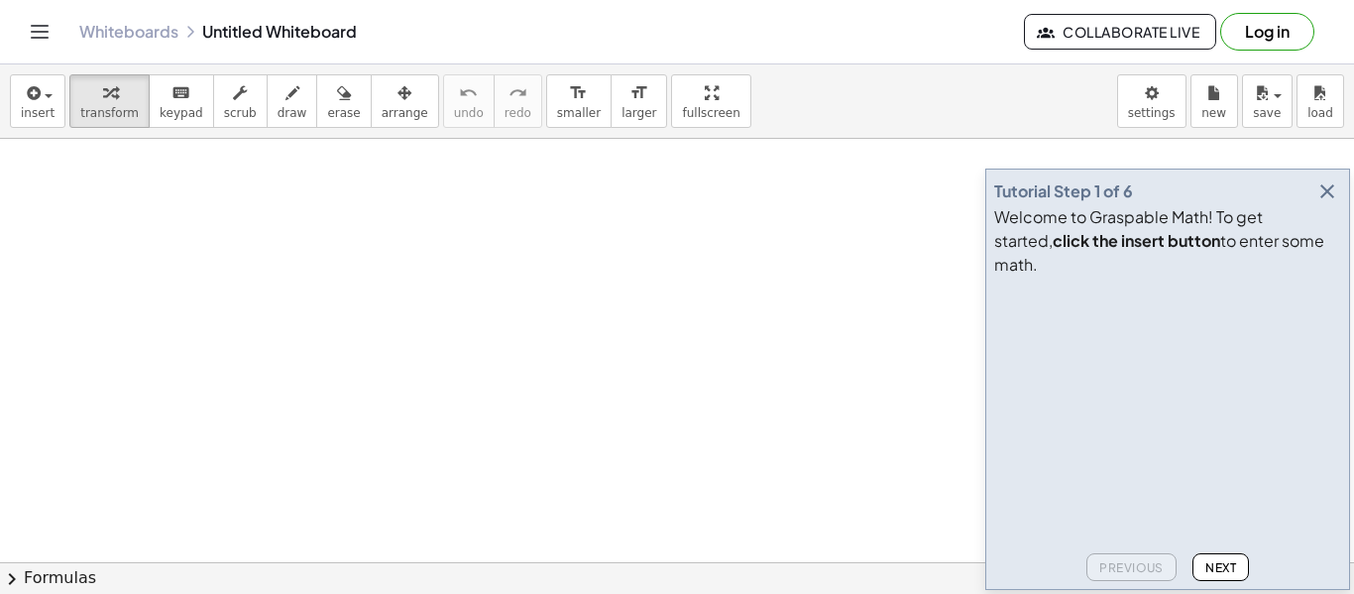
click at [1336, 203] on icon "button" at bounding box center [1328, 191] width 24 height 24
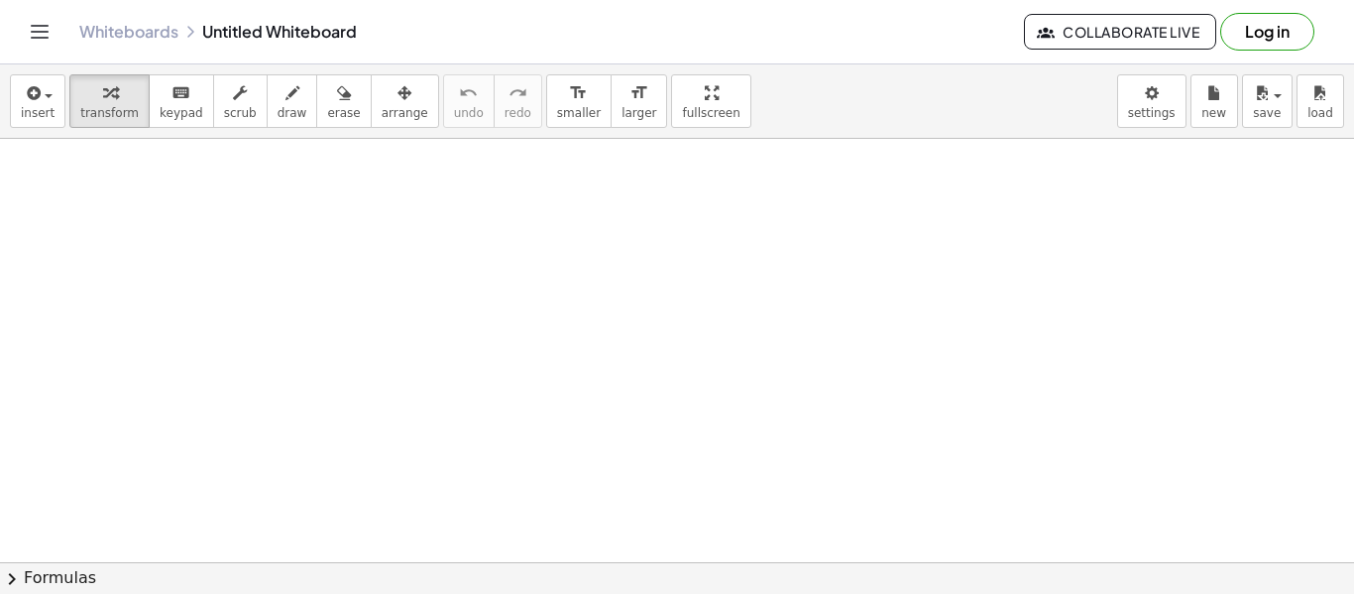
drag, startPoint x: 651, startPoint y: 111, endPoint x: 651, endPoint y: 231, distance: 120.0
click at [651, 231] on div "insert select one: Math Expression Function Text Youtube Video Graphing Geometr…" at bounding box center [677, 328] width 1354 height 529
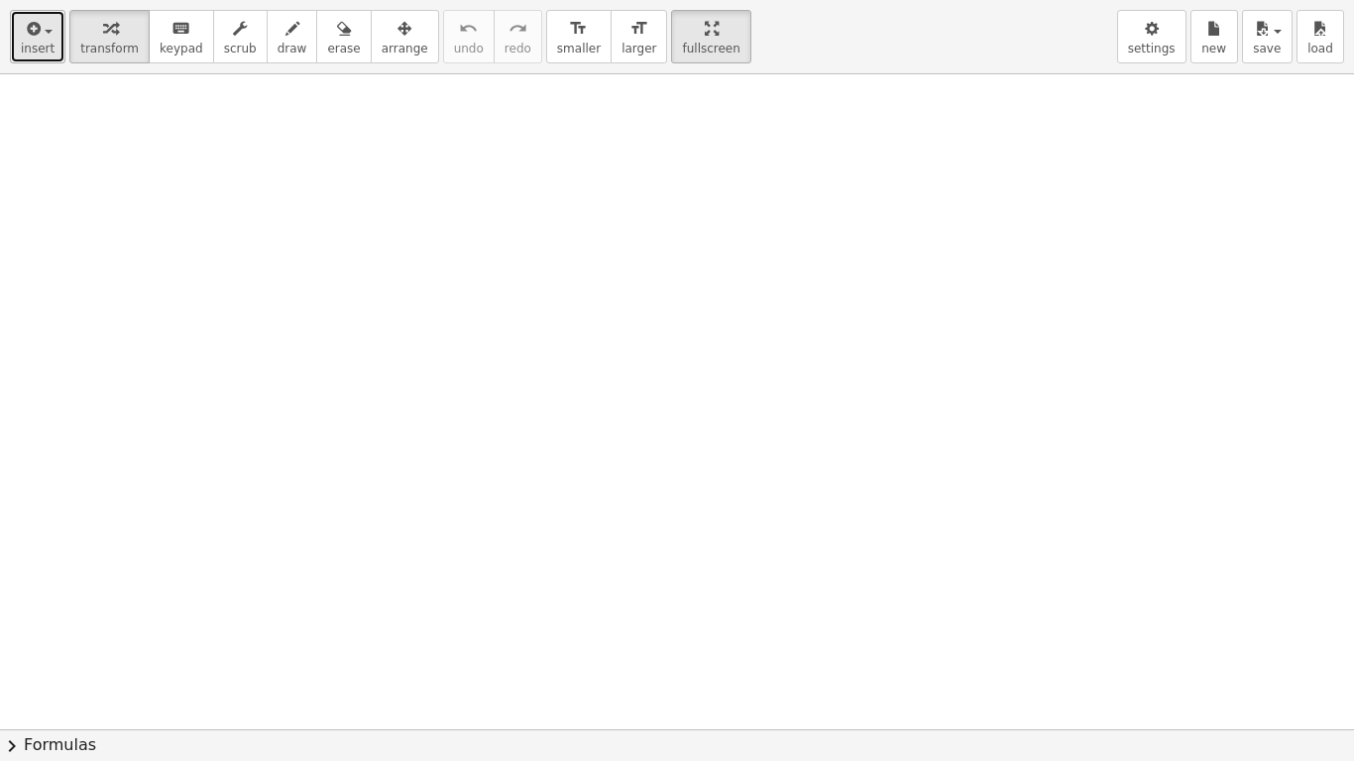
click at [37, 58] on button "insert" at bounding box center [38, 37] width 56 height 54
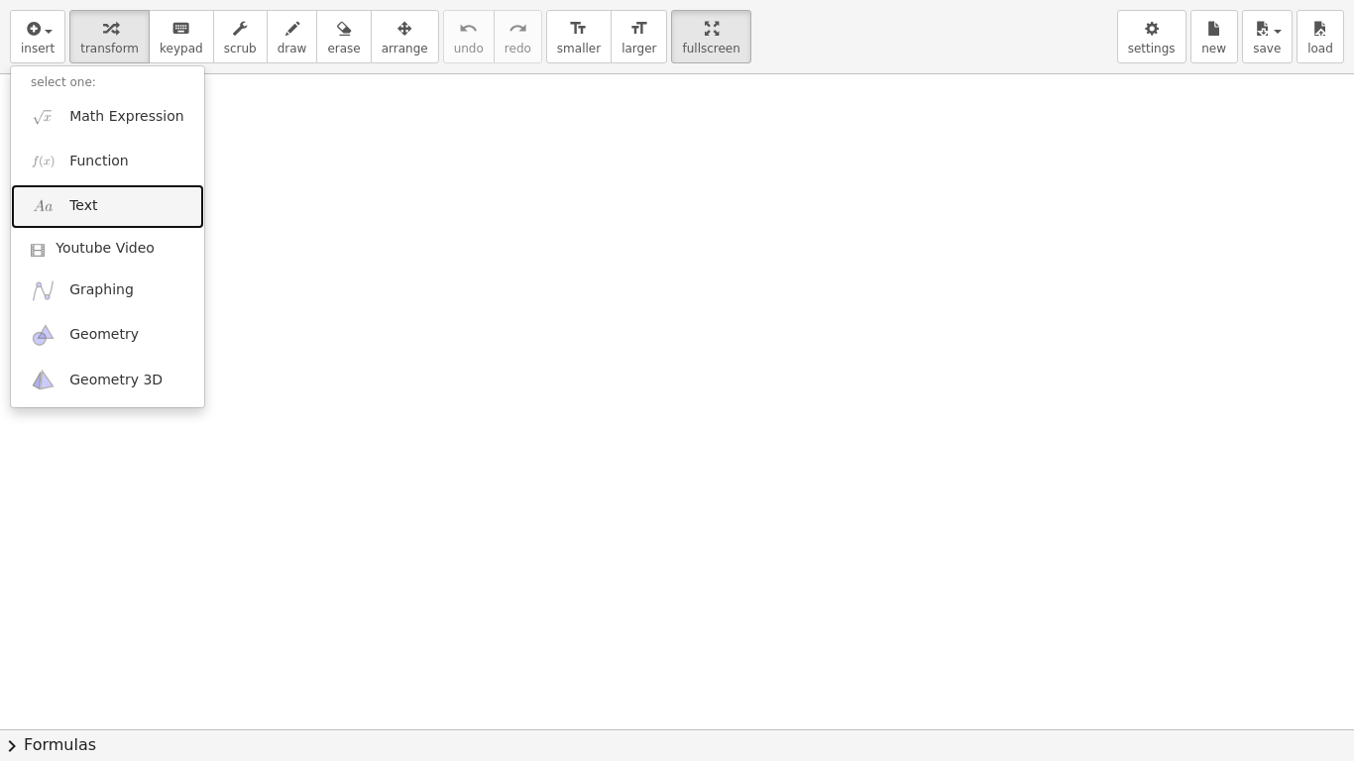
click at [121, 198] on link "Text" at bounding box center [107, 206] width 193 height 45
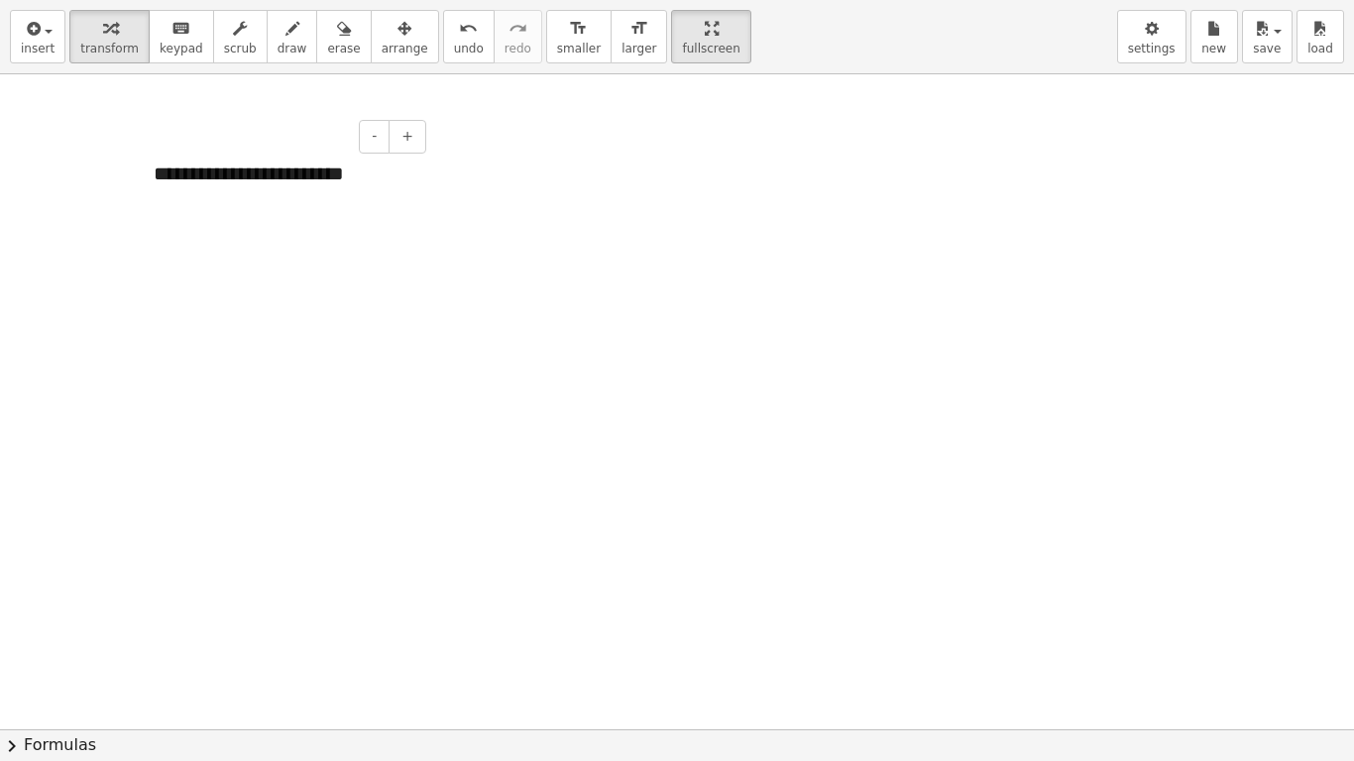
click at [351, 362] on div at bounding box center [677, 729] width 1354 height 1311
click at [397, 50] on button "arrange" at bounding box center [405, 37] width 68 height 54
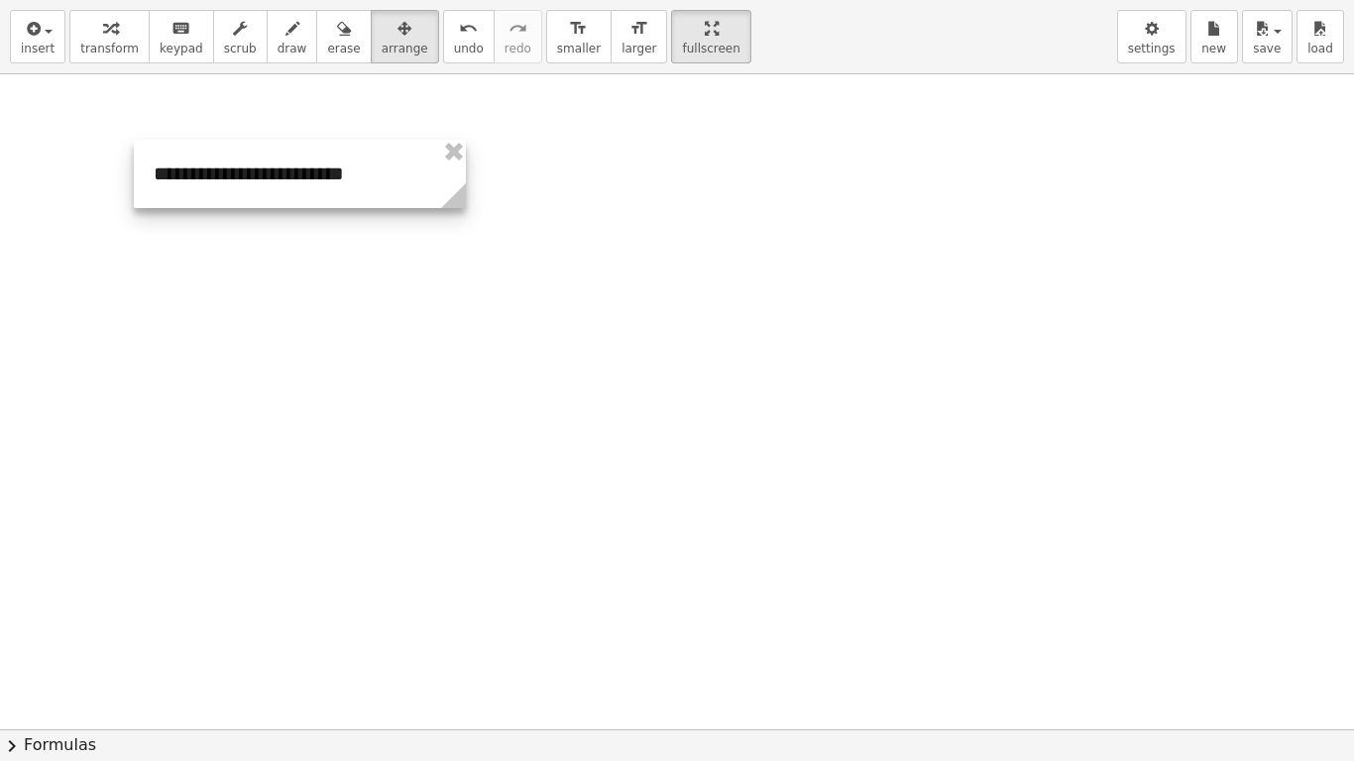
drag, startPoint x: 412, startPoint y: 234, endPoint x: 454, endPoint y: 222, distance: 43.3
click at [448, 225] on div "**********" at bounding box center [677, 729] width 1354 height 1311
click at [452, 204] on icon at bounding box center [449, 195] width 25 height 25
click at [447, 200] on icon at bounding box center [442, 195] width 25 height 25
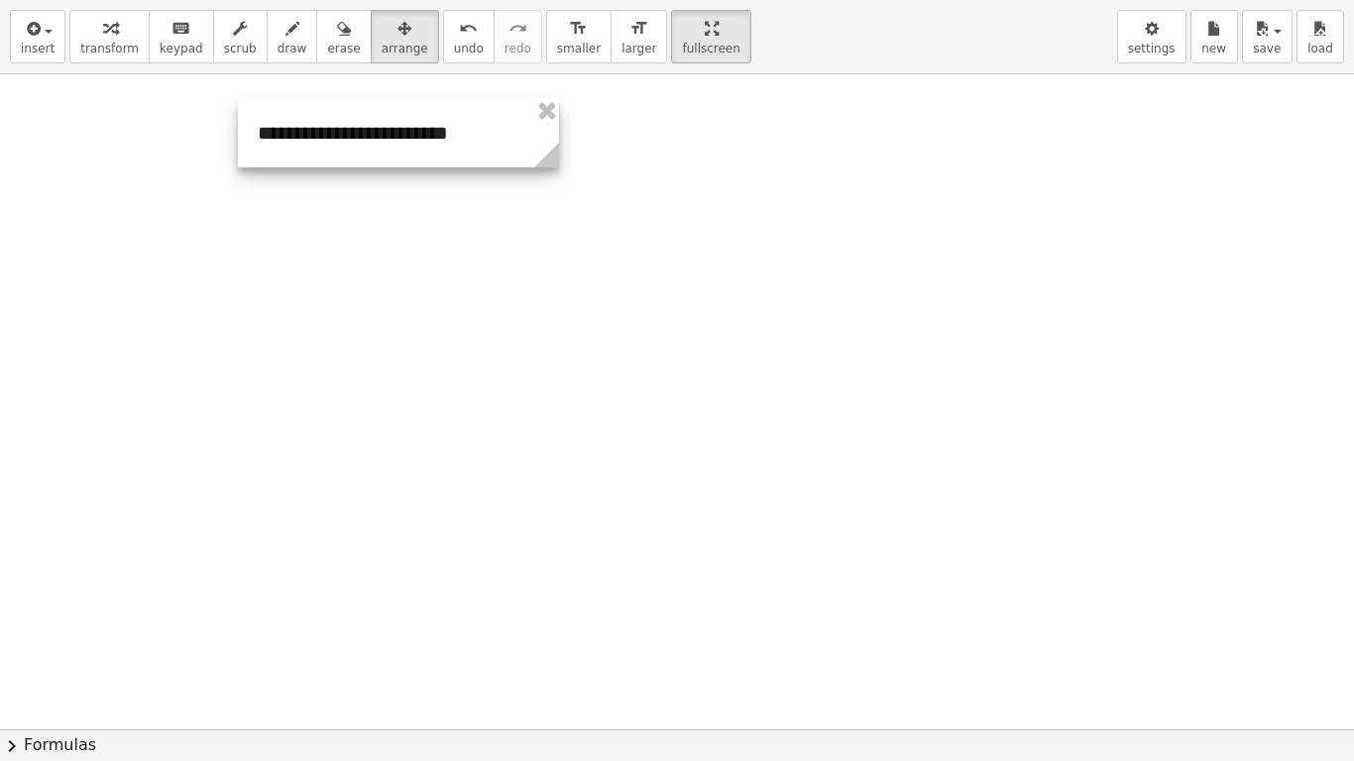
drag, startPoint x: 360, startPoint y: 178, endPoint x: 464, endPoint y: 138, distance: 111.7
click at [464, 138] on div at bounding box center [398, 133] width 321 height 68
click at [461, 138] on div at bounding box center [395, 133] width 321 height 68
drag, startPoint x: 540, startPoint y: 155, endPoint x: 535, endPoint y: 165, distance: 11.1
click at [535, 165] on g at bounding box center [542, 159] width 35 height 35
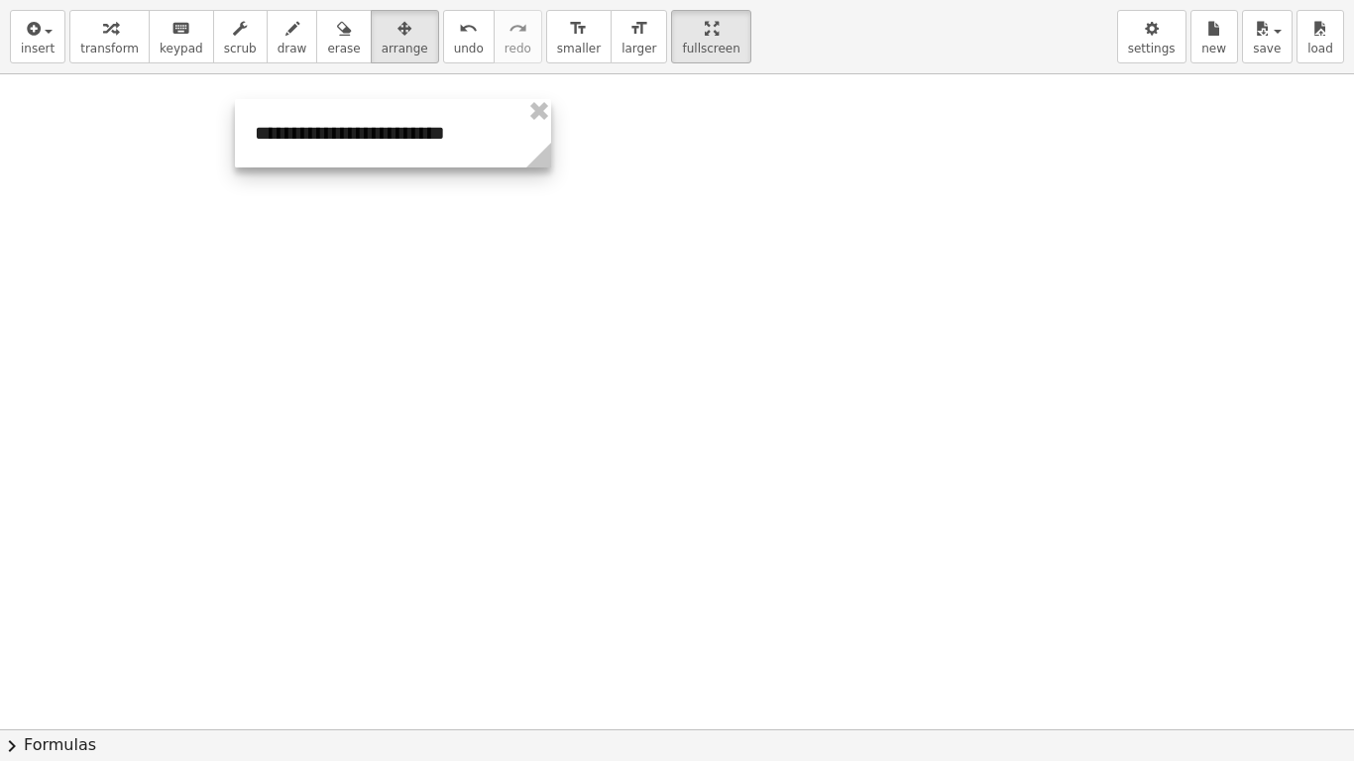
click at [526, 140] on icon at bounding box center [538, 155] width 35 height 35
click at [88, 62] on button "transform" at bounding box center [109, 37] width 80 height 54
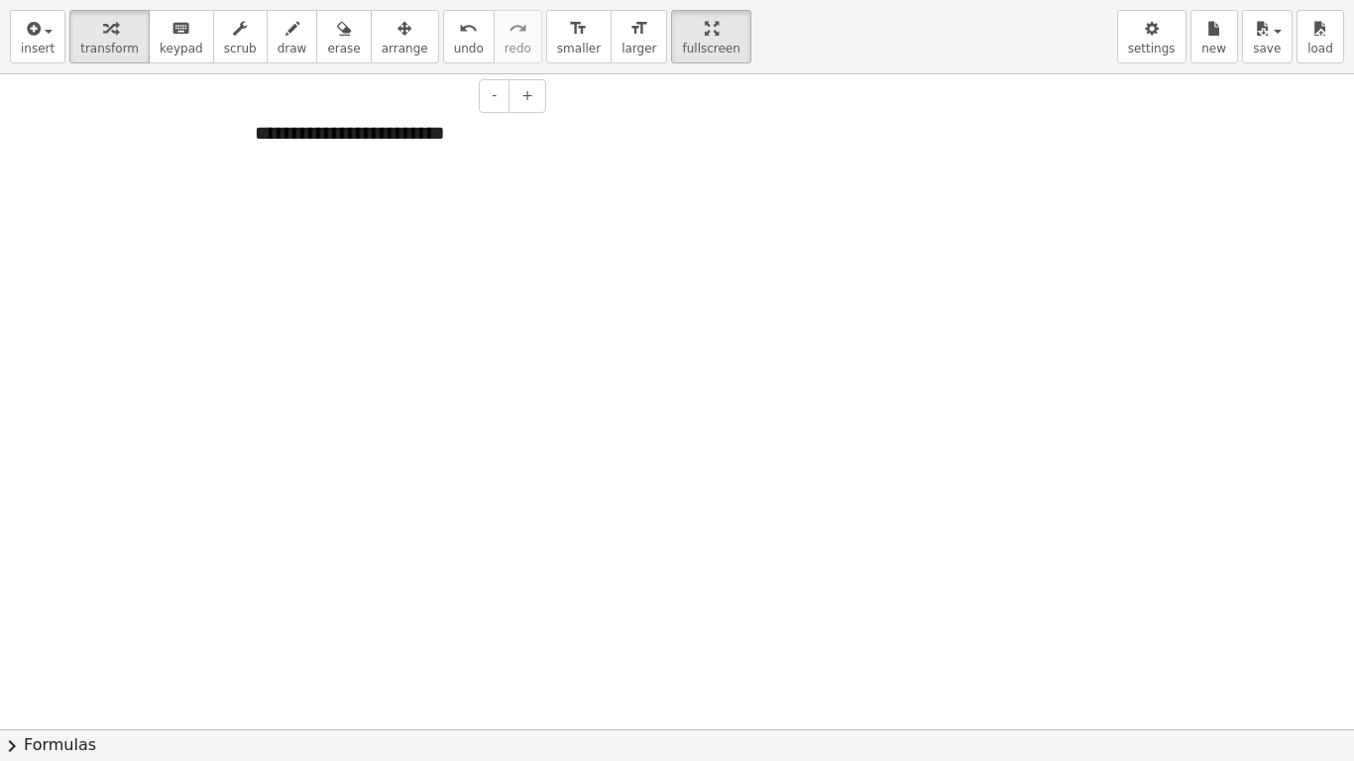
click at [532, 140] on div "**********" at bounding box center [393, 133] width 316 height 68
drag, startPoint x: 398, startPoint y: 136, endPoint x: 506, endPoint y: 146, distance: 108.5
click at [506, 146] on div "**********" at bounding box center [393, 133] width 316 height 68
drag, startPoint x: 255, startPoint y: 132, endPoint x: 532, endPoint y: 138, distance: 277.6
click at [532, 138] on div "**********" at bounding box center [393, 133] width 316 height 68
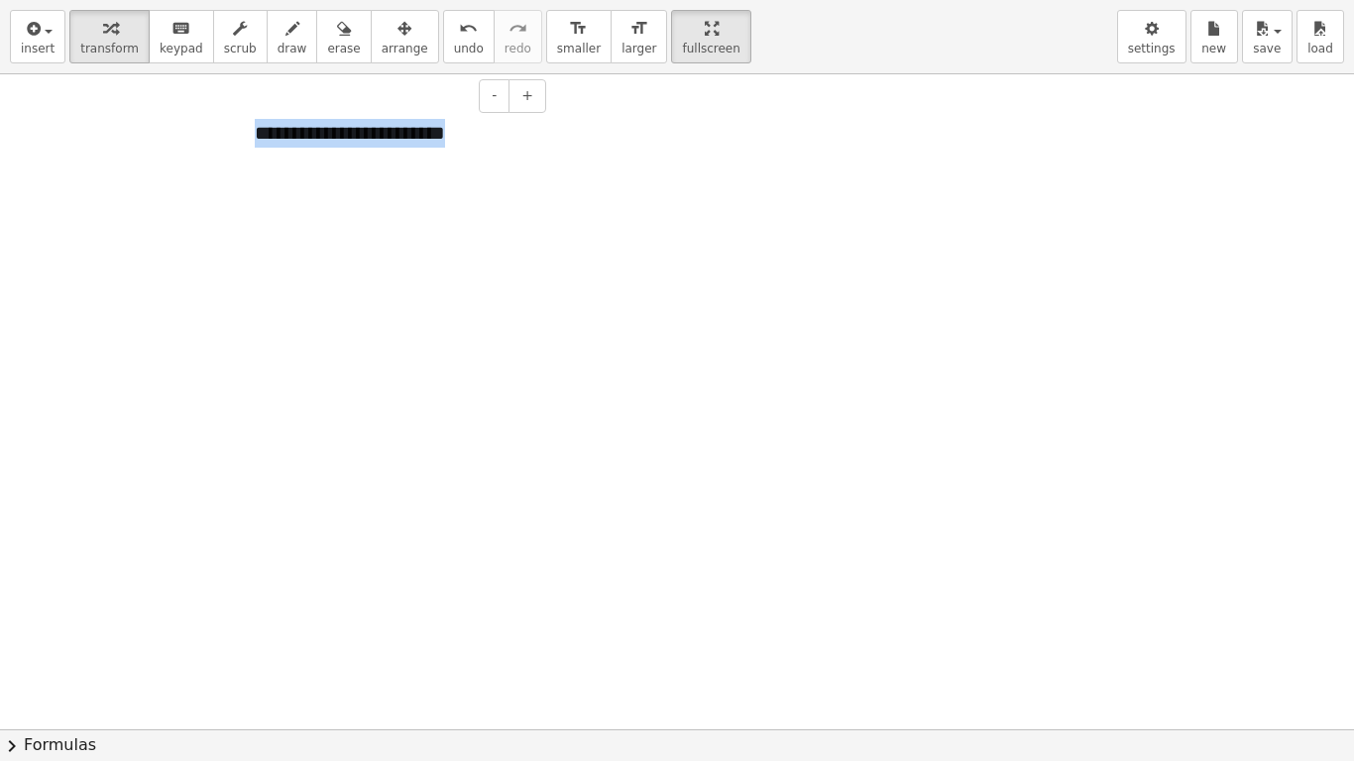
click at [440, 157] on div "**********" at bounding box center [393, 133] width 316 height 68
drag, startPoint x: 254, startPoint y: 132, endPoint x: 284, endPoint y: 132, distance: 29.7
click at [284, 132] on div at bounding box center [278, 133] width 20 height 68
drag, startPoint x: 286, startPoint y: 133, endPoint x: 574, endPoint y: 142, distance: 287.6
click at [574, 142] on div "**********" at bounding box center [423, 133] width 316 height 68
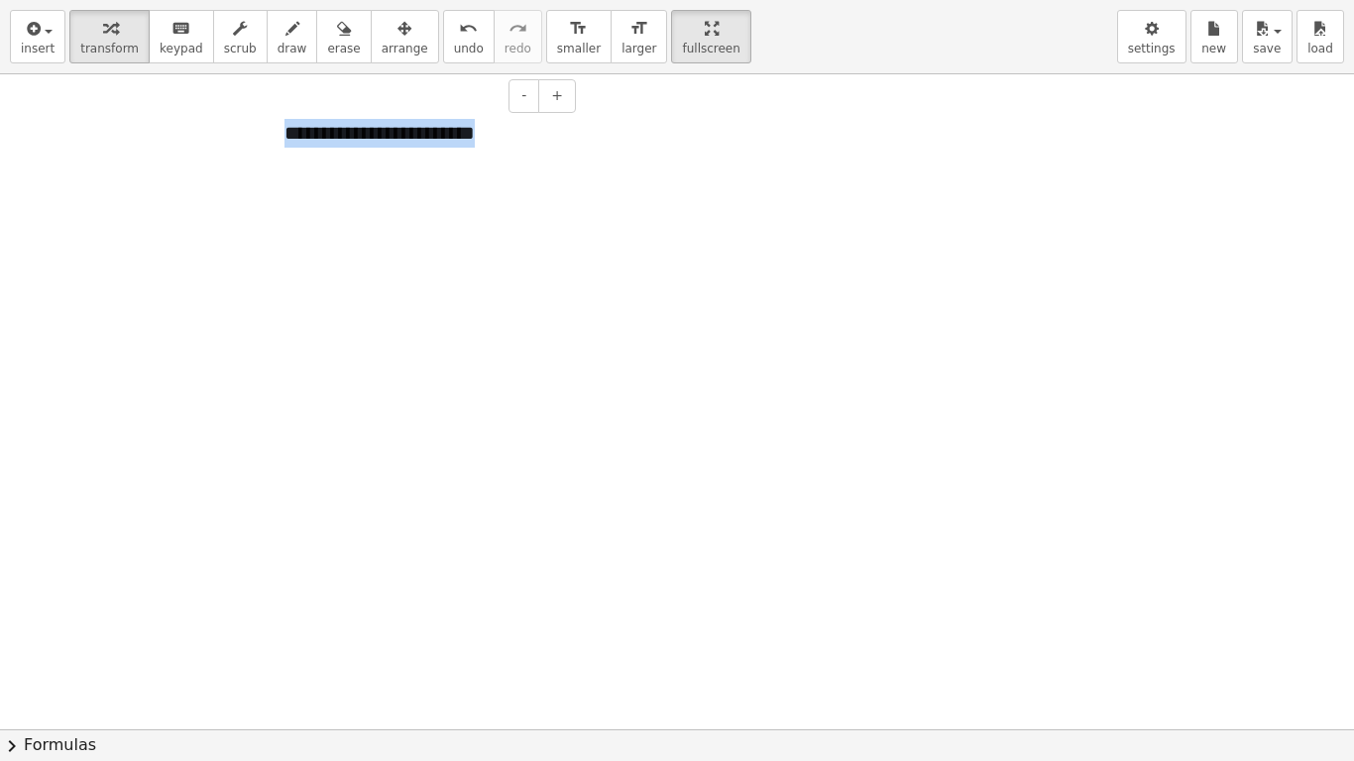
click at [574, 142] on div "**********" at bounding box center [423, 133] width 316 height 68
drag, startPoint x: 287, startPoint y: 135, endPoint x: 558, endPoint y: 135, distance: 270.6
click at [558, 135] on div "**********" at bounding box center [423, 133] width 316 height 68
click at [637, 134] on div at bounding box center [677, 729] width 1354 height 1311
click at [278, 43] on span "draw" at bounding box center [293, 49] width 30 height 14
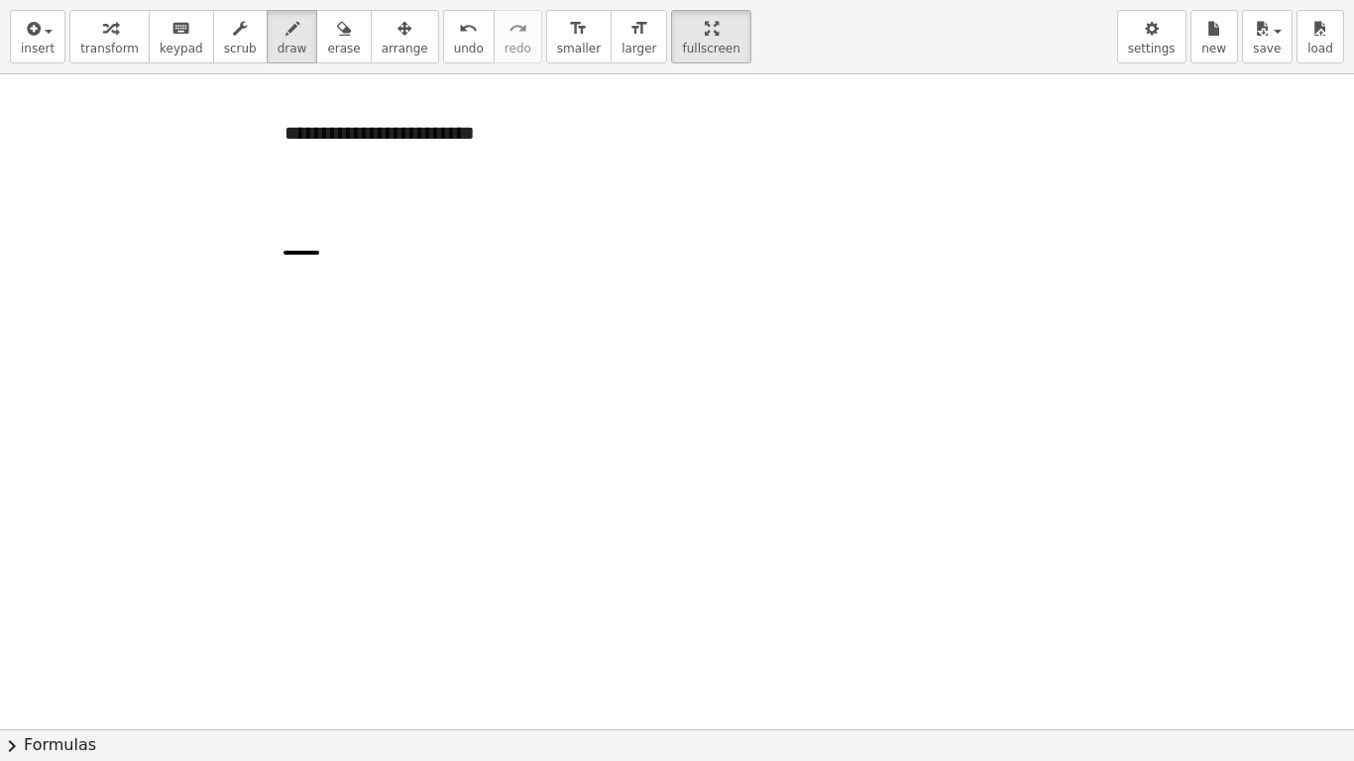
drag, startPoint x: 286, startPoint y: 253, endPoint x: 320, endPoint y: 253, distance: 34.7
click at [320, 253] on div at bounding box center [677, 729] width 1354 height 1311
drag, startPoint x: 285, startPoint y: 253, endPoint x: 274, endPoint y: 298, distance: 46.9
click at [274, 298] on div at bounding box center [677, 729] width 1354 height 1311
drag, startPoint x: 378, startPoint y: 268, endPoint x: 379, endPoint y: 304, distance: 36.7
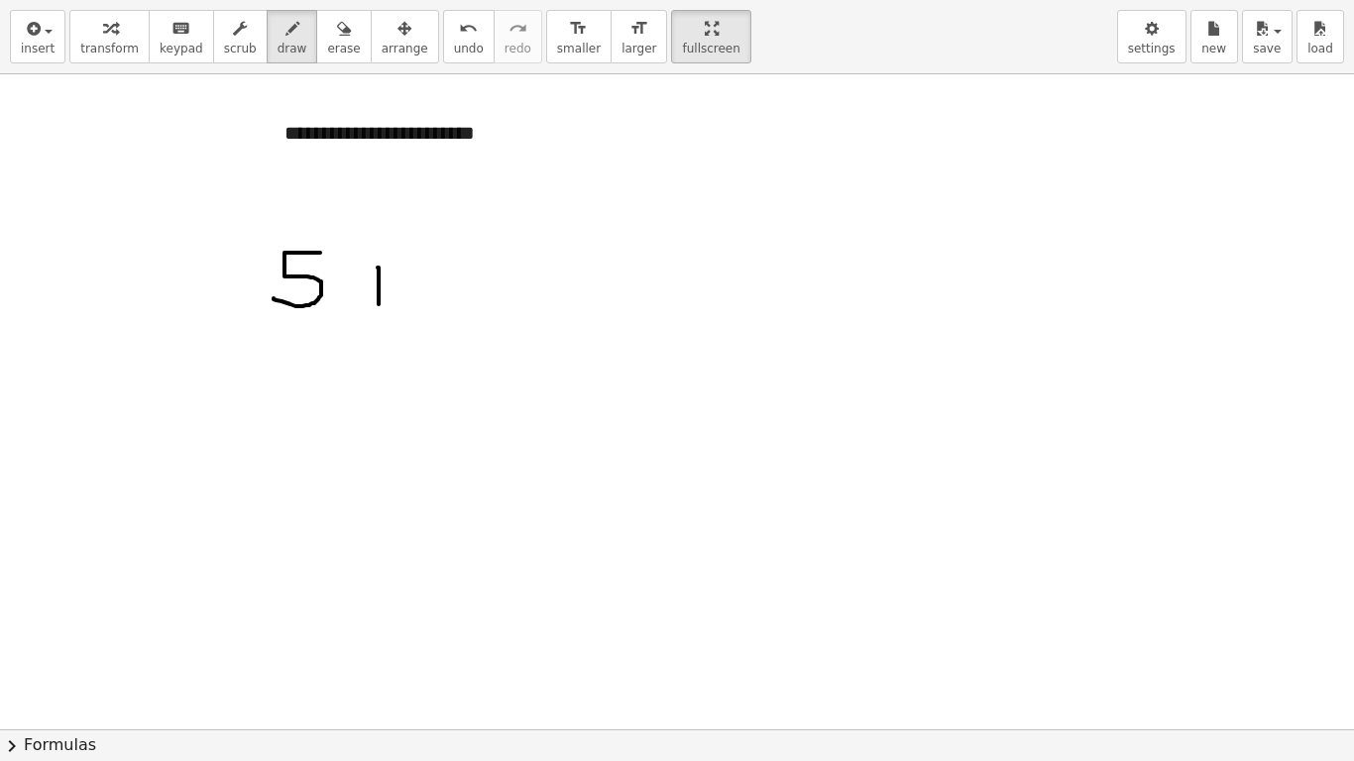
click at [379, 304] on div at bounding box center [677, 729] width 1354 height 1311
drag, startPoint x: 363, startPoint y: 286, endPoint x: 393, endPoint y: 292, distance: 30.3
click at [393, 292] on div at bounding box center [677, 729] width 1354 height 1311
drag, startPoint x: 416, startPoint y: 265, endPoint x: 440, endPoint y: 310, distance: 51.4
click at [440, 310] on div at bounding box center [677, 729] width 1354 height 1311
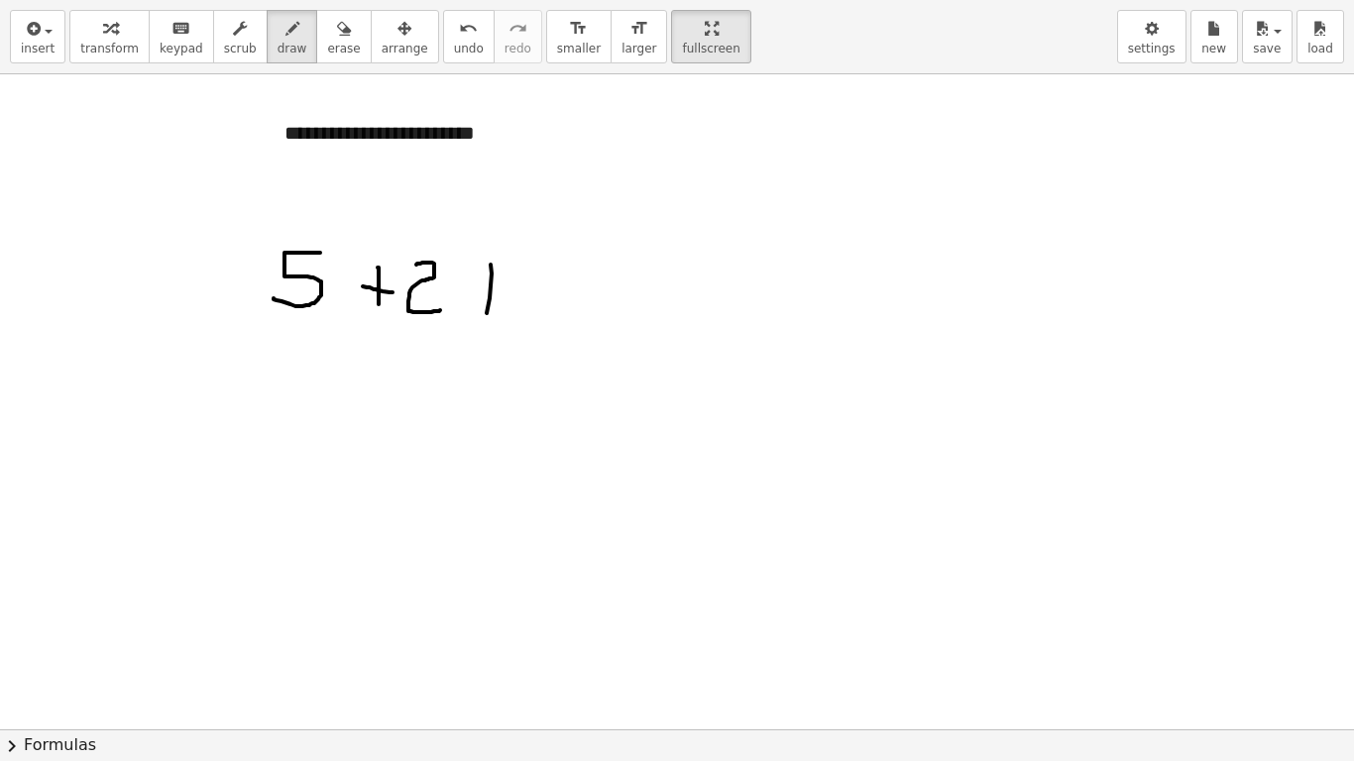
drag, startPoint x: 491, startPoint y: 265, endPoint x: 486, endPoint y: 322, distance: 57.7
click at [486, 322] on div at bounding box center [677, 729] width 1354 height 1311
drag, startPoint x: 475, startPoint y: 294, endPoint x: 516, endPoint y: 291, distance: 41.7
click at [516, 294] on div at bounding box center [677, 729] width 1354 height 1311
drag, startPoint x: 540, startPoint y: 269, endPoint x: 536, endPoint y: 312, distance: 43.8
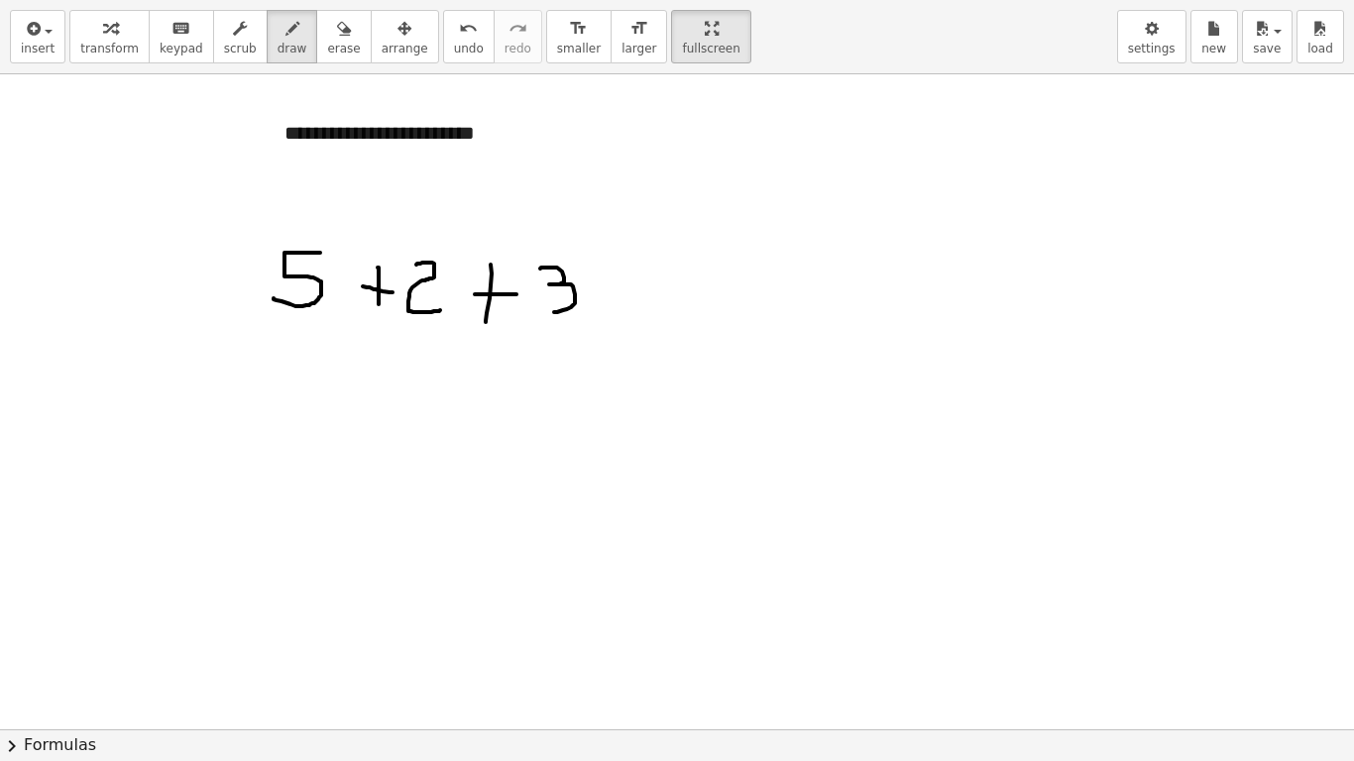
click at [536, 312] on div at bounding box center [677, 729] width 1354 height 1311
drag, startPoint x: 633, startPoint y: 280, endPoint x: 696, endPoint y: 281, distance: 62.5
click at [696, 281] on div at bounding box center [677, 729] width 1354 height 1311
drag, startPoint x: 640, startPoint y: 300, endPoint x: 690, endPoint y: 302, distance: 49.6
click at [690, 302] on div at bounding box center [677, 729] width 1354 height 1311
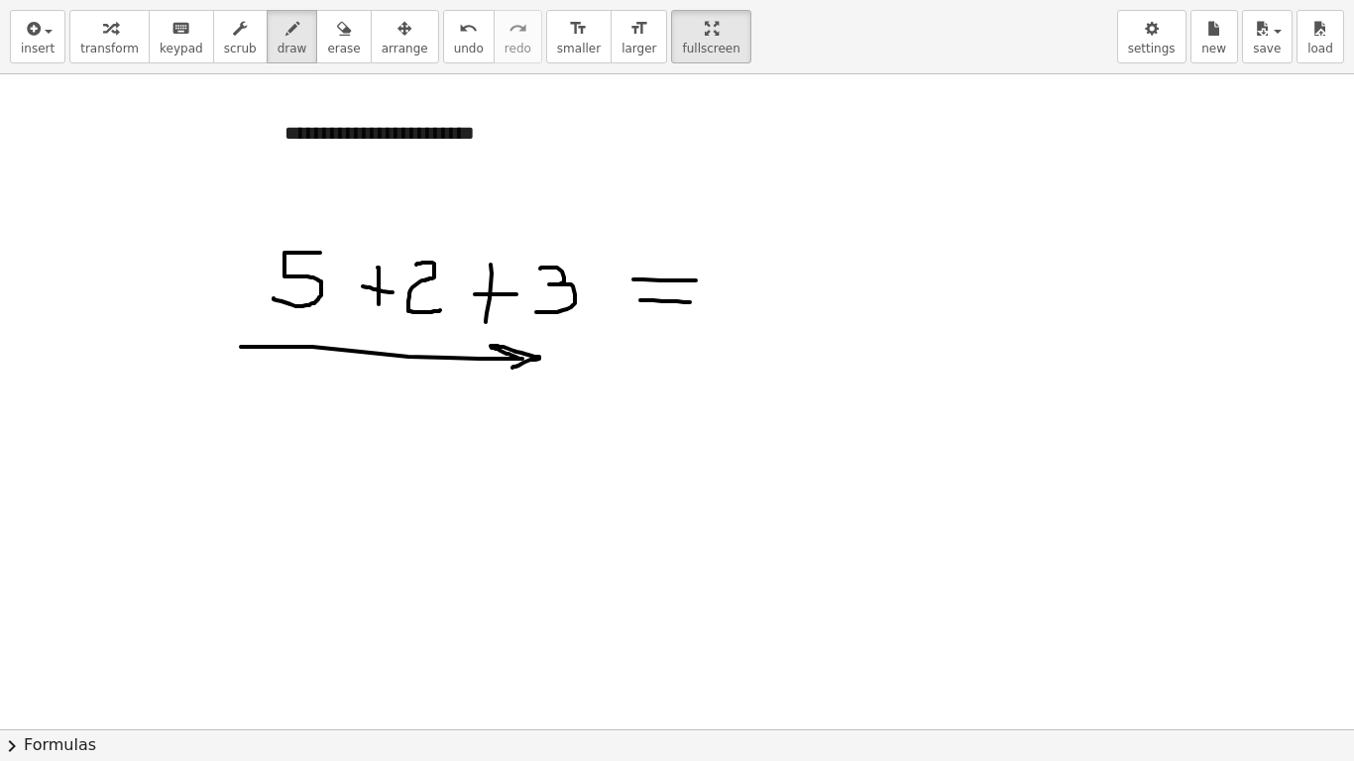
drag, startPoint x: 241, startPoint y: 347, endPoint x: 513, endPoint y: 368, distance: 272.4
click at [513, 368] on div at bounding box center [677, 729] width 1354 height 1311
drag, startPoint x: 714, startPoint y: 289, endPoint x: 735, endPoint y: 335, distance: 50.1
click at [734, 339] on div at bounding box center [677, 729] width 1354 height 1311
click at [781, 274] on div at bounding box center [677, 729] width 1354 height 1311
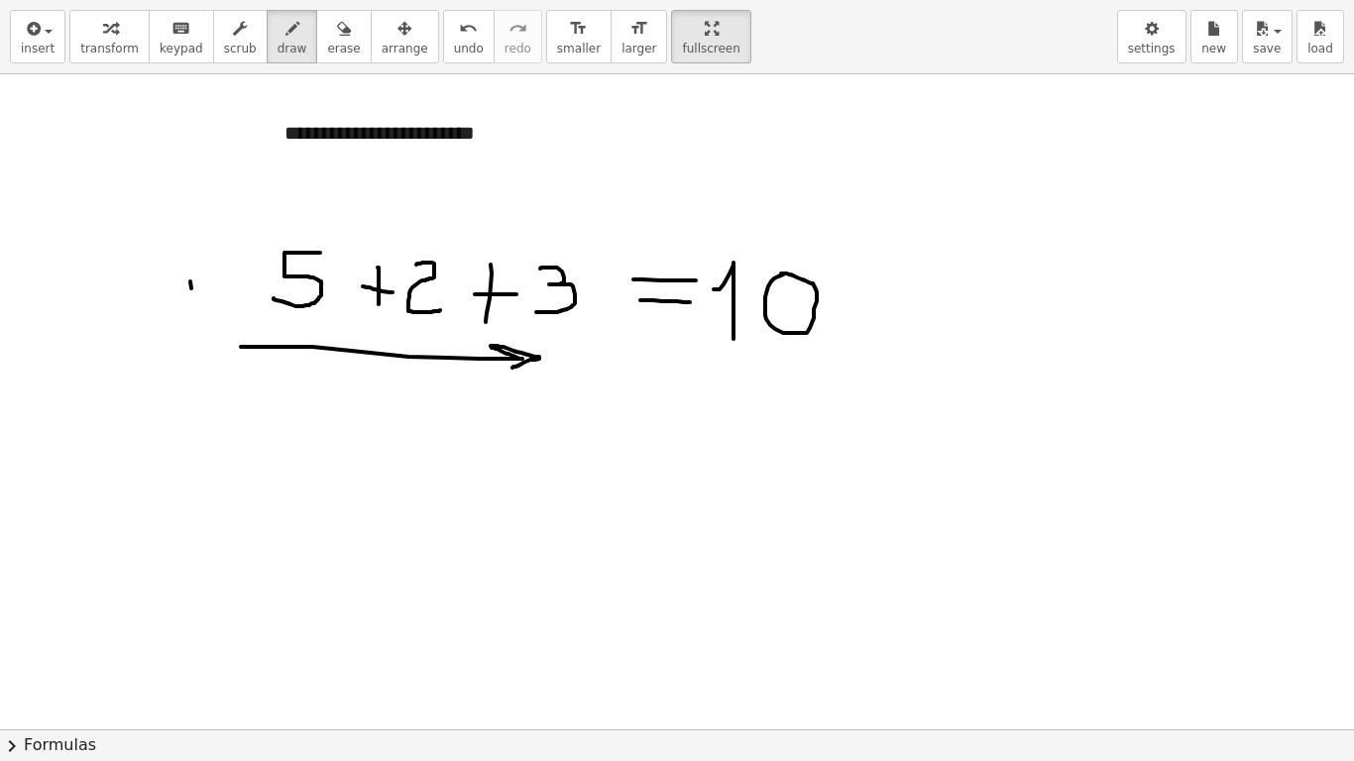
drag, startPoint x: 190, startPoint y: 282, endPoint x: 191, endPoint y: 302, distance: 20.8
click at [191, 302] on div at bounding box center [677, 729] width 1354 height 1311
click at [454, 53] on span "undo" at bounding box center [469, 49] width 30 height 14
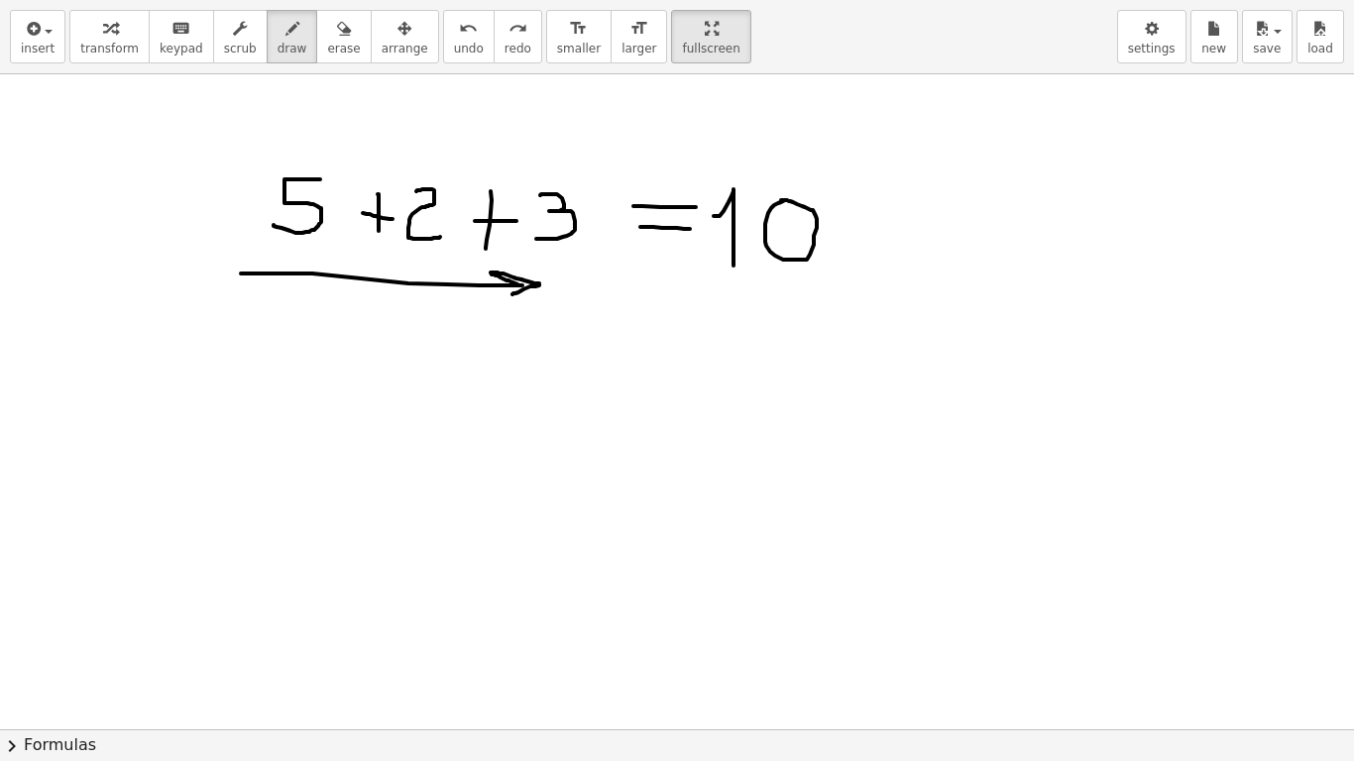
scroll to position [99, 0]
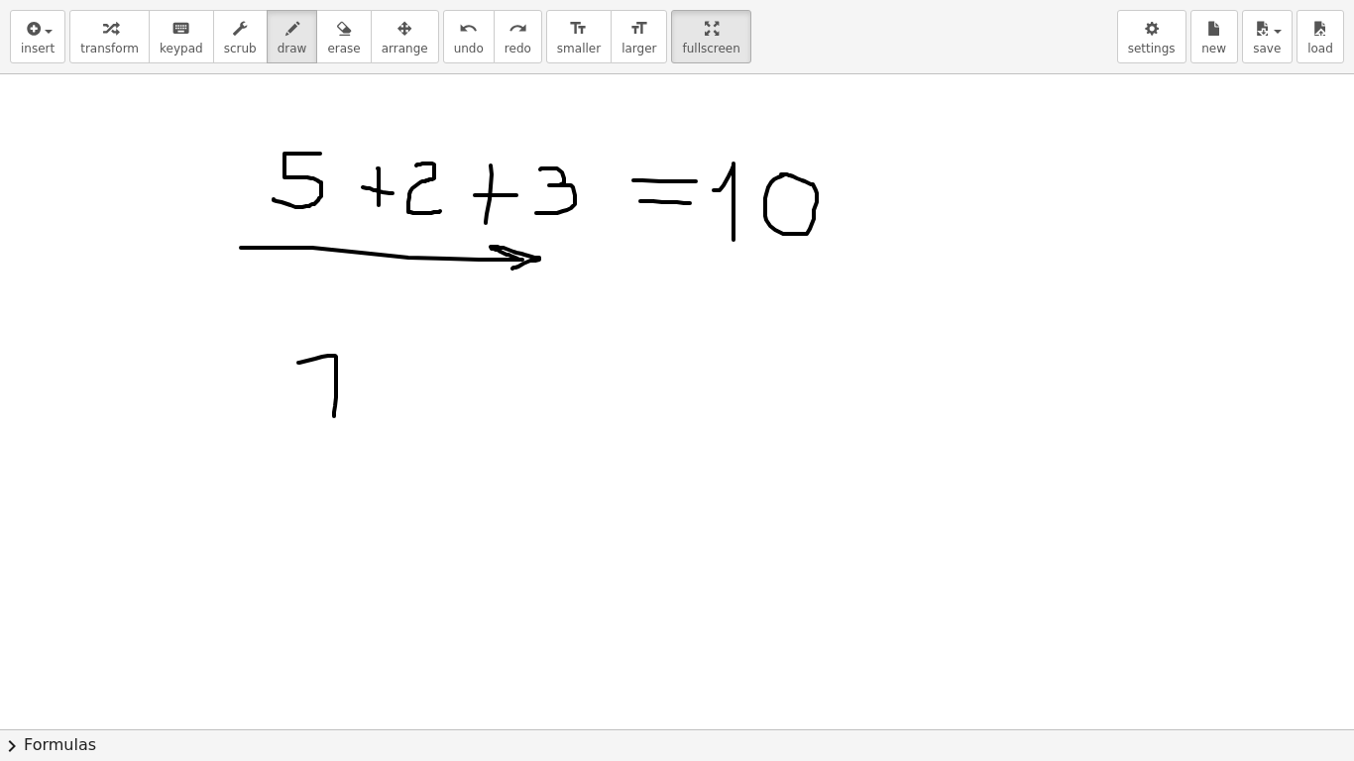
drag, startPoint x: 298, startPoint y: 363, endPoint x: 334, endPoint y: 416, distance: 64.3
click at [334, 416] on div at bounding box center [677, 630] width 1354 height 1311
drag, startPoint x: 320, startPoint y: 380, endPoint x: 350, endPoint y: 381, distance: 29.8
click at [350, 381] on div at bounding box center [677, 630] width 1354 height 1311
drag, startPoint x: 401, startPoint y: 364, endPoint x: 397, endPoint y: 401, distance: 38.0
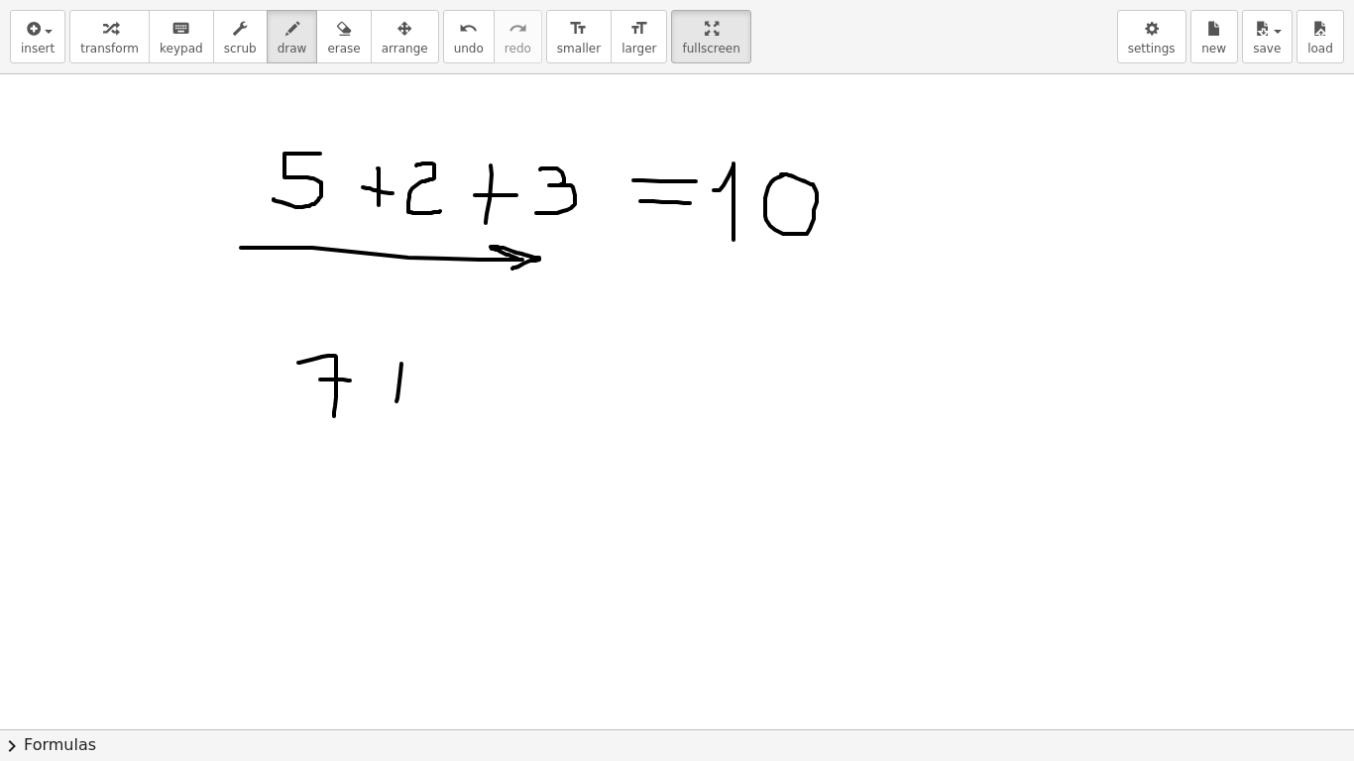
click at [397, 401] on div at bounding box center [677, 630] width 1354 height 1311
drag, startPoint x: 387, startPoint y: 382, endPoint x: 415, endPoint y: 382, distance: 28.7
click at [415, 382] on div at bounding box center [677, 630] width 1354 height 1311
drag, startPoint x: 449, startPoint y: 364, endPoint x: 449, endPoint y: 408, distance: 44.6
click at [449, 408] on div at bounding box center [677, 630] width 1354 height 1311
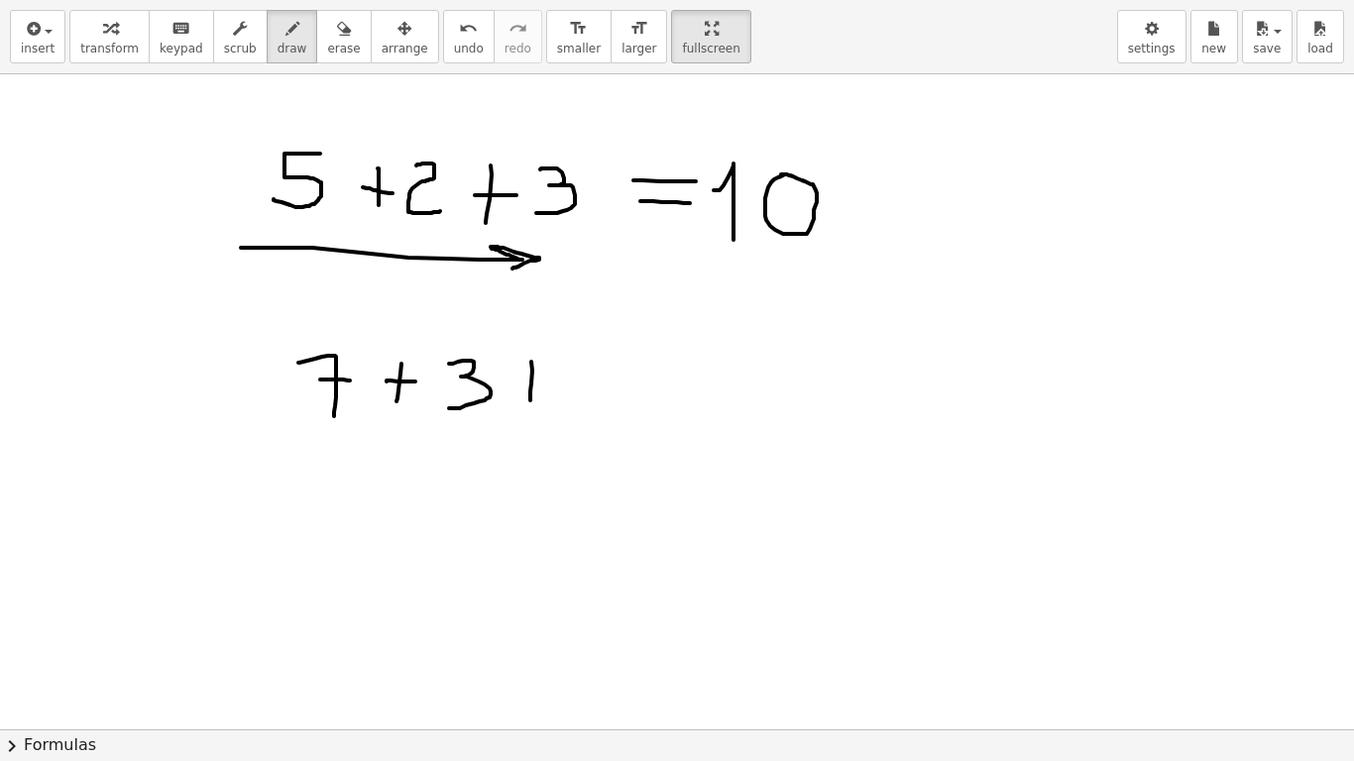
drag, startPoint x: 531, startPoint y: 362, endPoint x: 530, endPoint y: 401, distance: 38.7
click at [530, 401] on div at bounding box center [677, 630] width 1354 height 1311
click at [454, 46] on span "undo" at bounding box center [469, 49] width 30 height 14
drag, startPoint x: 523, startPoint y: 362, endPoint x: 554, endPoint y: 395, distance: 44.9
click at [558, 402] on div at bounding box center [677, 630] width 1354 height 1311
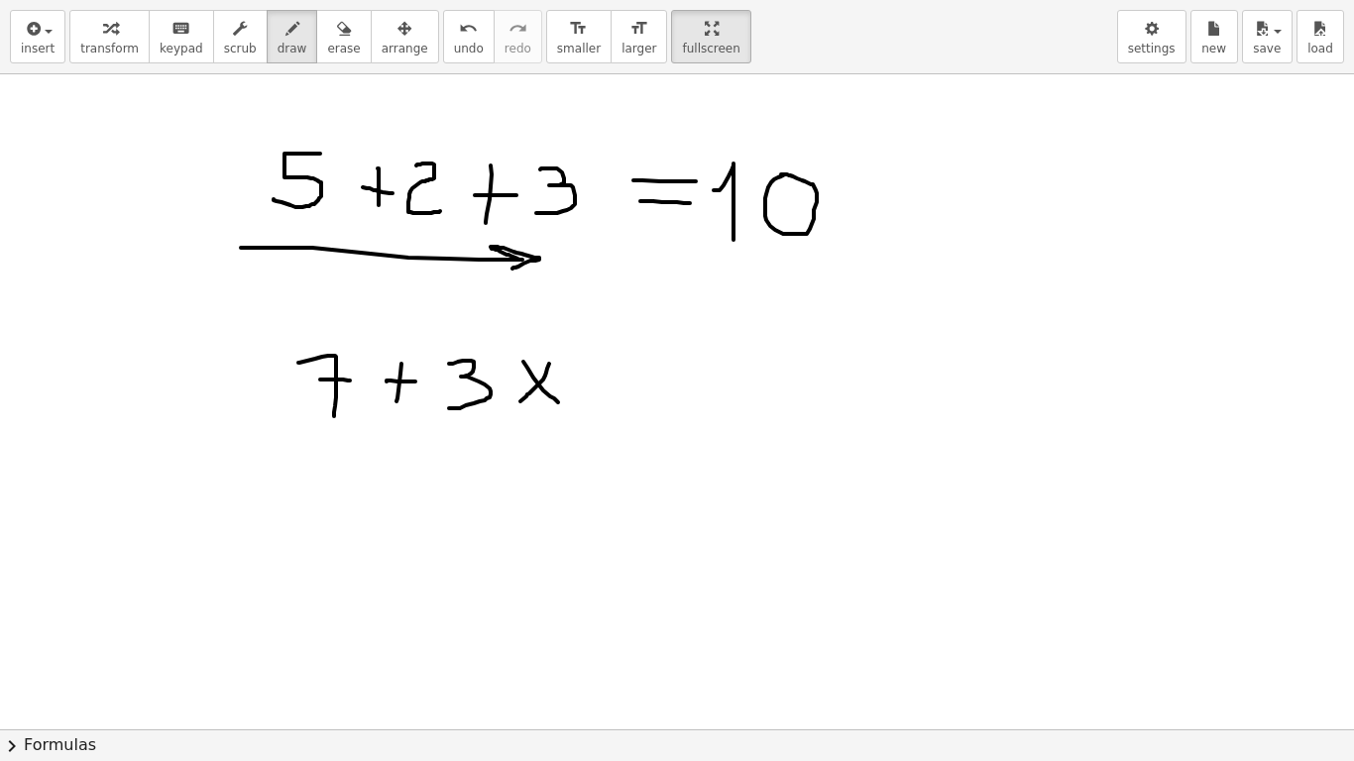
drag, startPoint x: 549, startPoint y: 364, endPoint x: 591, endPoint y: 370, distance: 42.1
click at [523, 401] on div at bounding box center [677, 630] width 1354 height 1311
drag, startPoint x: 578, startPoint y: 363, endPoint x: 613, endPoint y: 413, distance: 61.3
click at [613, 413] on div at bounding box center [677, 630] width 1354 height 1311
drag, startPoint x: 661, startPoint y: 373, endPoint x: 682, endPoint y: 379, distance: 21.7
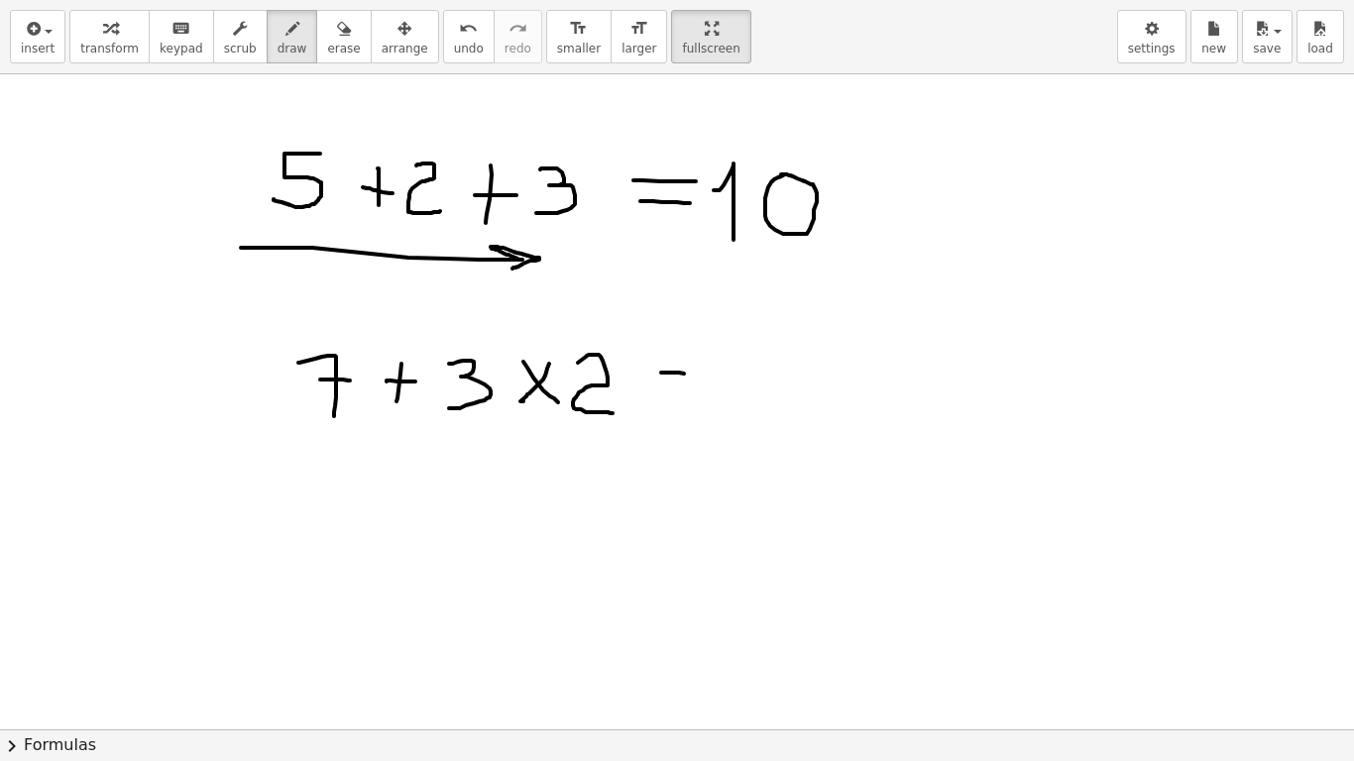
click at [690, 375] on div at bounding box center [677, 630] width 1354 height 1311
drag, startPoint x: 656, startPoint y: 391, endPoint x: 683, endPoint y: 395, distance: 27.1
click at [683, 395] on div at bounding box center [677, 630] width 1354 height 1311
drag, startPoint x: 742, startPoint y: 336, endPoint x: 756, endPoint y: 394, distance: 59.4
click at [756, 394] on div at bounding box center [677, 630] width 1354 height 1311
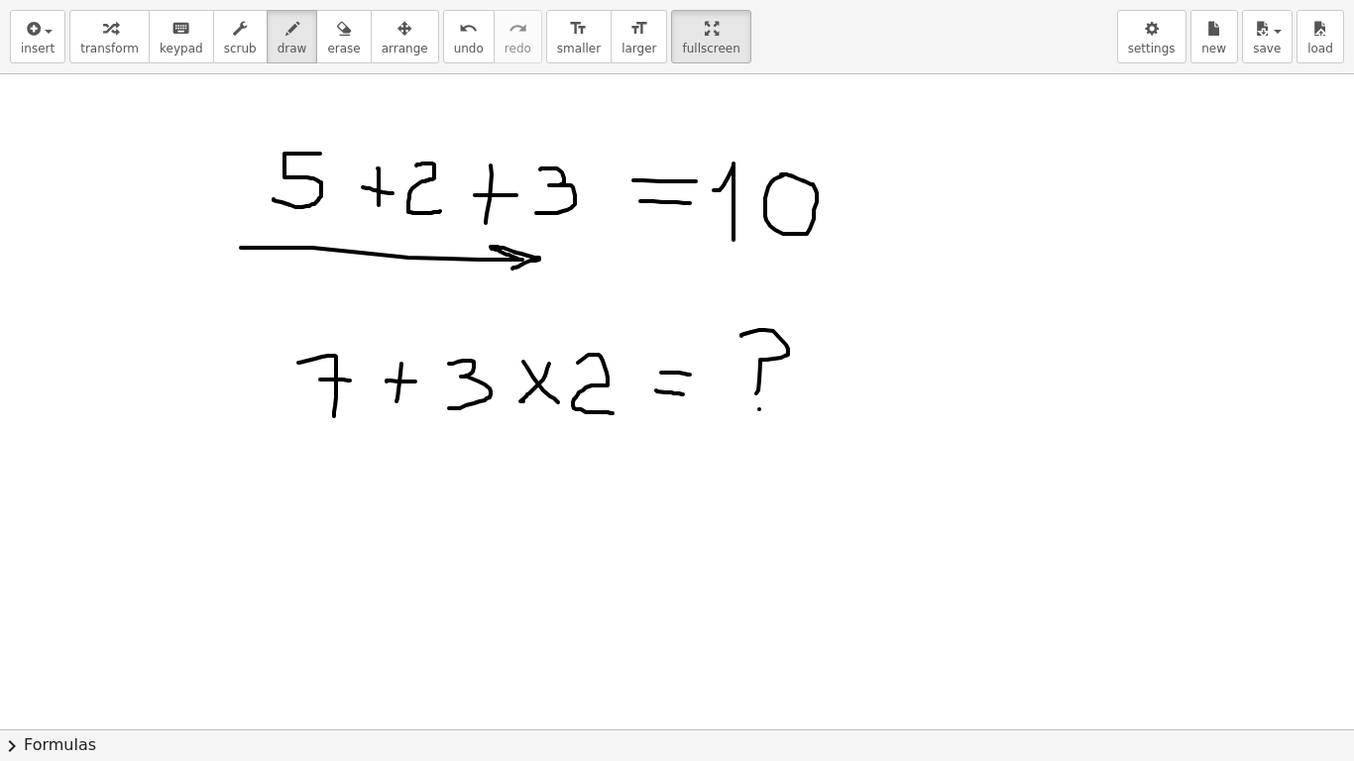
click at [759, 409] on div at bounding box center [677, 630] width 1354 height 1311
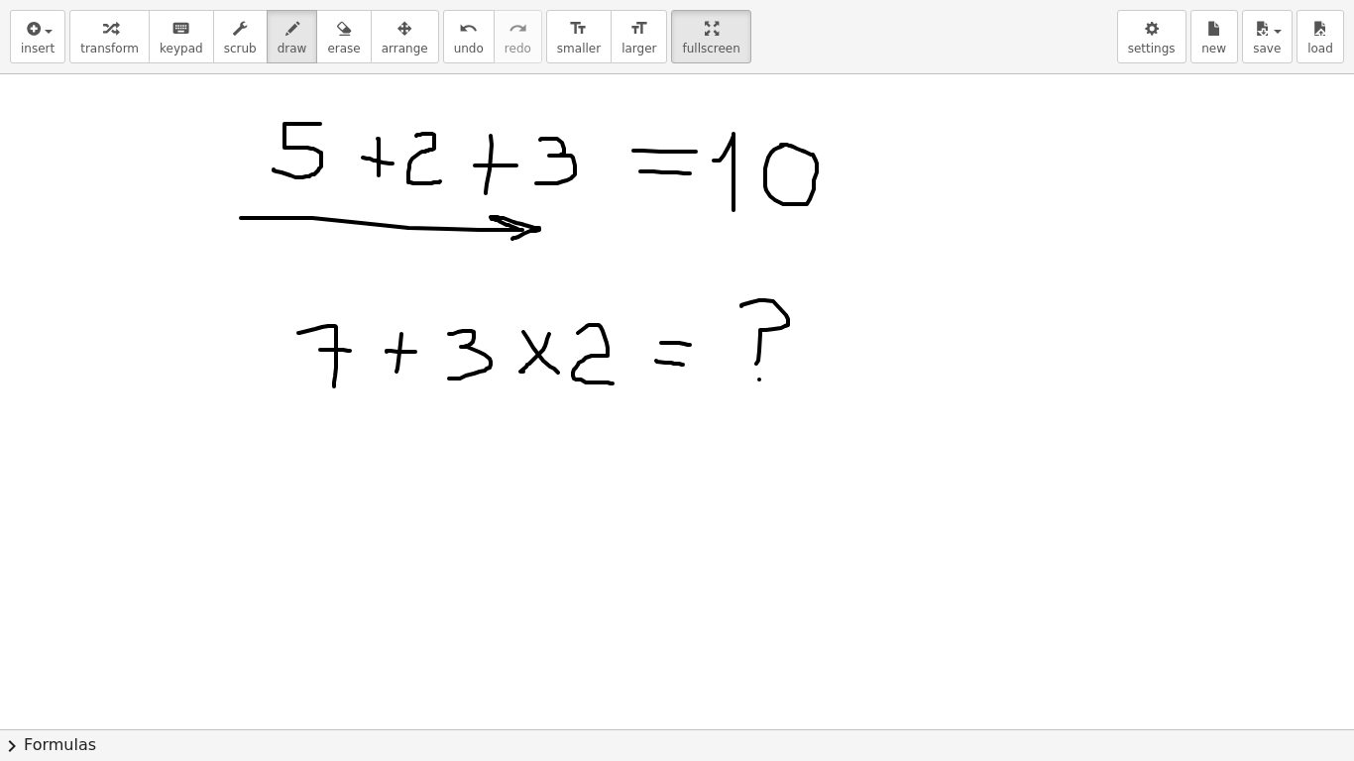
scroll to position [198, 0]
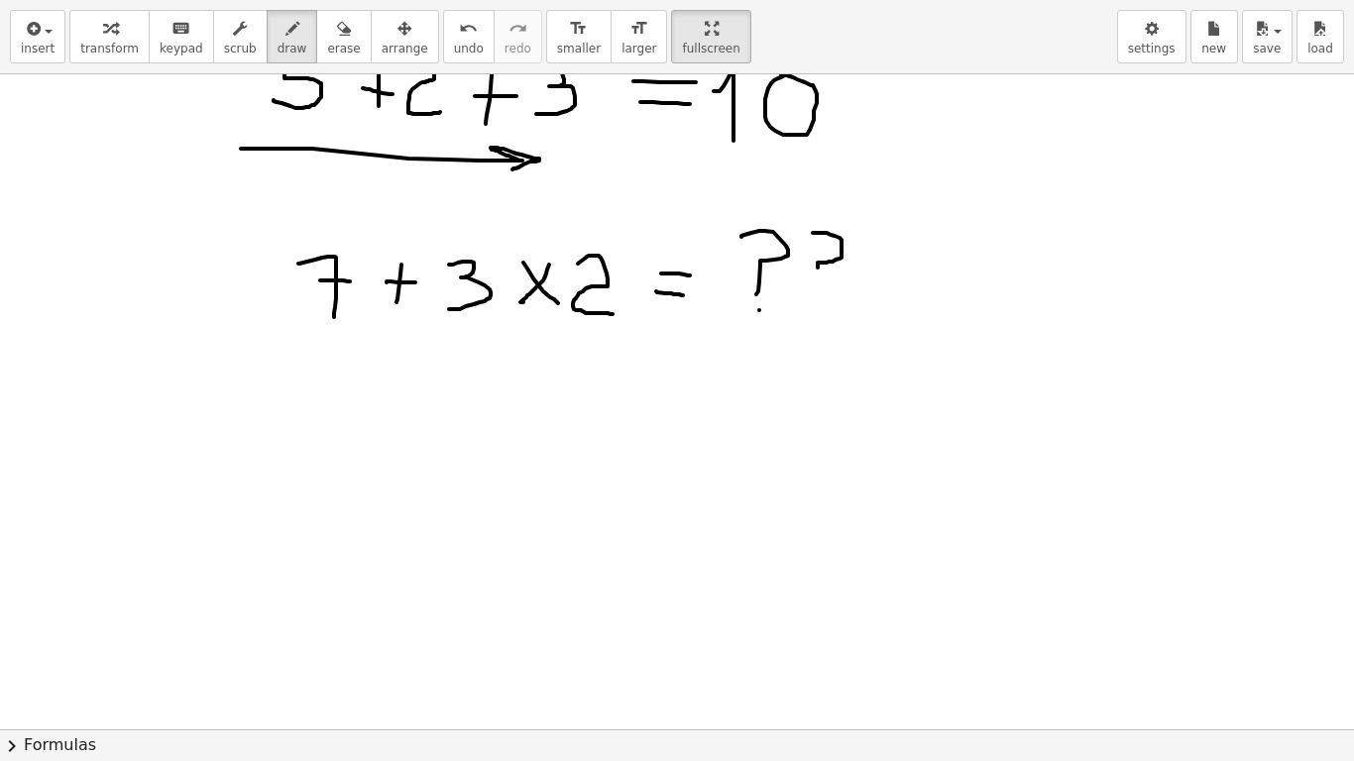
drag, startPoint x: 813, startPoint y: 233, endPoint x: 815, endPoint y: 286, distance: 53.6
click at [815, 286] on div at bounding box center [677, 531] width 1354 height 1311
click at [814, 310] on div at bounding box center [677, 531] width 1354 height 1311
click at [327, 36] on div "button" at bounding box center [343, 28] width 33 height 24
drag, startPoint x: 826, startPoint y: 247, endPoint x: 791, endPoint y: 347, distance: 106.0
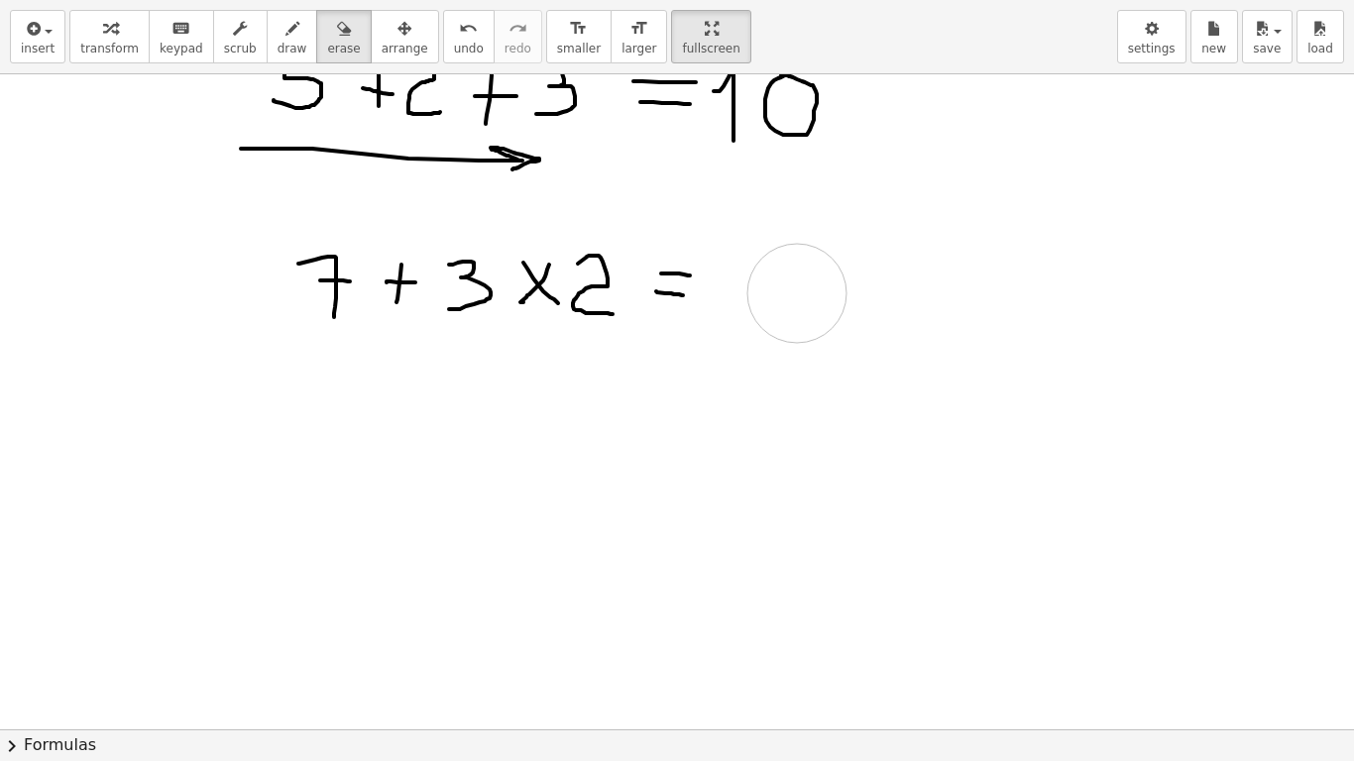
click at [793, 363] on div at bounding box center [677, 531] width 1354 height 1311
click at [278, 43] on span "draw" at bounding box center [293, 49] width 30 height 14
drag, startPoint x: 734, startPoint y: 288, endPoint x: 758, endPoint y: 322, distance: 41.8
click at [758, 322] on div at bounding box center [677, 531] width 1354 height 1311
drag, startPoint x: 782, startPoint y: 265, endPoint x: 780, endPoint y: 325, distance: 60.5
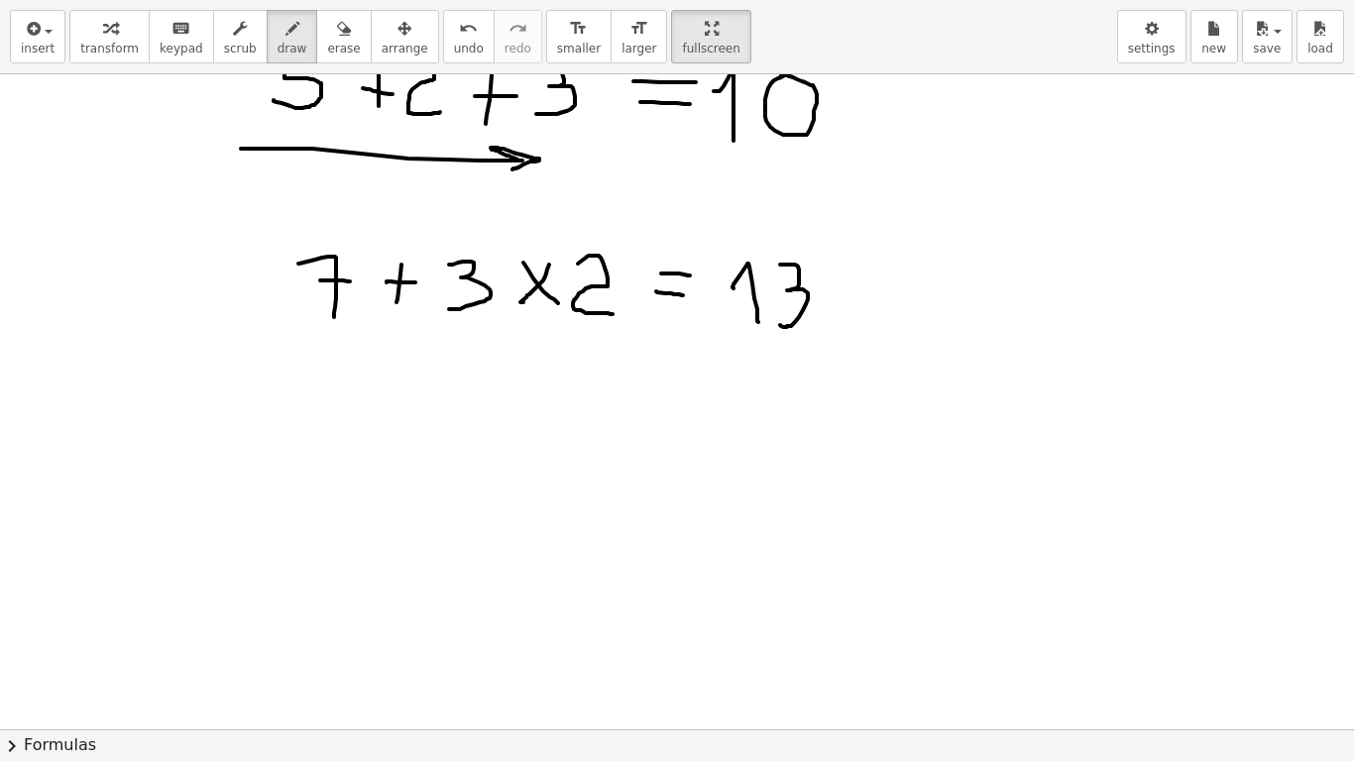
click at [780, 325] on div at bounding box center [677, 531] width 1354 height 1311
drag, startPoint x: 318, startPoint y: 414, endPoint x: 345, endPoint y: 418, distance: 27.1
click at [349, 419] on div at bounding box center [677, 531] width 1354 height 1311
drag, startPoint x: 314, startPoint y: 414, endPoint x: 305, endPoint y: 476, distance: 62.1
click at [305, 476] on div at bounding box center [677, 531] width 1354 height 1311
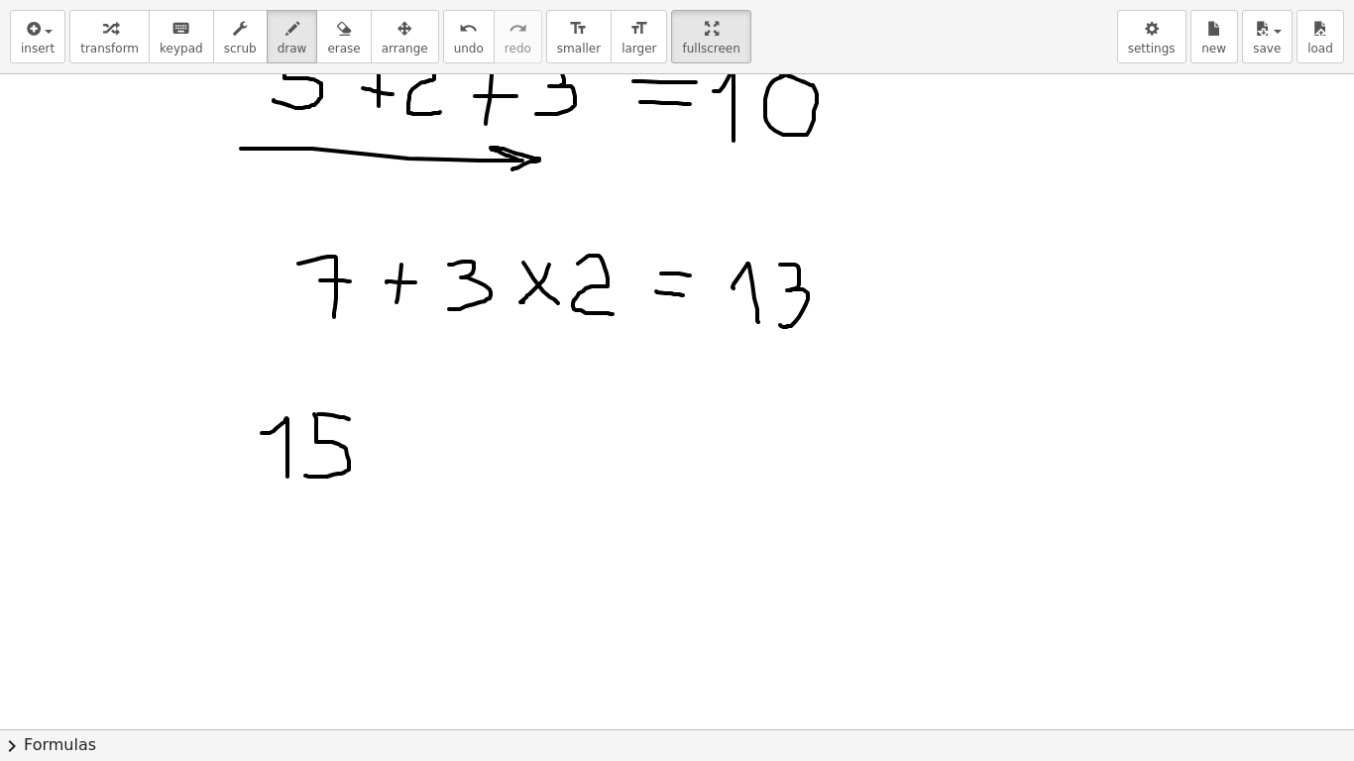
drag, startPoint x: 262, startPoint y: 433, endPoint x: 287, endPoint y: 477, distance: 50.7
click at [287, 477] on div at bounding box center [677, 531] width 1354 height 1311
drag, startPoint x: 384, startPoint y: 447, endPoint x: 415, endPoint y: 444, distance: 31.9
click at [416, 445] on div at bounding box center [677, 531] width 1354 height 1311
click at [400, 427] on div at bounding box center [677, 531] width 1354 height 1311
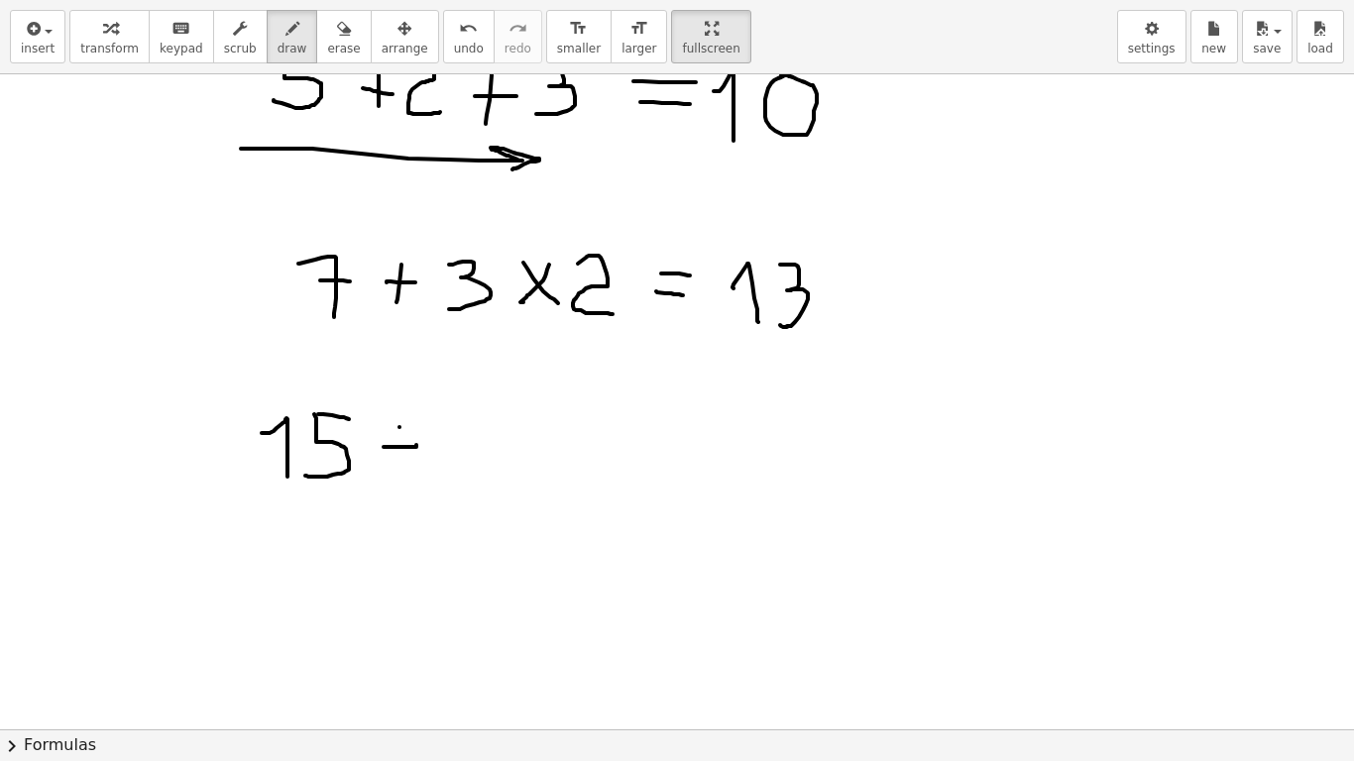
click at [402, 458] on div at bounding box center [677, 531] width 1354 height 1311
drag, startPoint x: 442, startPoint y: 419, endPoint x: 437, endPoint y: 482, distance: 62.7
click at [437, 482] on div at bounding box center [677, 531] width 1354 height 1311
drag, startPoint x: 513, startPoint y: 437, endPoint x: 540, endPoint y: 474, distance: 46.0
click at [540, 474] on div at bounding box center [677, 531] width 1354 height 1311
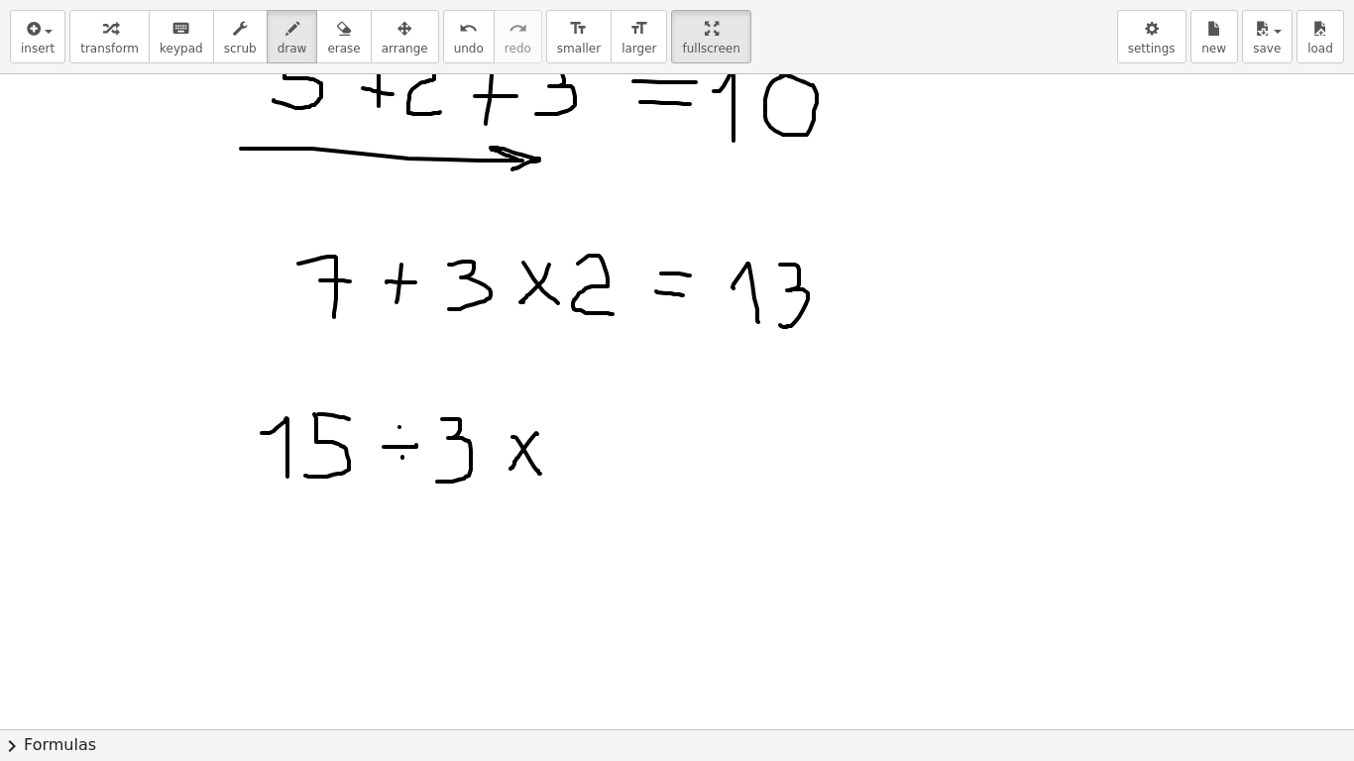
drag, startPoint x: 536, startPoint y: 433, endPoint x: 511, endPoint y: 469, distance: 44.0
click at [511, 469] on div at bounding box center [677, 531] width 1354 height 1311
drag, startPoint x: 582, startPoint y: 425, endPoint x: 622, endPoint y: 471, distance: 60.4
click at [619, 471] on div at bounding box center [677, 531] width 1354 height 1311
drag, startPoint x: 658, startPoint y: 441, endPoint x: 680, endPoint y: 441, distance: 21.8
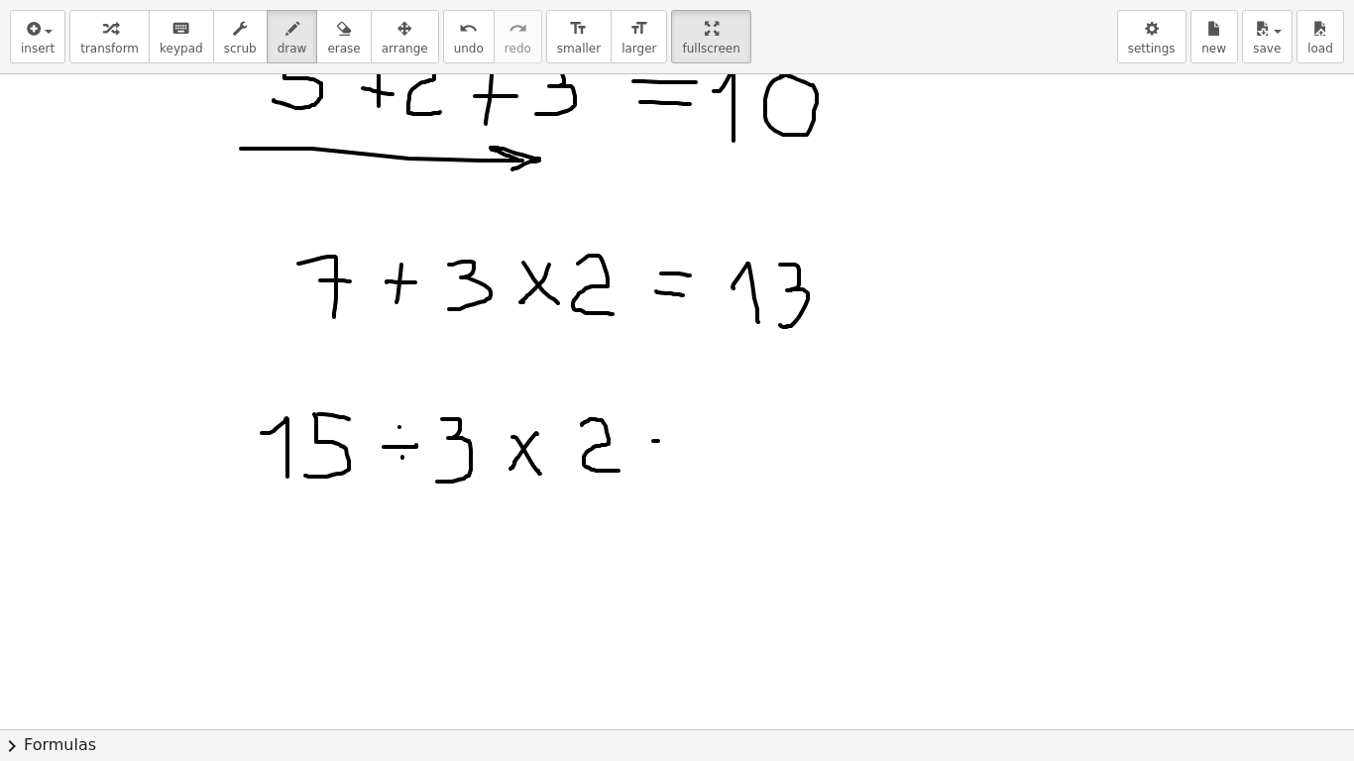
click at [680, 441] on div at bounding box center [677, 531] width 1354 height 1311
drag, startPoint x: 658, startPoint y: 454, endPoint x: 682, endPoint y: 454, distance: 23.8
click at [682, 454] on div at bounding box center [677, 531] width 1354 height 1311
drag, startPoint x: 771, startPoint y: 391, endPoint x: 770, endPoint y: 459, distance: 68.4
click at [770, 459] on div at bounding box center [677, 531] width 1354 height 1311
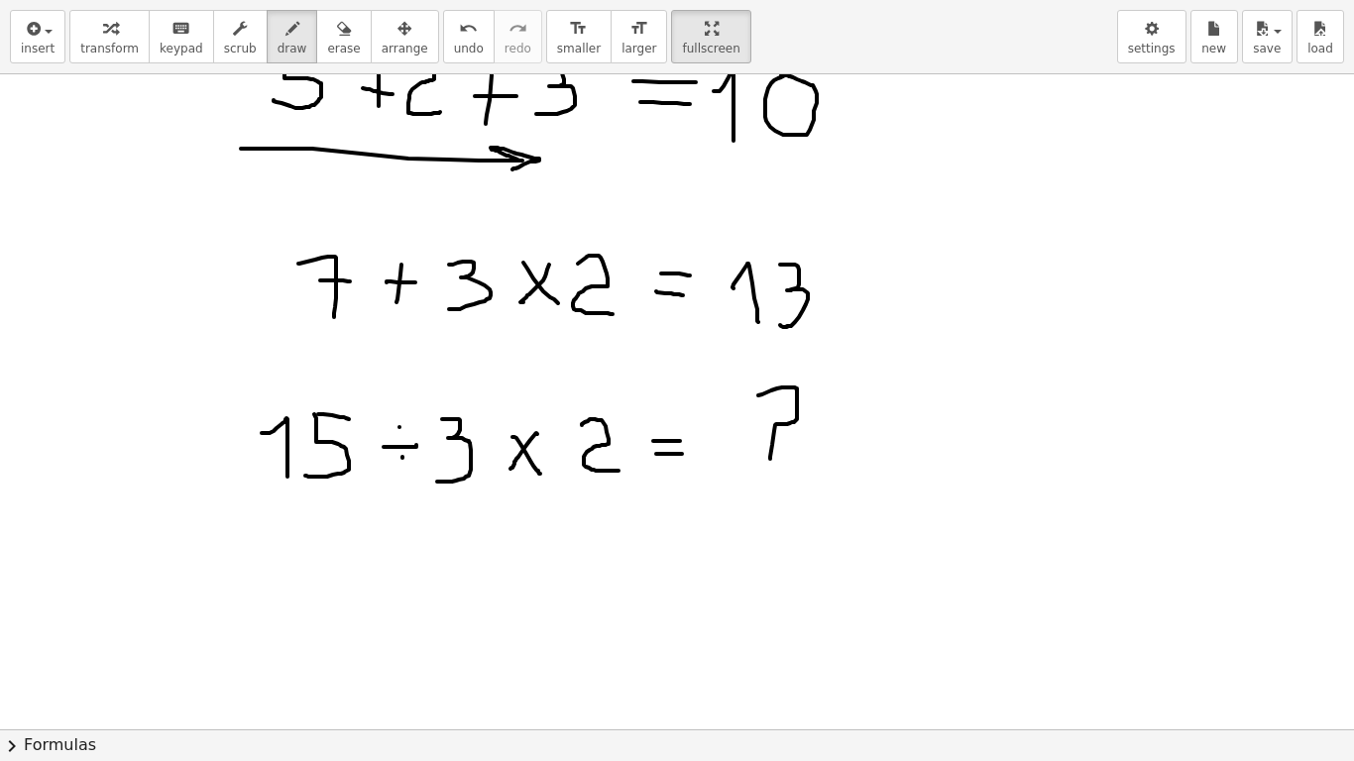
click at [772, 484] on div at bounding box center [677, 531] width 1354 height 1311
click at [327, 51] on span "erase" at bounding box center [343, 49] width 33 height 14
drag, startPoint x: 842, startPoint y: 427, endPoint x: 786, endPoint y: 428, distance: 55.5
click at [786, 428] on div at bounding box center [677, 531] width 1354 height 1311
click at [278, 47] on span "draw" at bounding box center [293, 49] width 30 height 14
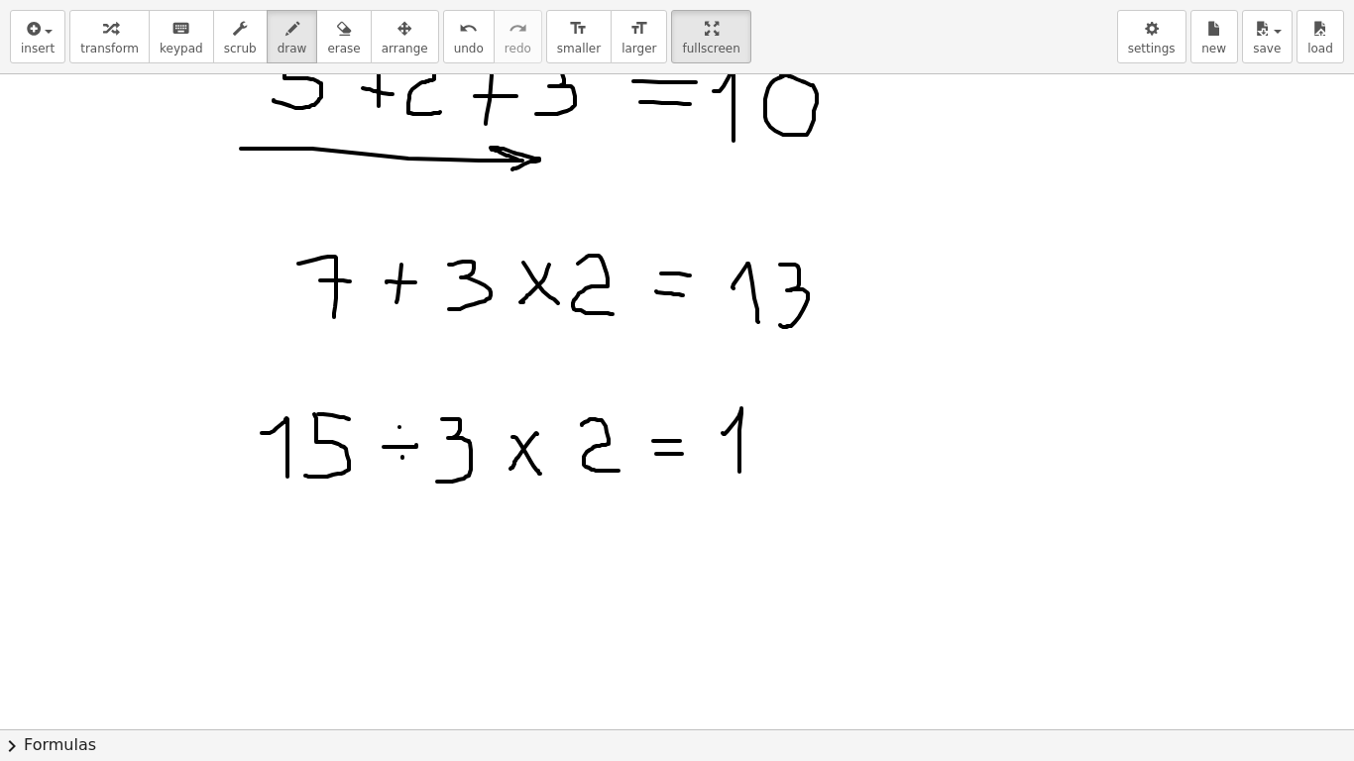
drag, startPoint x: 723, startPoint y: 433, endPoint x: 772, endPoint y: 427, distance: 49.9
click at [742, 472] on div at bounding box center [677, 531] width 1354 height 1311
click at [787, 411] on div at bounding box center [677, 531] width 1354 height 1311
drag, startPoint x: 453, startPoint y: 331, endPoint x: 742, endPoint y: 361, distance: 290.0
click at [715, 382] on div at bounding box center [677, 531] width 1354 height 1311
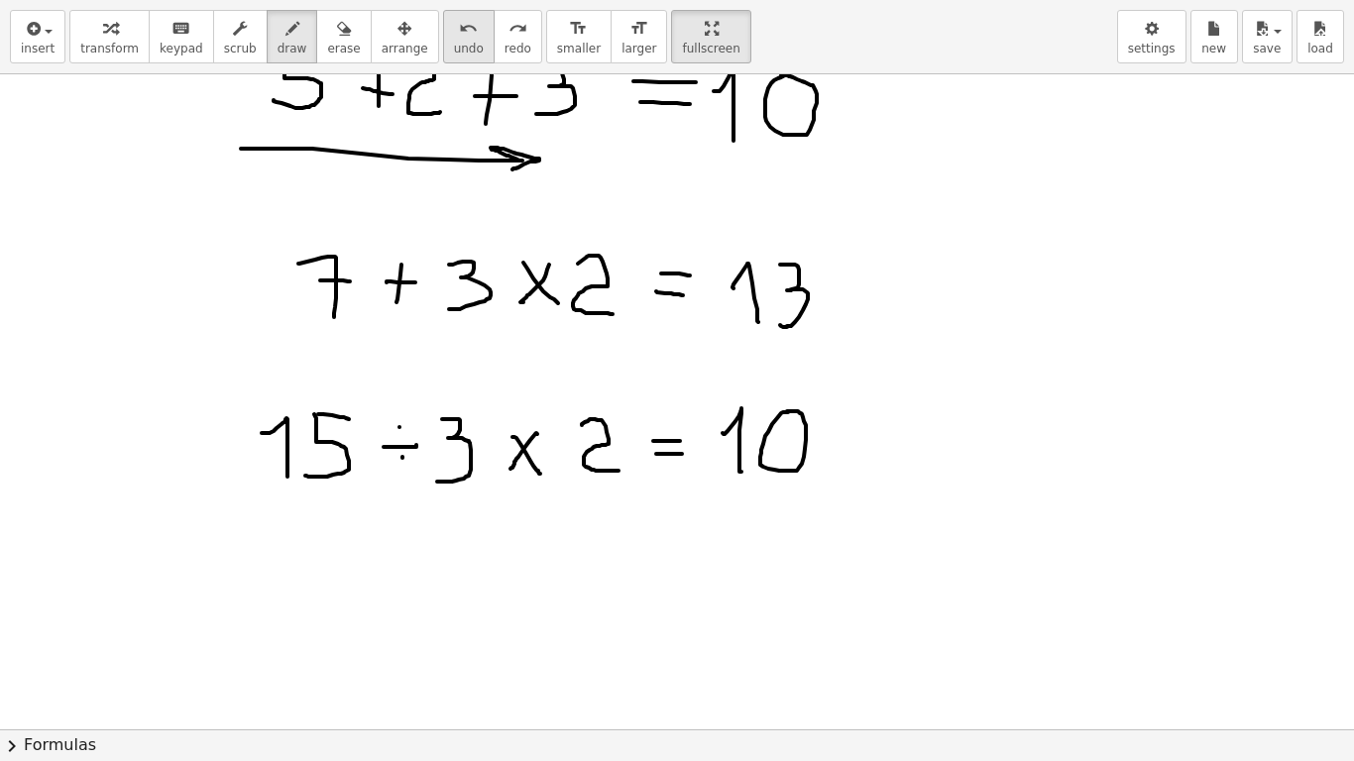
click at [454, 42] on span "undo" at bounding box center [469, 49] width 30 height 14
drag, startPoint x: 337, startPoint y: 339, endPoint x: 351, endPoint y: 364, distance: 28.4
click at [352, 364] on div at bounding box center [677, 531] width 1354 height 1311
click at [361, 355] on div at bounding box center [677, 531] width 1354 height 1311
drag, startPoint x: 396, startPoint y: 343, endPoint x: 388, endPoint y: 353, distance: 12.7
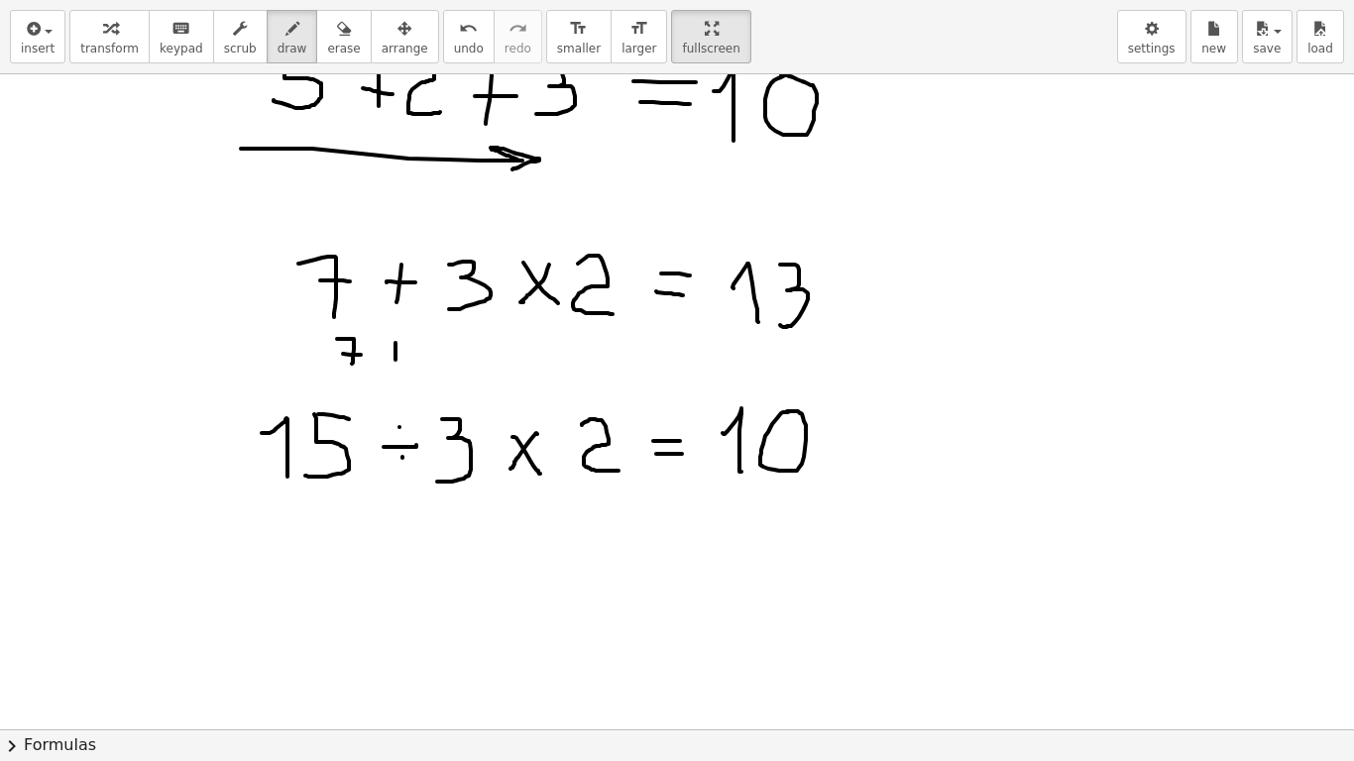
click at [395, 360] on div at bounding box center [677, 531] width 1354 height 1311
drag, startPoint x: 387, startPoint y: 352, endPoint x: 421, endPoint y: 348, distance: 34.9
click at [405, 350] on div at bounding box center [677, 531] width 1354 height 1311
drag, startPoint x: 426, startPoint y: 344, endPoint x: 421, endPoint y: 360, distance: 16.6
click at [421, 360] on div at bounding box center [677, 531] width 1354 height 1311
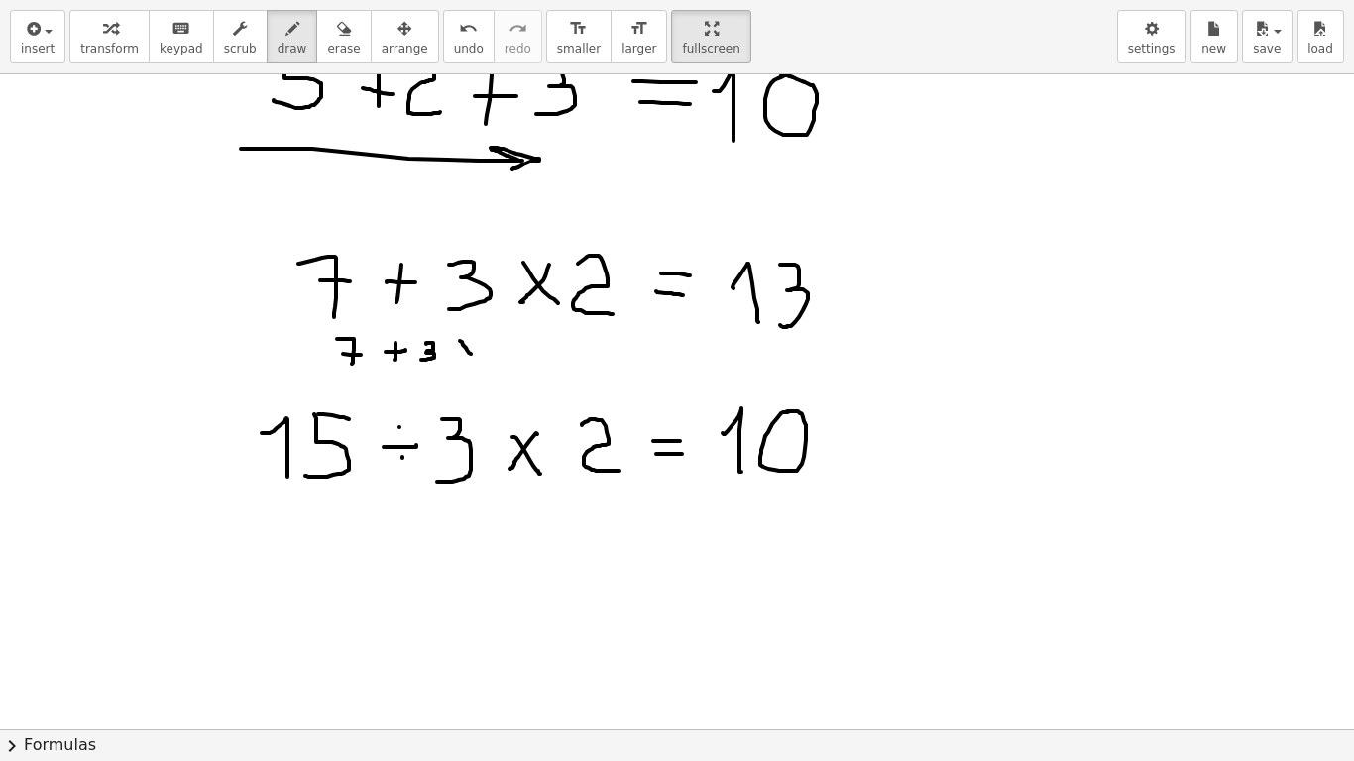
drag, startPoint x: 460, startPoint y: 341, endPoint x: 471, endPoint y: 354, distance: 16.9
click at [471, 354] on div at bounding box center [677, 531] width 1354 height 1311
drag, startPoint x: 471, startPoint y: 343, endPoint x: 460, endPoint y: 355, distance: 16.1
click at [460, 355] on div at bounding box center [677, 531] width 1354 height 1311
drag, startPoint x: 493, startPoint y: 340, endPoint x: 530, endPoint y: 357, distance: 41.3
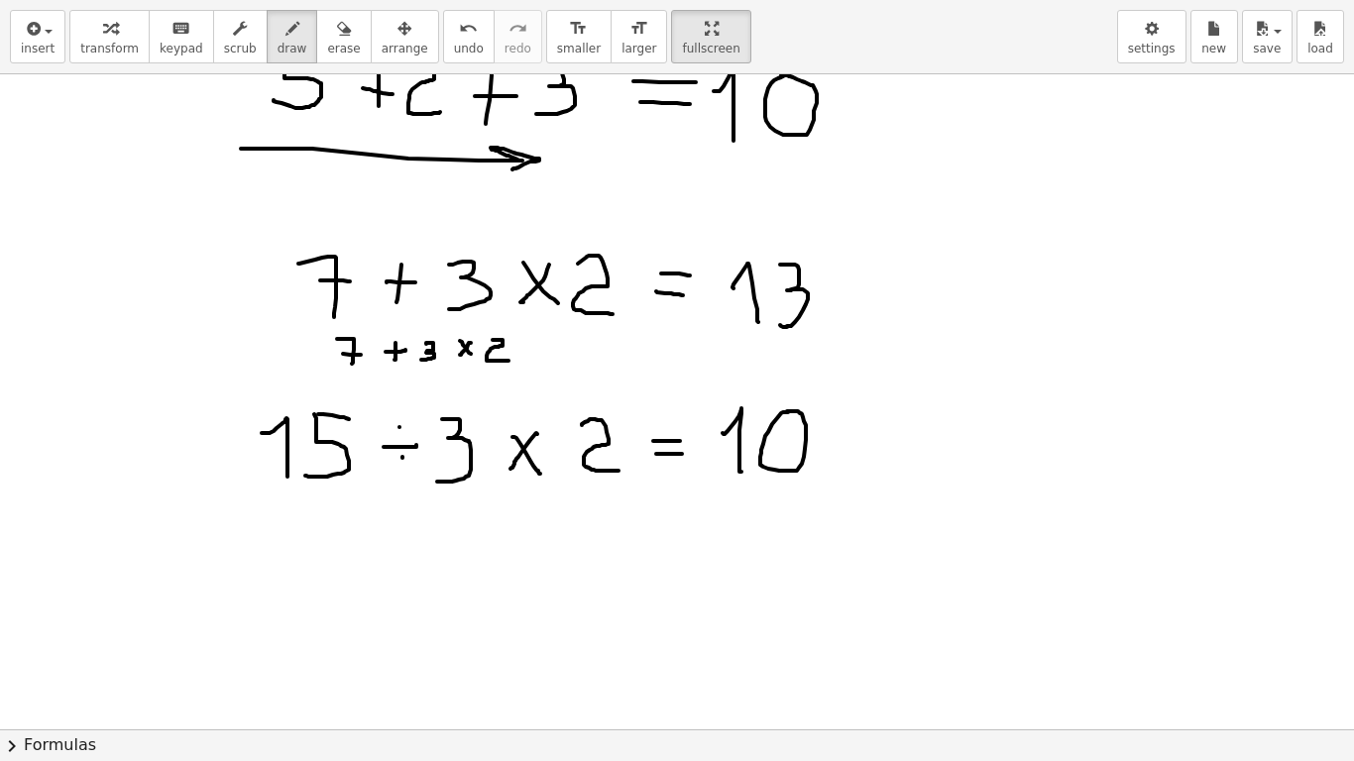
click at [509, 360] on div at bounding box center [677, 531] width 1354 height 1311
click at [548, 345] on div at bounding box center [677, 531] width 1354 height 1311
drag, startPoint x: 535, startPoint y: 353, endPoint x: 546, endPoint y: 351, distance: 11.1
click at [546, 351] on div at bounding box center [677, 531] width 1354 height 1311
drag, startPoint x: 574, startPoint y: 339, endPoint x: 606, endPoint y: 355, distance: 35.5
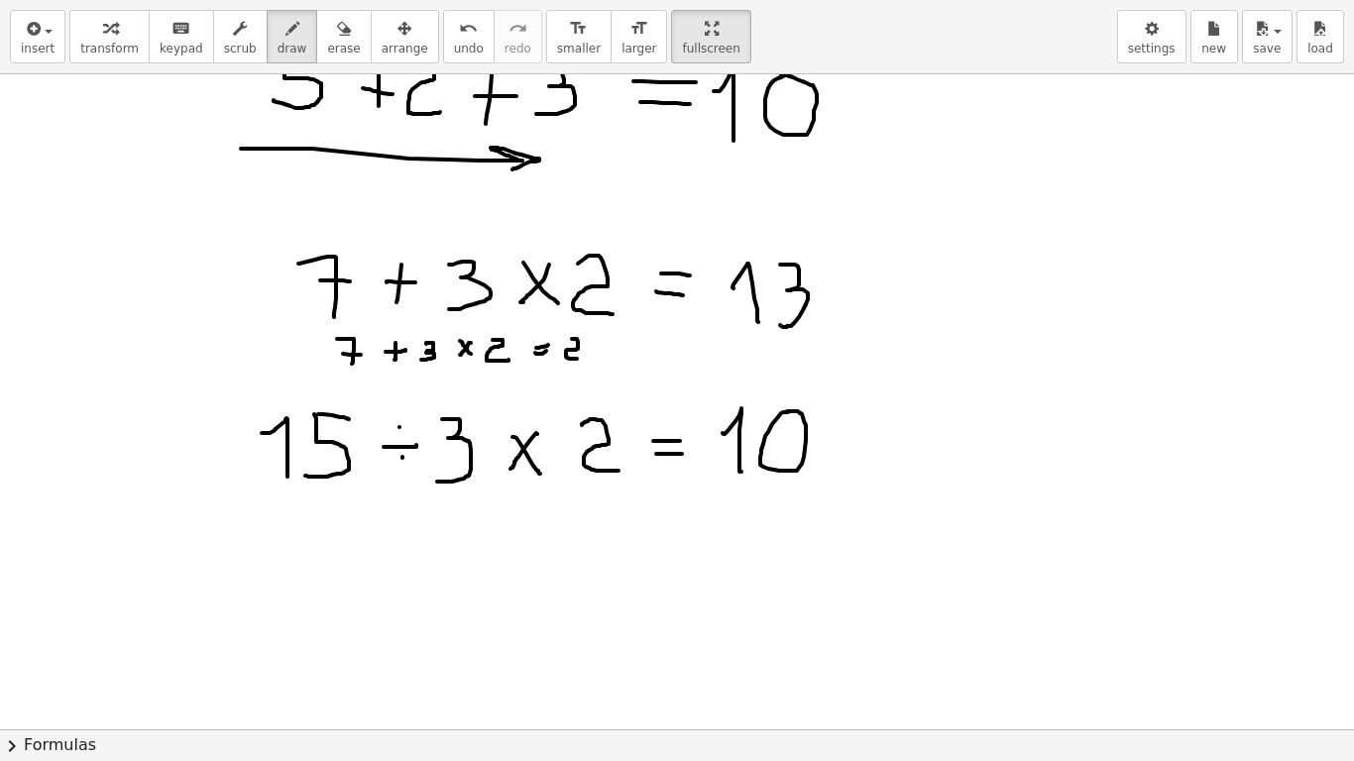
click at [579, 359] on div at bounding box center [677, 531] width 1354 height 1311
click at [601, 338] on div at bounding box center [677, 531] width 1354 height 1311
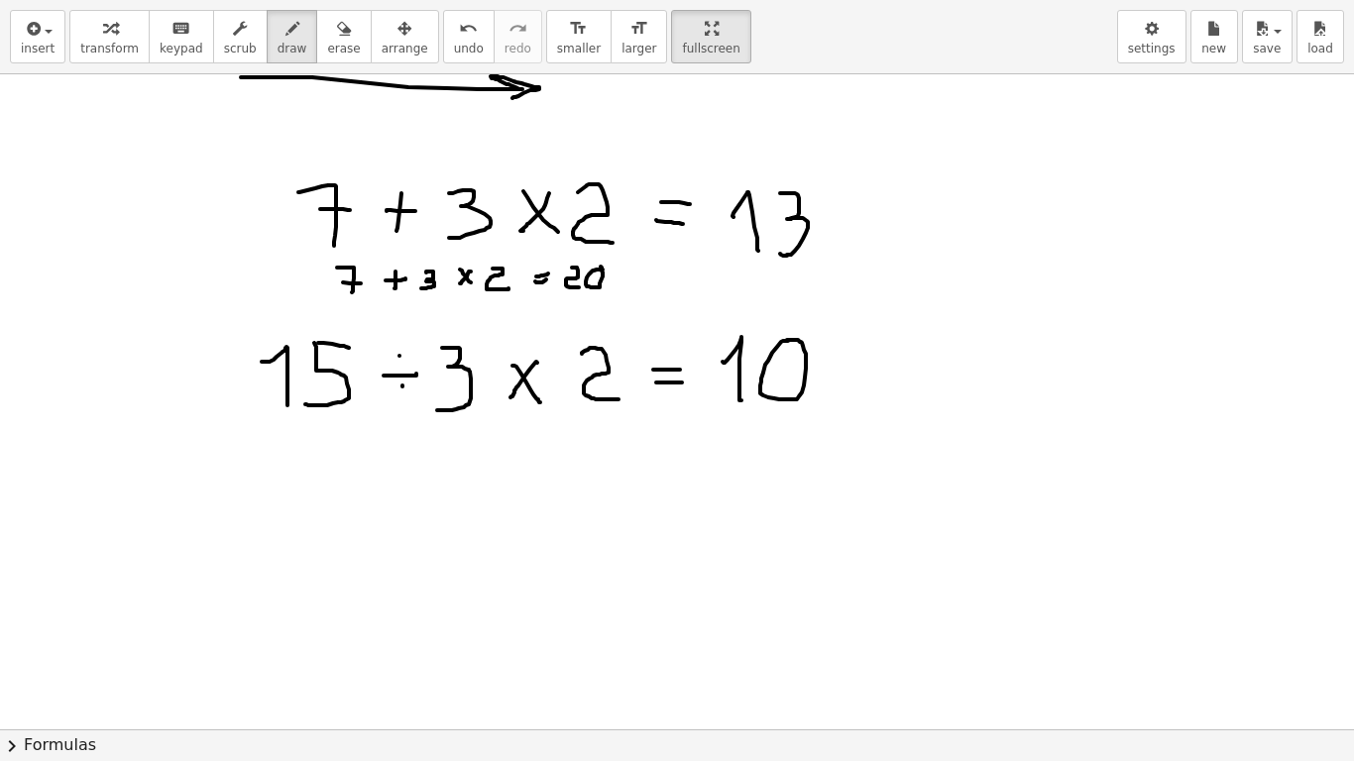
scroll to position [297, 0]
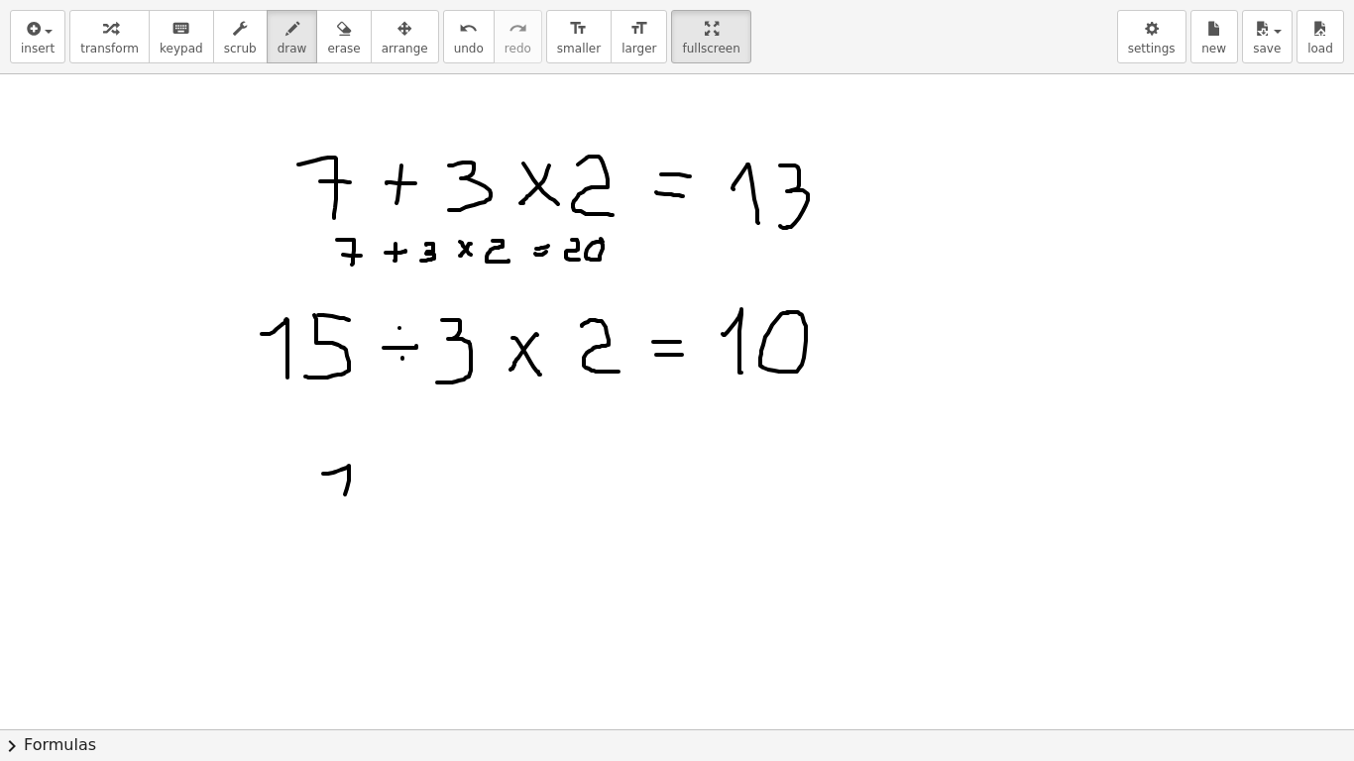
drag, startPoint x: 323, startPoint y: 474, endPoint x: 370, endPoint y: 473, distance: 46.6
click at [347, 495] on div at bounding box center [677, 432] width 1354 height 1311
drag, startPoint x: 368, startPoint y: 467, endPoint x: 389, endPoint y: 467, distance: 20.8
click at [389, 467] on div at bounding box center [677, 432] width 1354 height 1311
drag, startPoint x: 373, startPoint y: 464, endPoint x: 385, endPoint y: 490, distance: 28.4
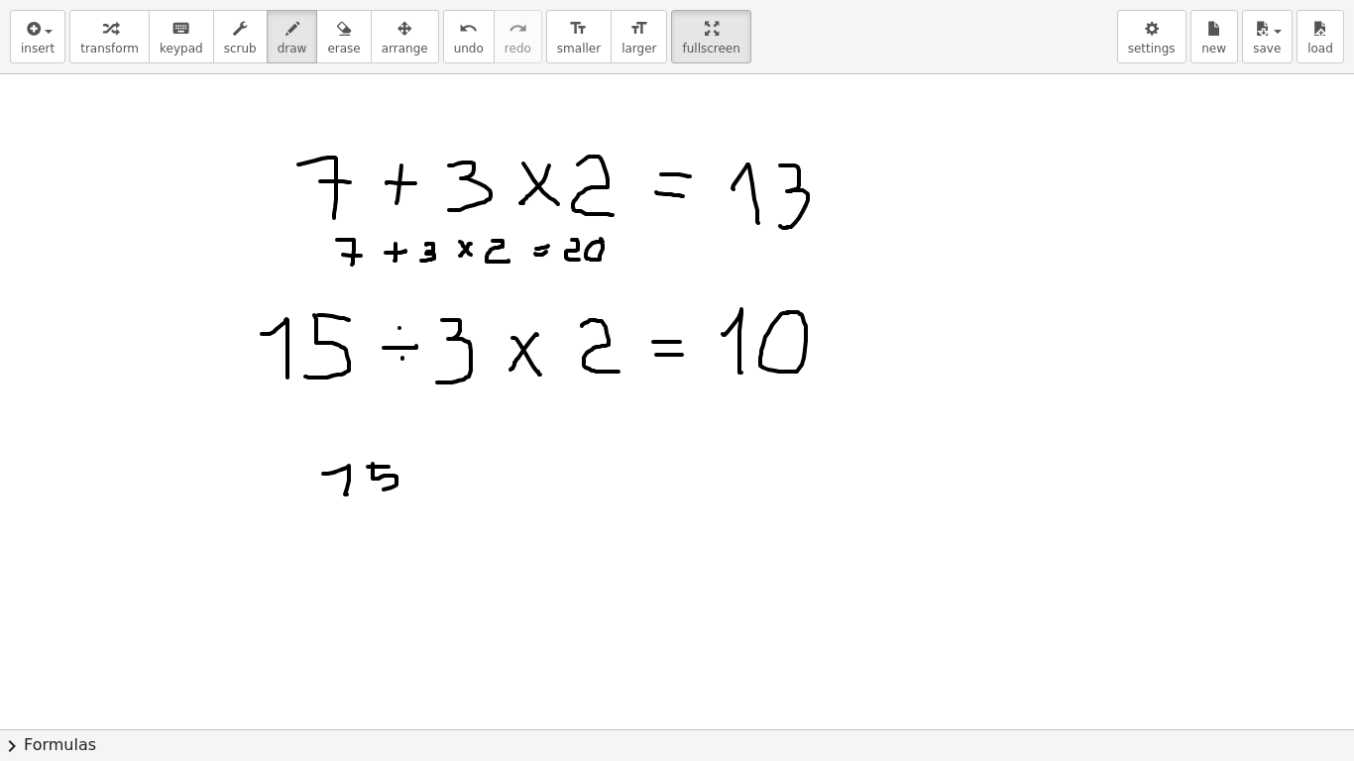
click at [382, 490] on div at bounding box center [677, 432] width 1354 height 1311
drag, startPoint x: 419, startPoint y: 469, endPoint x: 438, endPoint y: 472, distance: 19.1
click at [438, 472] on div at bounding box center [677, 432] width 1354 height 1311
click at [432, 464] on div at bounding box center [677, 432] width 1354 height 1311
drag, startPoint x: 432, startPoint y: 482, endPoint x: 465, endPoint y: 469, distance: 35.2
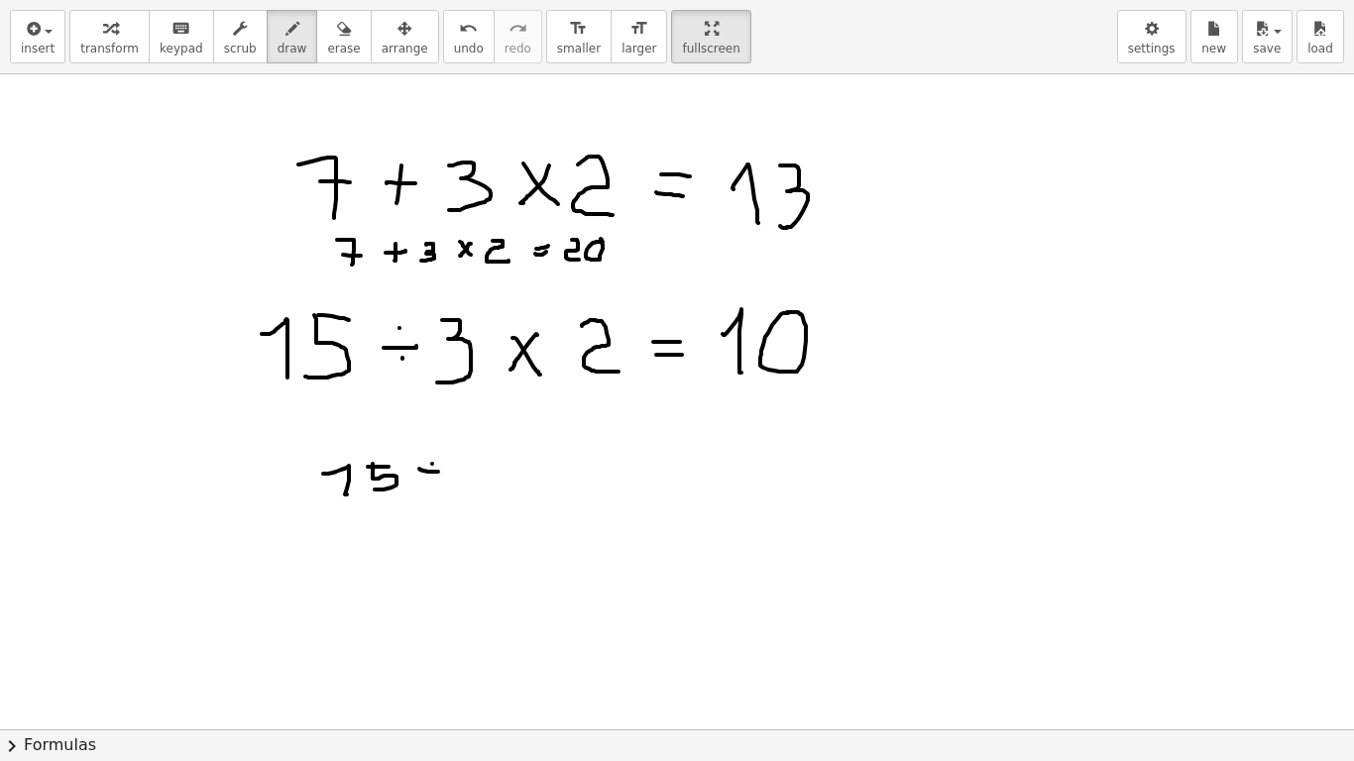
click at [433, 482] on div at bounding box center [677, 432] width 1354 height 1311
drag, startPoint x: 470, startPoint y: 467, endPoint x: 462, endPoint y: 485, distance: 19.5
click at [462, 485] on div at bounding box center [677, 432] width 1354 height 1311
drag, startPoint x: 497, startPoint y: 472, endPoint x: 511, endPoint y: 467, distance: 14.7
click at [511, 467] on div at bounding box center [677, 432] width 1354 height 1311
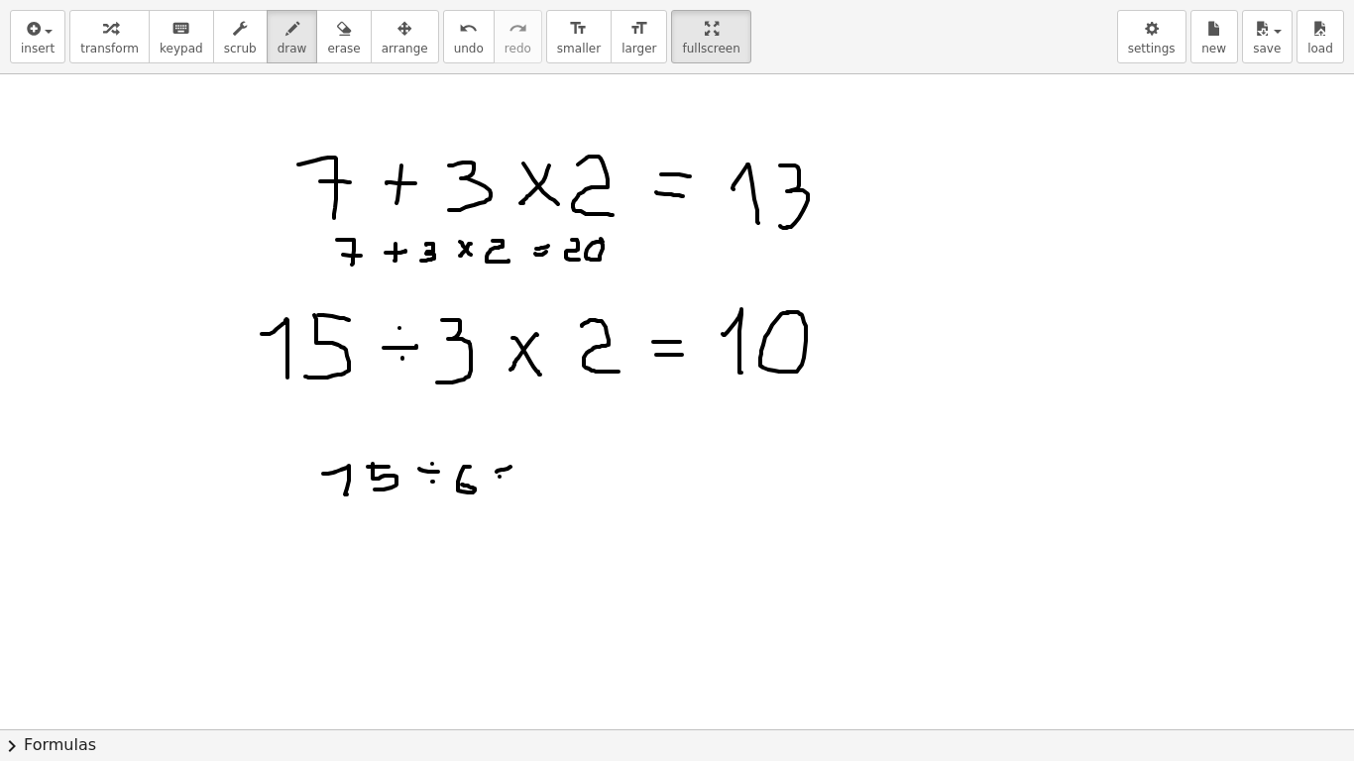
drag, startPoint x: 500, startPoint y: 477, endPoint x: 512, endPoint y: 474, distance: 12.3
click at [511, 475] on div at bounding box center [677, 432] width 1354 height 1311
drag, startPoint x: 548, startPoint y: 468, endPoint x: 575, endPoint y: 495, distance: 37.9
click at [575, 495] on div at bounding box center [677, 432] width 1354 height 1311
drag, startPoint x: 582, startPoint y: 494, endPoint x: 579, endPoint y: 504, distance: 10.3
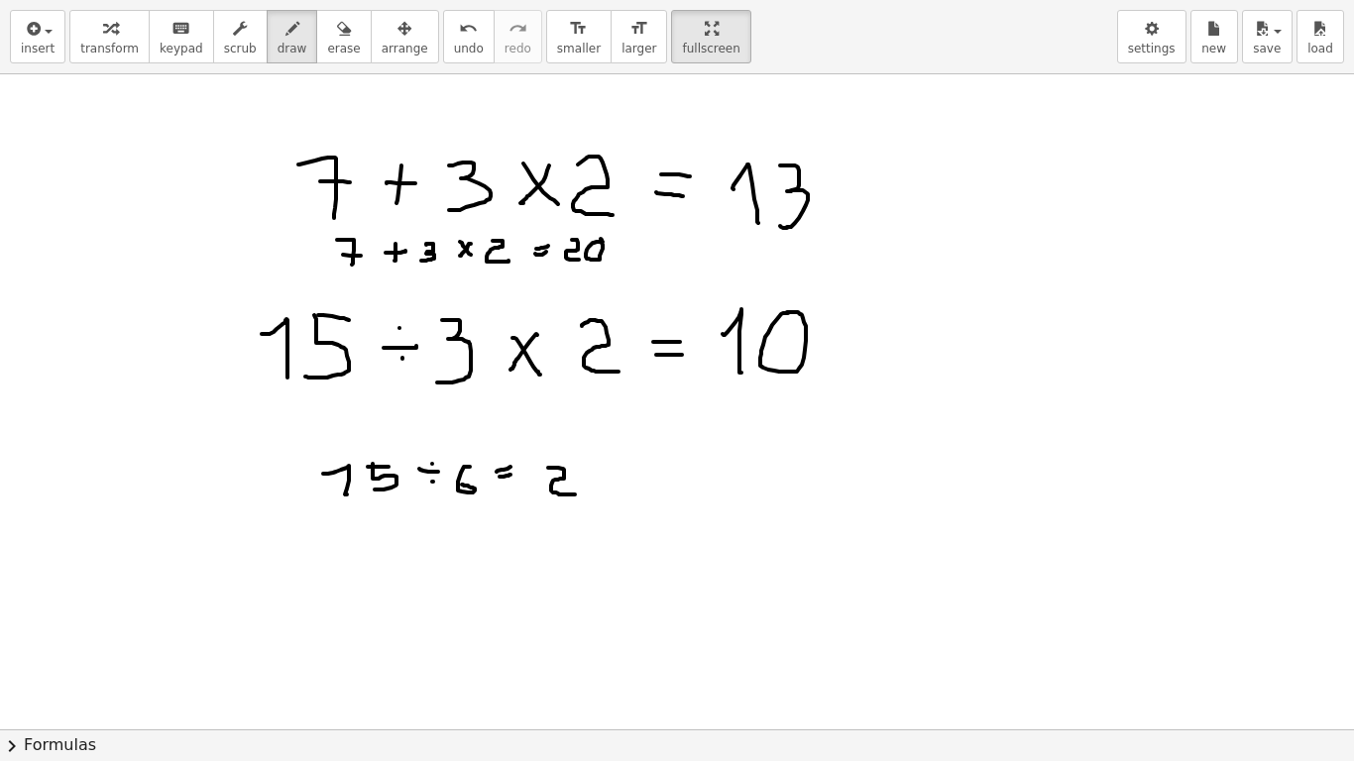
click at [579, 504] on div at bounding box center [677, 432] width 1354 height 1311
drag, startPoint x: 592, startPoint y: 470, endPoint x: 612, endPoint y: 467, distance: 20.0
click at [612, 467] on div at bounding box center [677, 432] width 1354 height 1311
drag, startPoint x: 593, startPoint y: 469, endPoint x: 591, endPoint y: 493, distance: 23.9
click at [591, 493] on div at bounding box center [677, 432] width 1354 height 1311
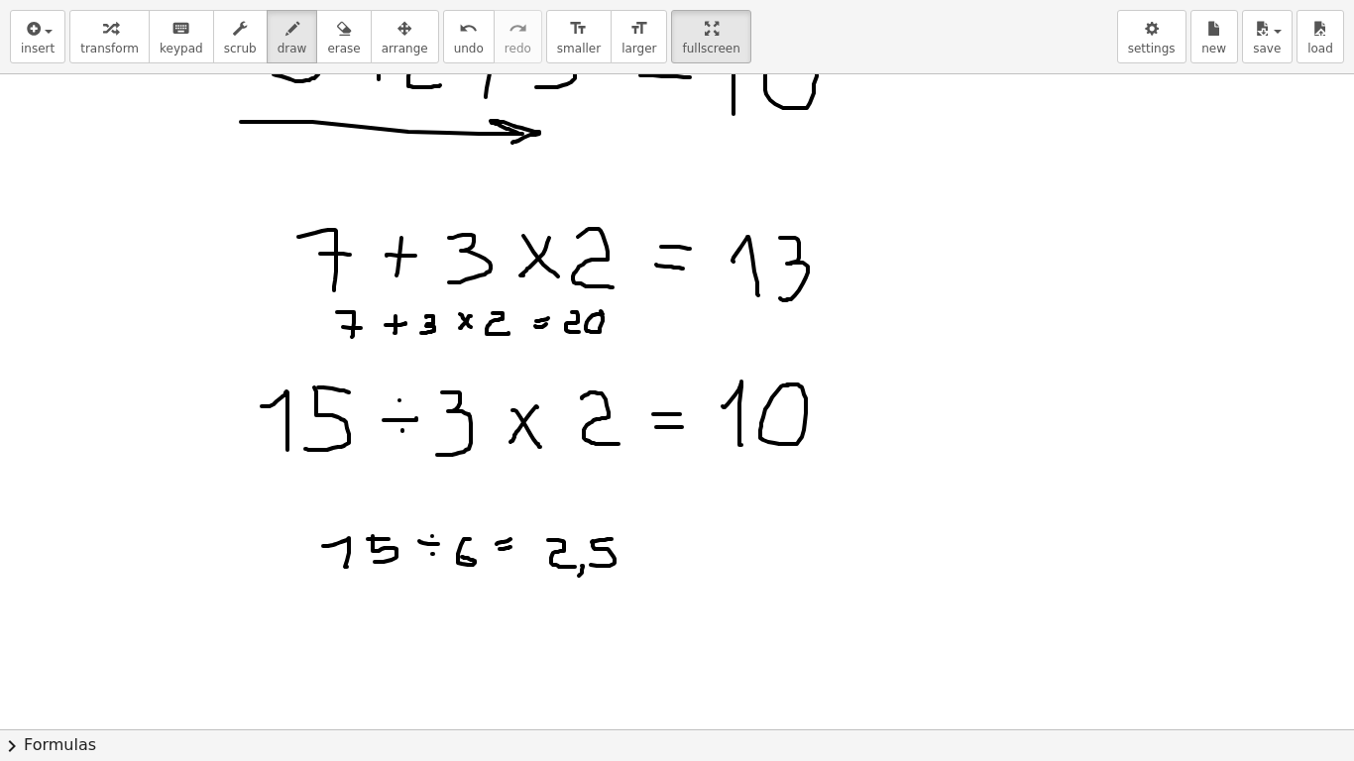
scroll to position [198, 0]
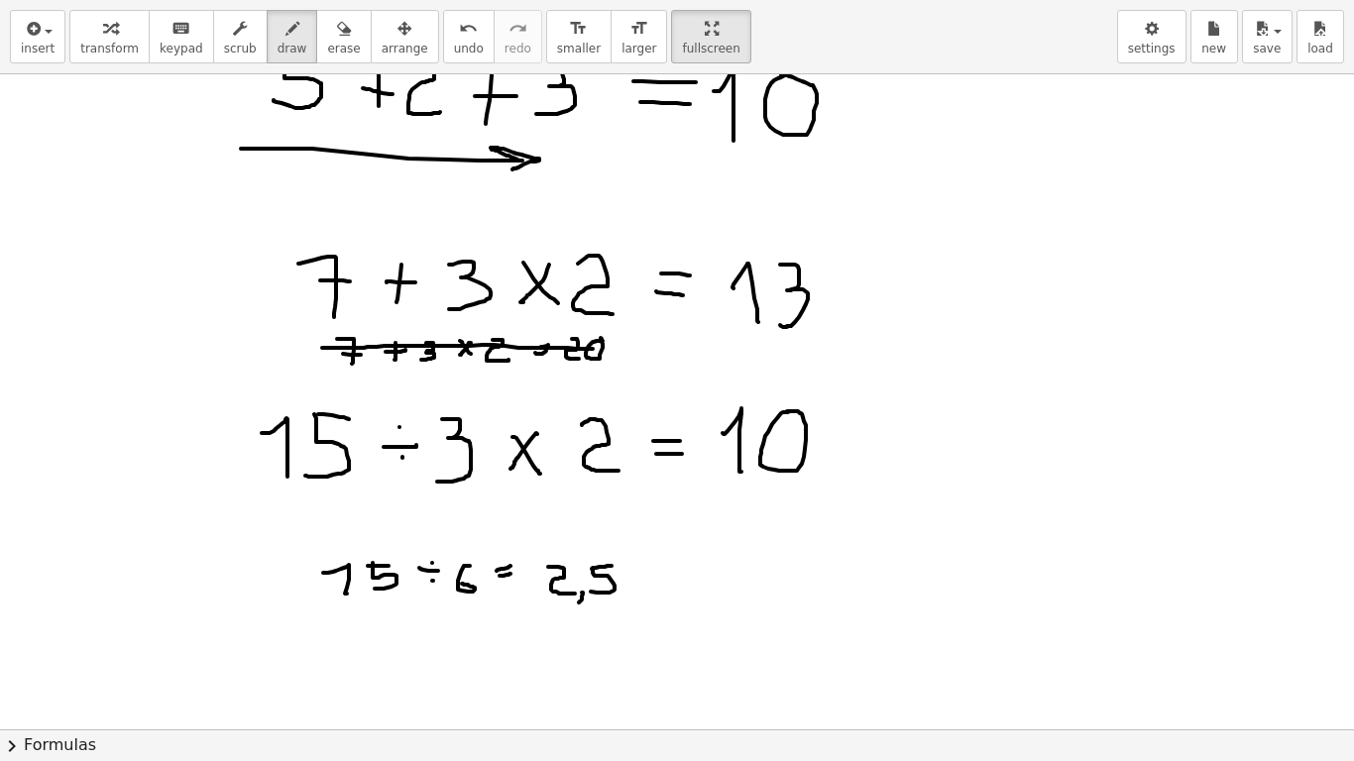
drag, startPoint x: 349, startPoint y: 348, endPoint x: 593, endPoint y: 349, distance: 243.9
click at [593, 349] on div at bounding box center [677, 531] width 1354 height 1311
drag, startPoint x: 426, startPoint y: 355, endPoint x: 596, endPoint y: 355, distance: 169.5
click at [596, 355] on div at bounding box center [677, 531] width 1354 height 1311
drag, startPoint x: 352, startPoint y: 569, endPoint x: 533, endPoint y: 571, distance: 181.4
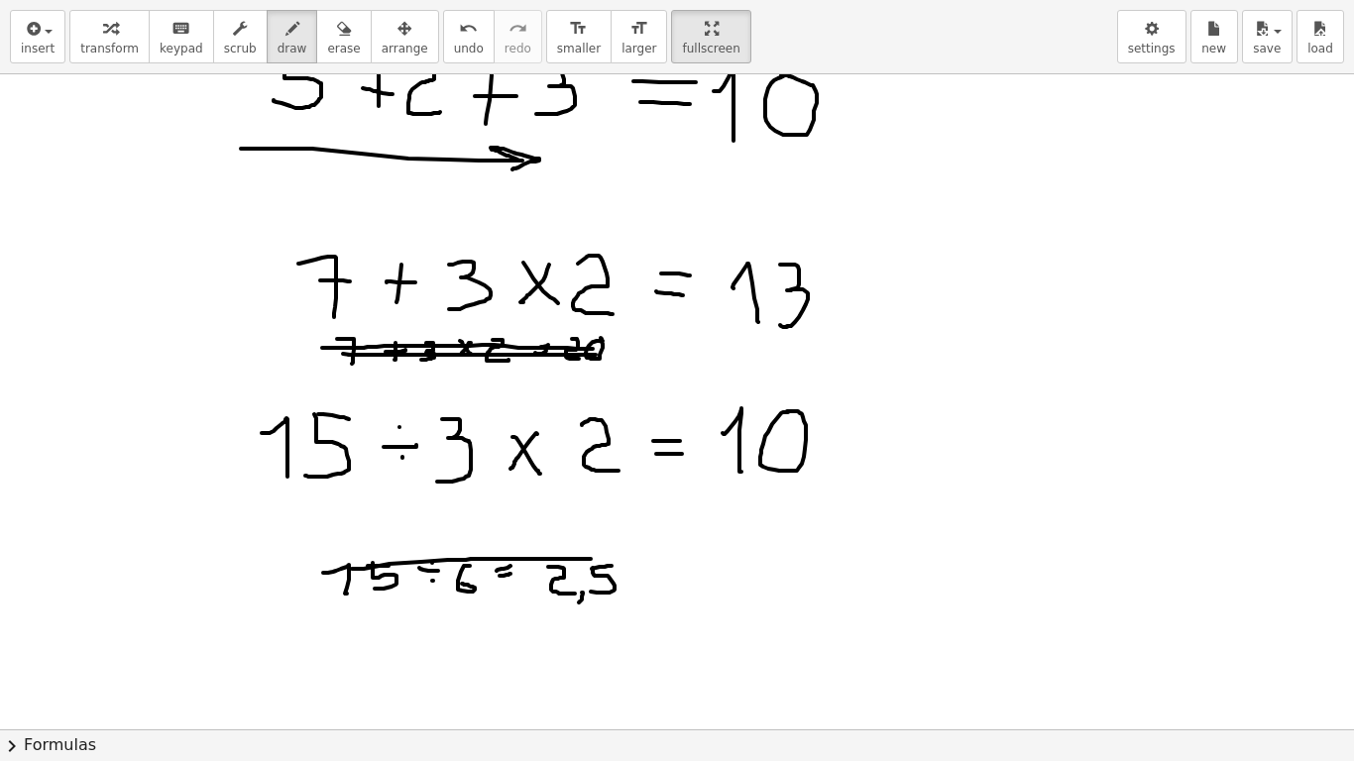
click at [602, 559] on div at bounding box center [677, 531] width 1354 height 1311
drag, startPoint x: 377, startPoint y: 575, endPoint x: 592, endPoint y: 571, distance: 215.2
click at [594, 573] on div at bounding box center [677, 531] width 1354 height 1311
drag, startPoint x: 346, startPoint y: 576, endPoint x: 527, endPoint y: 558, distance: 182.3
click at [526, 566] on div at bounding box center [677, 531] width 1354 height 1311
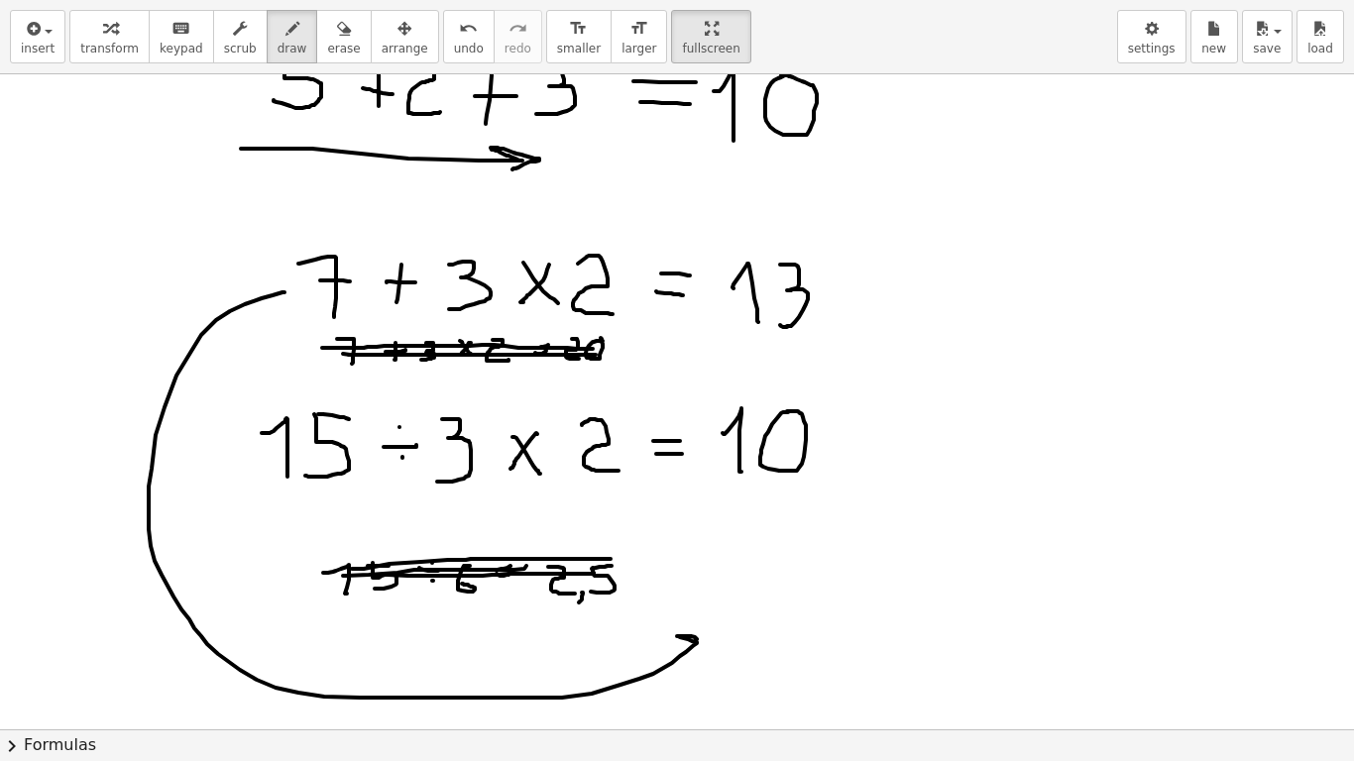
drag, startPoint x: 285, startPoint y: 292, endPoint x: 711, endPoint y: 645, distance: 553.4
click at [699, 593] on div at bounding box center [677, 531] width 1354 height 1311
drag, startPoint x: 766, startPoint y: 572, endPoint x: 791, endPoint y: 615, distance: 49.3
click at [796, 593] on div at bounding box center [677, 531] width 1354 height 1311
drag, startPoint x: 783, startPoint y: 597, endPoint x: 817, endPoint y: 590, distance: 34.4
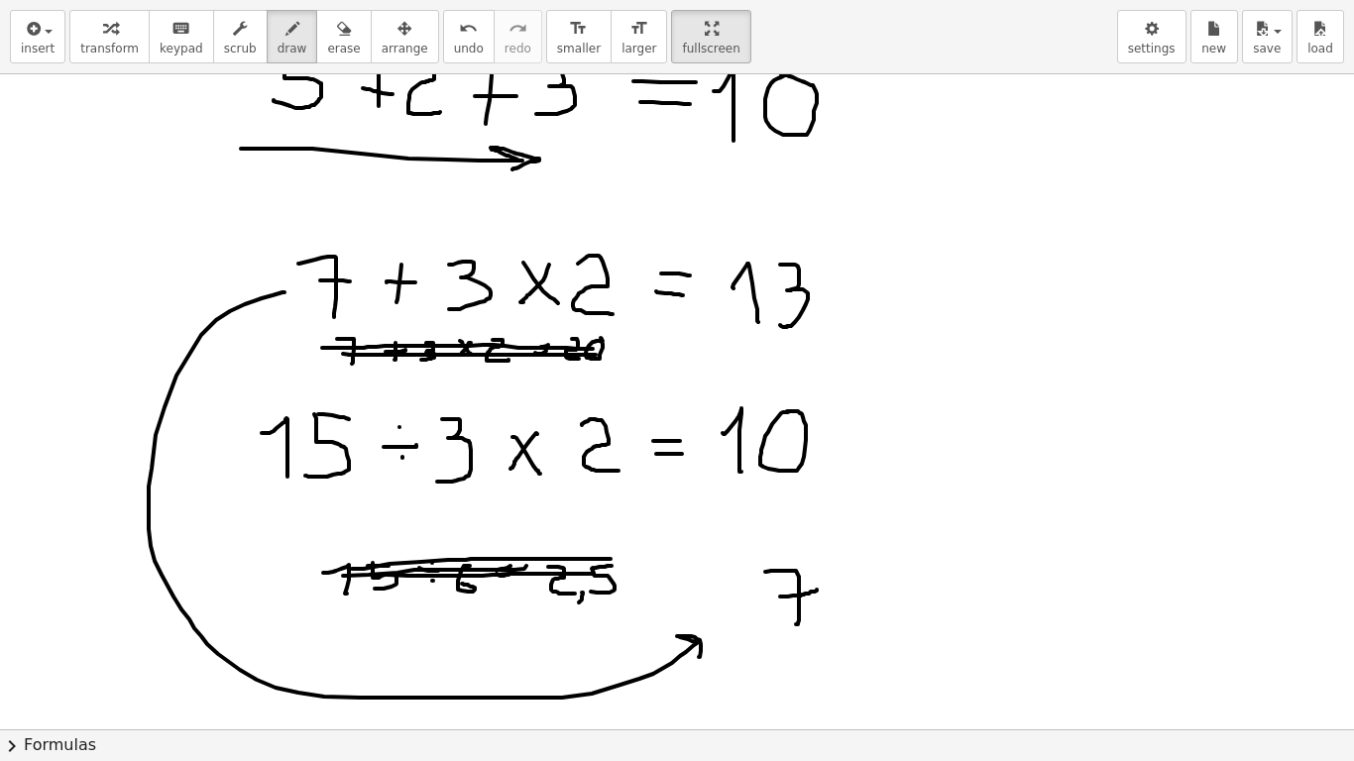
click at [817, 590] on div at bounding box center [677, 531] width 1354 height 1311
drag, startPoint x: 865, startPoint y: 576, endPoint x: 866, endPoint y: 620, distance: 43.6
click at [866, 593] on div at bounding box center [677, 531] width 1354 height 1311
drag, startPoint x: 864, startPoint y: 596, endPoint x: 897, endPoint y: 598, distance: 32.8
click at [897, 593] on div at bounding box center [677, 531] width 1354 height 1311
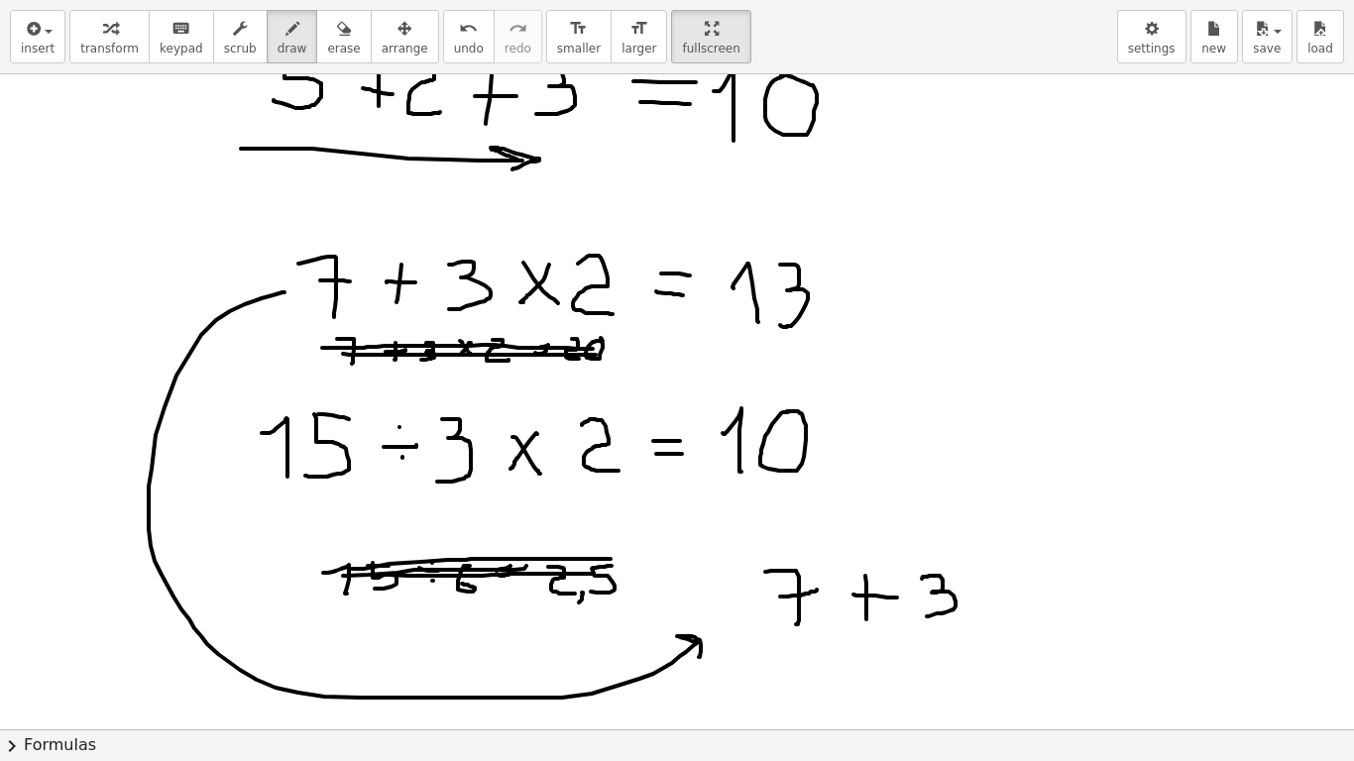
drag, startPoint x: 922, startPoint y: 579, endPoint x: 926, endPoint y: 617, distance: 37.9
click at [926, 593] on div at bounding box center [677, 531] width 1354 height 1311
drag, startPoint x: 988, startPoint y: 574, endPoint x: 1041, endPoint y: 618, distance: 68.3
click at [1041, 593] on div at bounding box center [677, 531] width 1354 height 1311
drag, startPoint x: 1004, startPoint y: 611, endPoint x: 997, endPoint y: 621, distance: 12.1
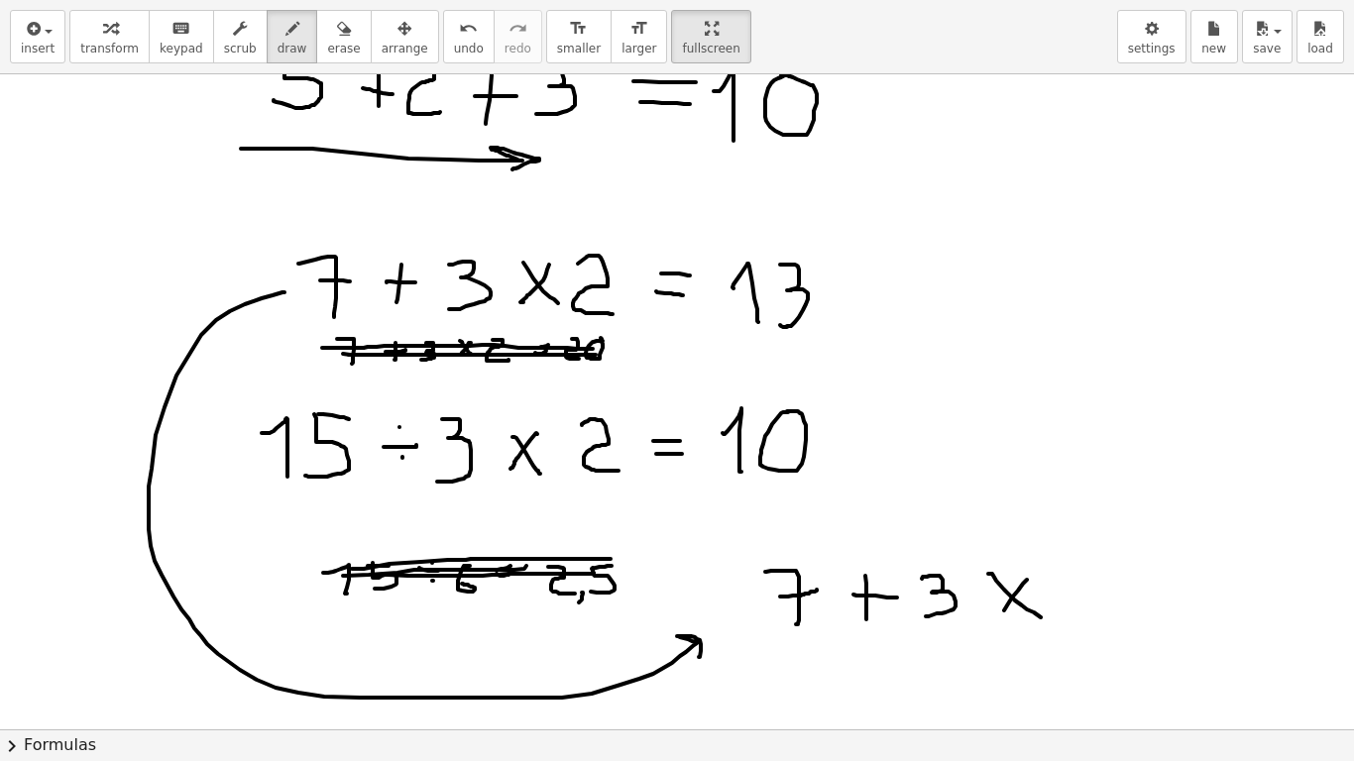
click at [997, 593] on div at bounding box center [677, 531] width 1354 height 1311
drag, startPoint x: 1065, startPoint y: 576, endPoint x: 1101, endPoint y: 624, distance: 60.1
click at [1101, 593] on div at bounding box center [677, 531] width 1354 height 1311
drag, startPoint x: 780, startPoint y: 541, endPoint x: 773, endPoint y: 642, distance: 101.4
click at [773, 593] on div at bounding box center [677, 531] width 1354 height 1311
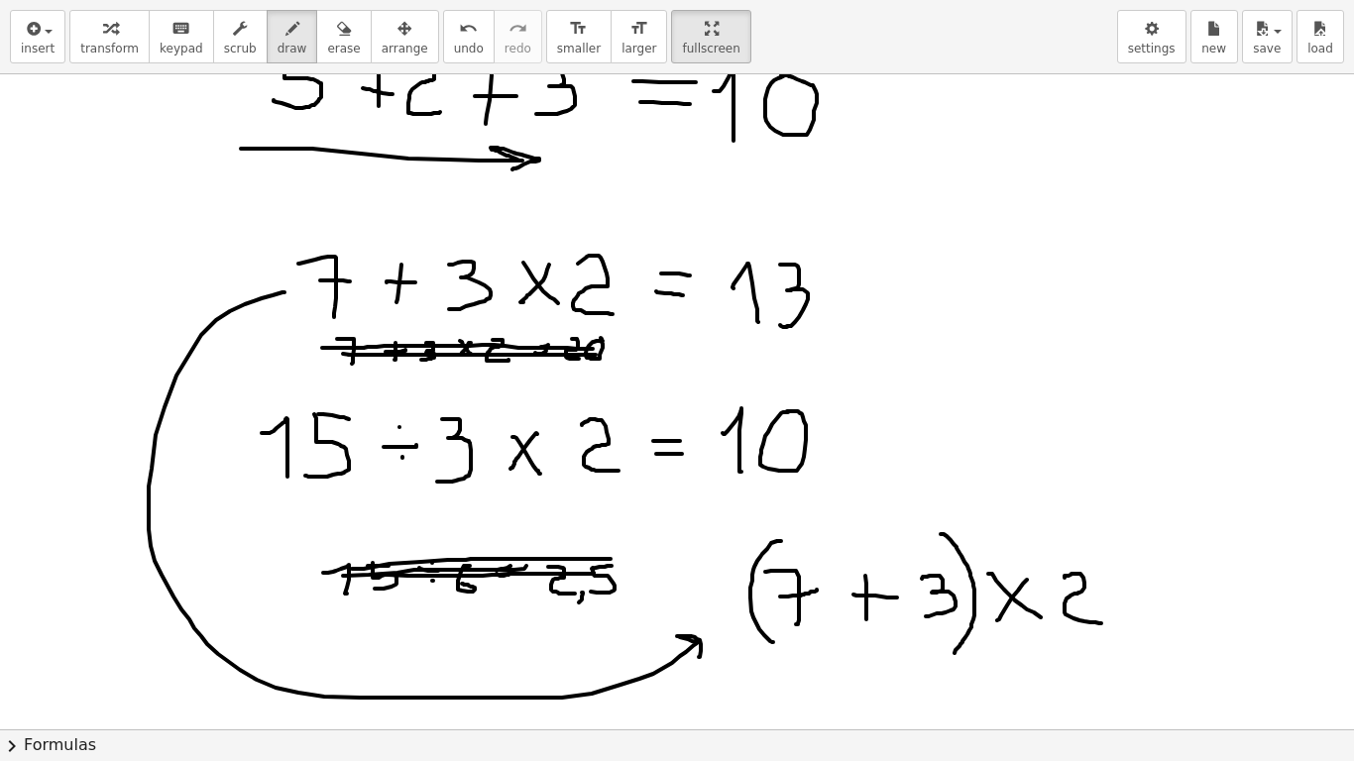
drag, startPoint x: 941, startPoint y: 534, endPoint x: 952, endPoint y: 656, distance: 122.4
click at [952, 593] on div at bounding box center [677, 531] width 1354 height 1311
drag, startPoint x: 1126, startPoint y: 588, endPoint x: 1158, endPoint y: 592, distance: 32.0
click at [1158, 592] on div at bounding box center [677, 531] width 1354 height 1311
drag, startPoint x: 1129, startPoint y: 600, endPoint x: 1150, endPoint y: 600, distance: 20.8
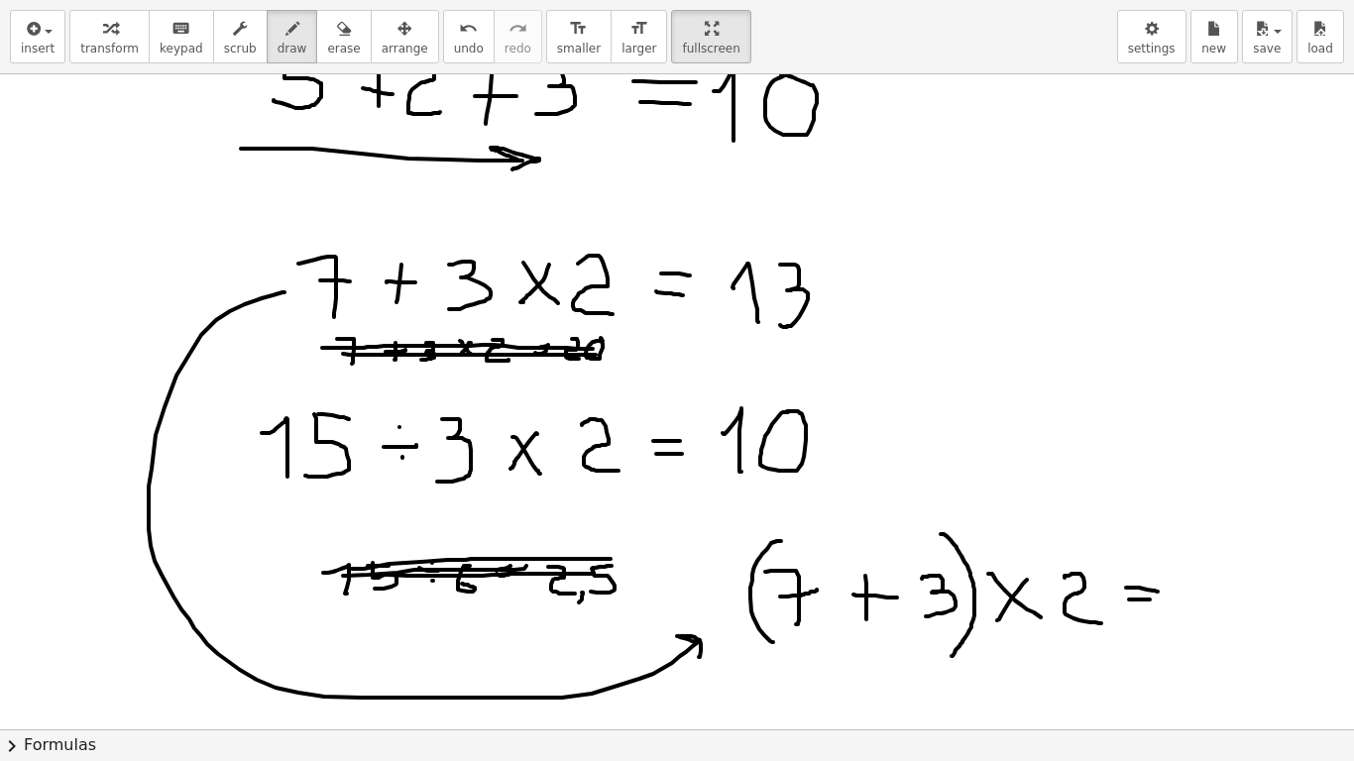
click at [1150, 593] on div at bounding box center [677, 531] width 1354 height 1311
drag, startPoint x: 1193, startPoint y: 544, endPoint x: 1210, endPoint y: 621, distance: 78.4
click at [1209, 593] on div at bounding box center [677, 531] width 1354 height 1311
click at [1210, 593] on div at bounding box center [677, 531] width 1354 height 1311
click at [327, 48] on span "erase" at bounding box center [343, 49] width 33 height 14
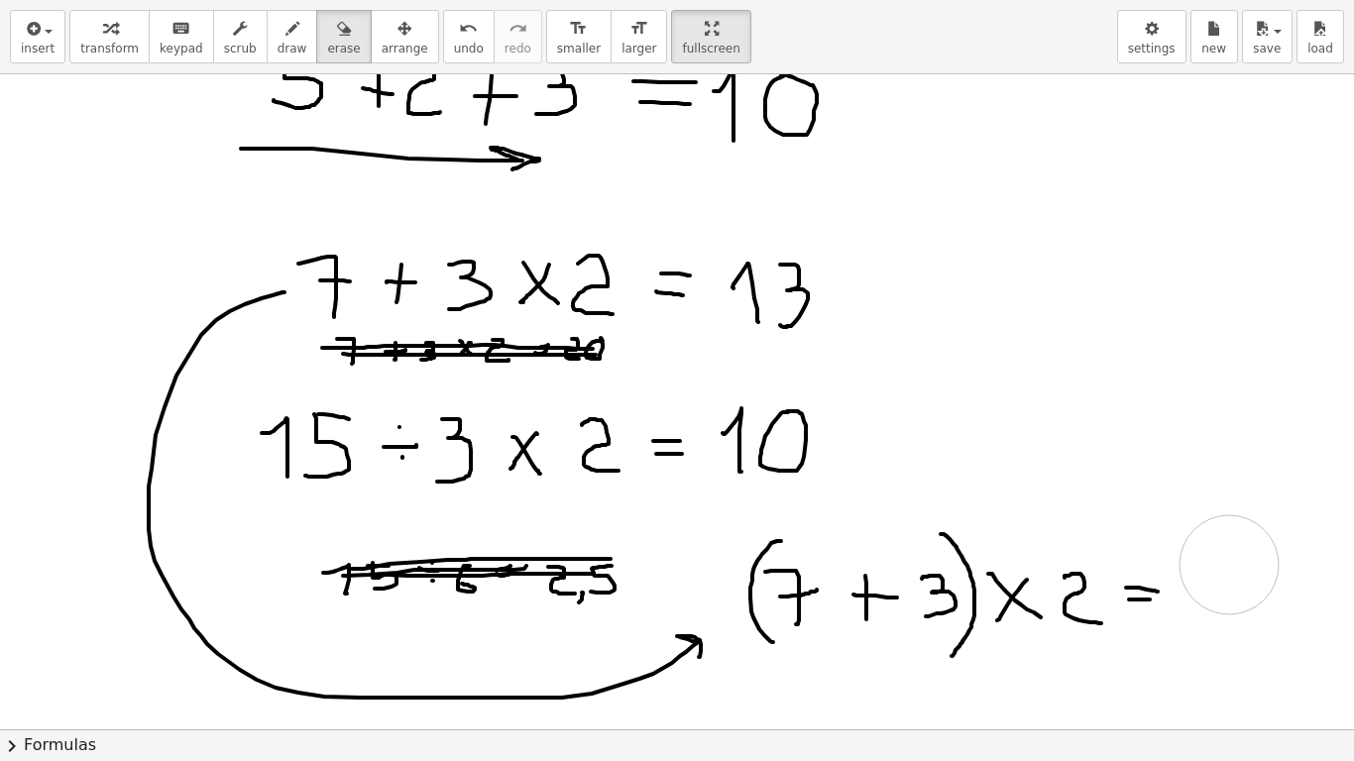
drag, startPoint x: 1267, startPoint y: 578, endPoint x: 1229, endPoint y: 565, distance: 39.8
click at [1229, 565] on div at bounding box center [677, 531] width 1354 height 1311
click at [279, 40] on button "draw" at bounding box center [293, 37] width 52 height 54
drag, startPoint x: 1189, startPoint y: 576, endPoint x: 1239, endPoint y: 611, distance: 61.3
click at [1230, 593] on div at bounding box center [677, 531] width 1354 height 1311
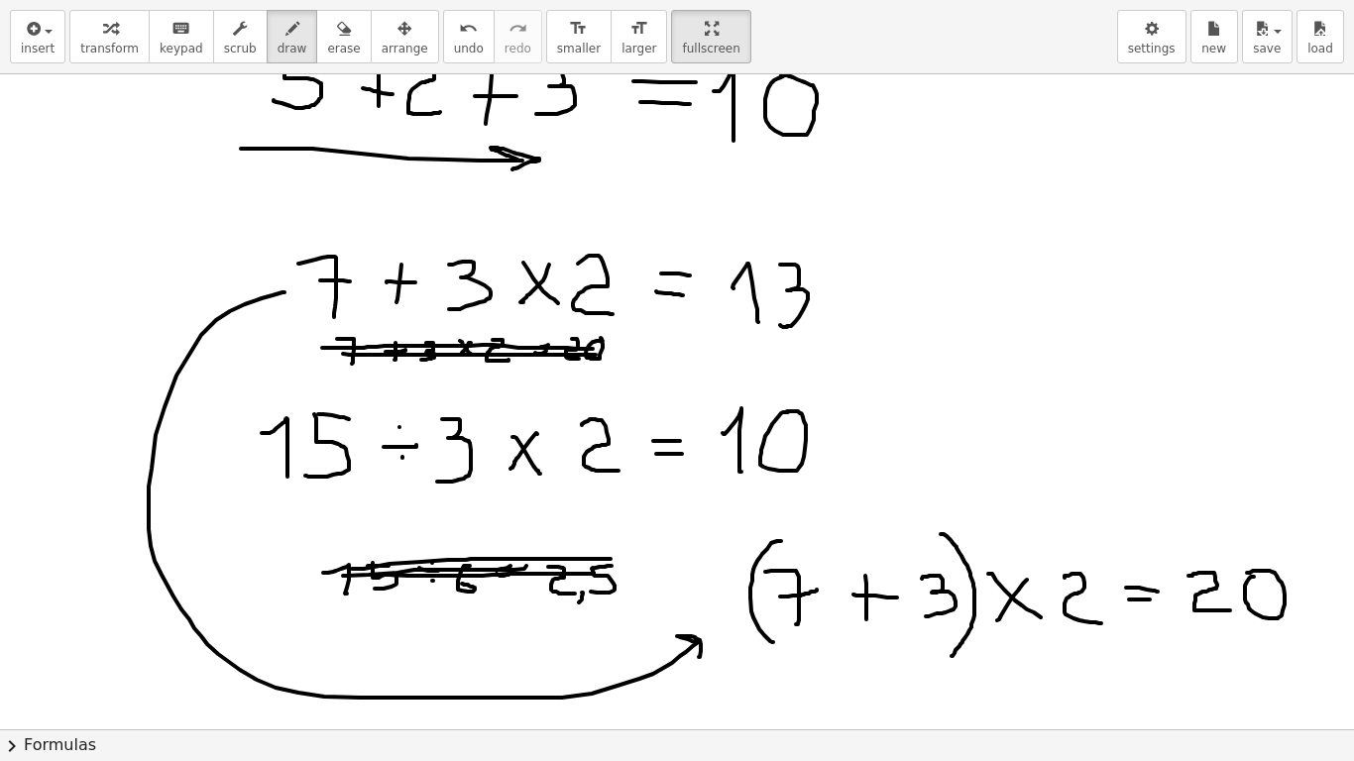
click at [1245, 575] on div at bounding box center [677, 531] width 1354 height 1311
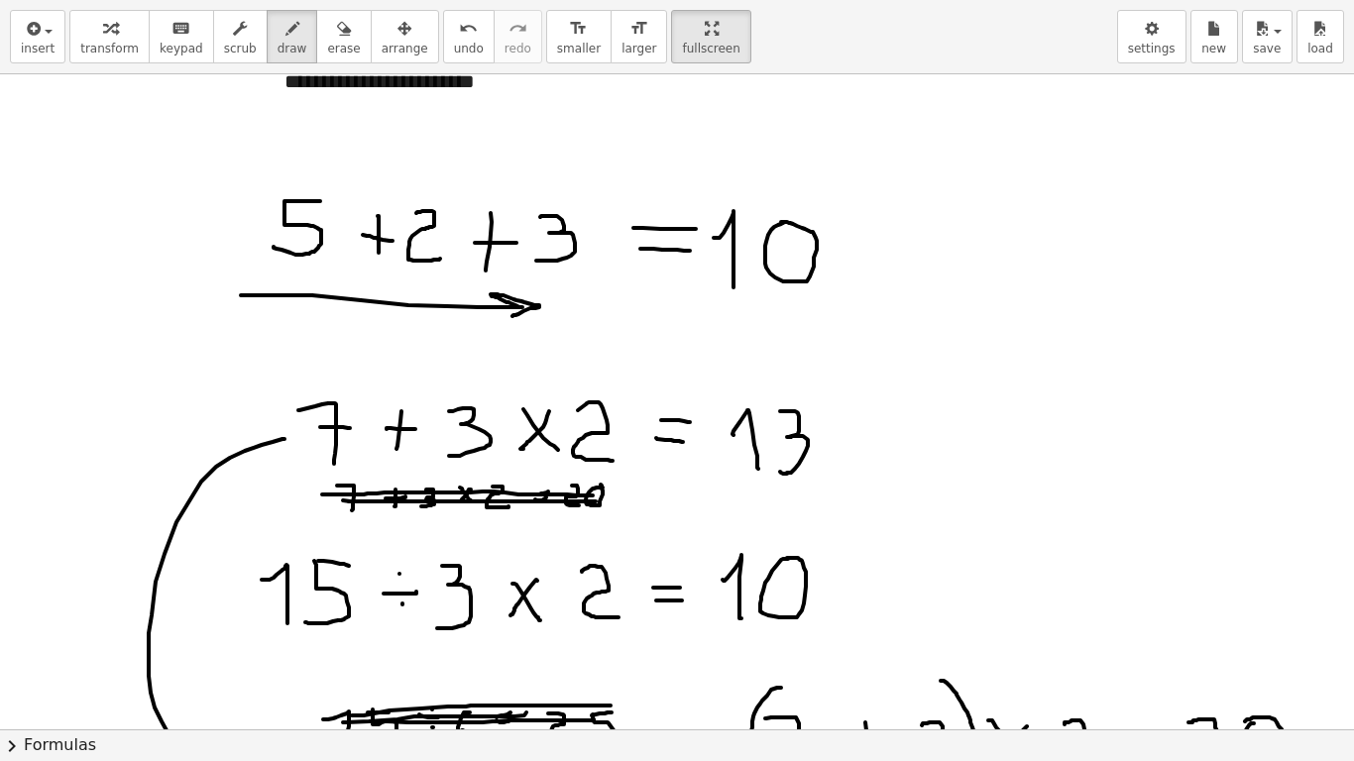
scroll to position [0, 0]
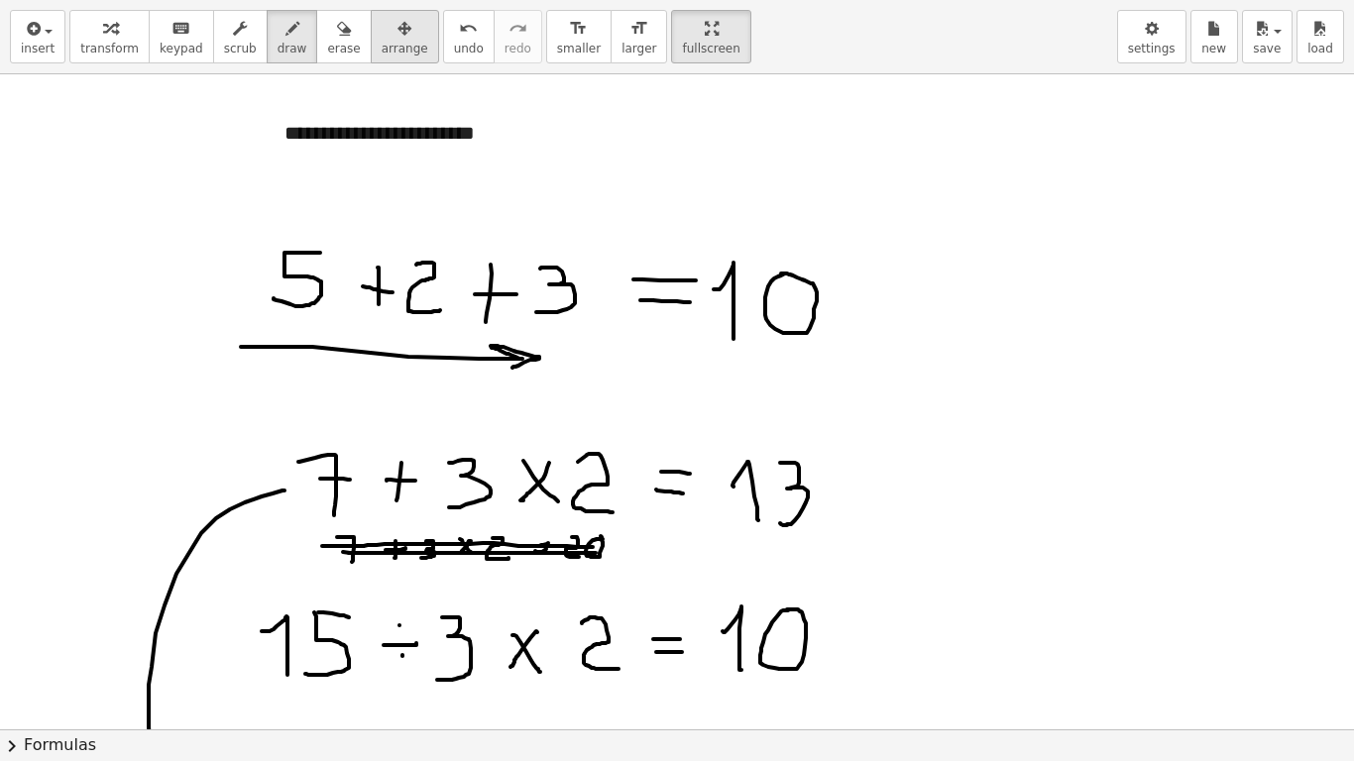
click at [382, 36] on div "button" at bounding box center [405, 28] width 47 height 24
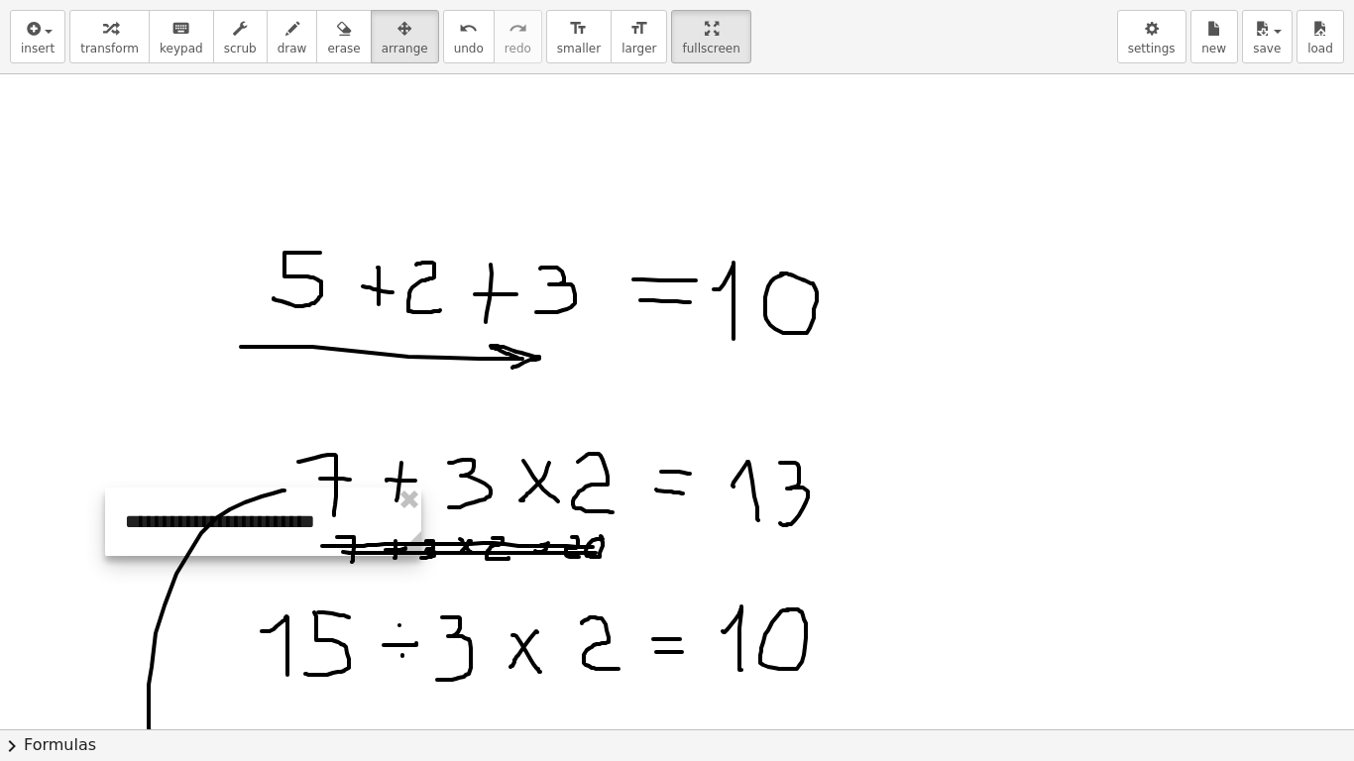
drag, startPoint x: 401, startPoint y: 133, endPoint x: 239, endPoint y: 521, distance: 420.9
click at [240, 521] on div at bounding box center [263, 522] width 316 height 68
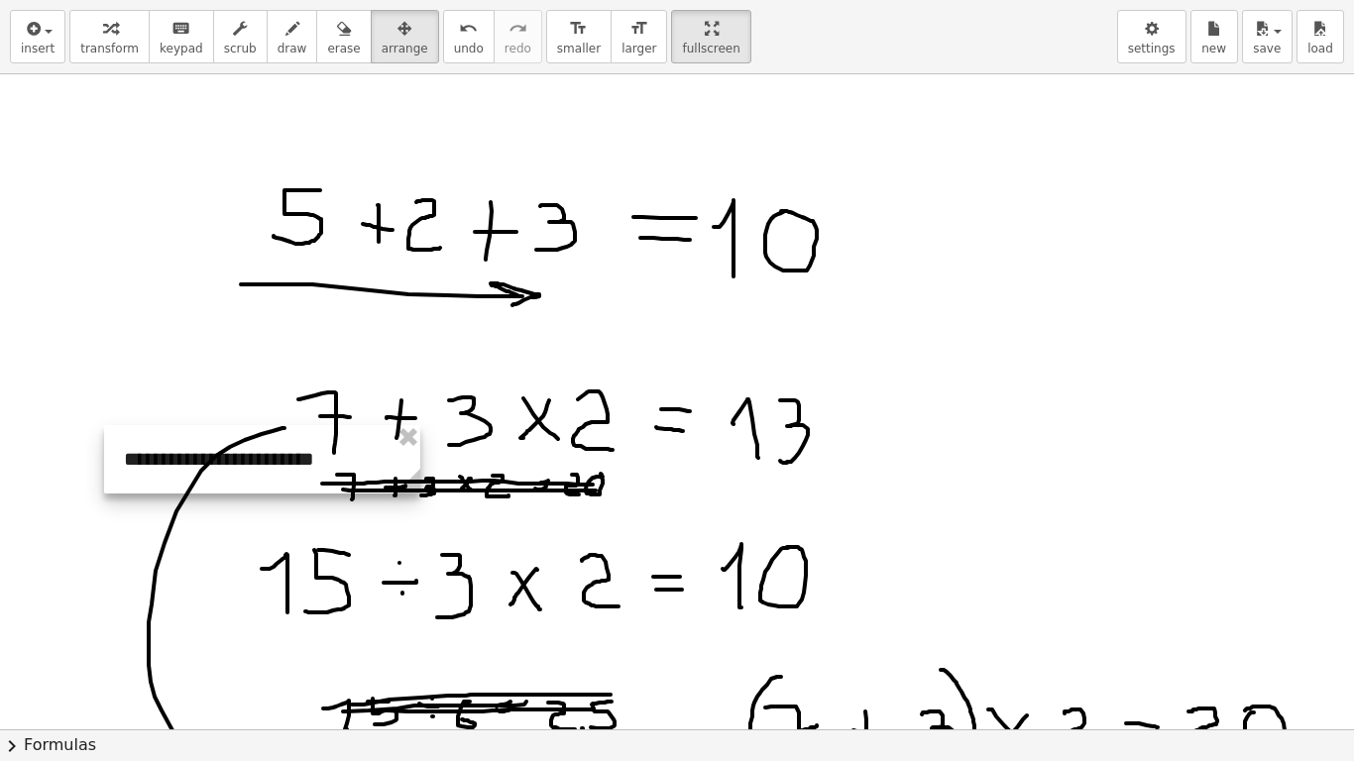
scroll to position [297, 0]
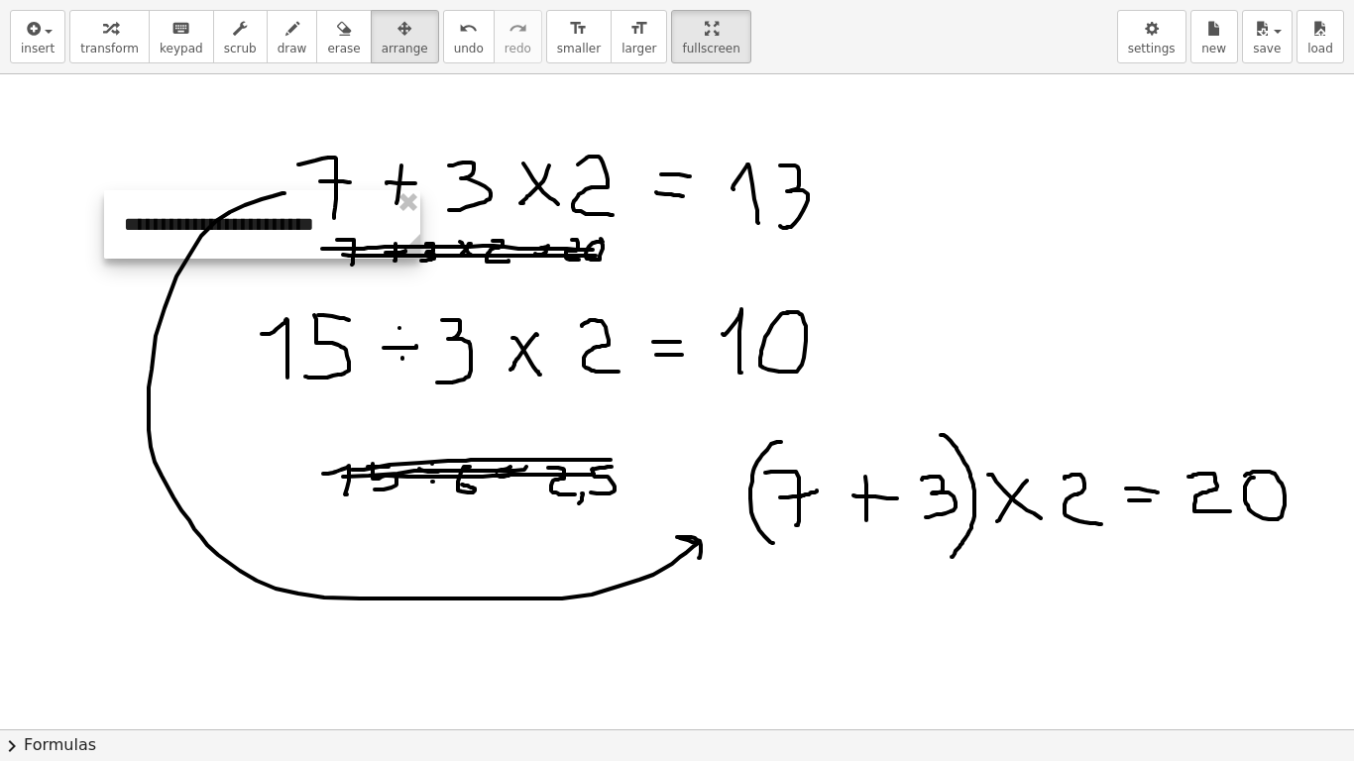
drag, startPoint x: 267, startPoint y: 234, endPoint x: 259, endPoint y: 615, distance: 380.8
click at [259, 259] on div at bounding box center [262, 224] width 316 height 68
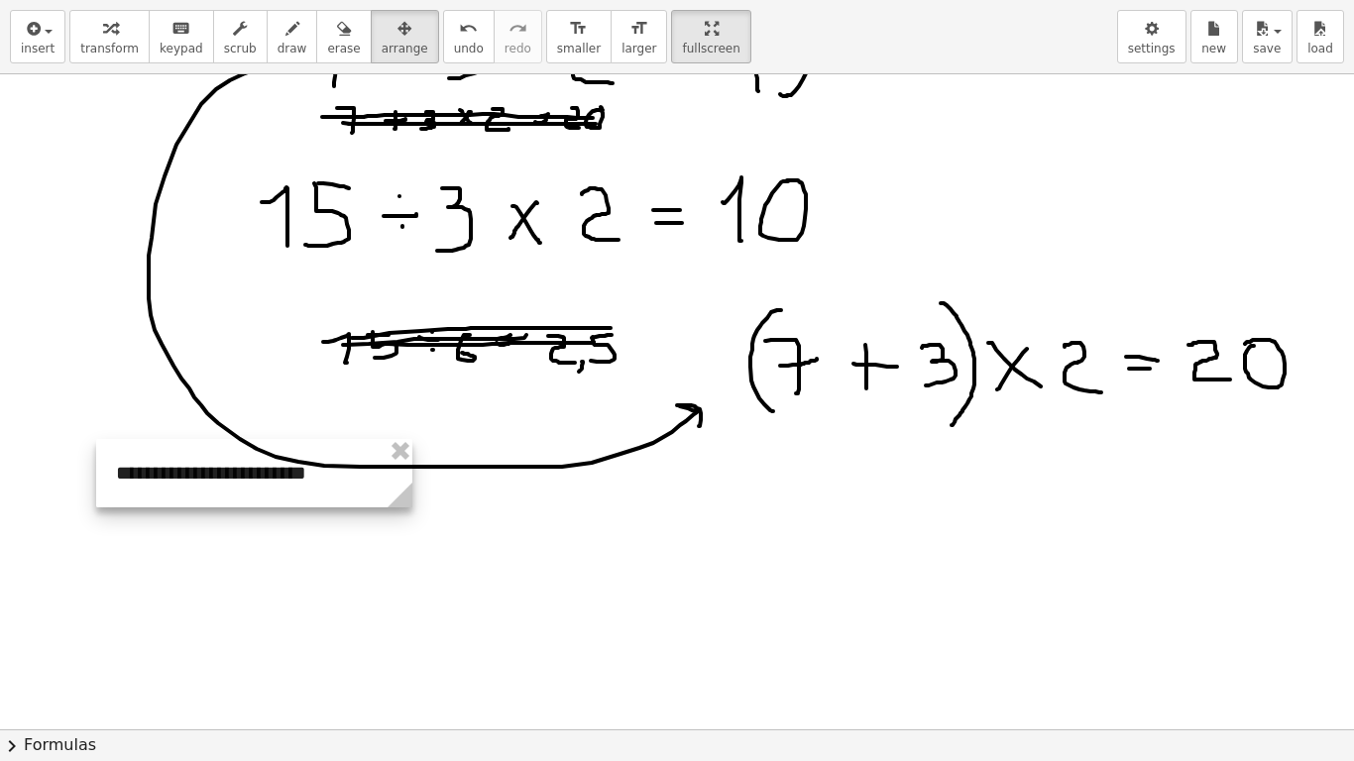
scroll to position [595, 0]
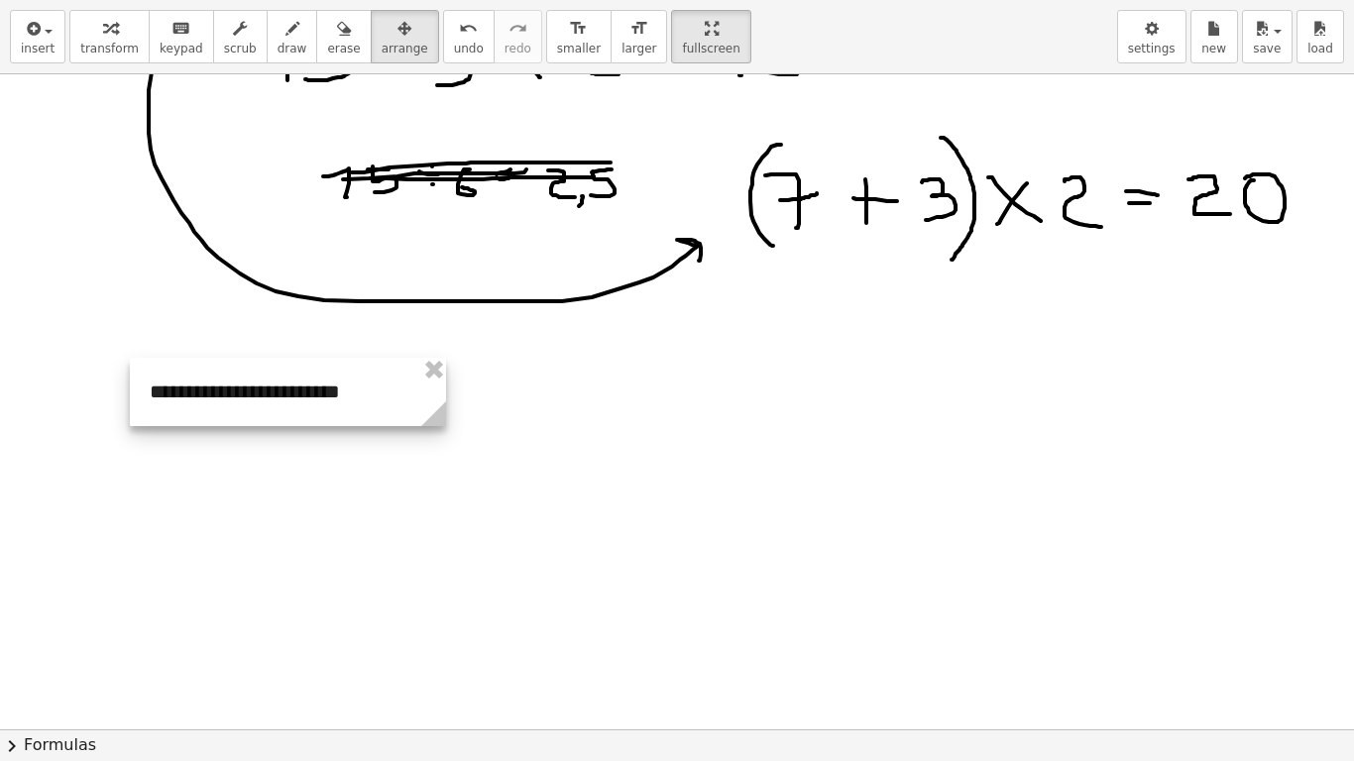
drag, startPoint x: 280, startPoint y: 328, endPoint x: 312, endPoint y: 401, distance: 79.4
click at [312, 401] on div at bounding box center [288, 392] width 316 height 68
click at [340, 406] on div at bounding box center [287, 390] width 316 height 68
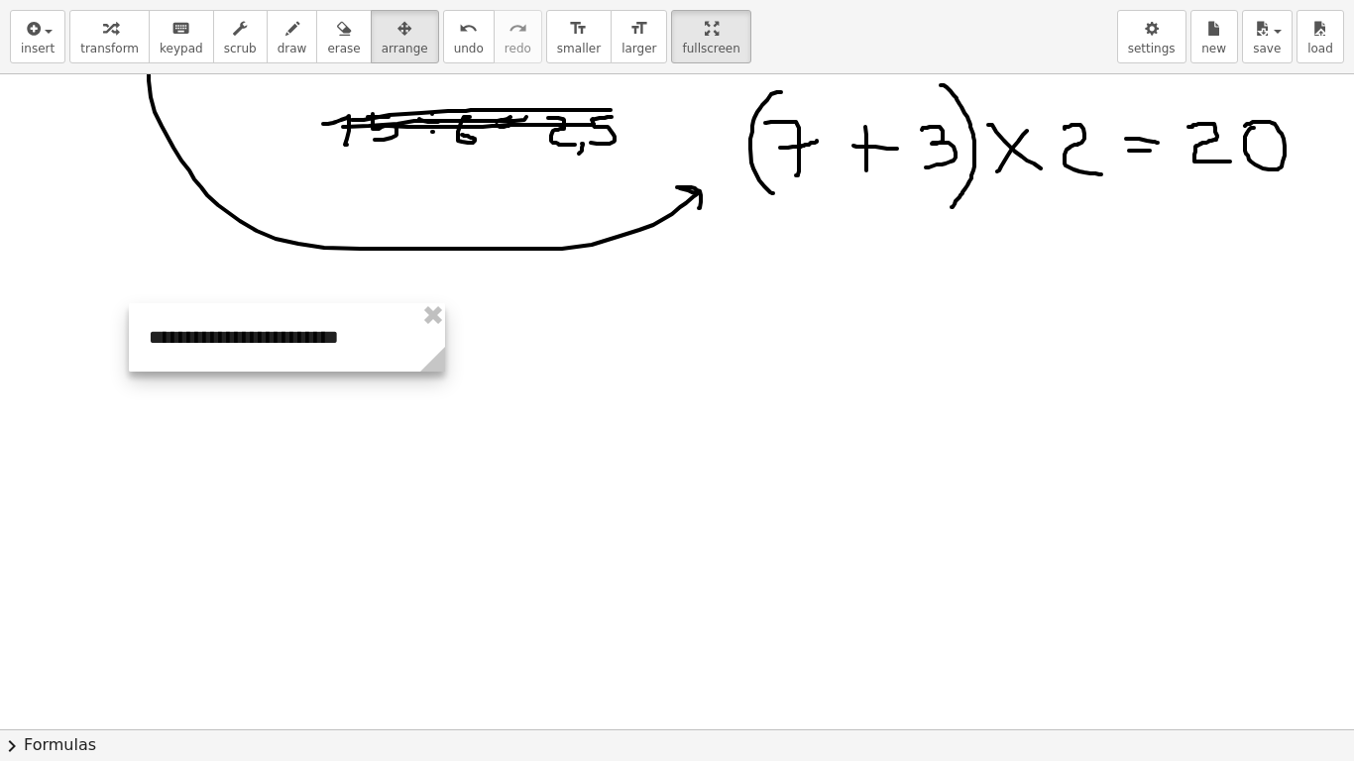
scroll to position [655, 0]
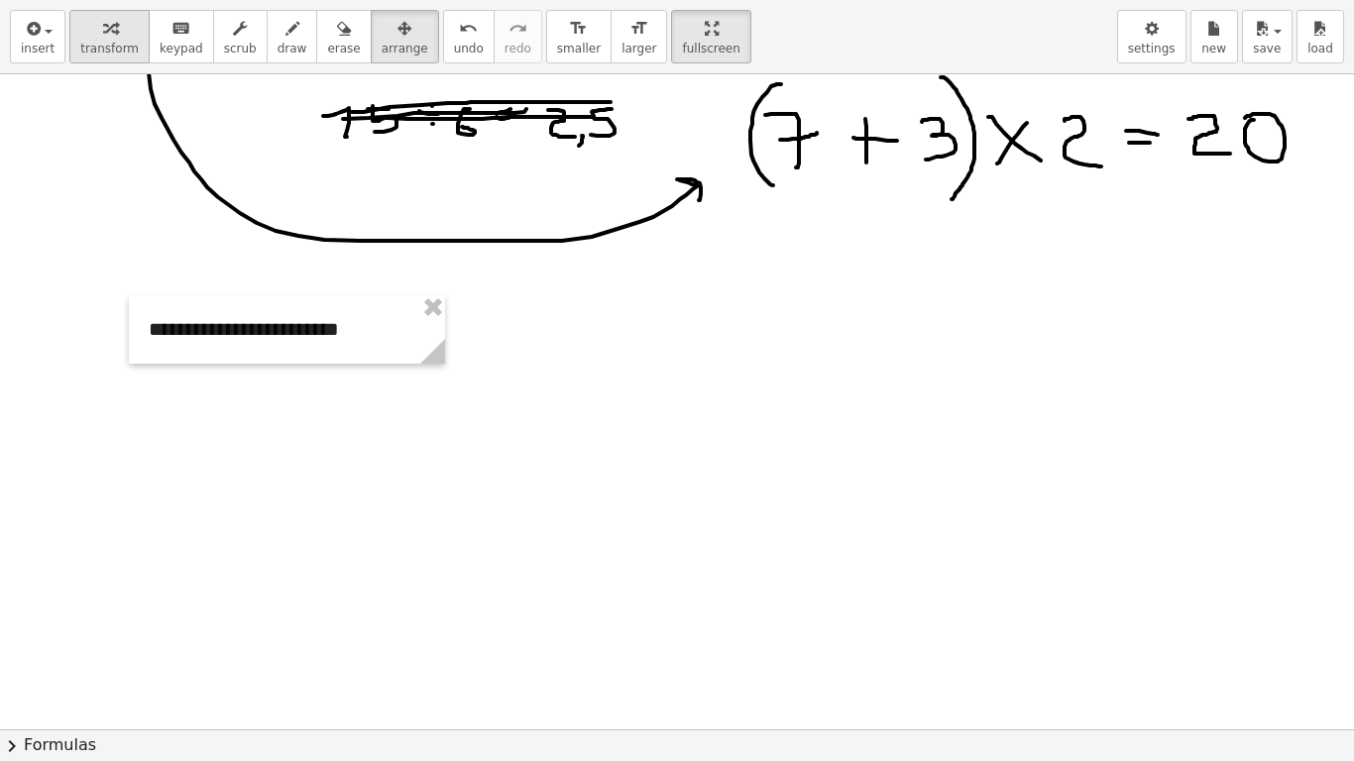
click at [69, 54] on button "transform" at bounding box center [109, 37] width 80 height 54
click at [53, 41] on button "insert" at bounding box center [38, 37] width 56 height 54
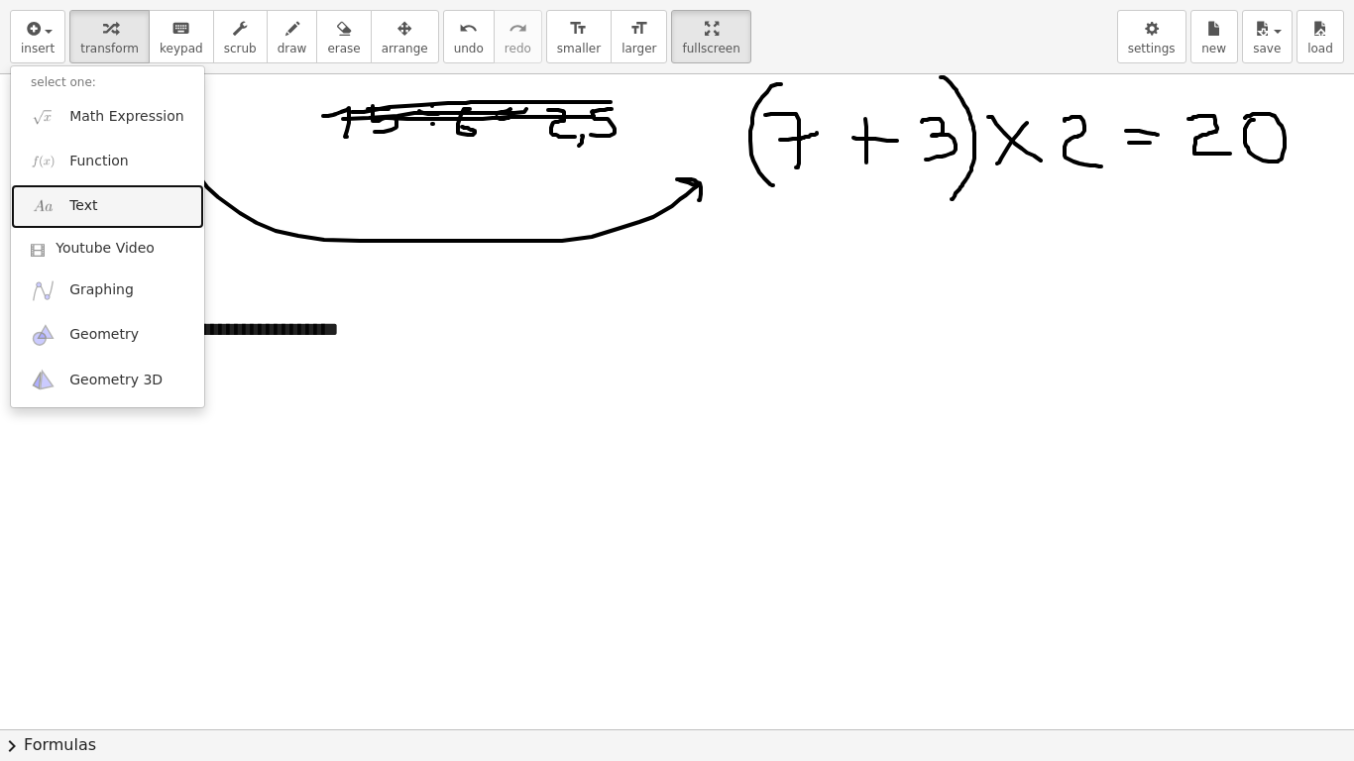
click at [108, 189] on link "Text" at bounding box center [107, 206] width 193 height 45
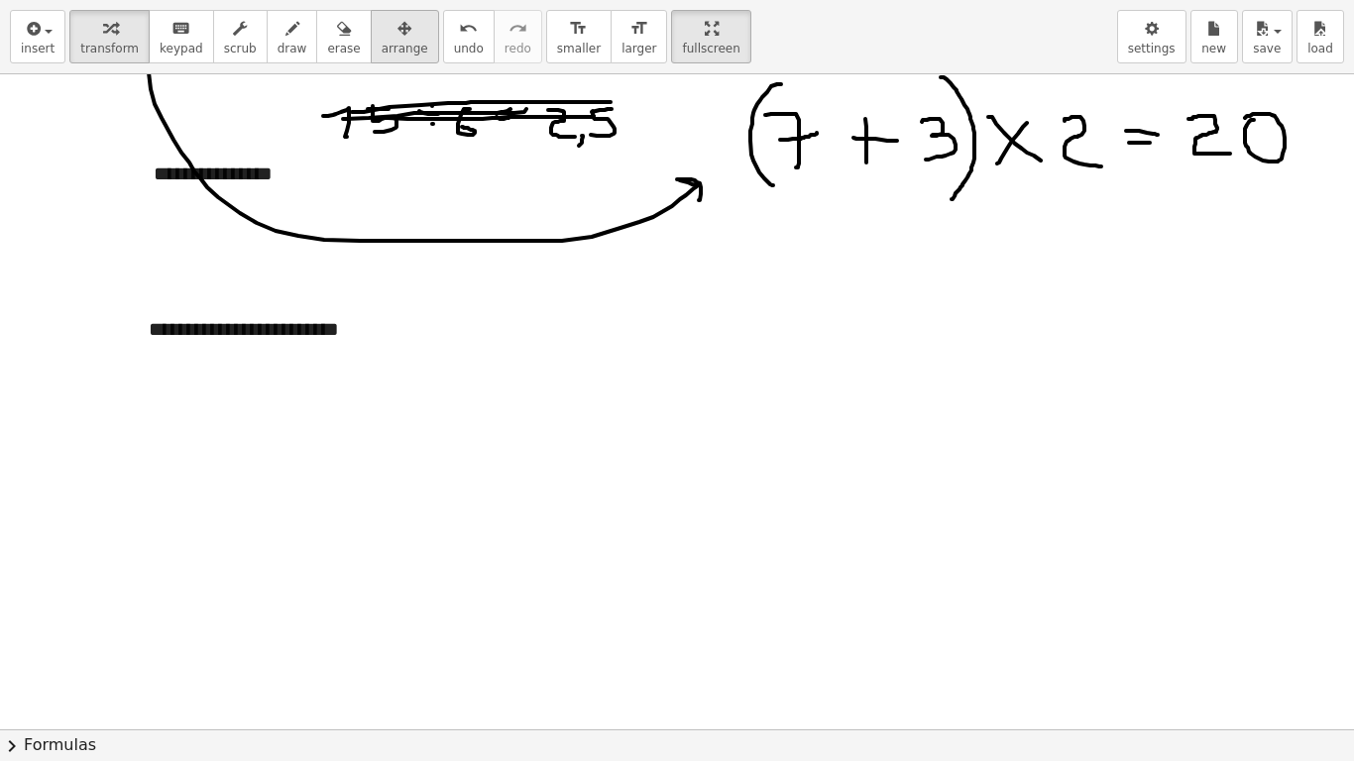
click at [382, 42] on span "arrange" at bounding box center [405, 49] width 47 height 14
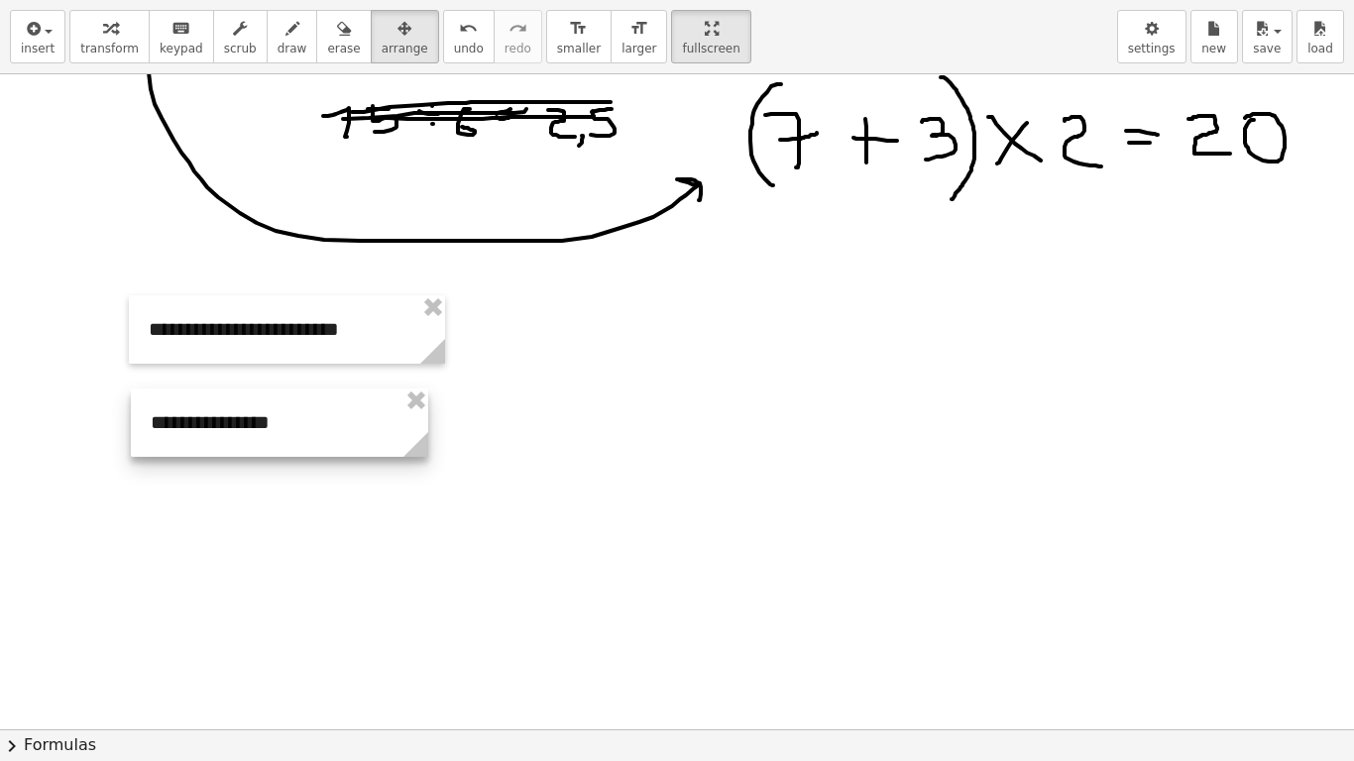
drag, startPoint x: 328, startPoint y: 180, endPoint x: 325, endPoint y: 429, distance: 248.8
click at [325, 429] on div at bounding box center [279, 423] width 297 height 68
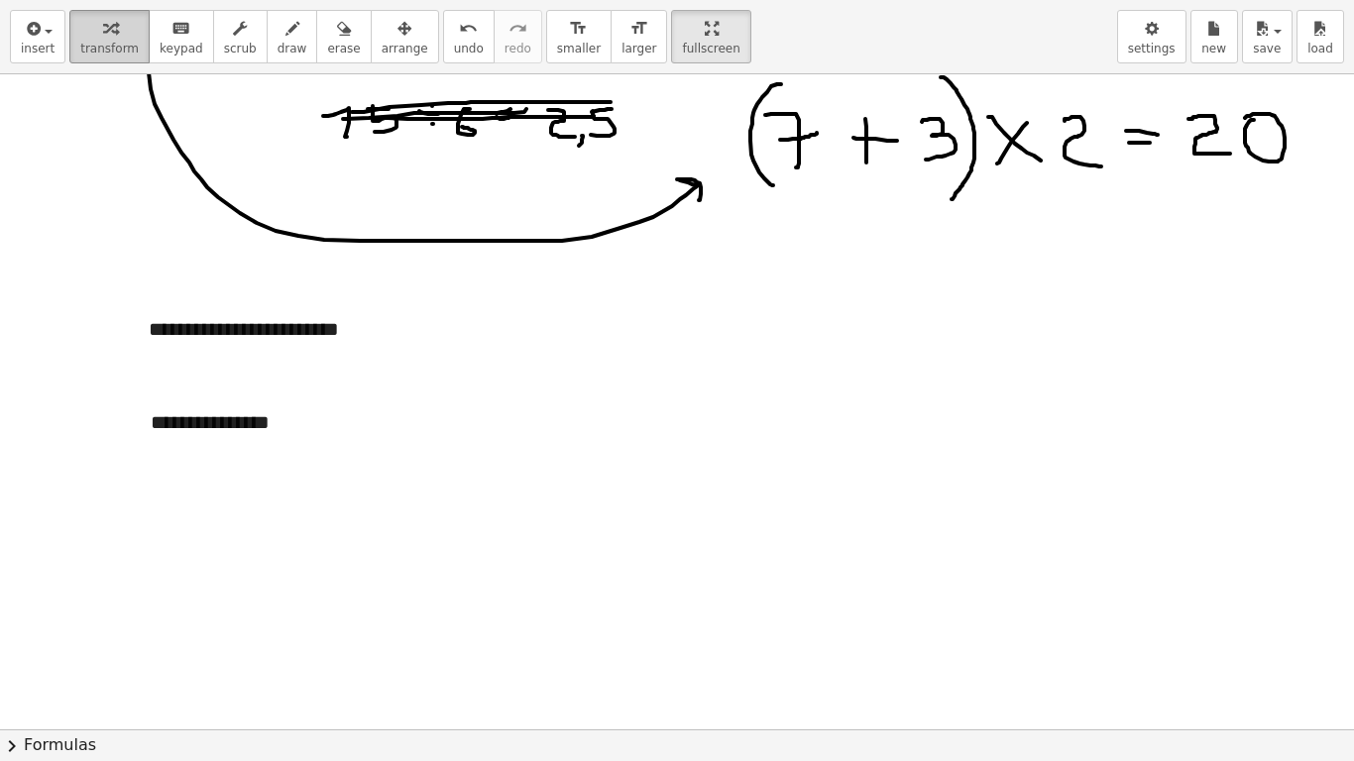
click at [110, 47] on span "transform" at bounding box center [109, 49] width 58 height 14
click at [293, 432] on div "**********" at bounding box center [279, 423] width 297 height 68
click at [194, 469] on div "**********" at bounding box center [279, 437] width 297 height 96
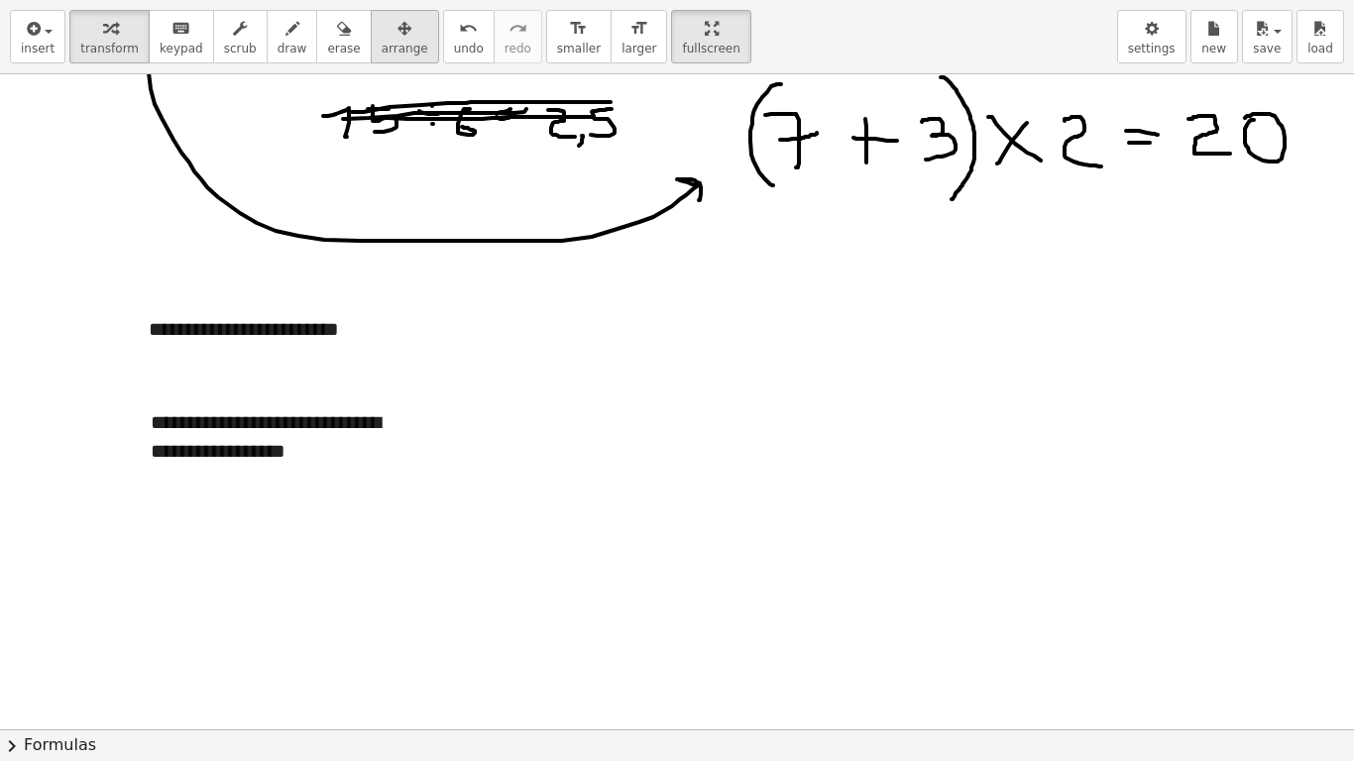
click at [382, 34] on div "button" at bounding box center [405, 28] width 47 height 24
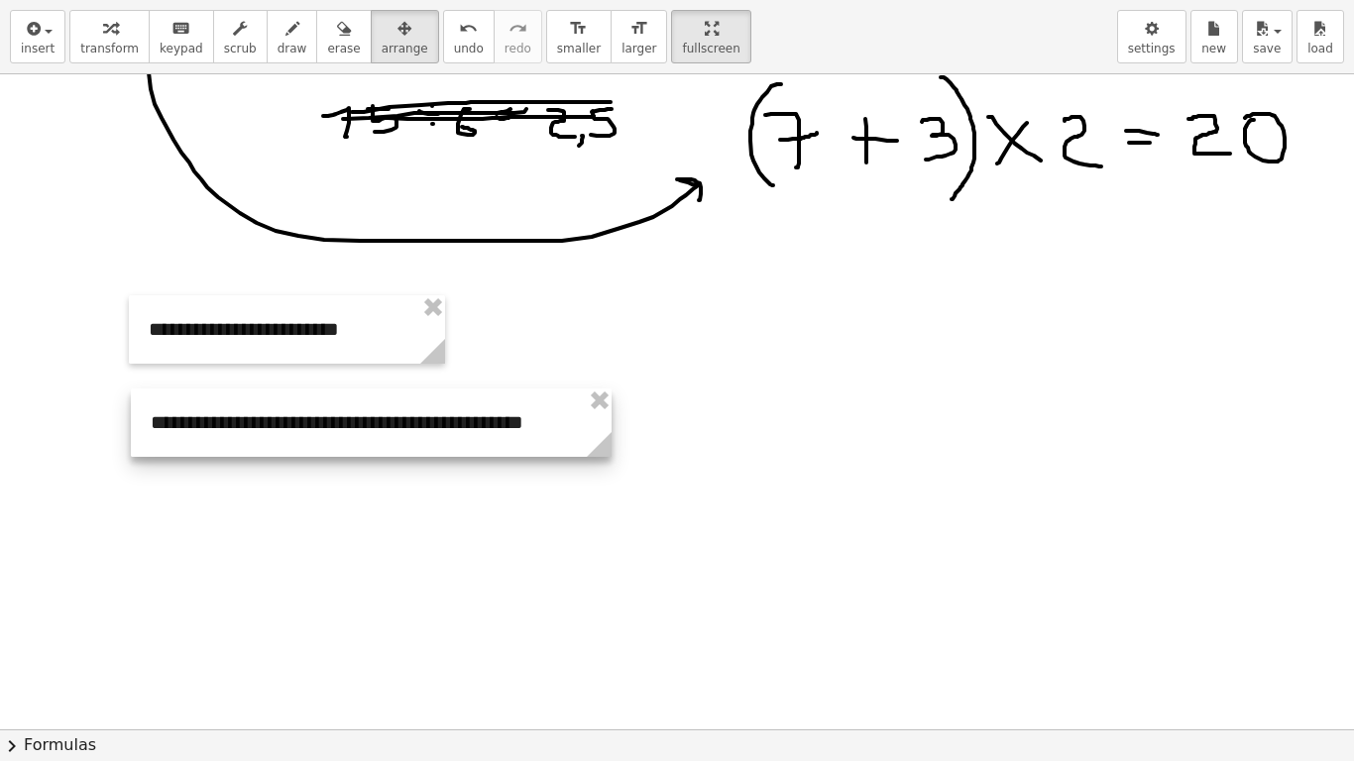
drag, startPoint x: 421, startPoint y: 475, endPoint x: 605, endPoint y: 438, distance: 187.0
click at [605, 438] on g at bounding box center [603, 448] width 35 height 35
drag, startPoint x: 691, startPoint y: 415, endPoint x: 606, endPoint y: 399, distance: 86.9
click at [692, 415] on div at bounding box center [677, 402] width 1354 height 1966
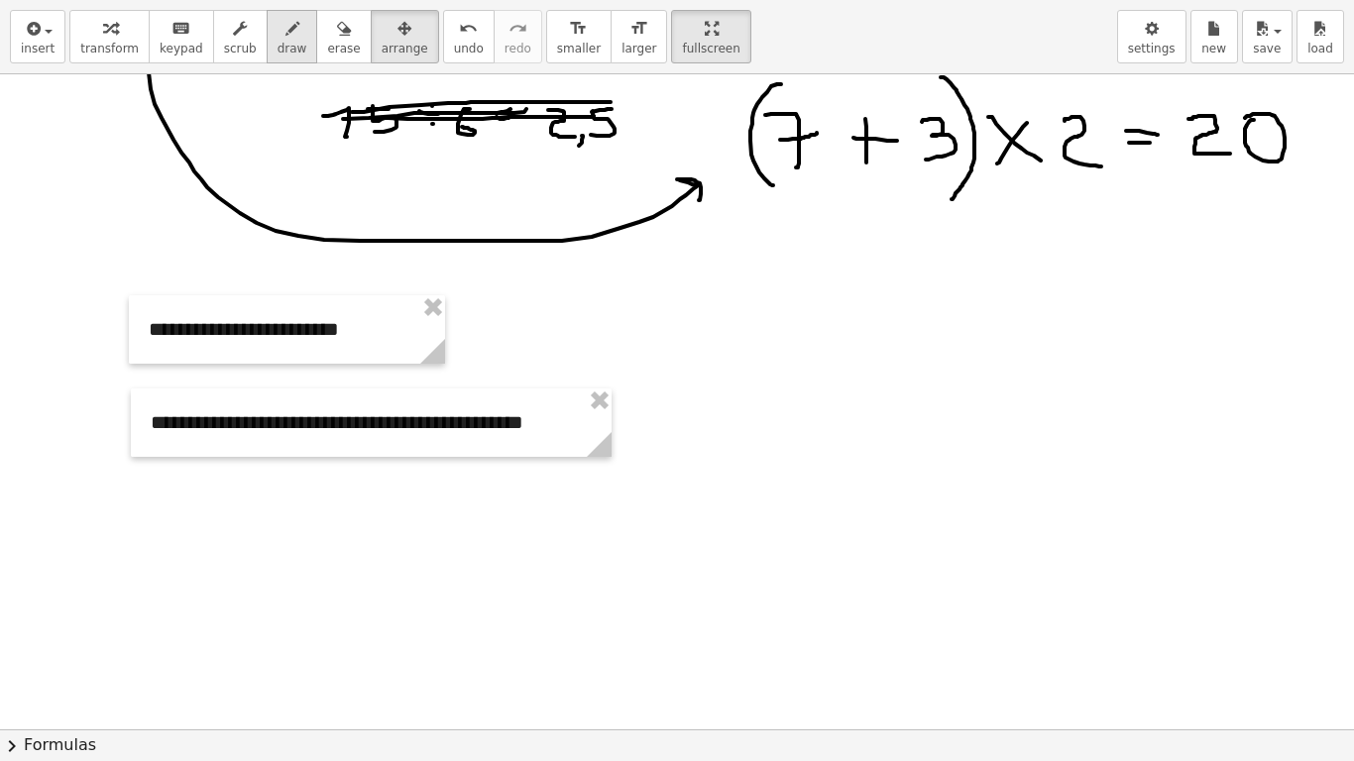
click at [267, 58] on button "draw" at bounding box center [293, 37] width 52 height 54
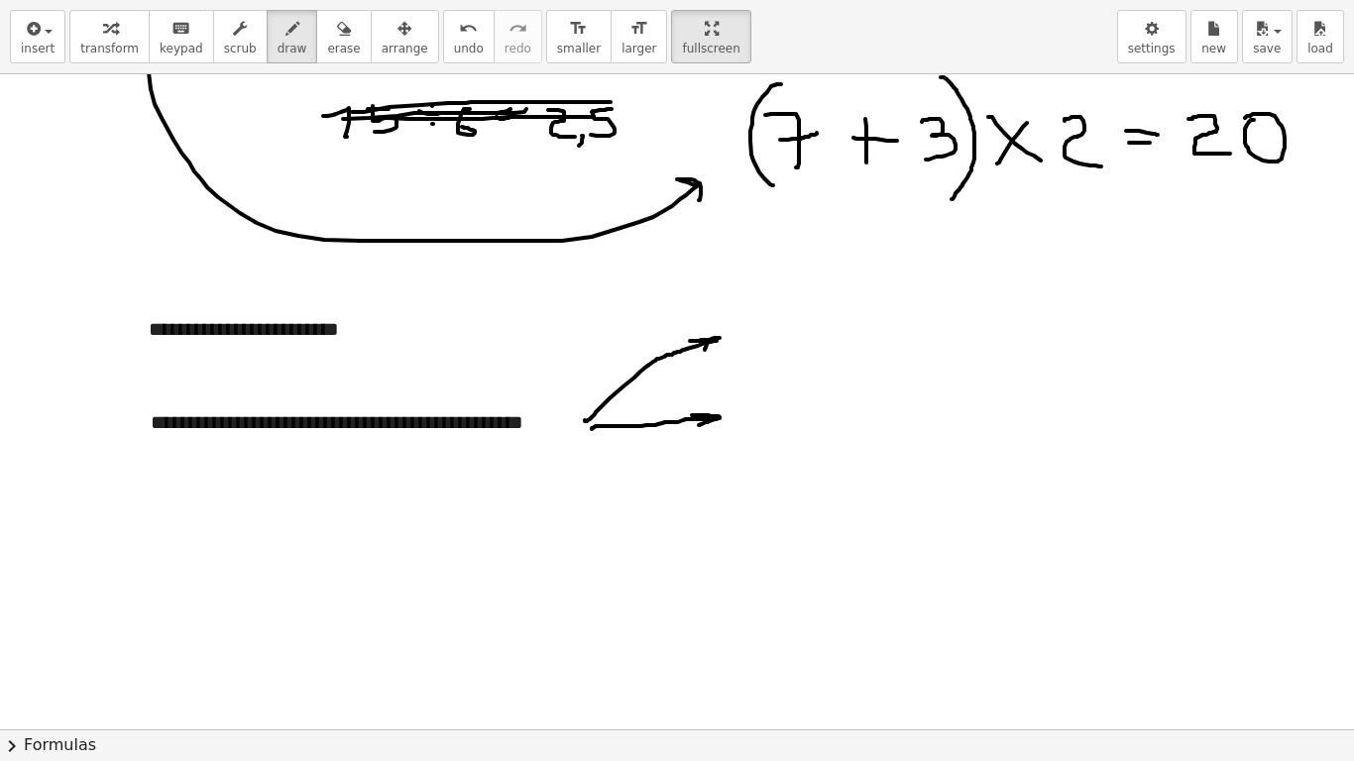
drag, startPoint x: 592, startPoint y: 429, endPoint x: 691, endPoint y: 426, distance: 99.2
click at [694, 426] on div at bounding box center [677, 402] width 1354 height 1966
drag, startPoint x: 587, startPoint y: 440, endPoint x: 684, endPoint y: 493, distance: 110.4
click at [684, 493] on div at bounding box center [677, 402] width 1354 height 1966
drag, startPoint x: 756, startPoint y: 294, endPoint x: 758, endPoint y: 339, distance: 44.7
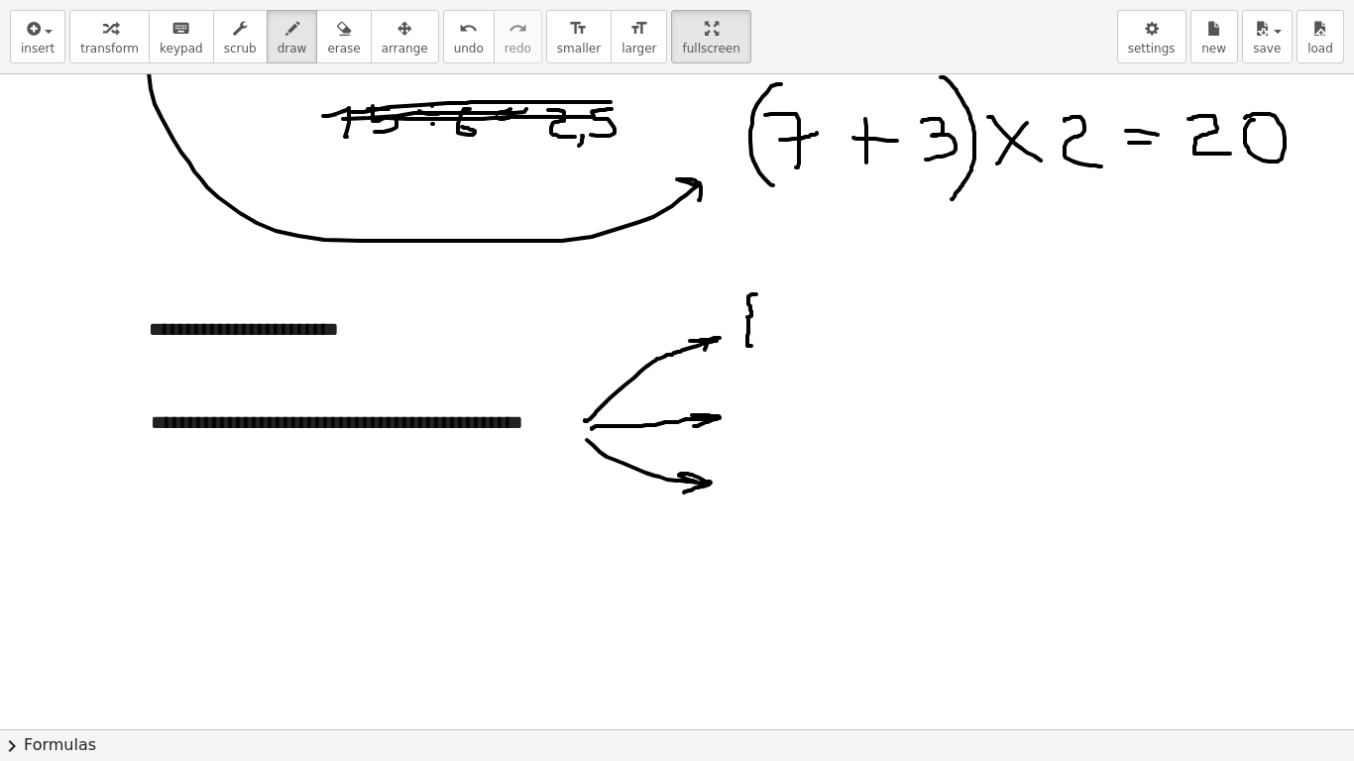
click at [756, 345] on div at bounding box center [677, 402] width 1354 height 1966
click at [454, 44] on span "undo" at bounding box center [469, 49] width 30 height 14
click at [40, 42] on span "insert" at bounding box center [38, 49] width 34 height 14
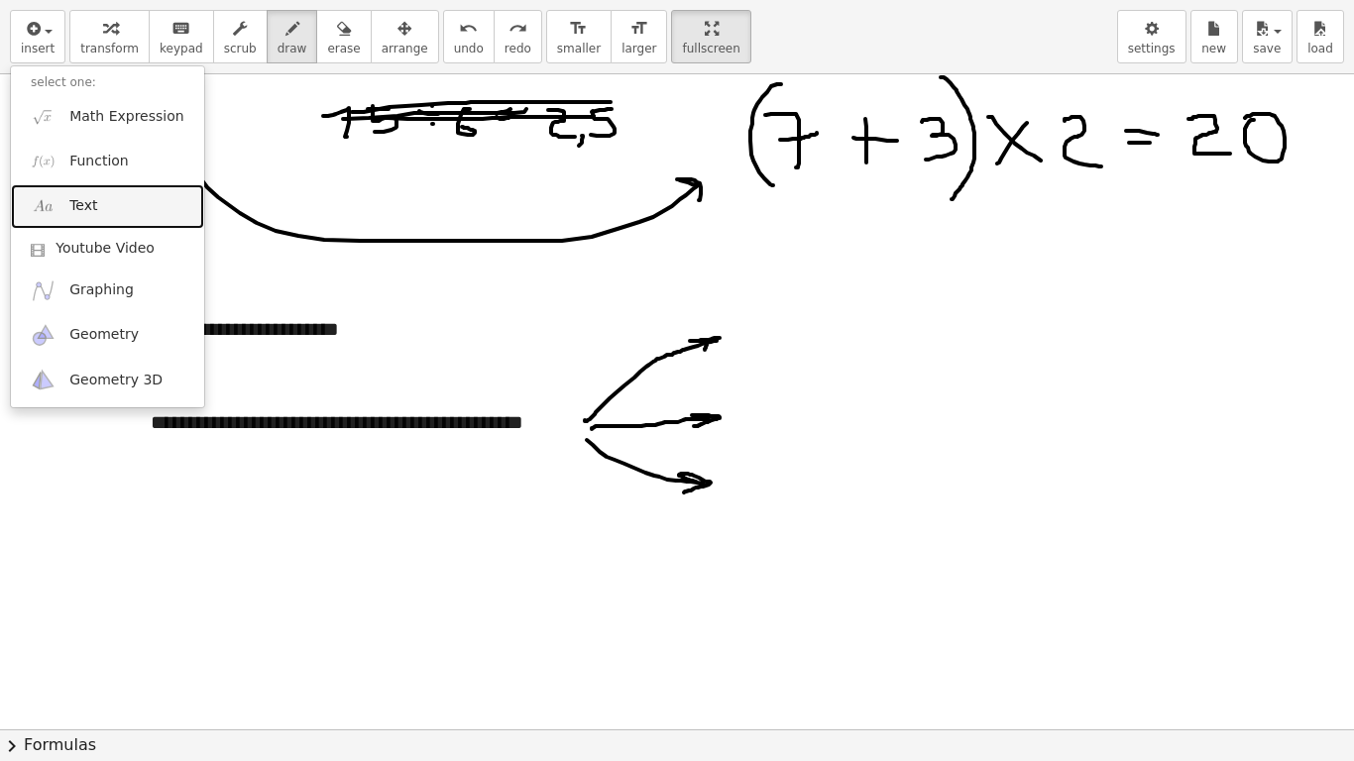
click at [105, 198] on link "Text" at bounding box center [107, 206] width 193 height 45
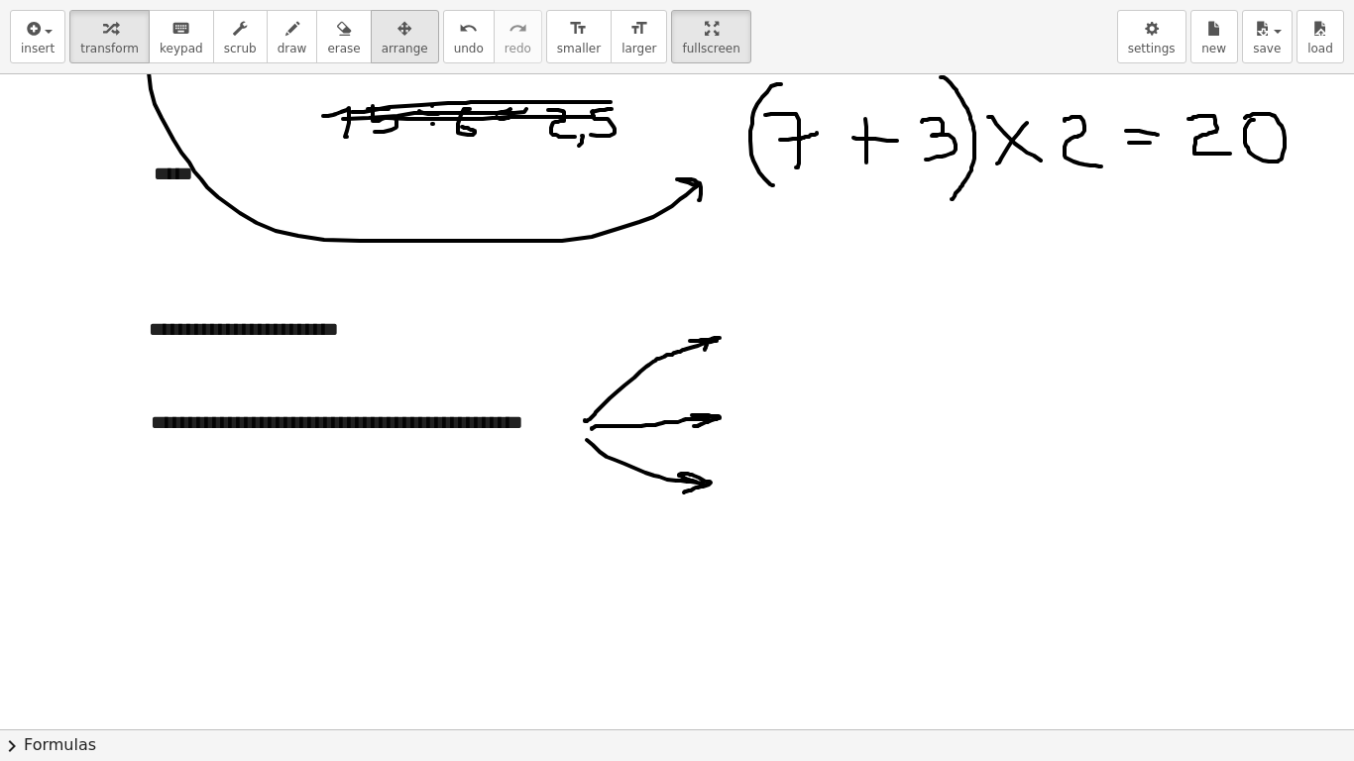
click at [382, 48] on span "arrange" at bounding box center [405, 49] width 47 height 14
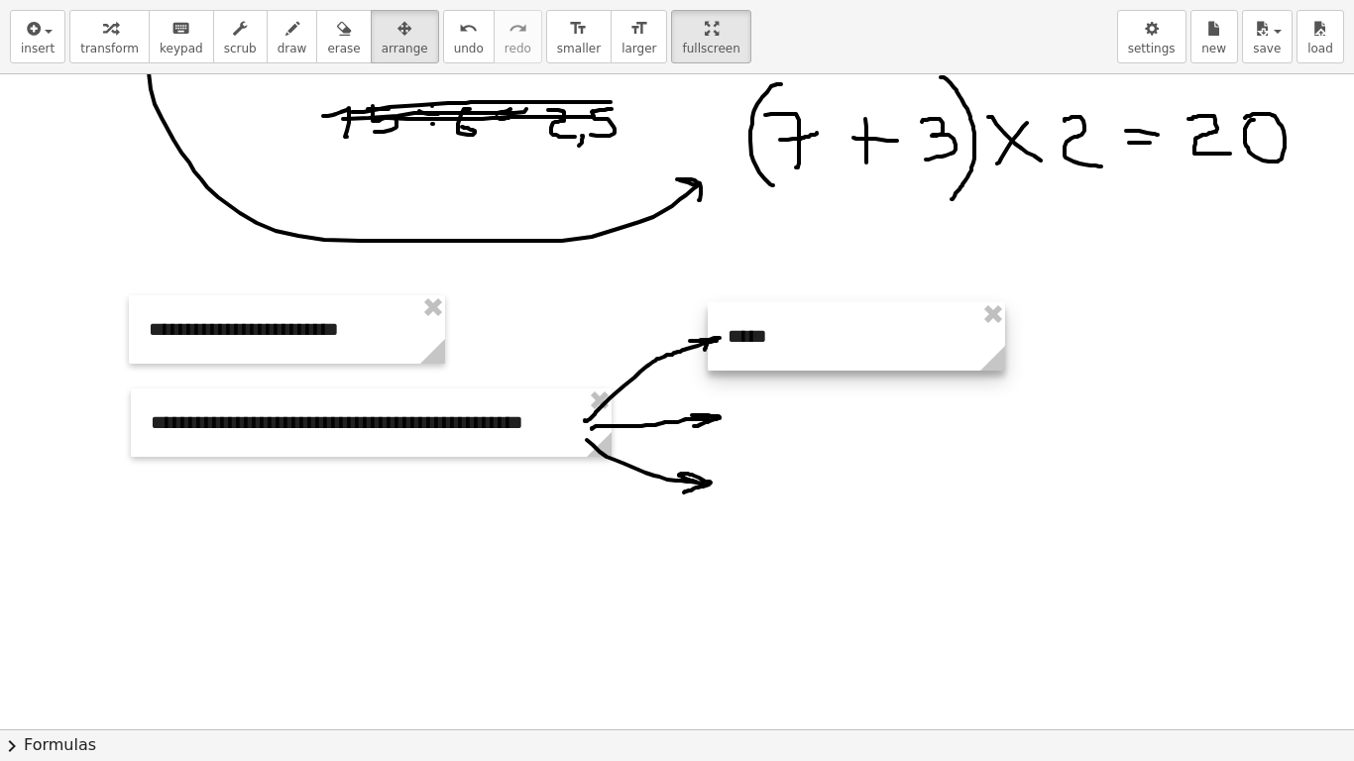
drag, startPoint x: 264, startPoint y: 186, endPoint x: 838, endPoint y: 349, distance: 596.6
click at [838, 349] on div at bounding box center [856, 336] width 297 height 68
click at [43, 53] on span "insert" at bounding box center [38, 49] width 34 height 14
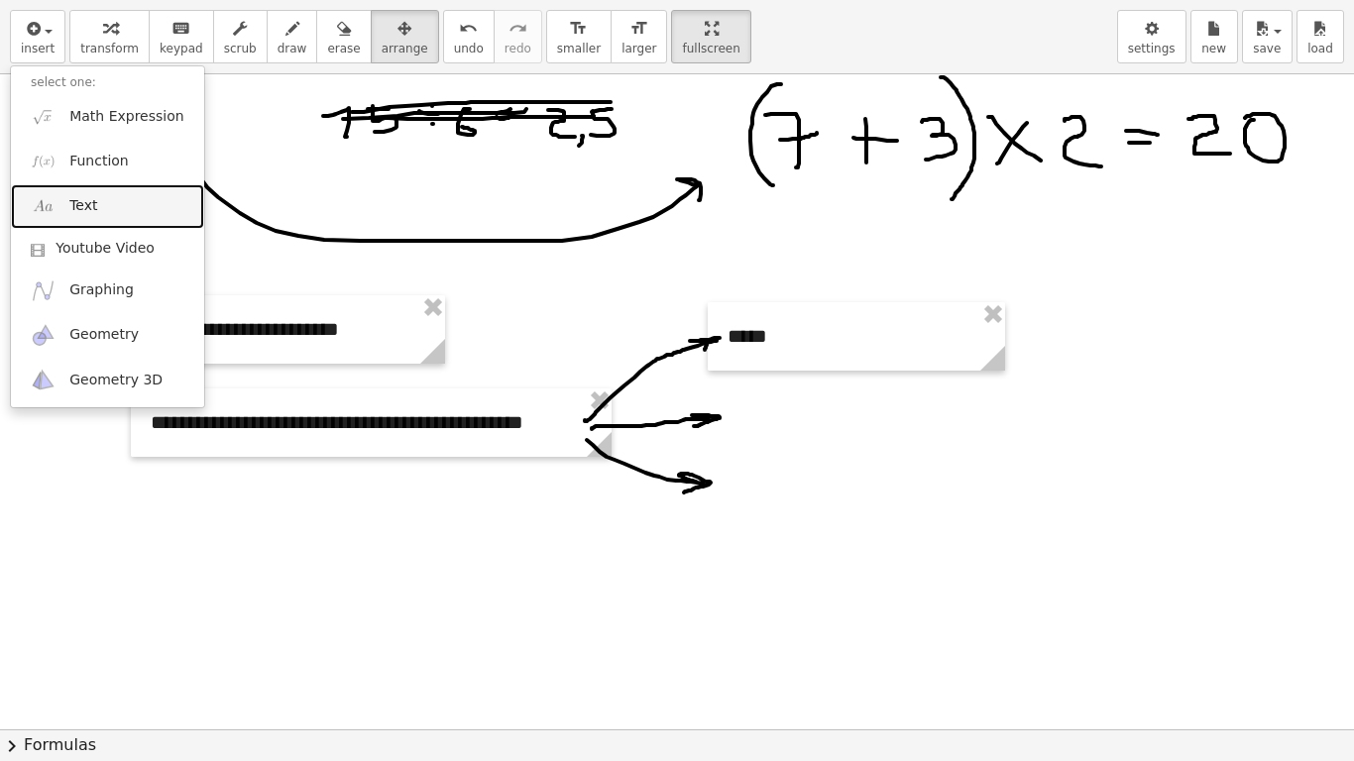
click at [117, 201] on link "Text" at bounding box center [107, 206] width 193 height 45
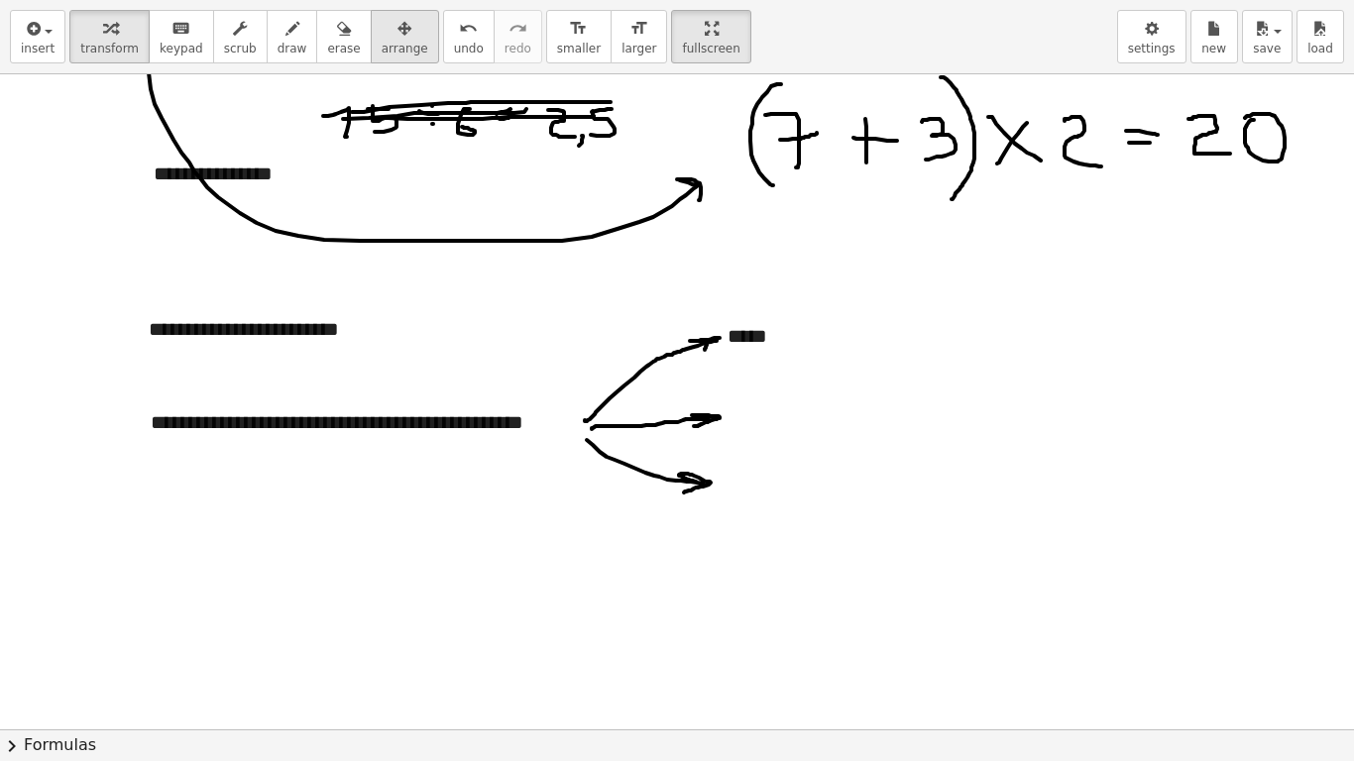
click at [382, 44] on span "arrange" at bounding box center [405, 49] width 47 height 14
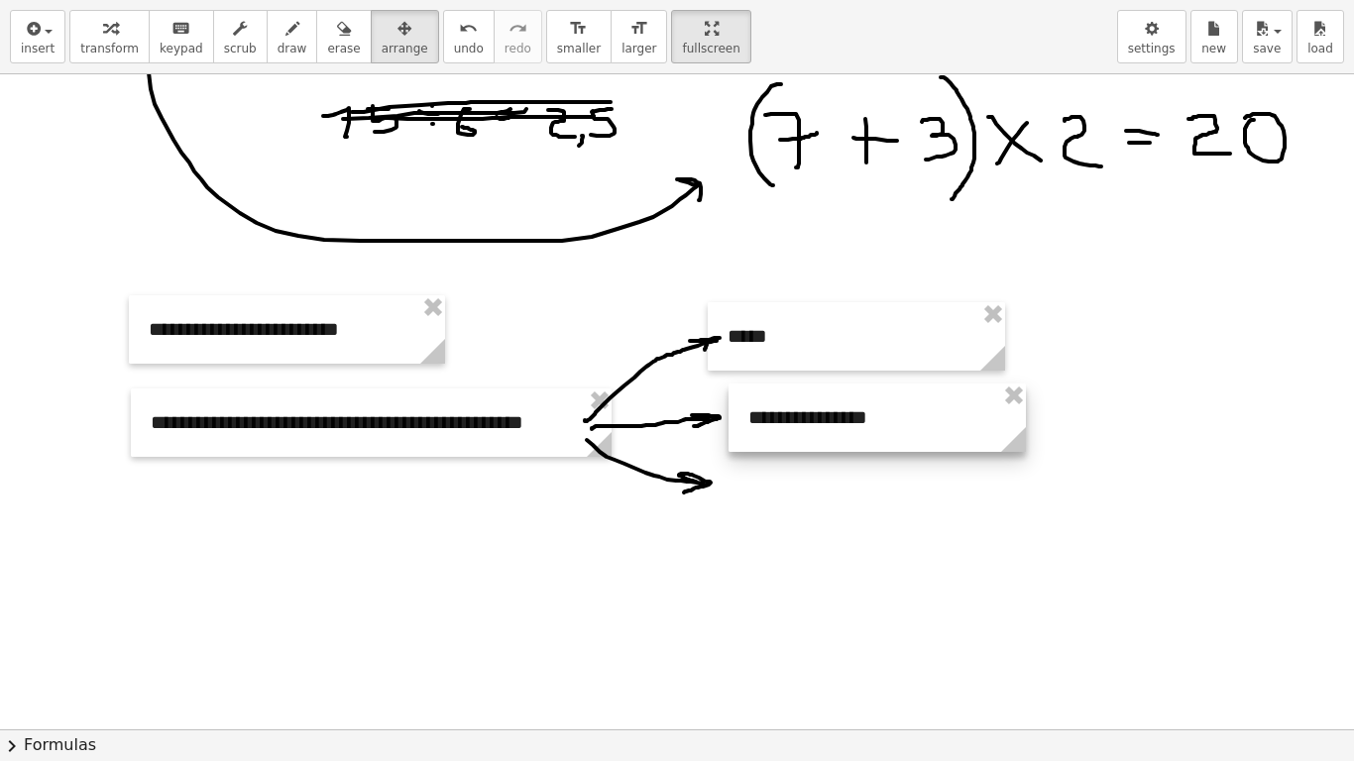
drag, startPoint x: 356, startPoint y: 181, endPoint x: 951, endPoint y: 425, distance: 642.9
click at [951, 425] on div at bounding box center [877, 418] width 297 height 68
click at [957, 444] on div at bounding box center [877, 418] width 297 height 68
drag, startPoint x: 963, startPoint y: 423, endPoint x: 921, endPoint y: 388, distance: 54.8
click at [984, 420] on div at bounding box center [880, 417] width 297 height 68
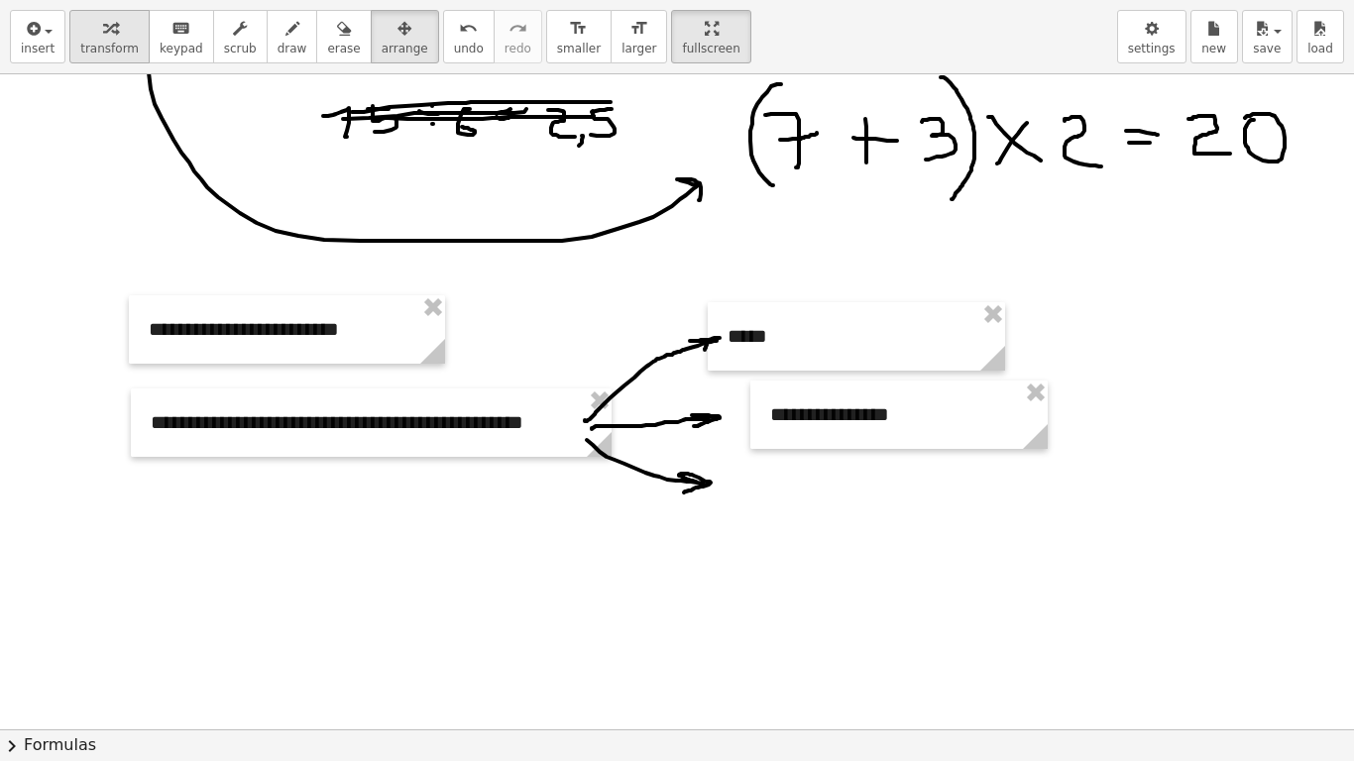
click at [114, 39] on div "button" at bounding box center [109, 28] width 58 height 24
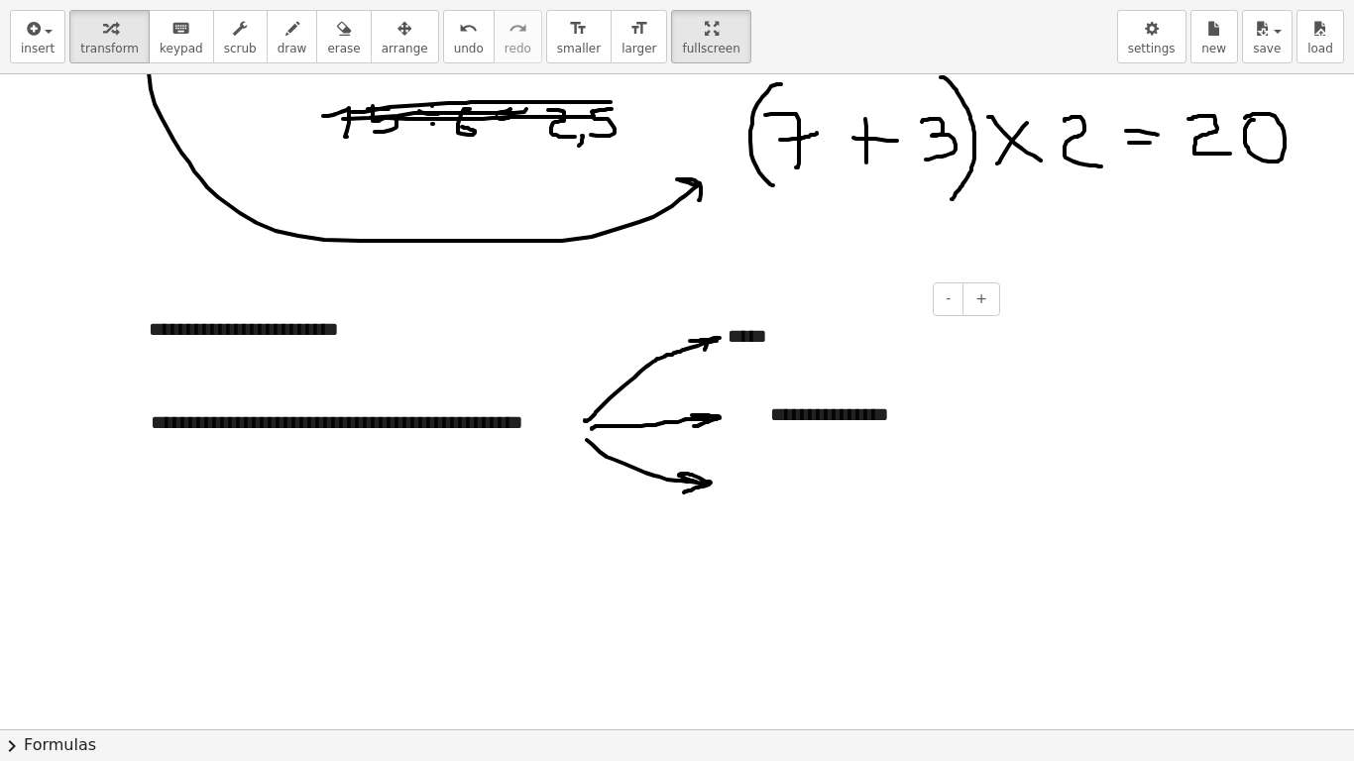
click at [784, 339] on div "*****" at bounding box center [856, 336] width 297 height 68
click at [816, 430] on div "**********" at bounding box center [898, 415] width 297 height 68
click at [909, 417] on div "**********" at bounding box center [898, 415] width 297 height 68
click at [934, 321] on div "**********" at bounding box center [856, 336] width 297 height 68
click at [793, 479] on div at bounding box center [677, 402] width 1354 height 1966
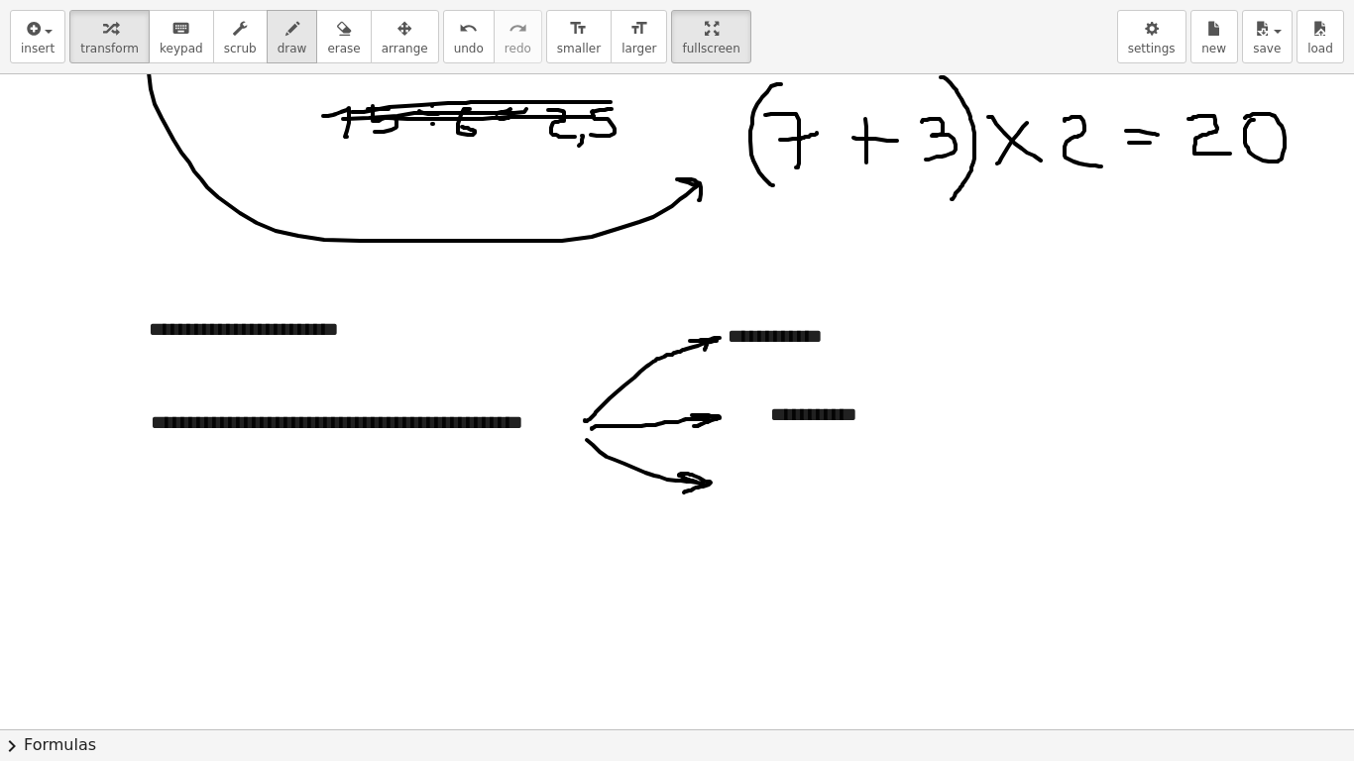
click at [278, 46] on span "draw" at bounding box center [293, 49] width 30 height 14
drag, startPoint x: 728, startPoint y: 398, endPoint x: 740, endPoint y: 398, distance: 11.9
click at [740, 398] on div at bounding box center [677, 402] width 1354 height 1966
drag, startPoint x: 725, startPoint y: 395, endPoint x: 735, endPoint y: 423, distance: 30.4
click at [735, 423] on div at bounding box center [677, 402] width 1354 height 1966
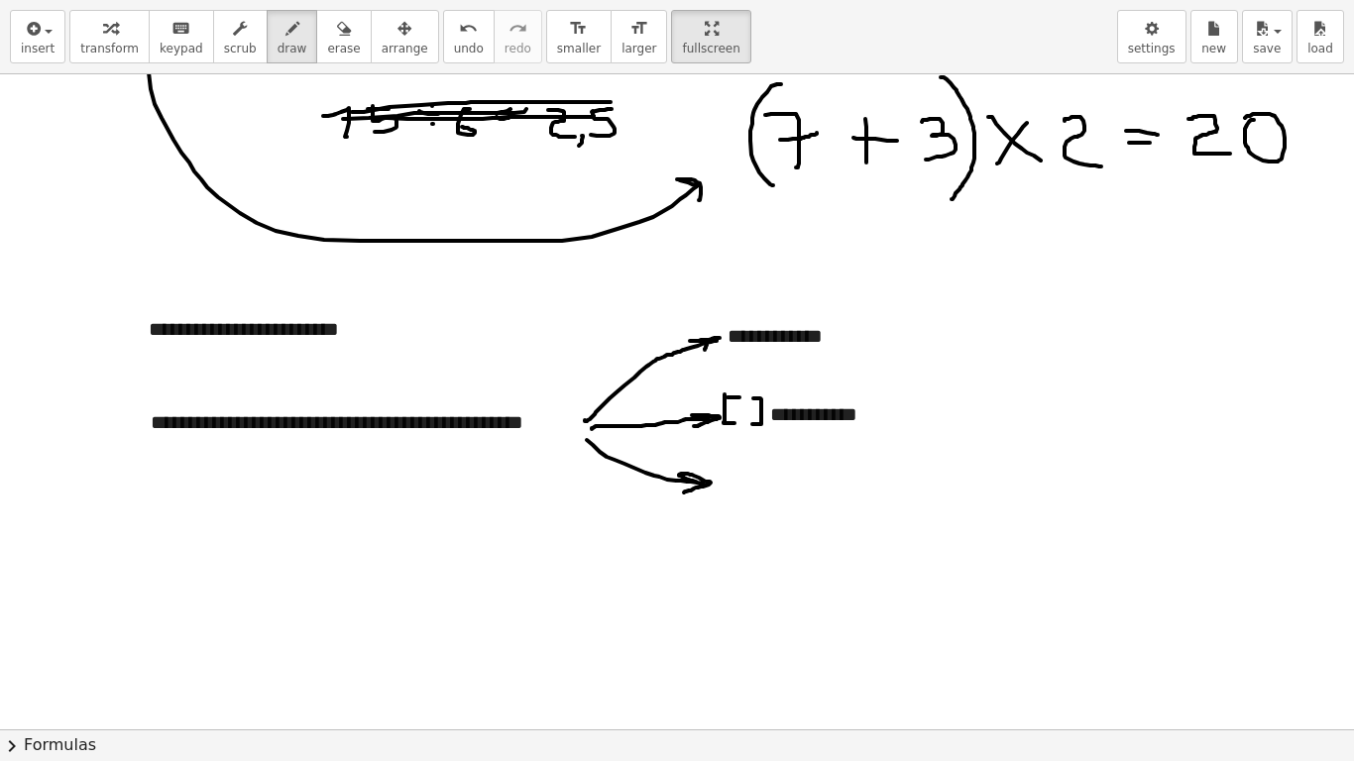
drag, startPoint x: 753, startPoint y: 399, endPoint x: 752, endPoint y: 424, distance: 25.8
click at [752, 424] on div at bounding box center [677, 402] width 1354 height 1966
click at [739, 421] on div at bounding box center [677, 402] width 1354 height 1966
click at [443, 38] on button "undo undo" at bounding box center [469, 37] width 52 height 54
click at [454, 42] on span "undo" at bounding box center [469, 49] width 30 height 14
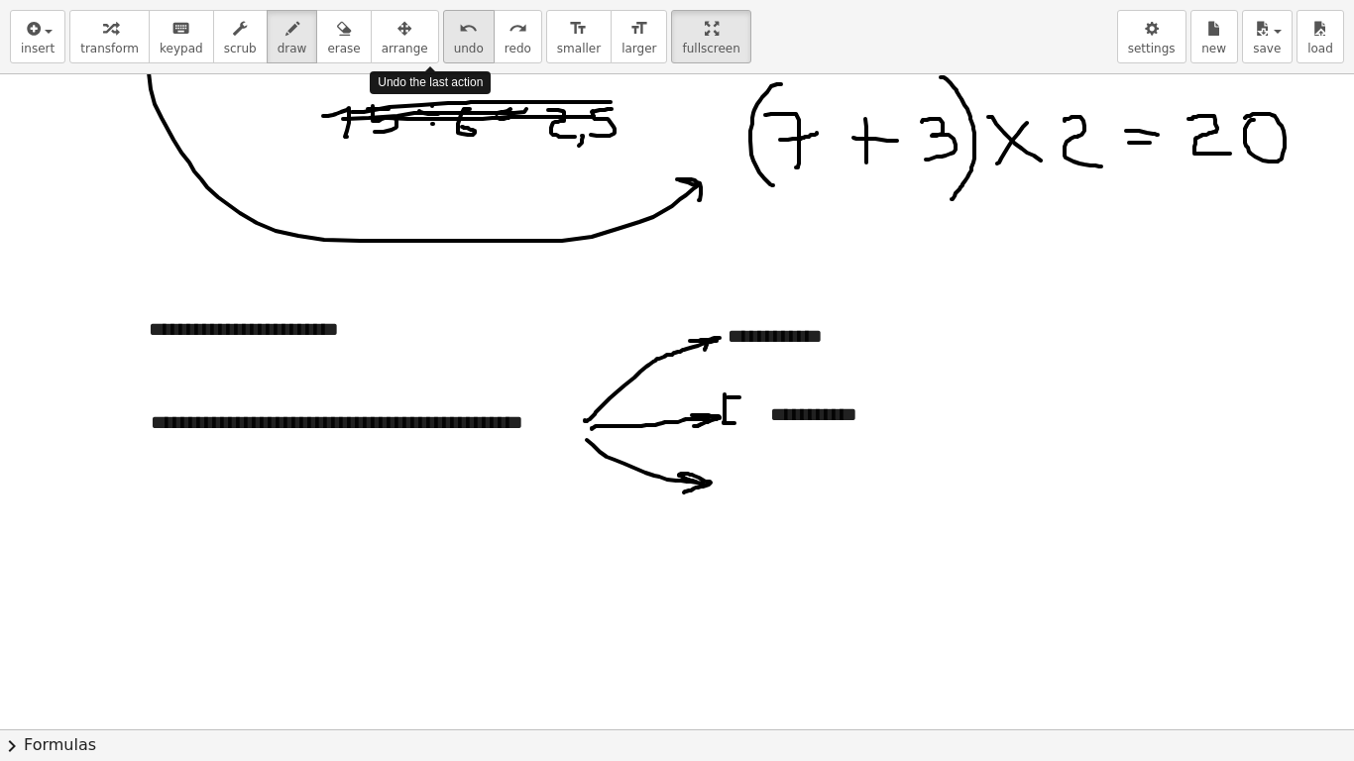
click at [454, 42] on span "undo" at bounding box center [469, 49] width 30 height 14
click at [740, 400] on div at bounding box center [677, 402] width 1354 height 1966
drag, startPoint x: 731, startPoint y: 400, endPoint x: 739, endPoint y: 427, distance: 28.9
click at [739, 427] on div at bounding box center [677, 402] width 1354 height 1966
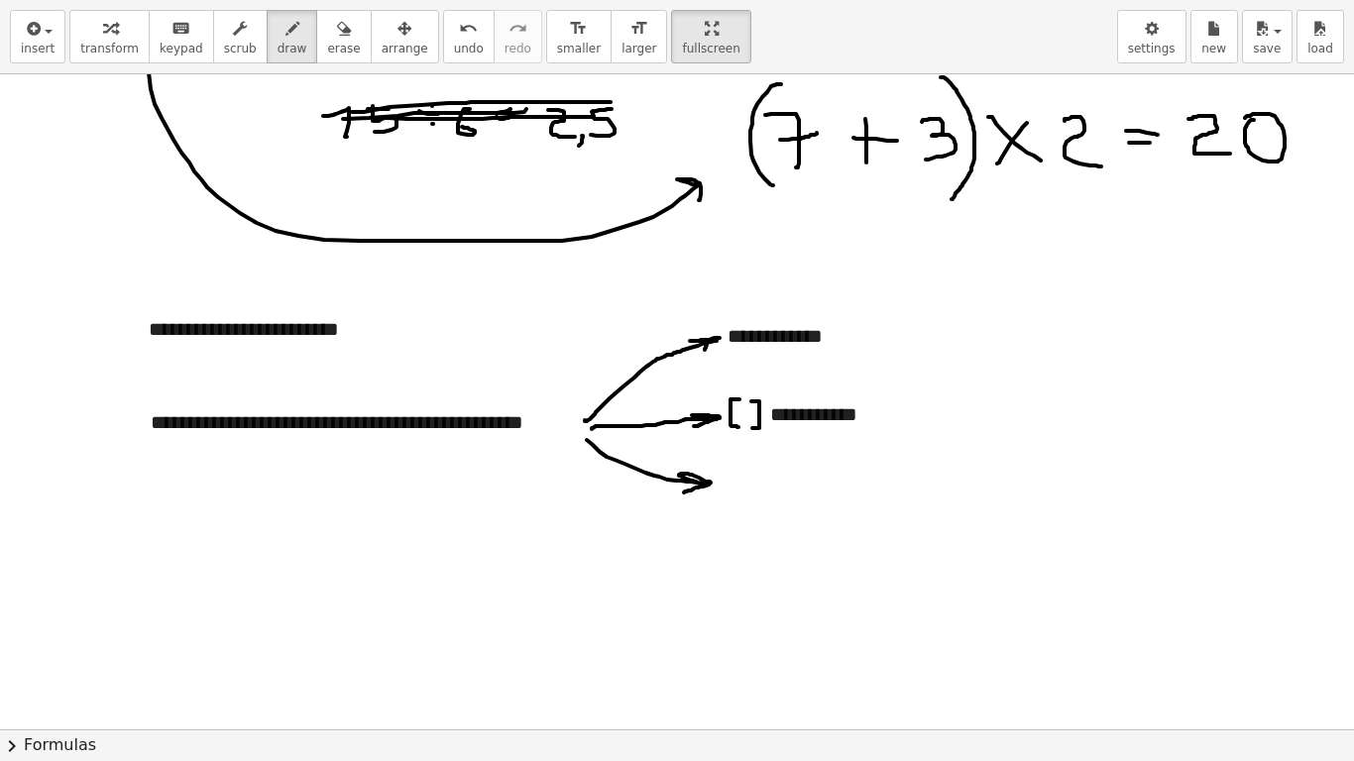
drag, startPoint x: 751, startPoint y: 401, endPoint x: 752, endPoint y: 428, distance: 26.8
click at [752, 428] on div at bounding box center [677, 402] width 1354 height 1966
click at [55, 51] on button "insert" at bounding box center [38, 37] width 56 height 54
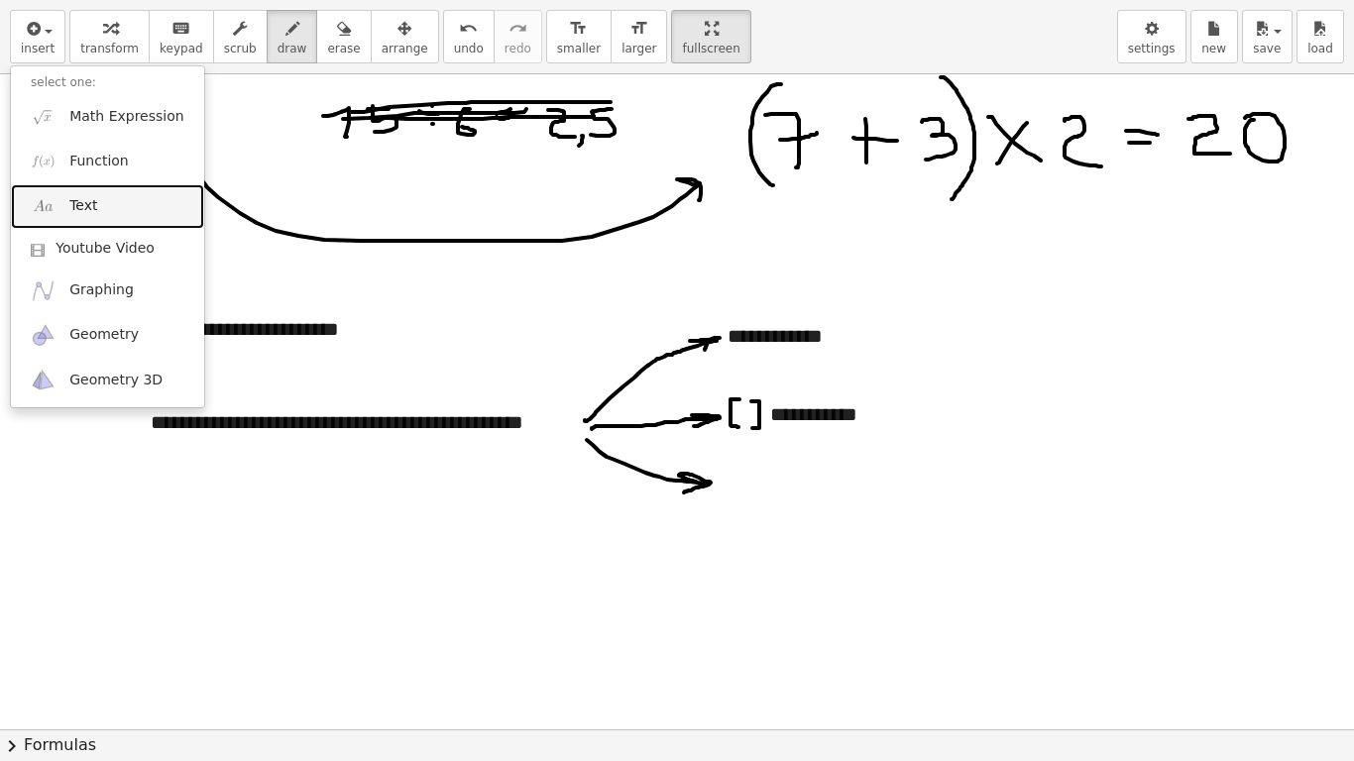
drag, startPoint x: 92, startPoint y: 190, endPoint x: 143, endPoint y: 218, distance: 57.7
click at [92, 190] on link "Text" at bounding box center [107, 206] width 193 height 45
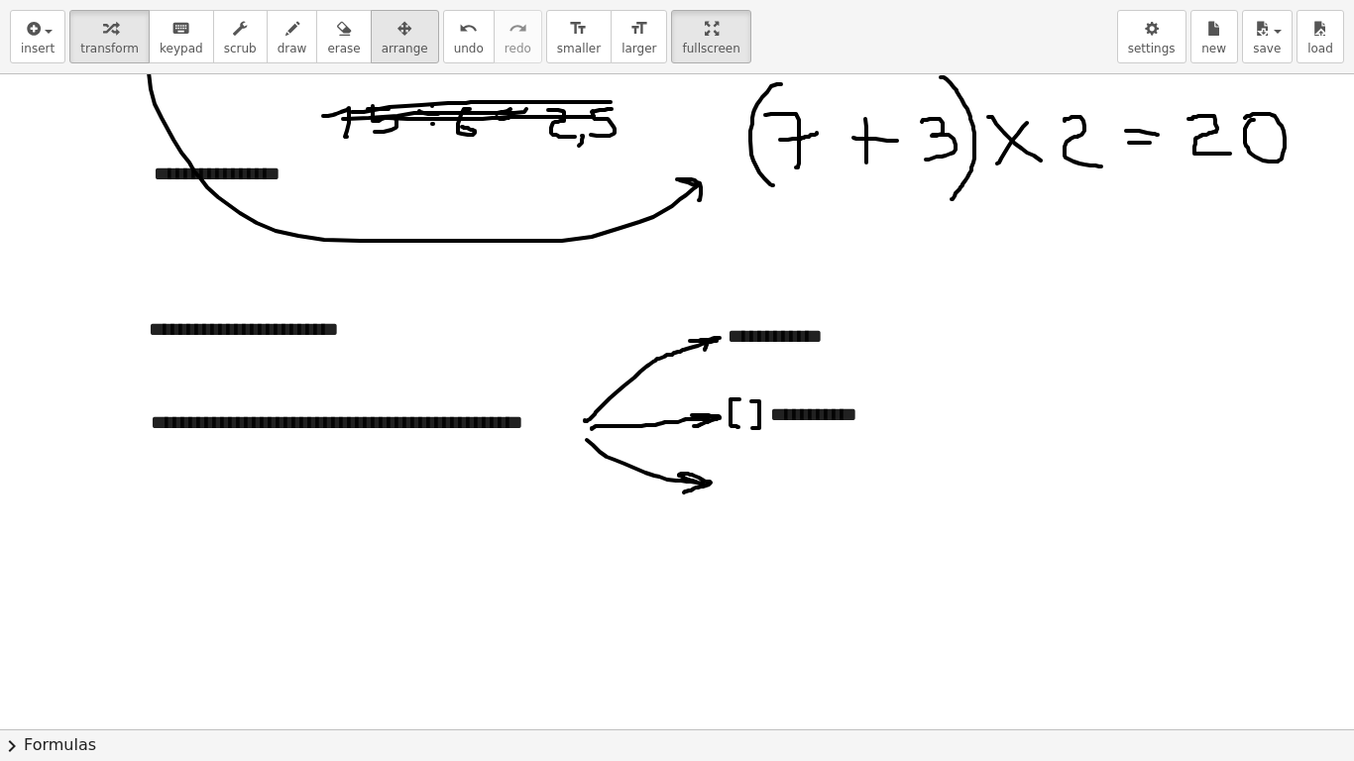
click at [382, 47] on span "arrange" at bounding box center [405, 49] width 47 height 14
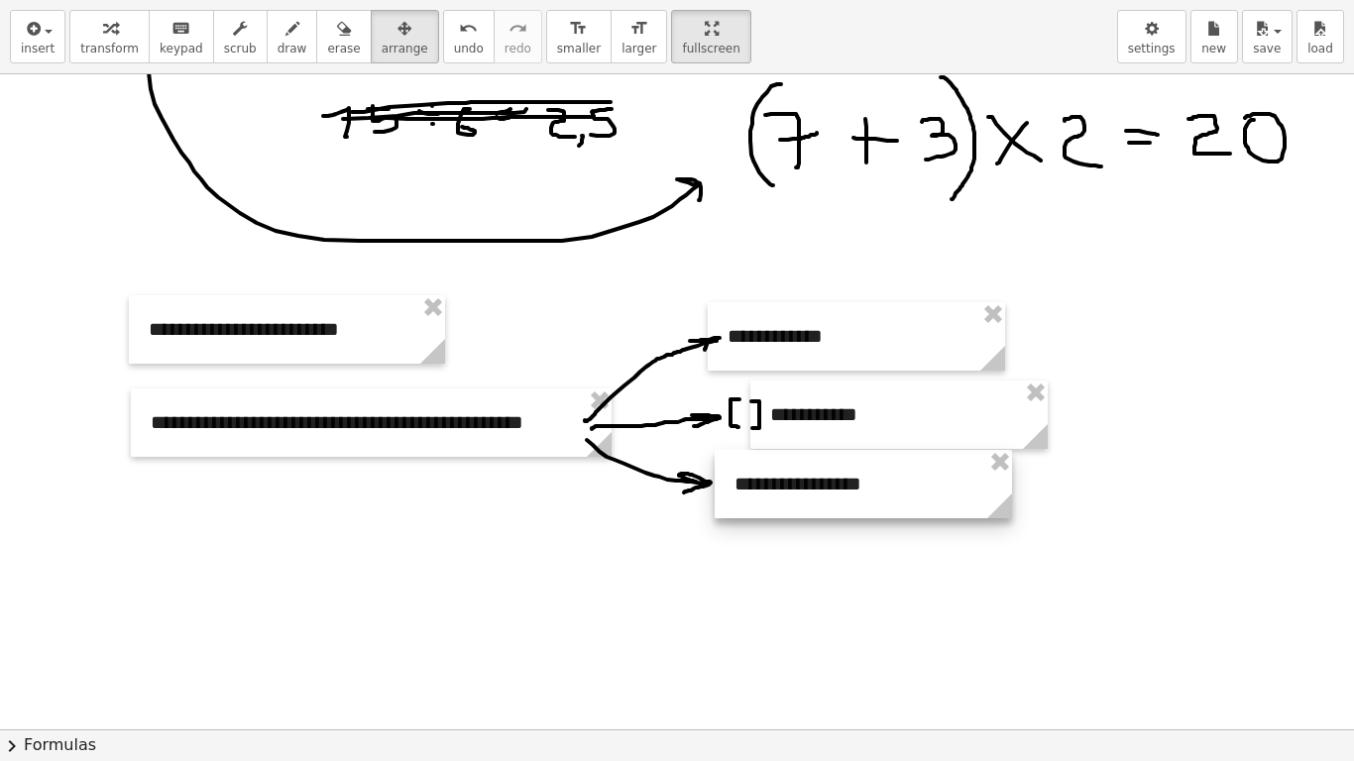
drag, startPoint x: 307, startPoint y: 148, endPoint x: 888, endPoint y: 458, distance: 658.6
click at [888, 458] on div at bounding box center [863, 484] width 297 height 68
click at [887, 539] on div at bounding box center [677, 402] width 1354 height 1966
click at [906, 593] on div at bounding box center [677, 402] width 1354 height 1966
click at [125, 42] on span "transform" at bounding box center [109, 49] width 58 height 14
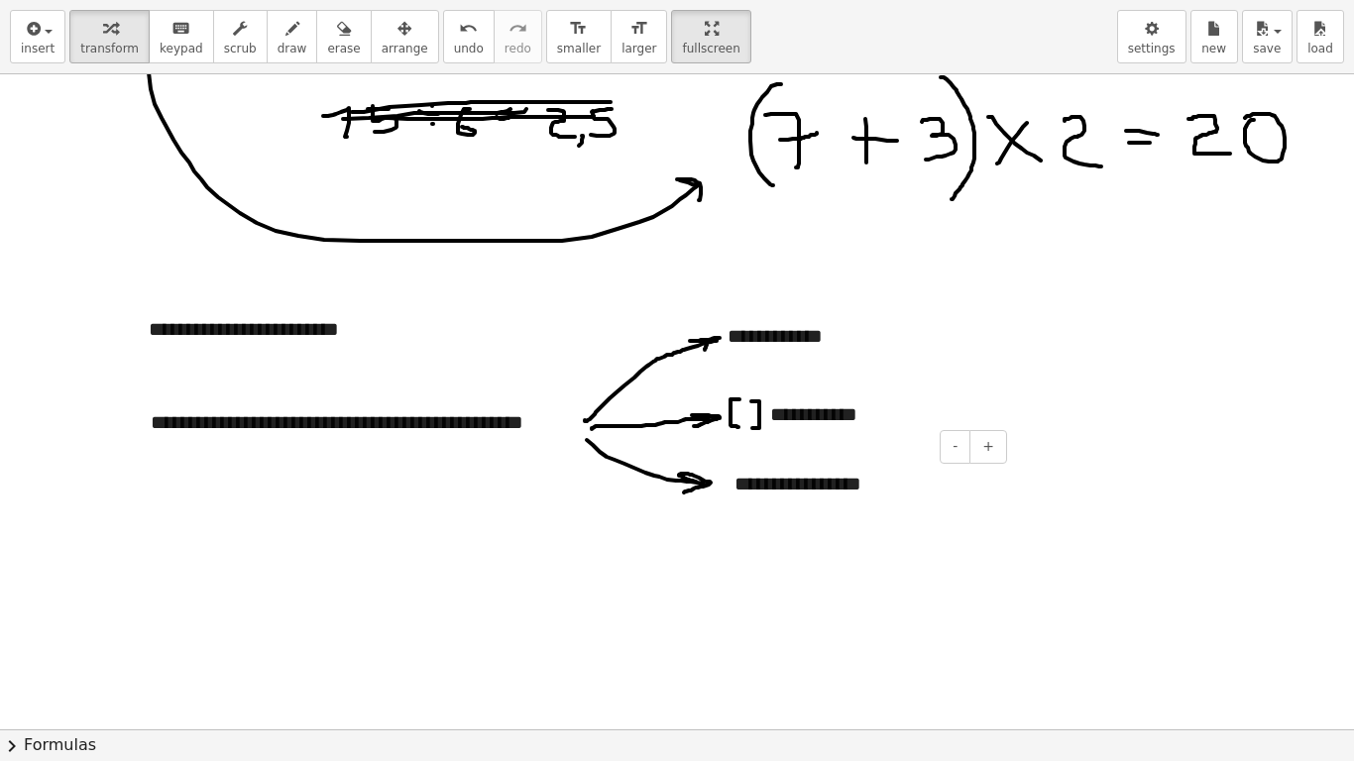
click at [823, 490] on div "**********" at bounding box center [863, 484] width 297 height 68
click at [1140, 464] on div at bounding box center [677, 402] width 1354 height 1966
click at [281, 57] on button "draw" at bounding box center [293, 37] width 52 height 54
drag, startPoint x: 288, startPoint y: 521, endPoint x: 259, endPoint y: 586, distance: 71.0
click at [259, 586] on div at bounding box center [677, 402] width 1354 height 1966
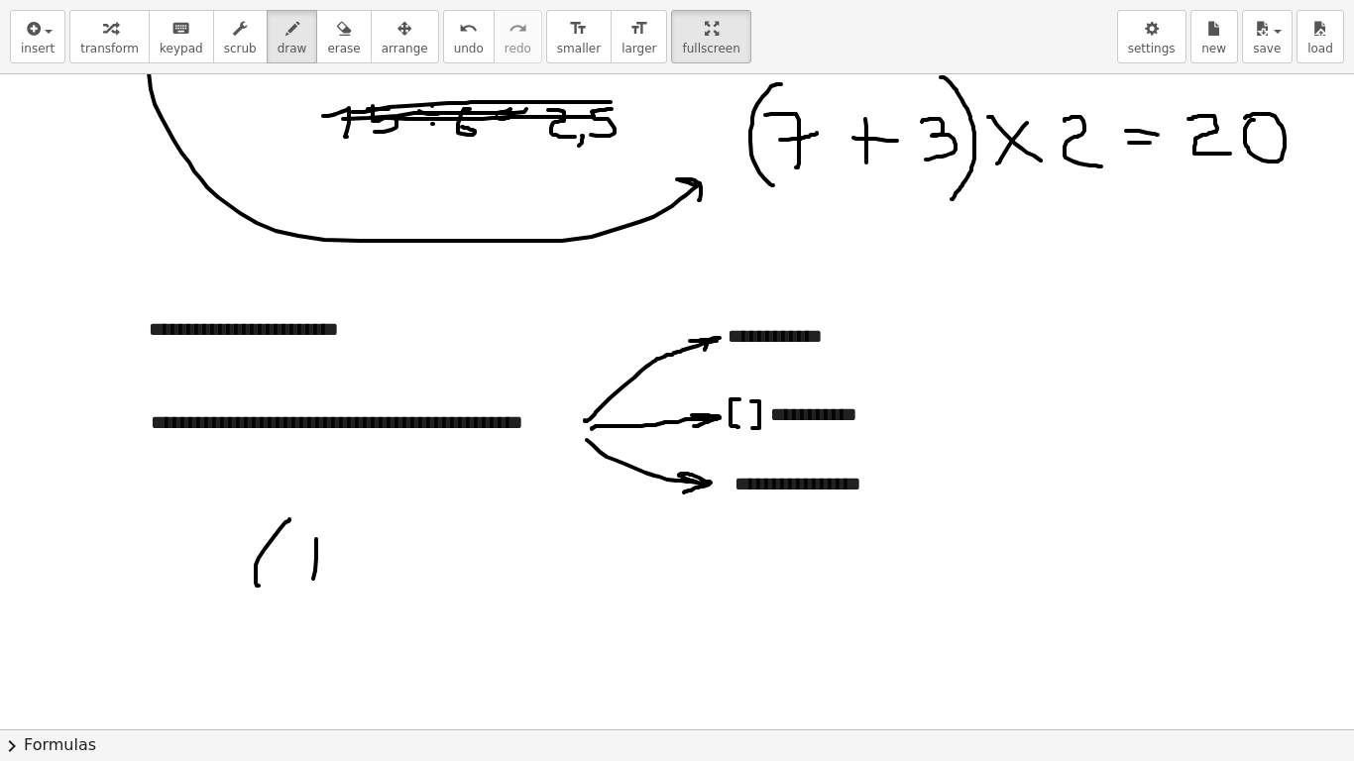
drag, startPoint x: 316, startPoint y: 539, endPoint x: 308, endPoint y: 570, distance: 31.7
click at [313, 585] on div at bounding box center [677, 402] width 1354 height 1966
drag, startPoint x: 304, startPoint y: 565, endPoint x: 324, endPoint y: 566, distance: 19.9
click at [324, 566] on div at bounding box center [677, 402] width 1354 height 1966
click at [316, 540] on div at bounding box center [677, 402] width 1354 height 1966
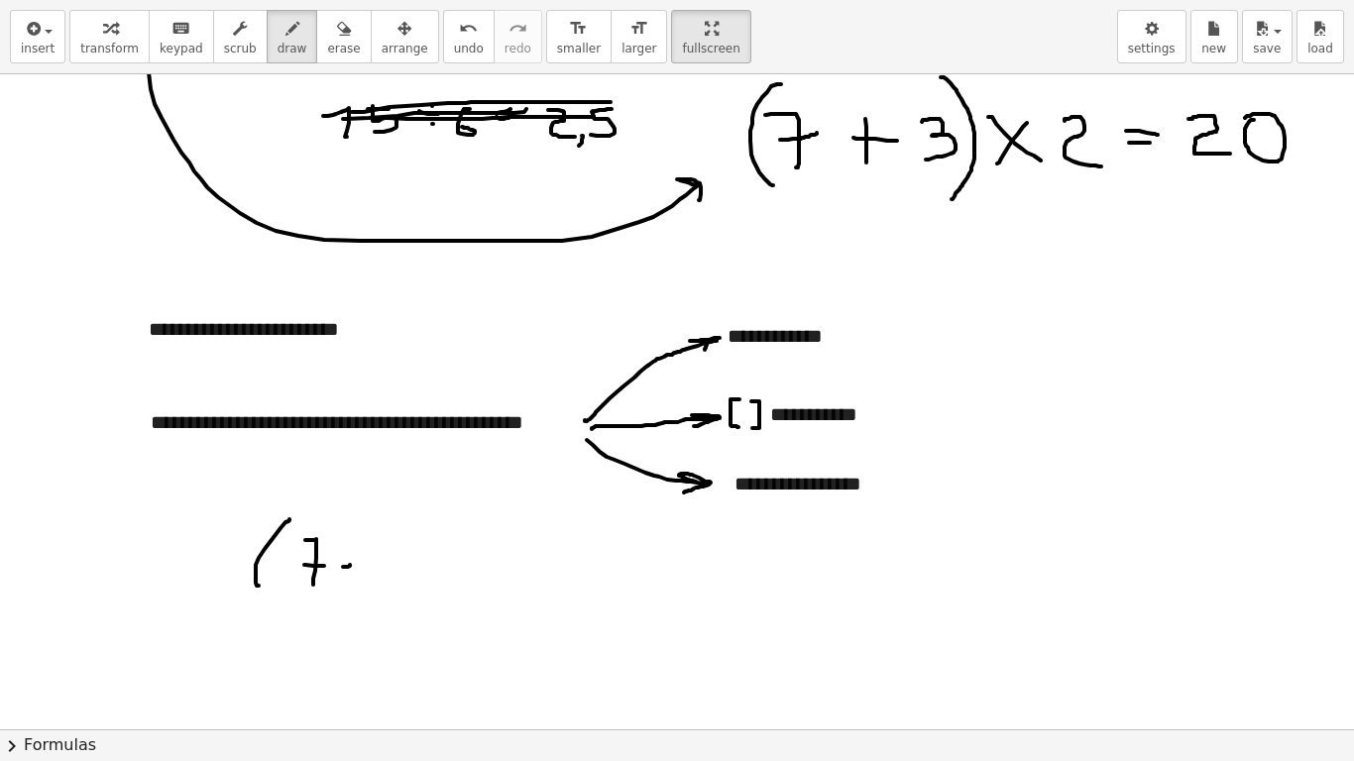
click at [350, 565] on div at bounding box center [677, 402] width 1354 height 1966
drag, startPoint x: 375, startPoint y: 550, endPoint x: 371, endPoint y: 577, distance: 27.1
click at [371, 577] on div at bounding box center [677, 402] width 1354 height 1966
drag, startPoint x: 396, startPoint y: 513, endPoint x: 389, endPoint y: 601, distance: 88.5
click at [389, 593] on div at bounding box center [677, 402] width 1354 height 1966
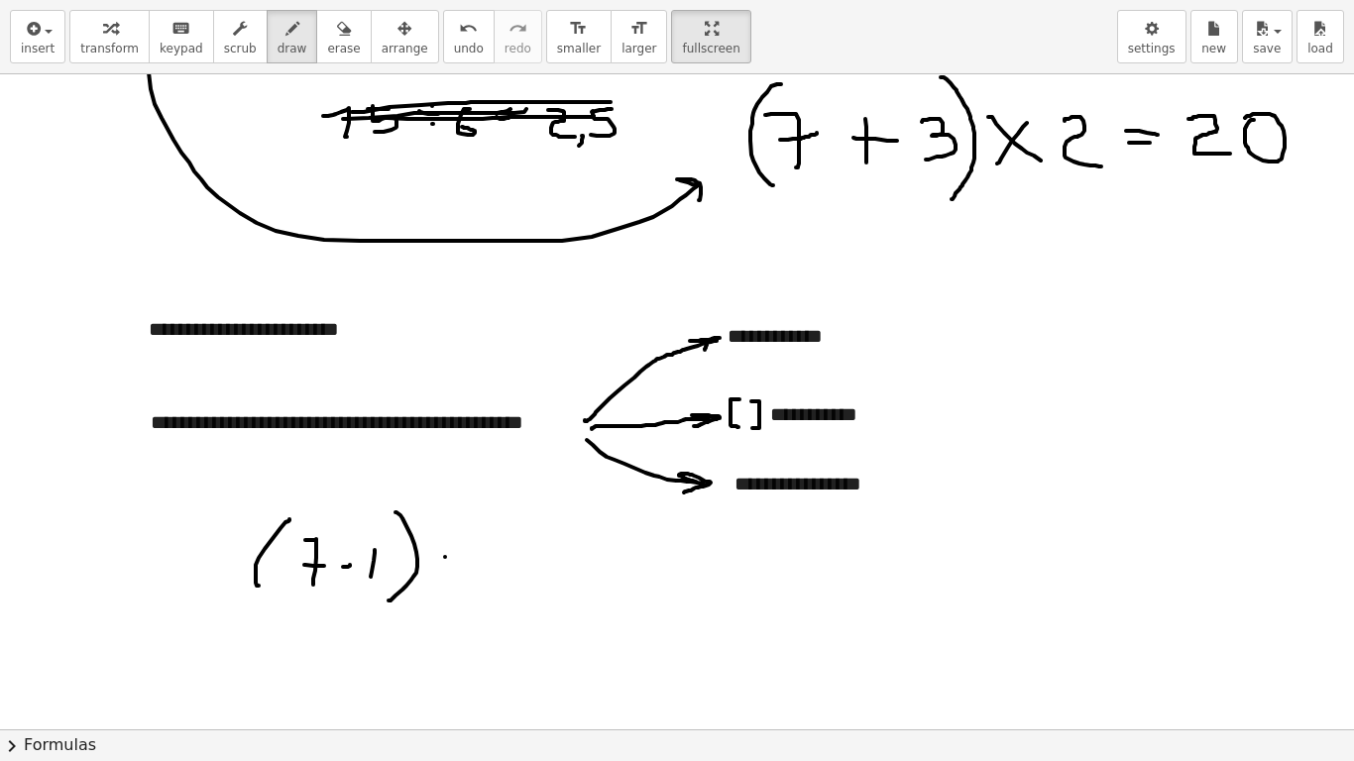
drag, startPoint x: 445, startPoint y: 557, endPoint x: 472, endPoint y: 559, distance: 26.8
click at [472, 559] on div at bounding box center [677, 402] width 1354 height 1966
drag, startPoint x: 465, startPoint y: 543, endPoint x: 457, endPoint y: 585, distance: 42.4
click at [457, 585] on div at bounding box center [677, 402] width 1354 height 1966
drag, startPoint x: 506, startPoint y: 547, endPoint x: 529, endPoint y: 554, distance: 24.8
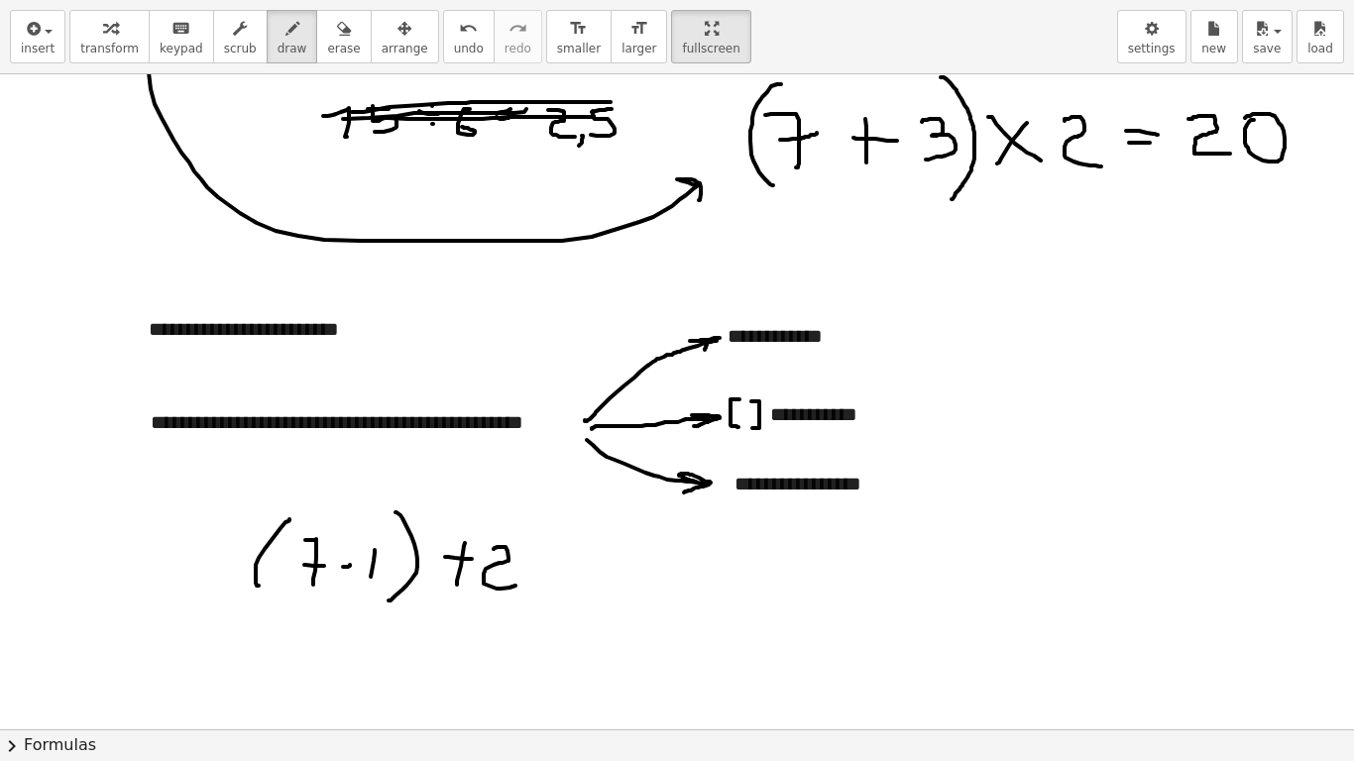
click at [518, 585] on div at bounding box center [677, 402] width 1354 height 1966
drag, startPoint x: 529, startPoint y: 523, endPoint x: 509, endPoint y: 612, distance: 90.7
click at [515, 593] on div at bounding box center [677, 402] width 1354 height 1966
drag, startPoint x: 247, startPoint y: 490, endPoint x: 246, endPoint y: 608, distance: 118.0
click at [246, 593] on div at bounding box center [677, 402] width 1354 height 1966
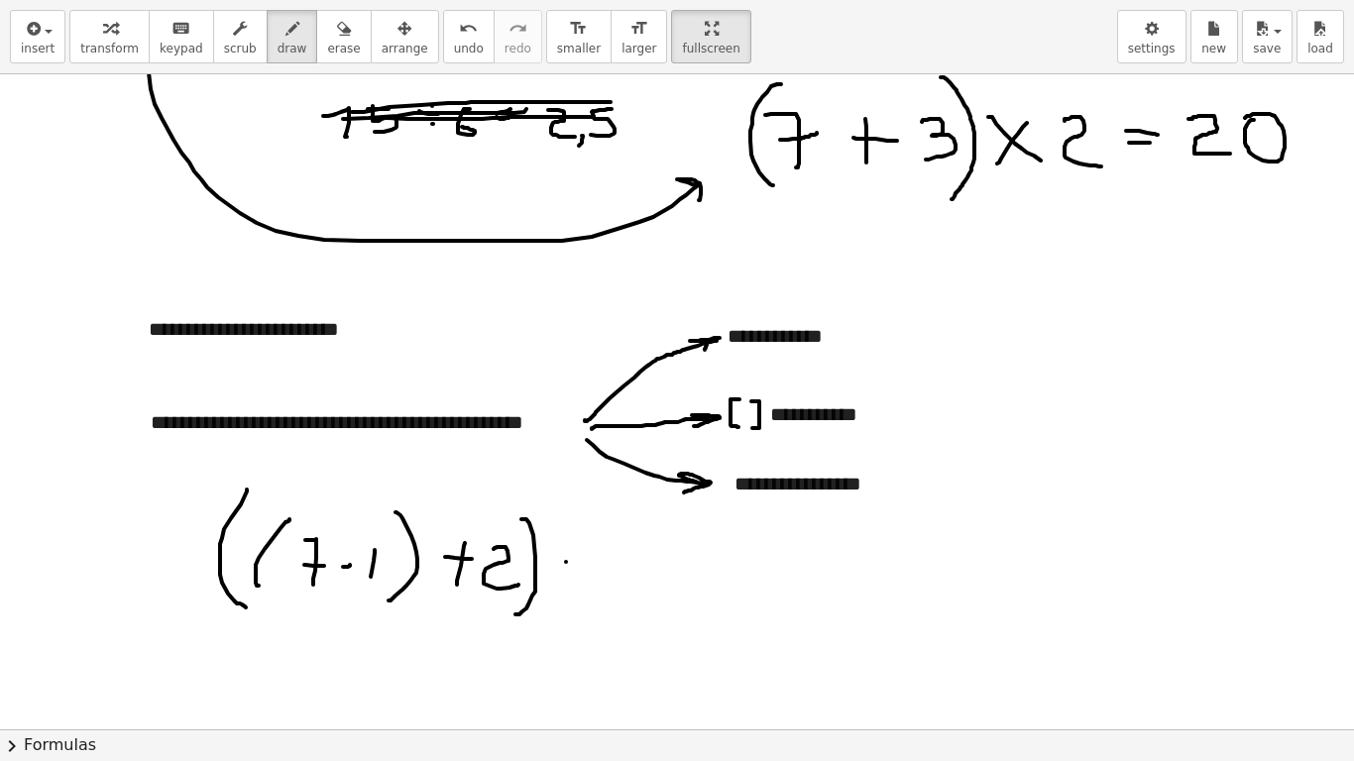
drag, startPoint x: 566, startPoint y: 562, endPoint x: 593, endPoint y: 562, distance: 26.8
click at [593, 562] on div at bounding box center [677, 402] width 1354 height 1966
click at [585, 542] on div at bounding box center [677, 402] width 1354 height 1966
click at [581, 569] on div at bounding box center [677, 402] width 1354 height 1966
drag, startPoint x: 633, startPoint y: 548, endPoint x: 652, endPoint y: 564, distance: 24.6
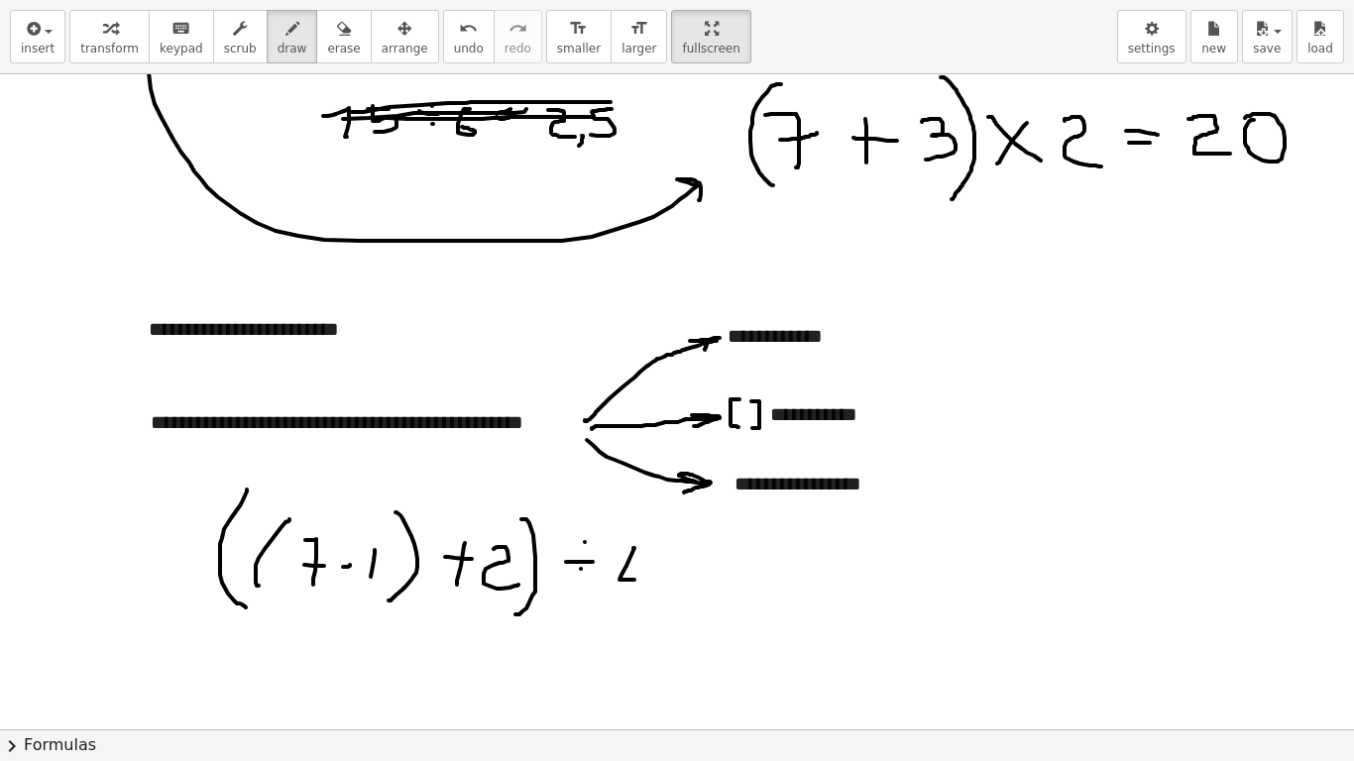
click at [655, 576] on div at bounding box center [677, 402] width 1354 height 1966
drag, startPoint x: 644, startPoint y: 568, endPoint x: 643, endPoint y: 612, distance: 43.6
click at [643, 593] on div at bounding box center [677, 402] width 1354 height 1966
drag, startPoint x: 179, startPoint y: 525, endPoint x: 401, endPoint y: 691, distance: 276.2
click at [227, 593] on div at bounding box center [677, 402] width 1354 height 1966
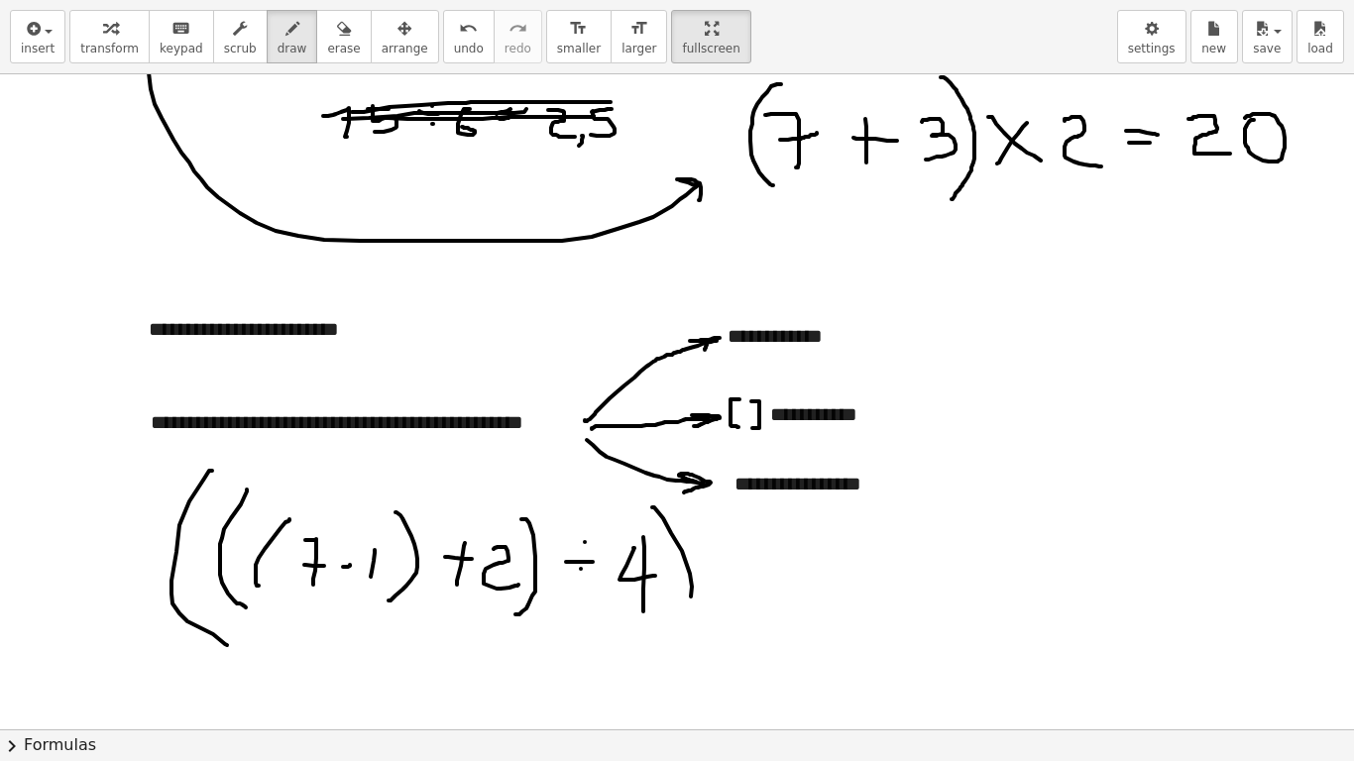
drag, startPoint x: 692, startPoint y: 587, endPoint x: 695, endPoint y: 655, distance: 68.5
click at [671, 593] on div at bounding box center [677, 402] width 1354 height 1966
click at [786, 587] on div at bounding box center [677, 402] width 1354 height 1966
drag, startPoint x: 827, startPoint y: 560, endPoint x: 837, endPoint y: 609, distance: 49.6
click at [837, 593] on div at bounding box center [677, 402] width 1354 height 1966
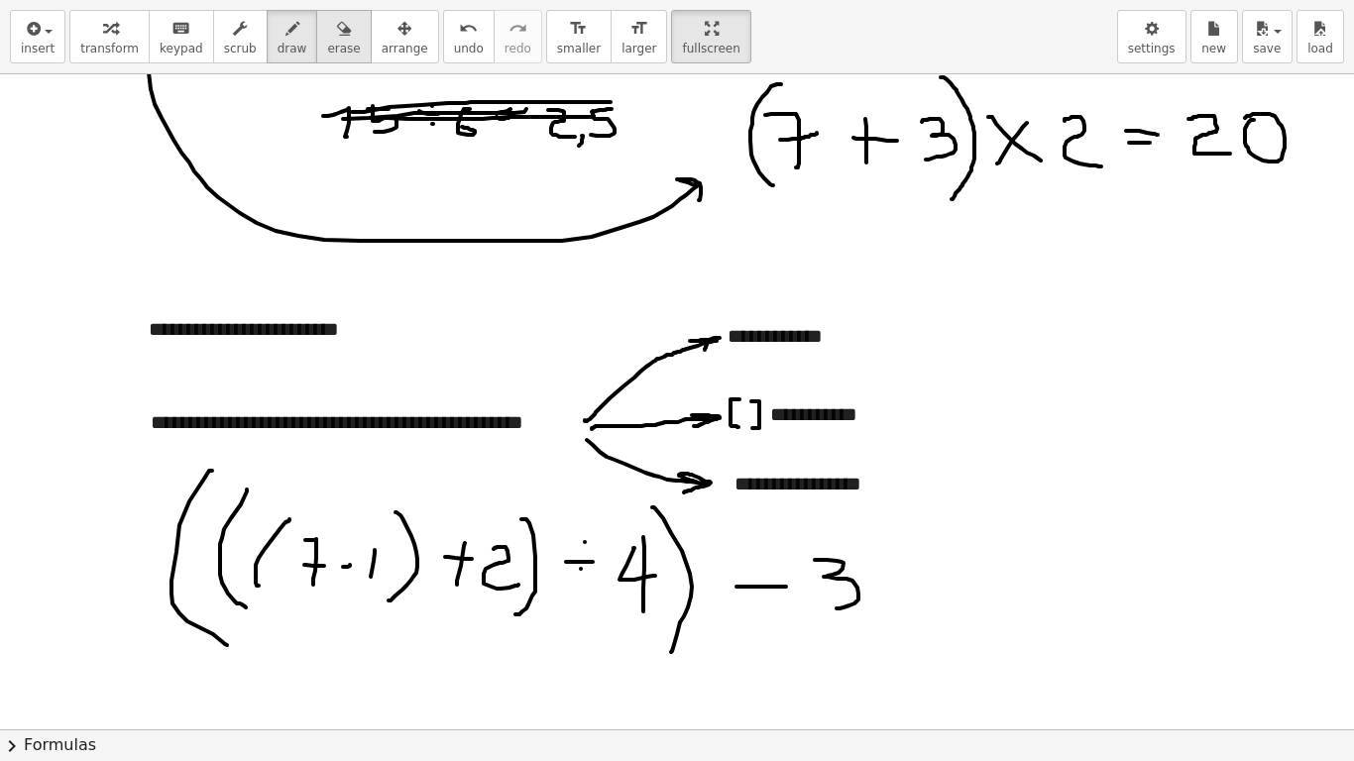
click at [327, 47] on span "erase" at bounding box center [343, 49] width 33 height 14
drag, startPoint x: 100, startPoint y: 487, endPoint x: 198, endPoint y: 397, distance: 133.3
click at [202, 593] on div at bounding box center [677, 402] width 1354 height 1966
click at [278, 46] on span "draw" at bounding box center [293, 49] width 30 height 14
drag, startPoint x: 220, startPoint y: 493, endPoint x: 251, endPoint y: 493, distance: 30.7
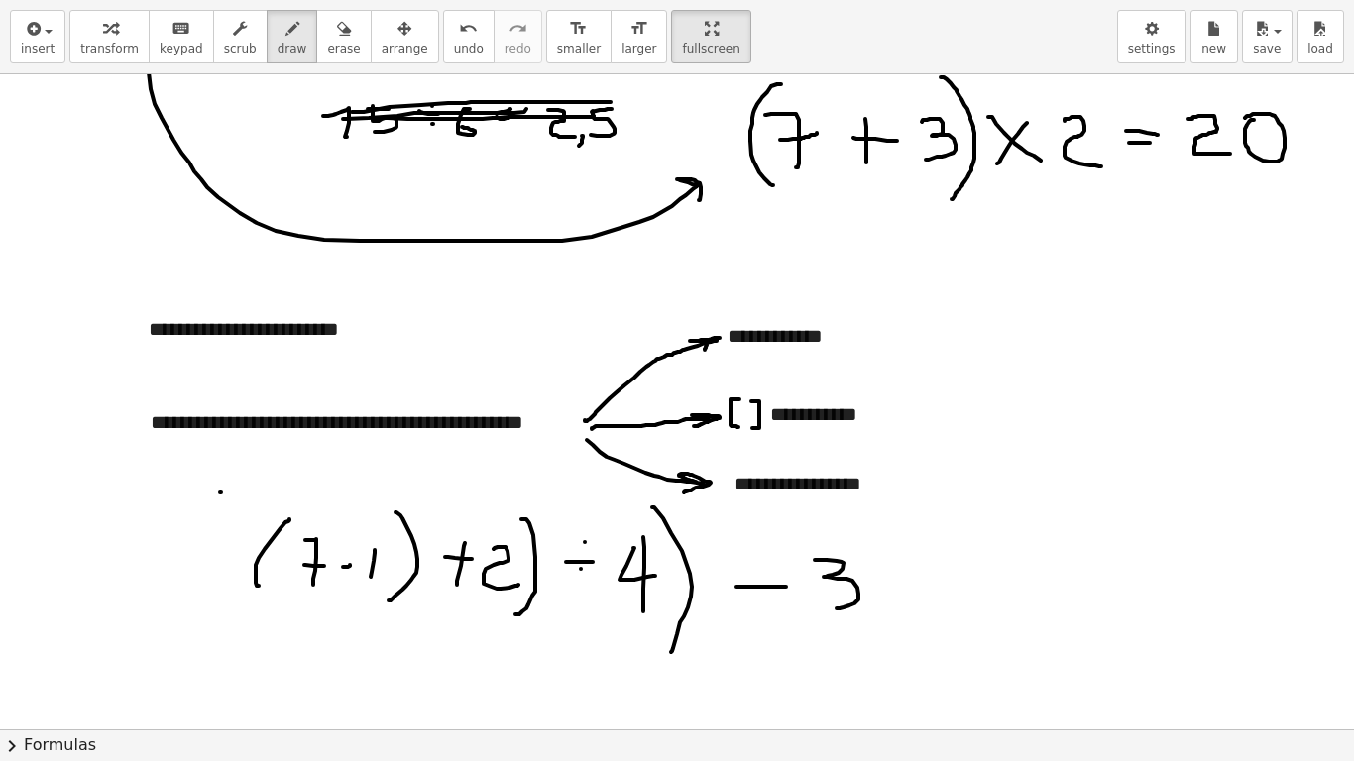
click at [251, 493] on div at bounding box center [677, 402] width 1354 height 1966
drag, startPoint x: 219, startPoint y: 494, endPoint x: 251, endPoint y: 616, distance: 126.0
click at [251, 593] on div at bounding box center [677, 402] width 1354 height 1966
click at [327, 50] on span "erase" at bounding box center [343, 49] width 33 height 14
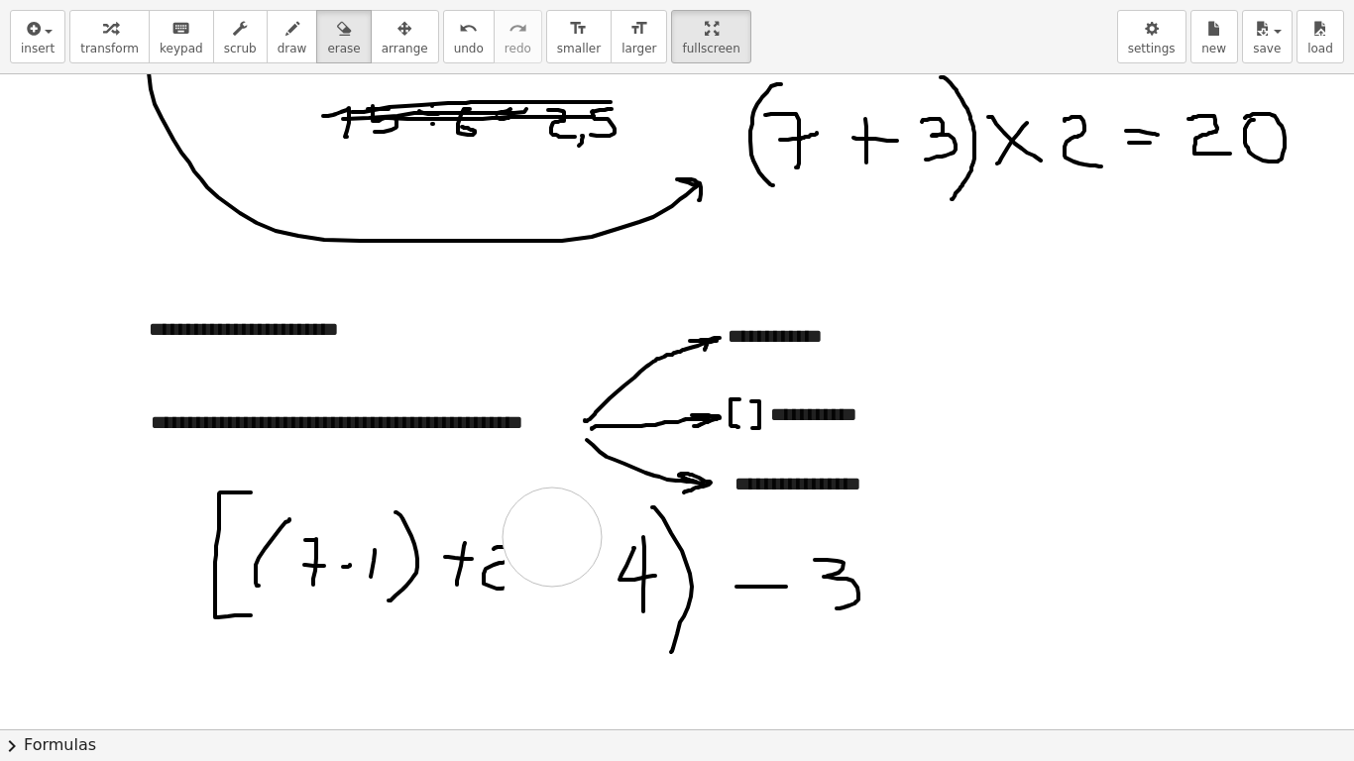
drag, startPoint x: 544, startPoint y: 629, endPoint x: 551, endPoint y: 536, distance: 92.5
click at [551, 536] on div at bounding box center [677, 402] width 1354 height 1966
click at [284, 40] on button "draw" at bounding box center [293, 37] width 52 height 54
drag, startPoint x: 503, startPoint y: 549, endPoint x: 503, endPoint y: 561, distance: 11.9
click at [503, 561] on div at bounding box center [677, 402] width 1354 height 1966
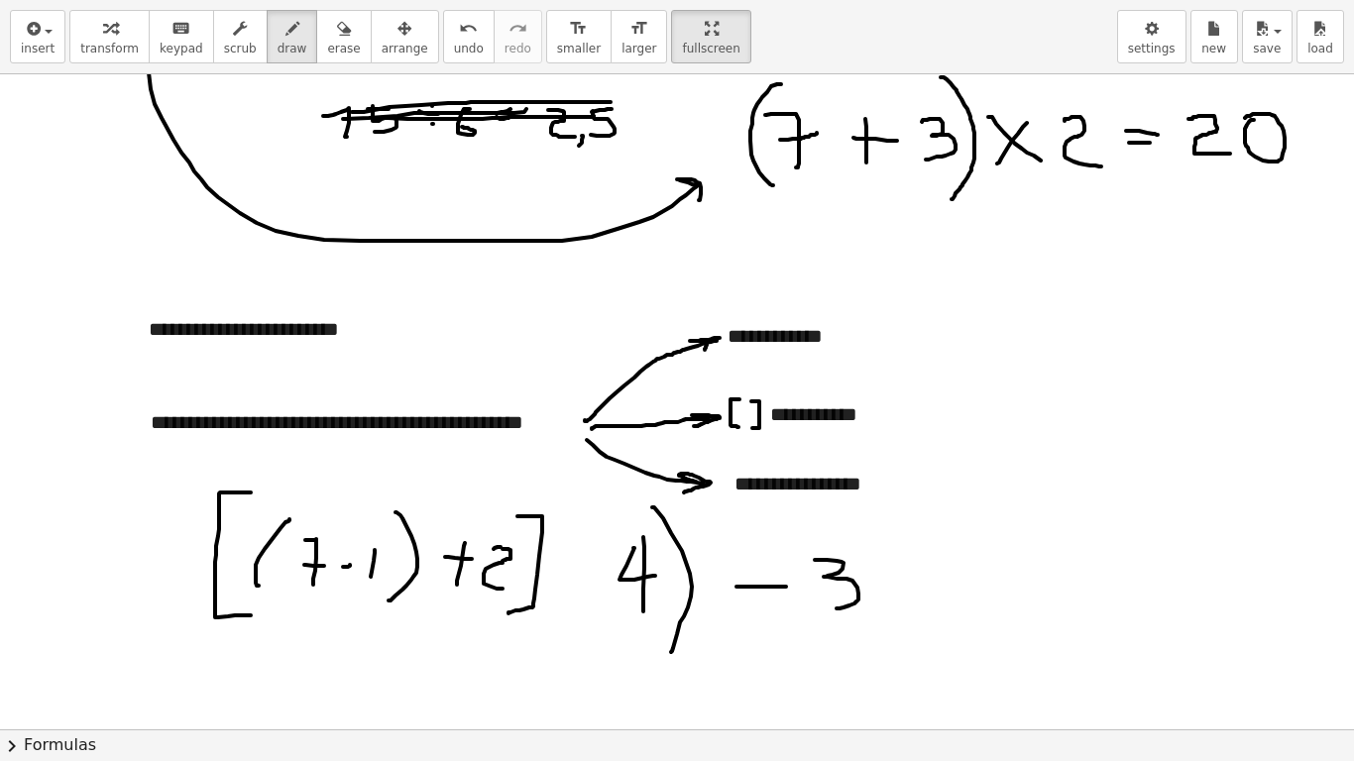
drag, startPoint x: 530, startPoint y: 516, endPoint x: 536, endPoint y: 603, distance: 86.5
click at [511, 593] on div at bounding box center [677, 402] width 1354 height 1966
drag, startPoint x: 558, startPoint y: 579, endPoint x: 579, endPoint y: 578, distance: 20.8
click at [579, 578] on div at bounding box center [677, 402] width 1354 height 1966
click at [573, 564] on div at bounding box center [677, 402] width 1354 height 1966
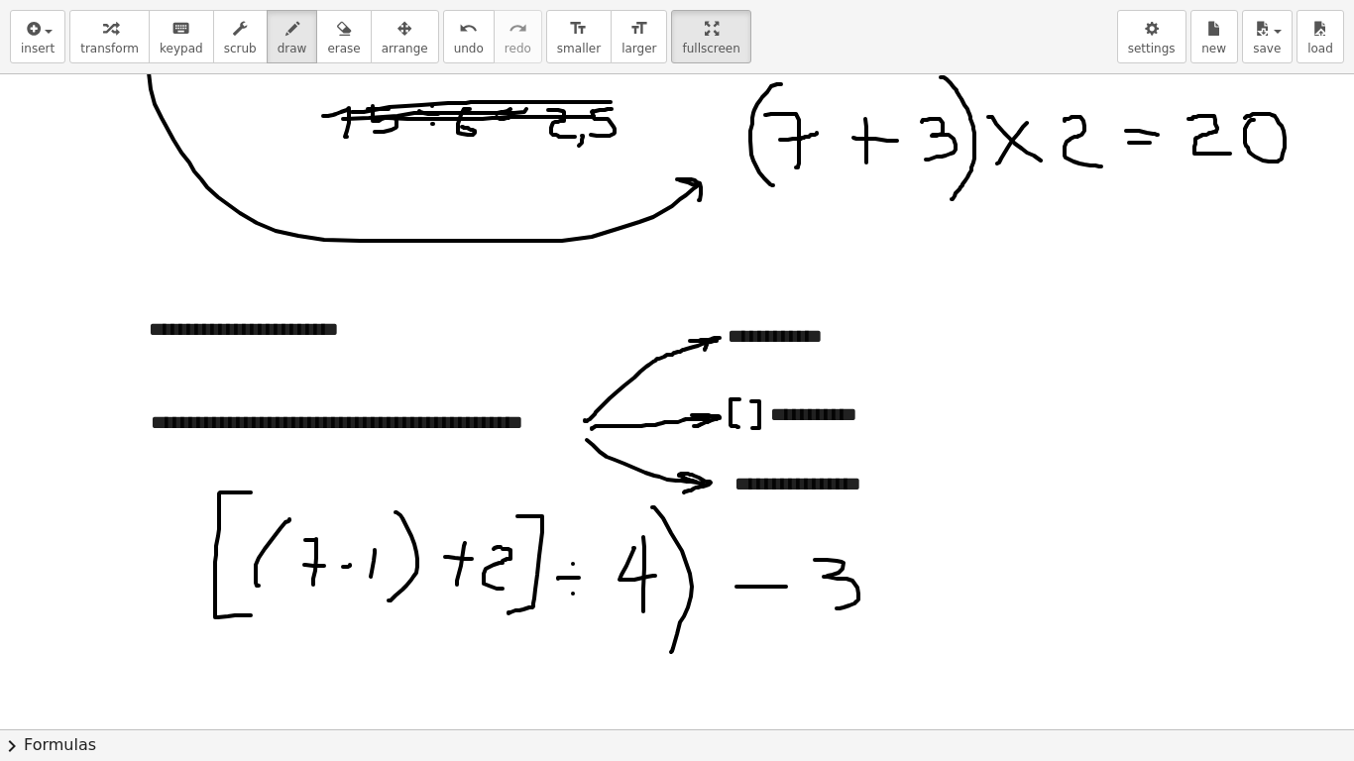
click at [573, 593] on div at bounding box center [677, 402] width 1354 height 1966
click at [278, 42] on span "draw" at bounding box center [293, 49] width 30 height 14
drag, startPoint x: 195, startPoint y: 461, endPoint x: 202, endPoint y: 639, distance: 178.6
click at [202, 593] on div at bounding box center [677, 402] width 1354 height 1966
click at [327, 53] on span "erase" at bounding box center [343, 49] width 33 height 14
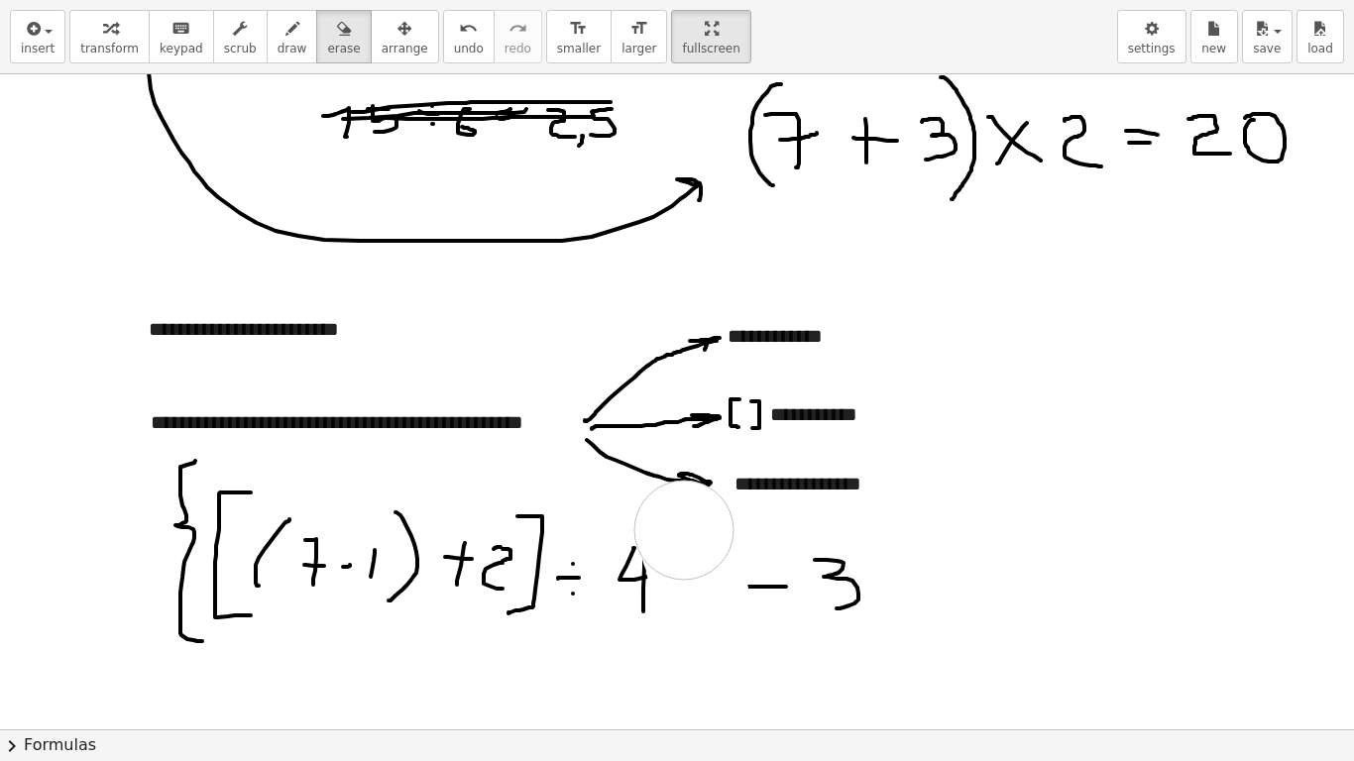
drag, startPoint x: 703, startPoint y: 673, endPoint x: 684, endPoint y: 530, distance: 144.0
click at [684, 530] on div at bounding box center [677, 402] width 1354 height 1966
click at [278, 43] on span "draw" at bounding box center [293, 49] width 30 height 14
drag, startPoint x: 665, startPoint y: 513, endPoint x: 678, endPoint y: 633, distance: 121.6
click at [678, 593] on div at bounding box center [677, 402] width 1354 height 1966
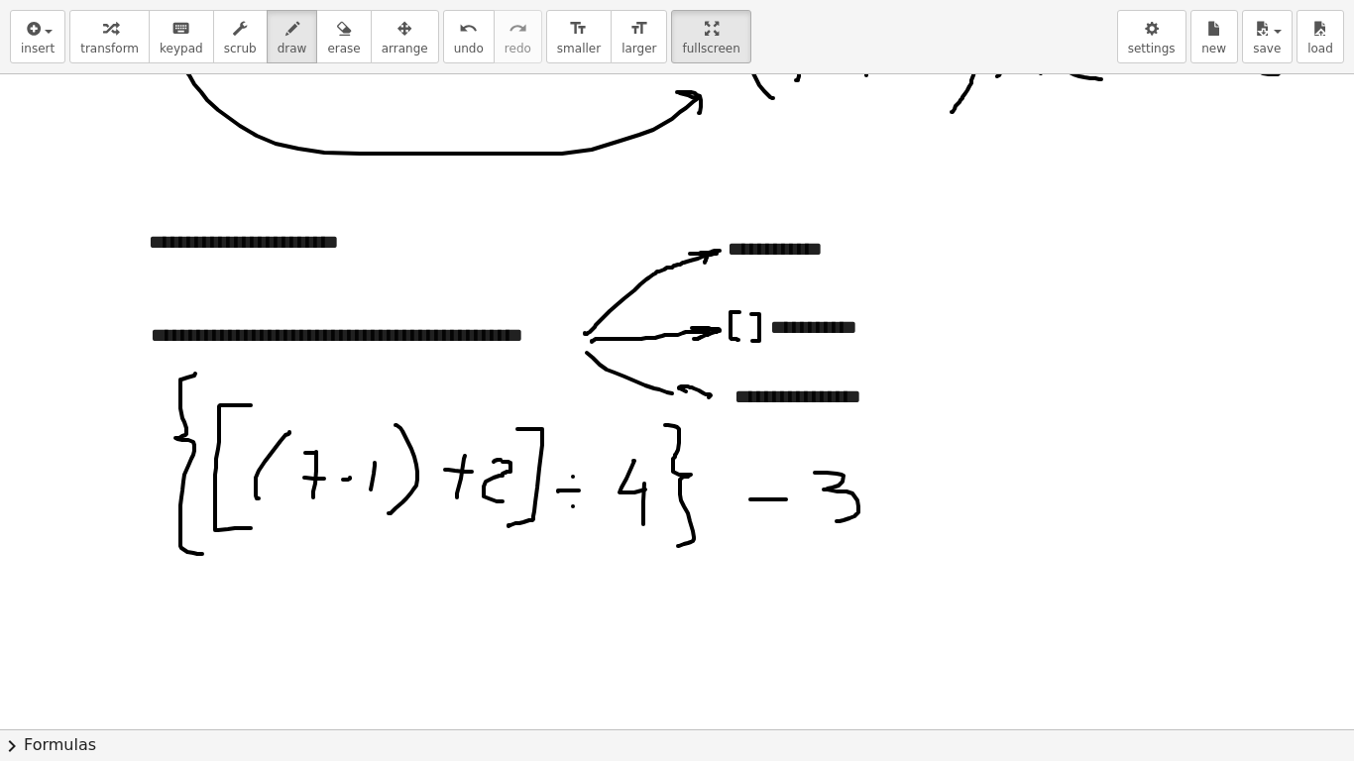
scroll to position [754, 0]
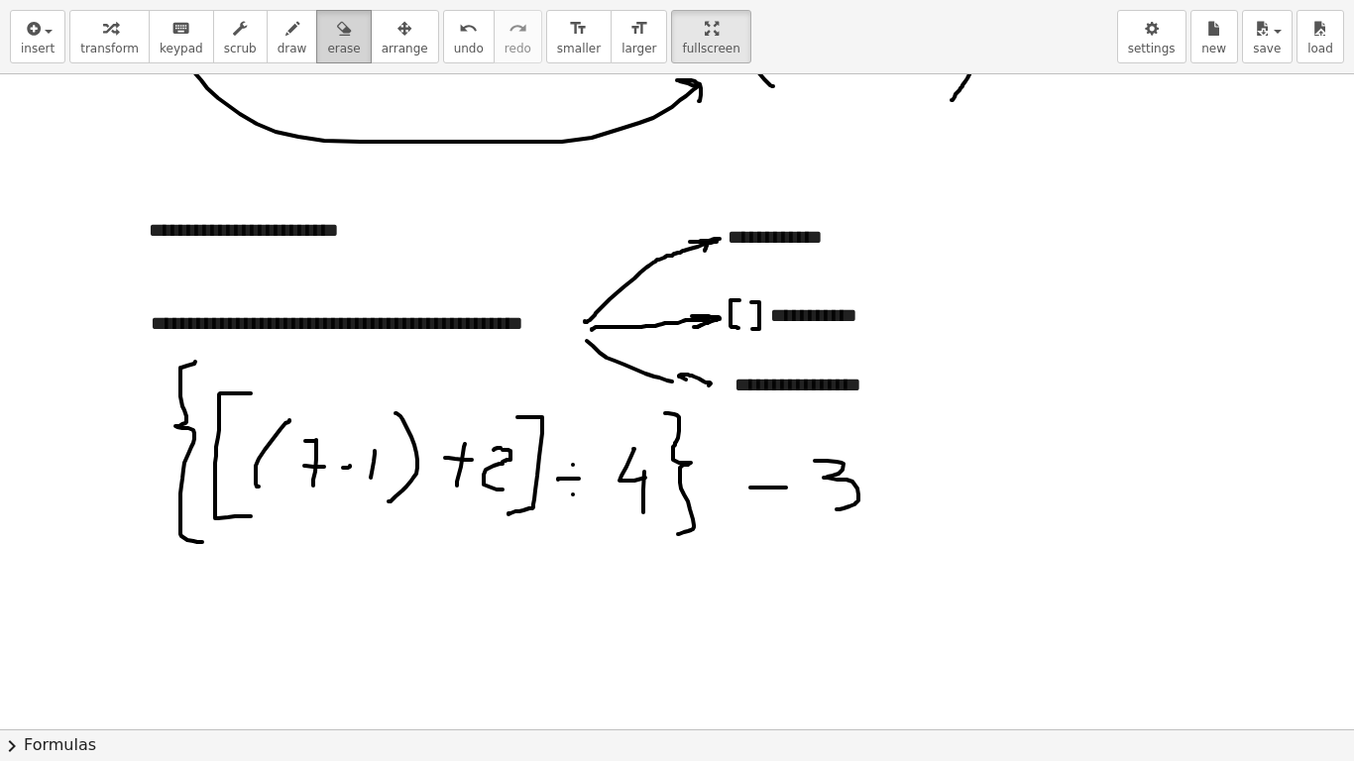
click at [330, 44] on button "erase" at bounding box center [343, 37] width 55 height 54
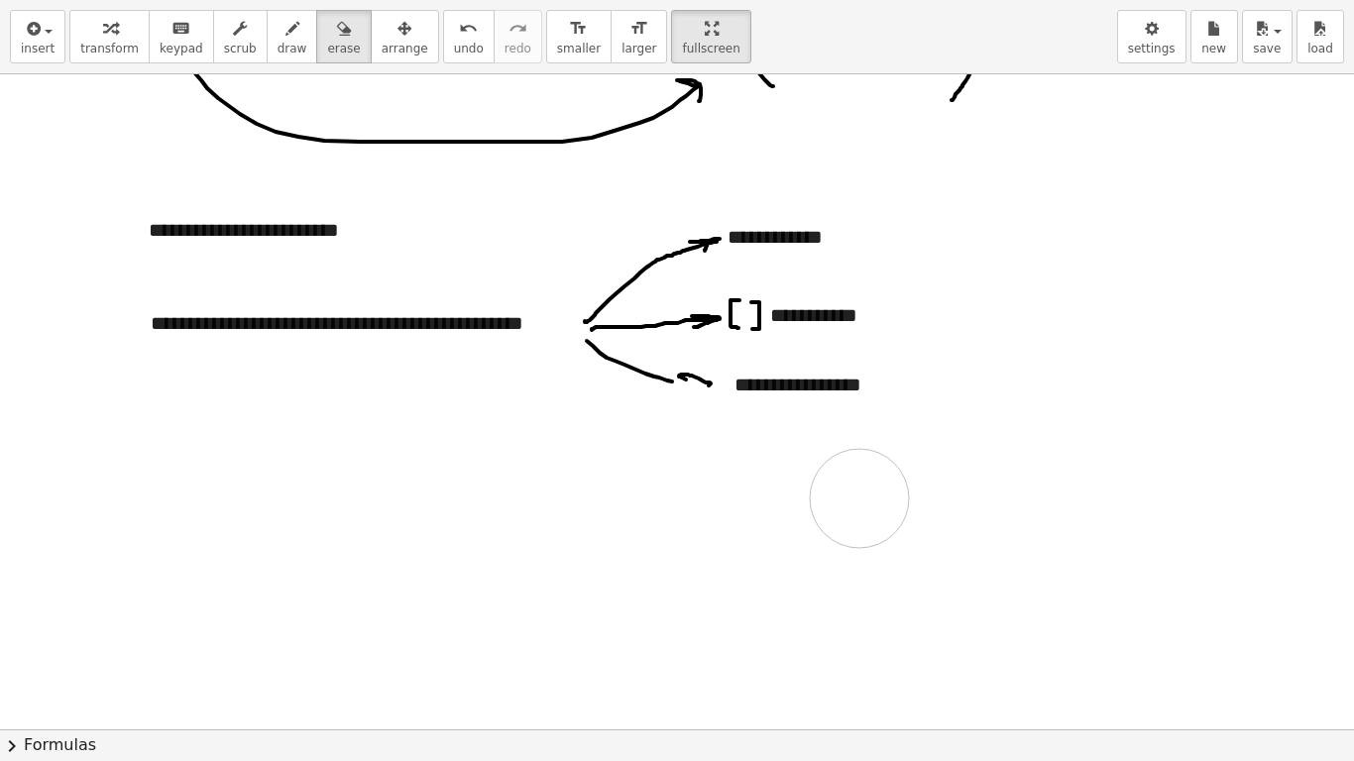
drag, startPoint x: 242, startPoint y: 518, endPoint x: 857, endPoint y: 476, distance: 616.1
click at [854, 499] on div at bounding box center [677, 303] width 1354 height 1966
click at [288, 45] on button "draw" at bounding box center [293, 37] width 52 height 54
drag, startPoint x: 681, startPoint y: 375, endPoint x: 679, endPoint y: 399, distance: 23.9
click at [684, 399] on div at bounding box center [677, 303] width 1354 height 1966
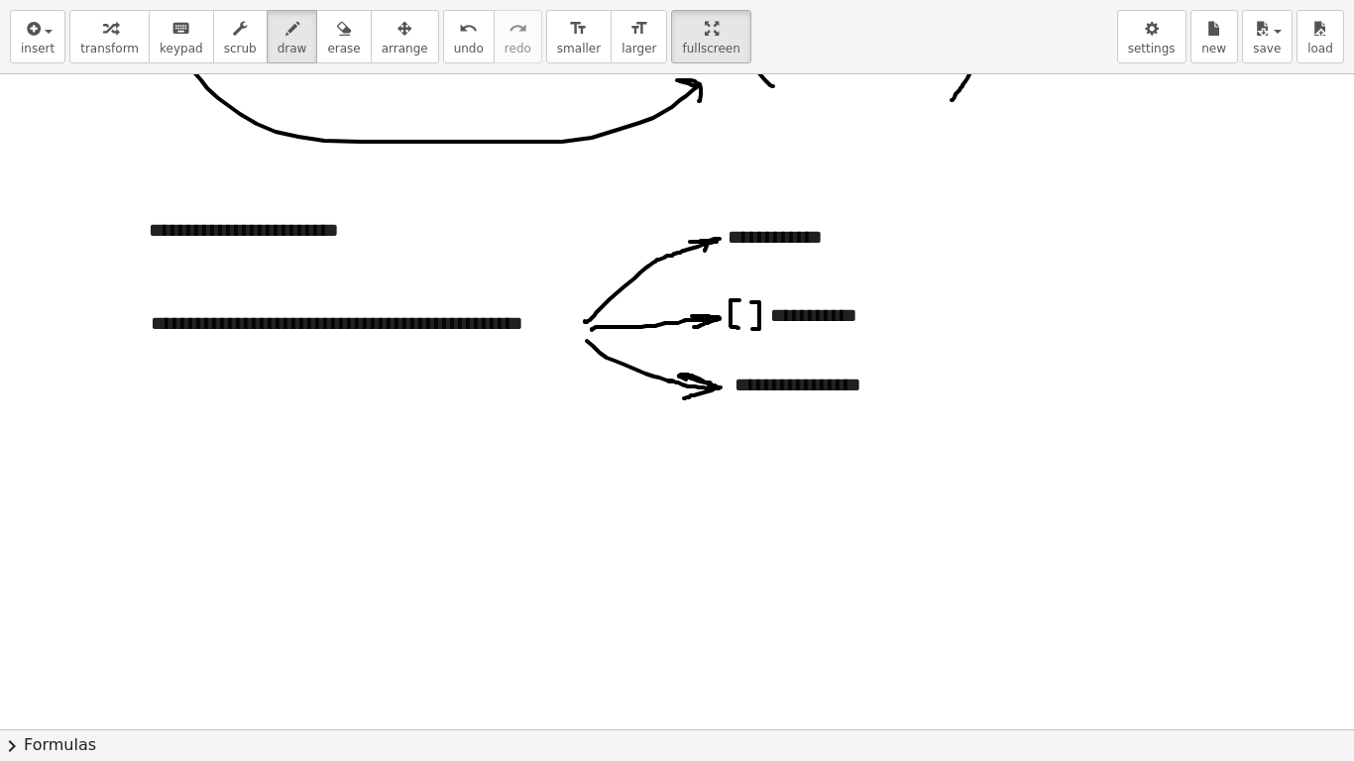
drag, startPoint x: 669, startPoint y: 382, endPoint x: 718, endPoint y: 389, distance: 49.1
click at [718, 389] on div at bounding box center [677, 303] width 1354 height 1966
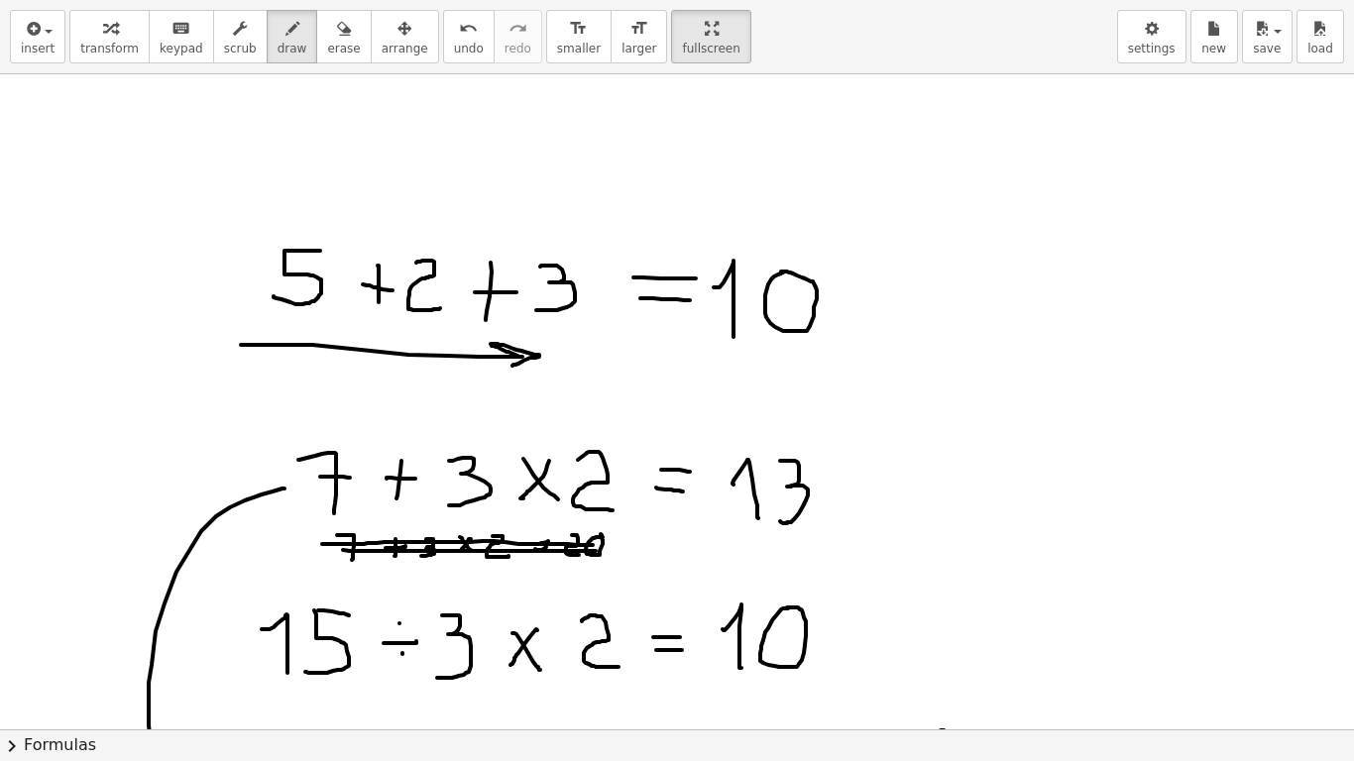
scroll to position [0, 0]
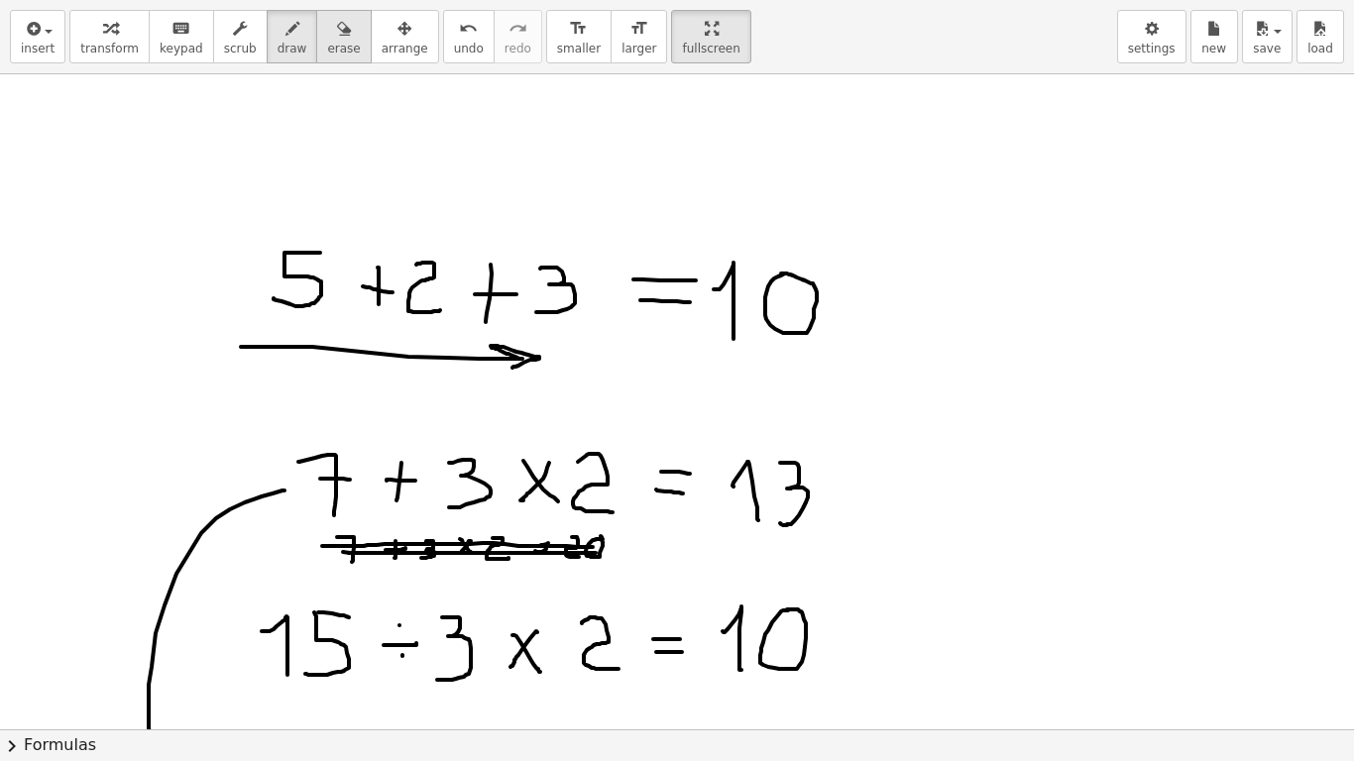
click at [327, 51] on span "erase" at bounding box center [343, 49] width 33 height 14
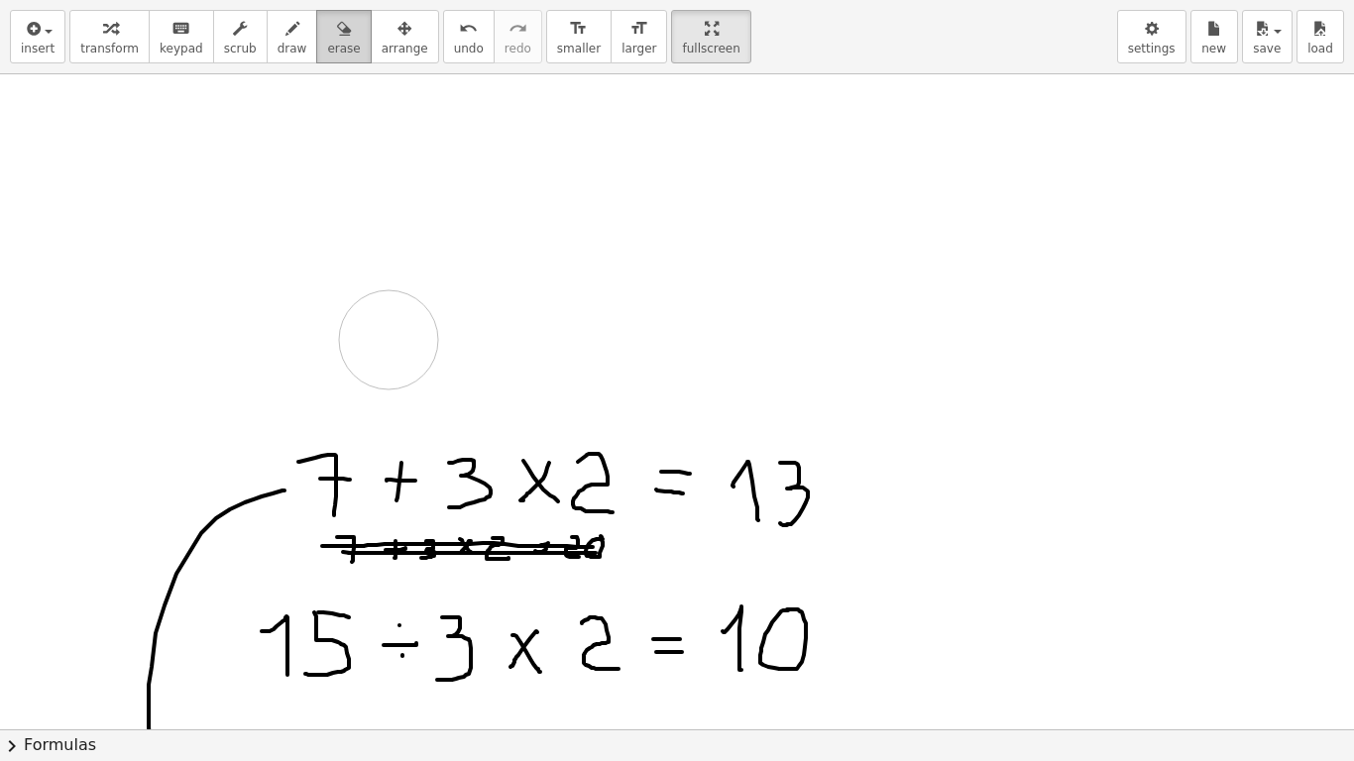
drag, startPoint x: 561, startPoint y: 276, endPoint x: 299, endPoint y: 42, distance: 351.0
click at [286, 35] on icon "button" at bounding box center [293, 29] width 14 height 24
drag, startPoint x: 333, startPoint y: 198, endPoint x: 389, endPoint y: 205, distance: 55.9
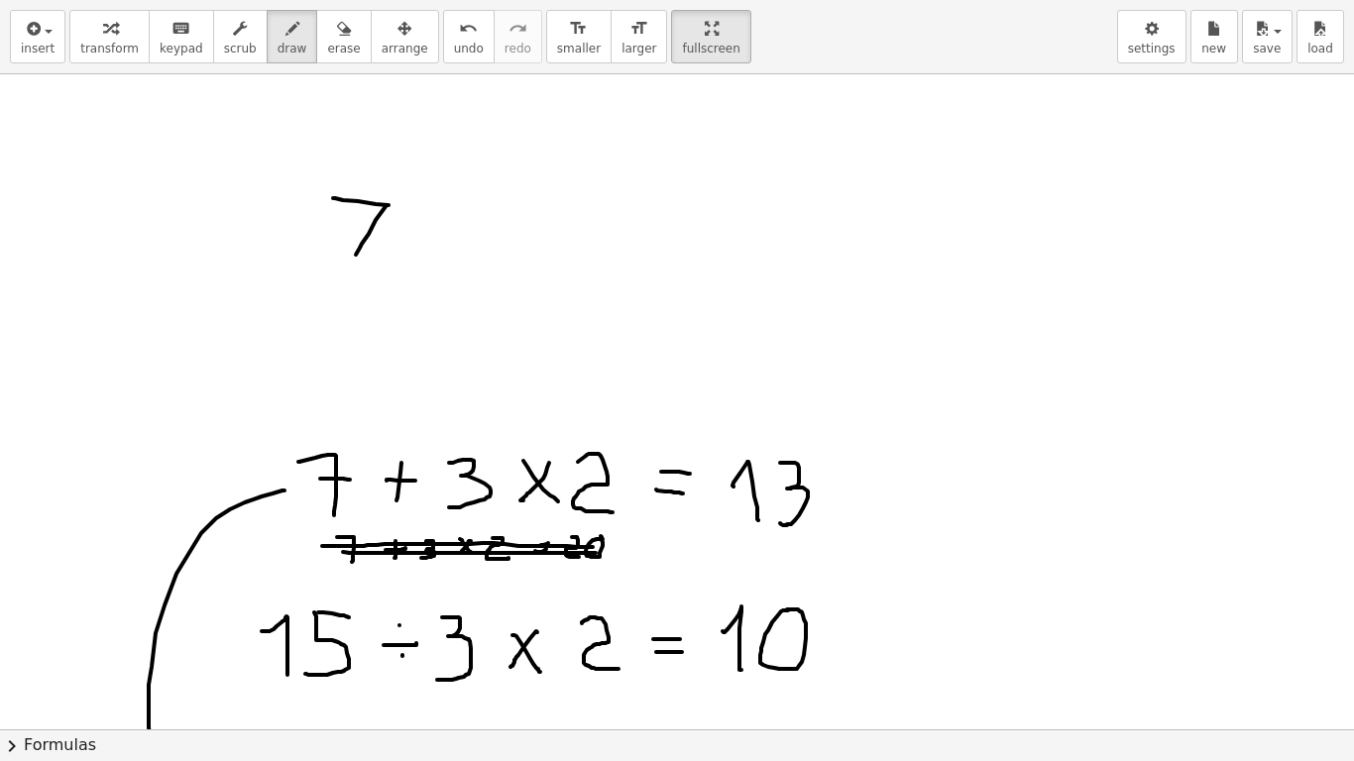
drag, startPoint x: 388, startPoint y: 205, endPoint x: 346, endPoint y: 269, distance: 75.9
drag, startPoint x: 342, startPoint y: 234, endPoint x: 376, endPoint y: 235, distance: 33.7
drag, startPoint x: 298, startPoint y: 229, endPoint x: 308, endPoint y: 230, distance: 10.0
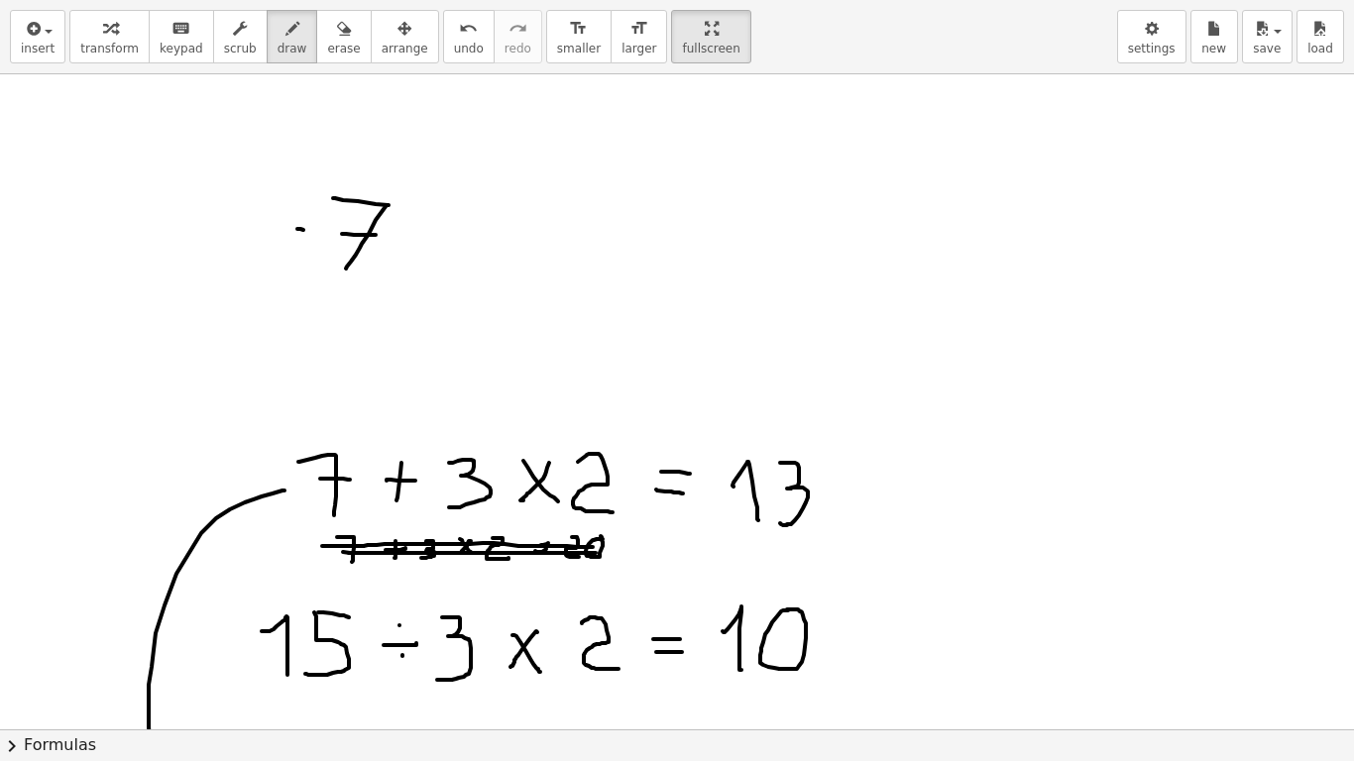
drag, startPoint x: 283, startPoint y: 190, endPoint x: 286, endPoint y: 278, distance: 87.3
drag, startPoint x: 410, startPoint y: 185, endPoint x: 397, endPoint y: 288, distance: 104.0
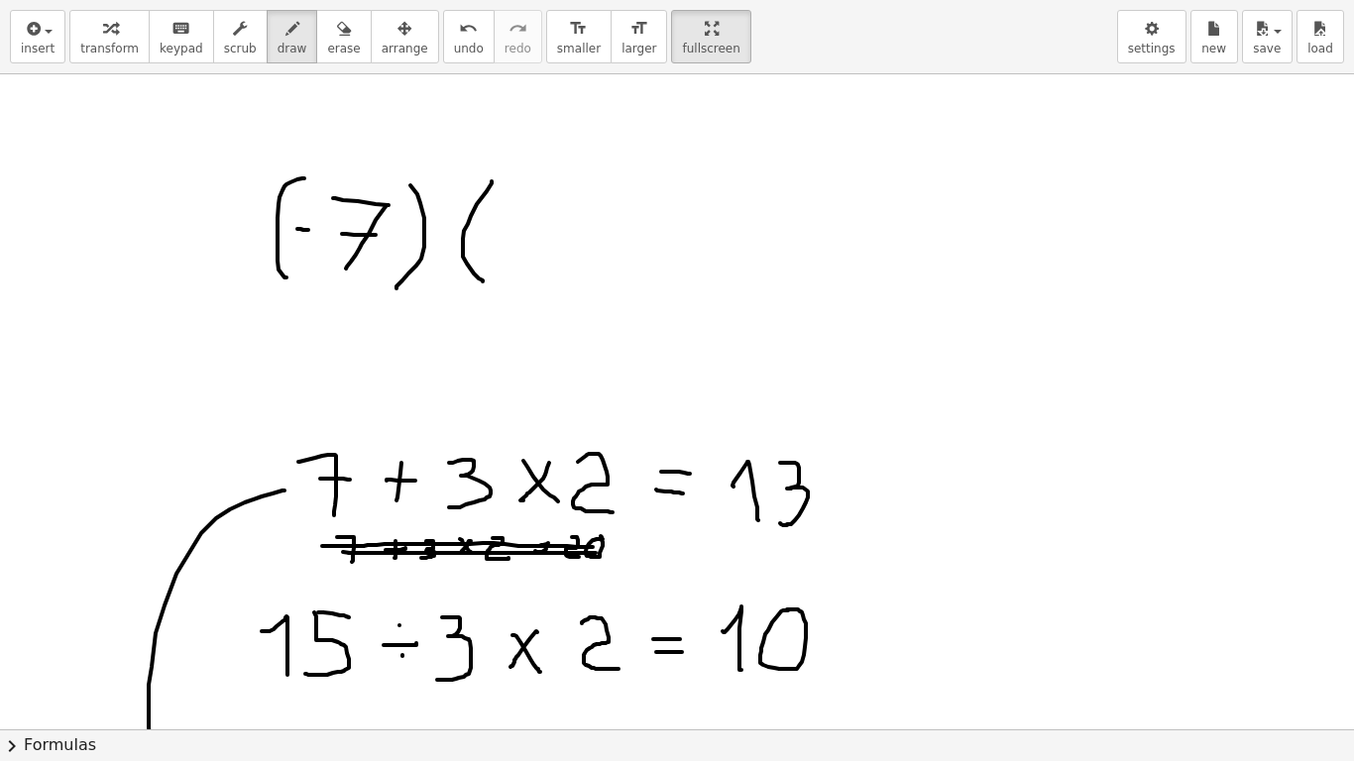
drag, startPoint x: 492, startPoint y: 181, endPoint x: 509, endPoint y: 249, distance: 69.5
drag, startPoint x: 501, startPoint y: 235, endPoint x: 527, endPoint y: 233, distance: 26.8
drag, startPoint x: 539, startPoint y: 217, endPoint x: 558, endPoint y: 261, distance: 47.5
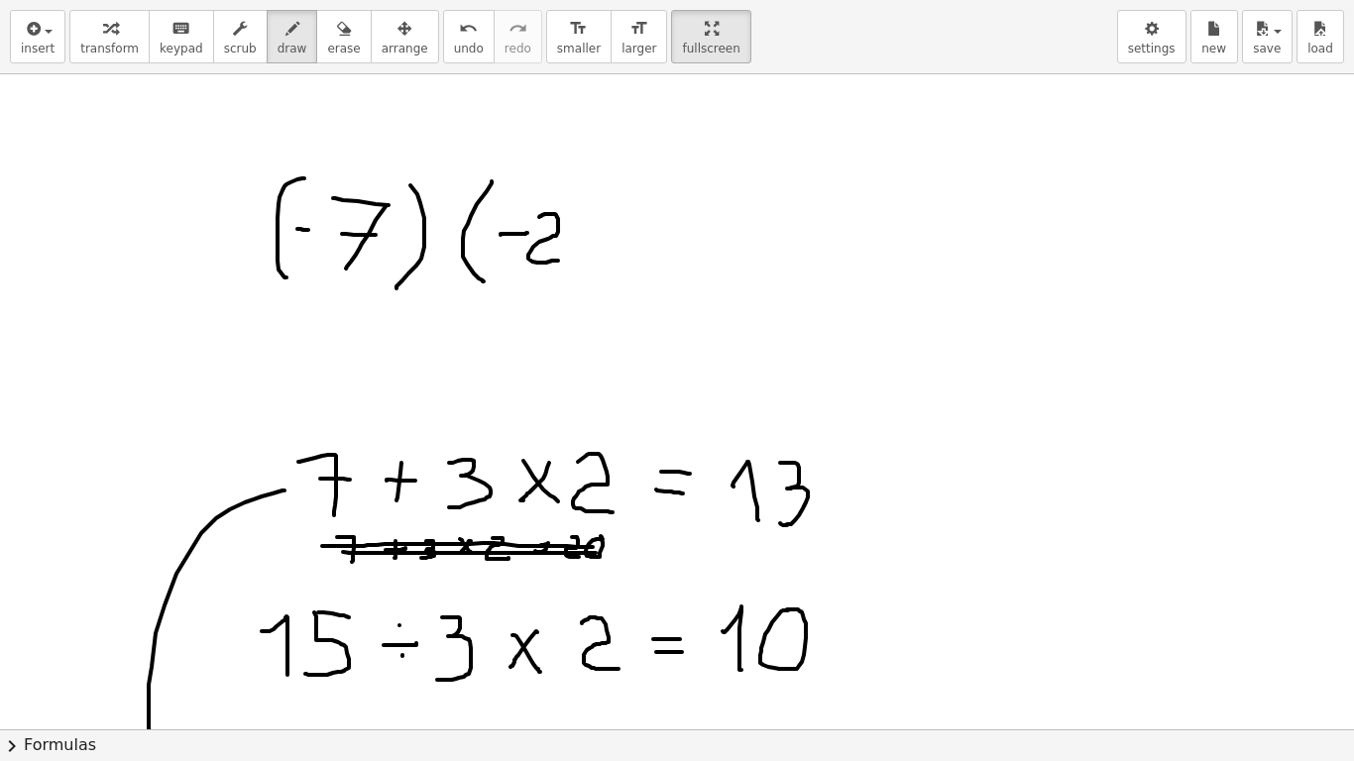
drag, startPoint x: 576, startPoint y: 182, endPoint x: 586, endPoint y: 291, distance: 109.5
drag, startPoint x: 647, startPoint y: 255, endPoint x: 689, endPoint y: 259, distance: 41.8
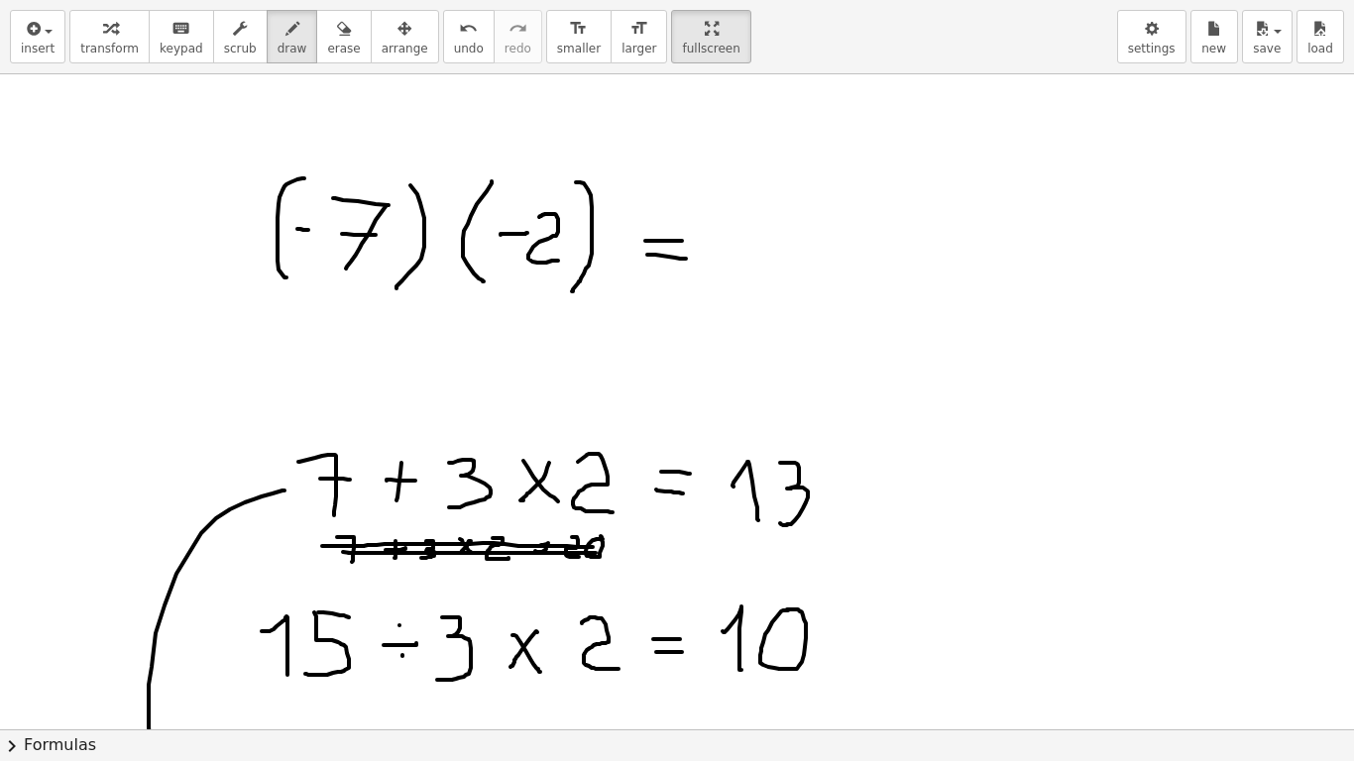
drag, startPoint x: 738, startPoint y: 205, endPoint x: 752, endPoint y: 279, distance: 74.9
drag, startPoint x: 750, startPoint y: 304, endPoint x: 786, endPoint y: 237, distance: 76.3
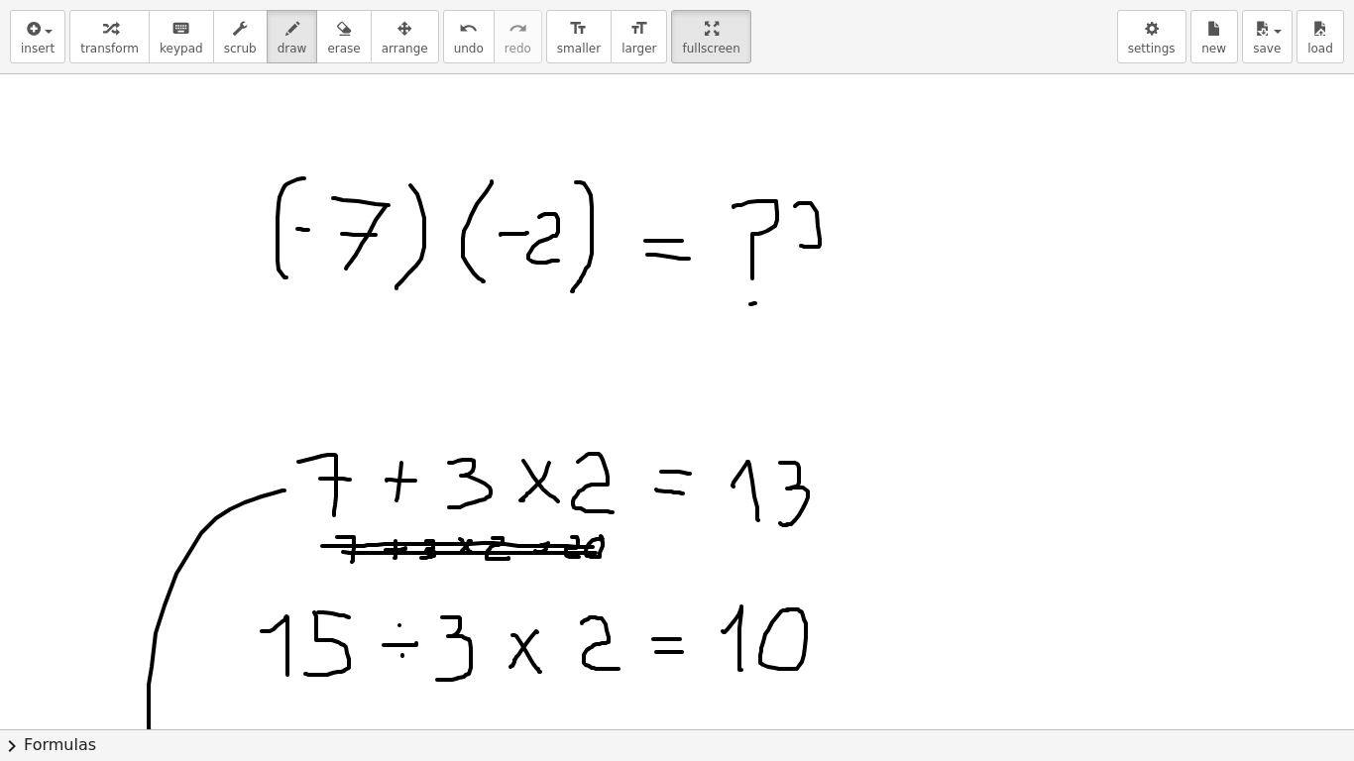
drag, startPoint x: 795, startPoint y: 206, endPoint x: 799, endPoint y: 278, distance: 71.5
drag, startPoint x: 795, startPoint y: 297, endPoint x: 827, endPoint y: 257, distance: 51.6
drag, startPoint x: 843, startPoint y: 210, endPoint x: 843, endPoint y: 282, distance: 71.4
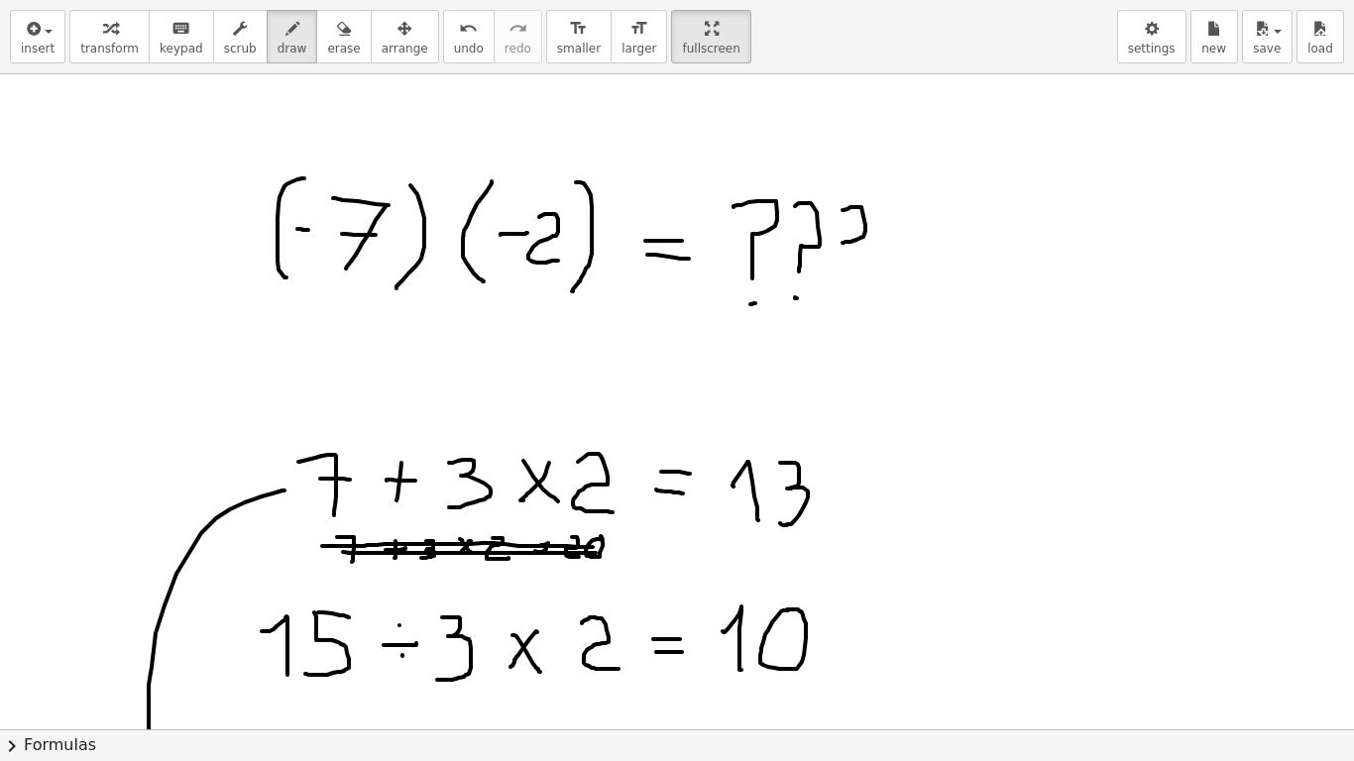
click at [327, 45] on span "erase" at bounding box center [343, 49] width 33 height 14
drag, startPoint x: 801, startPoint y: 278, endPoint x: 700, endPoint y: 172, distance: 146.5
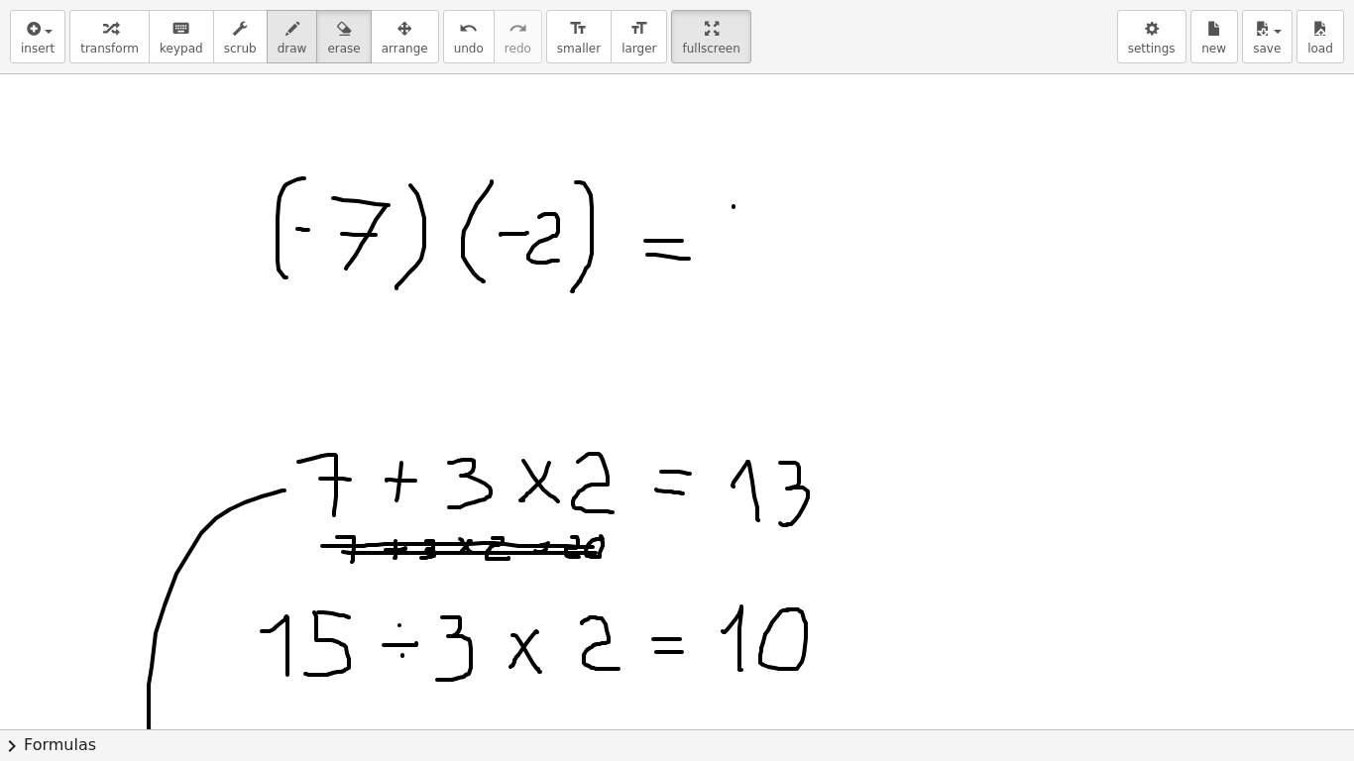
click at [286, 42] on button "draw" at bounding box center [293, 37] width 52 height 54
drag, startPoint x: 715, startPoint y: 235, endPoint x: 748, endPoint y: 282, distance: 57.5
drag, startPoint x: 785, startPoint y: 208, endPoint x: 815, endPoint y: 244, distance: 46.5
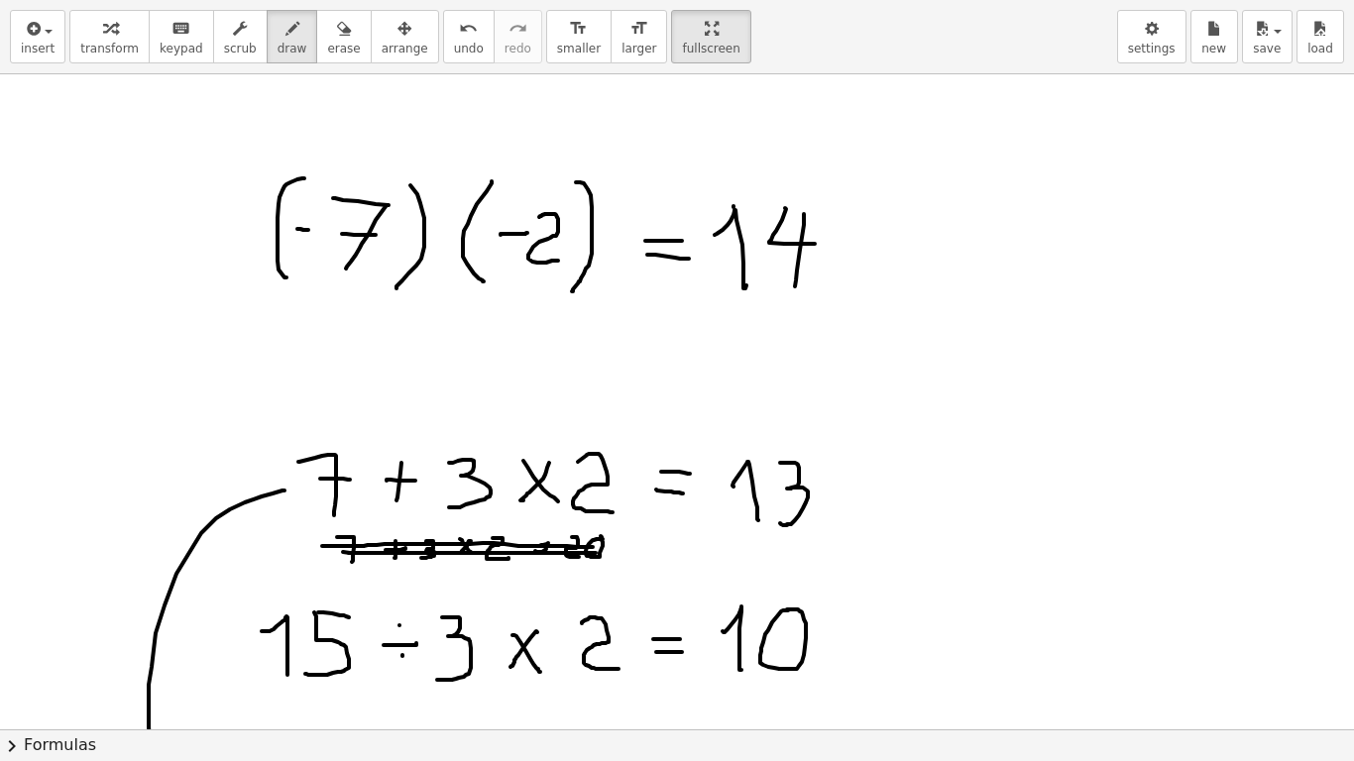
drag, startPoint x: 797, startPoint y: 271, endPoint x: 795, endPoint y: 286, distance: 16.0
click at [333, 47] on button "erase" at bounding box center [343, 37] width 55 height 54
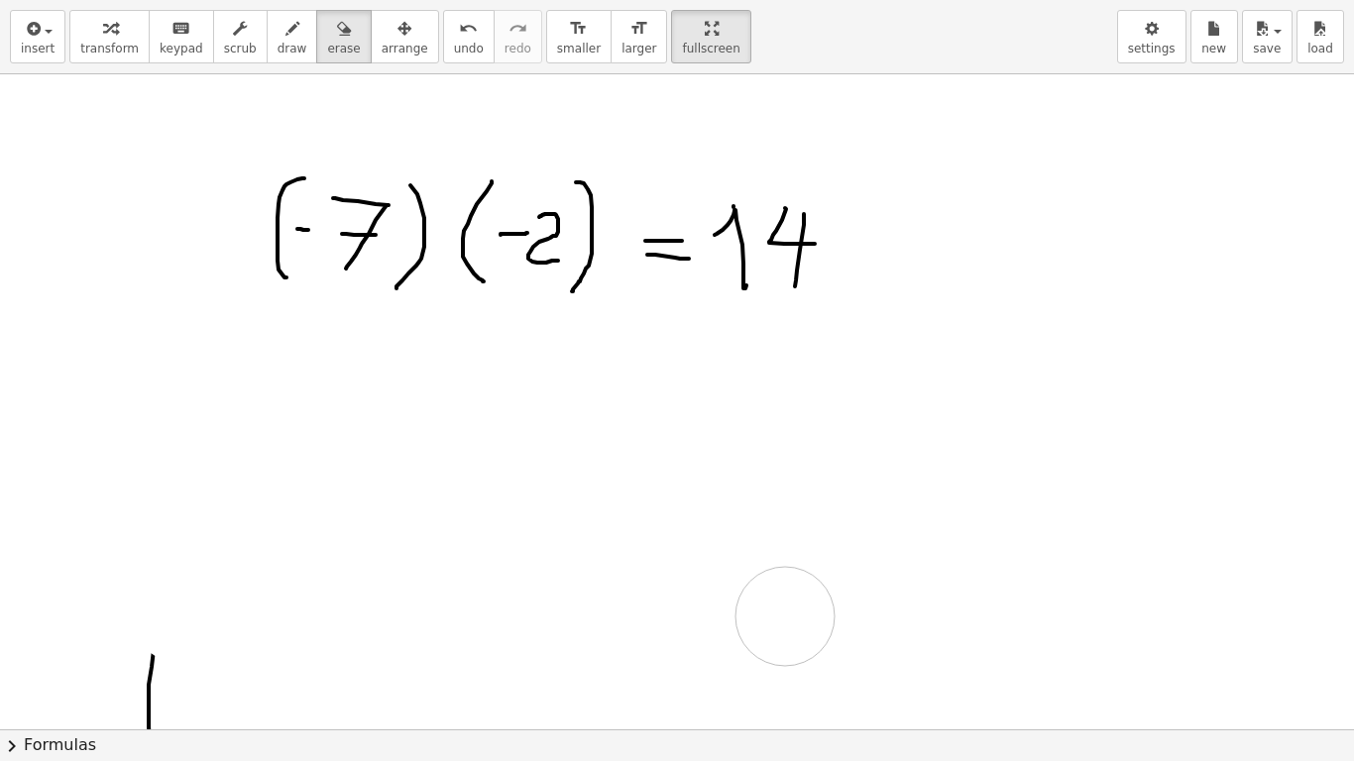
drag, startPoint x: 502, startPoint y: 395, endPoint x: 475, endPoint y: 320, distance: 79.0
click at [286, 37] on icon "button" at bounding box center [293, 29] width 14 height 24
drag, startPoint x: 434, startPoint y: 201, endPoint x: 440, endPoint y: 225, distance: 24.5
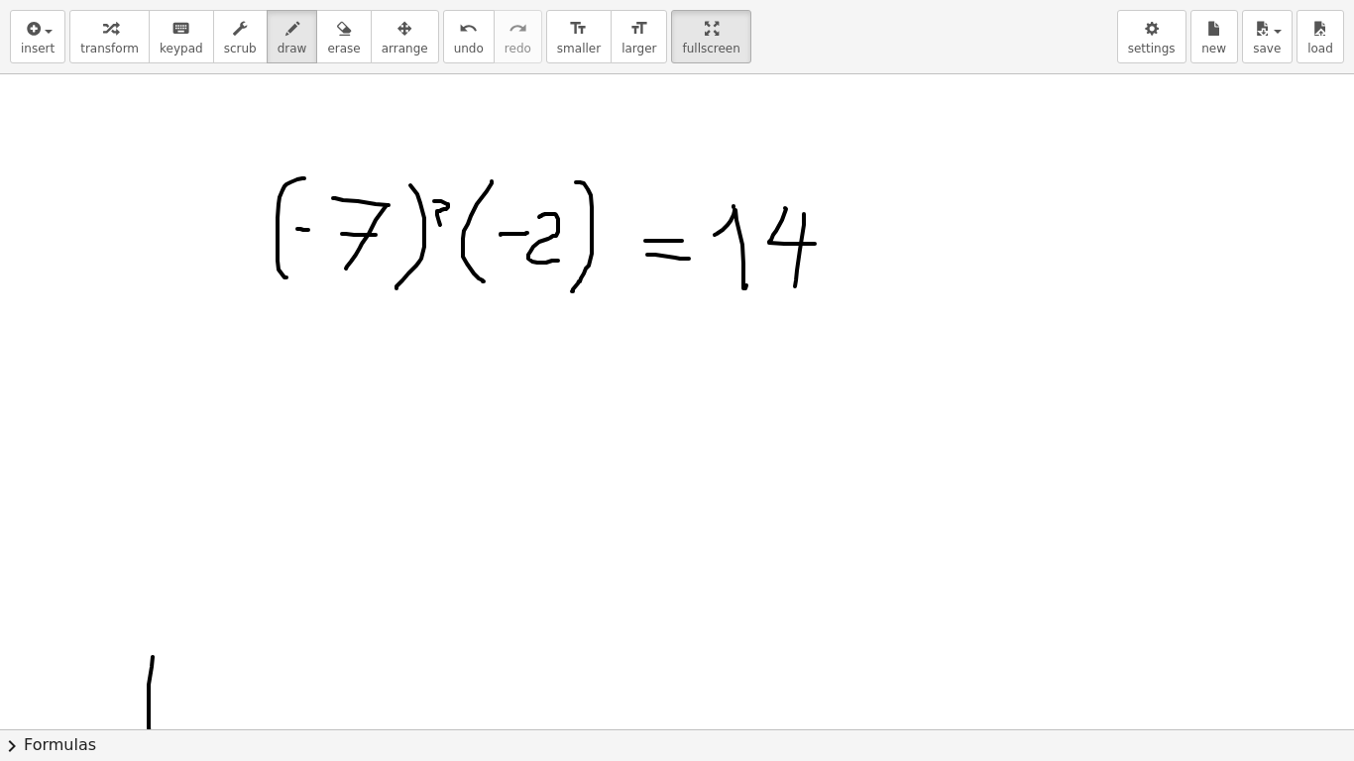
drag, startPoint x: 440, startPoint y: 235, endPoint x: 444, endPoint y: 247, distance: 12.5
click at [454, 52] on span "undo" at bounding box center [469, 49] width 30 height 14
drag, startPoint x: 440, startPoint y: 233, endPoint x: 445, endPoint y: 244, distance: 12.0
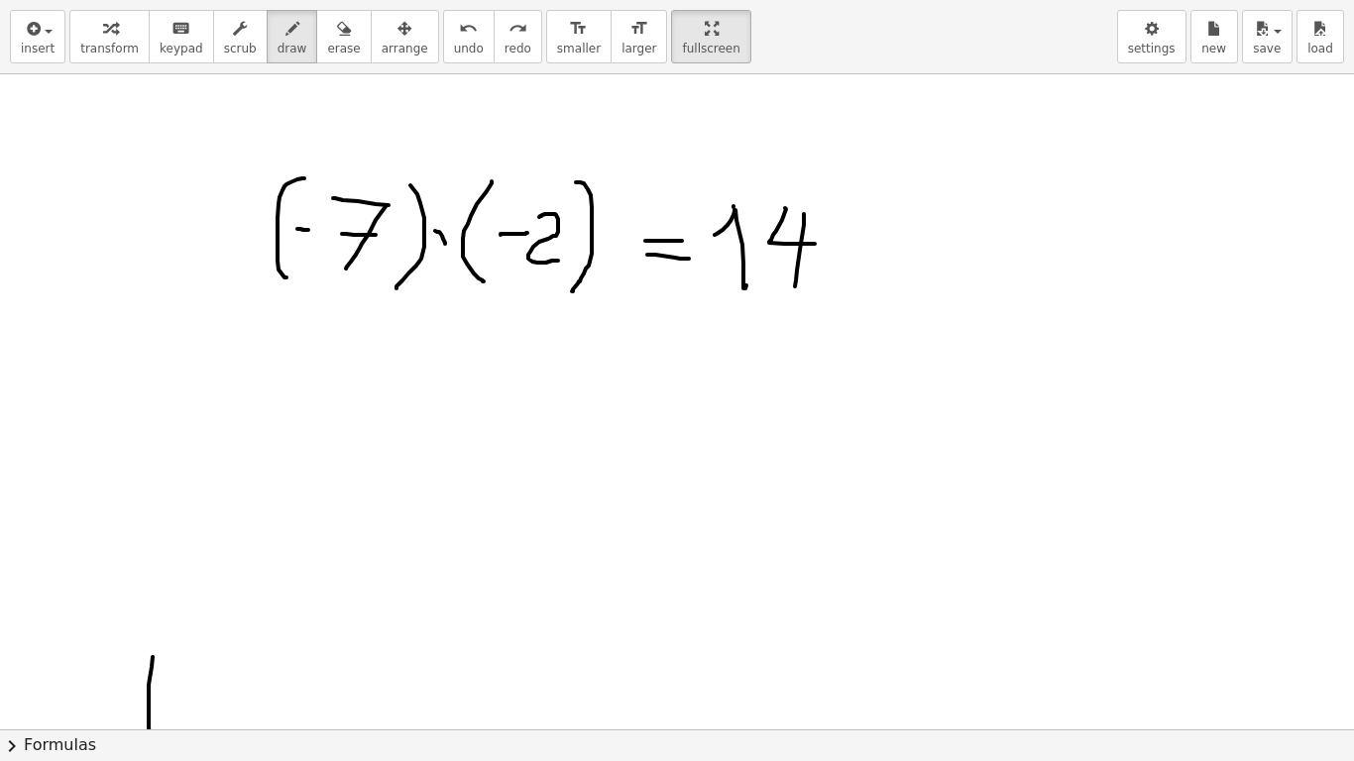
drag, startPoint x: 447, startPoint y: 229, endPoint x: 444, endPoint y: 241, distance: 12.3
click at [446, 53] on button "undo undo" at bounding box center [469, 37] width 52 height 54
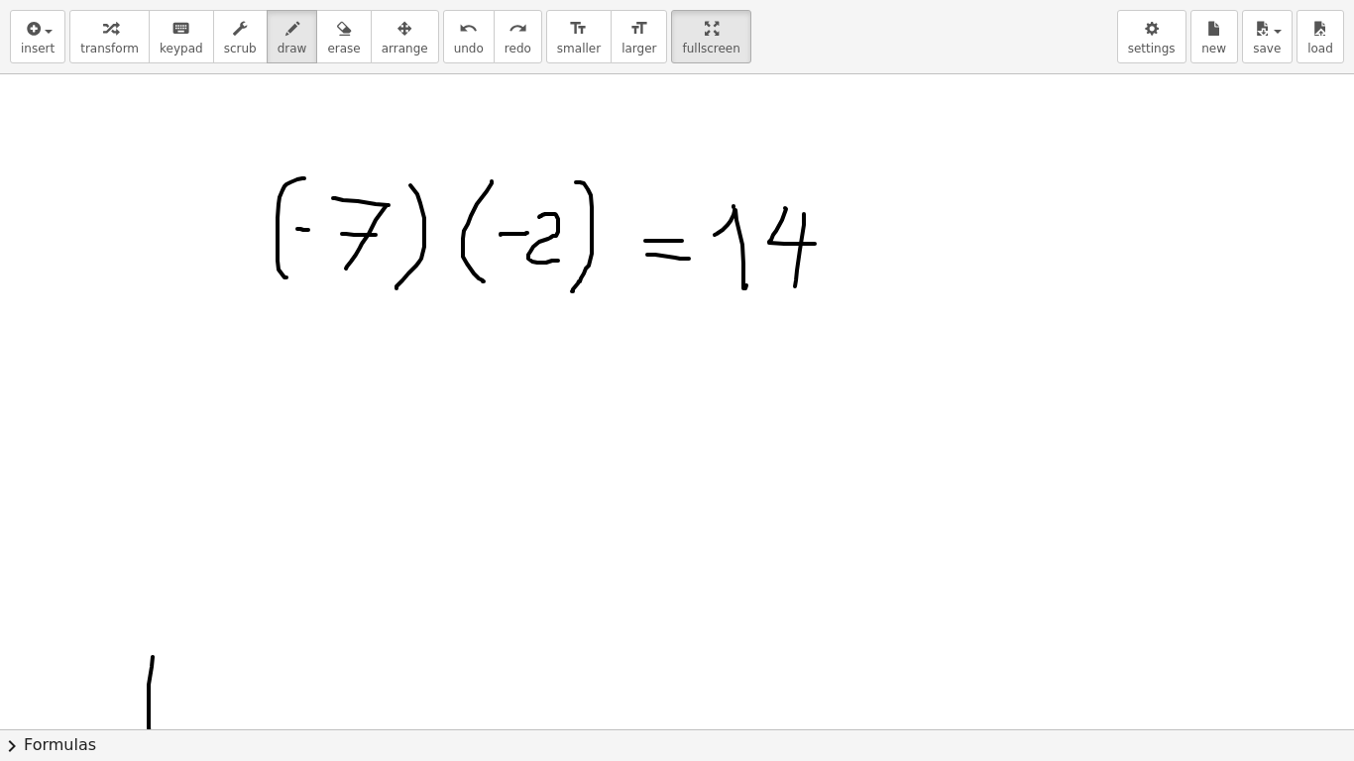
click at [454, 54] on span "undo" at bounding box center [469, 49] width 30 height 14
drag, startPoint x: 434, startPoint y: 228, endPoint x: 444, endPoint y: 242, distance: 17.1
drag, startPoint x: 445, startPoint y: 227, endPoint x: 435, endPoint y: 240, distance: 16.3
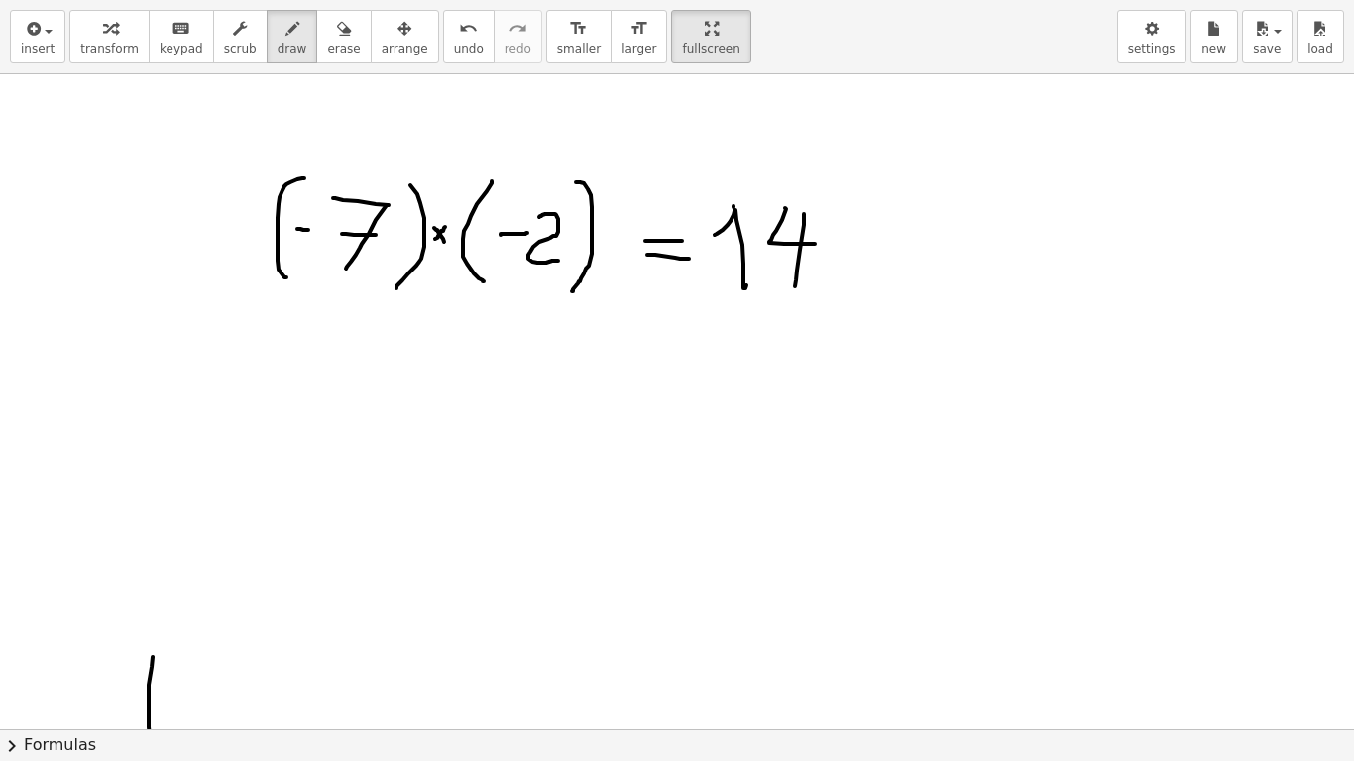
drag, startPoint x: 438, startPoint y: 224, endPoint x: 441, endPoint y: 236, distance: 12.3
drag, startPoint x: 432, startPoint y: 230, endPoint x: 445, endPoint y: 232, distance: 13.0
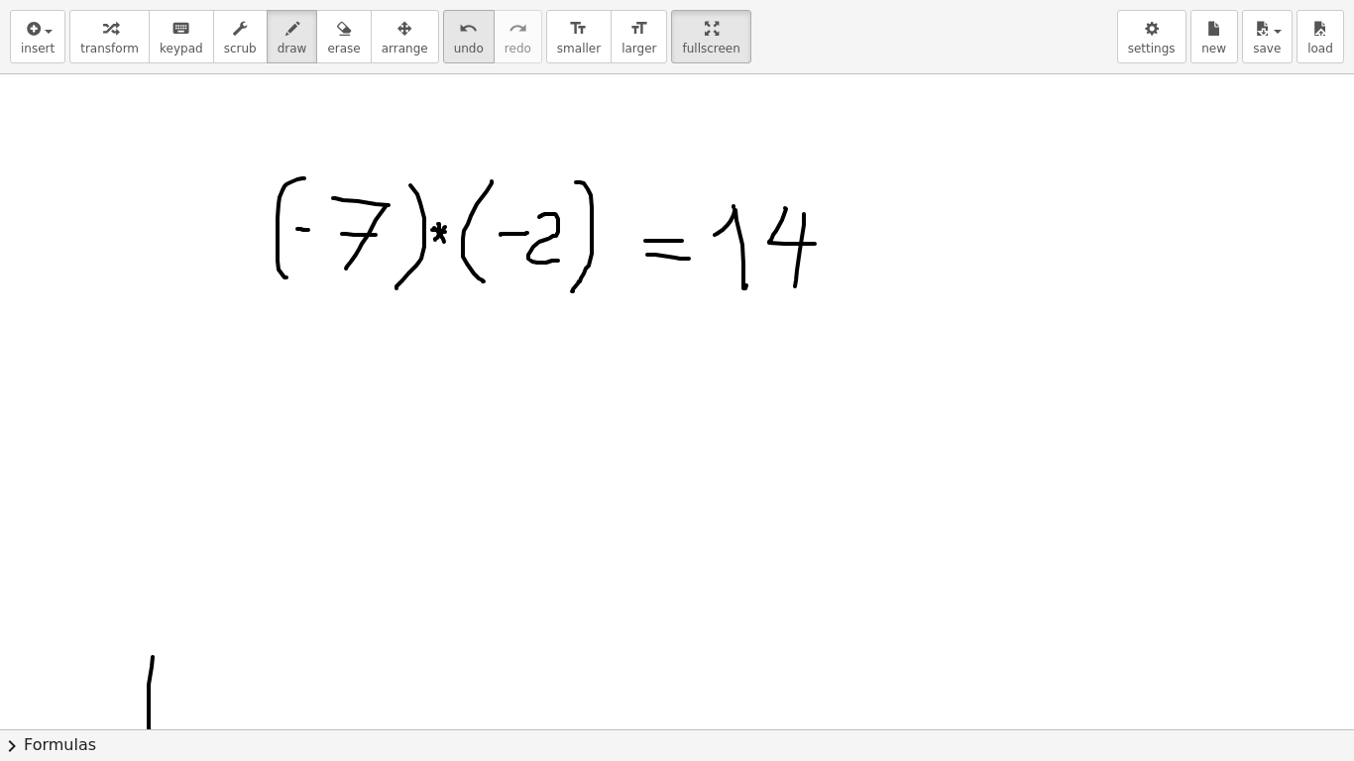
click at [459, 25] on icon "undo" at bounding box center [468, 29] width 19 height 24
drag, startPoint x: 305, startPoint y: 358, endPoint x: 307, endPoint y: 461, distance: 103.1
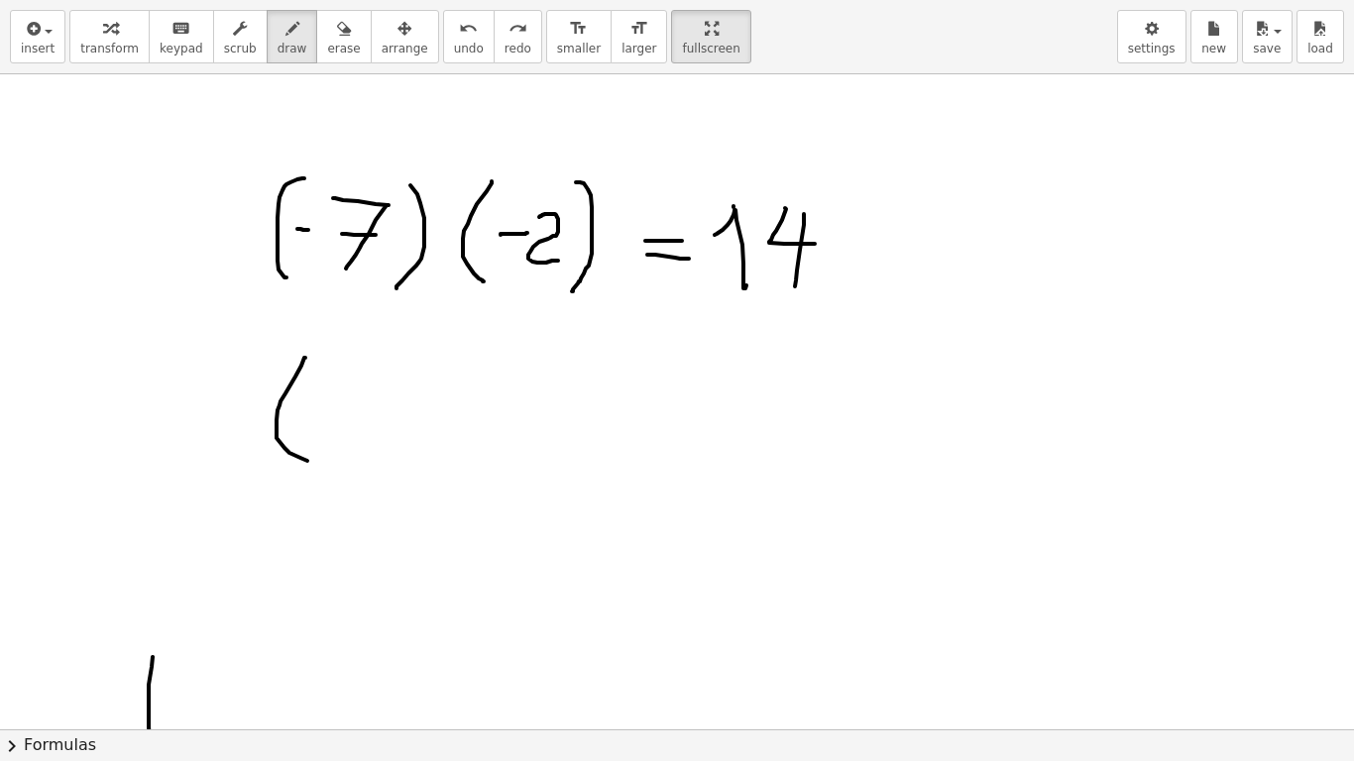
drag, startPoint x: 310, startPoint y: 417, endPoint x: 340, endPoint y: 420, distance: 29.9
drag, startPoint x: 362, startPoint y: 392, endPoint x: 374, endPoint y: 440, distance: 50.0
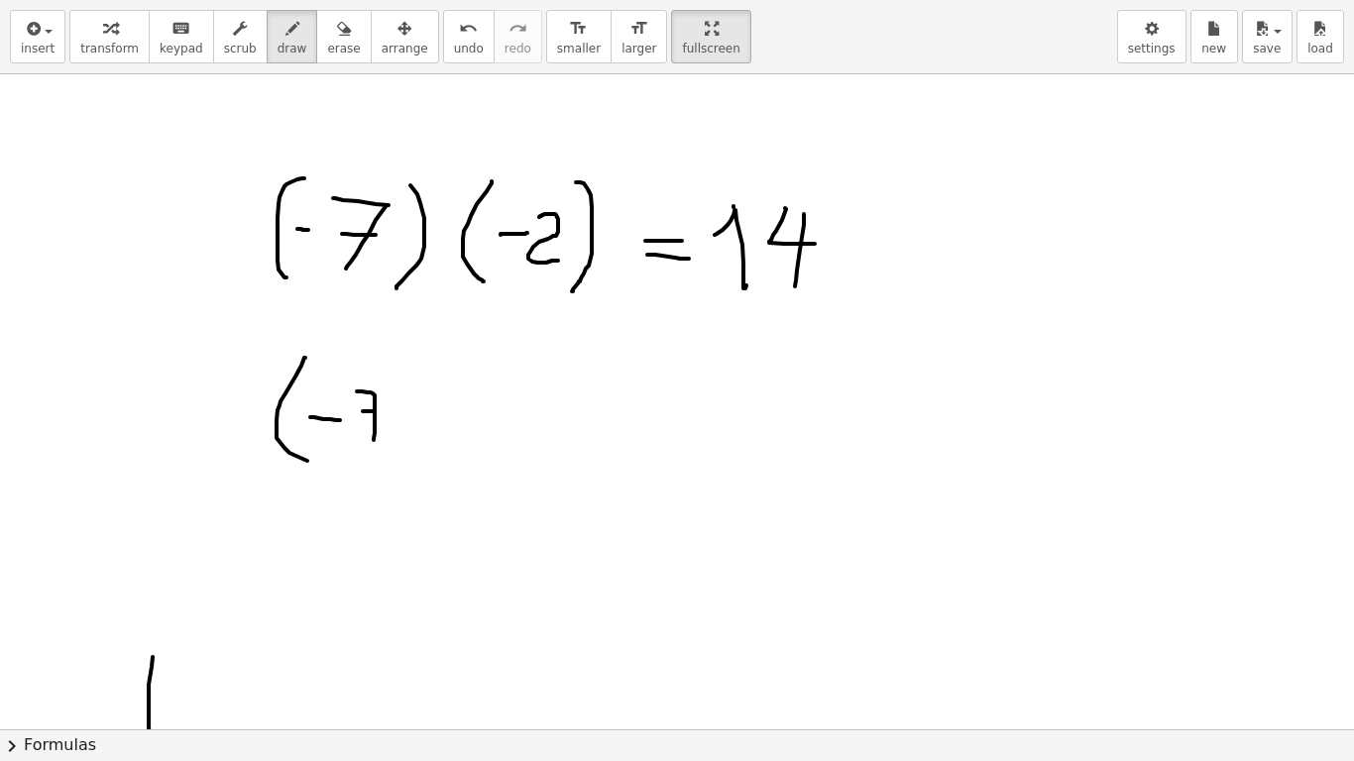
drag, startPoint x: 363, startPoint y: 411, endPoint x: 381, endPoint y: 411, distance: 17.8
drag, startPoint x: 411, startPoint y: 368, endPoint x: 411, endPoint y: 453, distance: 85.3
drag, startPoint x: 463, startPoint y: 406, endPoint x: 497, endPoint y: 408, distance: 33.8
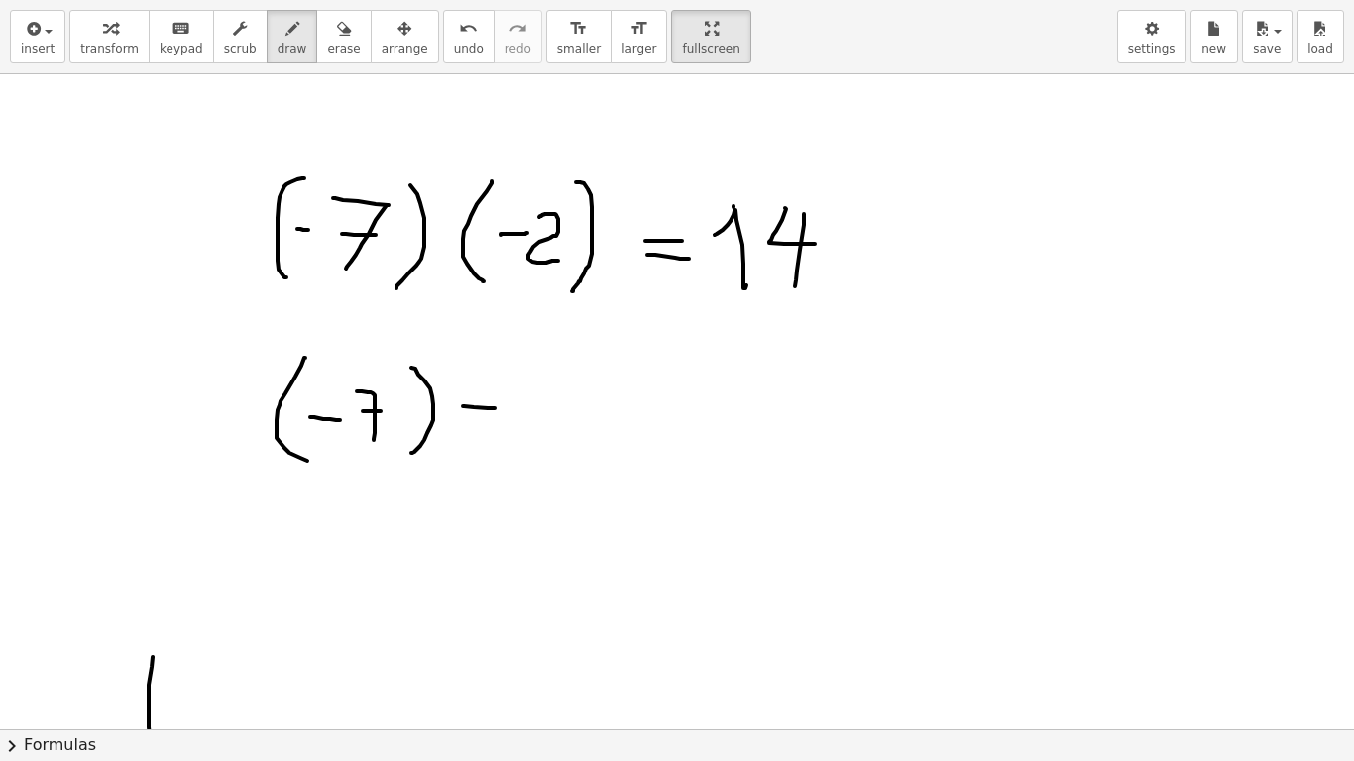
drag, startPoint x: 540, startPoint y: 369, endPoint x: 552, endPoint y: 454, distance: 86.1
drag, startPoint x: 556, startPoint y: 419, endPoint x: 579, endPoint y: 413, distance: 23.6
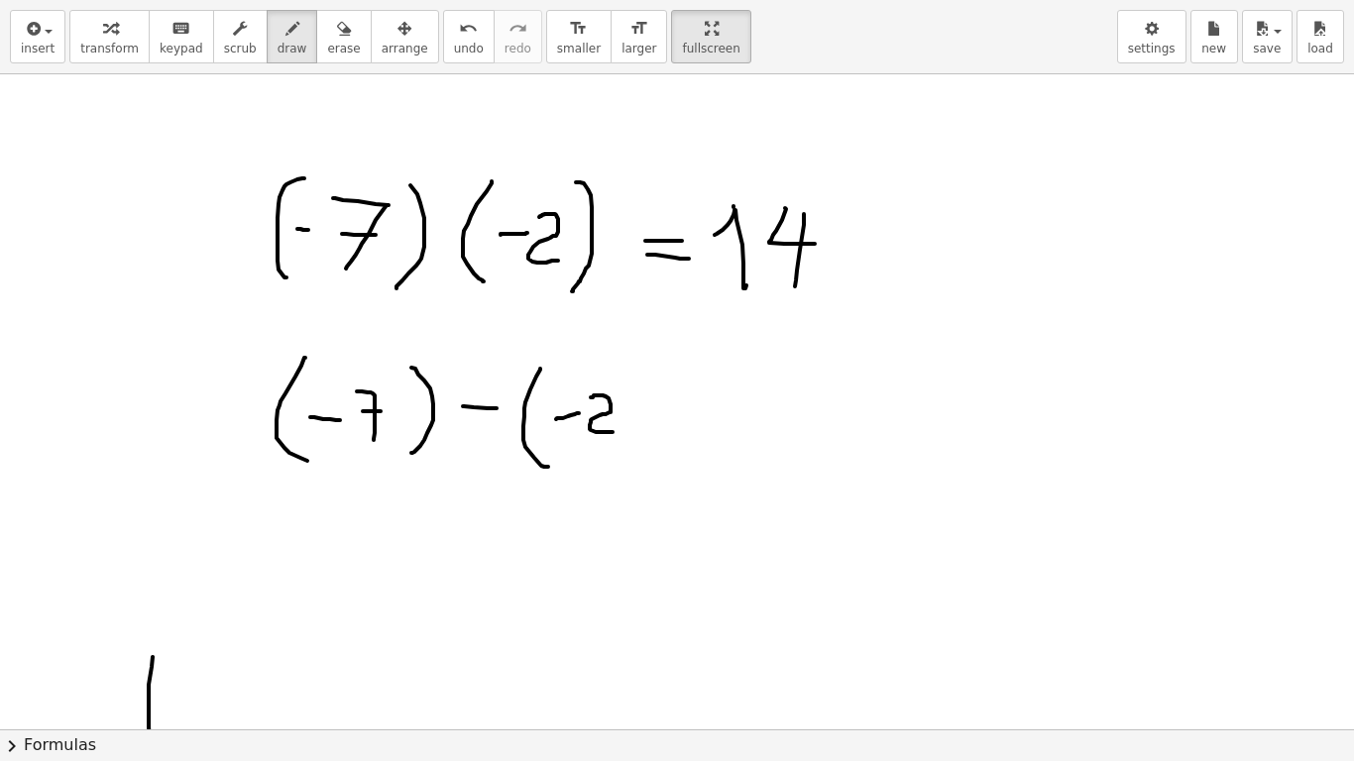
drag, startPoint x: 591, startPoint y: 398, endPoint x: 645, endPoint y: 395, distance: 54.6
drag, startPoint x: 630, startPoint y: 372, endPoint x: 631, endPoint y: 466, distance: 94.2
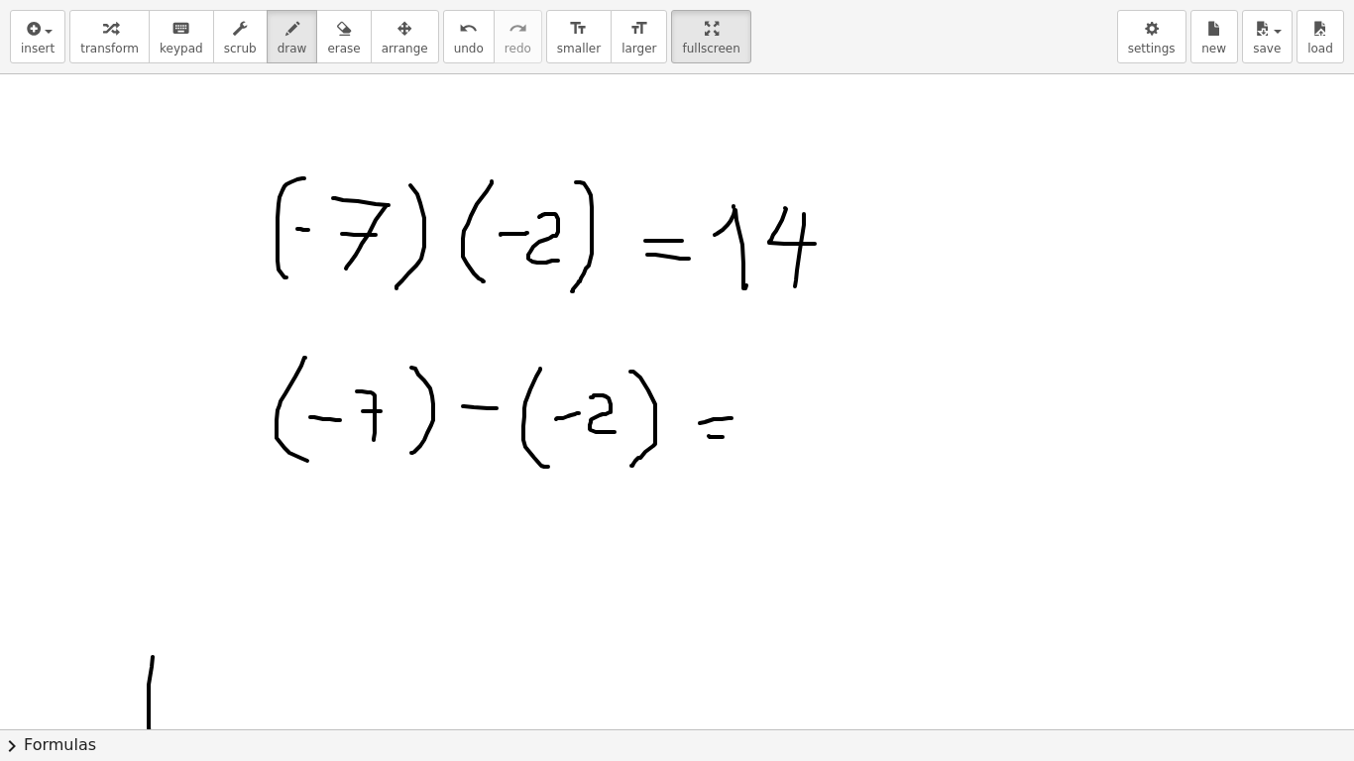
drag, startPoint x: 709, startPoint y: 436, endPoint x: 752, endPoint y: 420, distance: 46.4
drag, startPoint x: 798, startPoint y: 362, endPoint x: 807, endPoint y: 438, distance: 76.9
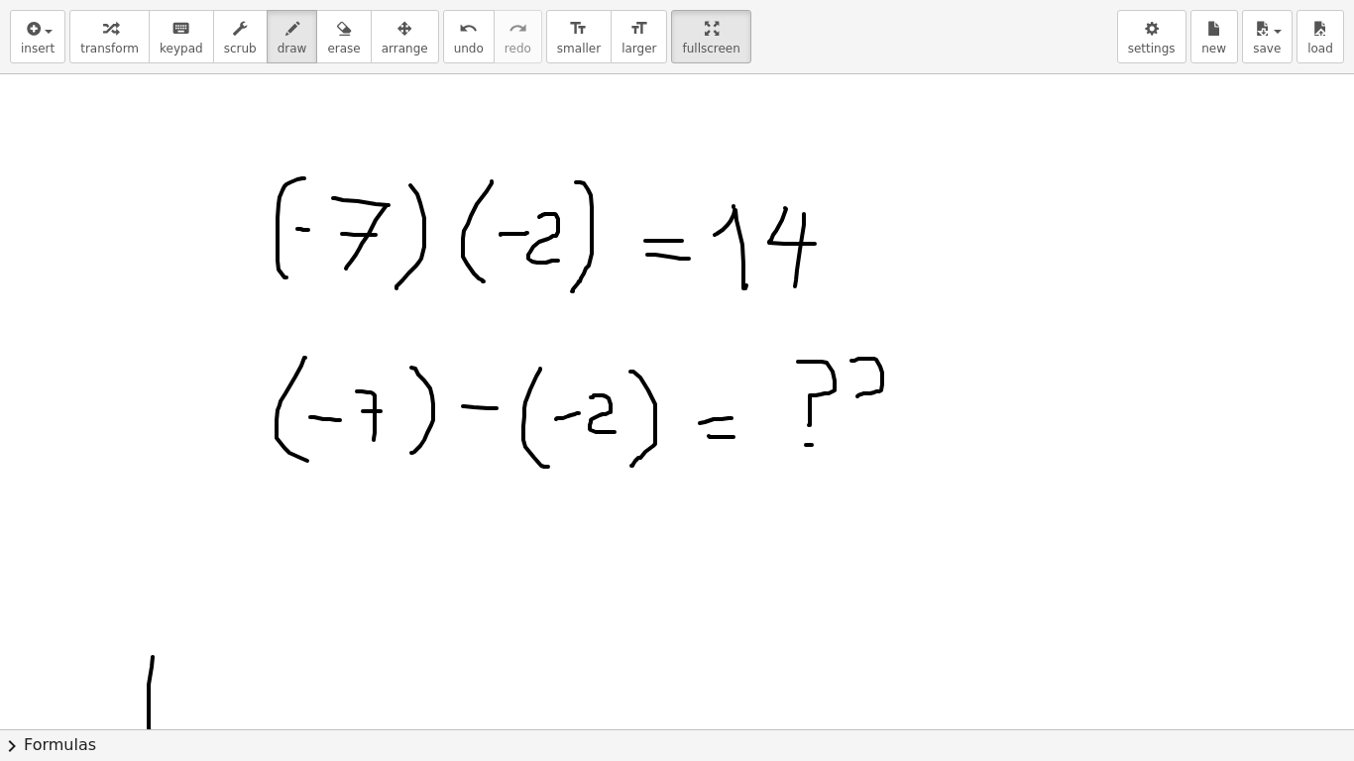
drag, startPoint x: 864, startPoint y: 359, endPoint x: 859, endPoint y: 421, distance: 62.7
drag, startPoint x: 859, startPoint y: 451, endPoint x: 896, endPoint y: 387, distance: 74.6
drag, startPoint x: 920, startPoint y: 365, endPoint x: 906, endPoint y: 416, distance: 53.4
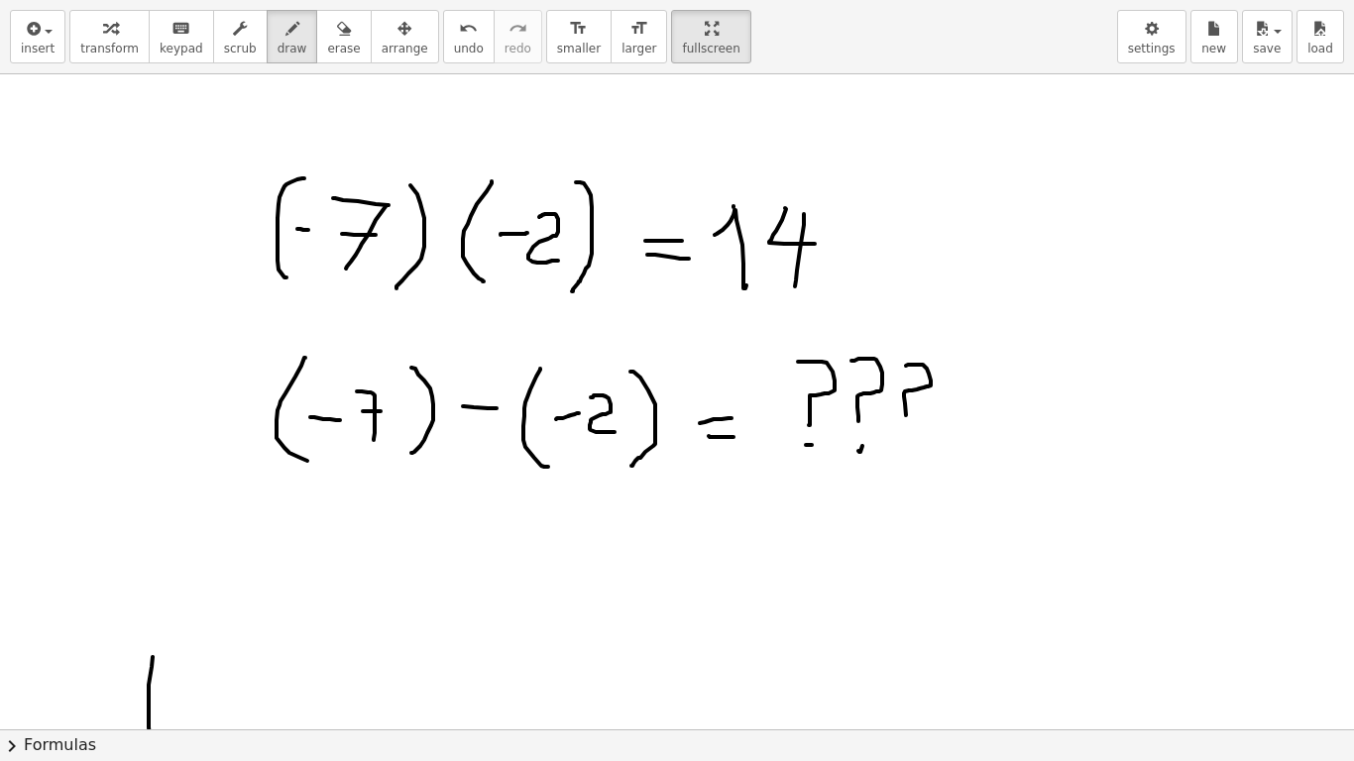
drag, startPoint x: 271, startPoint y: 506, endPoint x: 590, endPoint y: 533, distance: 320.4
drag, startPoint x: 473, startPoint y: 404, endPoint x: 496, endPoint y: 404, distance: 22.8
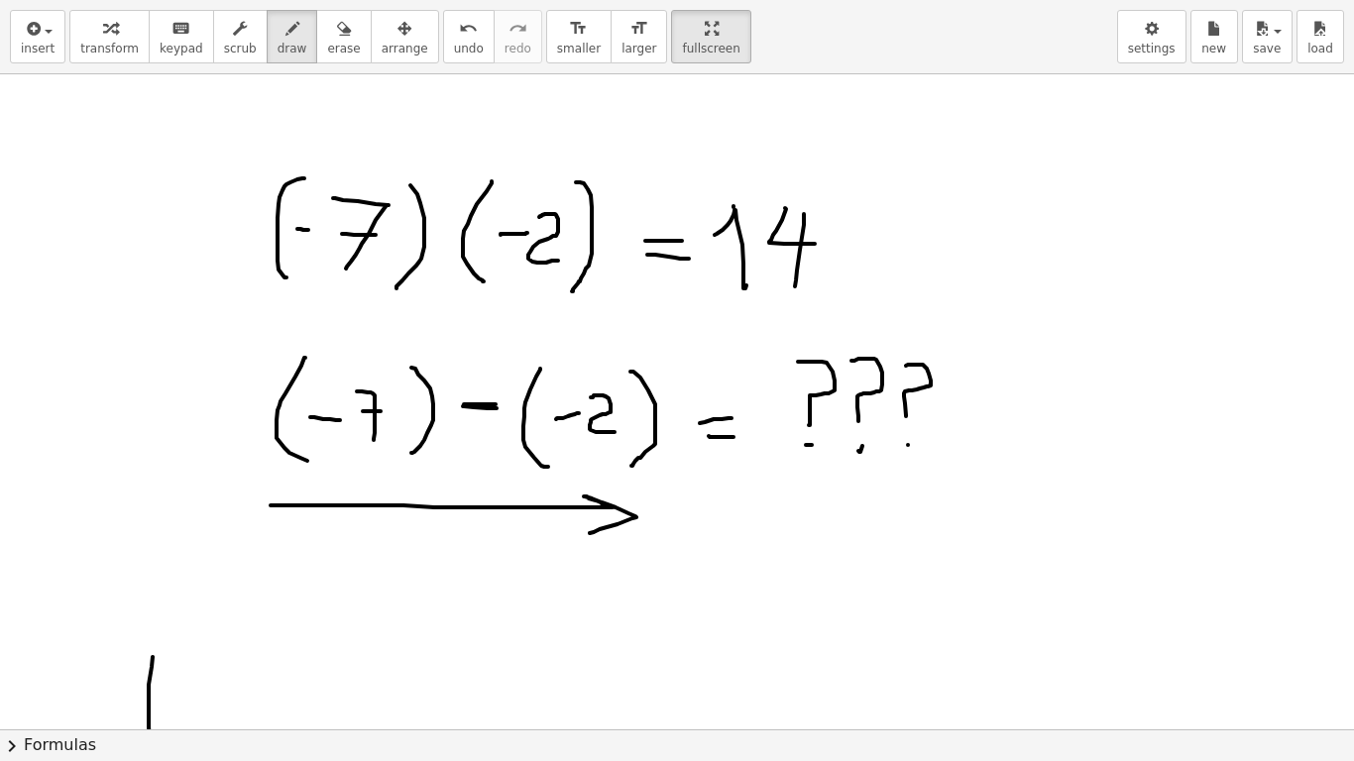
click at [337, 37] on icon "button" at bounding box center [344, 29] width 14 height 24
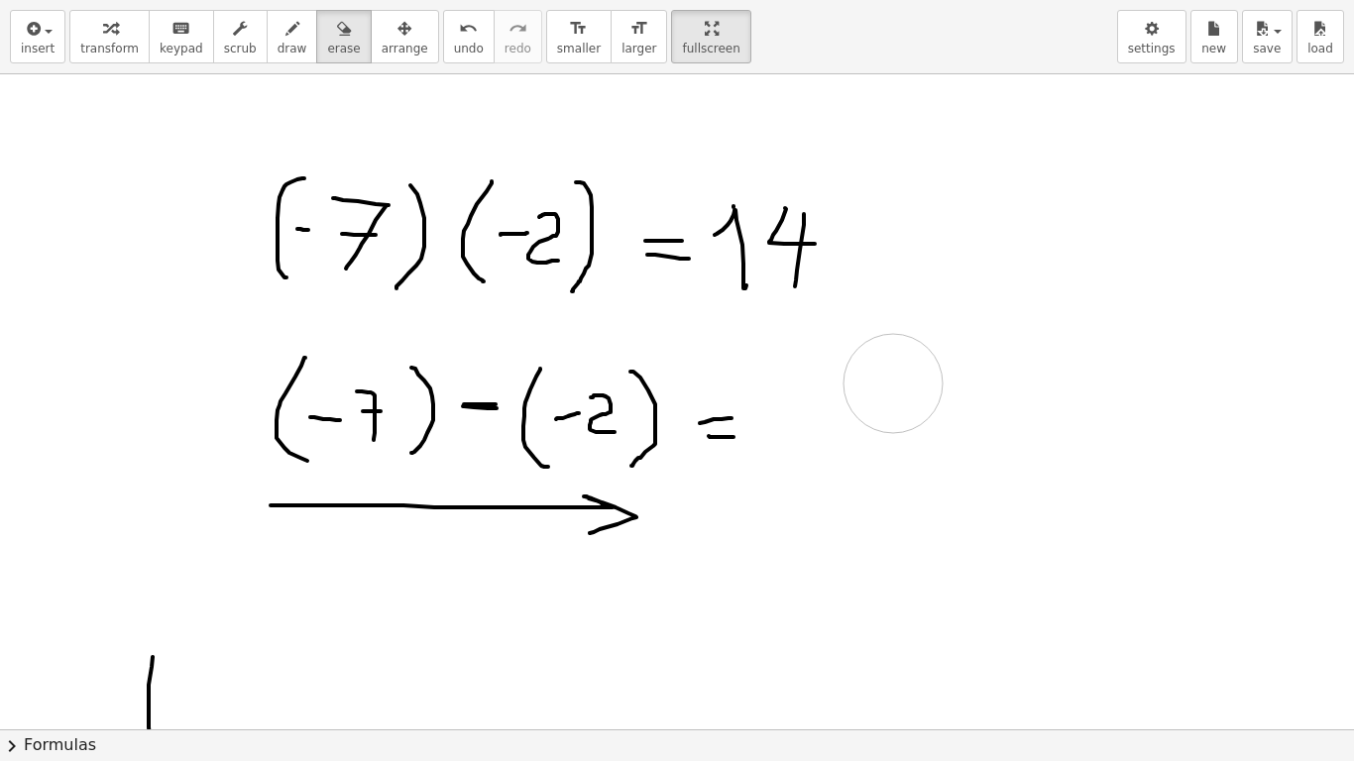
drag, startPoint x: 879, startPoint y: 432, endPoint x: 688, endPoint y: 289, distance: 238.7
click at [278, 50] on span "draw" at bounding box center [293, 49] width 30 height 14
drag, startPoint x: 771, startPoint y: 423, endPoint x: 799, endPoint y: 422, distance: 27.8
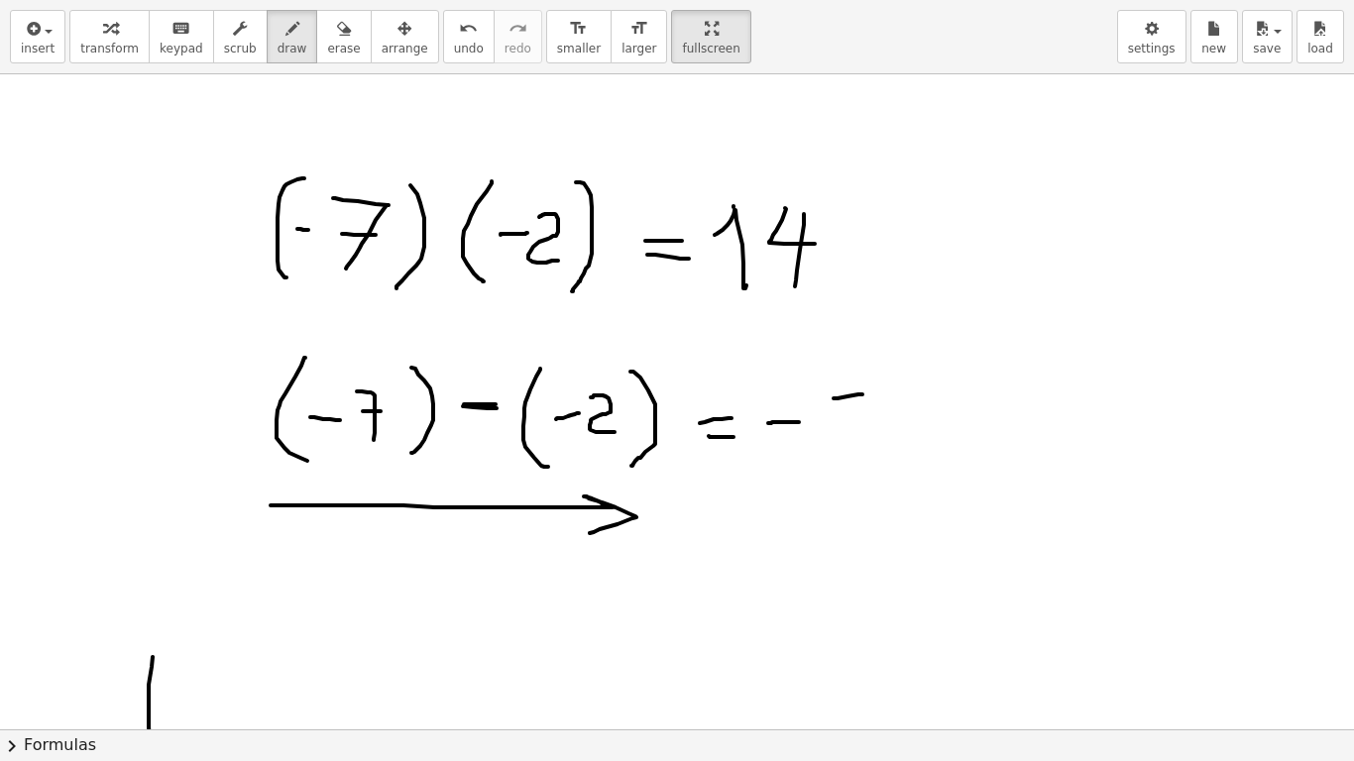
drag, startPoint x: 838, startPoint y: 398, endPoint x: 818, endPoint y: 469, distance: 74.1
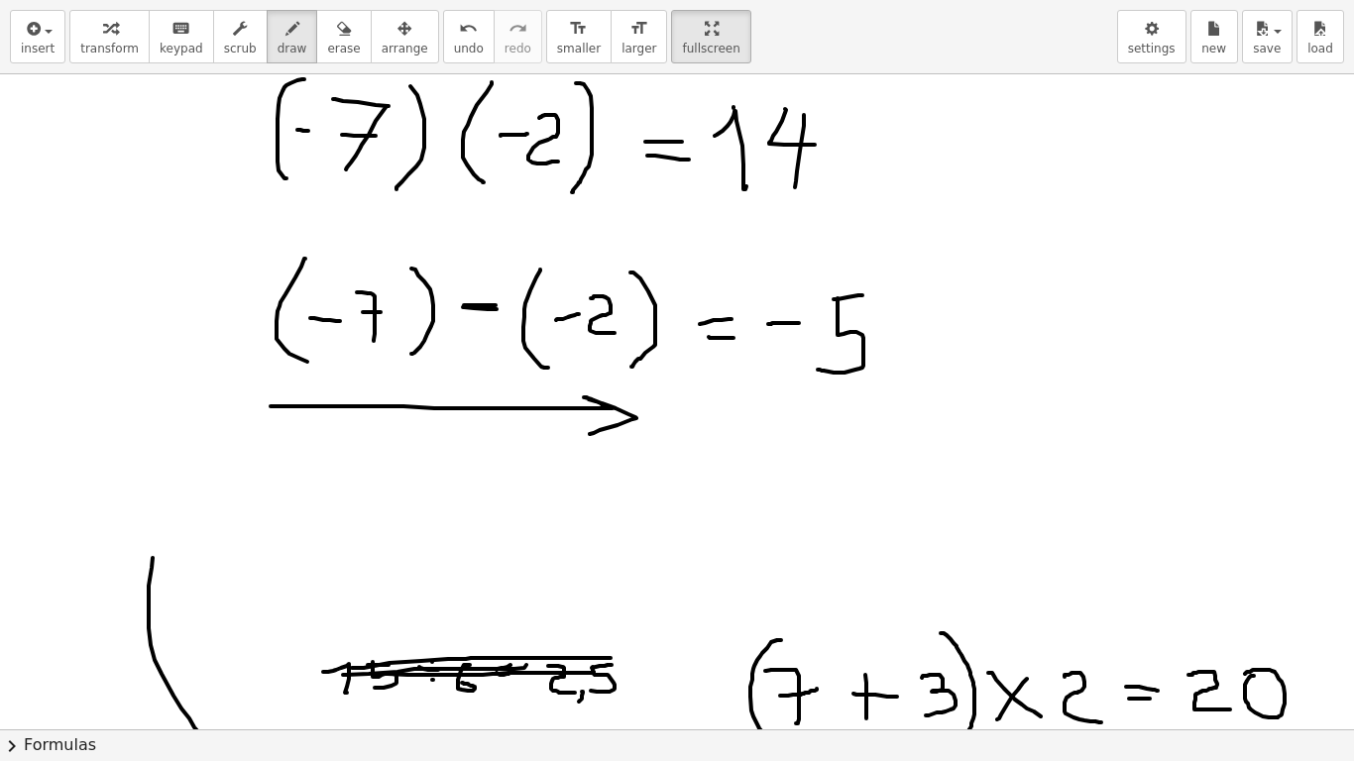
click at [332, 37] on button "erase" at bounding box center [343, 37] width 55 height 54
drag, startPoint x: 288, startPoint y: 461, endPoint x: 272, endPoint y: 528, distance: 69.5
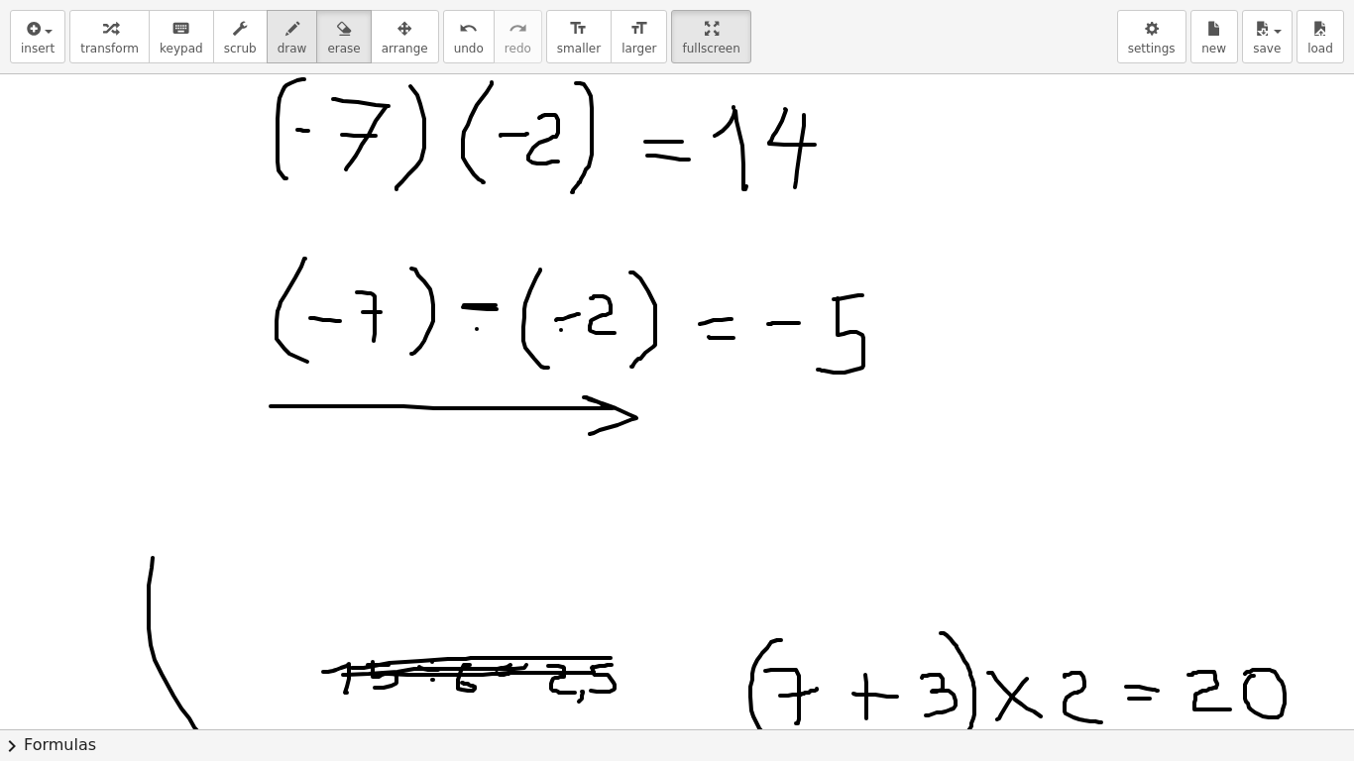
click at [278, 48] on span "draw" at bounding box center [293, 49] width 30 height 14
drag, startPoint x: 303, startPoint y: 460, endPoint x: 313, endPoint y: 522, distance: 63.2
drag, startPoint x: 319, startPoint y: 499, endPoint x: 345, endPoint y: 498, distance: 25.8
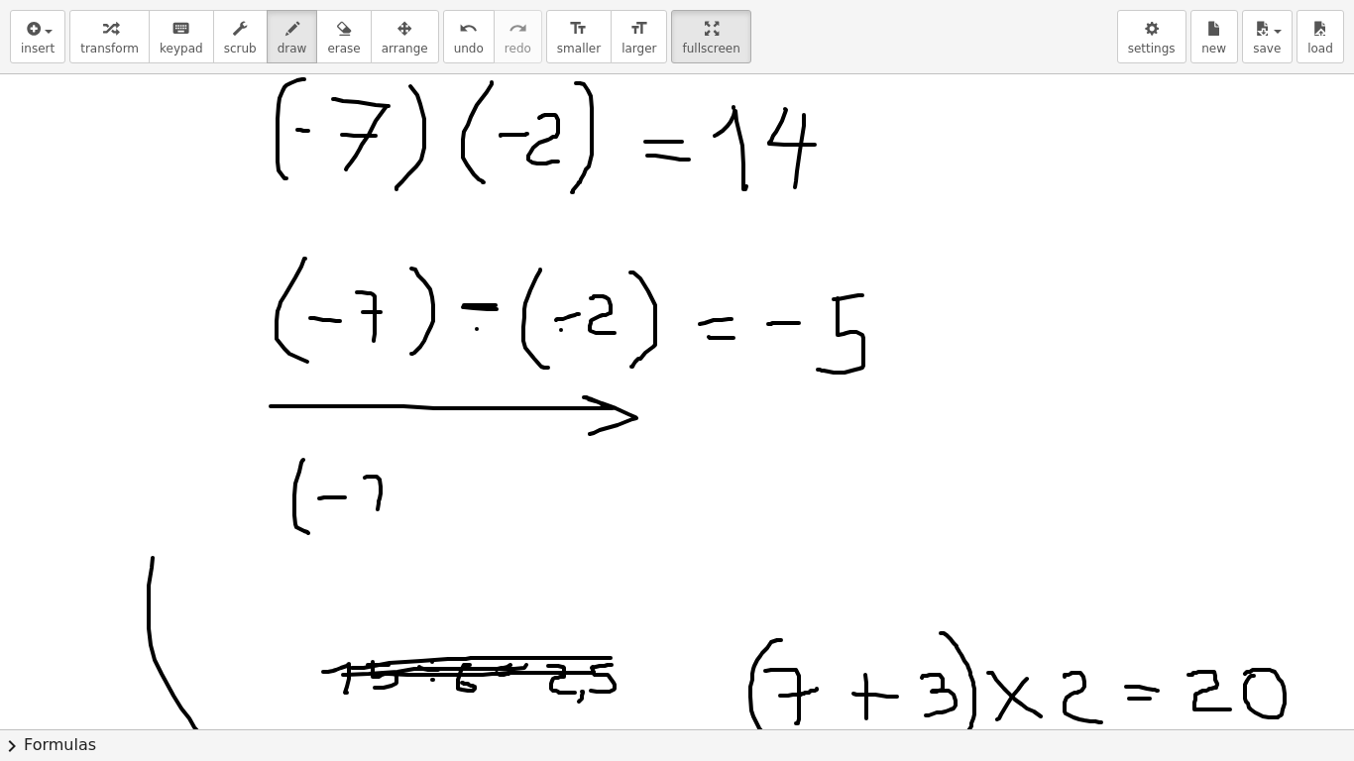
drag, startPoint x: 365, startPoint y: 478, endPoint x: 377, endPoint y: 514, distance: 37.6
drag, startPoint x: 368, startPoint y: 496, endPoint x: 394, endPoint y: 494, distance: 25.9
drag, startPoint x: 401, startPoint y: 459, endPoint x: 405, endPoint y: 539, distance: 80.4
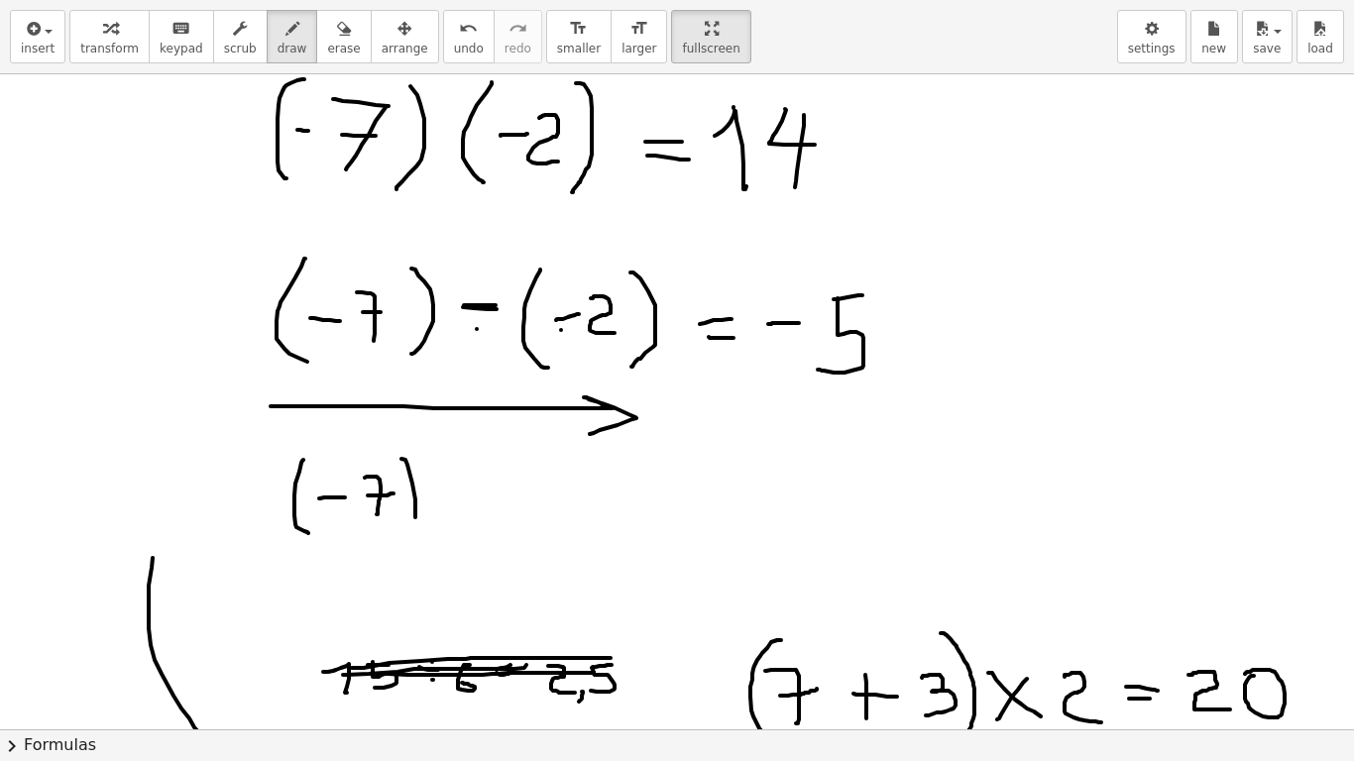
drag, startPoint x: 450, startPoint y: 502, endPoint x: 470, endPoint y: 502, distance: 19.8
drag, startPoint x: 514, startPoint y: 500, endPoint x: 527, endPoint y: 501, distance: 13.9
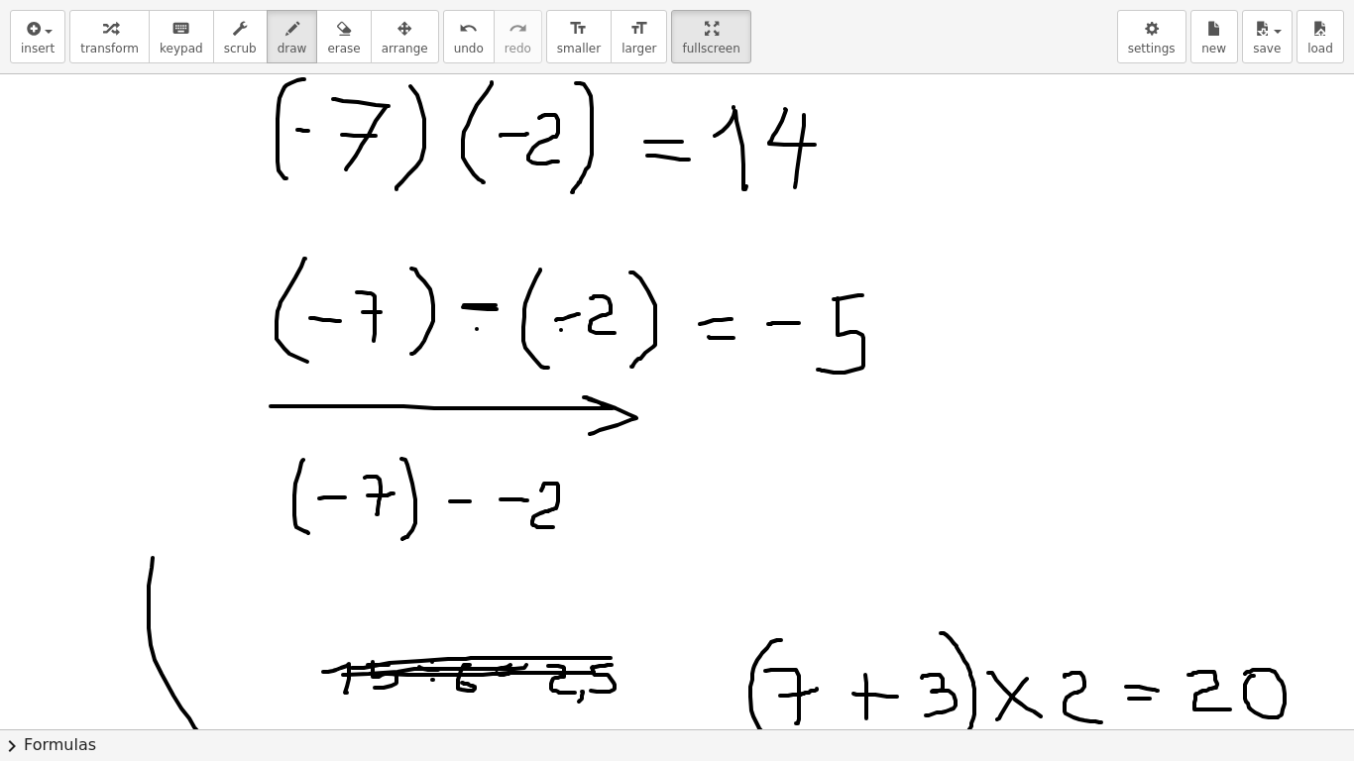
drag, startPoint x: 541, startPoint y: 491, endPoint x: 563, endPoint y: 527, distance: 42.7
drag, startPoint x: 181, startPoint y: 312, endPoint x: 211, endPoint y: 342, distance: 42.1
drag, startPoint x: 215, startPoint y: 493, endPoint x: 246, endPoint y: 505, distance: 33.0
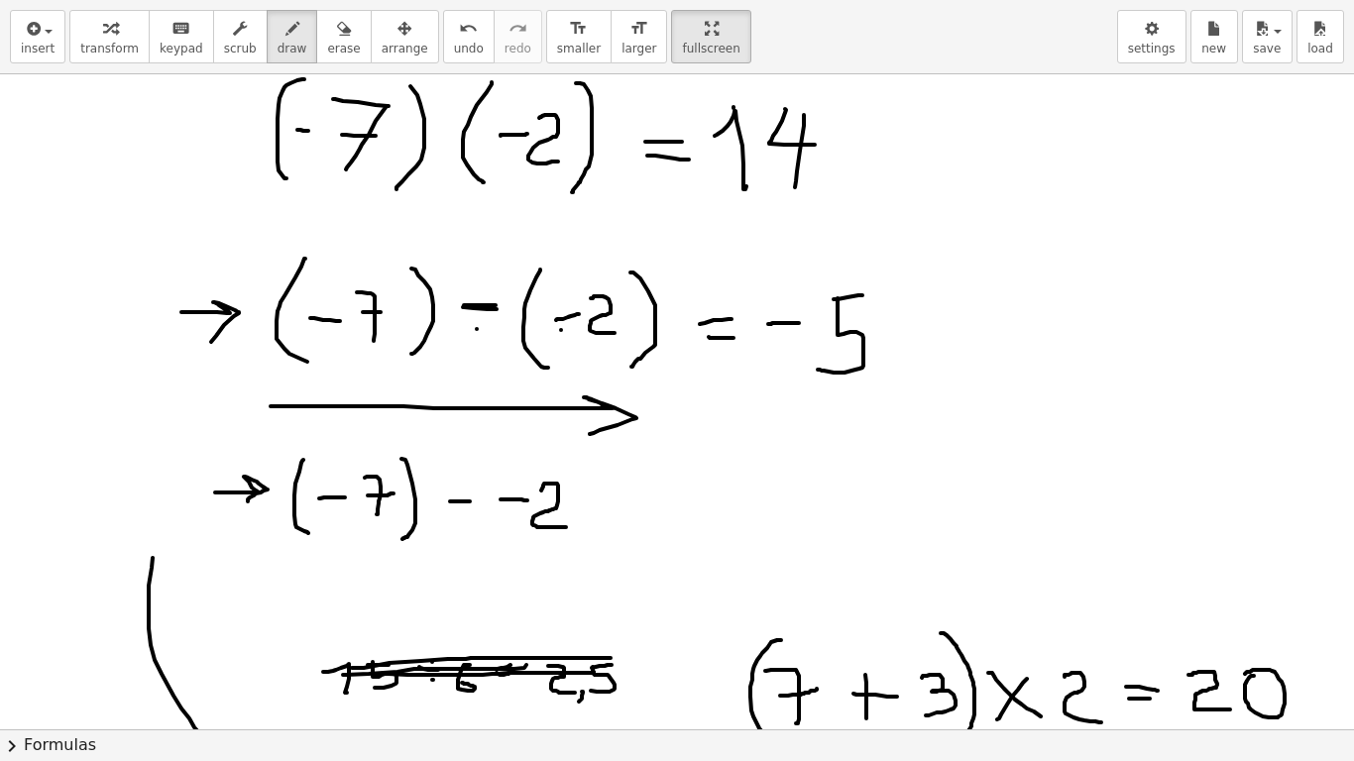
click at [327, 48] on span "erase" at bounding box center [343, 49] width 33 height 14
click at [284, 63] on div "insert select one: Math Expression Function Text Youtube Video Graphing Geometr…" at bounding box center [677, 37] width 1354 height 74
drag, startPoint x: 469, startPoint y: 485, endPoint x: 470, endPoint y: 508, distance: 22.8
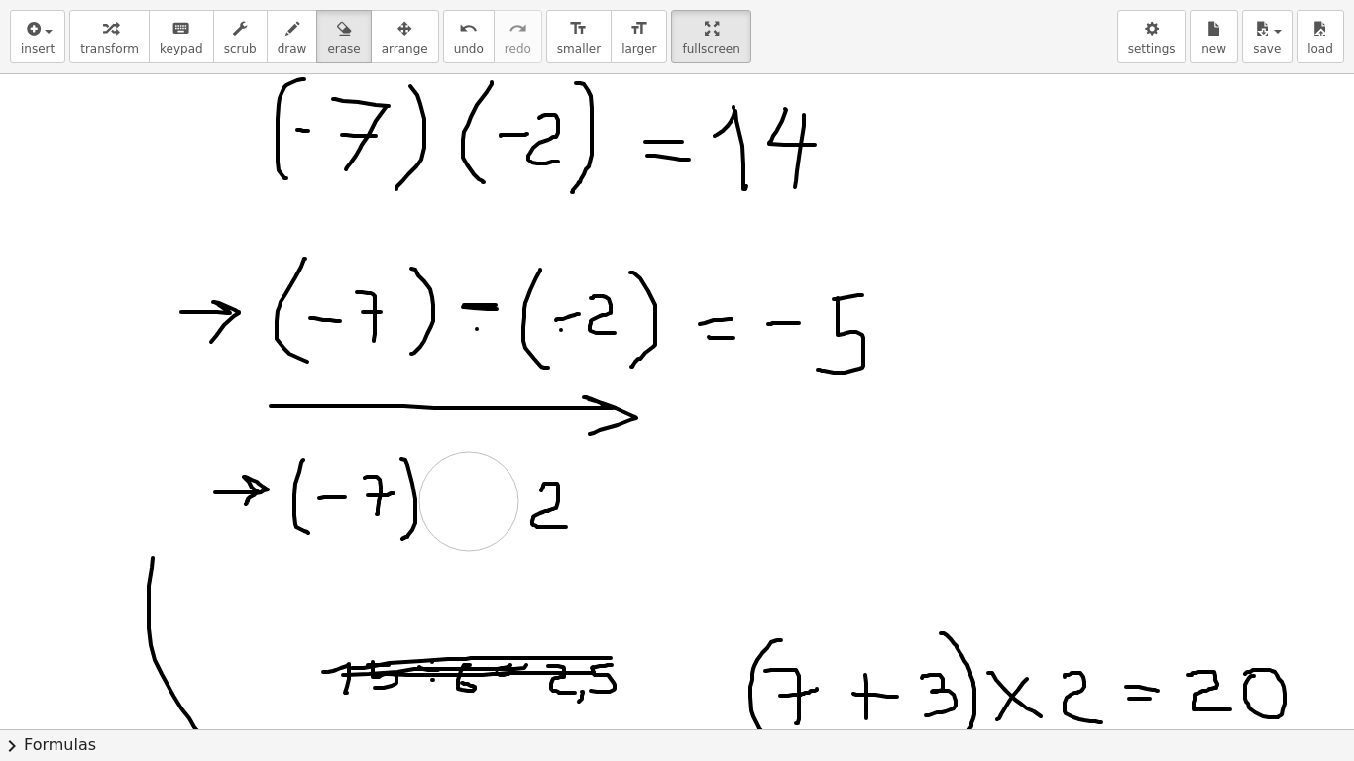
click at [283, 57] on button "draw" at bounding box center [293, 37] width 52 height 54
drag, startPoint x: 470, startPoint y: 512, endPoint x: 466, endPoint y: 499, distance: 13.5
drag, startPoint x: 457, startPoint y: 504, endPoint x: 483, endPoint y: 504, distance: 25.8
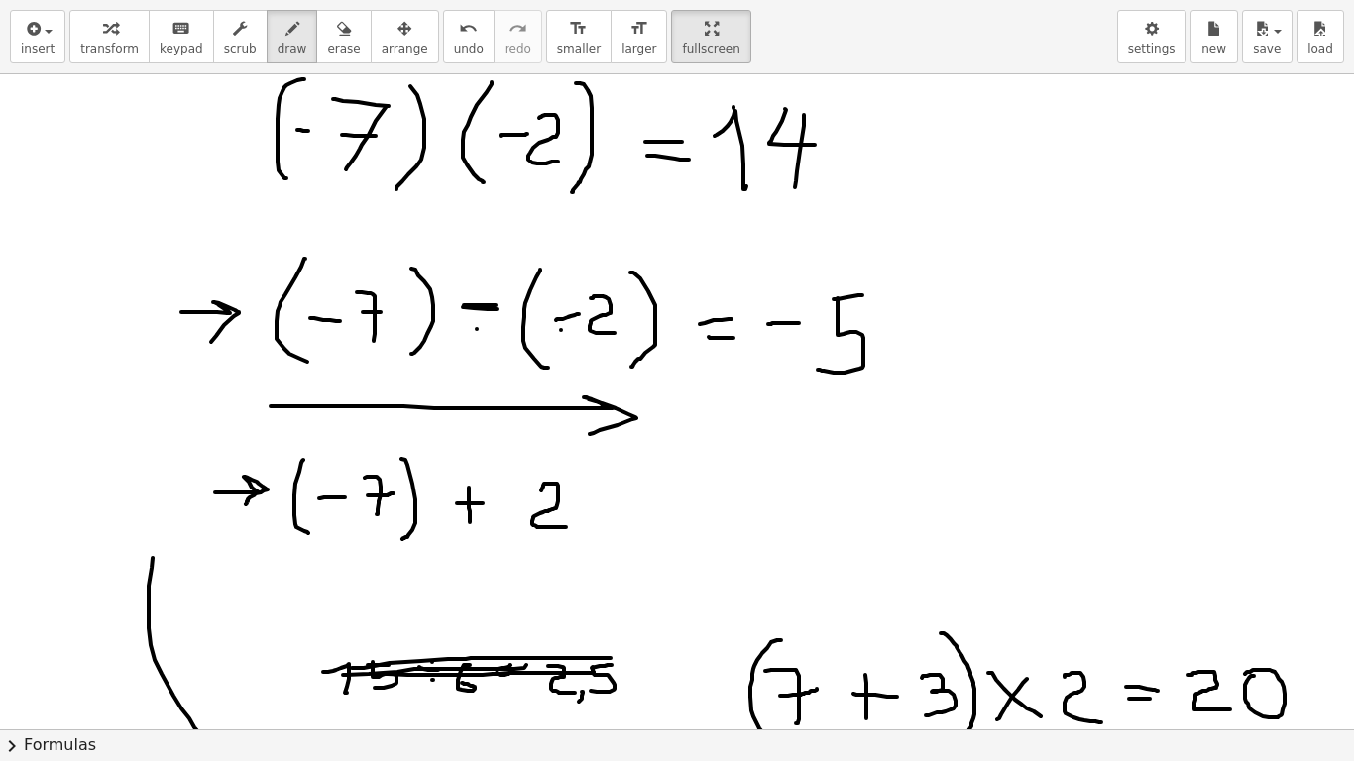
drag, startPoint x: 636, startPoint y: 496, endPoint x: 659, endPoint y: 496, distance: 22.8
drag, startPoint x: 643, startPoint y: 503, endPoint x: 662, endPoint y: 504, distance: 18.9
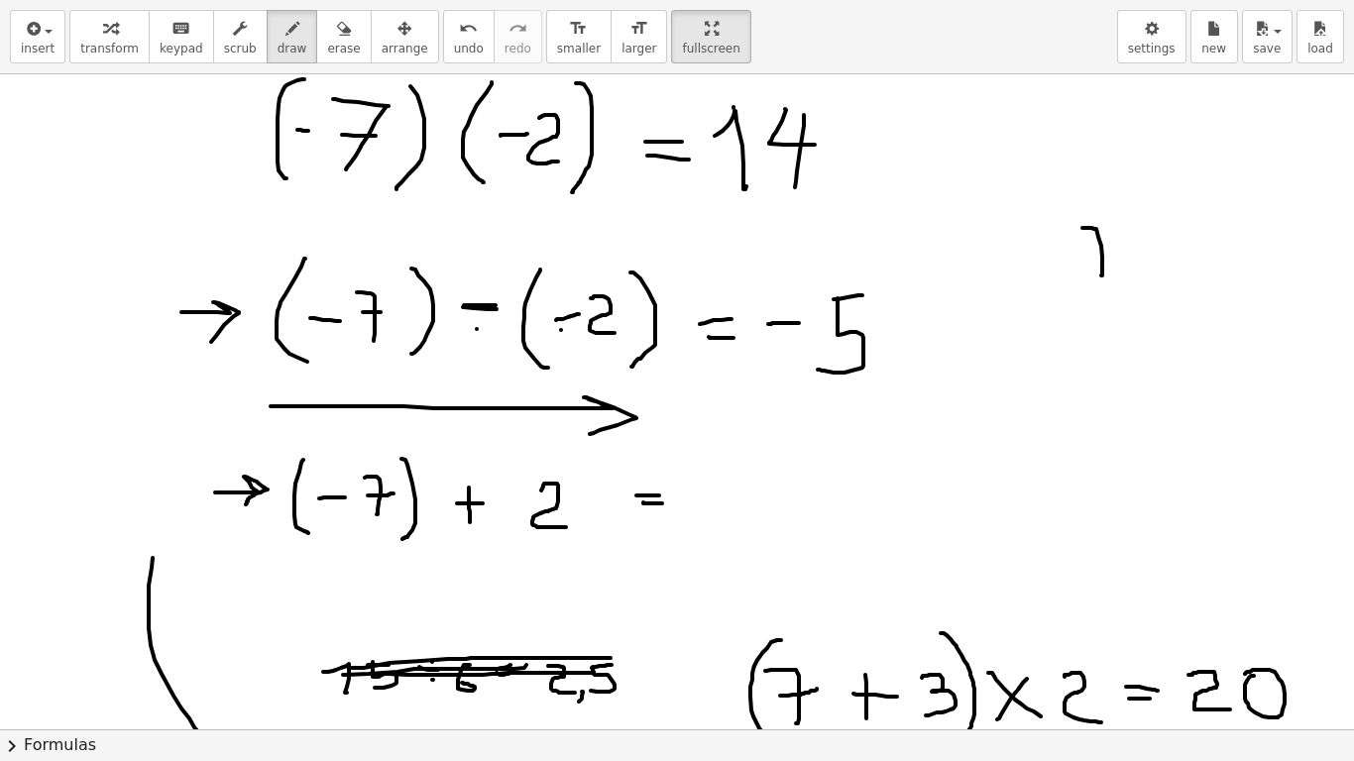
drag, startPoint x: 1088, startPoint y: 228, endPoint x: 1101, endPoint y: 276, distance: 49.3
drag, startPoint x: 1102, startPoint y: 262, endPoint x: 1113, endPoint y: 262, distance: 10.9
drag, startPoint x: 1092, startPoint y: 306, endPoint x: 1108, endPoint y: 303, distance: 16.1
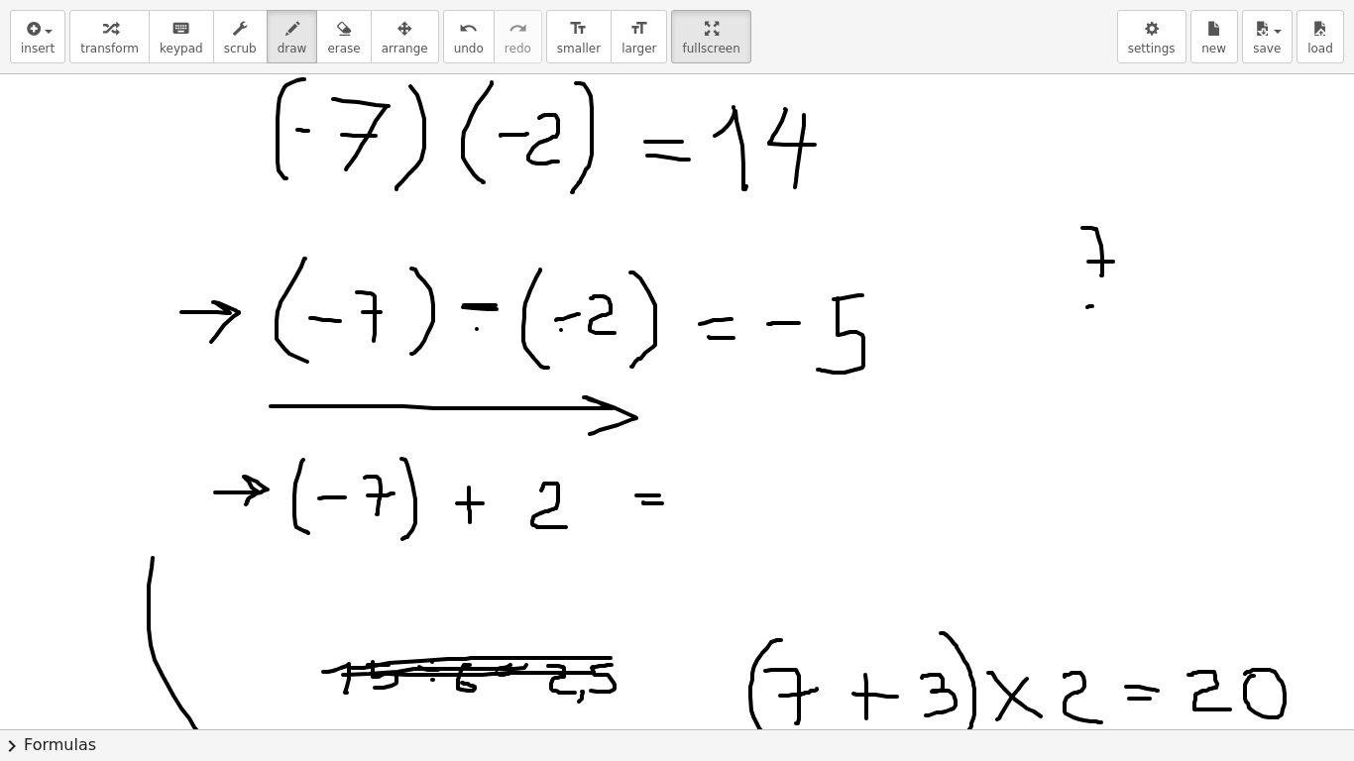
drag, startPoint x: 1090, startPoint y: 307, endPoint x: 1080, endPoint y: 338, distance: 32.6
drag, startPoint x: 1022, startPoint y: 363, endPoint x: 1158, endPoint y: 362, distance: 135.8
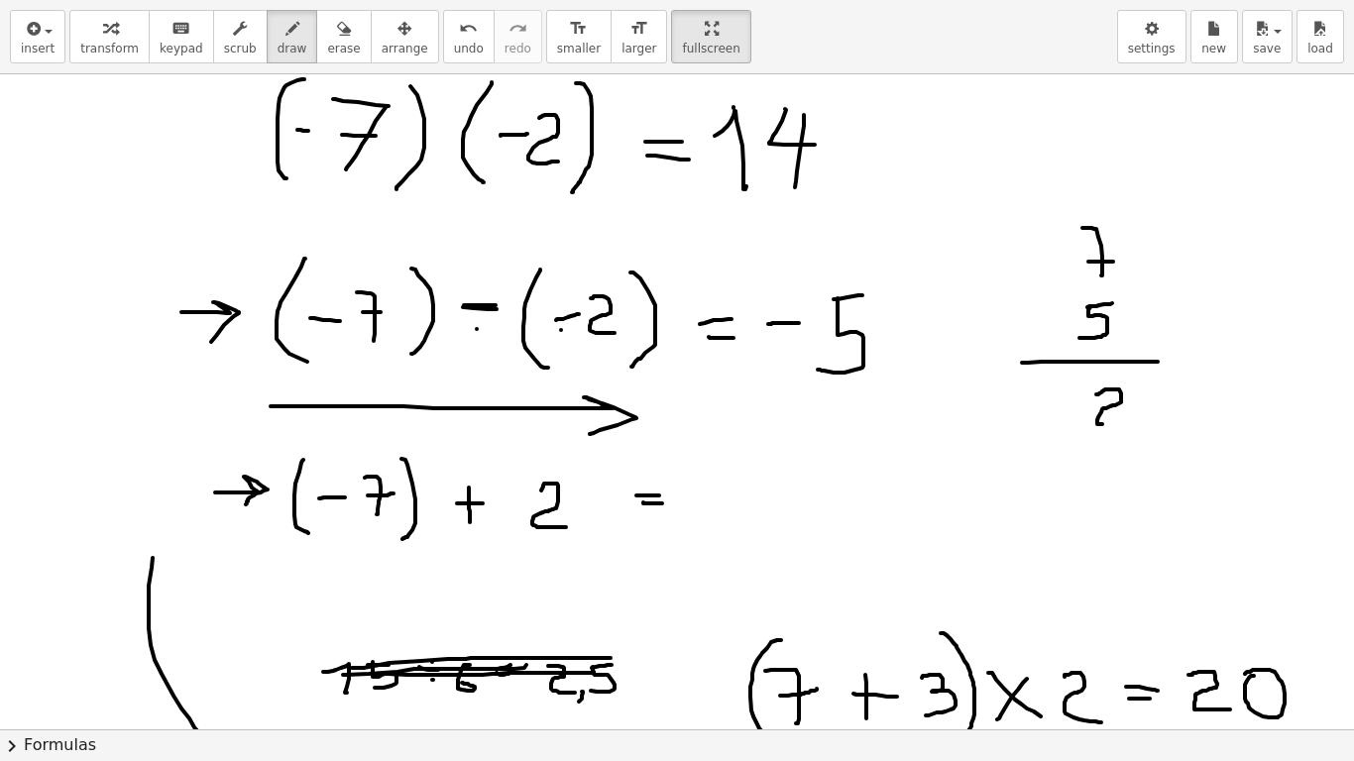
drag, startPoint x: 1096, startPoint y: 395, endPoint x: 1130, endPoint y: 424, distance: 45.0
drag, startPoint x: 1060, startPoint y: 410, endPoint x: 1080, endPoint y: 410, distance: 19.8
click at [330, 41] on button "erase" at bounding box center [343, 37] width 55 height 54
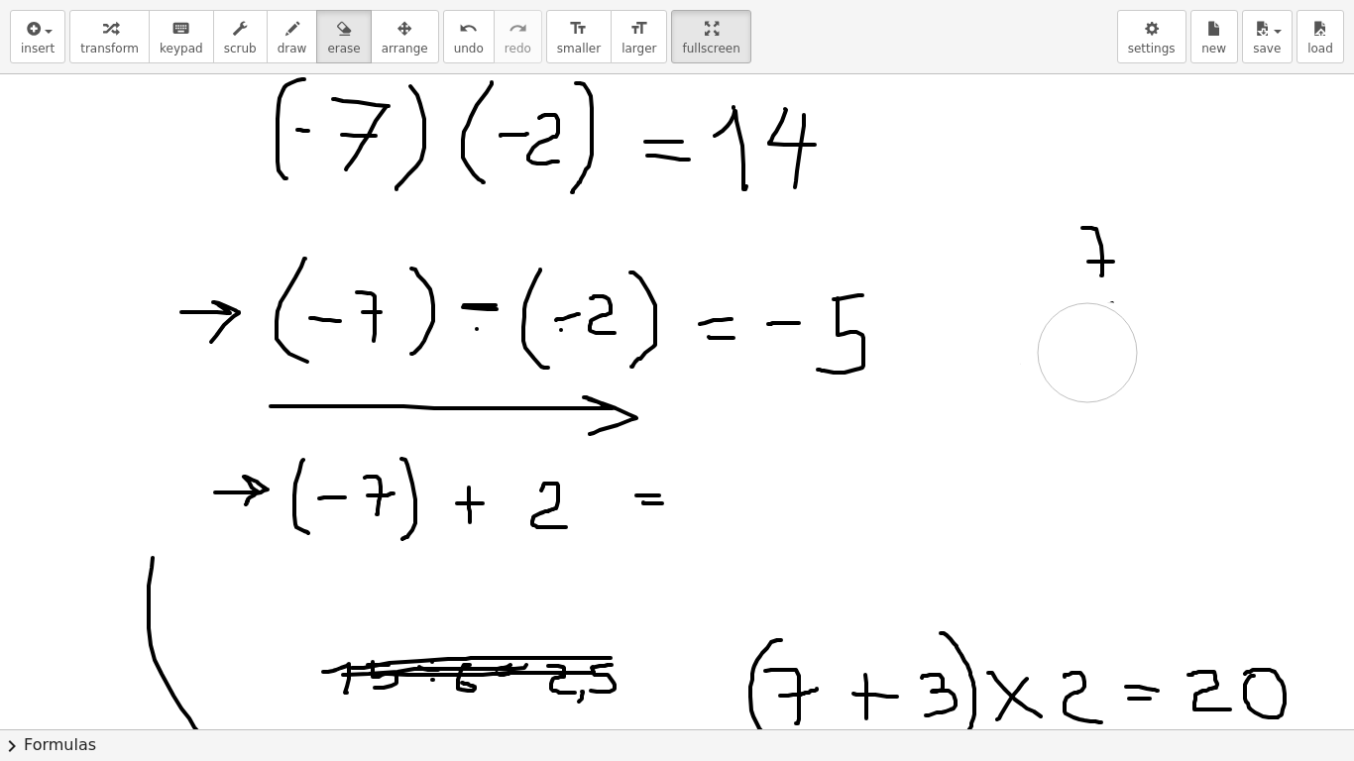
drag, startPoint x: 1084, startPoint y: 423, endPoint x: 896, endPoint y: 286, distance: 232.0
click at [286, 31] on icon "button" at bounding box center [293, 29] width 14 height 24
drag, startPoint x: 1087, startPoint y: 306, endPoint x: 1090, endPoint y: 337, distance: 31.0
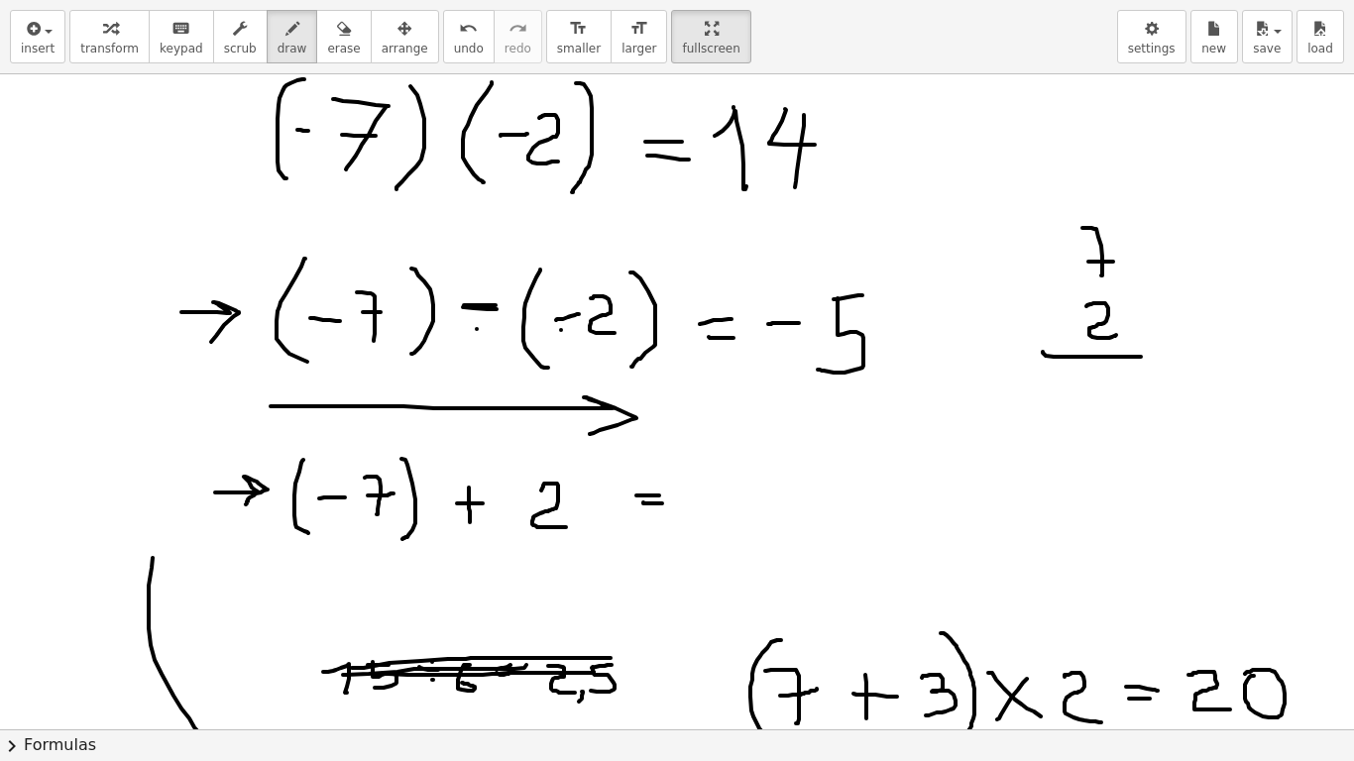
drag, startPoint x: 1046, startPoint y: 356, endPoint x: 1142, endPoint y: 357, distance: 96.2
drag, startPoint x: 1102, startPoint y: 376, endPoint x: 1135, endPoint y: 376, distance: 32.7
drag, startPoint x: 1108, startPoint y: 375, endPoint x: 1102, endPoint y: 417, distance: 43.0
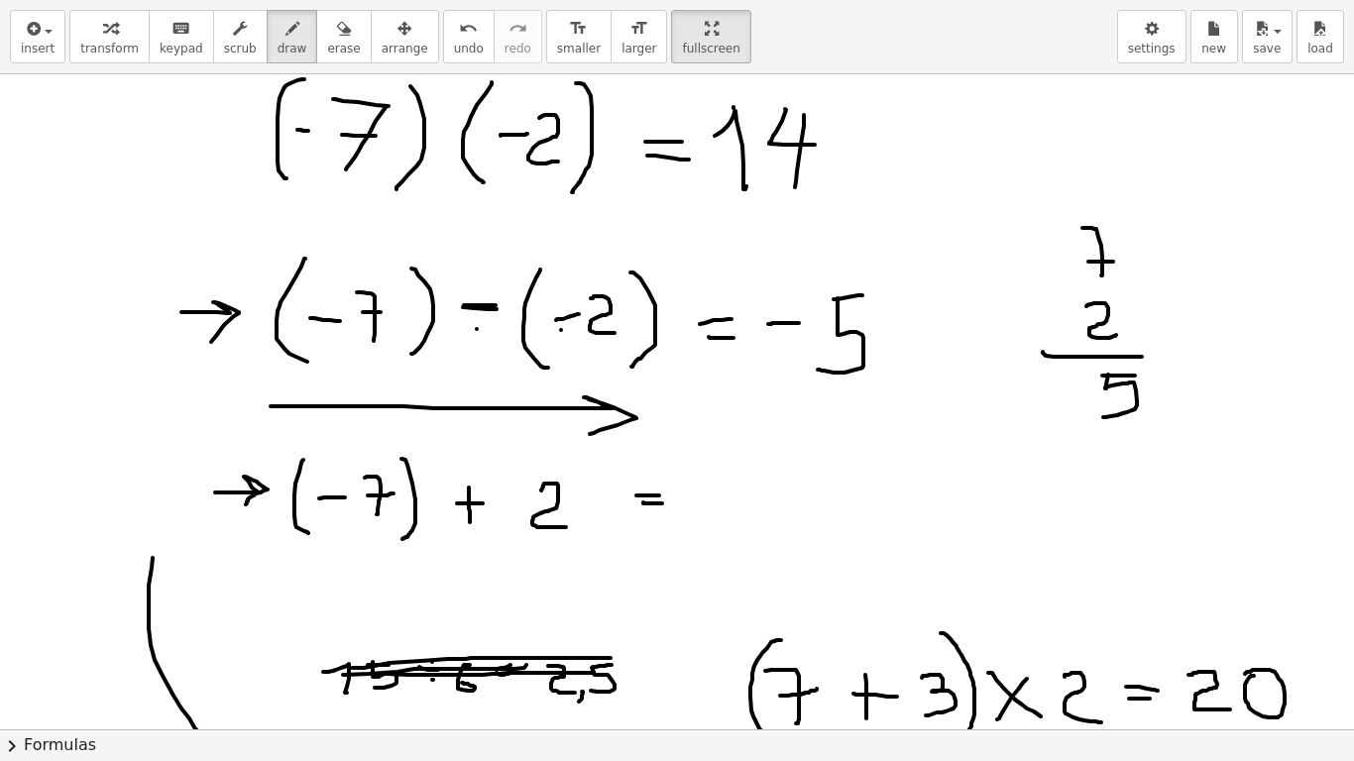
drag, startPoint x: 1048, startPoint y: 396, endPoint x: 1082, endPoint y: 396, distance: 33.7
drag, startPoint x: 705, startPoint y: 512, endPoint x: 766, endPoint y: 495, distance: 63.7
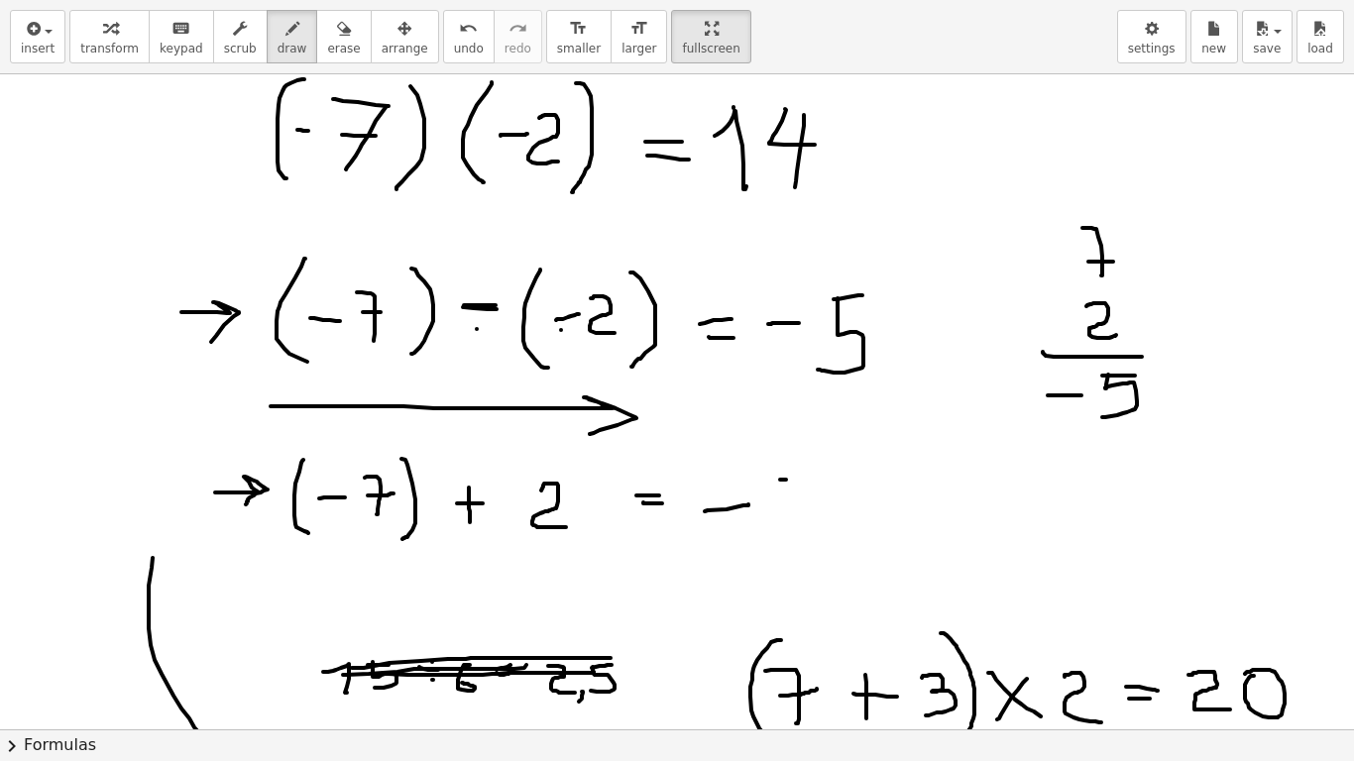
drag, startPoint x: 785, startPoint y: 478, endPoint x: 775, endPoint y: 525, distance: 48.6
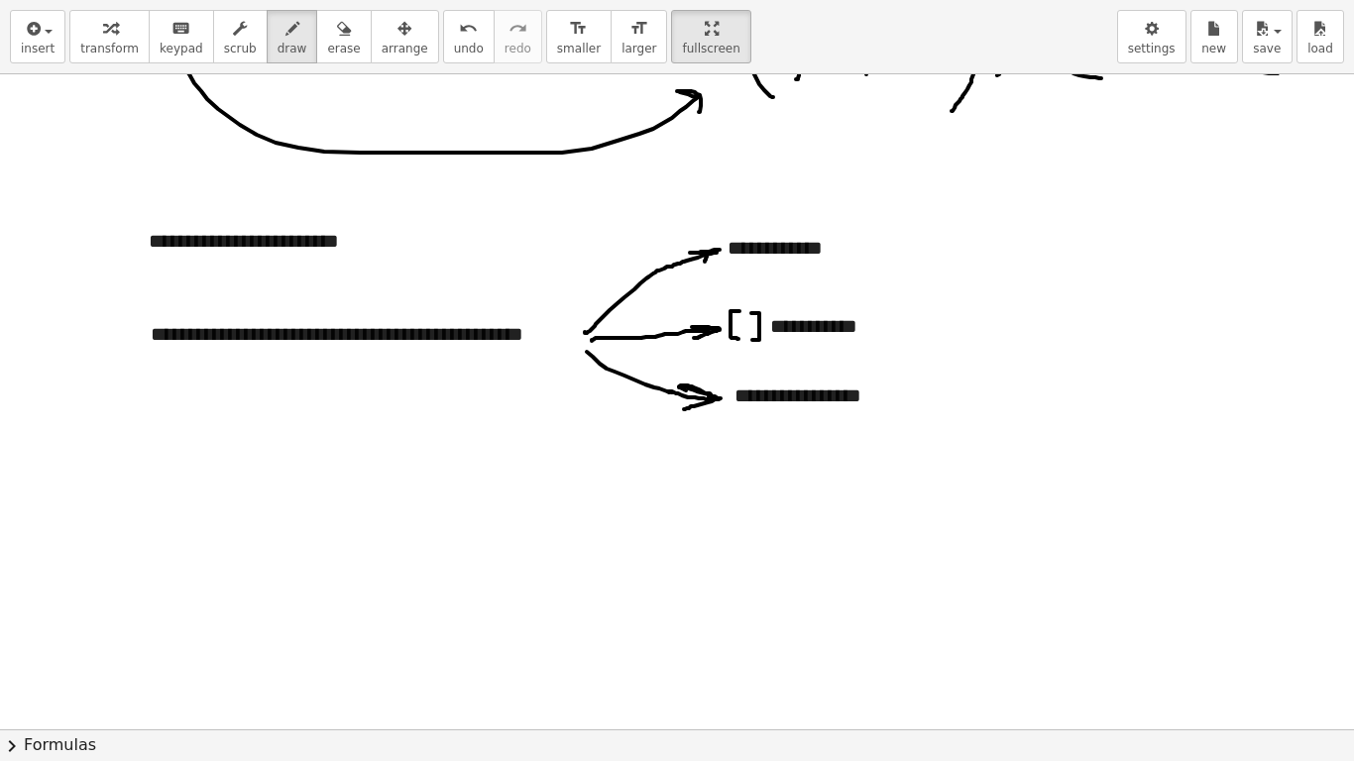
scroll to position [793, 0]
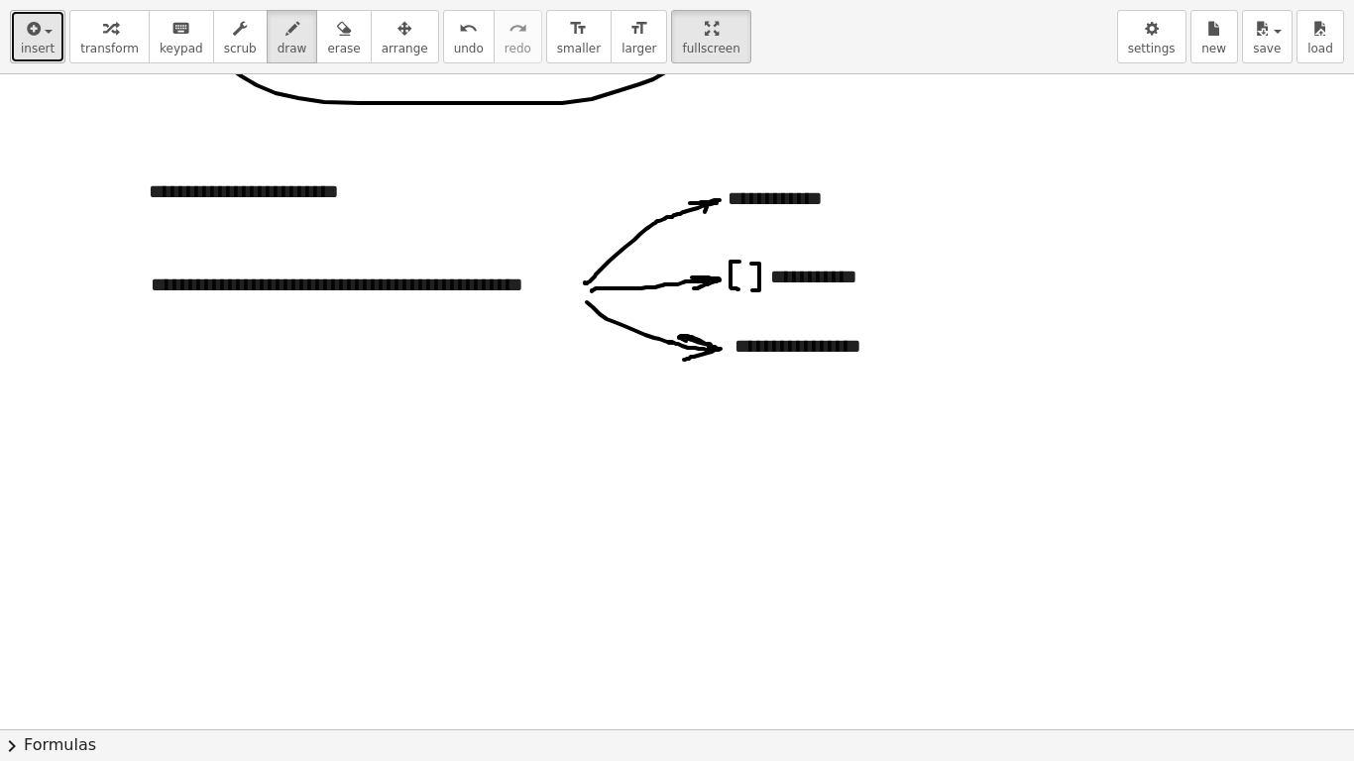
click at [30, 48] on span "insert" at bounding box center [38, 49] width 34 height 14
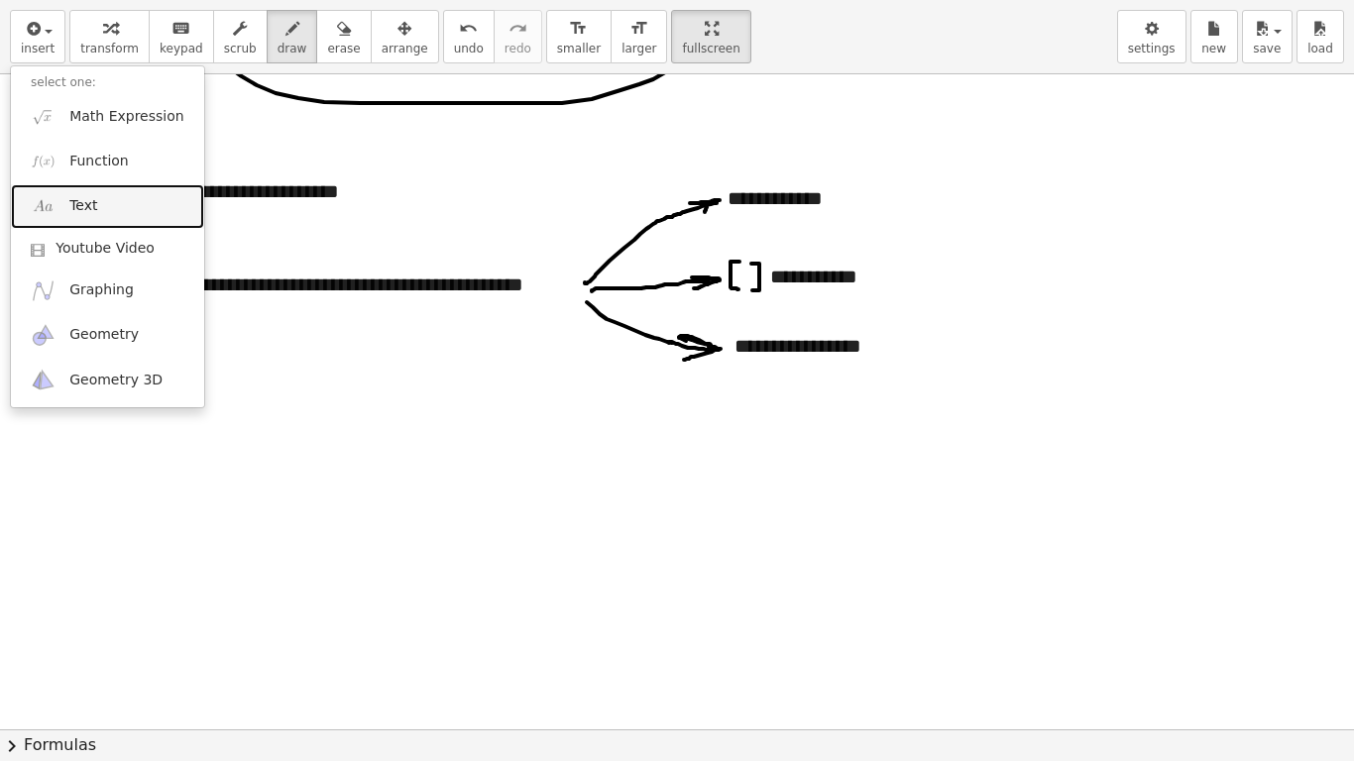
click at [87, 212] on span "Text" at bounding box center [83, 206] width 28 height 20
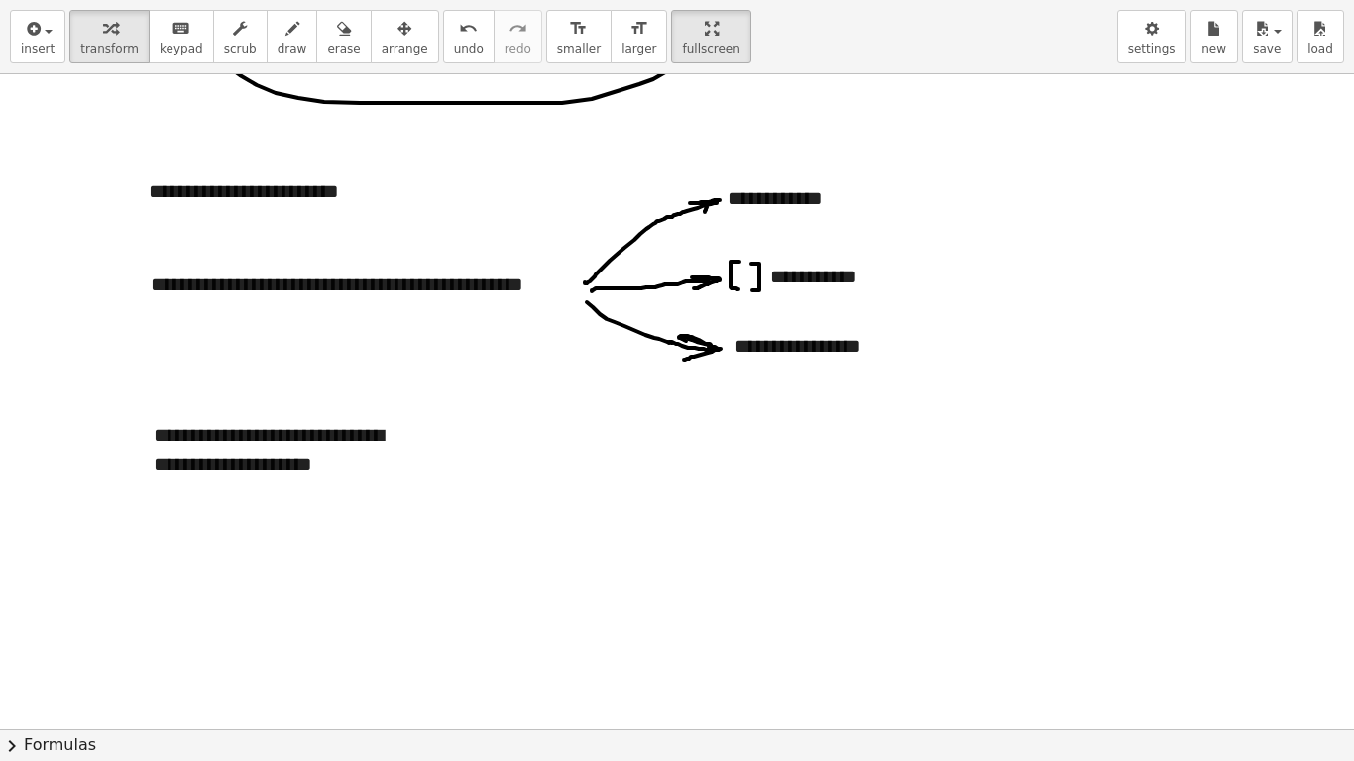
click at [560, 490] on div at bounding box center [677, 264] width 1354 height 1966
click at [382, 49] on span "arrange" at bounding box center [405, 49] width 47 height 14
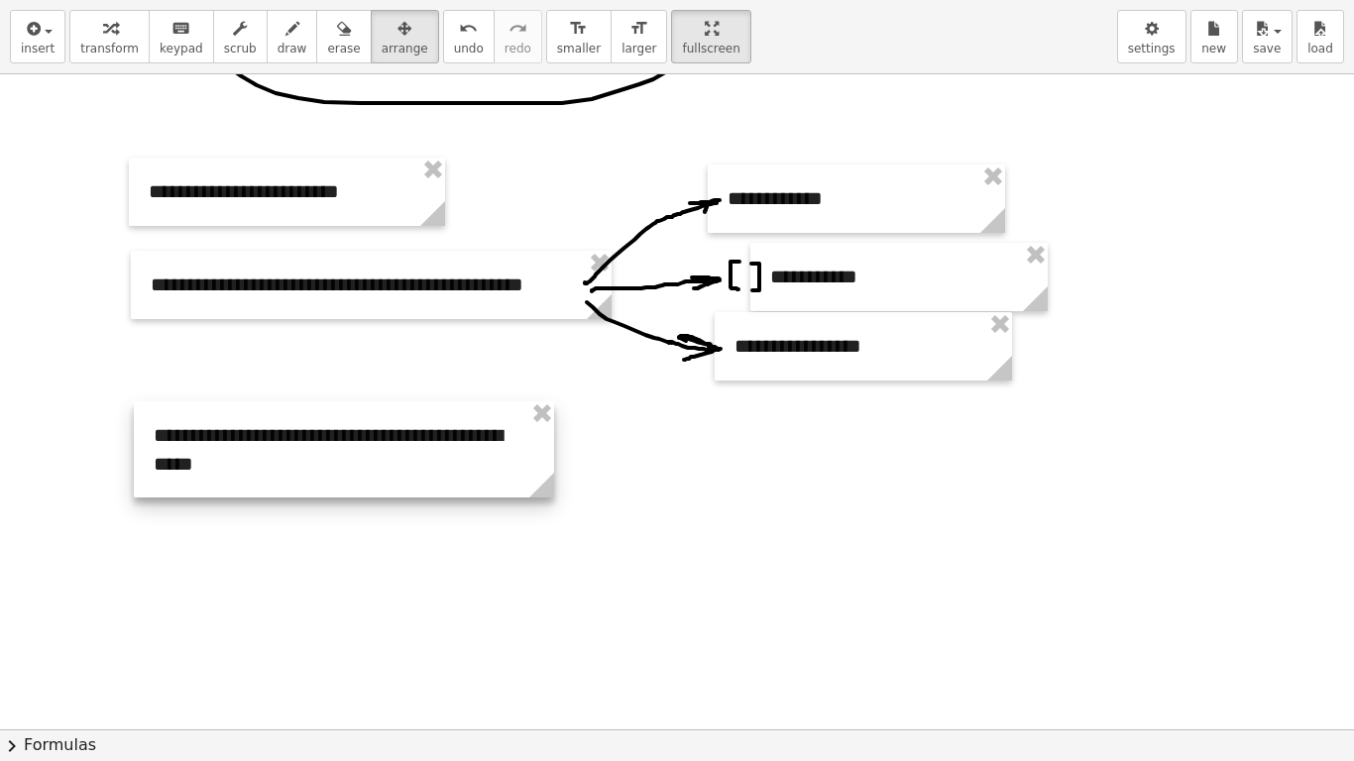
drag, startPoint x: 418, startPoint y: 524, endPoint x: 444, endPoint y: 442, distance: 86.2
click at [529, 476] on g at bounding box center [545, 489] width 35 height 35
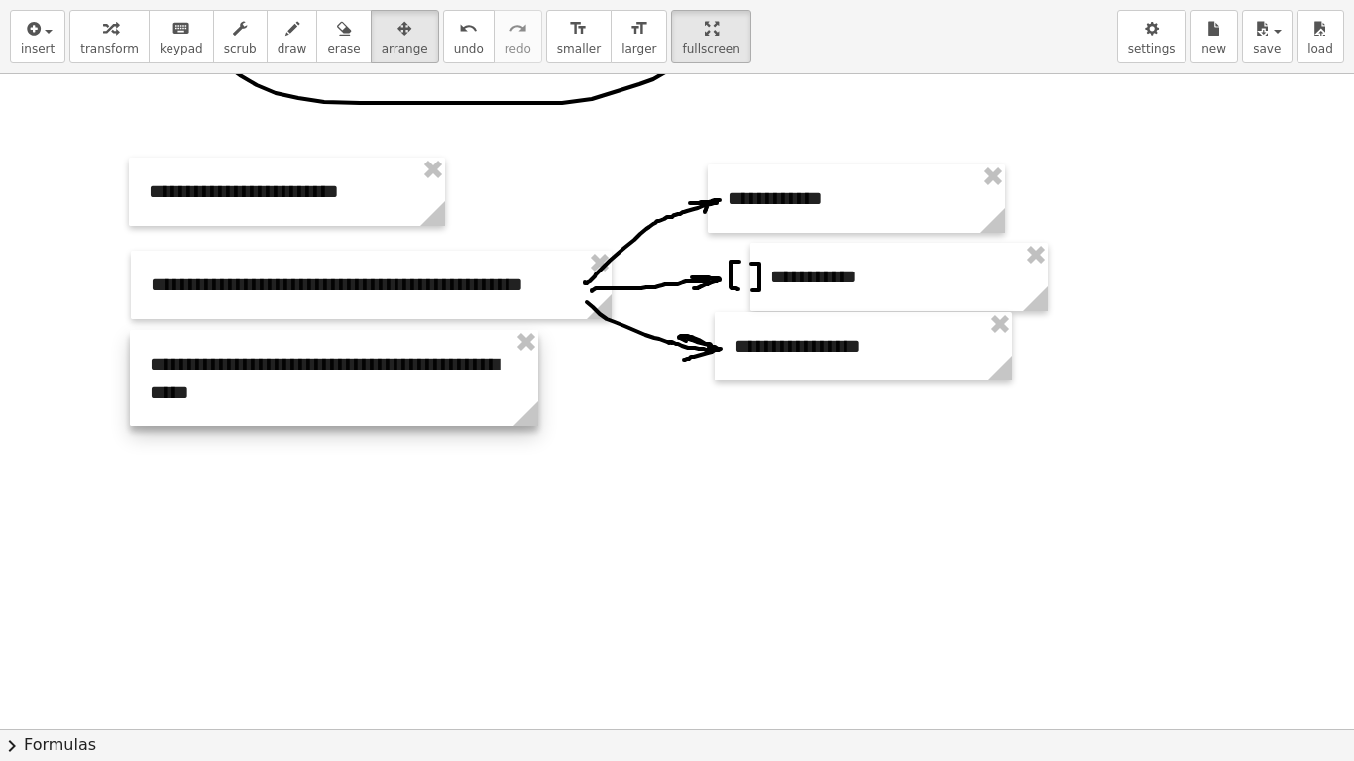
drag, startPoint x: 444, startPoint y: 442, endPoint x: 440, endPoint y: 371, distance: 71.5
click at [440, 371] on div at bounding box center [334, 378] width 408 height 96
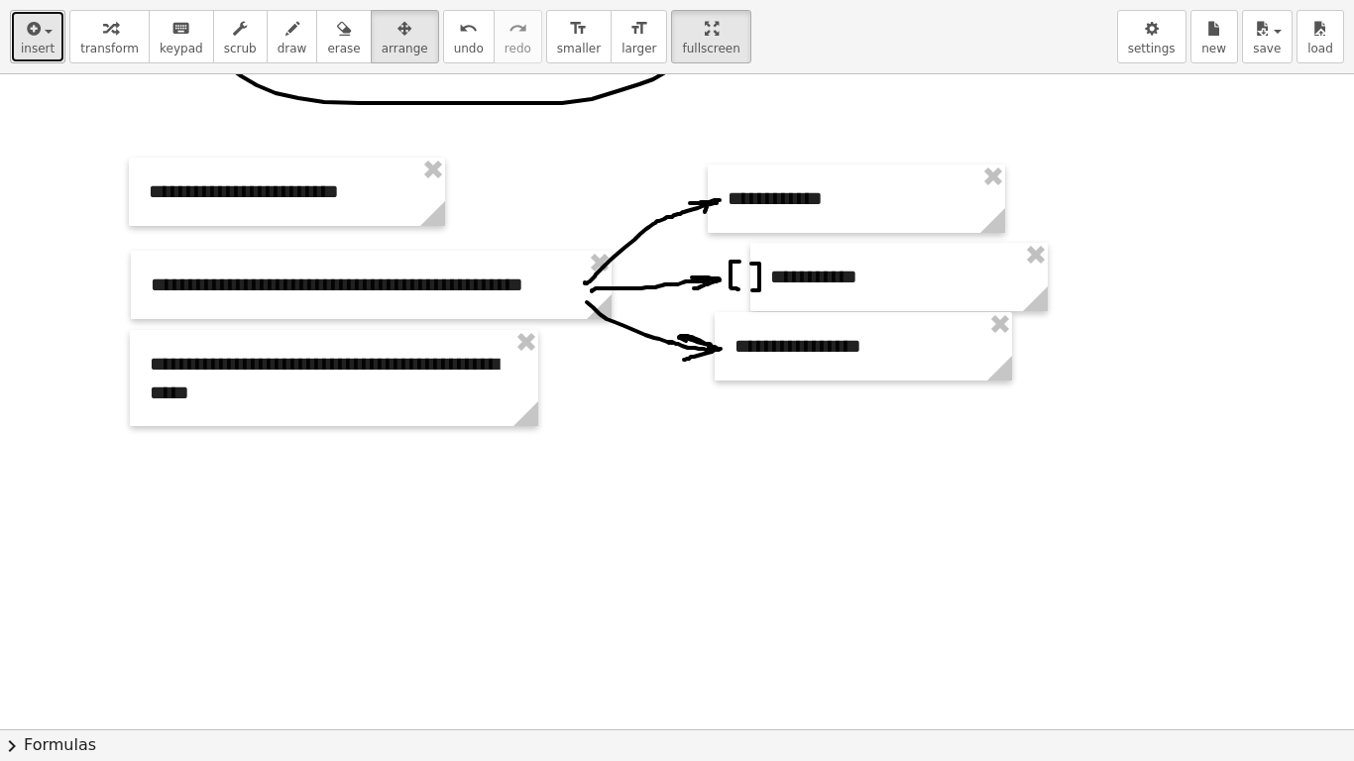
click at [56, 51] on button "insert" at bounding box center [38, 37] width 56 height 54
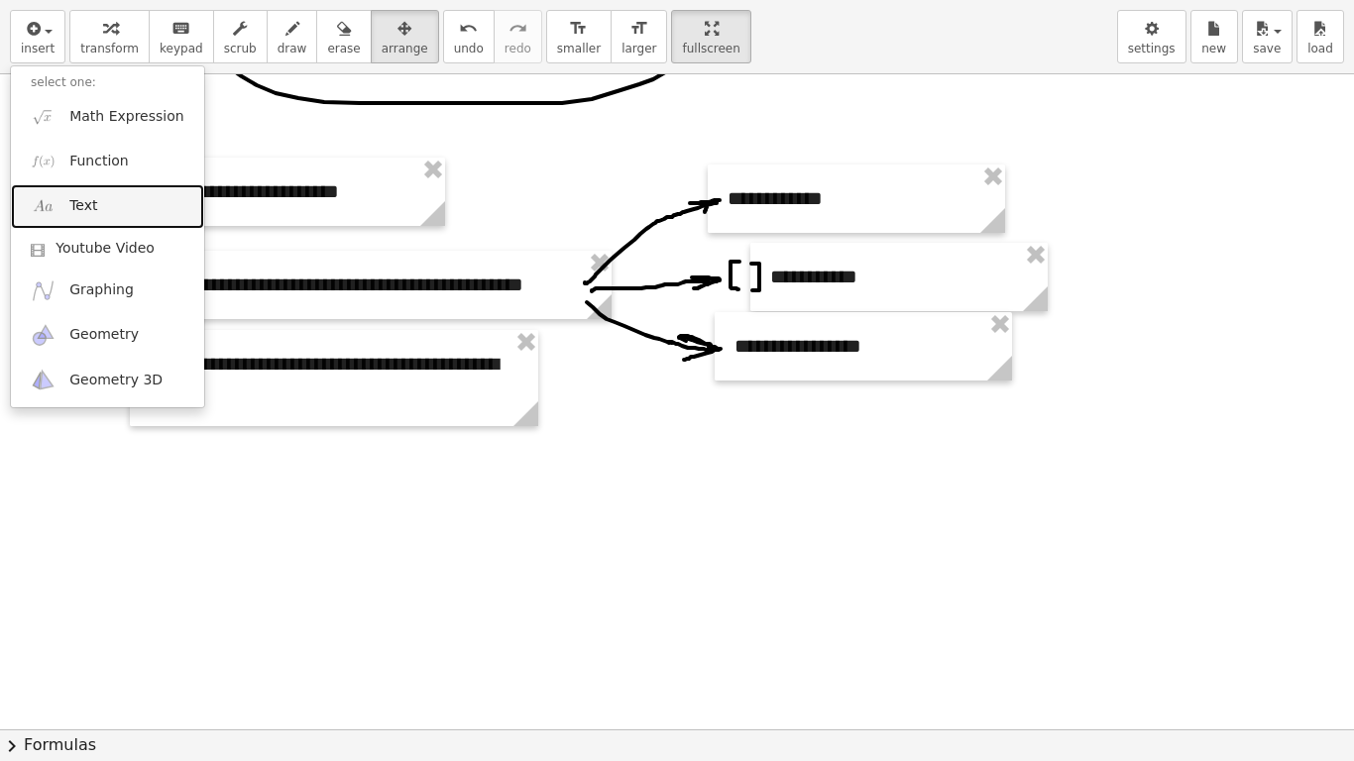
click at [90, 209] on span "Text" at bounding box center [83, 206] width 28 height 20
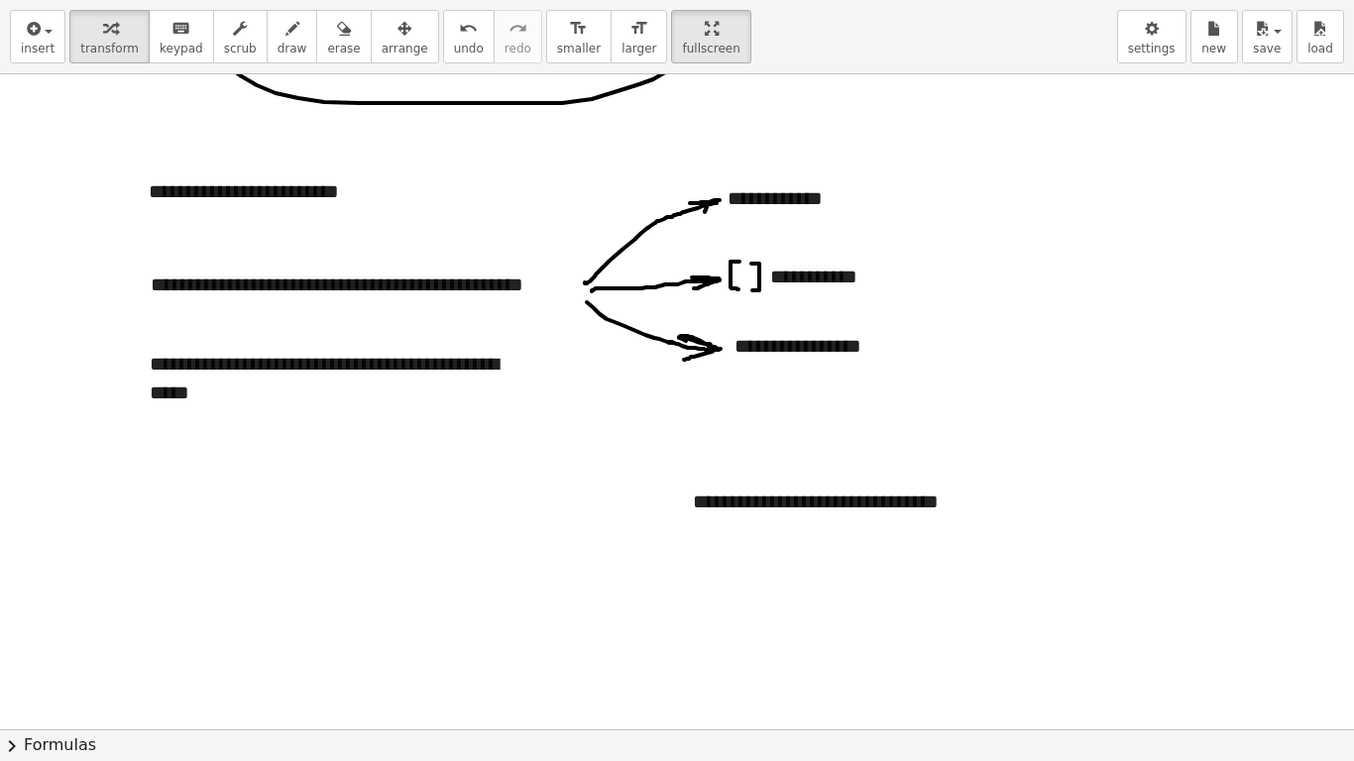
click at [1059, 449] on div at bounding box center [677, 264] width 1354 height 1966
click at [754, 503] on div "**********" at bounding box center [821, 516] width 297 height 96
click at [772, 504] on div "**********" at bounding box center [821, 516] width 297 height 96
click at [960, 357] on div "**********" at bounding box center [863, 346] width 297 height 68
click at [398, 36] on icon "button" at bounding box center [405, 29] width 14 height 24
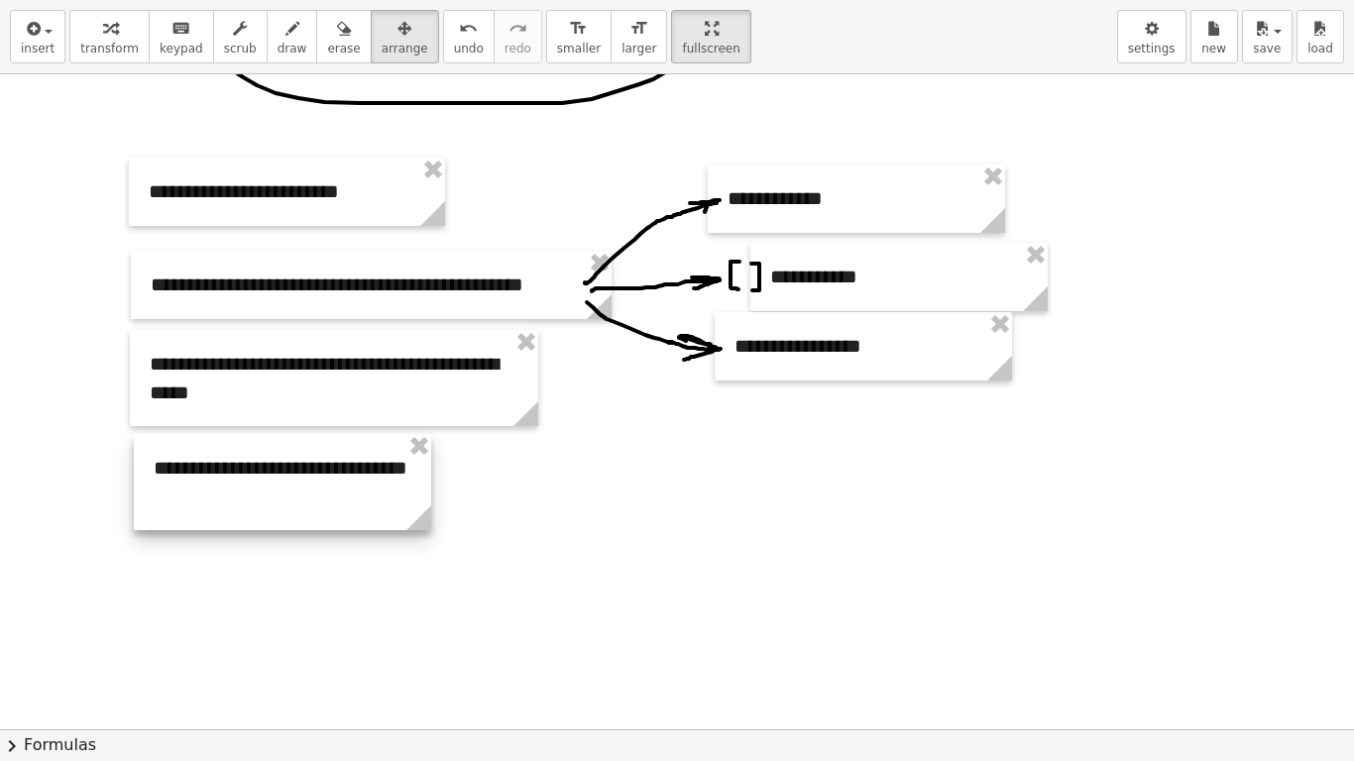
drag, startPoint x: 847, startPoint y: 539, endPoint x: 307, endPoint y: 506, distance: 540.3
click at [307, 506] on div at bounding box center [282, 482] width 297 height 96
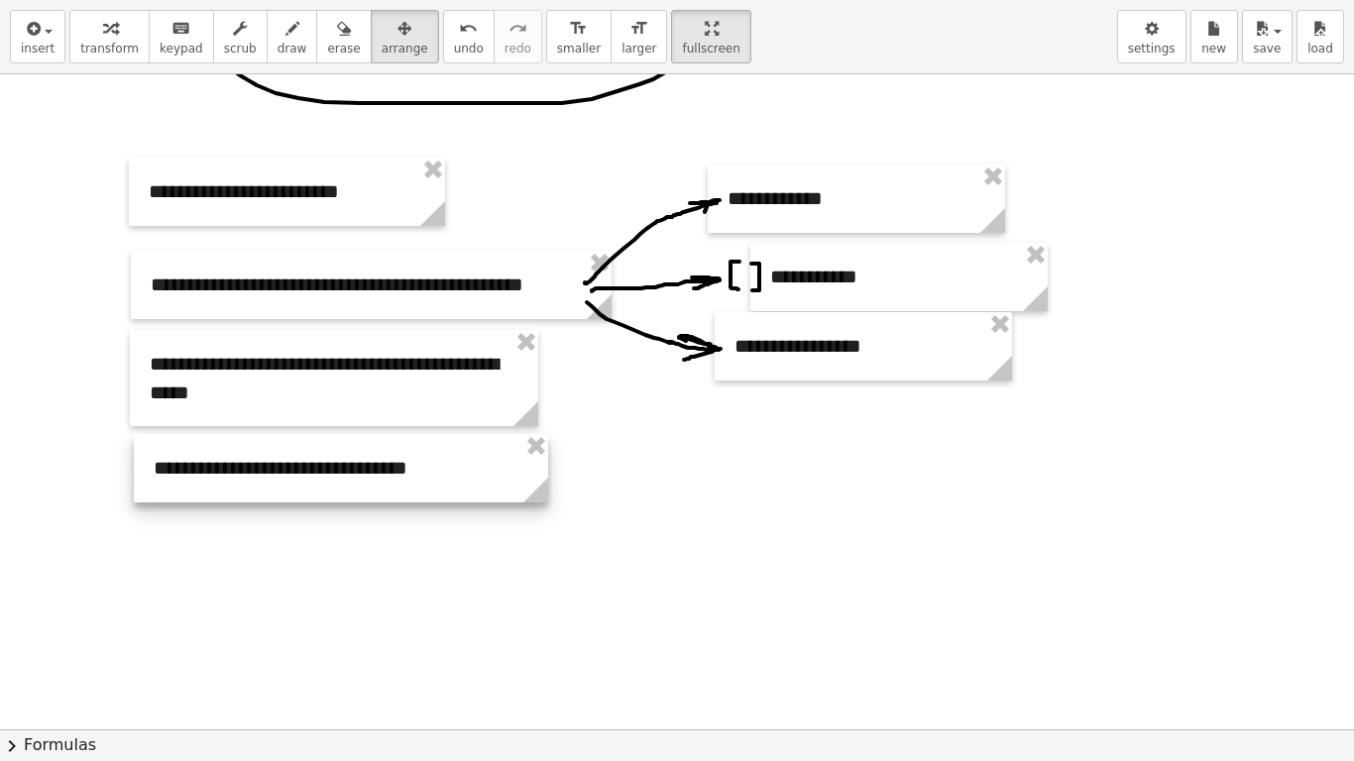
drag, startPoint x: 417, startPoint y: 531, endPoint x: 468, endPoint y: 451, distance: 94.9
click at [535, 513] on div "**********" at bounding box center [677, 264] width 1354 height 1966
click at [423, 487] on div at bounding box center [337, 468] width 415 height 68
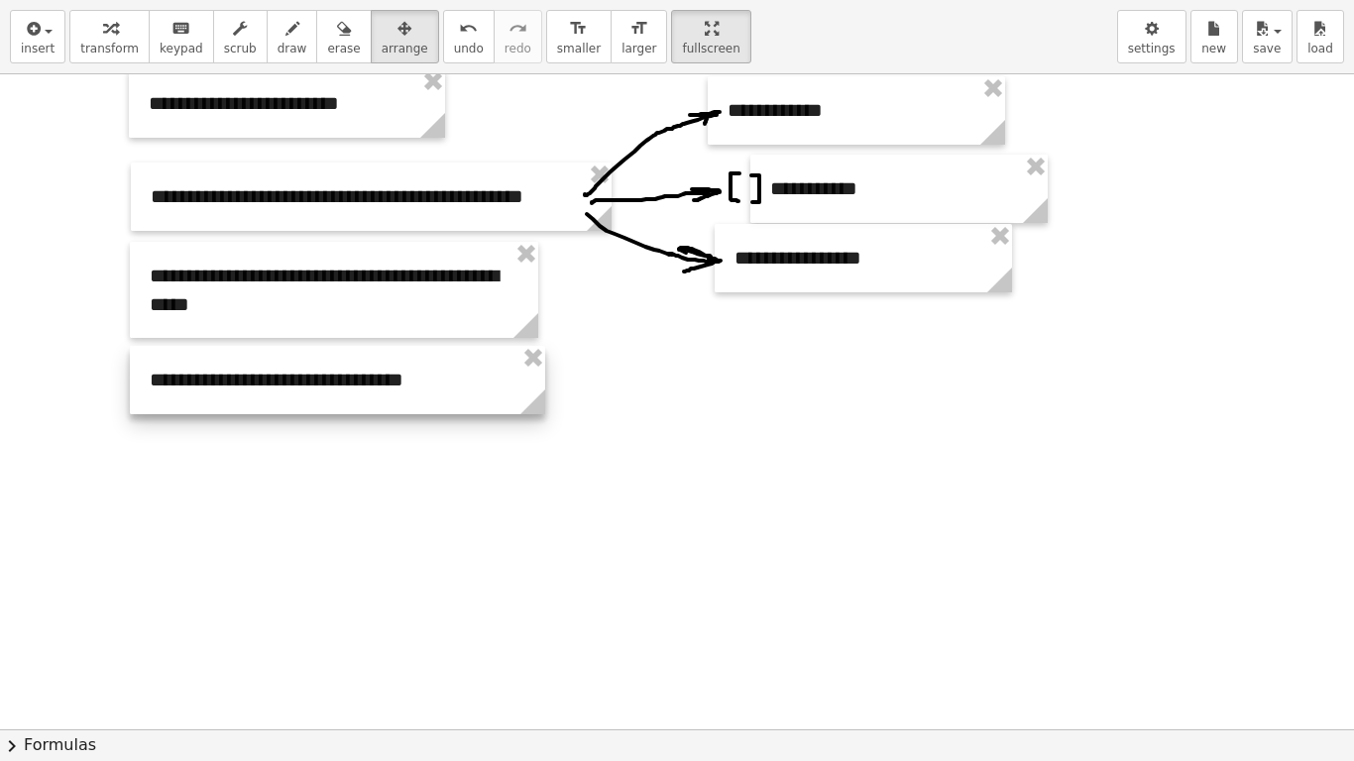
scroll to position [892, 0]
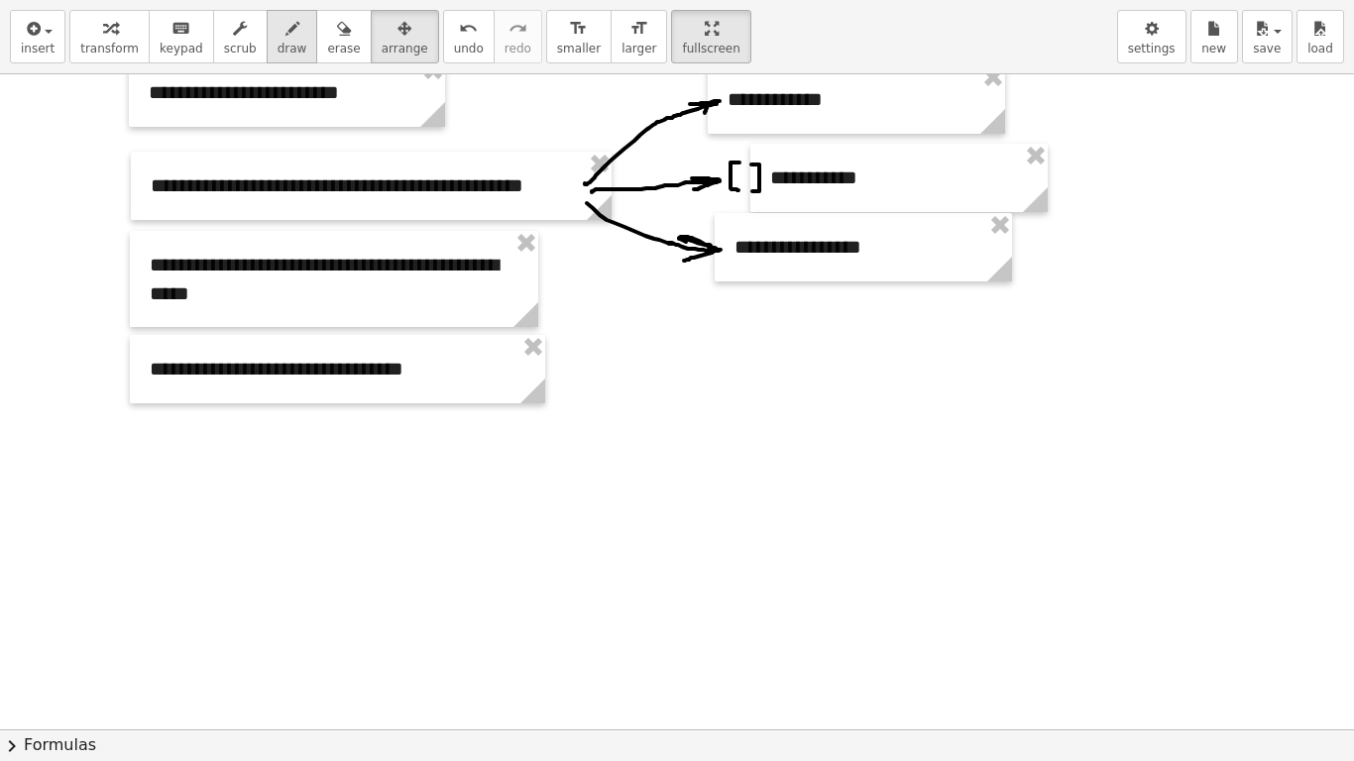
click at [286, 28] on icon "button" at bounding box center [293, 29] width 14 height 24
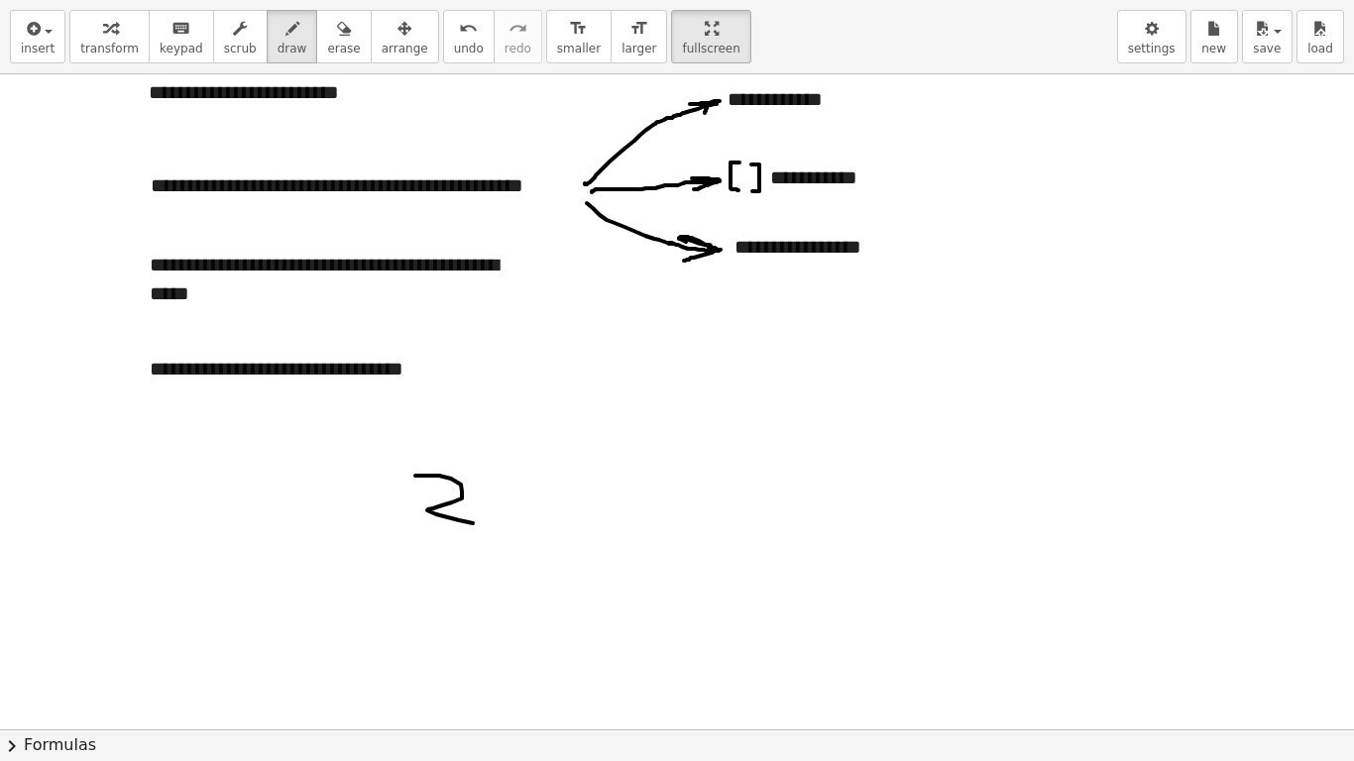
drag, startPoint x: 415, startPoint y: 476, endPoint x: 519, endPoint y: 481, distance: 104.2
click at [486, 522] on div at bounding box center [677, 165] width 1354 height 1966
drag, startPoint x: 519, startPoint y: 481, endPoint x: 554, endPoint y: 515, distance: 48.4
click at [554, 515] on div at bounding box center [677, 165] width 1354 height 1966
drag, startPoint x: 553, startPoint y: 481, endPoint x: 532, endPoint y: 512, distance: 37.1
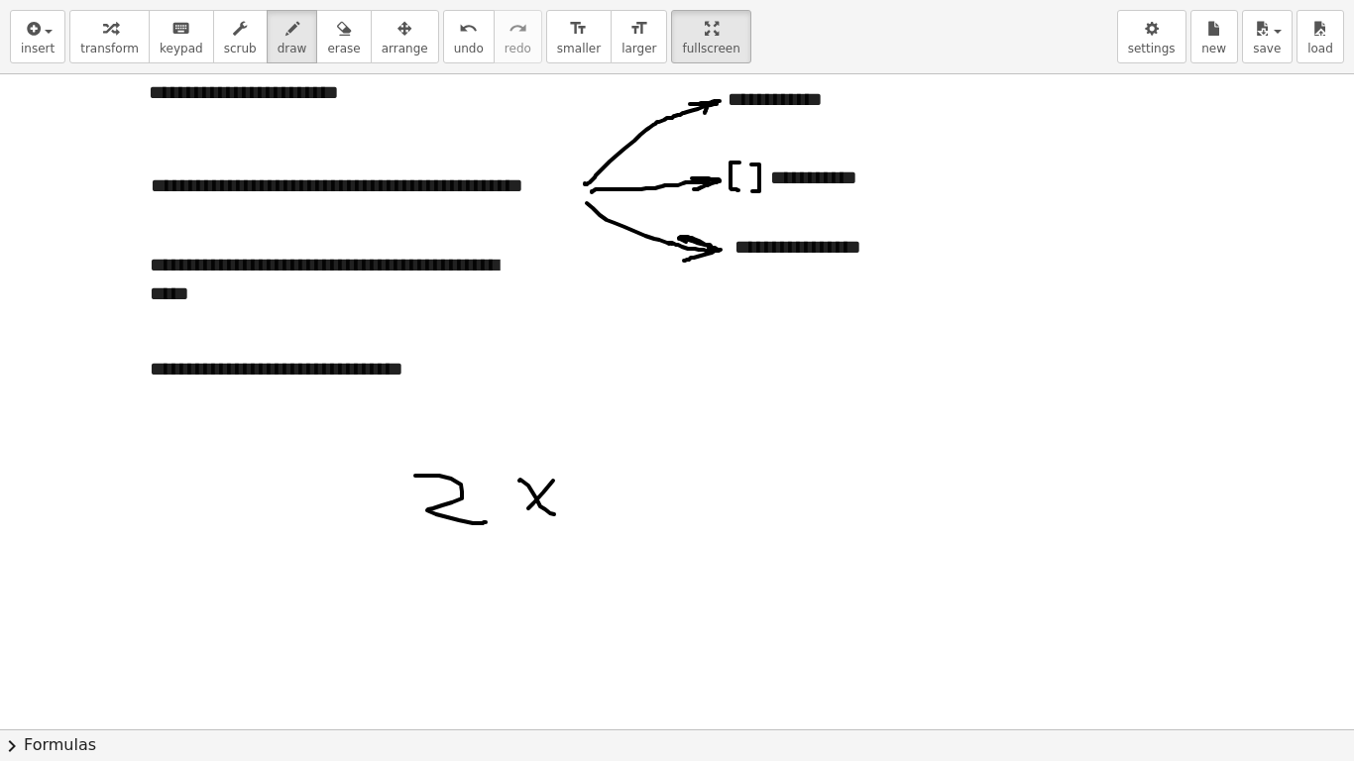
click at [525, 512] on div at bounding box center [677, 165] width 1354 height 1966
drag, startPoint x: 601, startPoint y: 480, endPoint x: 581, endPoint y: 520, distance: 45.2
click at [581, 520] on div at bounding box center [677, 165] width 1354 height 1966
drag, startPoint x: 670, startPoint y: 498, endPoint x: 693, endPoint y: 498, distance: 22.8
click at [693, 498] on div at bounding box center [677, 165] width 1354 height 1966
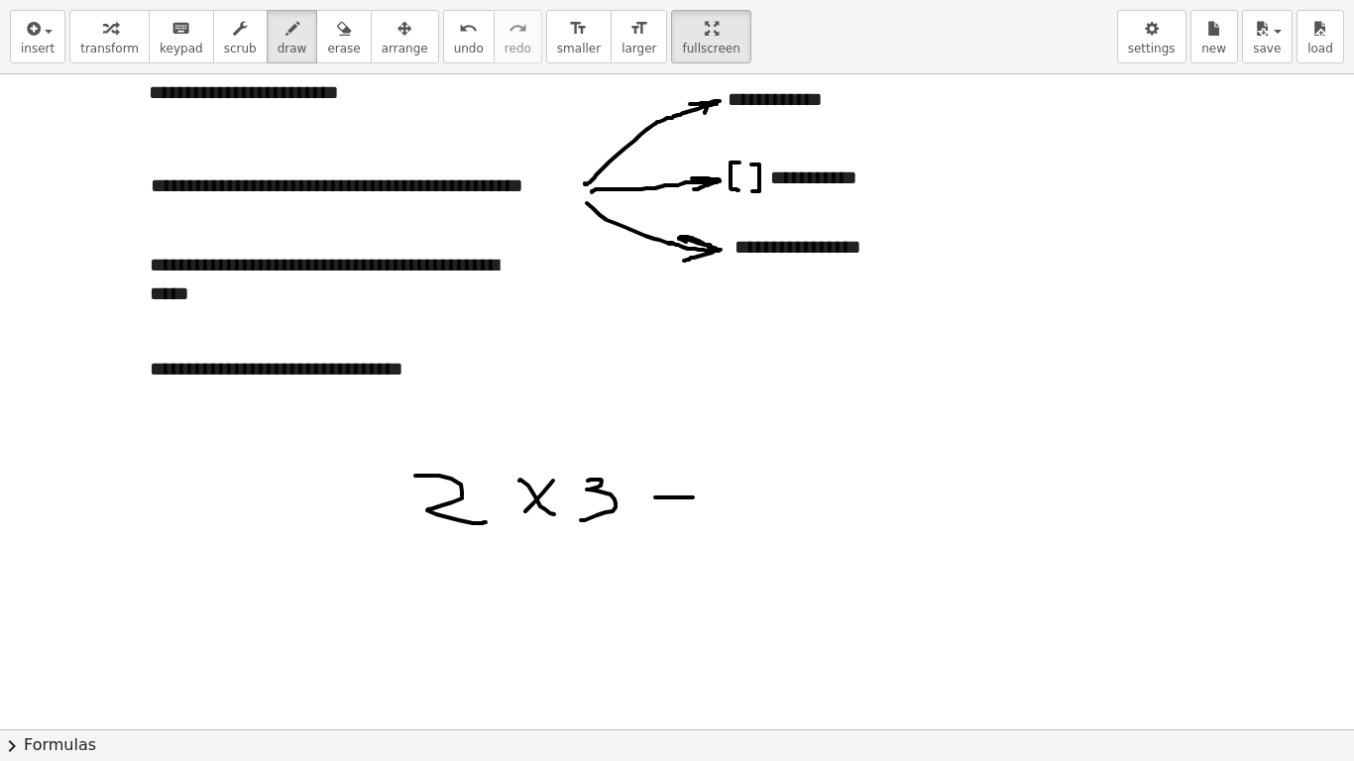
drag, startPoint x: 686, startPoint y: 480, endPoint x: 675, endPoint y: 526, distance: 47.9
click at [684, 480] on div at bounding box center [677, 165] width 1354 height 1966
click at [674, 526] on div at bounding box center [677, 165] width 1354 height 1966
drag, startPoint x: 737, startPoint y: 502, endPoint x: 752, endPoint y: 538, distance: 40.0
click at [752, 538] on div at bounding box center [677, 165] width 1354 height 1966
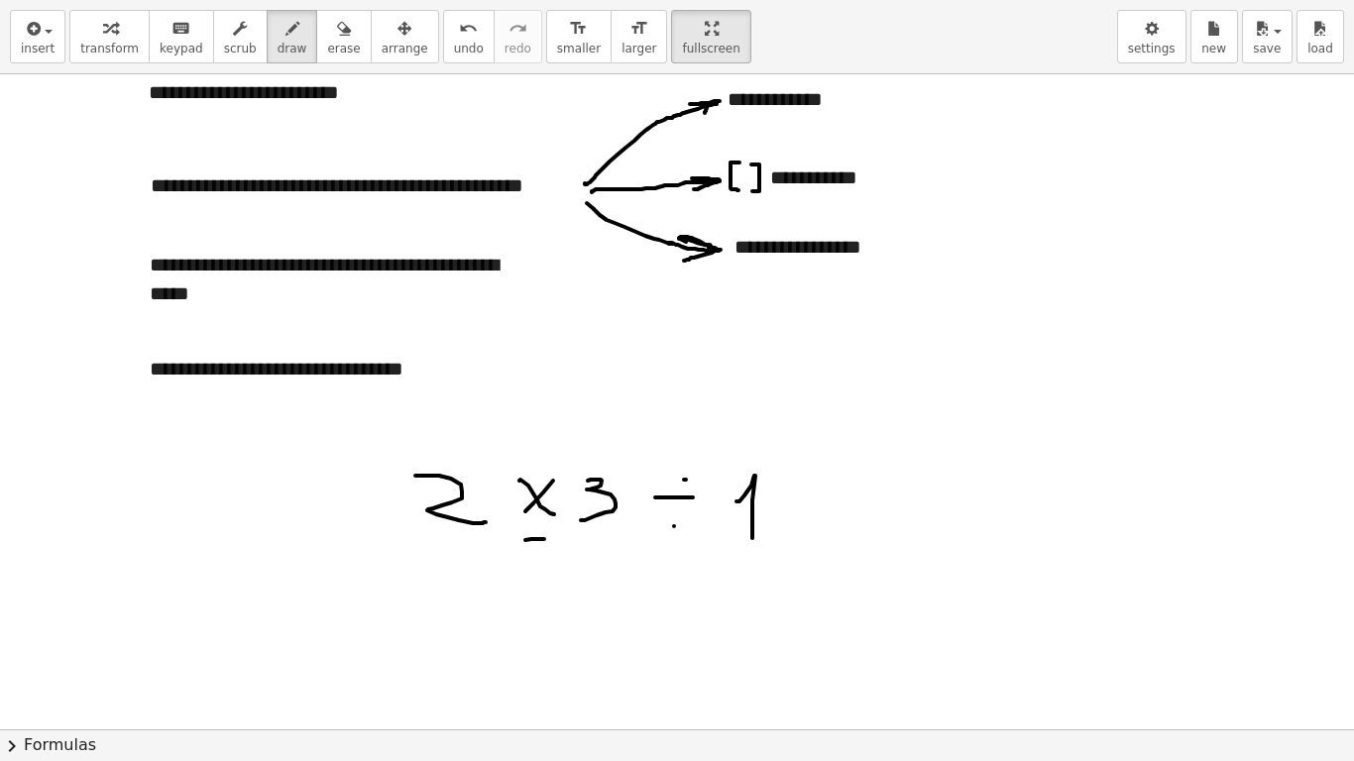
drag, startPoint x: 525, startPoint y: 540, endPoint x: 545, endPoint y: 539, distance: 19.9
click at [545, 539] on div at bounding box center [677, 165] width 1354 height 1966
drag, startPoint x: 658, startPoint y: 552, endPoint x: 699, endPoint y: 551, distance: 40.7
click at [699, 551] on div at bounding box center [677, 165] width 1354 height 1966
drag, startPoint x: 593, startPoint y: 442, endPoint x: 590, endPoint y: 549, distance: 107.1
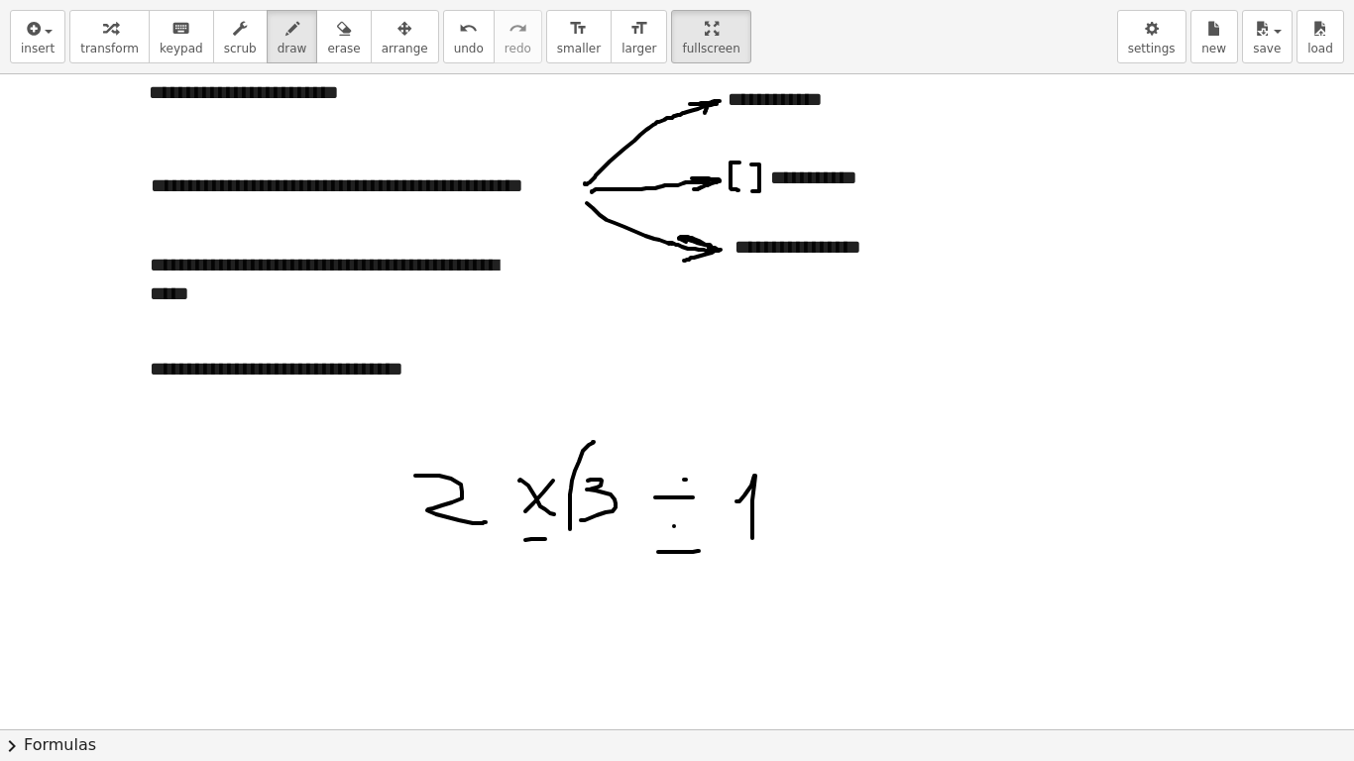
click at [590, 549] on div at bounding box center [677, 165] width 1354 height 1966
drag, startPoint x: 780, startPoint y: 429, endPoint x: 783, endPoint y: 561, distance: 131.9
click at [785, 544] on div at bounding box center [677, 165] width 1354 height 1966
drag, startPoint x: 652, startPoint y: 492, endPoint x: 642, endPoint y: 468, distance: 25.8
click at [647, 458] on div at bounding box center [677, 165] width 1354 height 1966
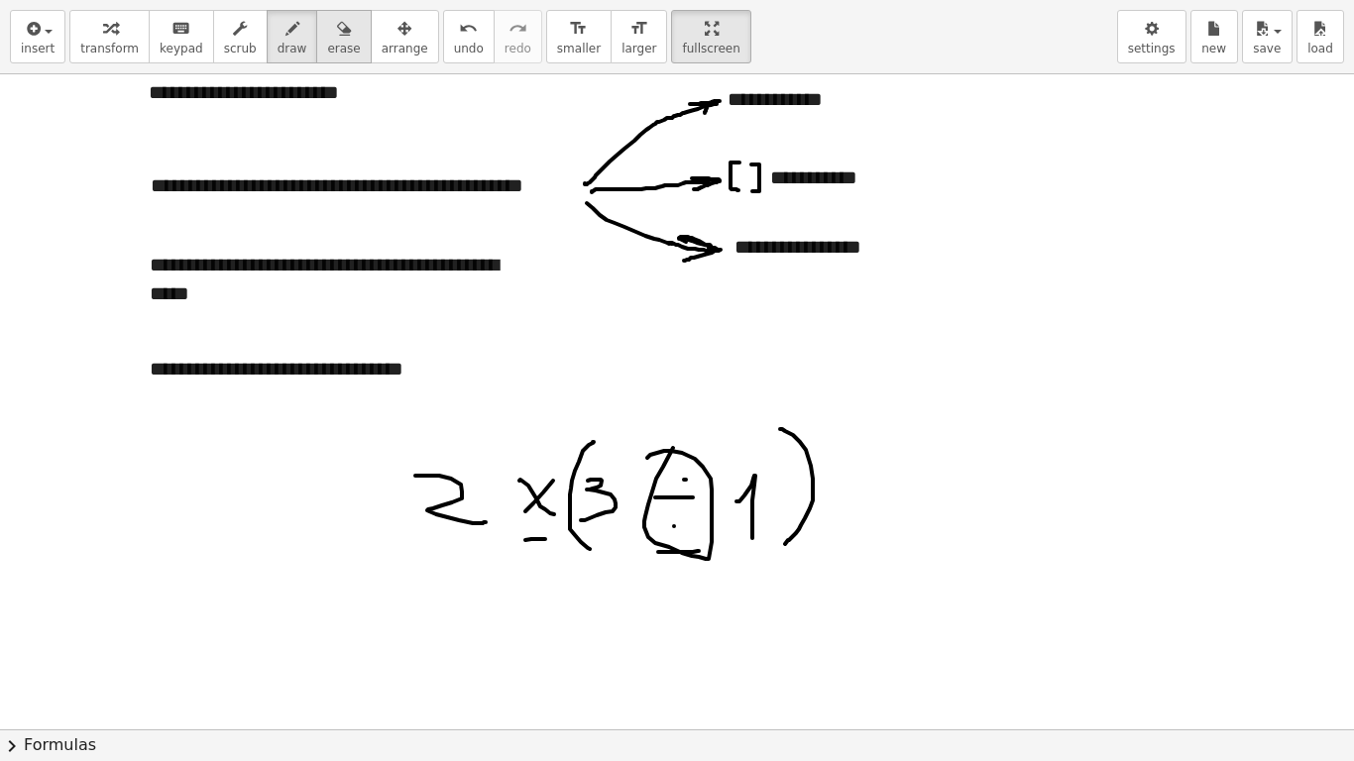
click at [330, 49] on button "erase" at bounding box center [343, 37] width 55 height 54
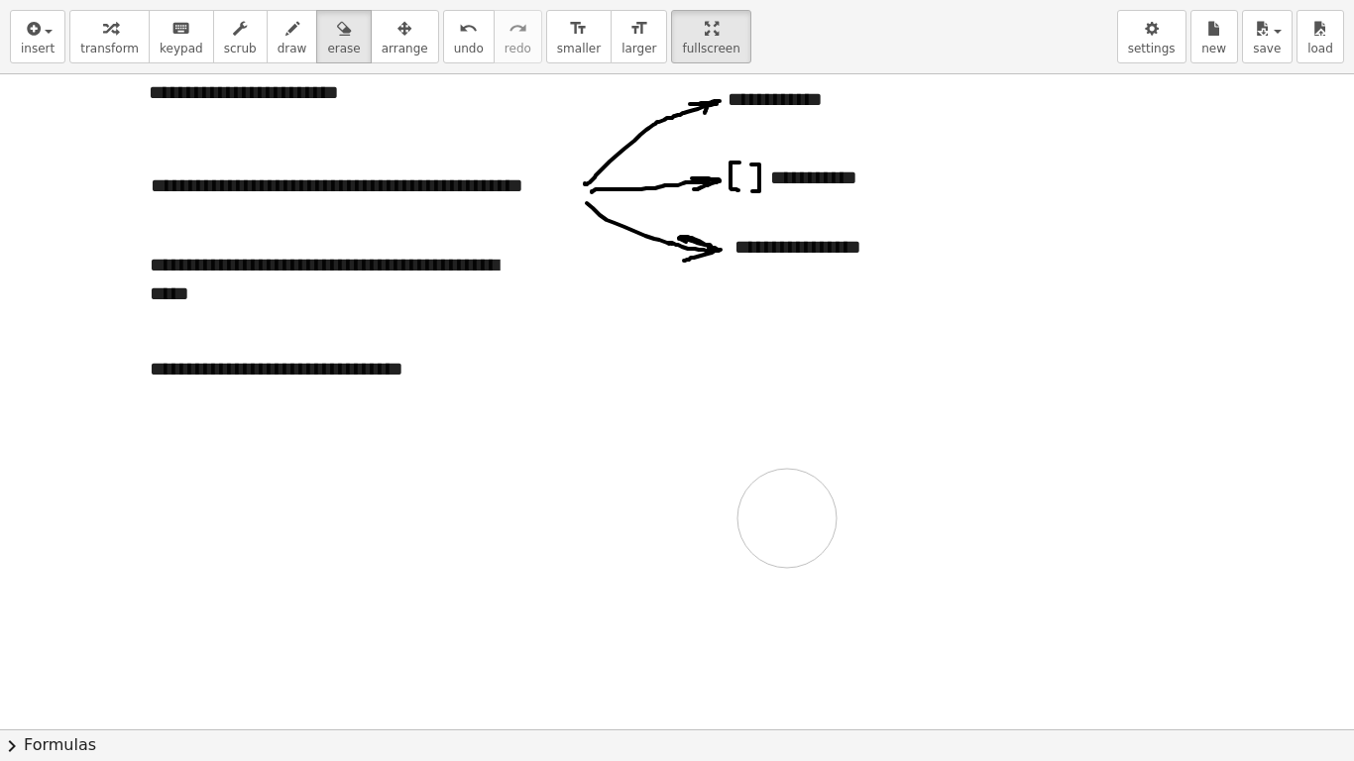
drag, startPoint x: 617, startPoint y: 586, endPoint x: 787, endPoint y: 518, distance: 183.4
click at [787, 518] on div at bounding box center [677, 165] width 1354 height 1966
click at [59, 57] on button "insert" at bounding box center [38, 37] width 56 height 54
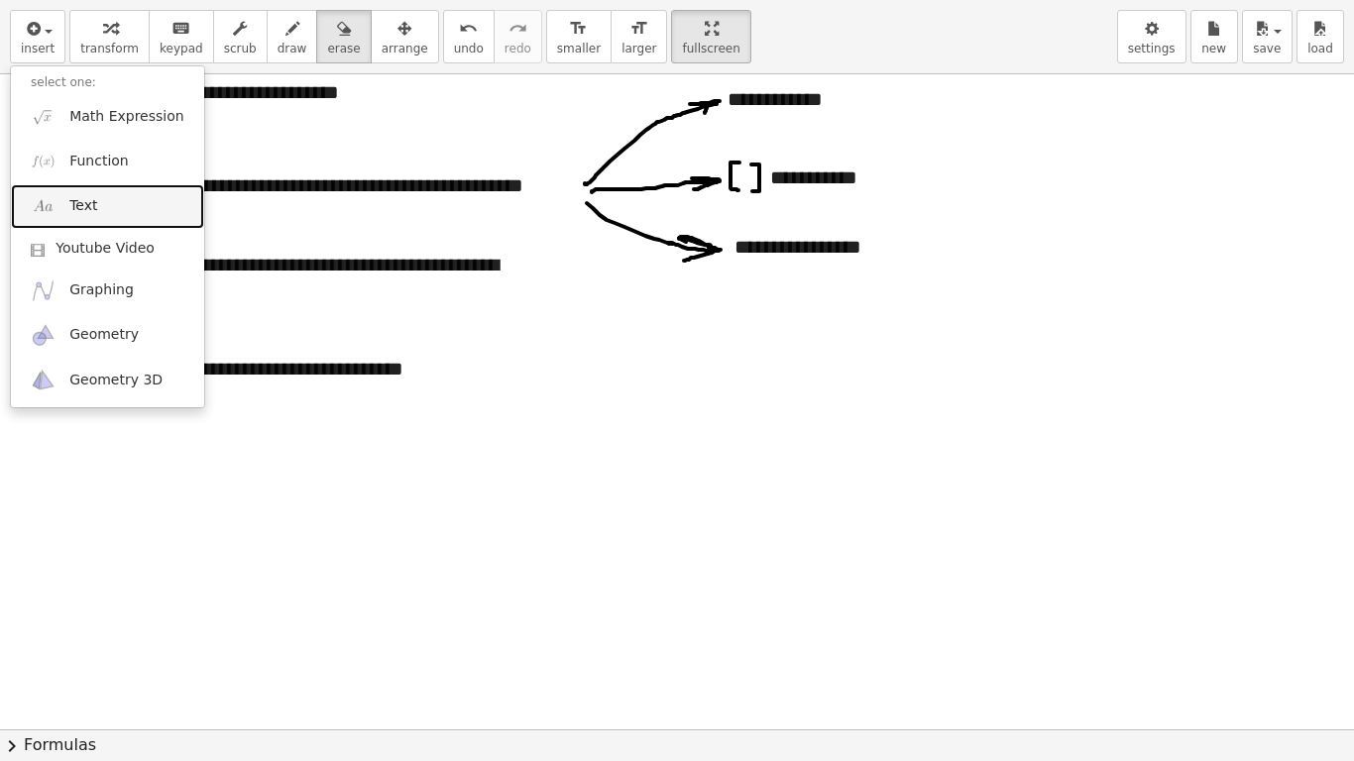
click at [94, 210] on link "Text" at bounding box center [107, 206] width 193 height 45
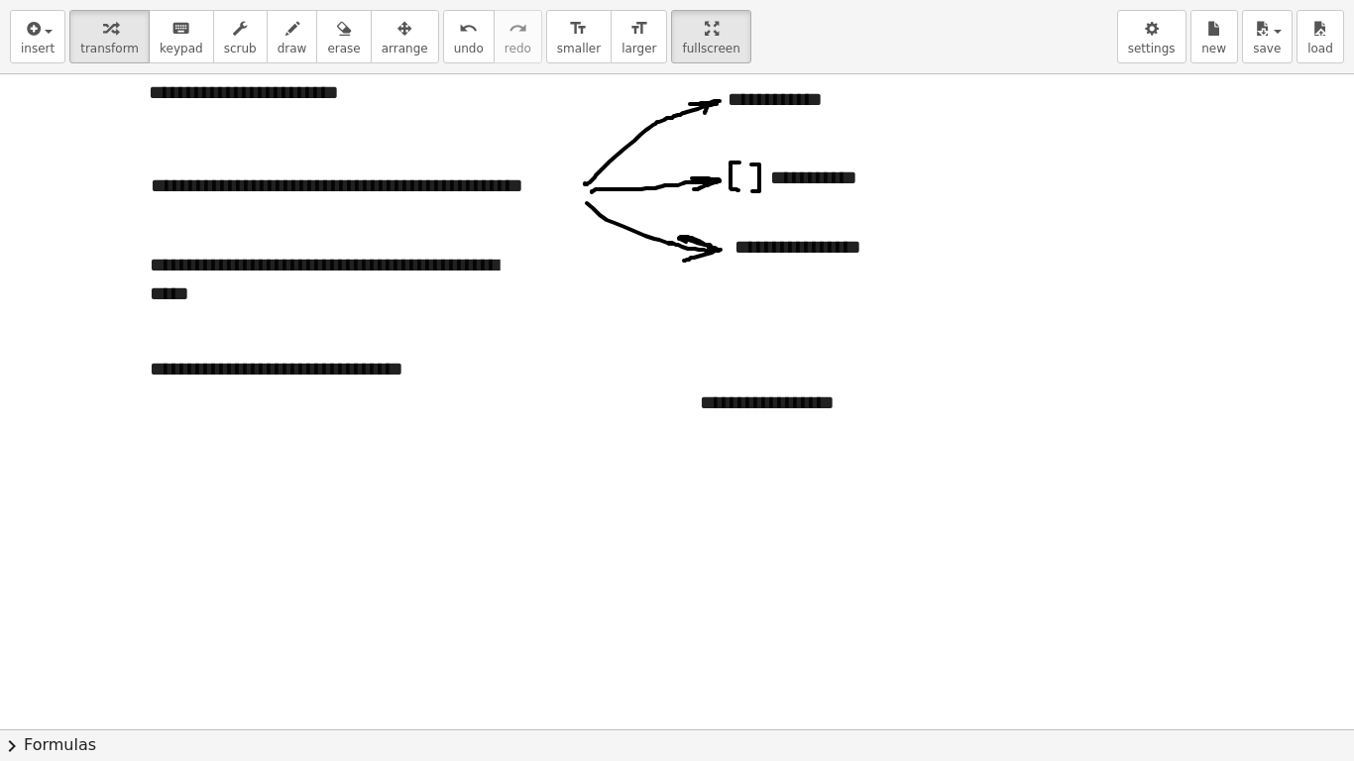
click at [509, 571] on div at bounding box center [677, 165] width 1354 height 1966
click at [382, 56] on span "arrange" at bounding box center [405, 49] width 47 height 14
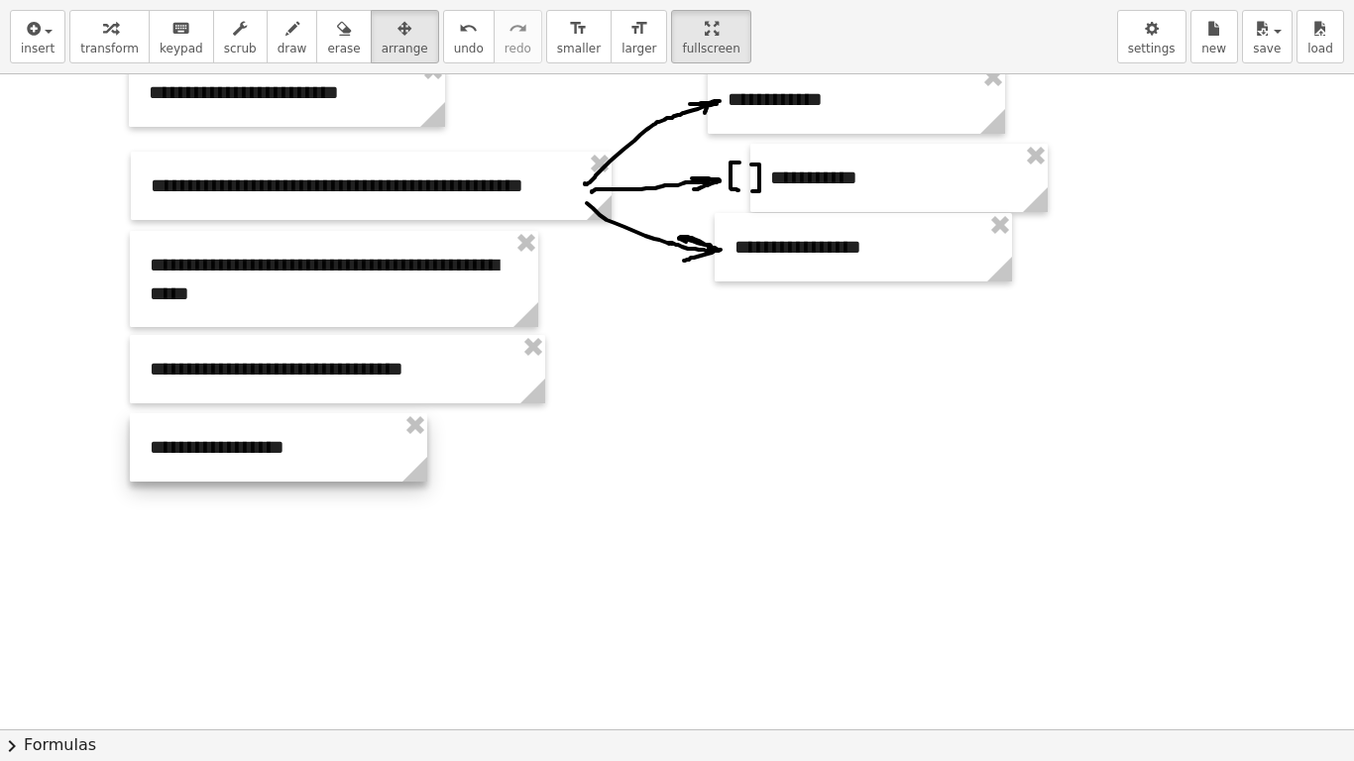
click at [247, 471] on div at bounding box center [278, 447] width 297 height 68
drag, startPoint x: 247, startPoint y: 471, endPoint x: 837, endPoint y: 481, distance: 589.9
click at [835, 481] on div at bounding box center [677, 165] width 1354 height 1966
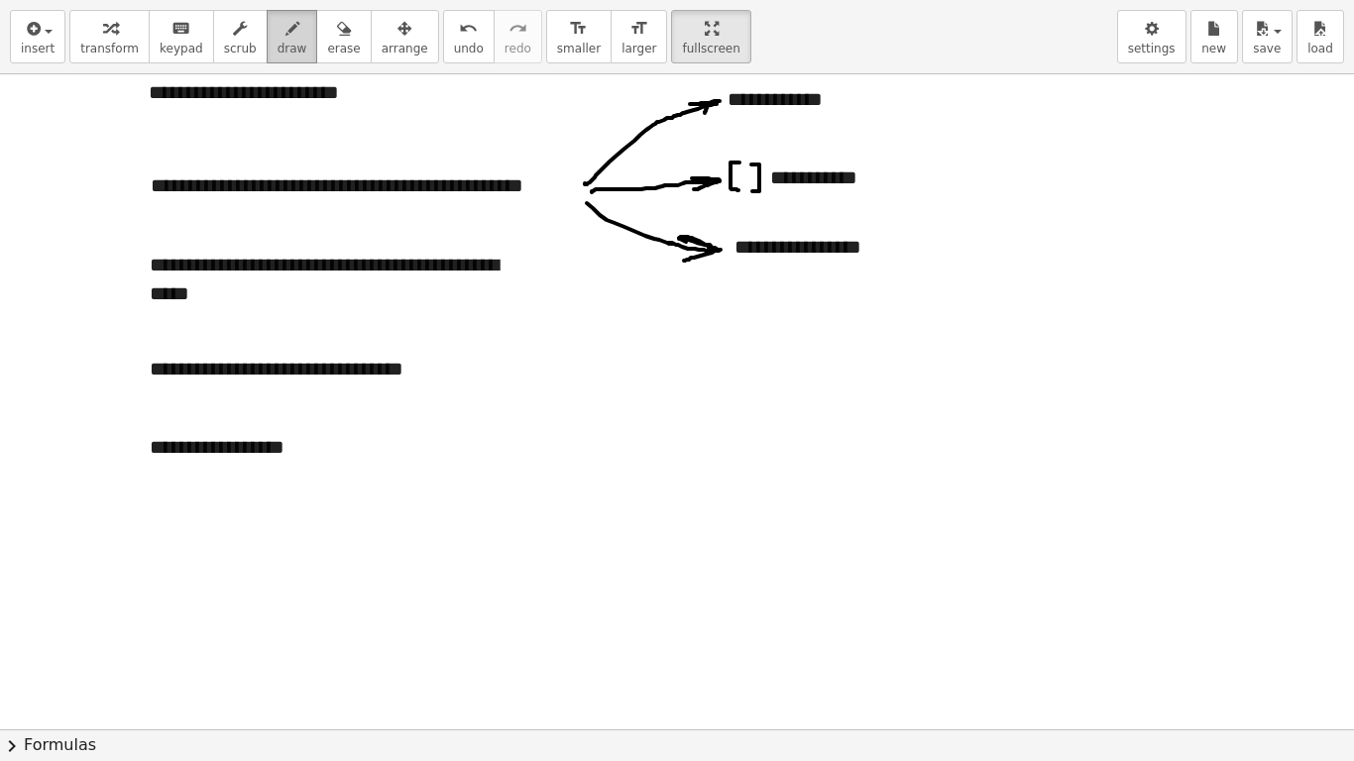
click at [279, 57] on button "draw" at bounding box center [293, 37] width 52 height 54
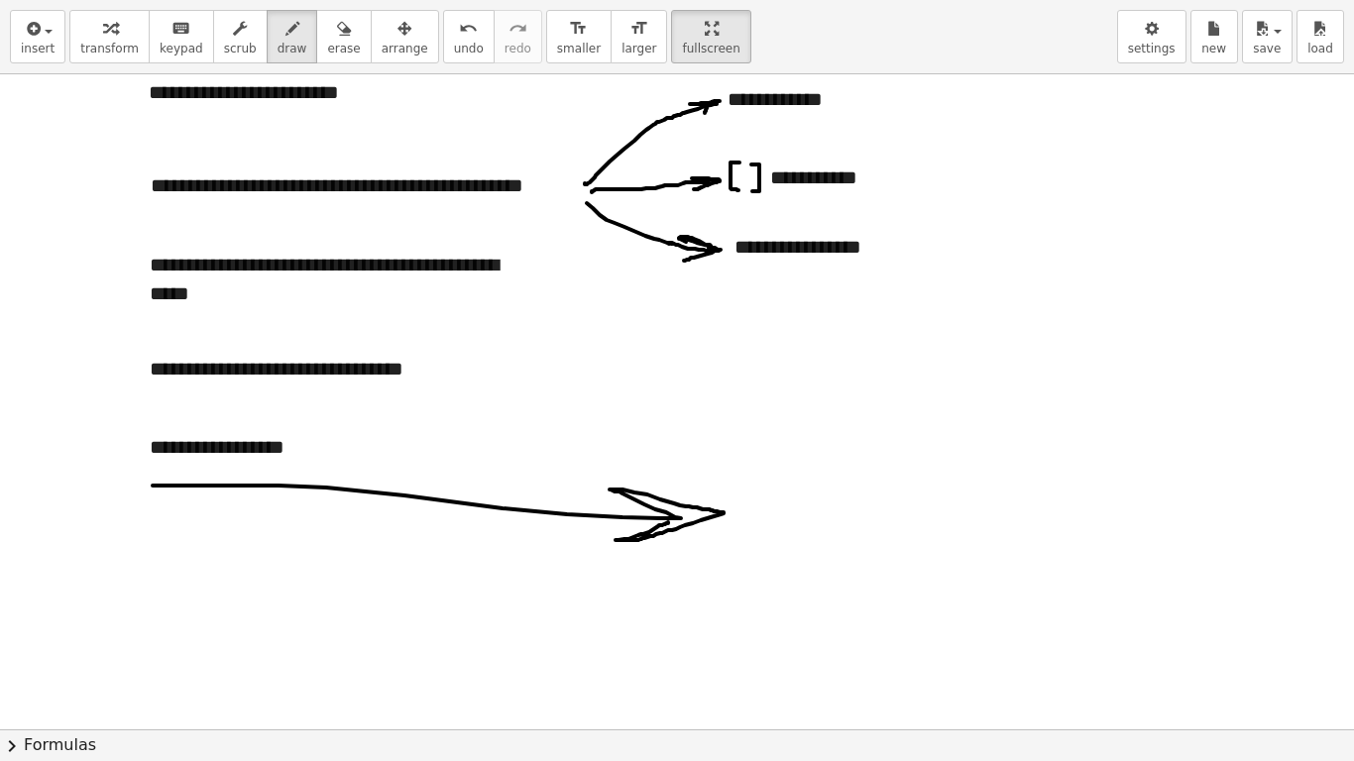
drag, startPoint x: 153, startPoint y: 486, endPoint x: 668, endPoint y: 522, distance: 516.8
click at [668, 522] on div at bounding box center [677, 165] width 1354 height 1966
click at [49, 45] on span "insert" at bounding box center [38, 49] width 34 height 14
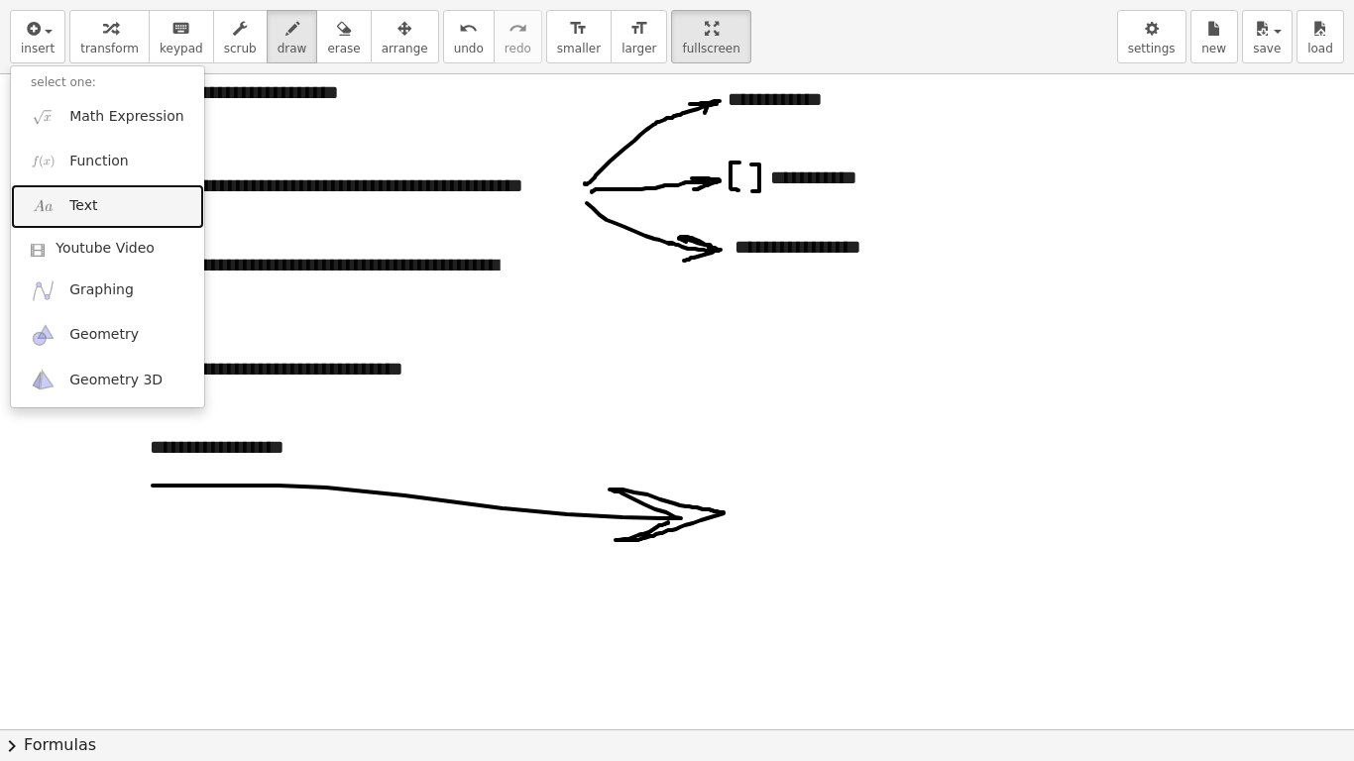
click at [130, 200] on link "Text" at bounding box center [107, 206] width 193 height 45
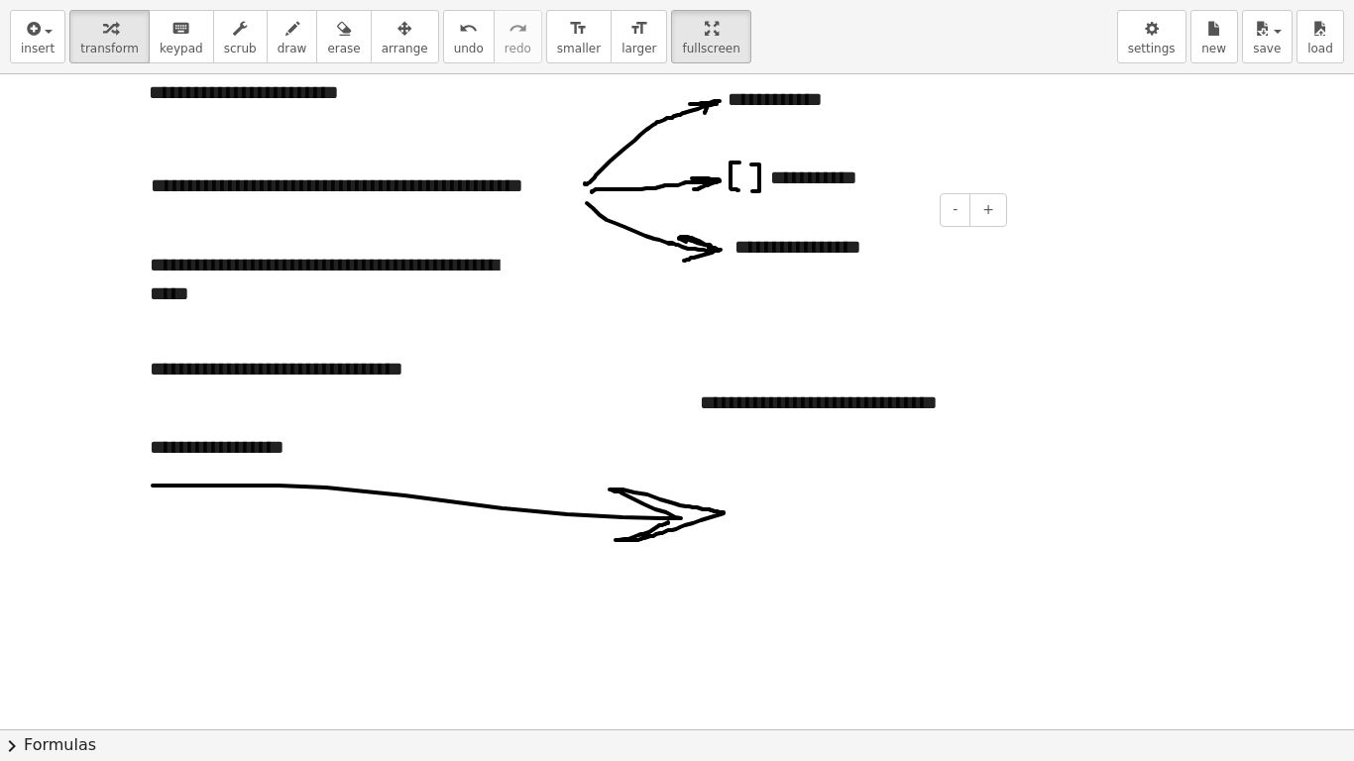
click at [935, 323] on div at bounding box center [677, 165] width 1354 height 1966
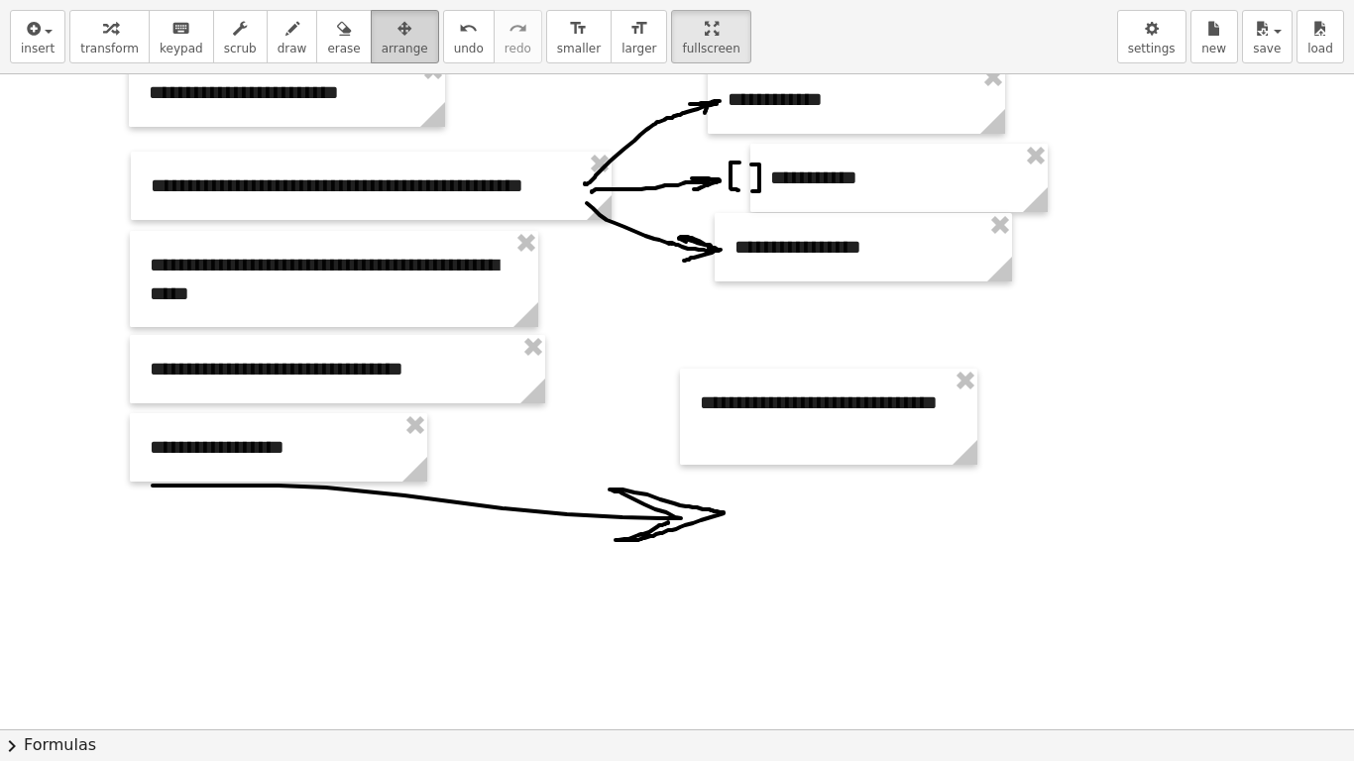
click at [382, 30] on div "button" at bounding box center [405, 28] width 47 height 24
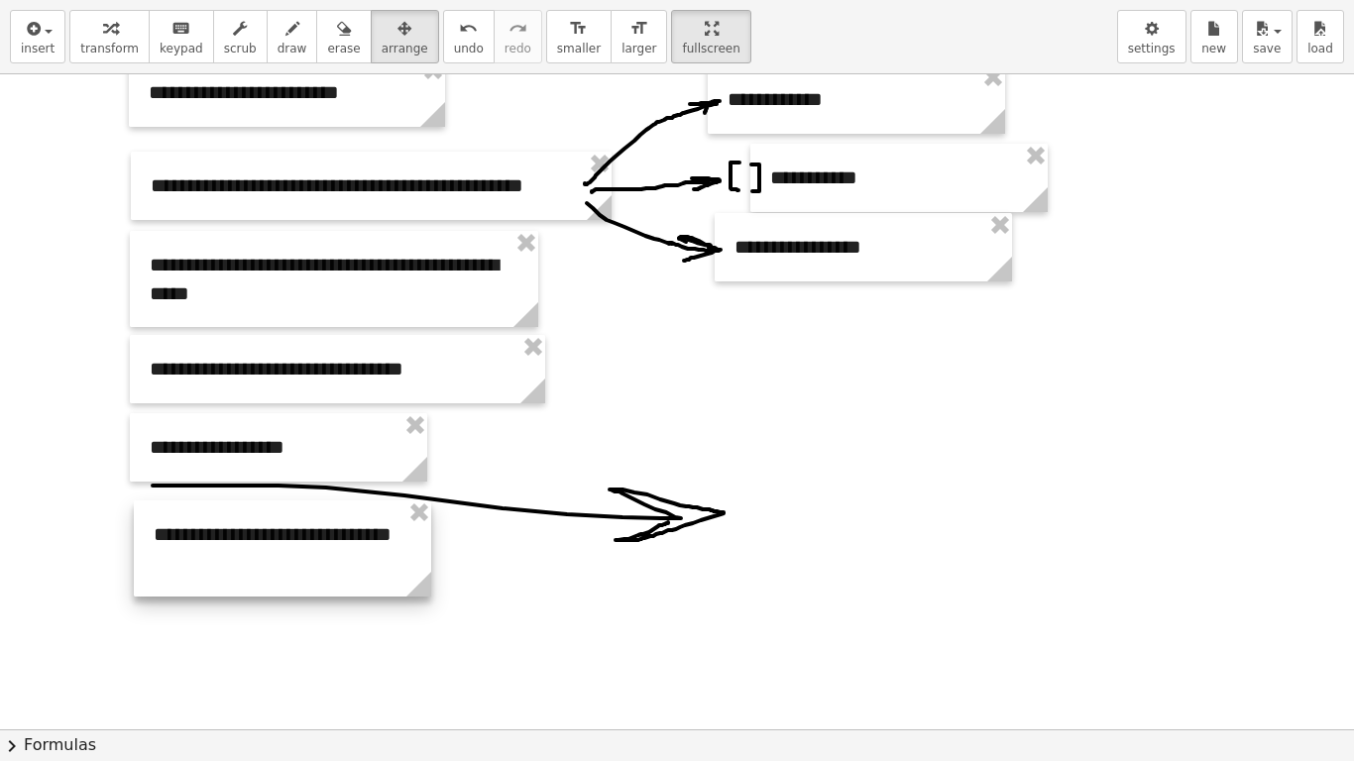
drag, startPoint x: 791, startPoint y: 406, endPoint x: 245, endPoint y: 538, distance: 561.9
click at [245, 538] on div at bounding box center [282, 549] width 297 height 96
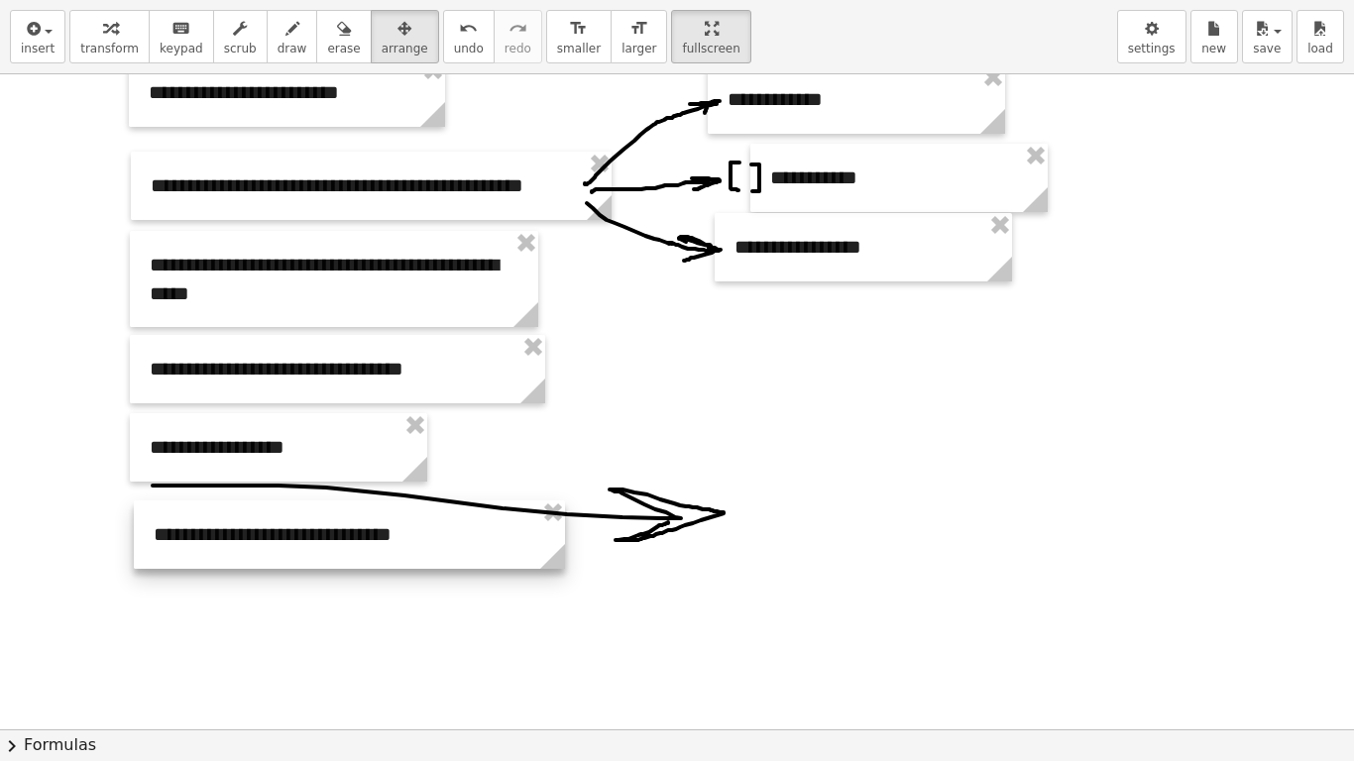
drag, startPoint x: 433, startPoint y: 586, endPoint x: 547, endPoint y: 569, distance: 115.2
click at [547, 569] on g at bounding box center [556, 560] width 35 height 35
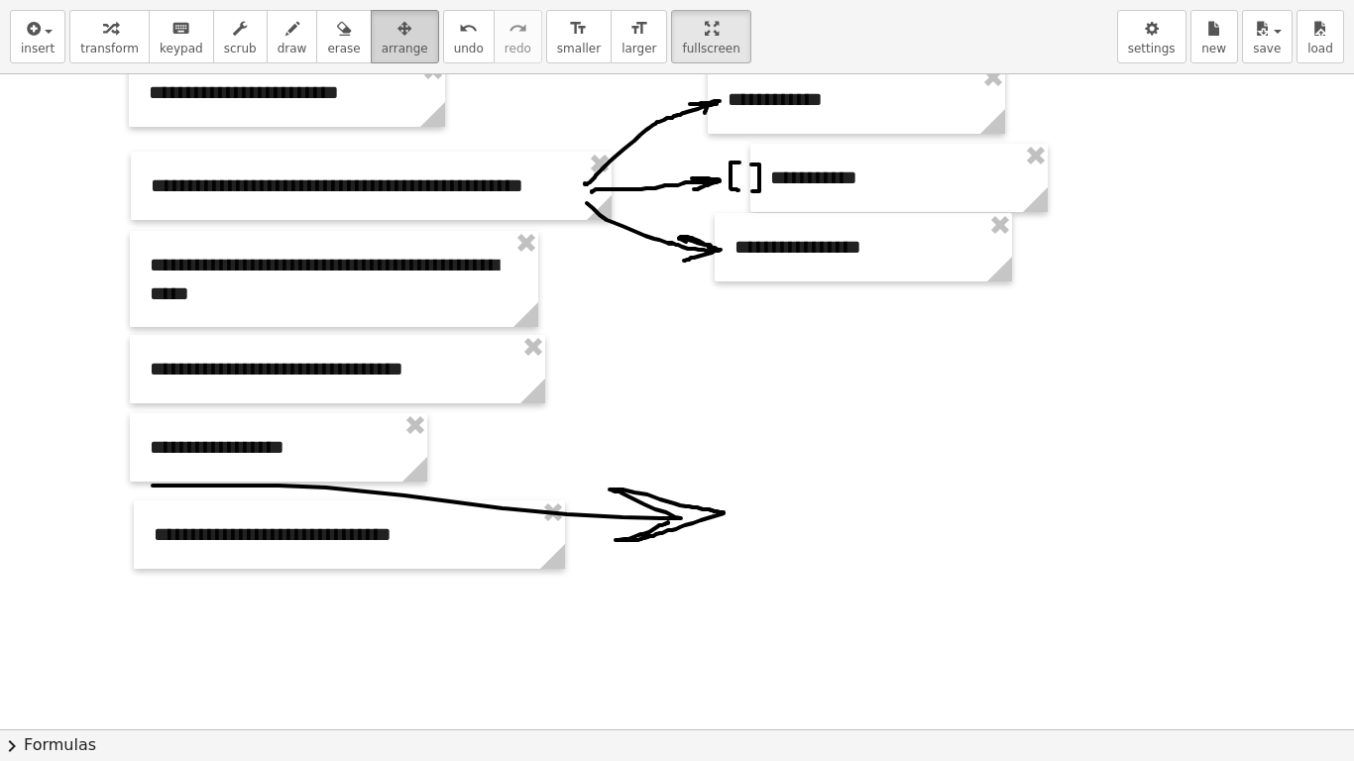
click at [382, 44] on span "arrange" at bounding box center [405, 49] width 47 height 14
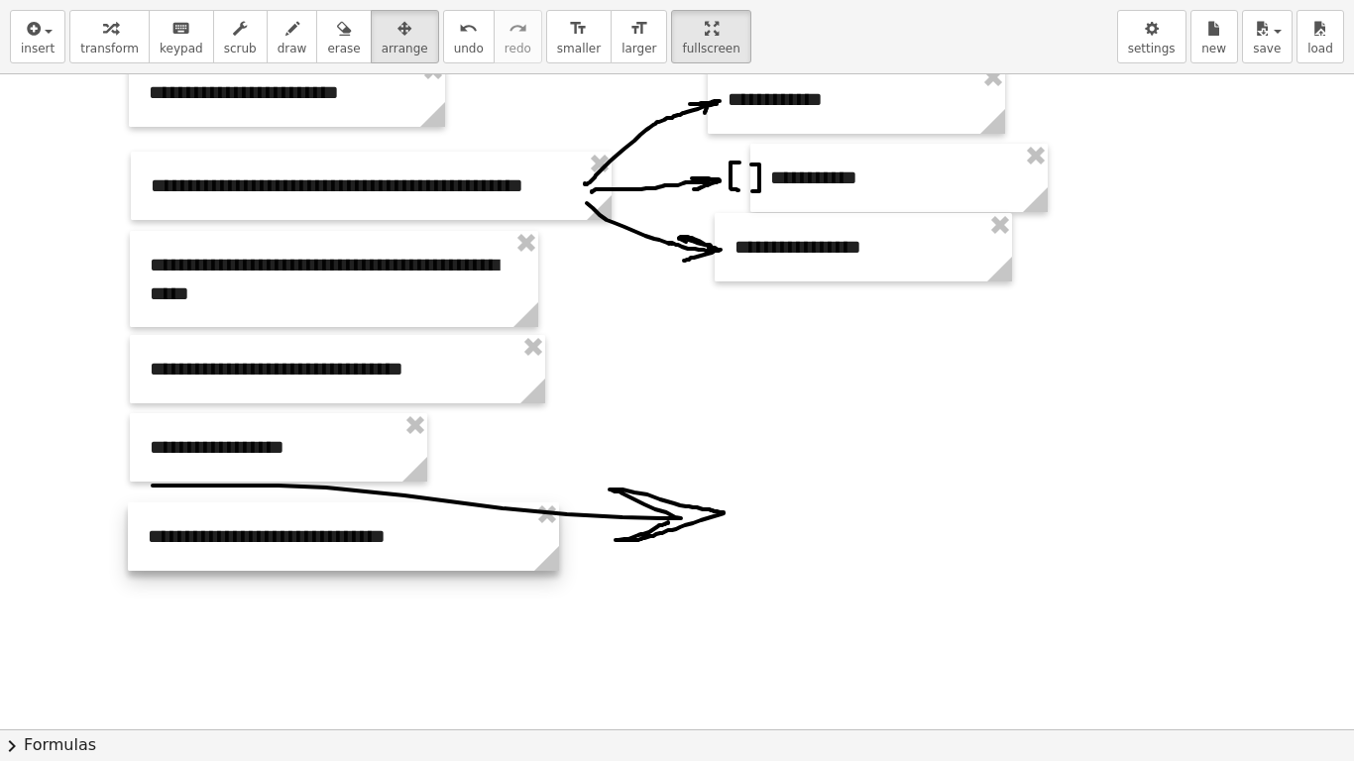
click at [261, 531] on div at bounding box center [343, 537] width 431 height 68
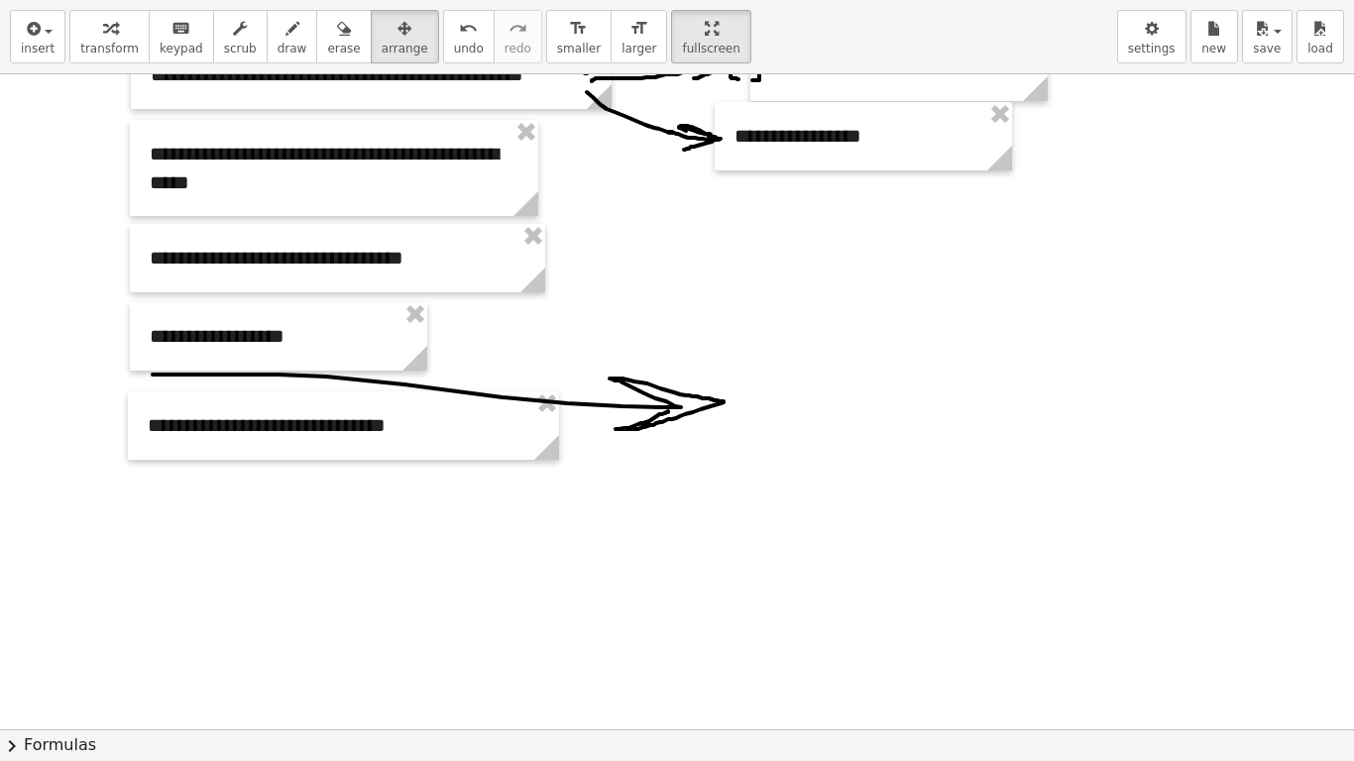
scroll to position [991, 0]
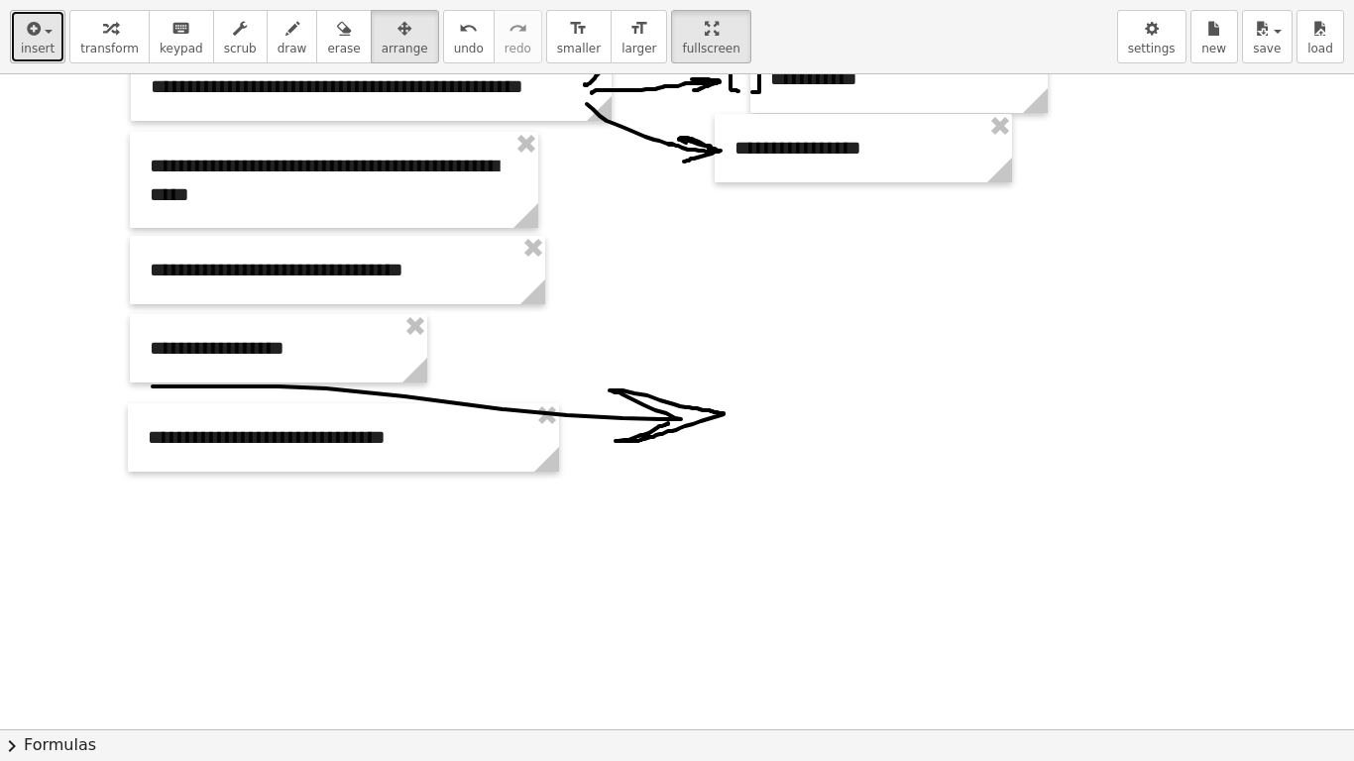
click at [47, 54] on span "insert" at bounding box center [38, 49] width 34 height 14
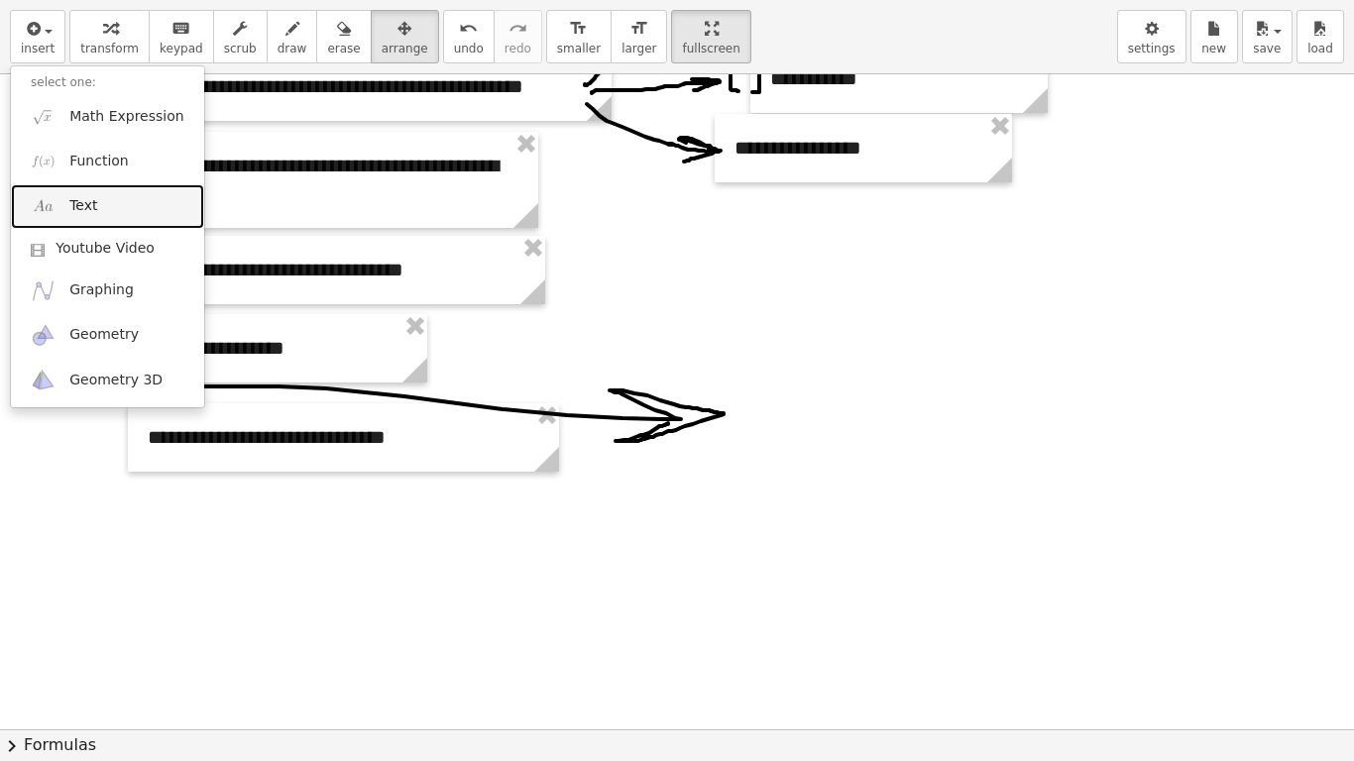
click at [126, 196] on link "Text" at bounding box center [107, 206] width 193 height 45
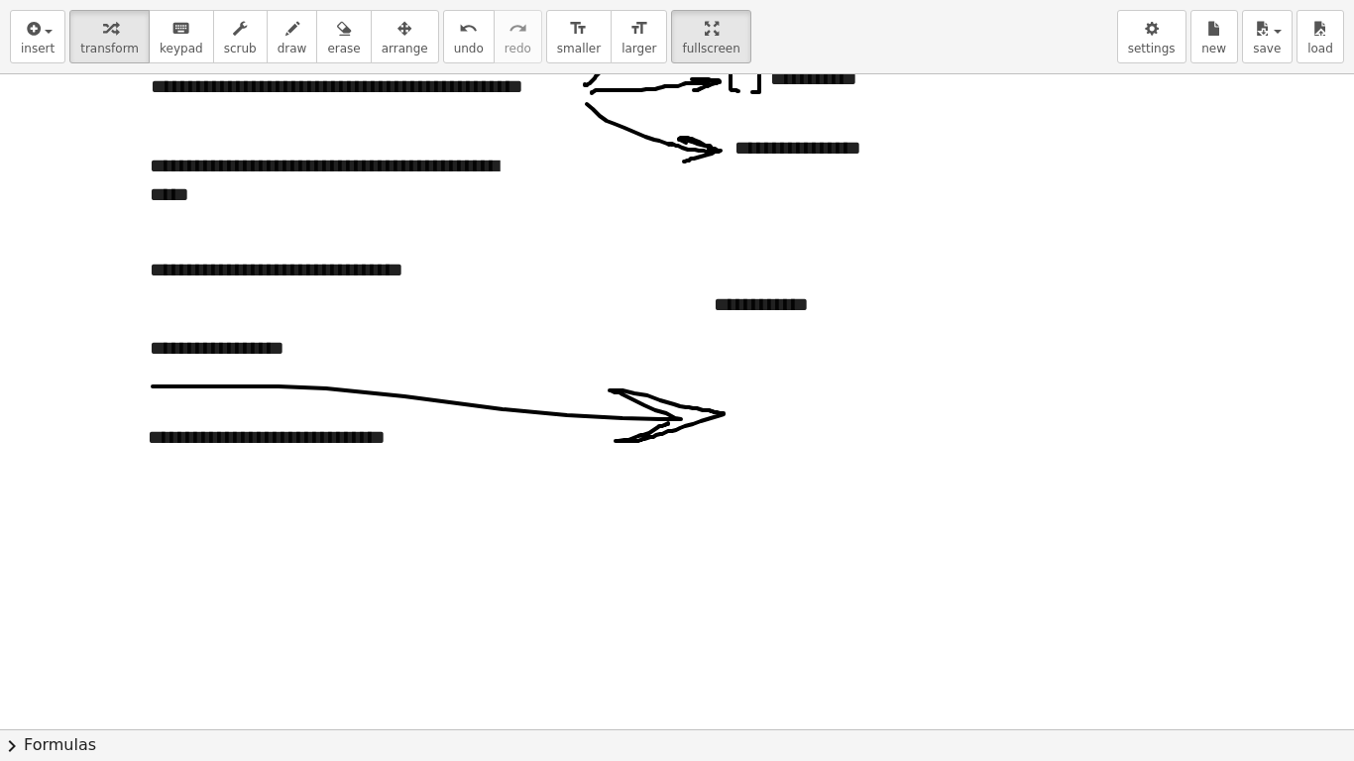
click at [826, 458] on div at bounding box center [677, 66] width 1354 height 1966
click at [399, 54] on button "arrange" at bounding box center [405, 37] width 68 height 54
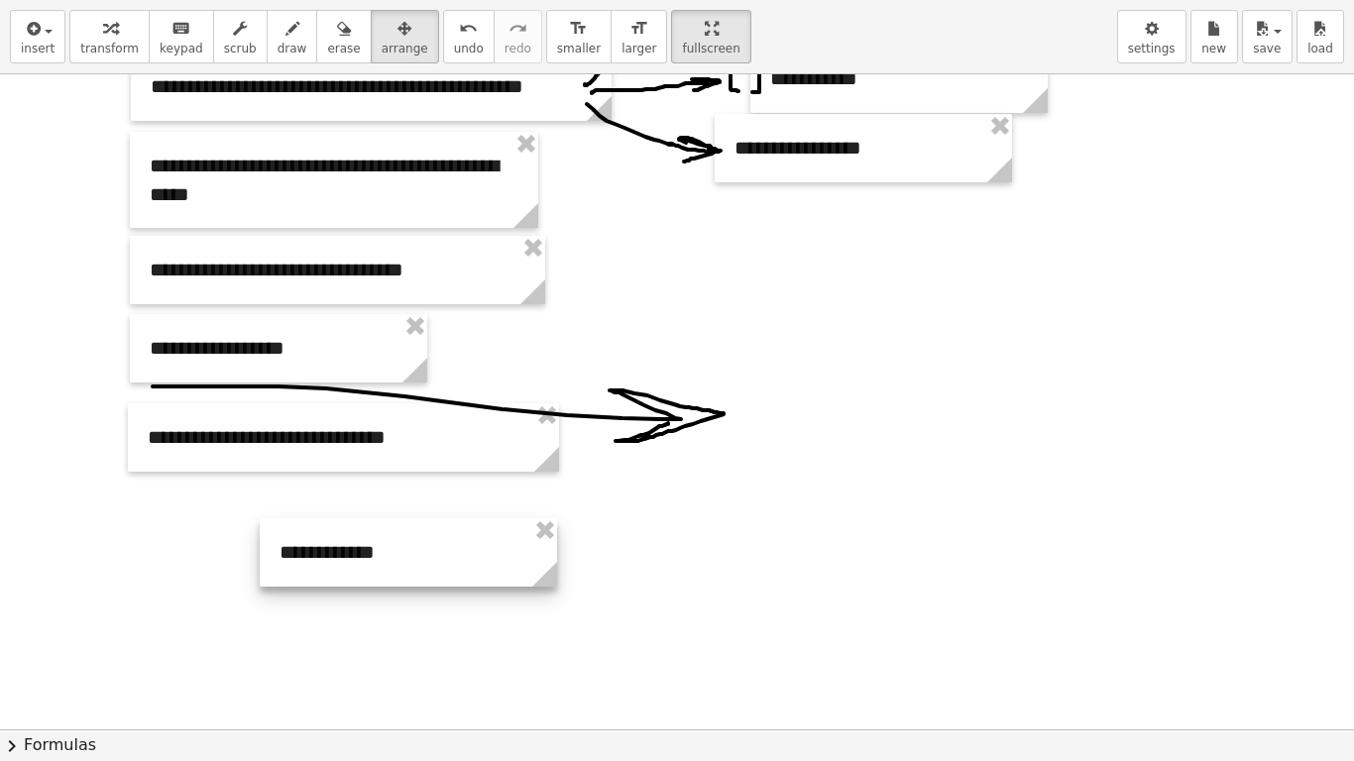
drag, startPoint x: 431, startPoint y: 506, endPoint x: 279, endPoint y: 550, distance: 159.1
click at [293, 562] on div at bounding box center [408, 552] width 297 height 68
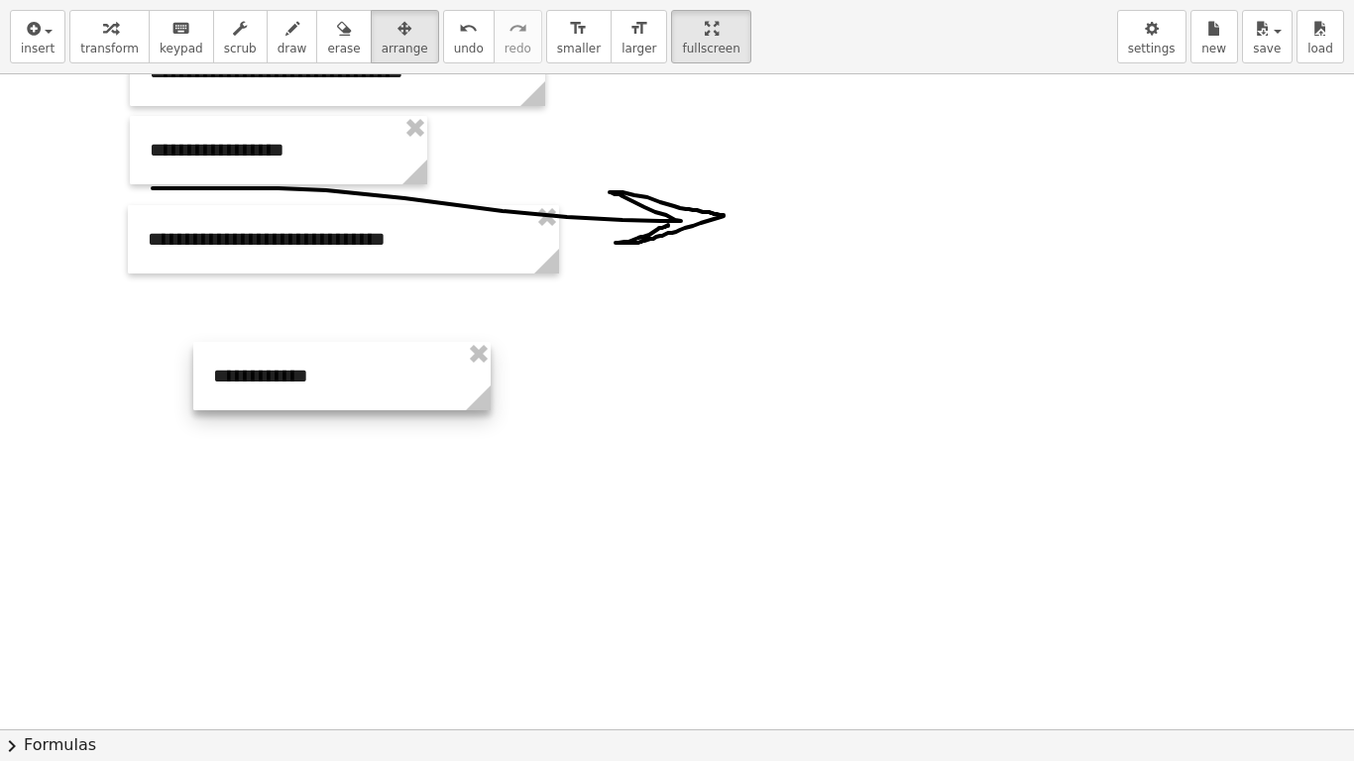
drag, startPoint x: 316, startPoint y: 382, endPoint x: 207, endPoint y: 386, distance: 109.1
click at [207, 386] on div at bounding box center [341, 376] width 297 height 68
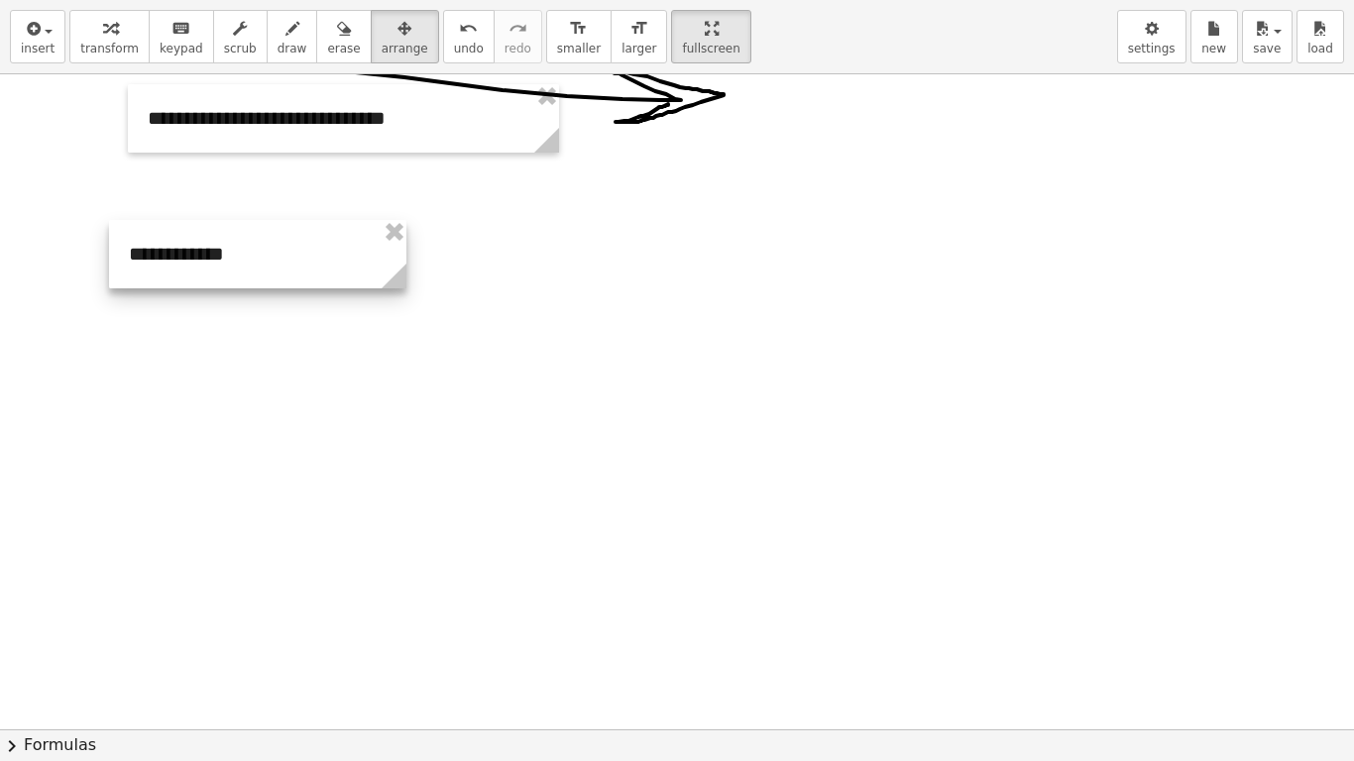
drag, startPoint x: 243, startPoint y: 258, endPoint x: 237, endPoint y: 276, distance: 18.8
click at [237, 276] on div at bounding box center [257, 254] width 297 height 68
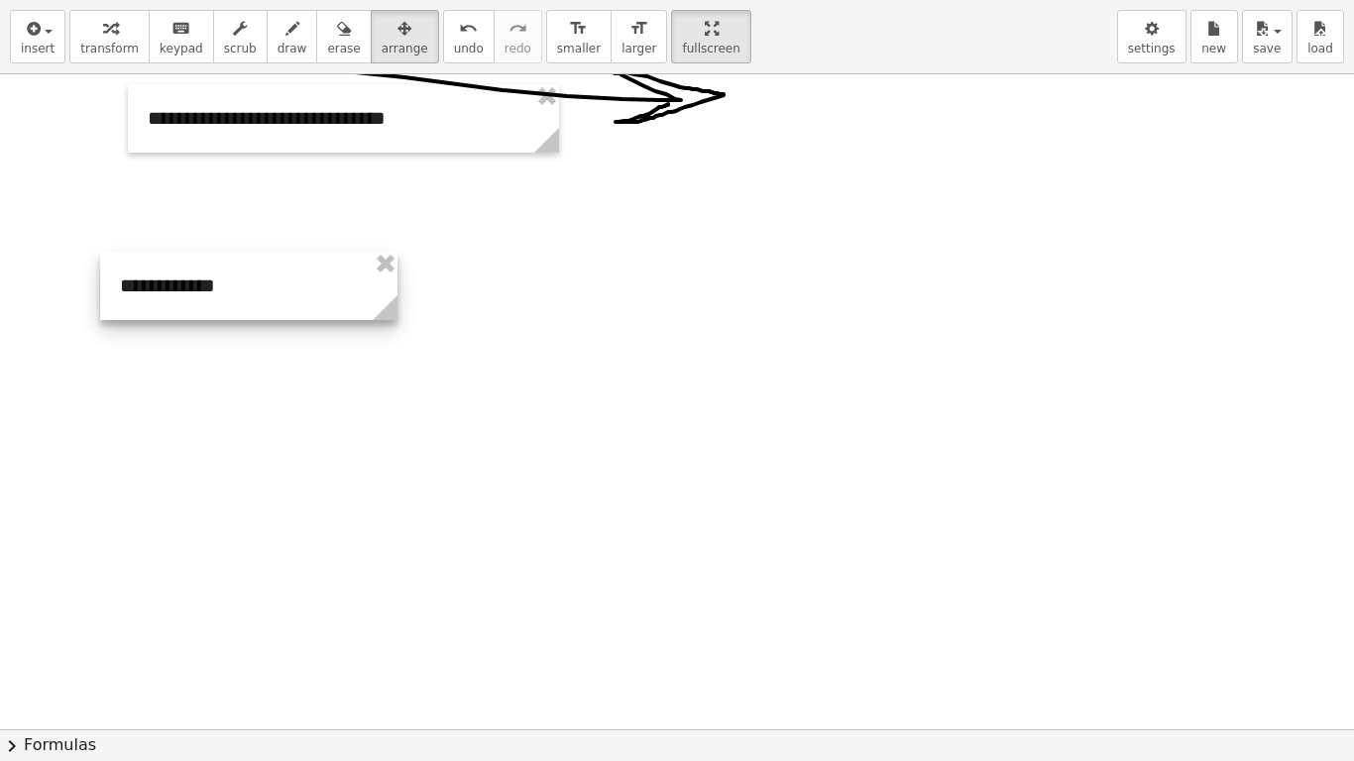
drag, startPoint x: 242, startPoint y: 280, endPoint x: 239, endPoint y: 293, distance: 14.2
click at [239, 293] on div at bounding box center [248, 286] width 297 height 68
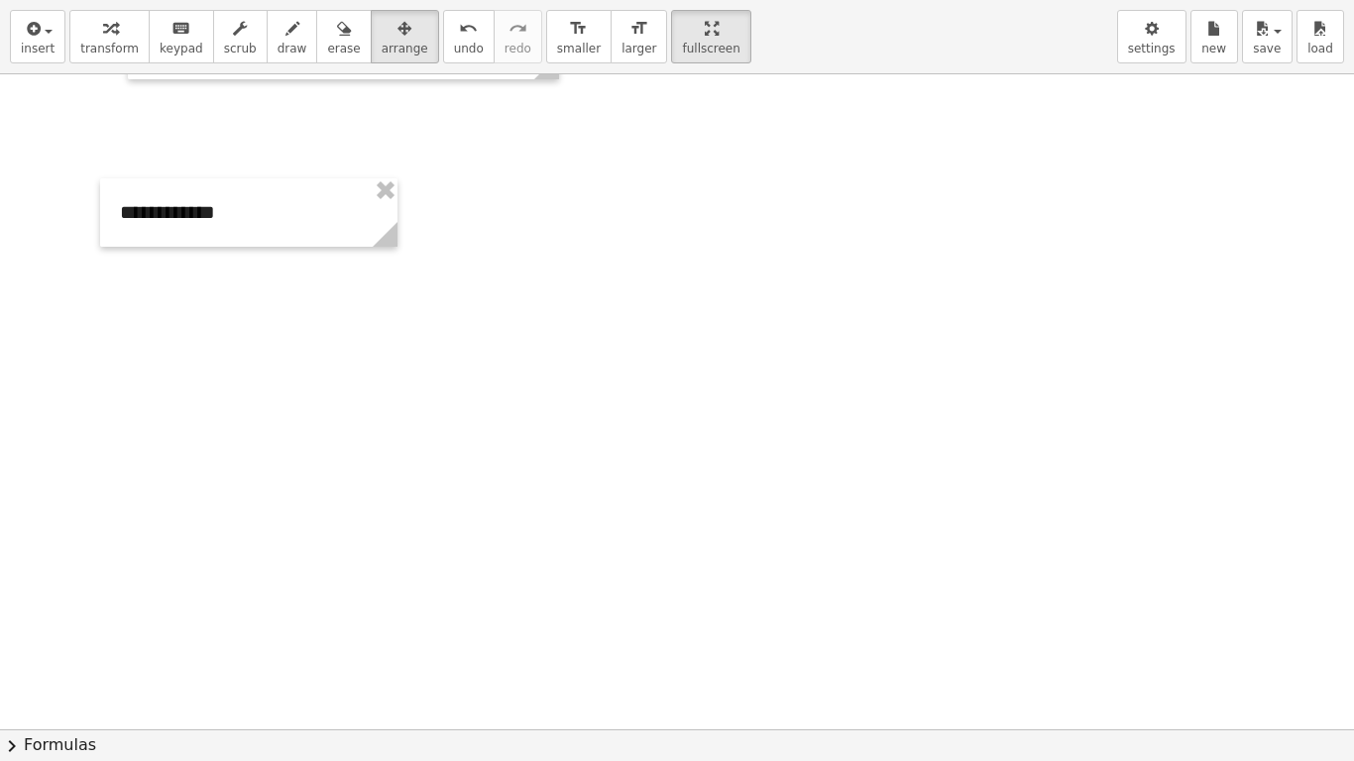
scroll to position [1410, 0]
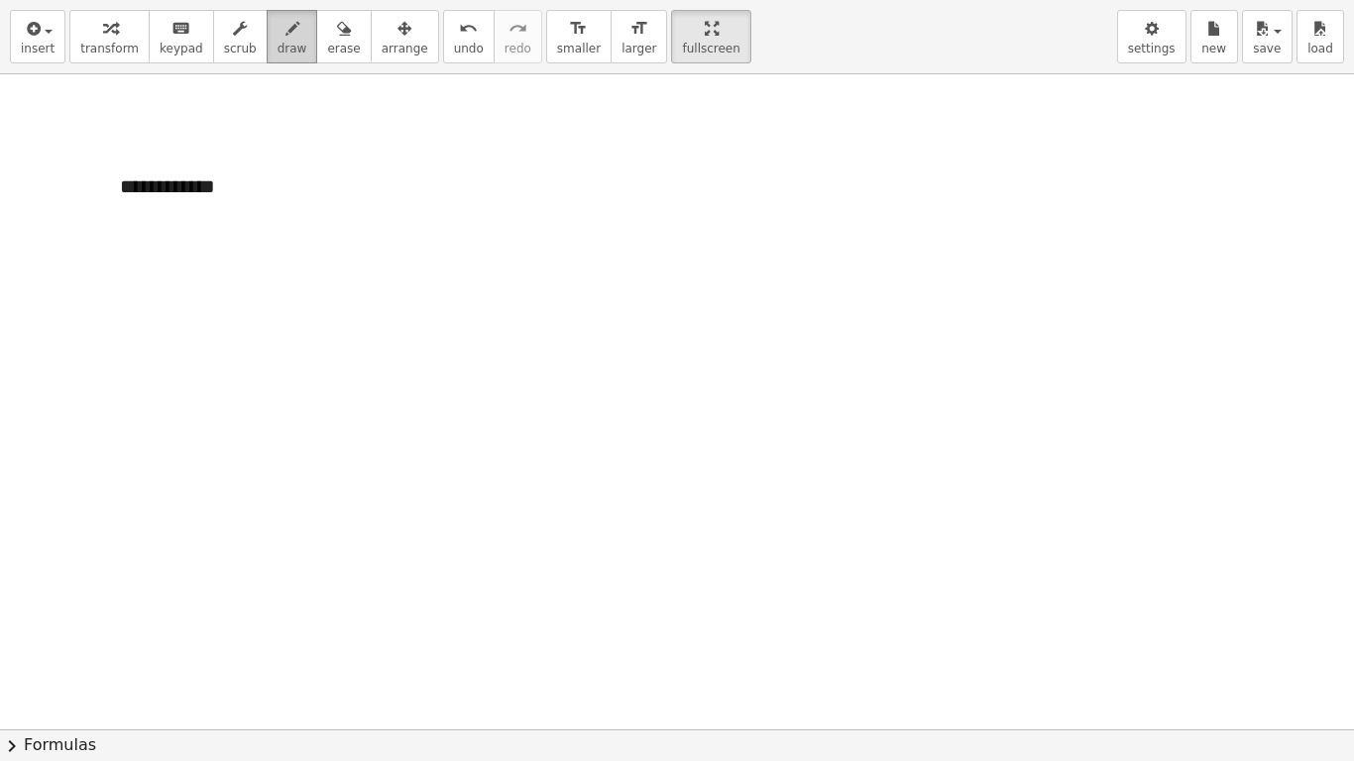
click at [278, 53] on span "draw" at bounding box center [293, 49] width 30 height 14
drag, startPoint x: 279, startPoint y: 326, endPoint x: 358, endPoint y: 298, distance: 84.0
drag, startPoint x: 327, startPoint y: 275, endPoint x: 325, endPoint y: 298, distance: 23.9
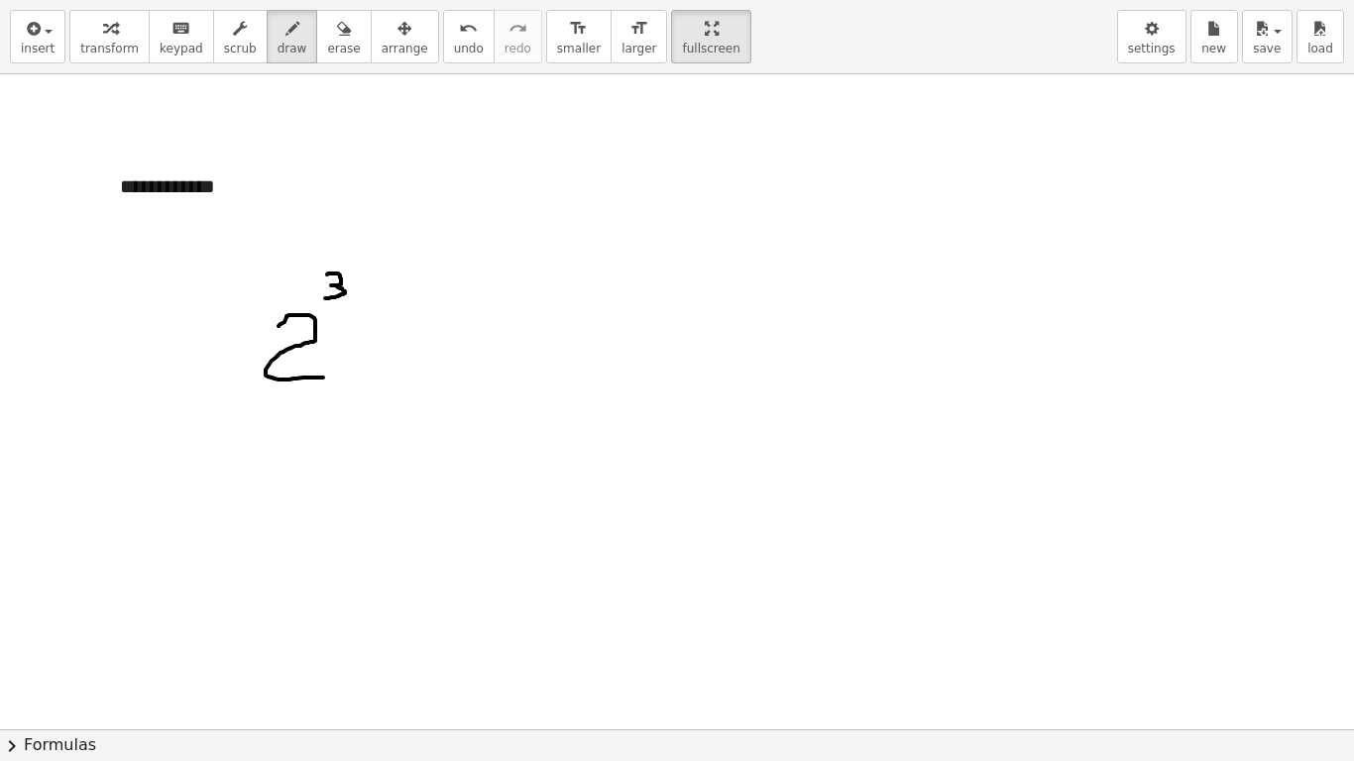
drag, startPoint x: 643, startPoint y: 46, endPoint x: 643, endPoint y: -74, distance: 120.0
click at [643, 0] on html "**********" at bounding box center [677, 380] width 1354 height 761
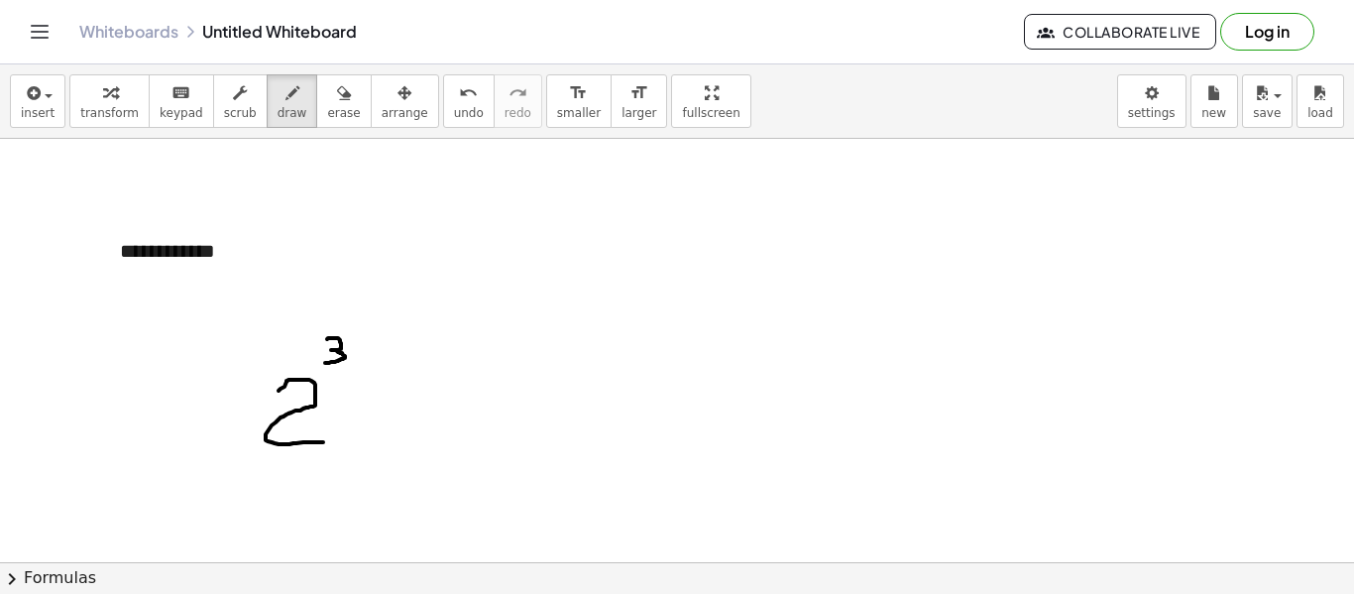
click at [634, 233] on div "**********" at bounding box center [677, 328] width 1354 height 529
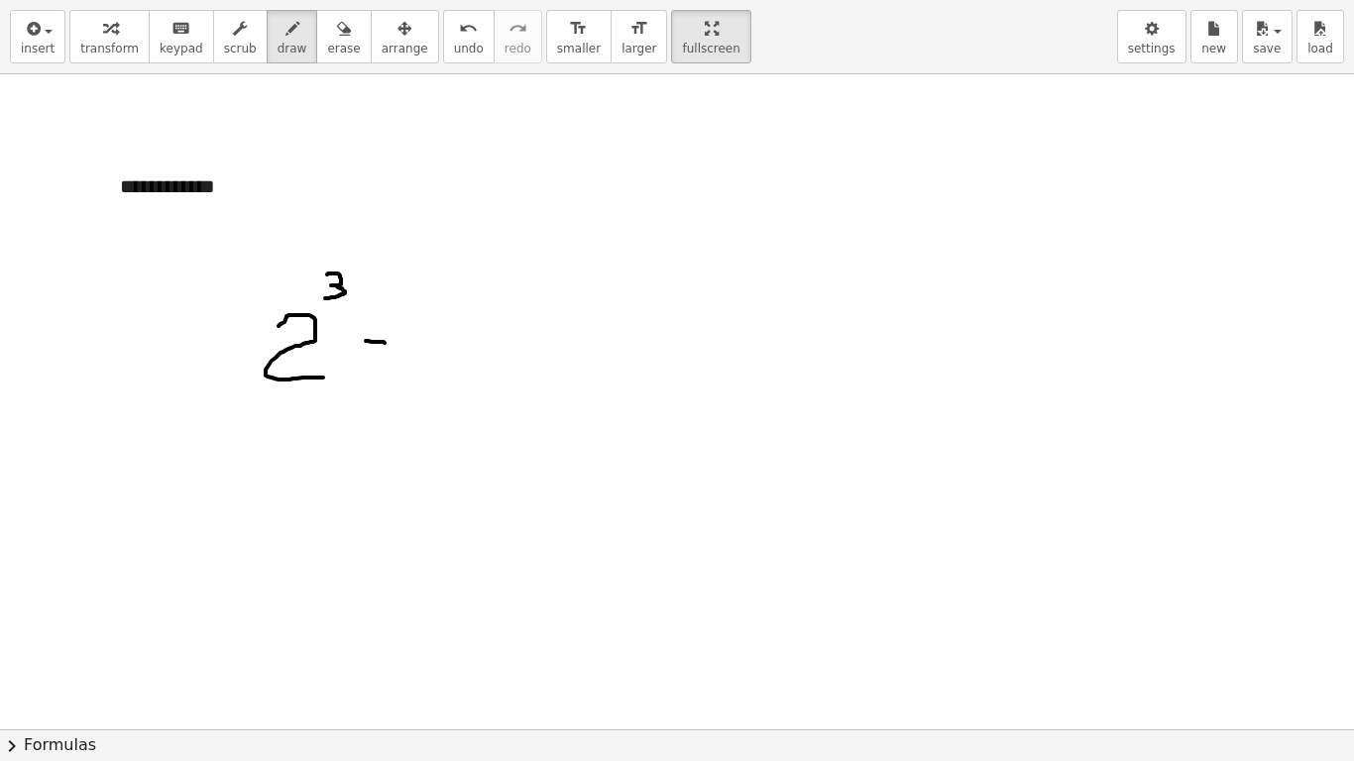
drag, startPoint x: 366, startPoint y: 341, endPoint x: 388, endPoint y: 343, distance: 21.9
drag, startPoint x: 368, startPoint y: 352, endPoint x: 393, endPoint y: 354, distance: 24.9
drag, startPoint x: 289, startPoint y: 417, endPoint x: 299, endPoint y: 424, distance: 12.1
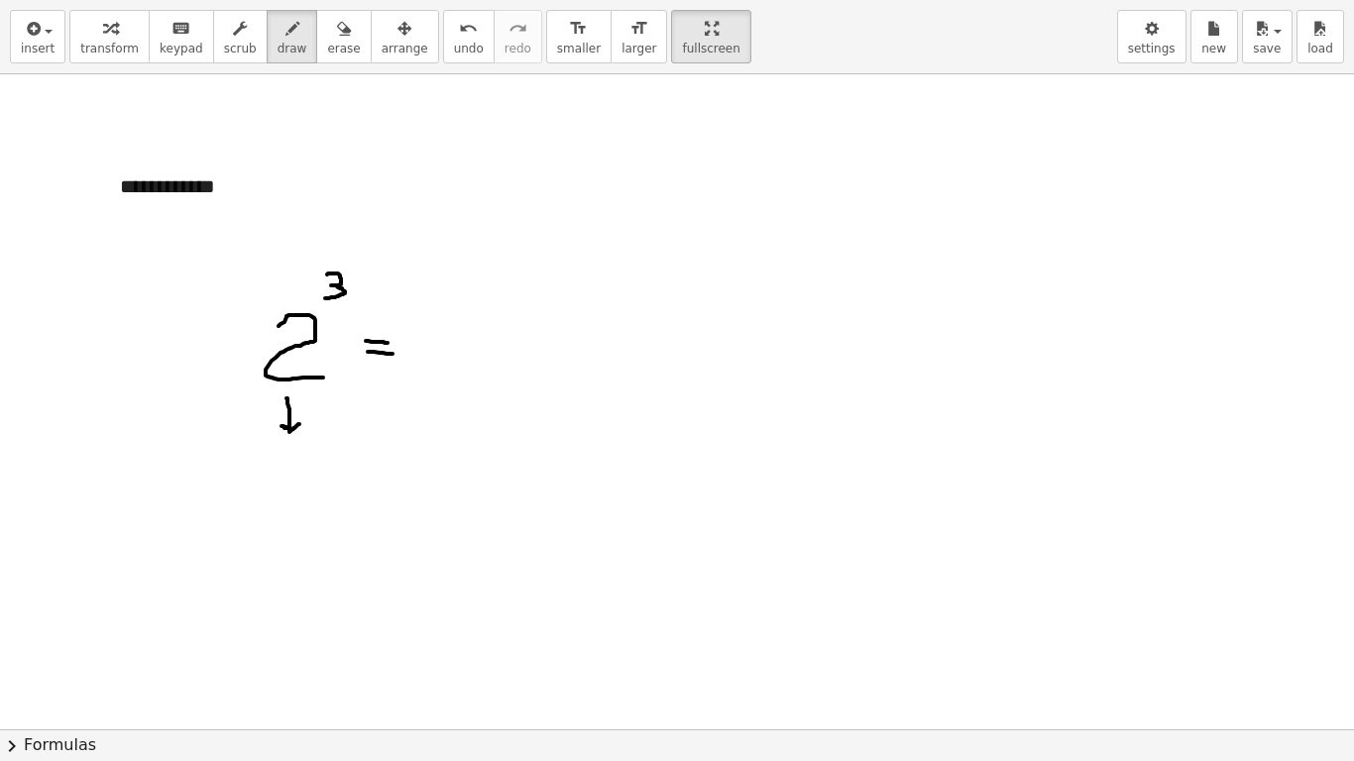
click at [46, 53] on span "insert" at bounding box center [38, 49] width 34 height 14
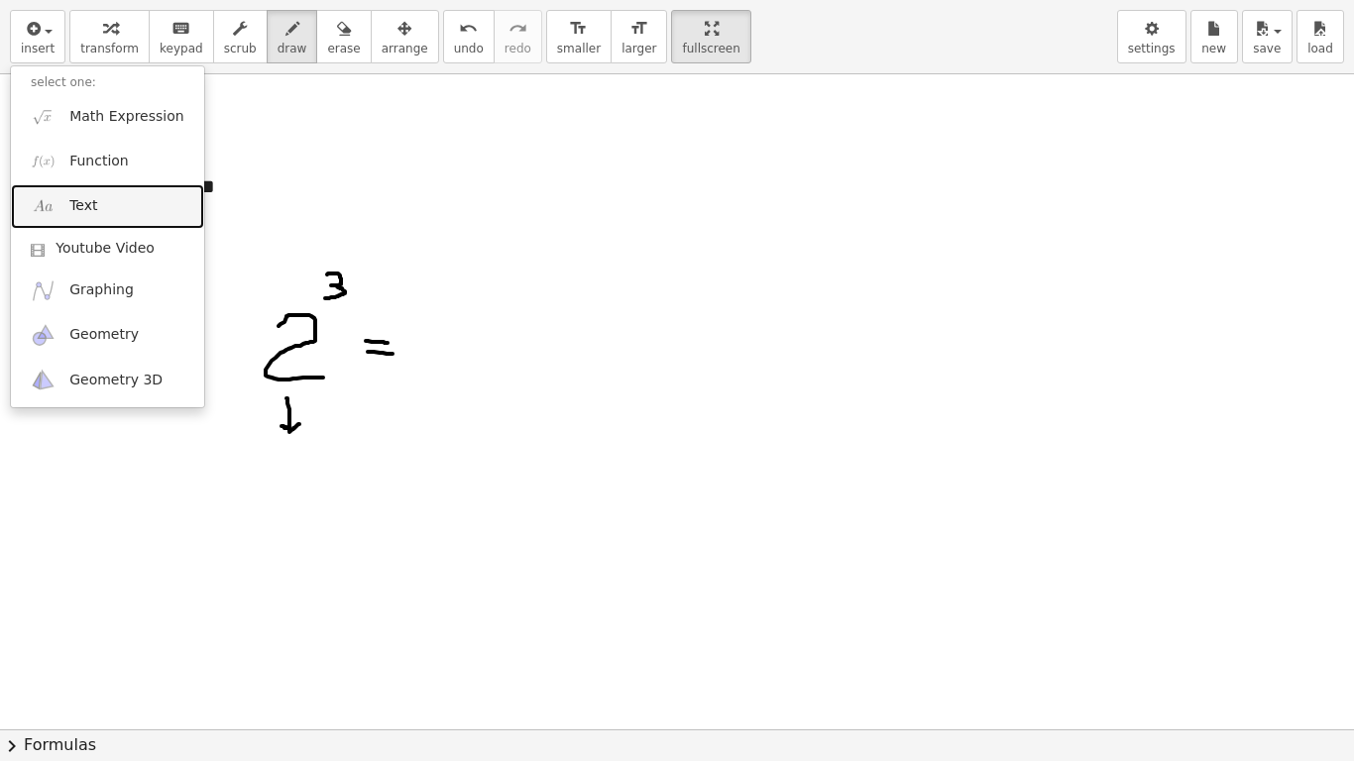
click at [144, 210] on link "Text" at bounding box center [107, 206] width 193 height 45
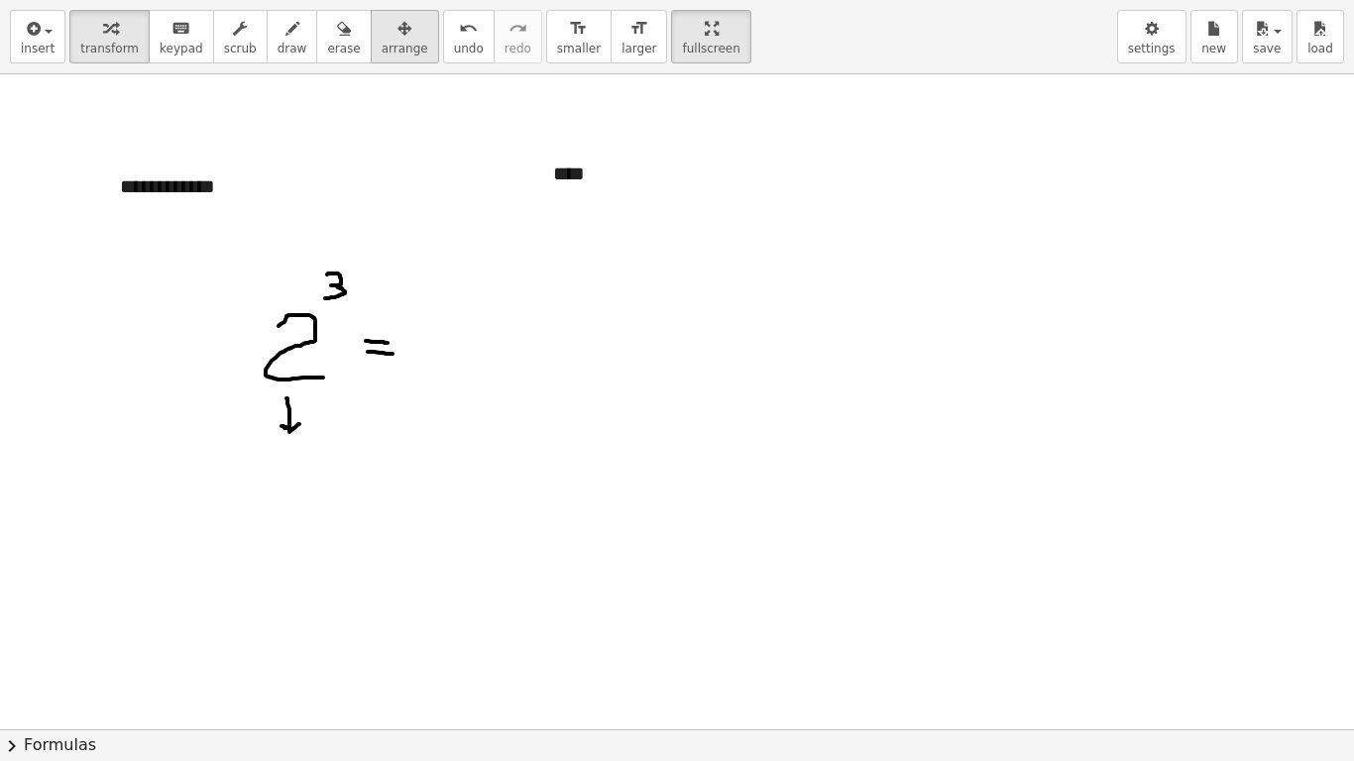
click at [398, 40] on icon "button" at bounding box center [405, 29] width 14 height 24
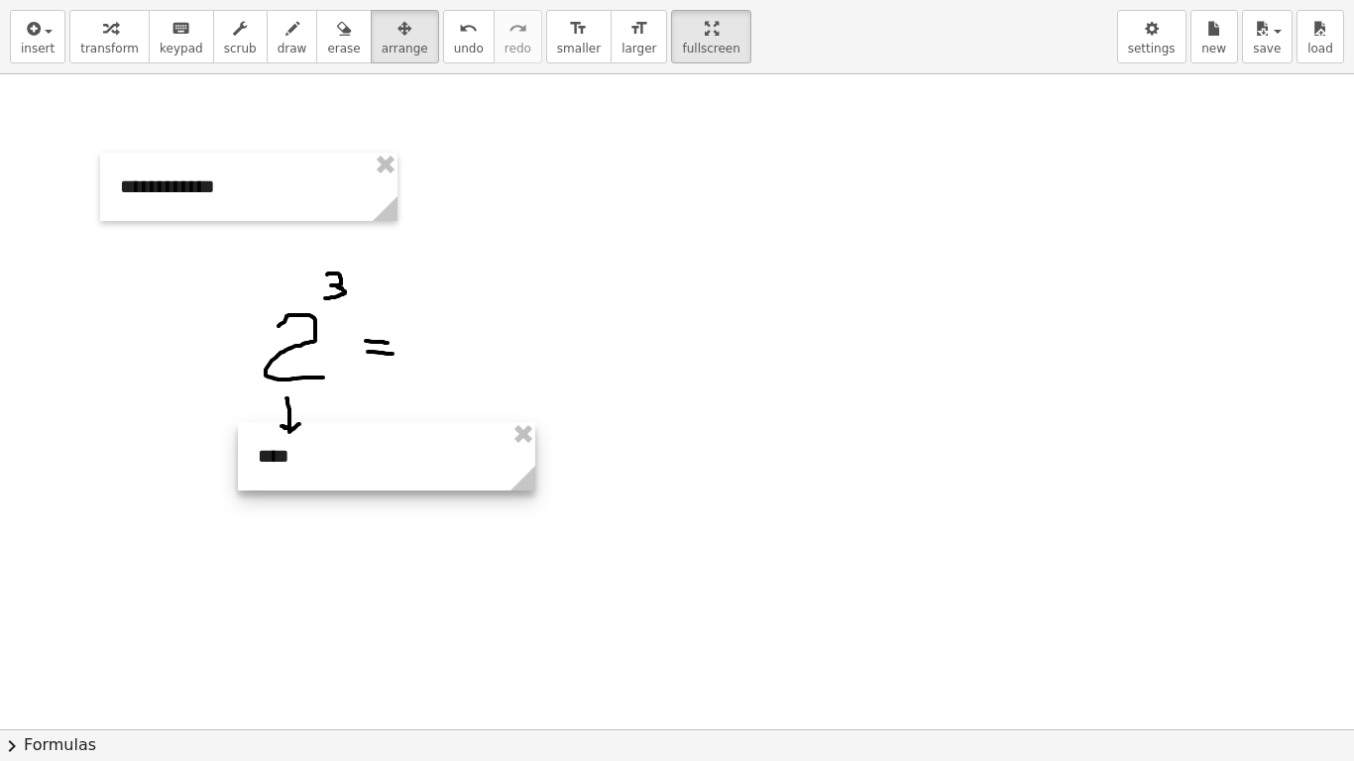
drag, startPoint x: 716, startPoint y: 183, endPoint x: 422, endPoint y: 466, distance: 407.3
click at [422, 466] on div at bounding box center [386, 456] width 297 height 68
drag, startPoint x: 530, startPoint y: 489, endPoint x: 399, endPoint y: 395, distance: 162.0
click at [337, 487] on icon at bounding box center [332, 478] width 25 height 25
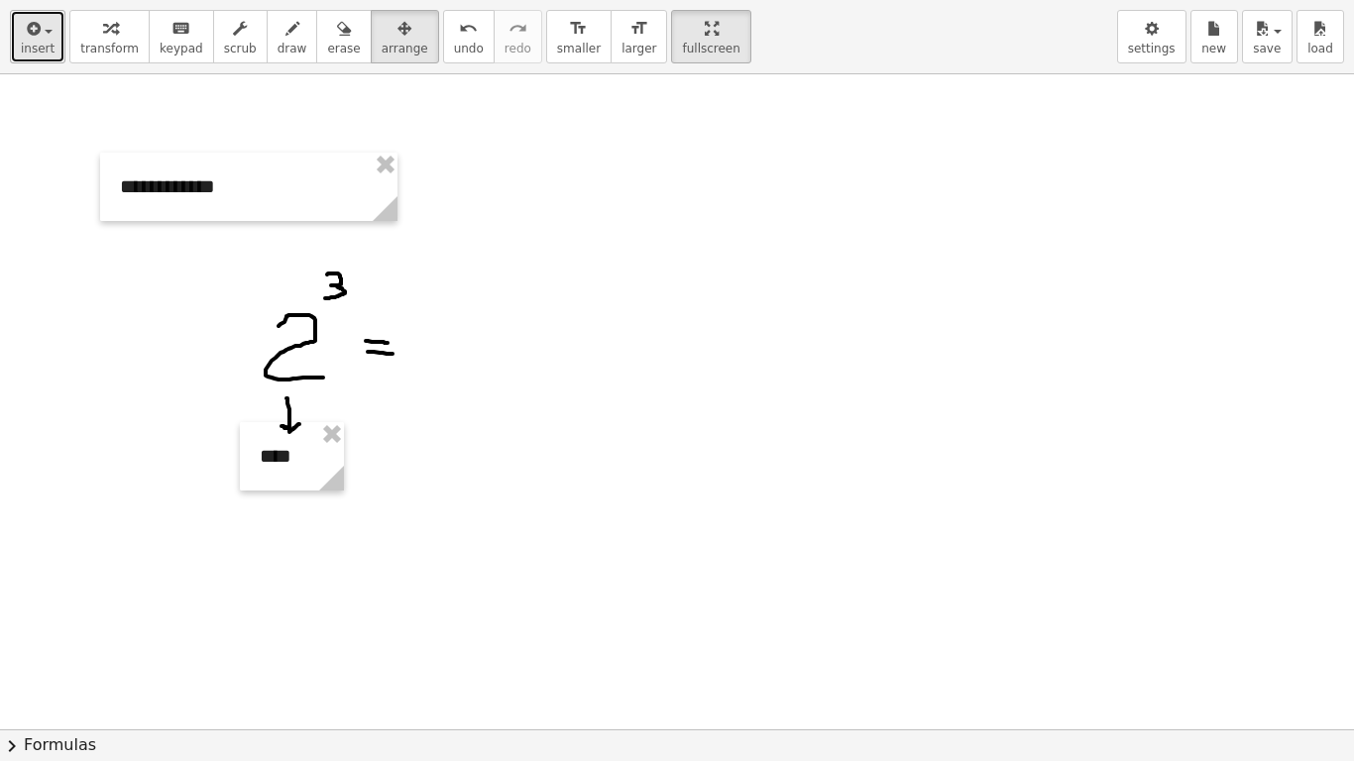
click at [31, 43] on span "insert" at bounding box center [38, 49] width 34 height 14
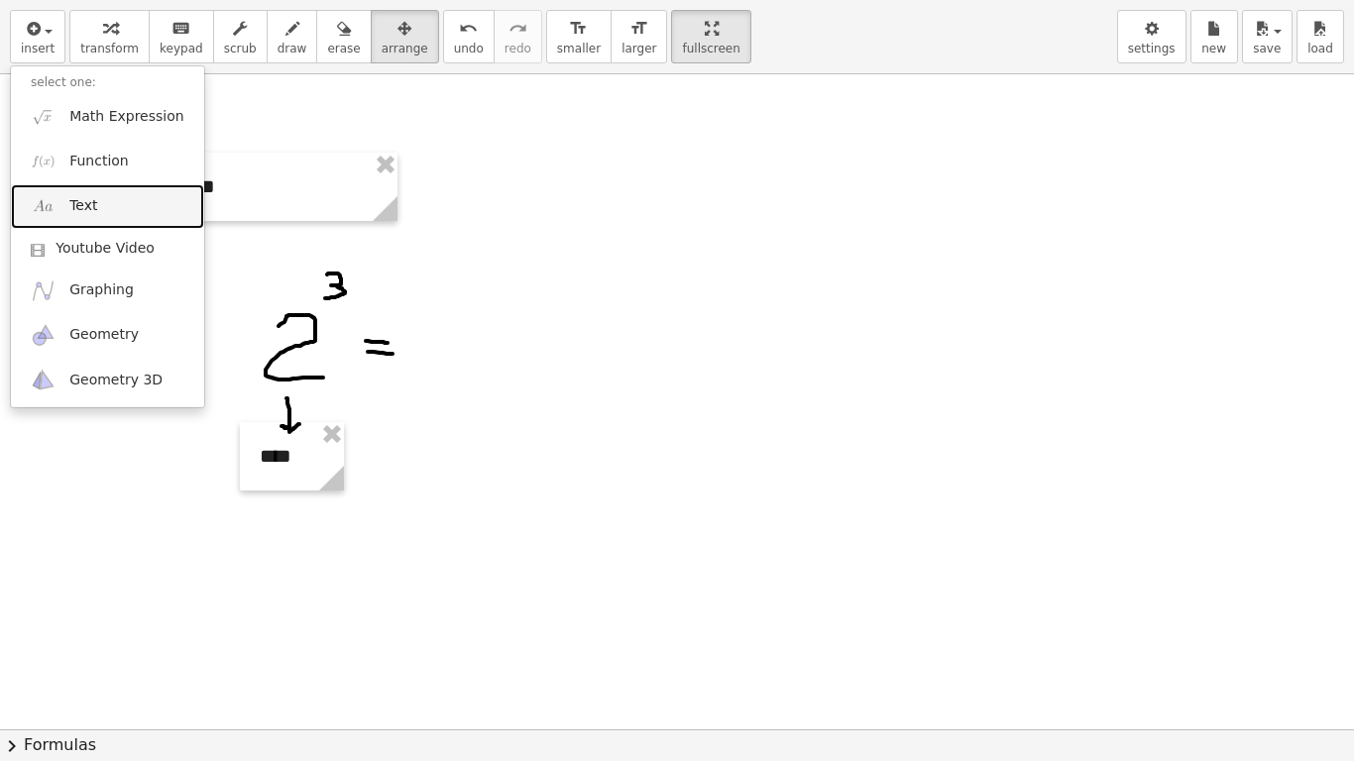
click at [87, 197] on span "Text" at bounding box center [83, 206] width 28 height 20
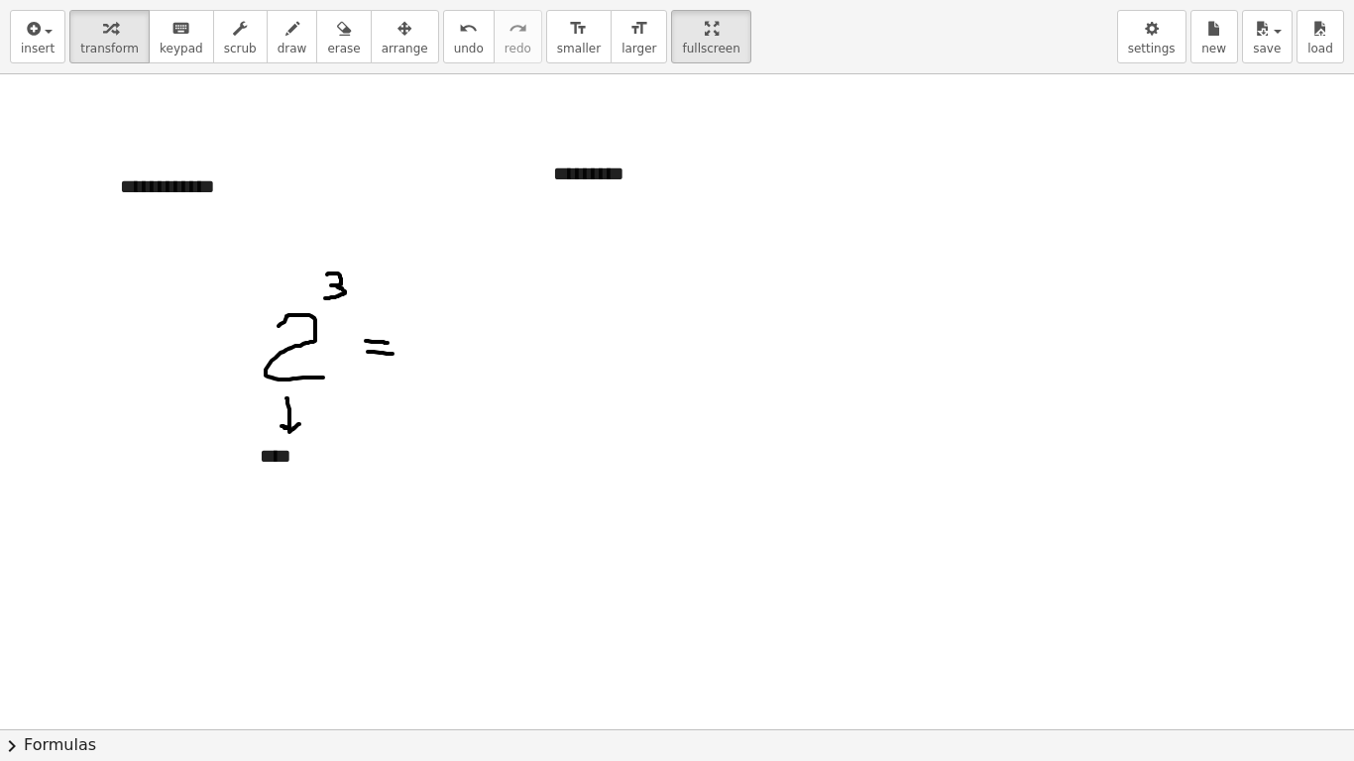
click at [382, 42] on span "arrange" at bounding box center [405, 49] width 47 height 14
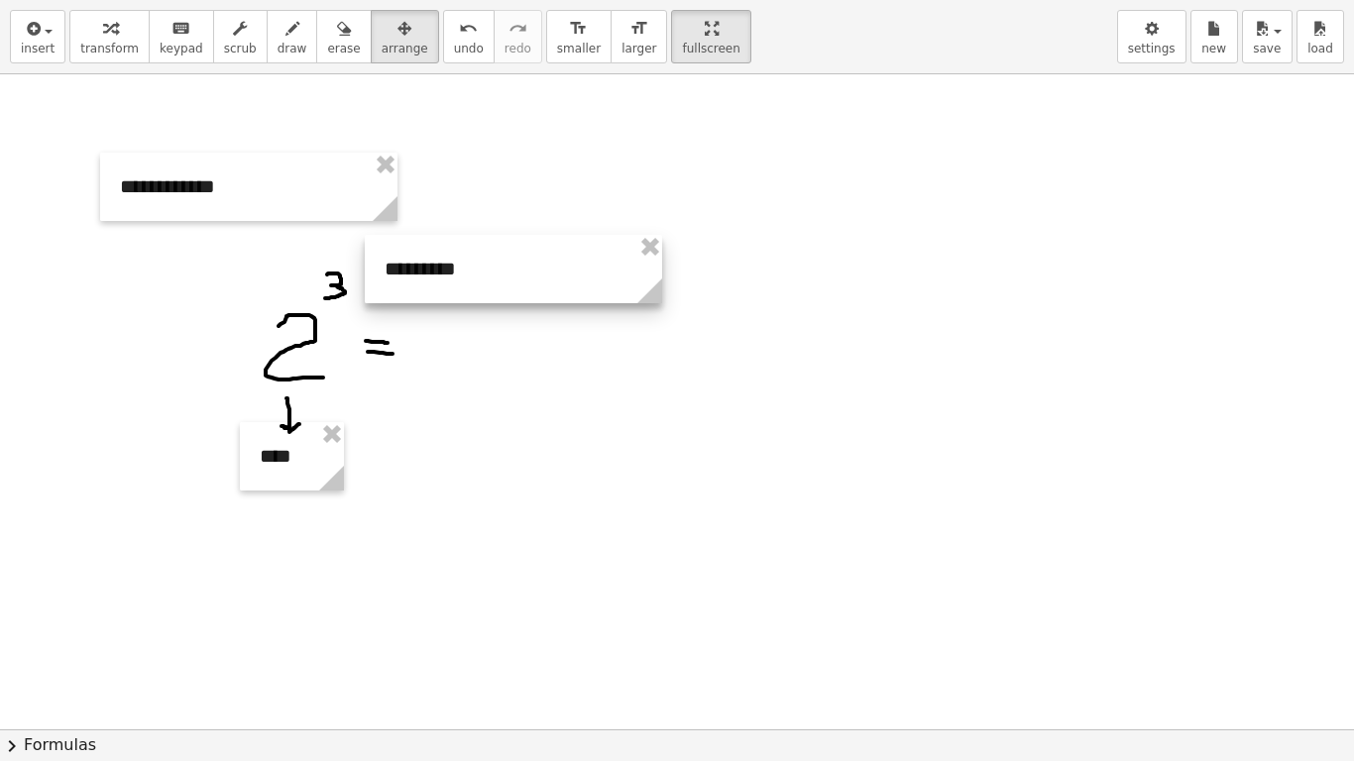
drag, startPoint x: 499, startPoint y: 214, endPoint x: 403, endPoint y: 264, distance: 107.3
click at [403, 264] on div at bounding box center [513, 269] width 297 height 68
drag, startPoint x: 641, startPoint y: 303, endPoint x: 494, endPoint y: 290, distance: 148.3
click at [494, 290] on g at bounding box center [503, 299] width 35 height 35
click at [453, 278] on div at bounding box center [428, 275] width 150 height 68
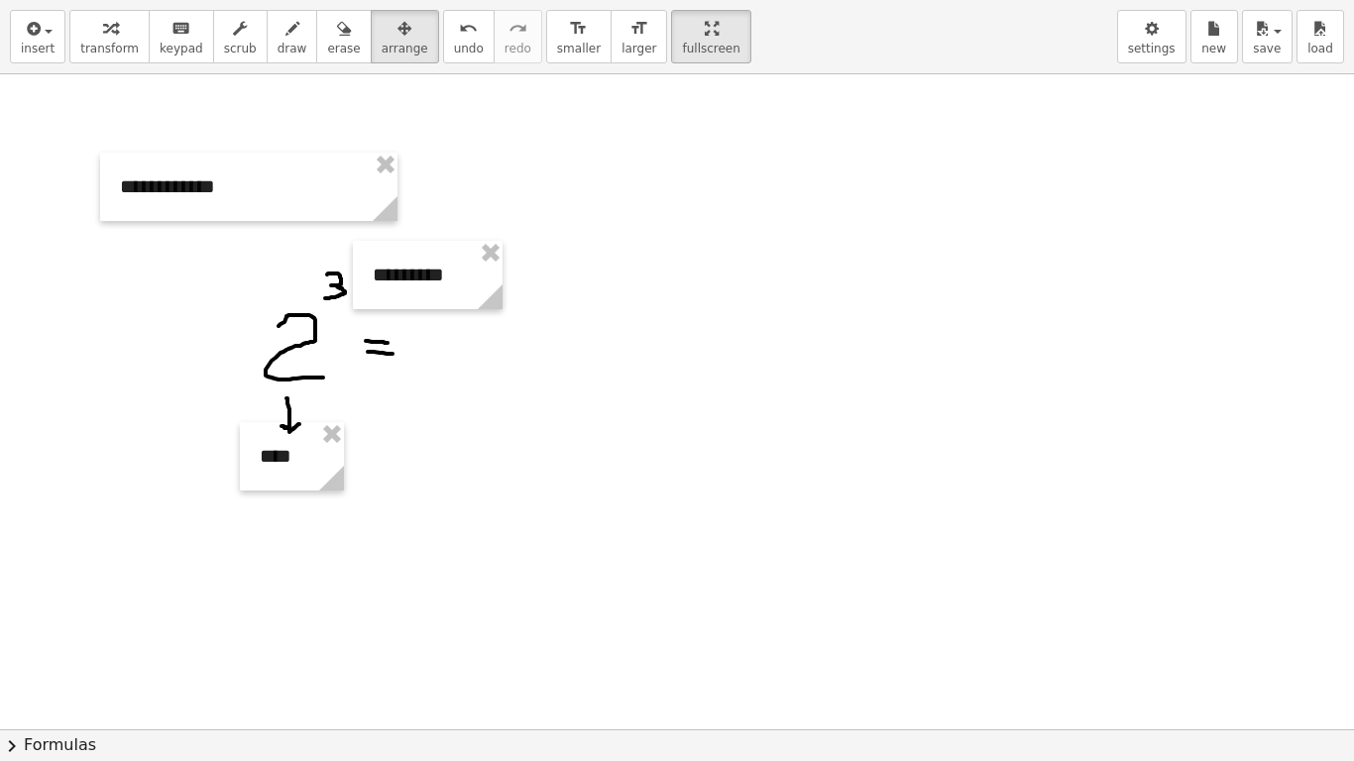
click at [286, 38] on icon "button" at bounding box center [293, 29] width 14 height 24
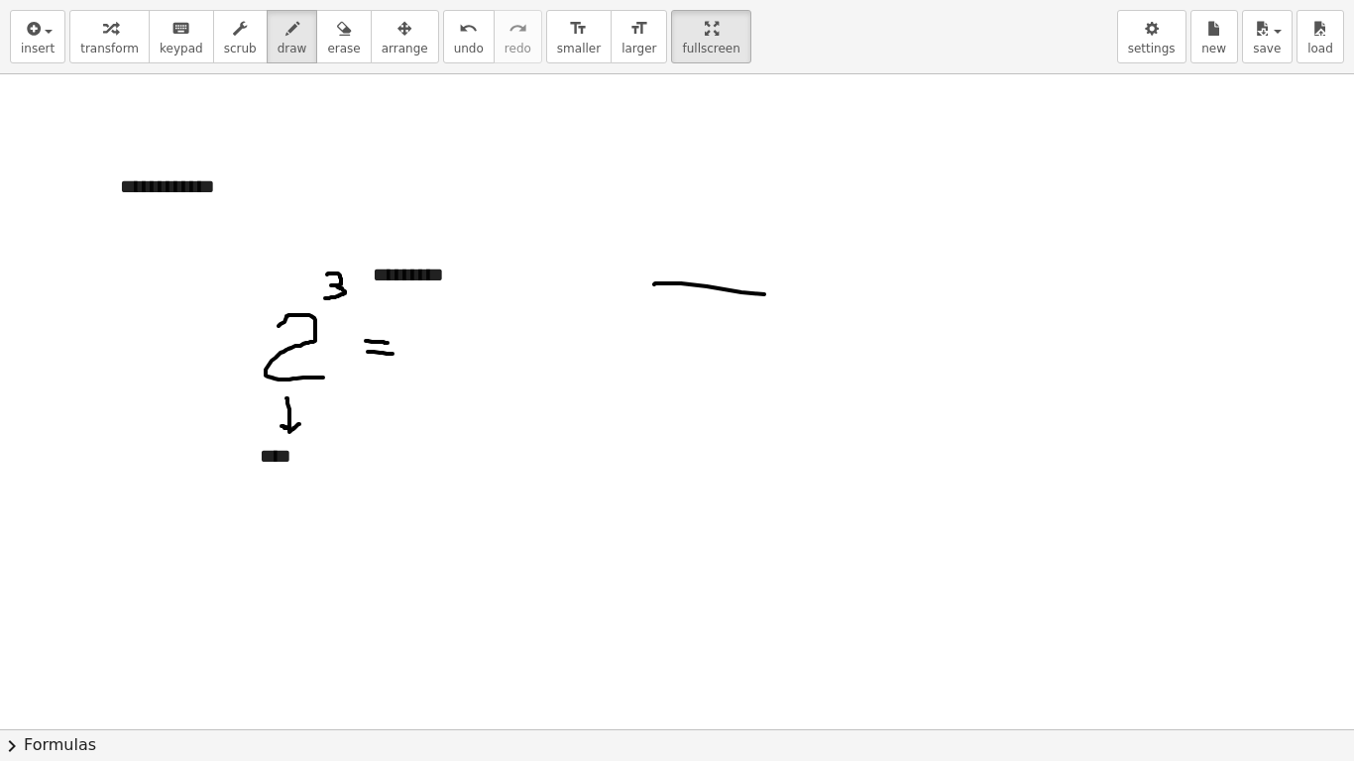
drag, startPoint x: 654, startPoint y: 285, endPoint x: 769, endPoint y: 294, distance: 115.4
drag, startPoint x: 663, startPoint y: 319, endPoint x: 779, endPoint y: 315, distance: 116.1
drag, startPoint x: 777, startPoint y: 238, endPoint x: 706, endPoint y: 385, distance: 163.2
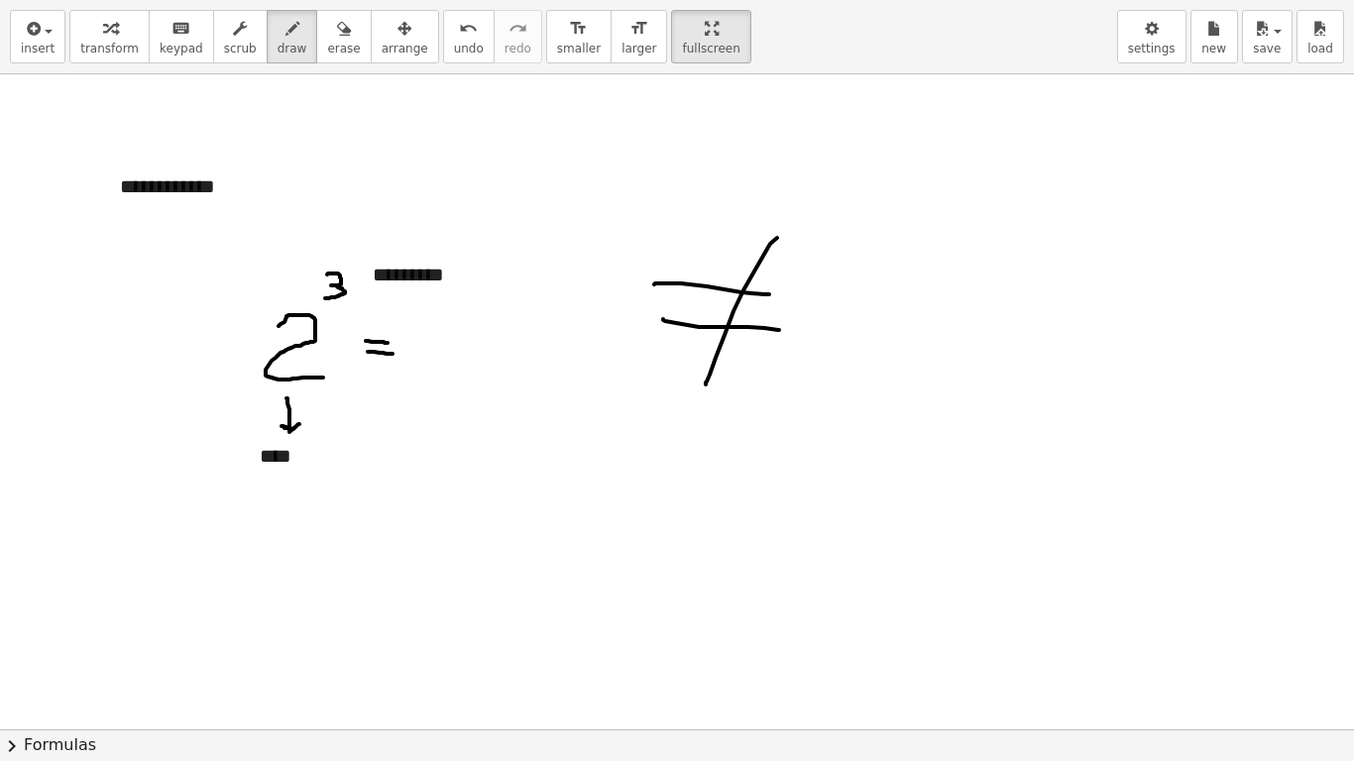
drag, startPoint x: 839, startPoint y: 298, endPoint x: 896, endPoint y: 362, distance: 85.6
drag, startPoint x: 911, startPoint y: 334, endPoint x: 928, endPoint y: 339, distance: 17.6
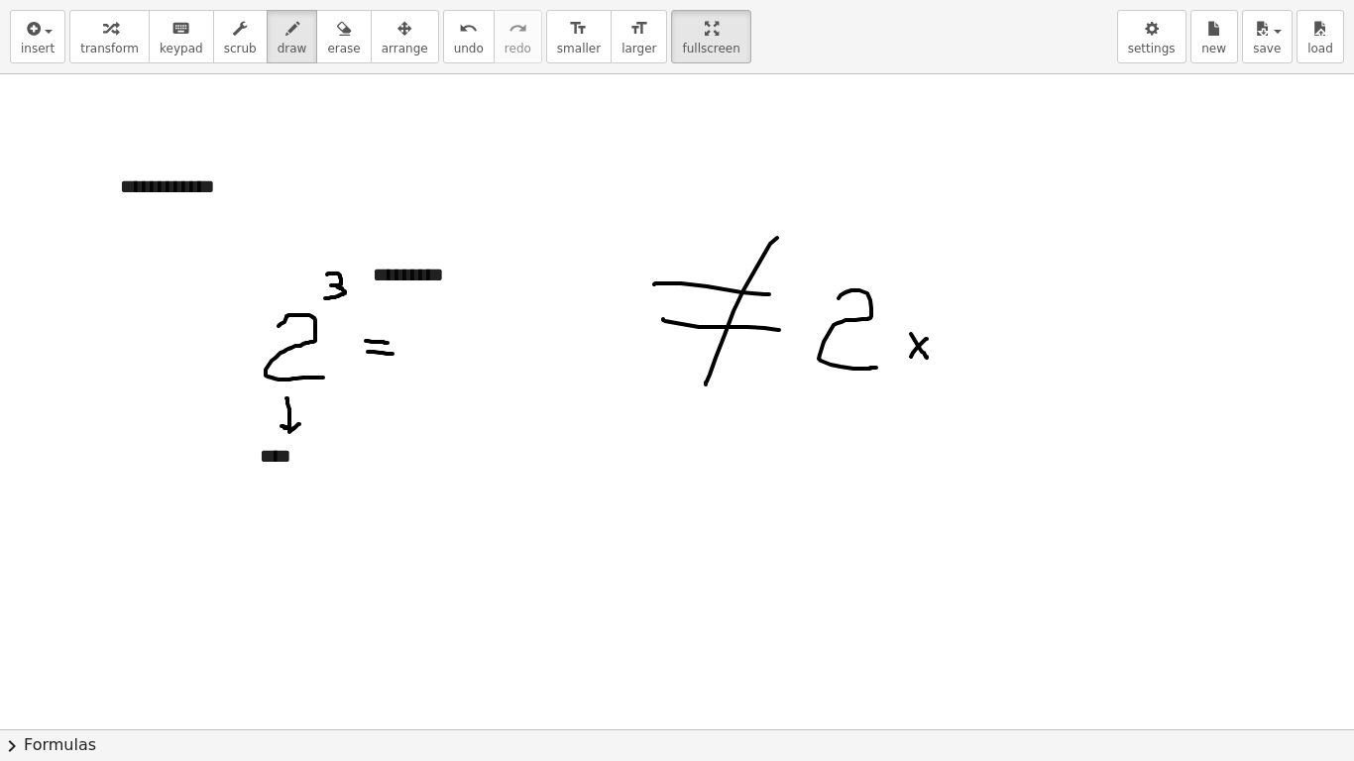
drag, startPoint x: 926, startPoint y: 339, endPoint x: 925, endPoint y: 354, distance: 14.9
drag, startPoint x: 951, startPoint y: 304, endPoint x: 996, endPoint y: 359, distance: 71.1
drag, startPoint x: 1048, startPoint y: 337, endPoint x: 1081, endPoint y: 330, distance: 33.4
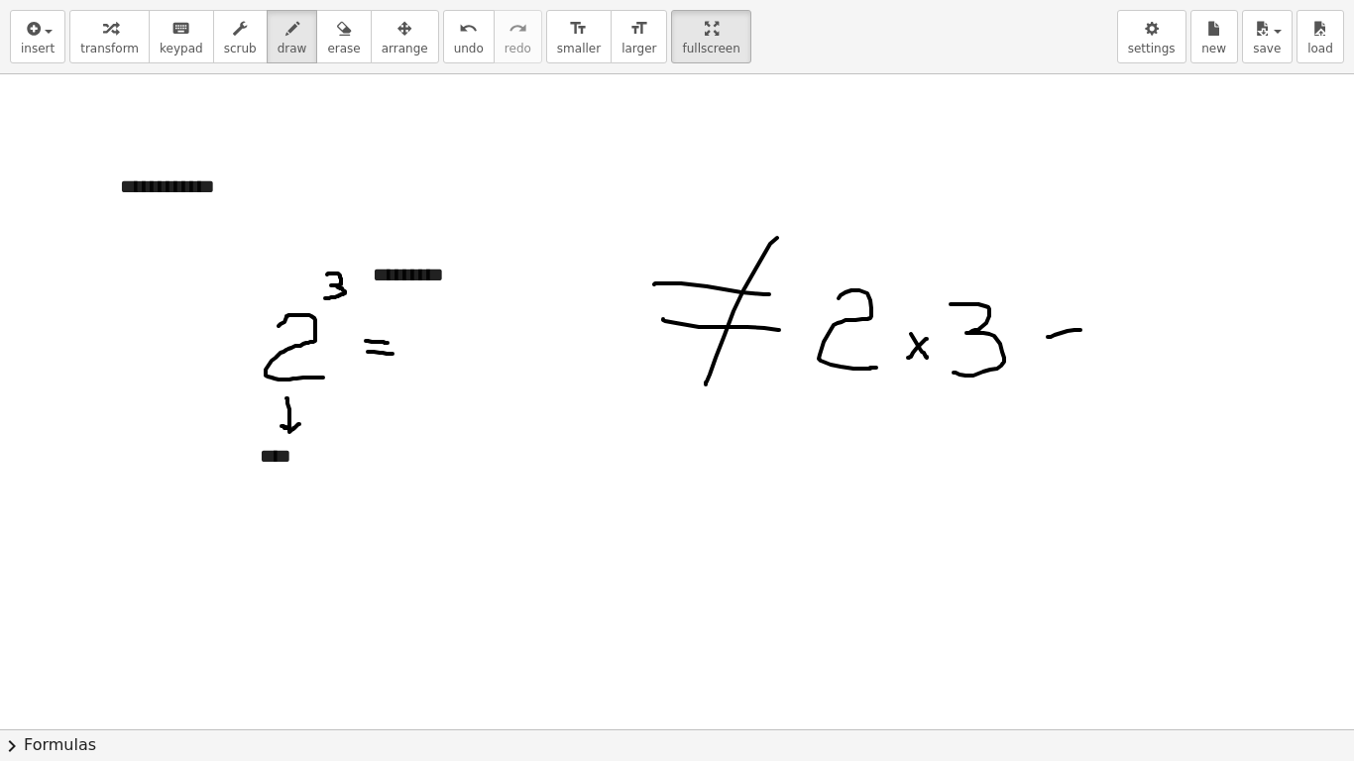
drag, startPoint x: 1053, startPoint y: 348, endPoint x: 1079, endPoint y: 348, distance: 25.8
drag, startPoint x: 1131, startPoint y: 373, endPoint x: 1138, endPoint y: 350, distance: 23.8
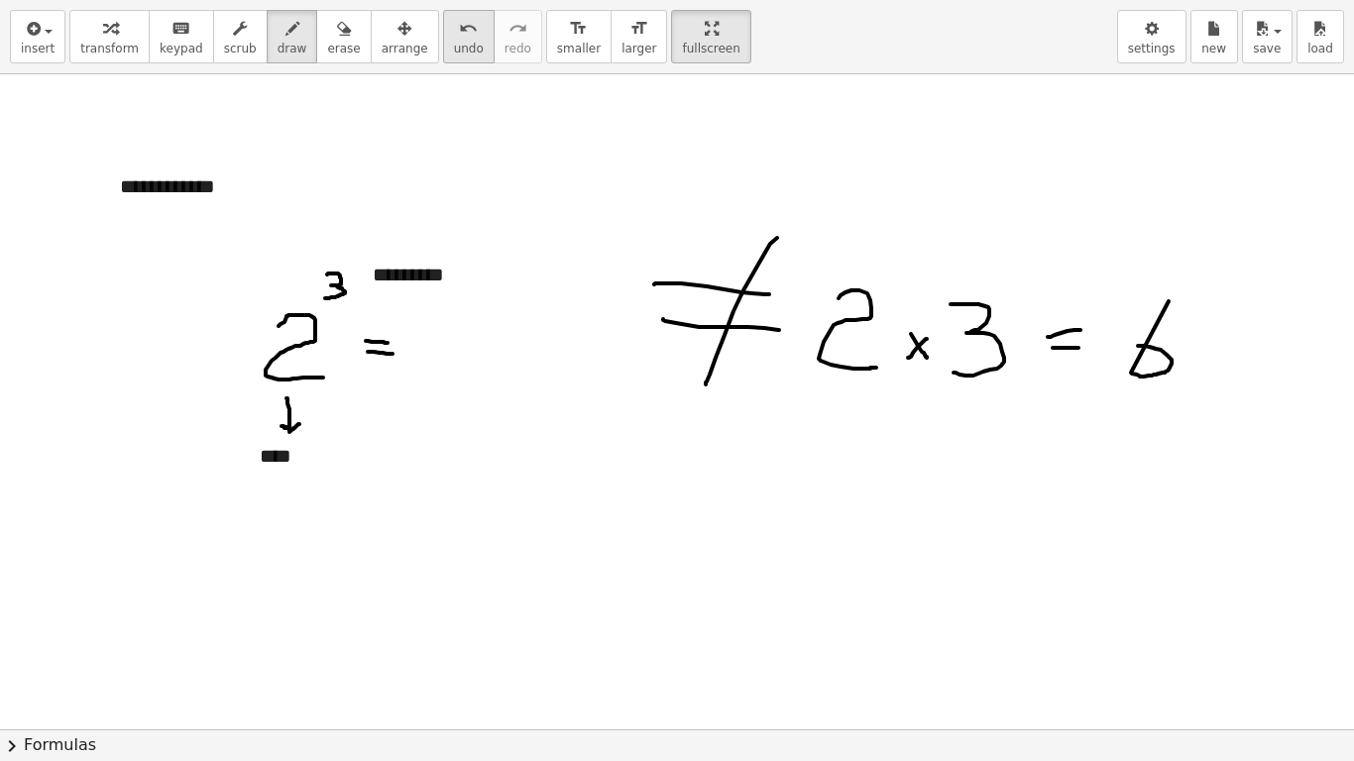
click at [450, 34] on button "undo undo" at bounding box center [469, 37] width 52 height 54
drag, startPoint x: 1176, startPoint y: 294, endPoint x: 1107, endPoint y: 321, distance: 73.5
drag, startPoint x: 413, startPoint y: 334, endPoint x: 439, endPoint y: 368, distance: 42.4
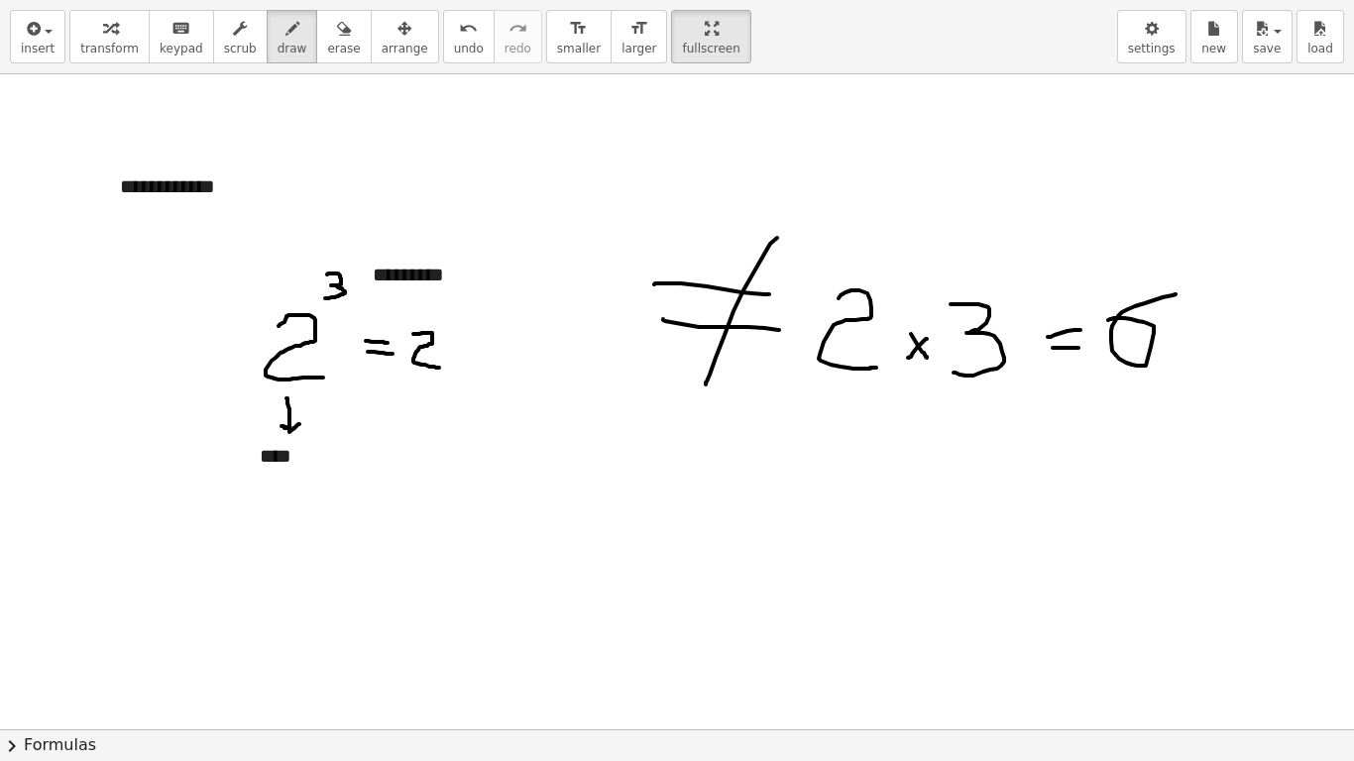
drag, startPoint x: 466, startPoint y: 339, endPoint x: 485, endPoint y: 369, distance: 35.2
drag, startPoint x: 515, startPoint y: 342, endPoint x: 549, endPoint y: 367, distance: 41.8
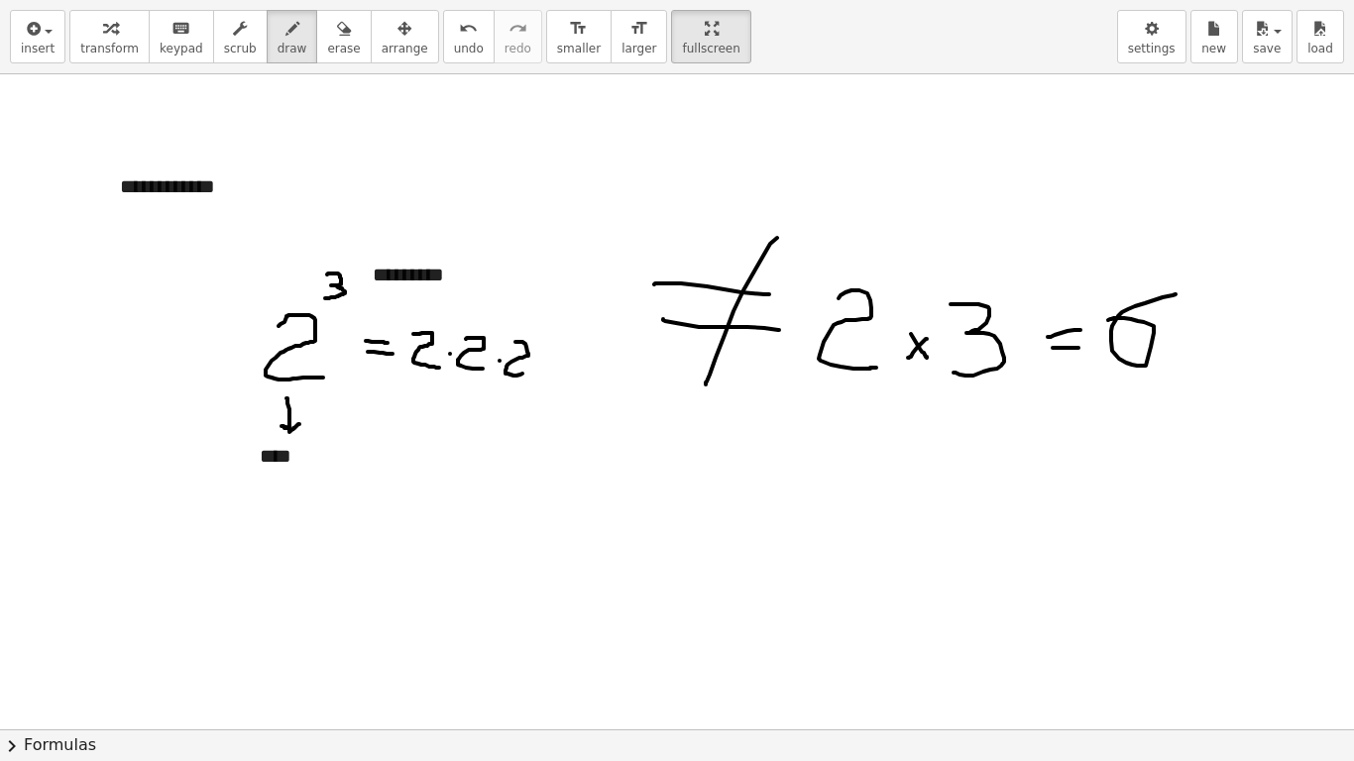
drag, startPoint x: 553, startPoint y: 355, endPoint x: 565, endPoint y: 355, distance: 11.9
drag, startPoint x: 555, startPoint y: 368, endPoint x: 565, endPoint y: 365, distance: 10.3
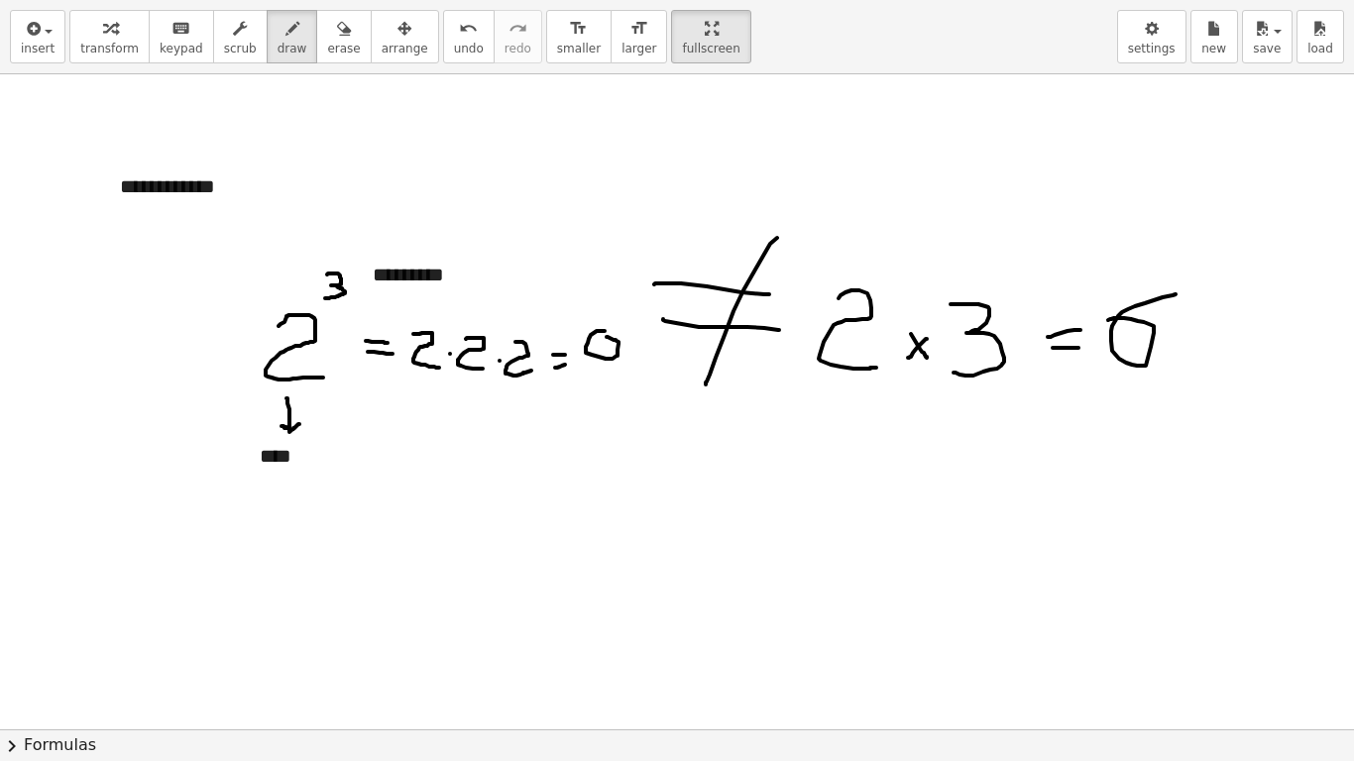
drag, startPoint x: 605, startPoint y: 331, endPoint x: 603, endPoint y: 356, distance: 24.9
drag, startPoint x: 446, startPoint y: 490, endPoint x: 484, endPoint y: 525, distance: 51.9
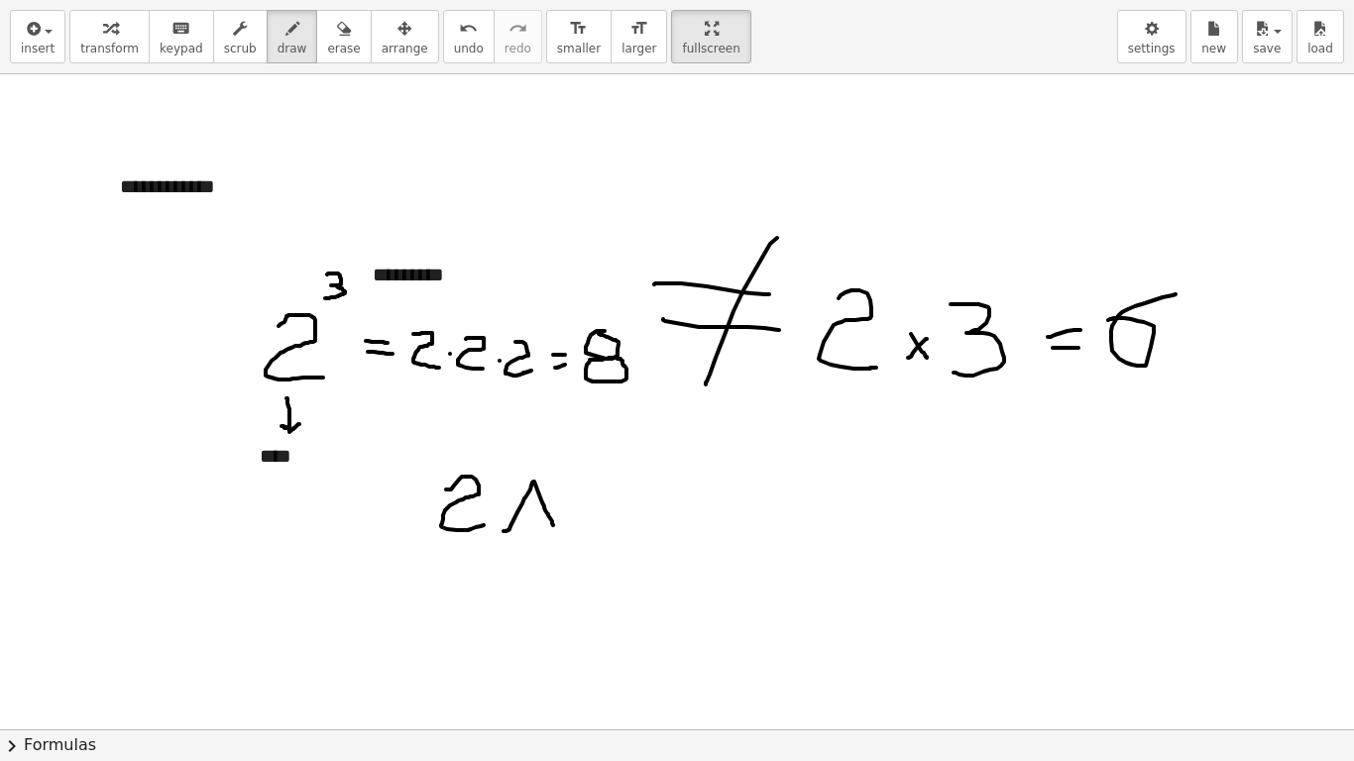
drag, startPoint x: 506, startPoint y: 531, endPoint x: 554, endPoint y: 527, distance: 48.7
drag, startPoint x: 574, startPoint y: 483, endPoint x: 582, endPoint y: 520, distance: 38.5
drag, startPoint x: 642, startPoint y: 502, endPoint x: 665, endPoint y: 502, distance: 22.8
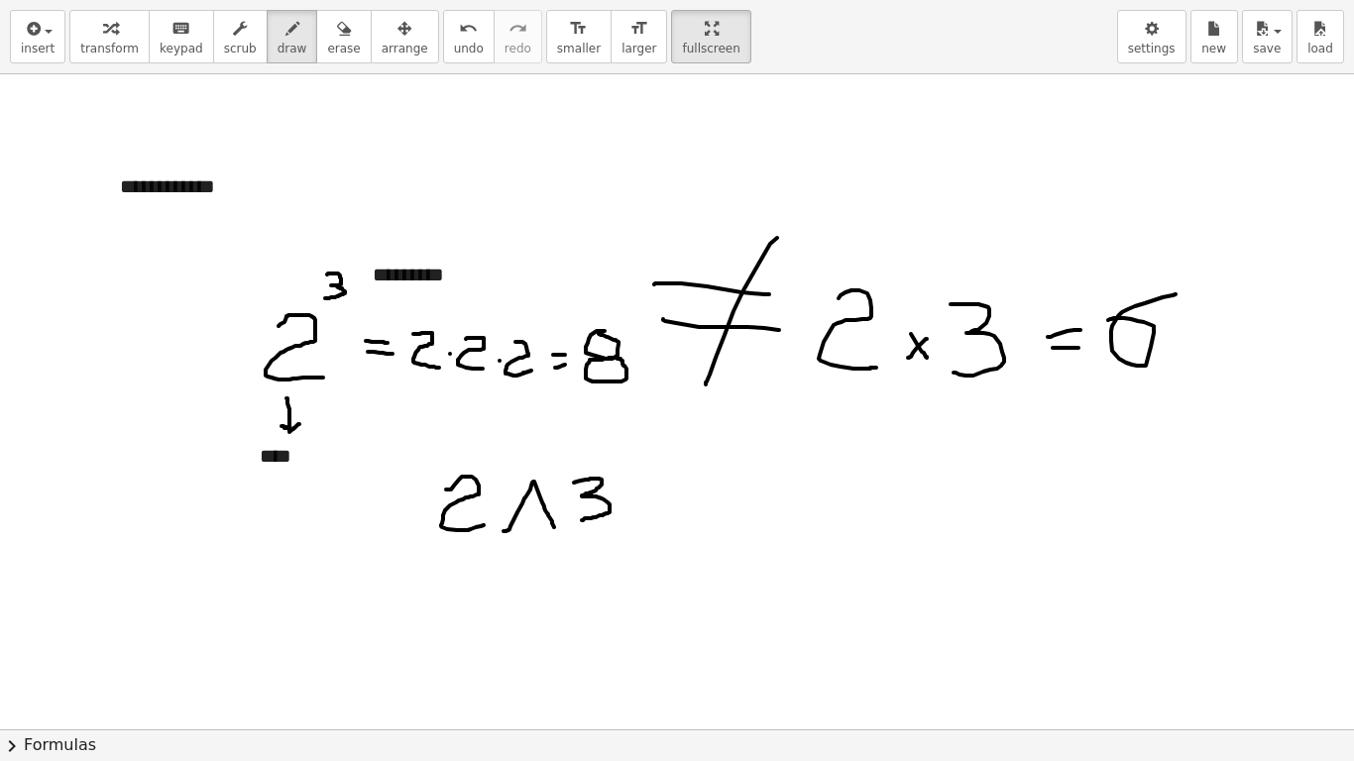
drag, startPoint x: 643, startPoint y: 509, endPoint x: 666, endPoint y: 511, distance: 22.9
drag, startPoint x: 725, startPoint y: 471, endPoint x: 719, endPoint y: 481, distance: 11.6
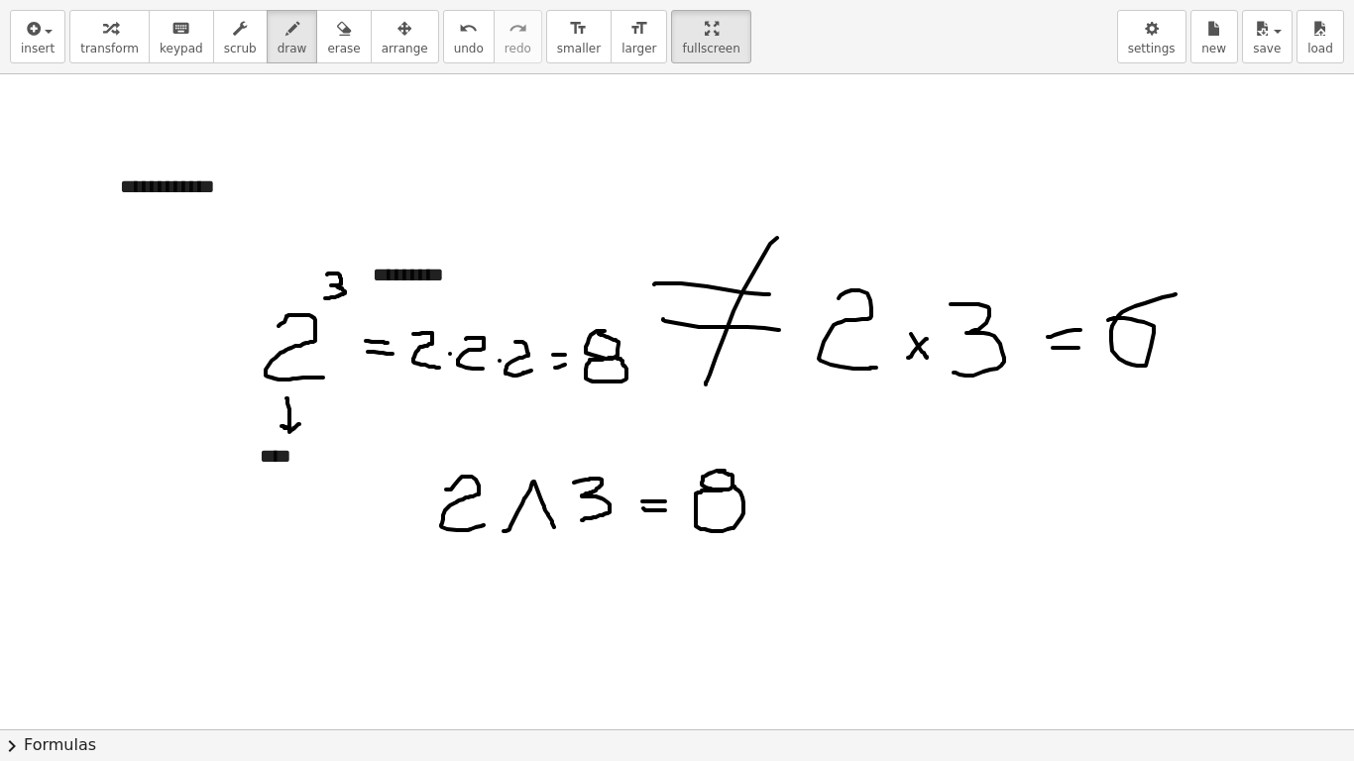
drag, startPoint x: 448, startPoint y: 592, endPoint x: 478, endPoint y: 631, distance: 49.6
drag, startPoint x: 504, startPoint y: 588, endPoint x: 535, endPoint y: 615, distance: 41.5
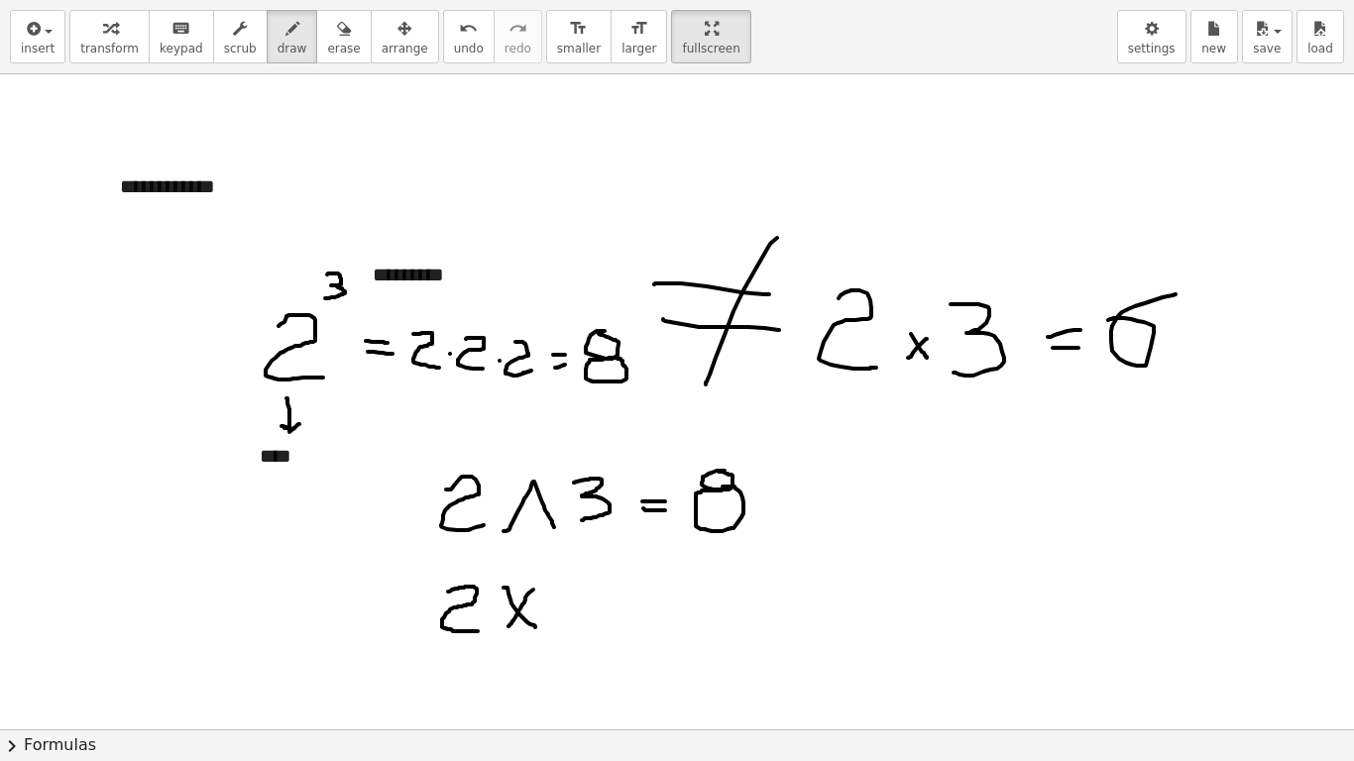
drag, startPoint x: 533, startPoint y: 590, endPoint x: 507, endPoint y: 630, distance: 47.8
drag, startPoint x: 546, startPoint y: 577, endPoint x: 543, endPoint y: 590, distance: 13.2
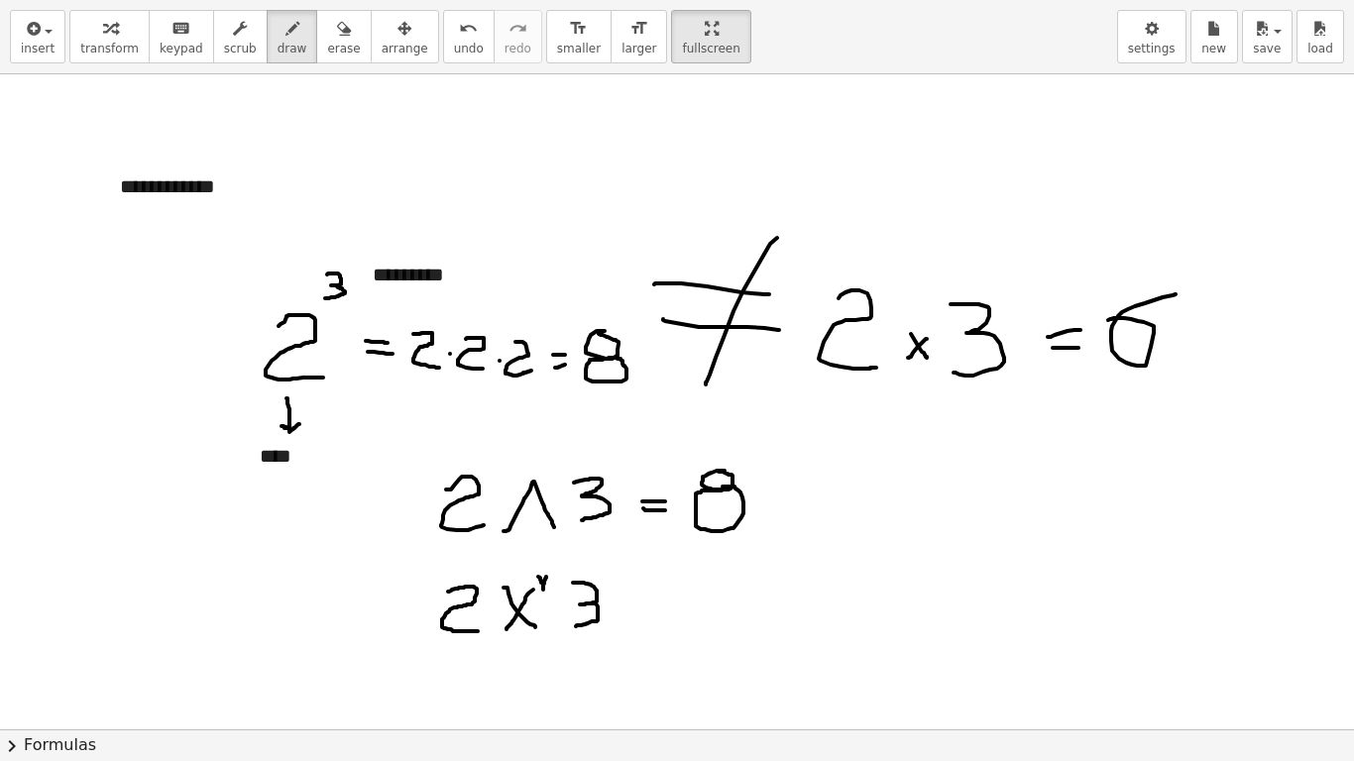
drag, startPoint x: 573, startPoint y: 583, endPoint x: 573, endPoint y: 627, distance: 43.6
drag, startPoint x: 637, startPoint y: 605, endPoint x: 652, endPoint y: 605, distance: 14.9
drag, startPoint x: 643, startPoint y: 610, endPoint x: 692, endPoint y: 586, distance: 54.1
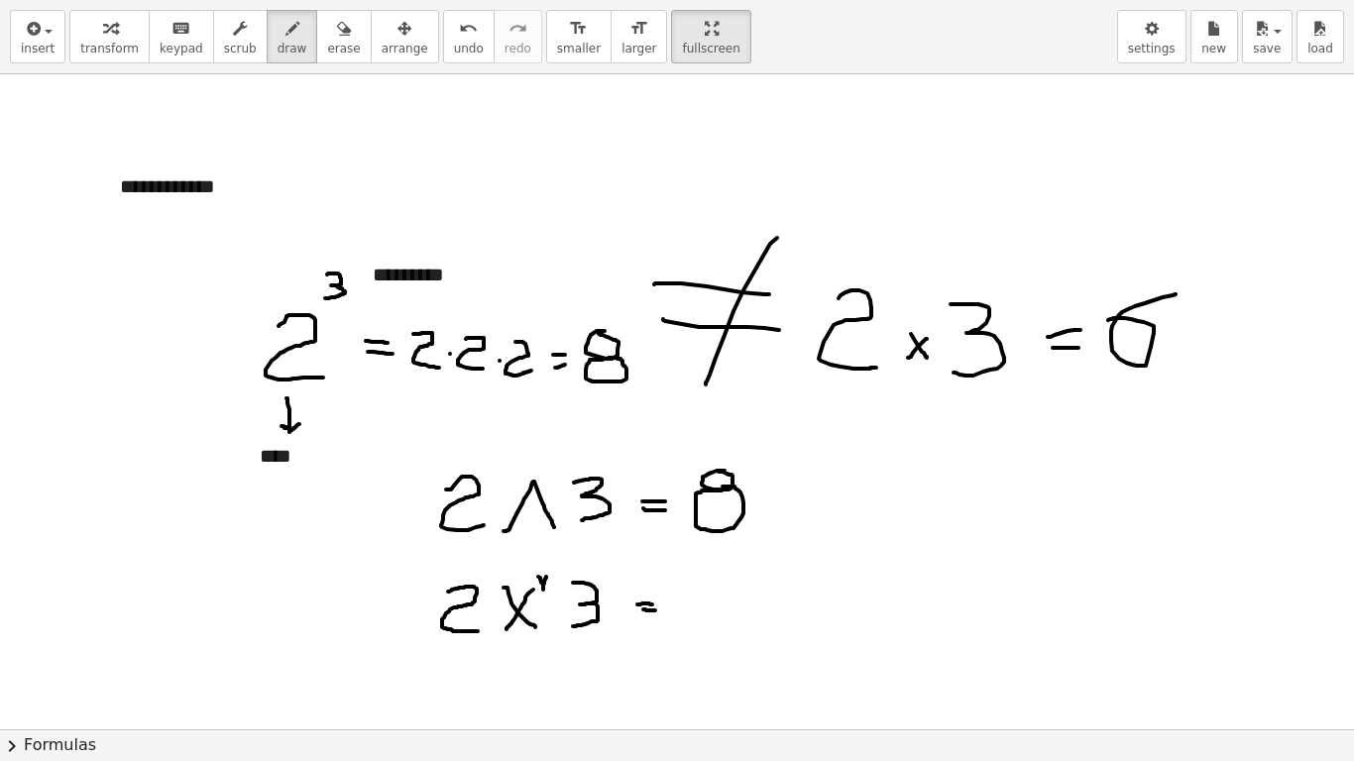
drag, startPoint x: 694, startPoint y: 594, endPoint x: 662, endPoint y: 595, distance: 31.7
drag, startPoint x: 55, startPoint y: 531, endPoint x: 71, endPoint y: 555, distance: 29.2
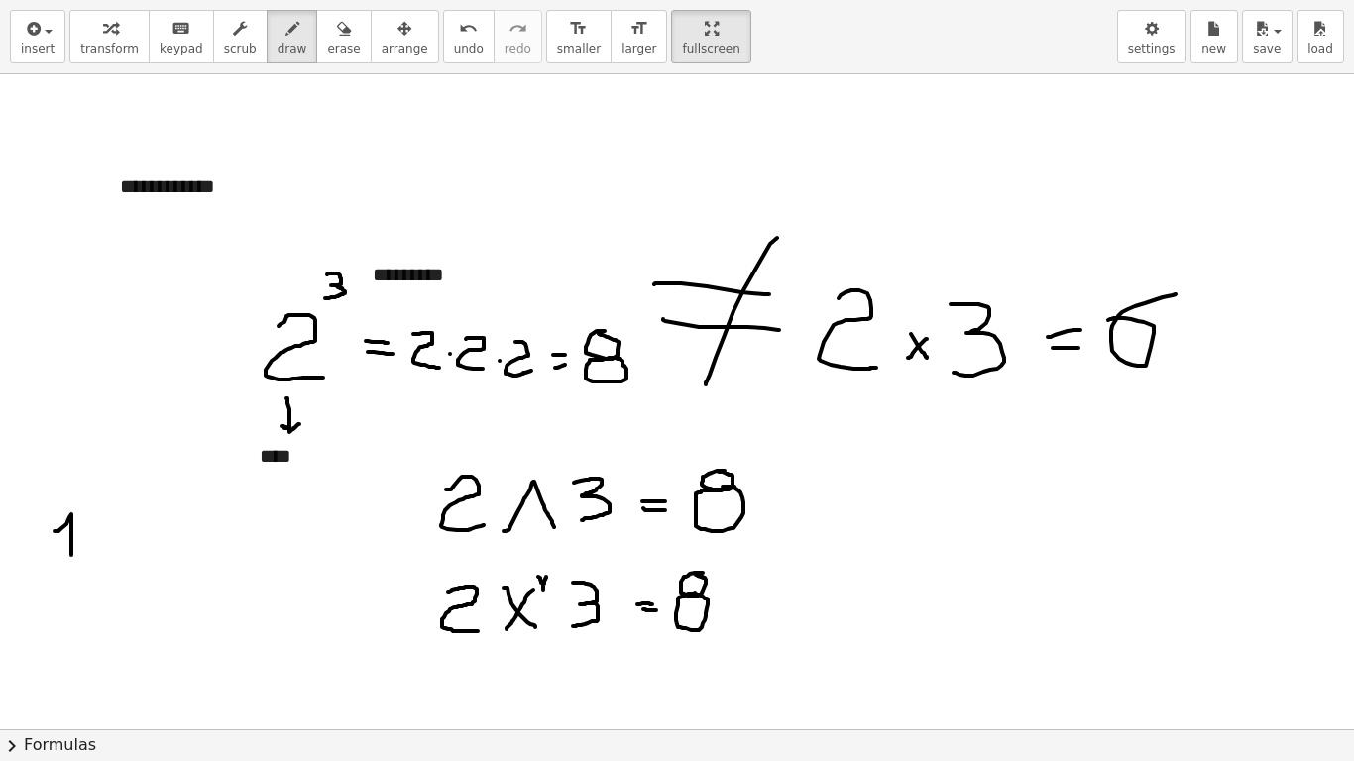
drag, startPoint x: 107, startPoint y: 515, endPoint x: 91, endPoint y: 535, distance: 26.2
drag, startPoint x: 116, startPoint y: 499, endPoint x: 121, endPoint y: 508, distance: 10.2
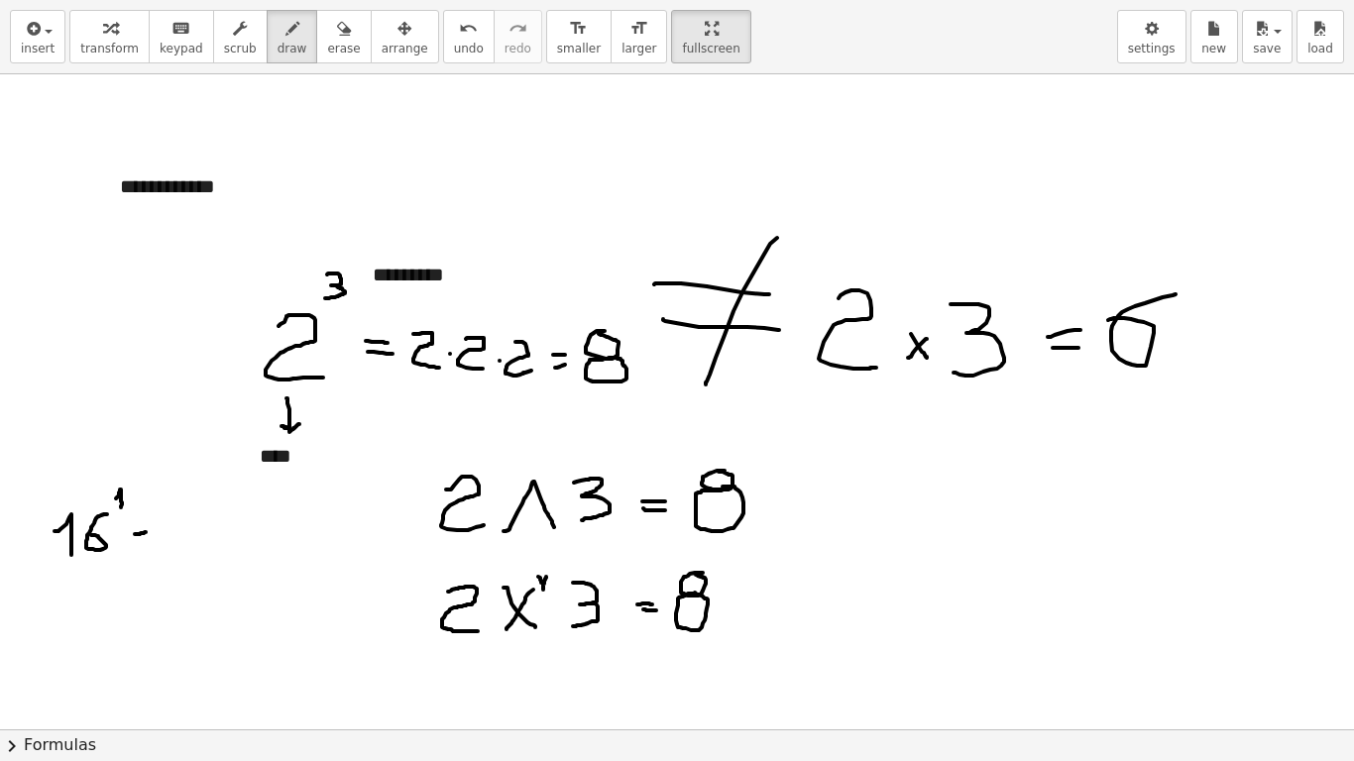
drag, startPoint x: 136, startPoint y: 534, endPoint x: 149, endPoint y: 531, distance: 13.2
drag, startPoint x: 137, startPoint y: 539, endPoint x: 147, endPoint y: 538, distance: 10.0
drag, startPoint x: 168, startPoint y: 527, endPoint x: 179, endPoint y: 547, distance: 23.1
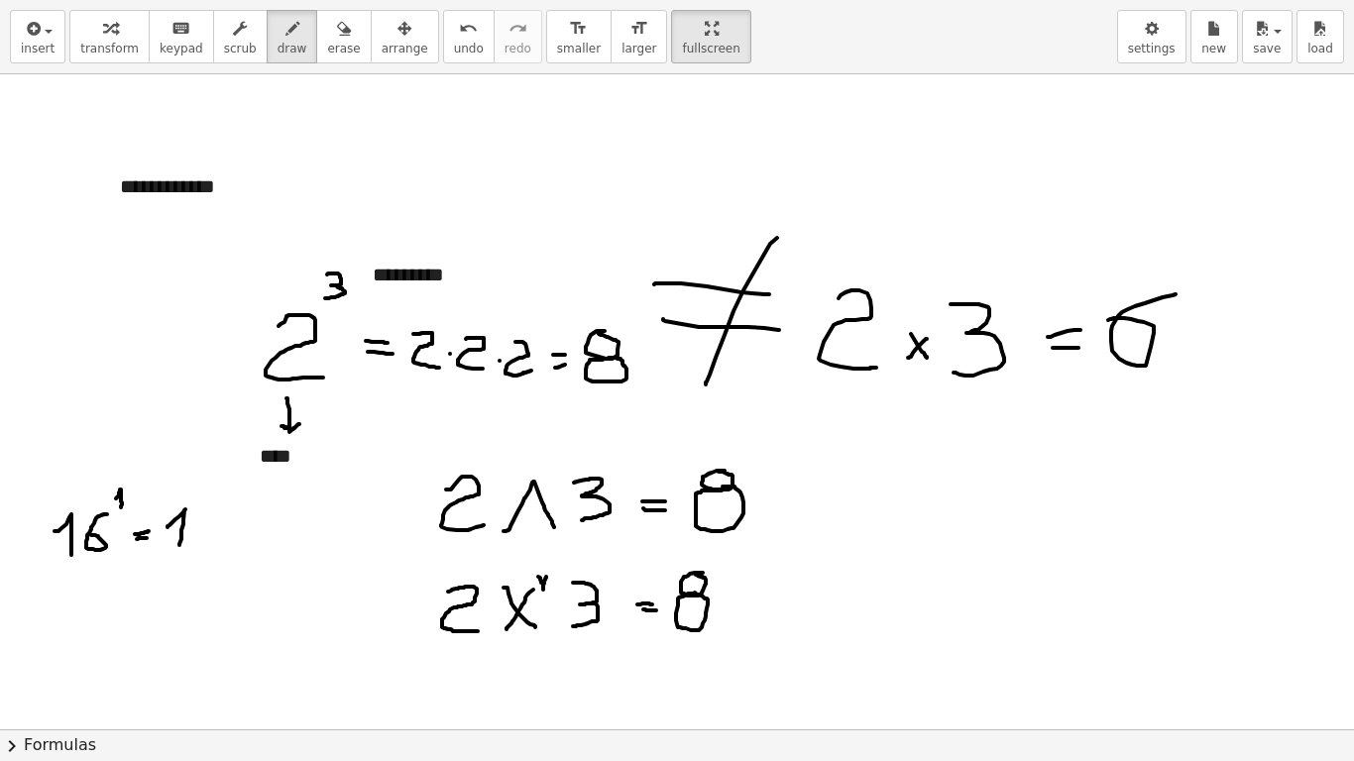
drag, startPoint x: 209, startPoint y: 512, endPoint x: 201, endPoint y: 532, distance: 22.3
drag, startPoint x: 76, startPoint y: 603, endPoint x: 93, endPoint y: 645, distance: 45.8
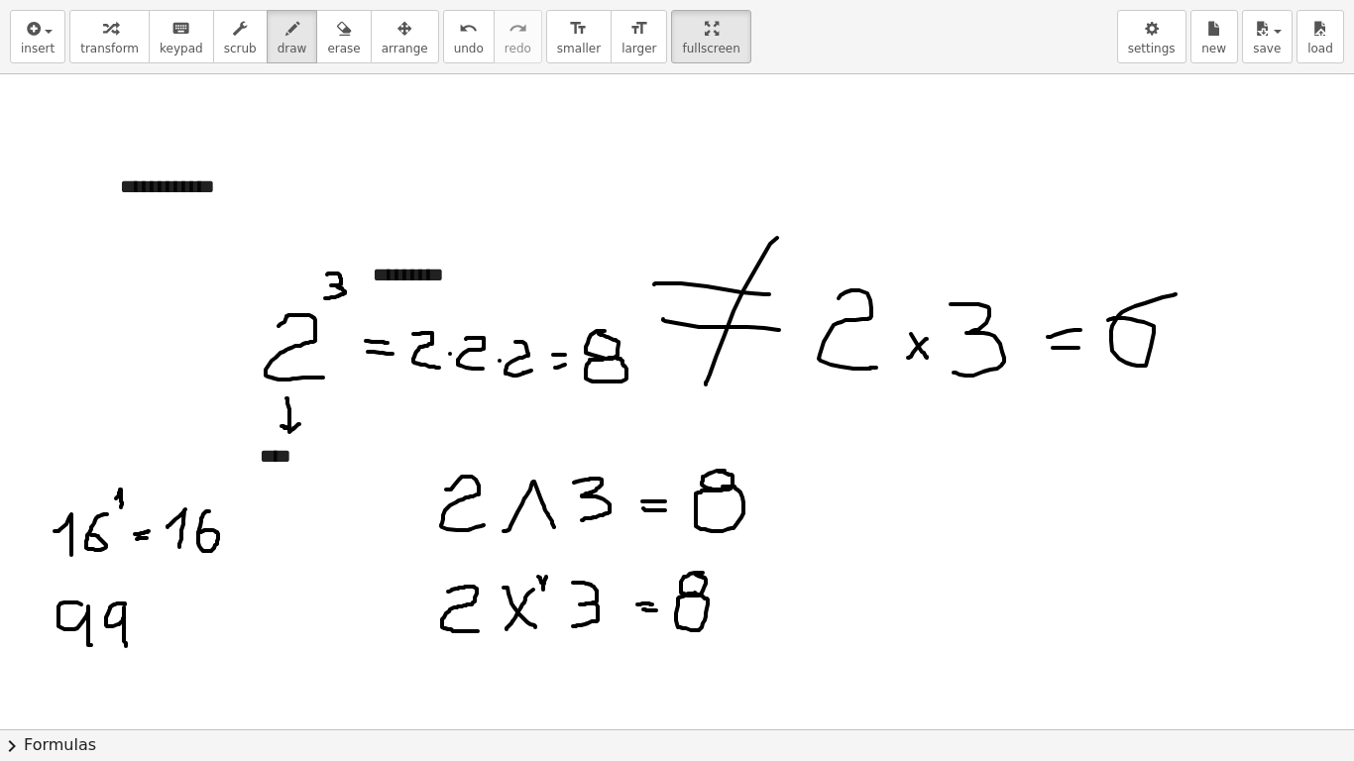
drag, startPoint x: 125, startPoint y: 605, endPoint x: 144, endPoint y: 632, distance: 33.5
drag, startPoint x: 164, startPoint y: 606, endPoint x: 173, endPoint y: 614, distance: 12.7
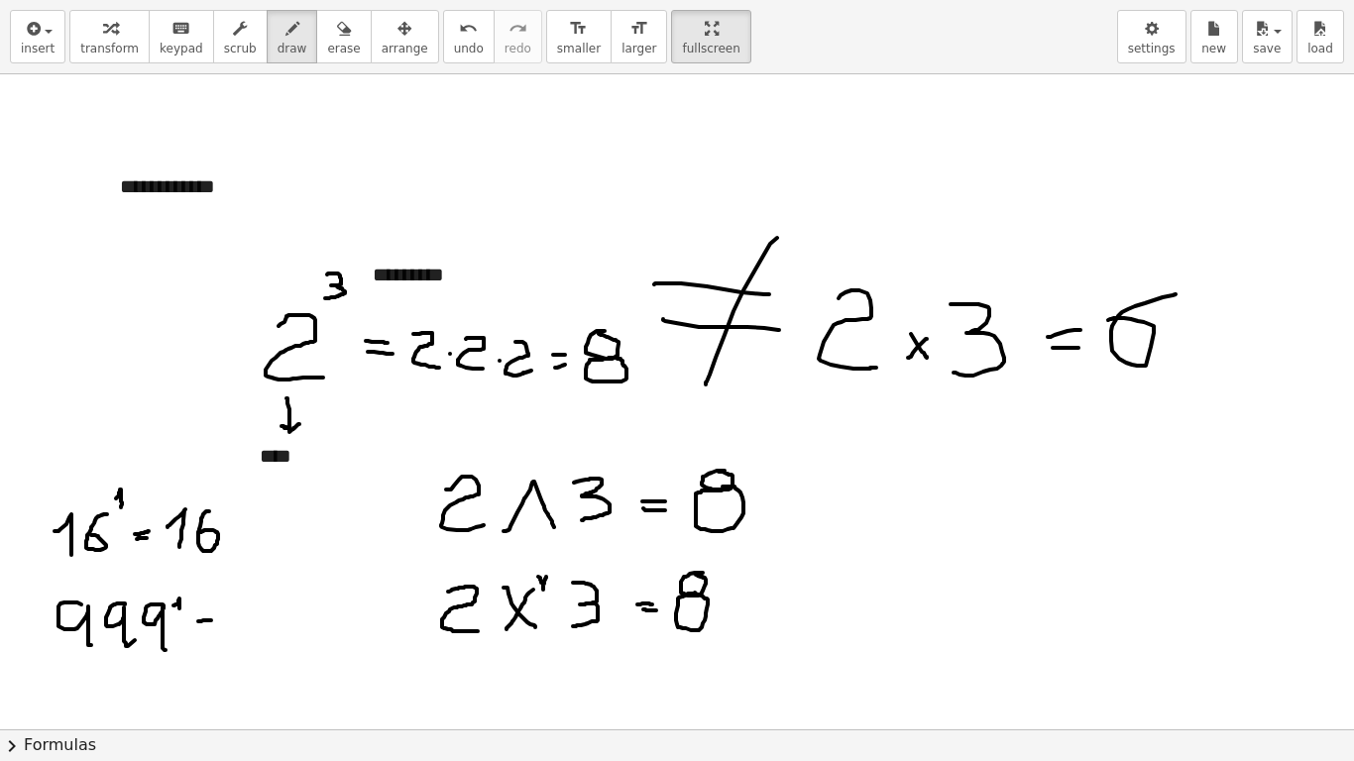
drag, startPoint x: 203, startPoint y: 630, endPoint x: 213, endPoint y: 628, distance: 10.1
drag, startPoint x: 255, startPoint y: 609, endPoint x: 259, endPoint y: 644, distance: 35.9
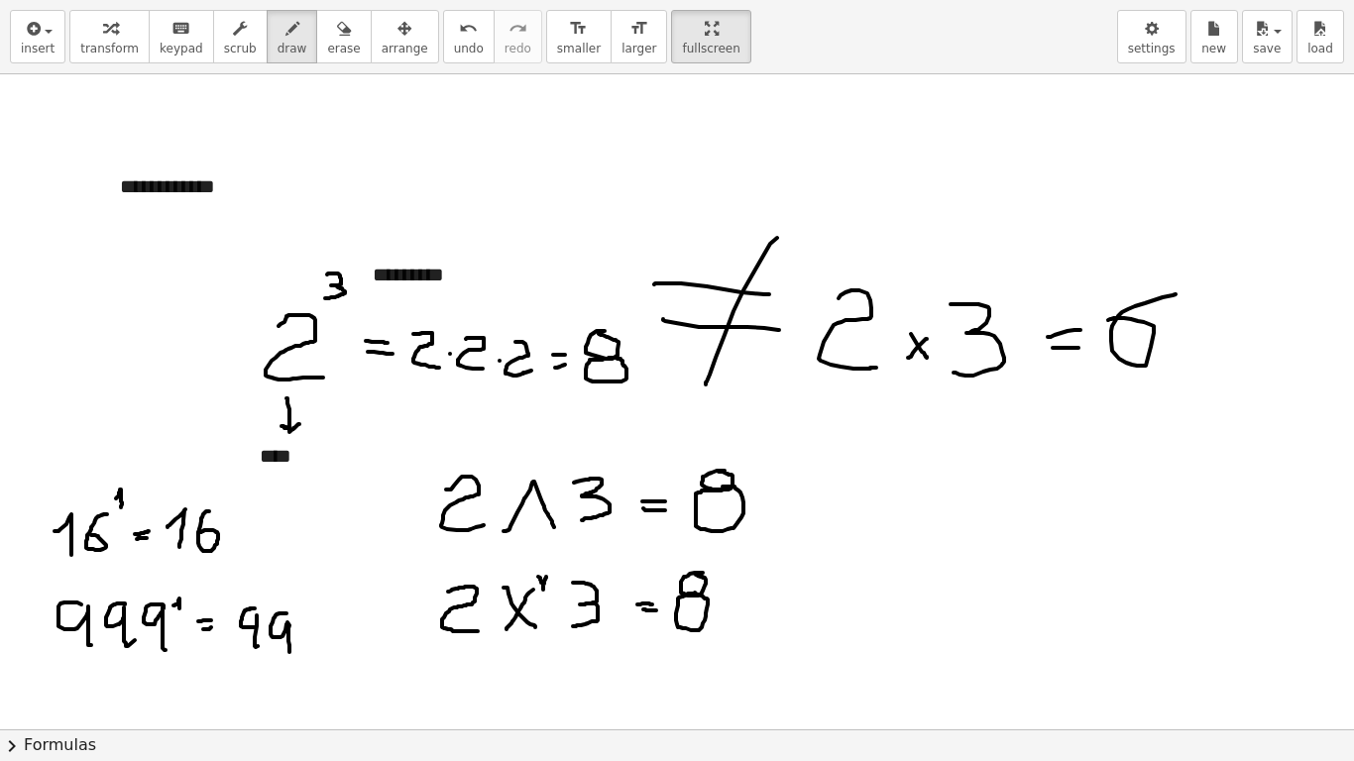
drag, startPoint x: 286, startPoint y: 614, endPoint x: 292, endPoint y: 650, distance: 37.2
drag, startPoint x: 316, startPoint y: 619, endPoint x: 305, endPoint y: 622, distance: 11.3
click at [454, 35] on div "undo" at bounding box center [469, 28] width 30 height 24
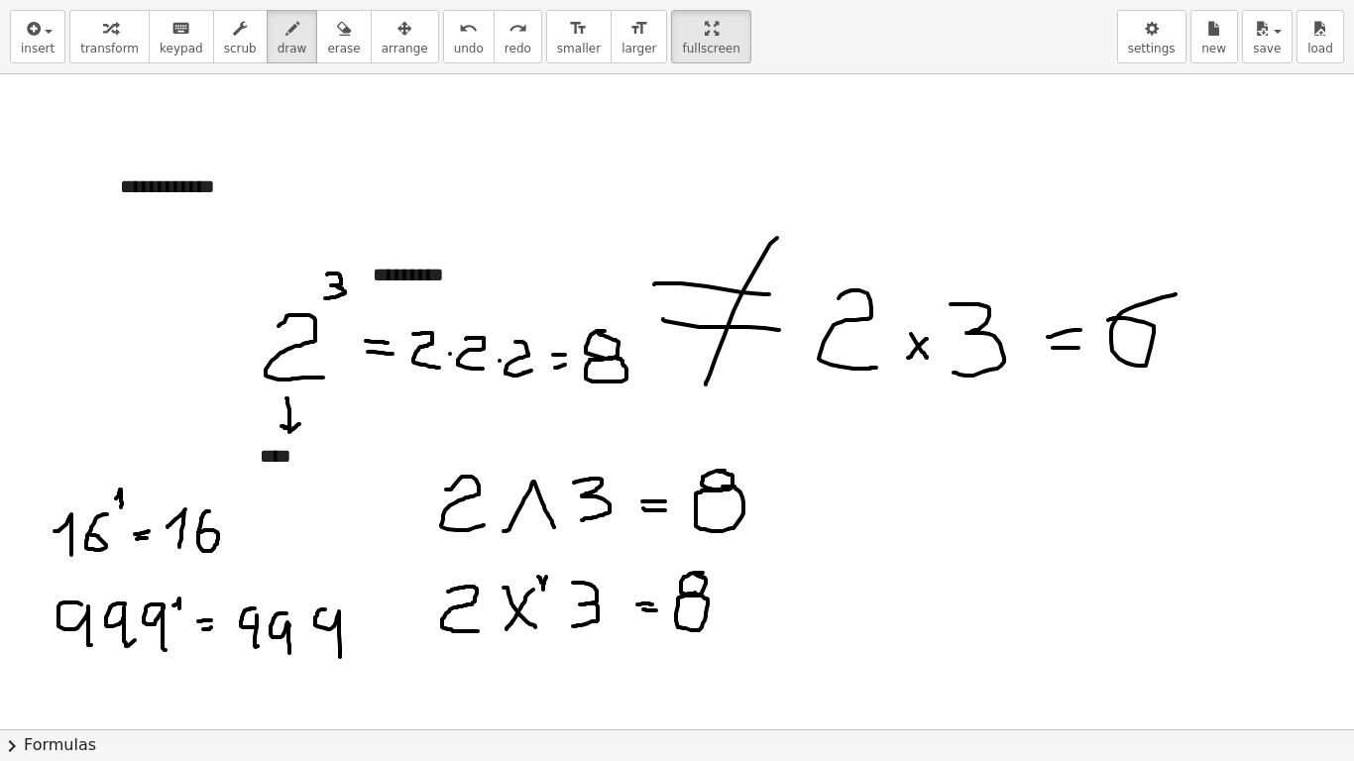
drag, startPoint x: 325, startPoint y: 610, endPoint x: 341, endPoint y: 658, distance: 51.1
drag, startPoint x: 919, startPoint y: 503, endPoint x: 910, endPoint y: 543, distance: 41.6
drag, startPoint x: 960, startPoint y: 464, endPoint x: 960, endPoint y: 477, distance: 12.9
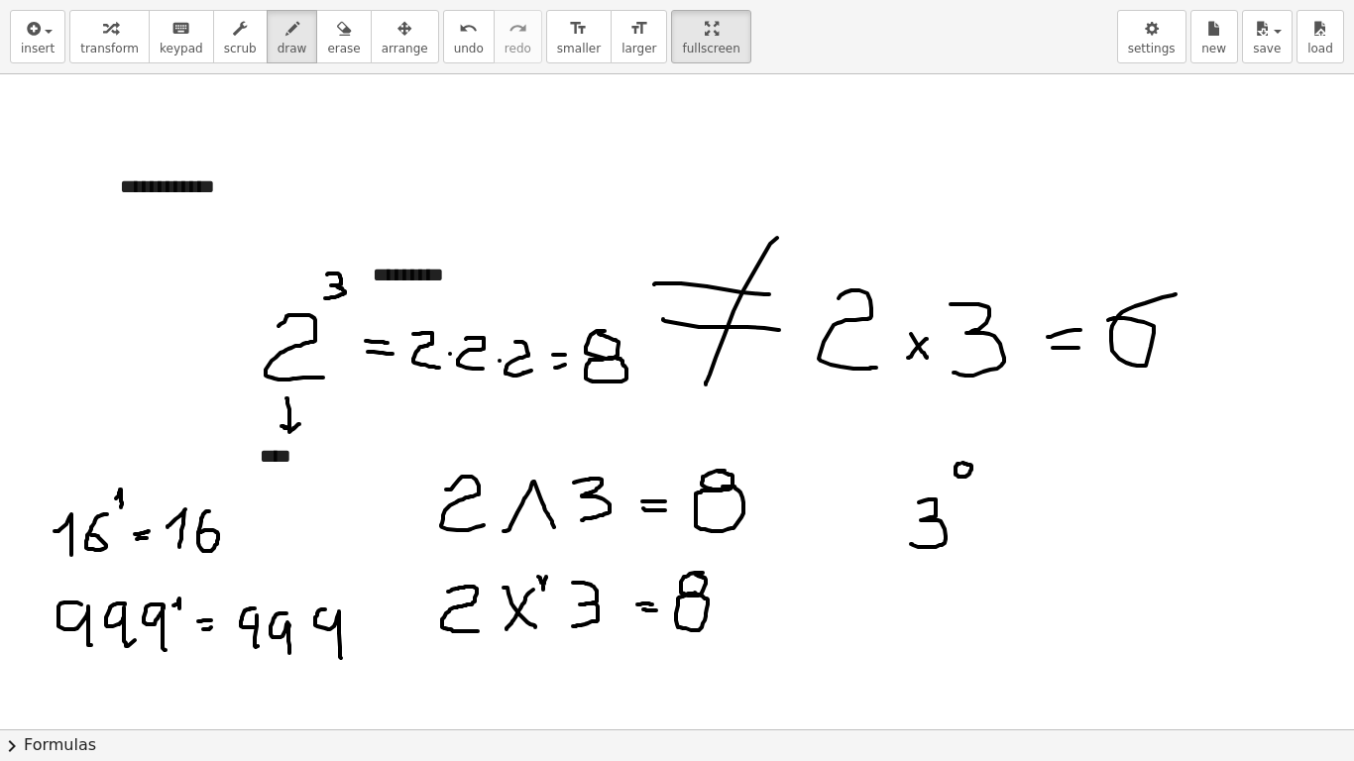
drag, startPoint x: 993, startPoint y: 519, endPoint x: 1011, endPoint y: 519, distance: 17.8
drag, startPoint x: 1007, startPoint y: 535, endPoint x: 1020, endPoint y: 534, distance: 12.9
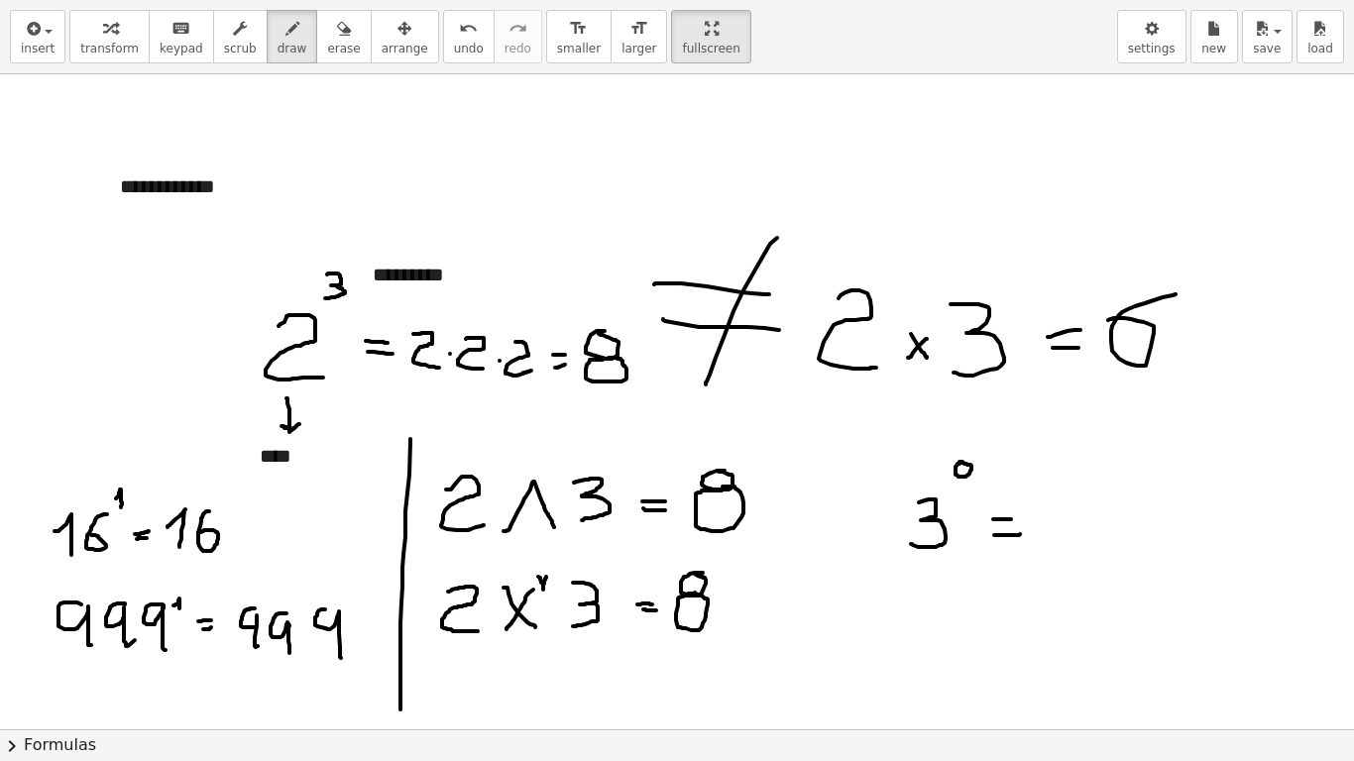
drag, startPoint x: 410, startPoint y: 439, endPoint x: 432, endPoint y: 715, distance: 276.5
drag, startPoint x: 812, startPoint y: 458, endPoint x: 804, endPoint y: 728, distance: 269.8
drag, startPoint x: 1044, startPoint y: 515, endPoint x: 1061, endPoint y: 547, distance: 35.9
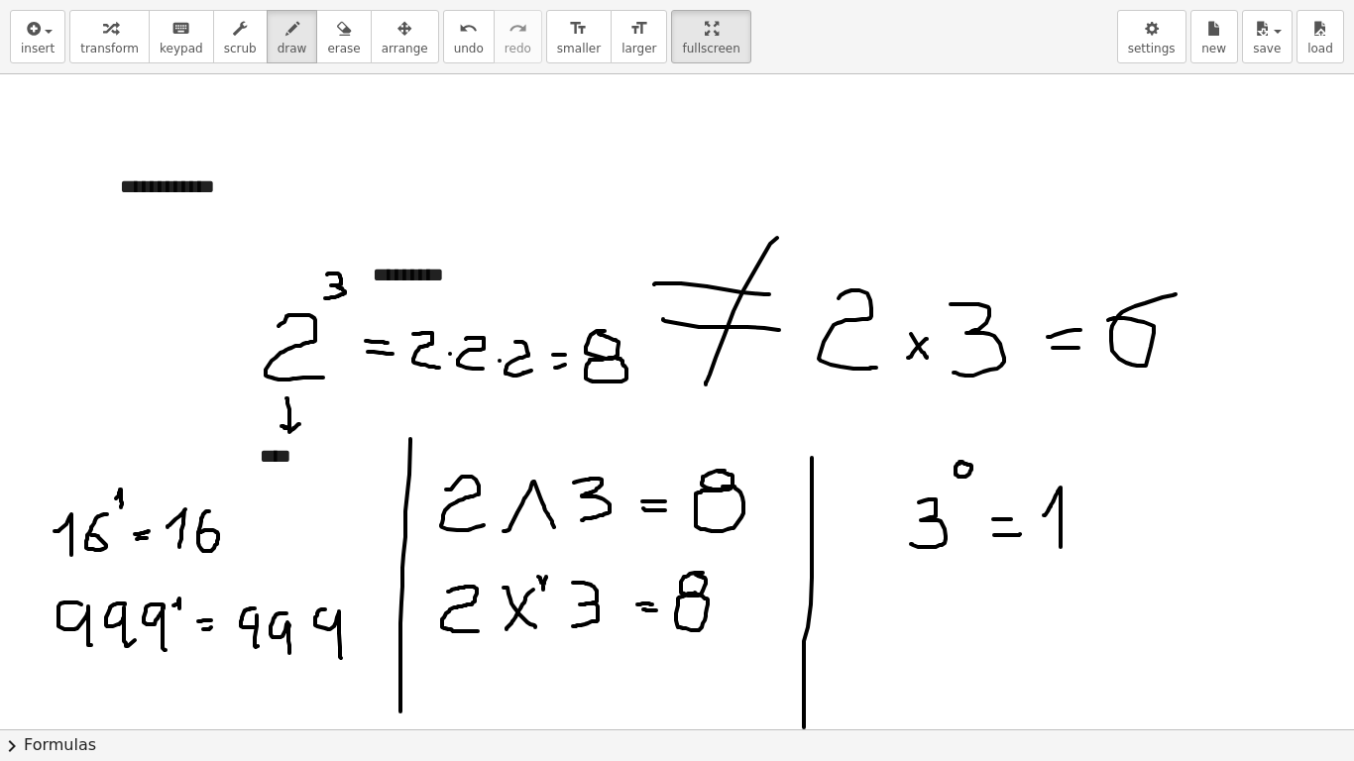
drag, startPoint x: 869, startPoint y: 633, endPoint x: 886, endPoint y: 633, distance: 16.9
drag, startPoint x: 872, startPoint y: 607, endPoint x: 862, endPoint y: 656, distance: 50.5
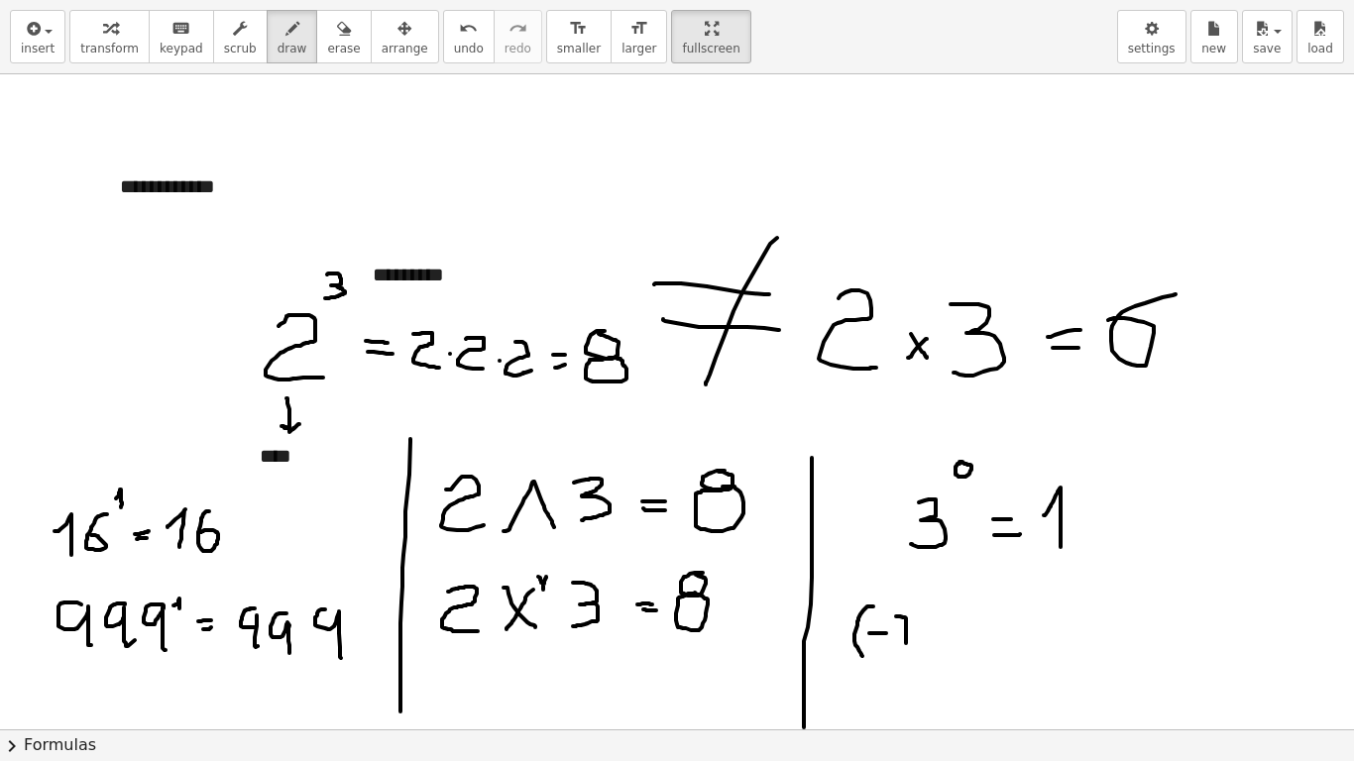
drag, startPoint x: 896, startPoint y: 617, endPoint x: 907, endPoint y: 643, distance: 28.9
drag, startPoint x: 898, startPoint y: 632, endPoint x: 929, endPoint y: 620, distance: 33.3
drag, startPoint x: 925, startPoint y: 611, endPoint x: 928, endPoint y: 646, distance: 35.8
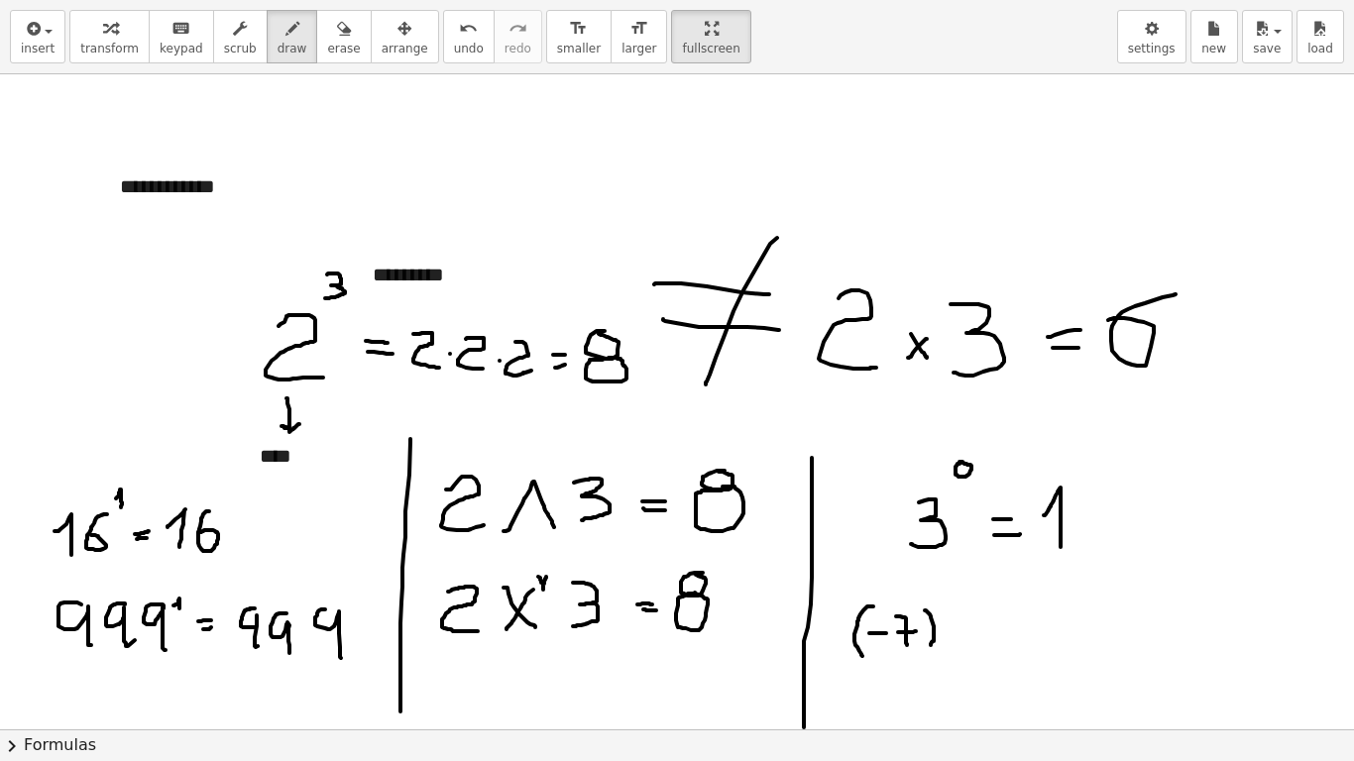
drag, startPoint x: 993, startPoint y: 626, endPoint x: 1007, endPoint y: 624, distance: 14.0
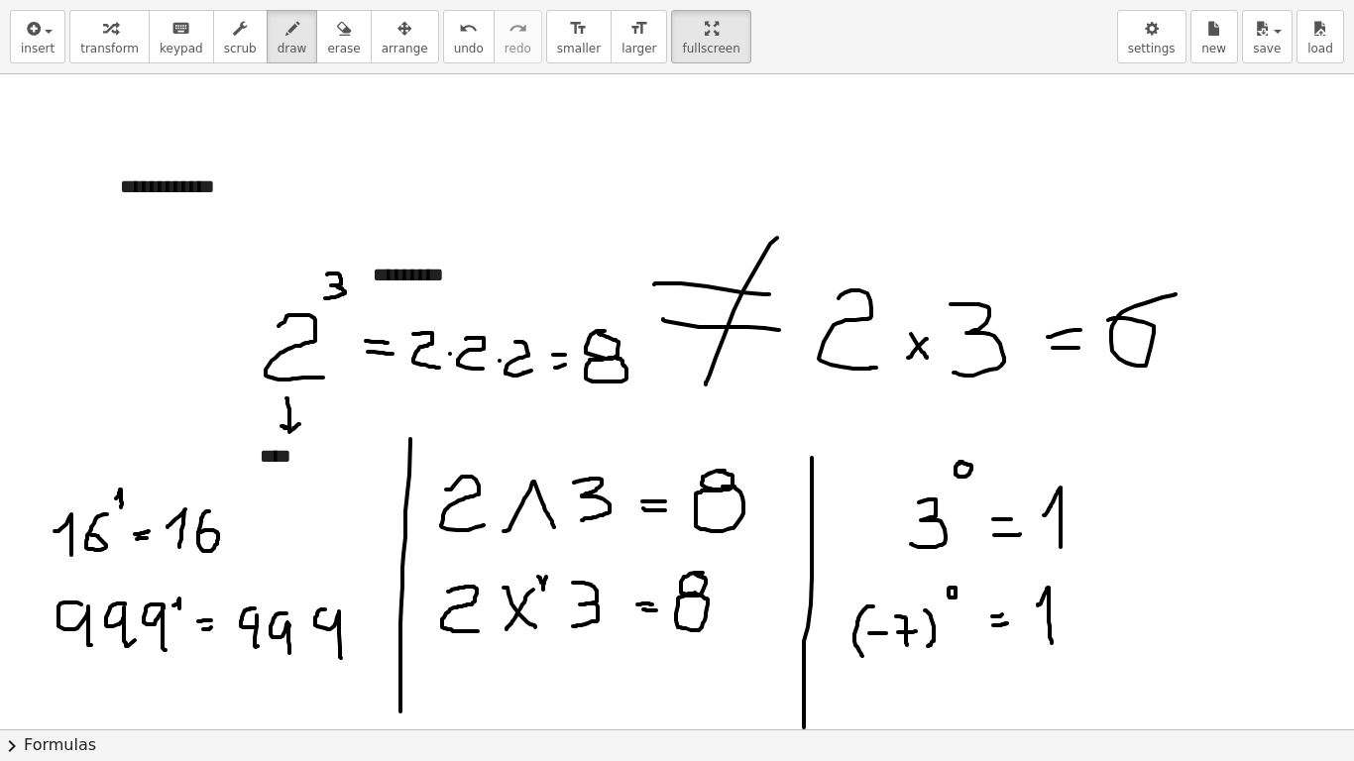
drag, startPoint x: 1038, startPoint y: 606, endPoint x: 1052, endPoint y: 643, distance: 40.1
drag, startPoint x: 666, startPoint y: 42, endPoint x: 666, endPoint y: -78, distance: 120.0
click at [666, 0] on html "**********" at bounding box center [677, 380] width 1354 height 761
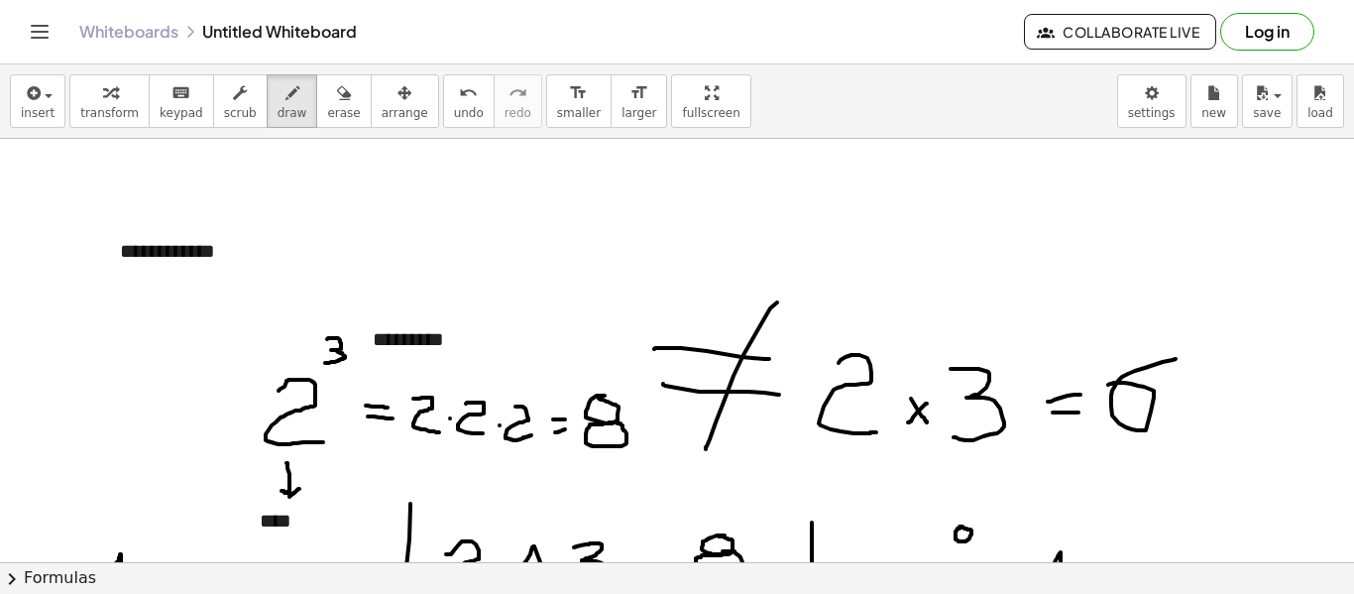
drag, startPoint x: 680, startPoint y: 103, endPoint x: 680, endPoint y: 223, distance: 120.0
click at [680, 223] on div "**********" at bounding box center [677, 328] width 1354 height 529
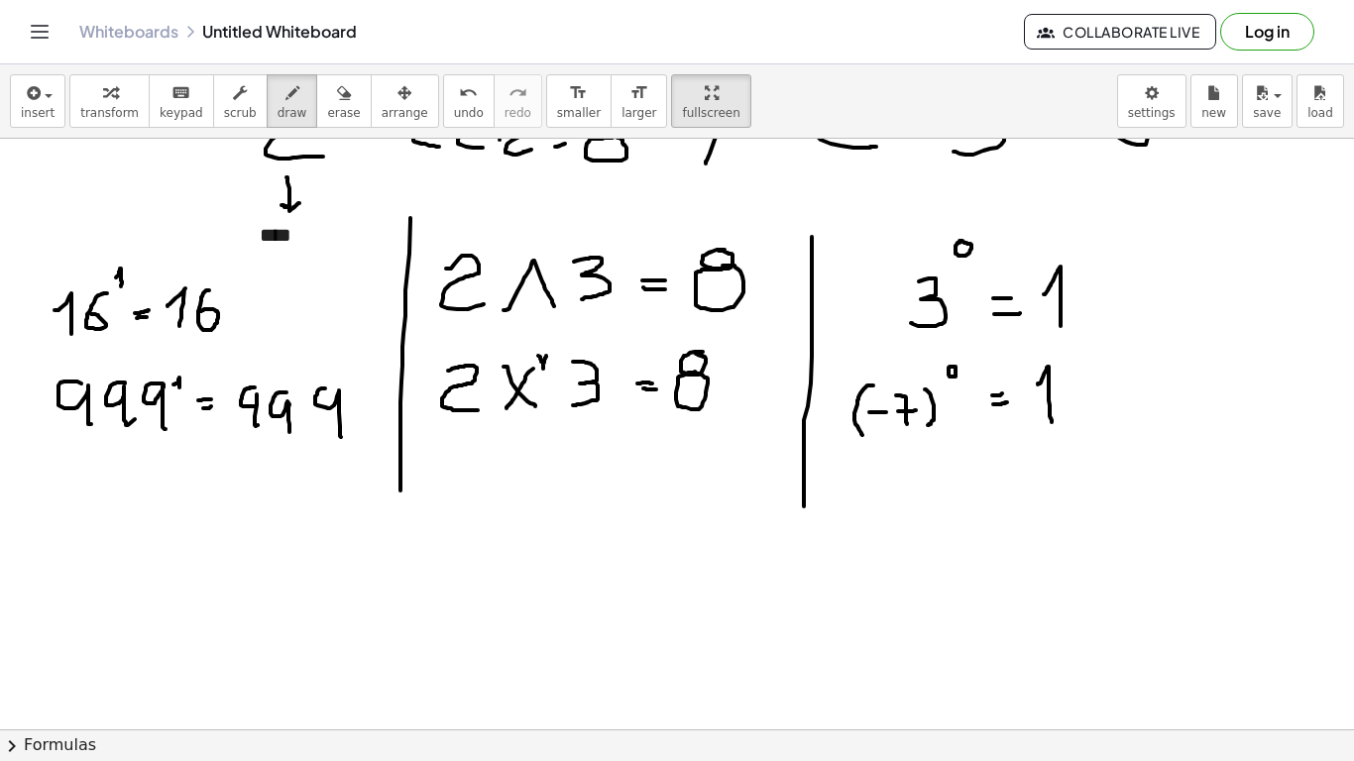
scroll to position [1707, 0]
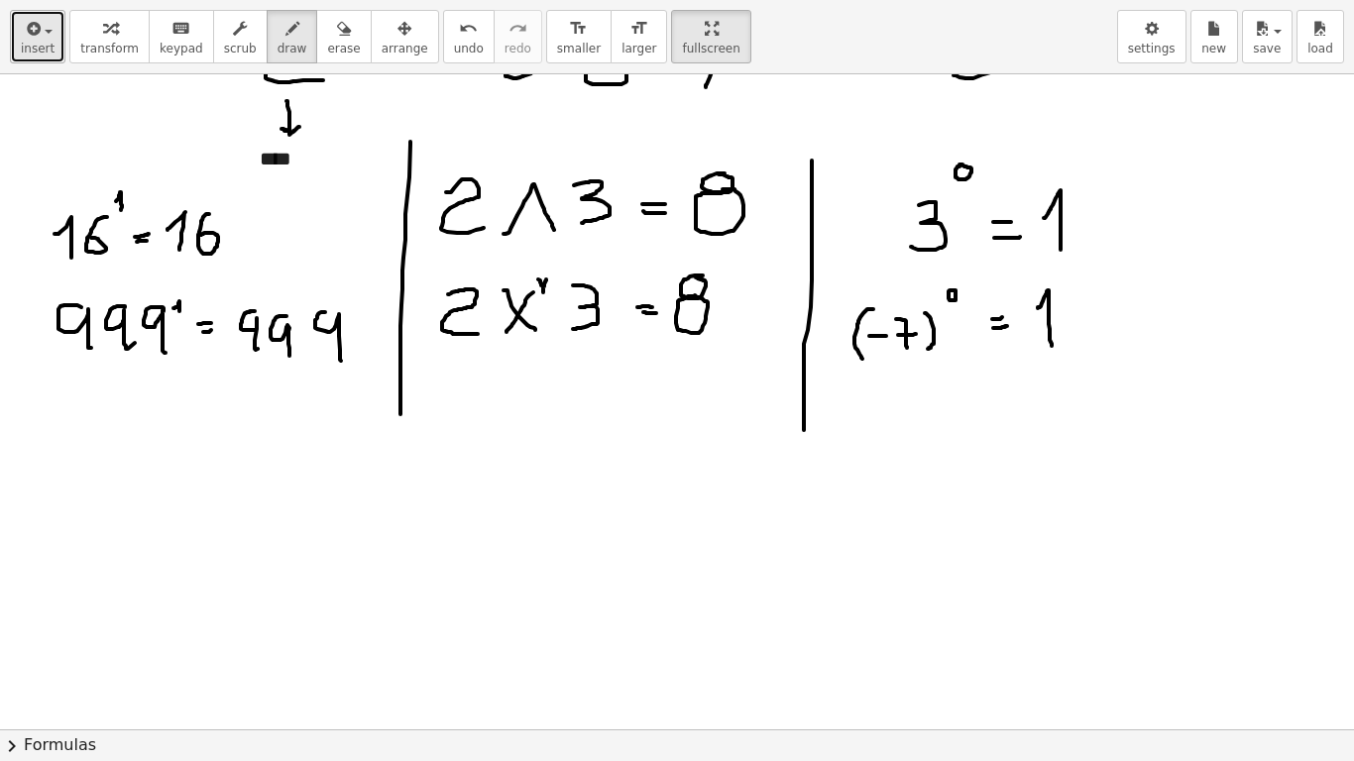
click at [26, 47] on span "insert" at bounding box center [38, 49] width 34 height 14
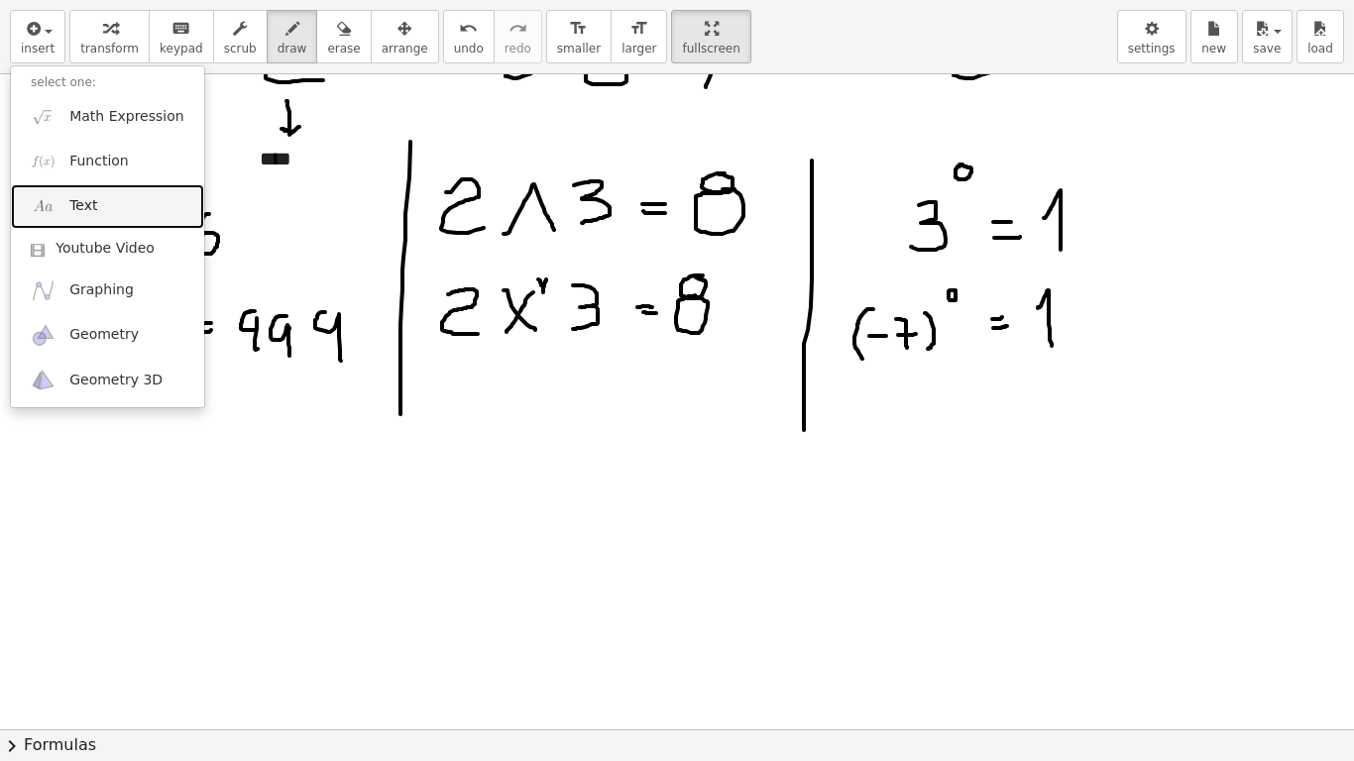
drag, startPoint x: 106, startPoint y: 200, endPoint x: 138, endPoint y: 249, distance: 58.0
click at [106, 200] on link "Text" at bounding box center [107, 206] width 193 height 45
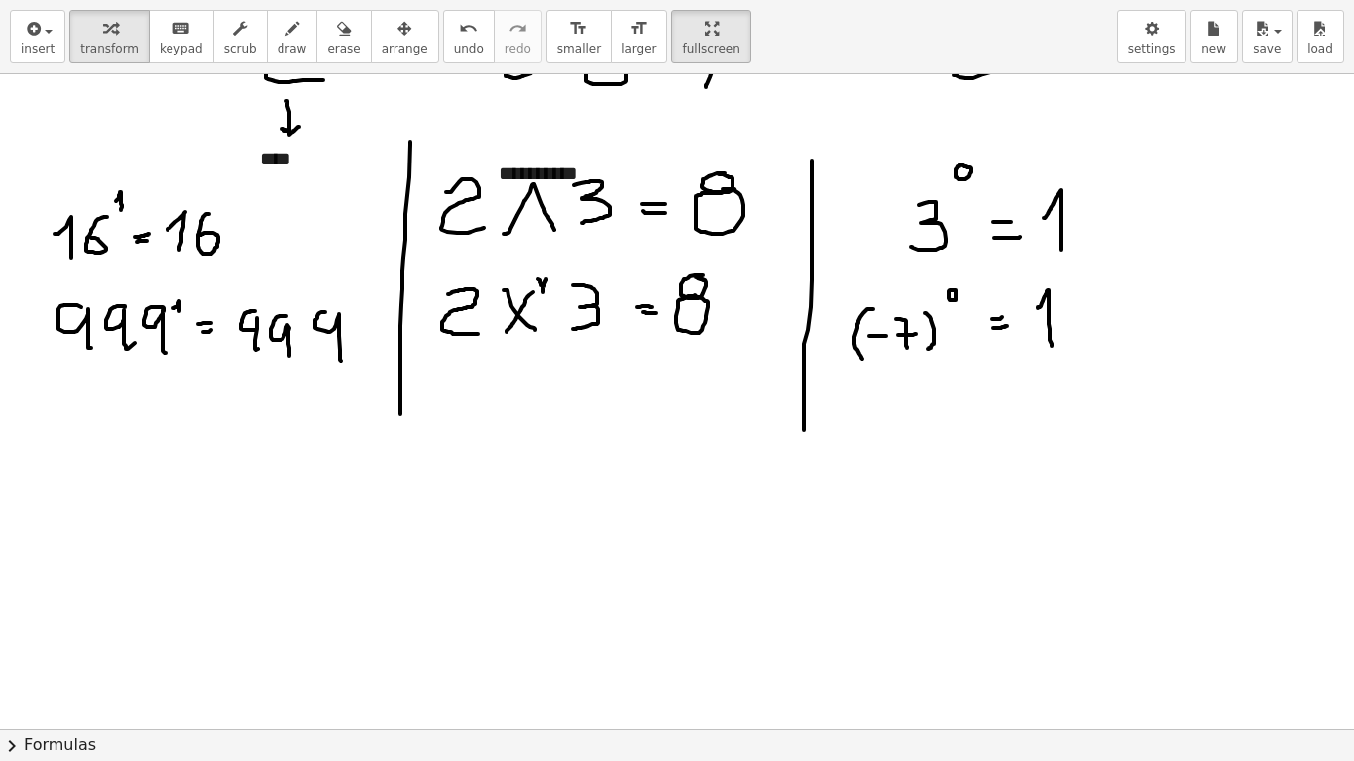
click at [398, 33] on icon "button" at bounding box center [405, 29] width 14 height 24
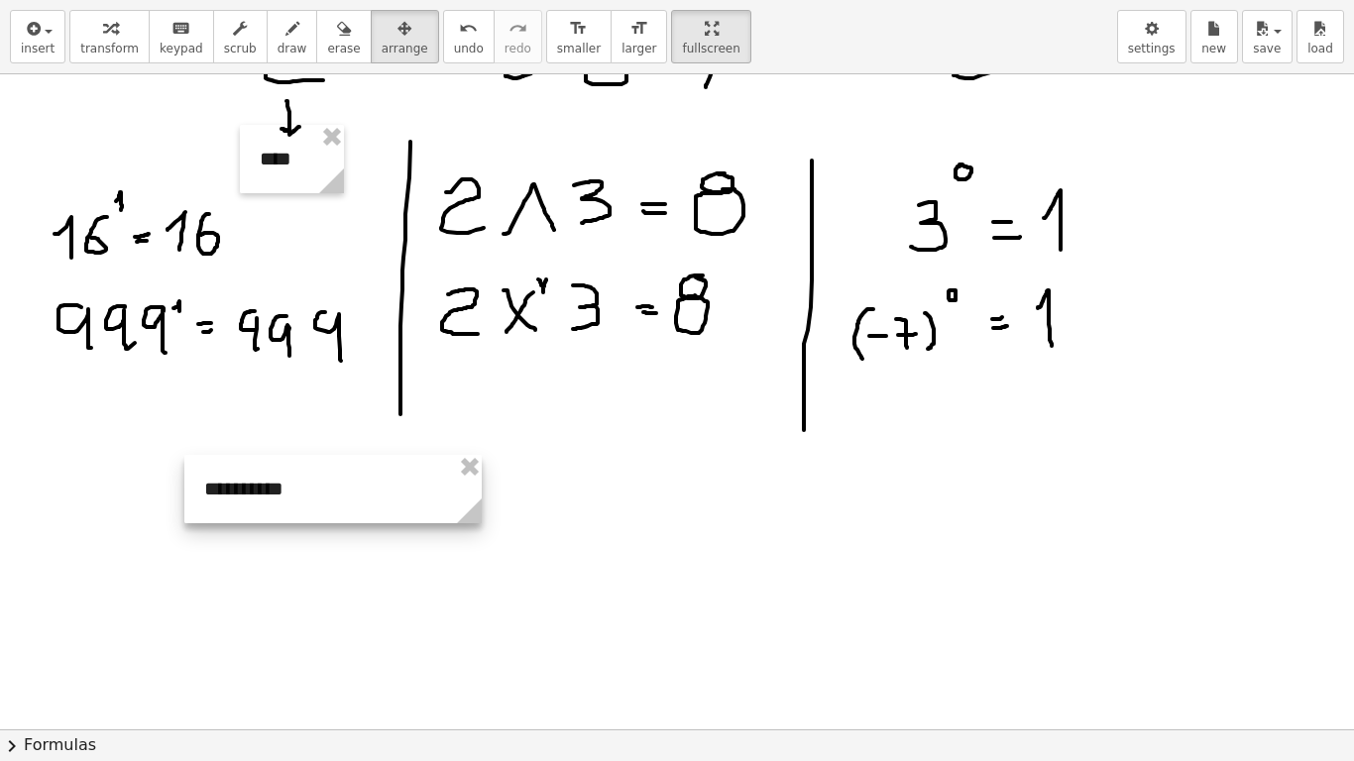
drag, startPoint x: 605, startPoint y: 162, endPoint x: 310, endPoint y: 477, distance: 431.4
click at [310, 477] on div at bounding box center [332, 489] width 297 height 68
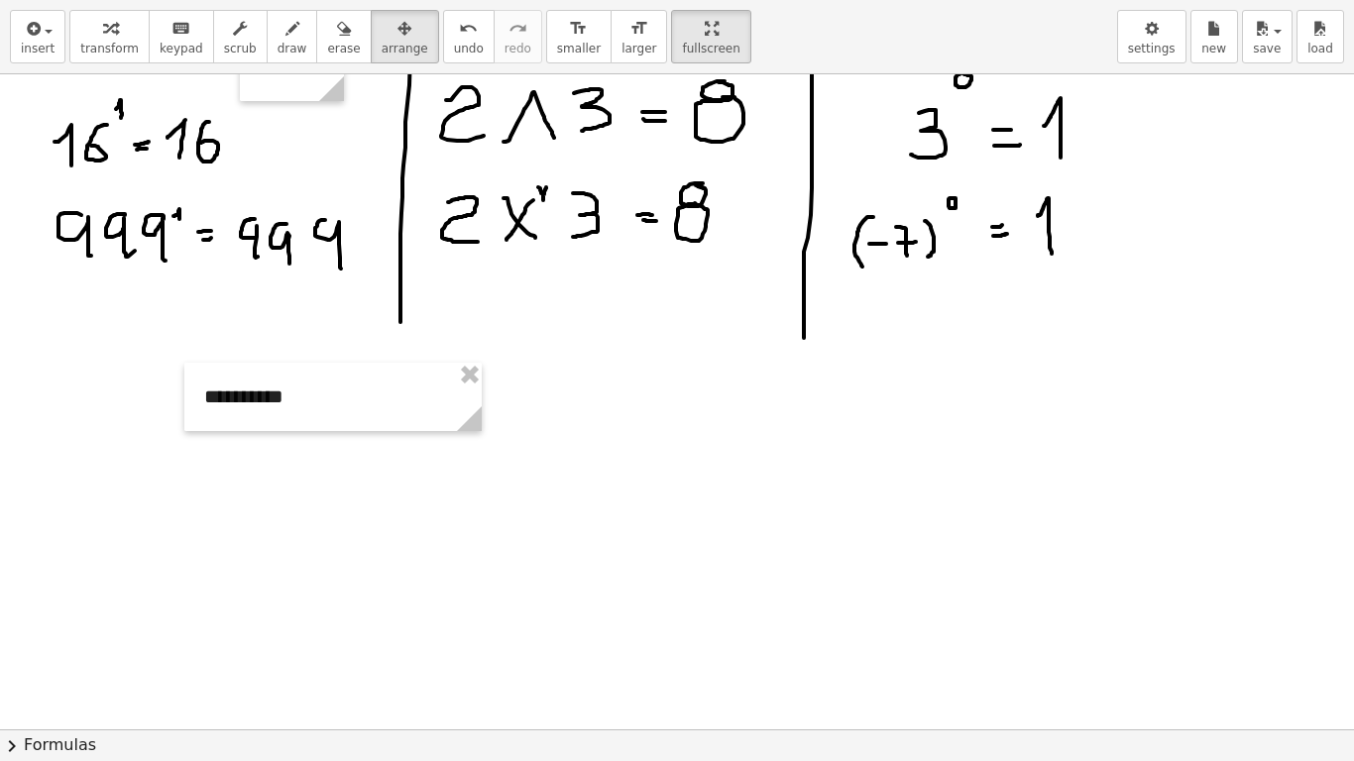
scroll to position [1806, 0]
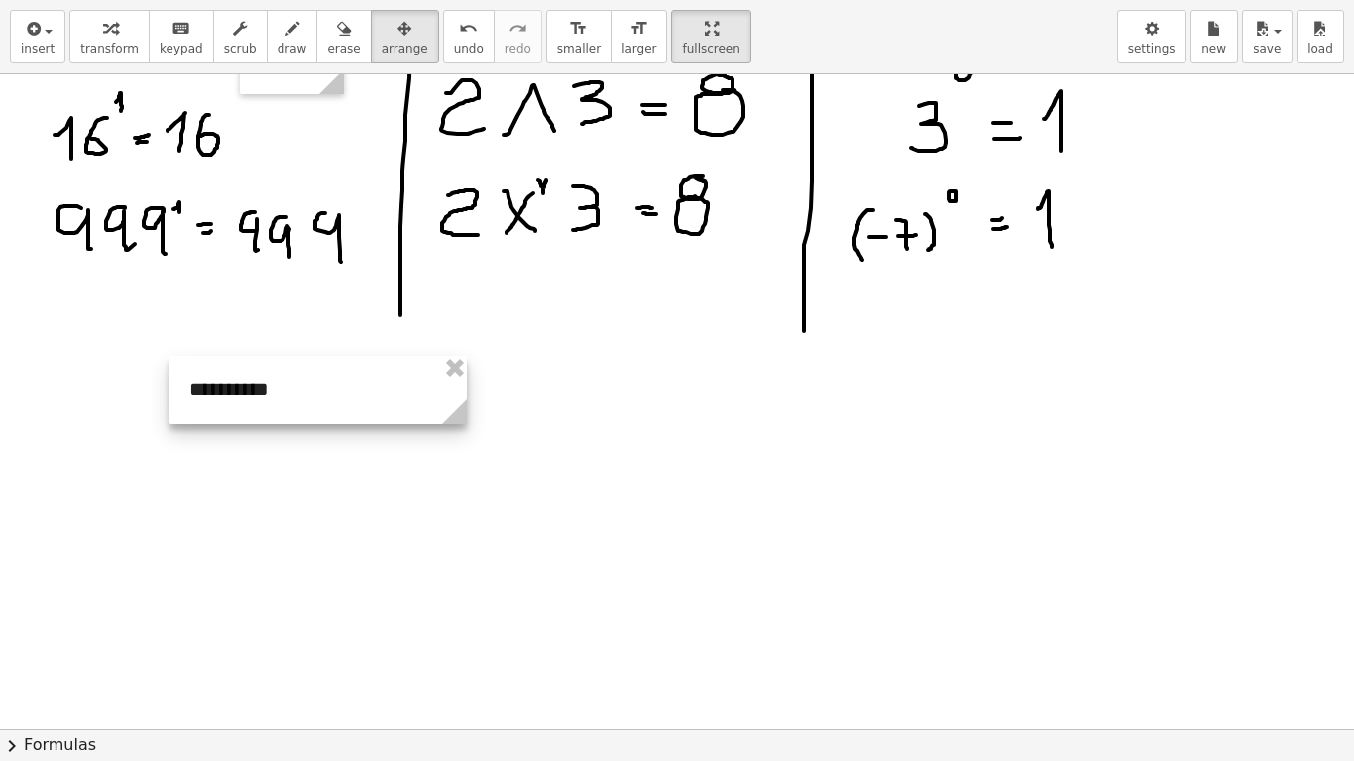
drag, startPoint x: 412, startPoint y: 383, endPoint x: 398, endPoint y: 383, distance: 14.9
click at [398, 383] on div at bounding box center [318, 390] width 297 height 68
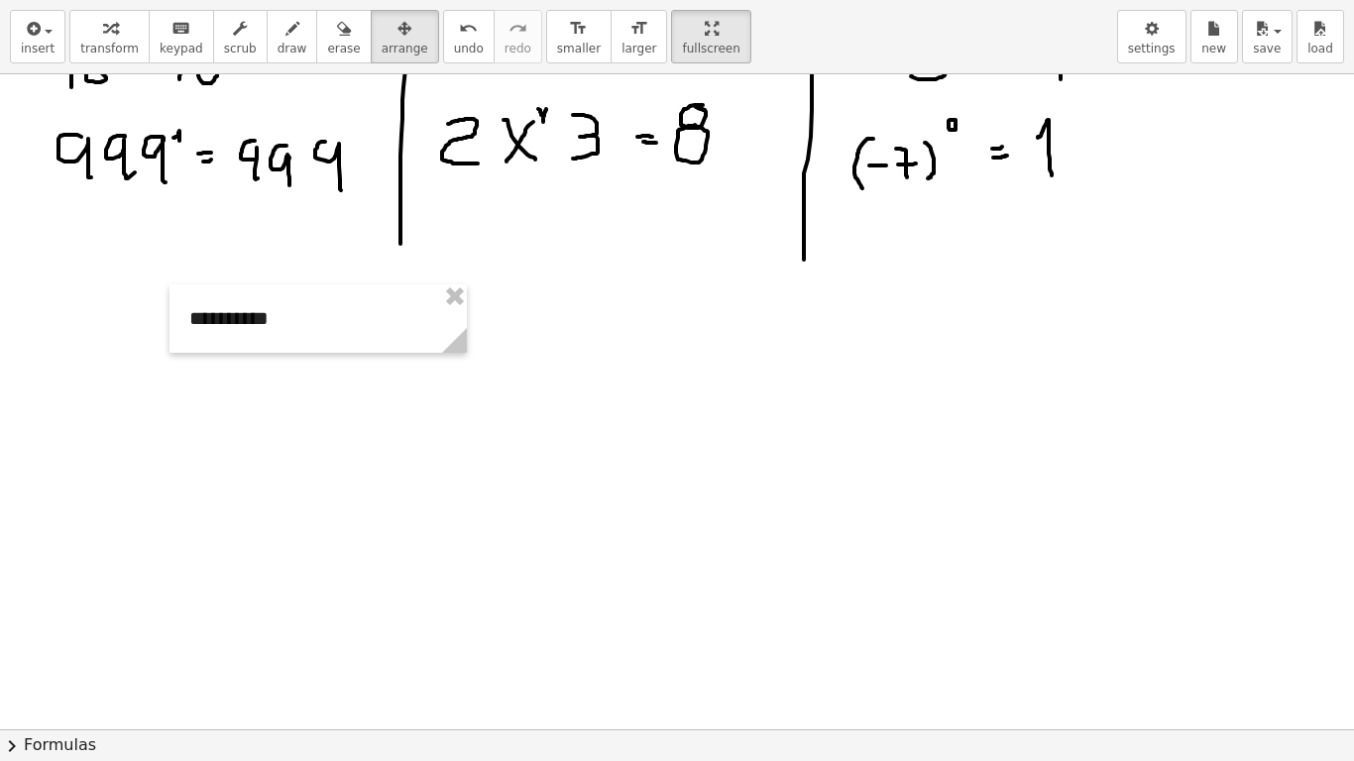
scroll to position [1905, 0]
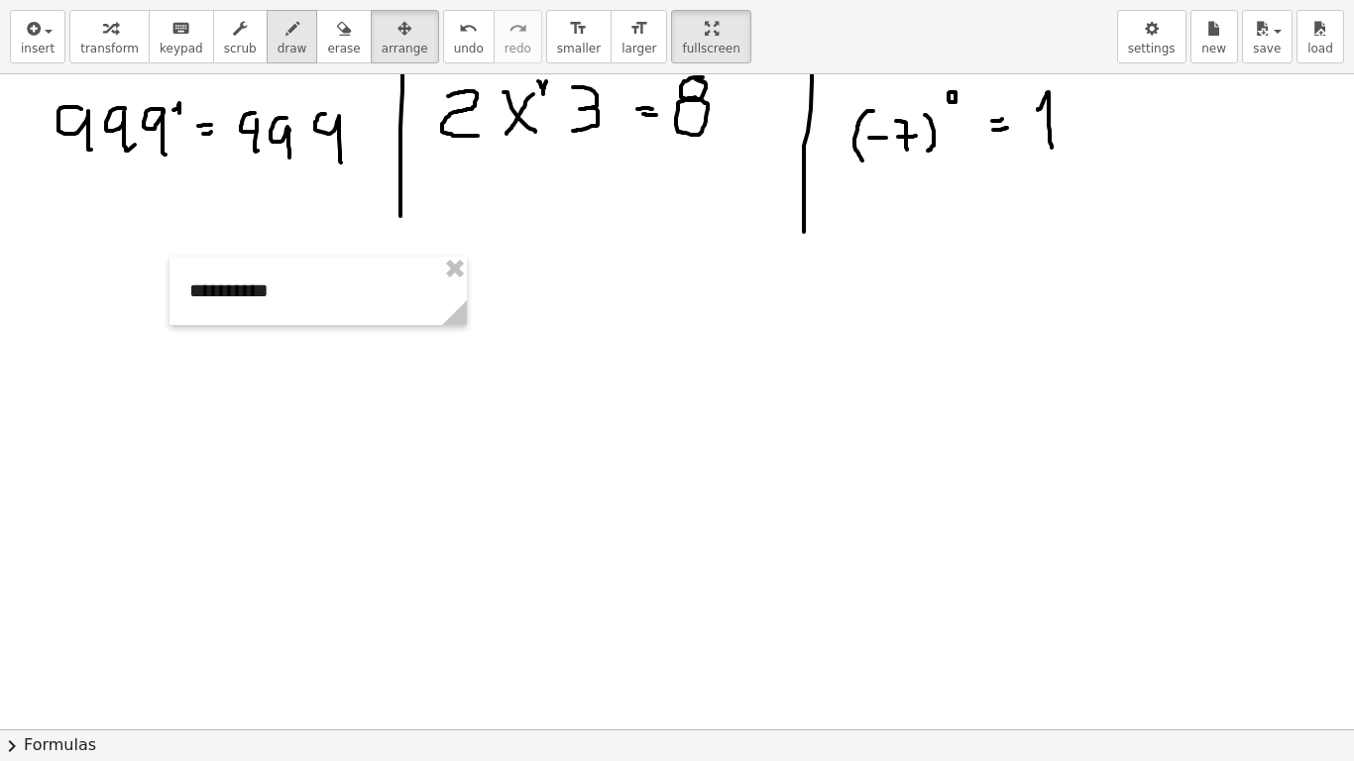
click at [267, 38] on button "draw" at bounding box center [293, 37] width 52 height 54
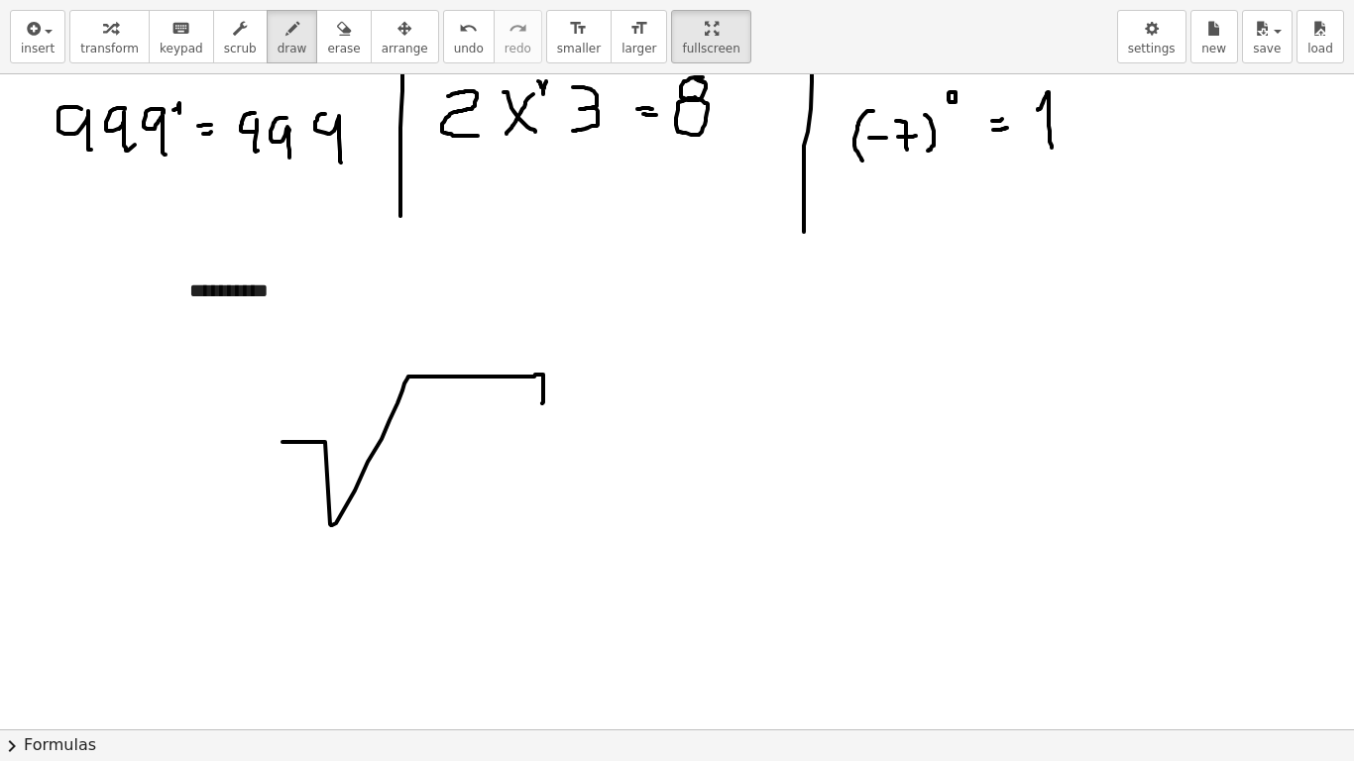
drag, startPoint x: 283, startPoint y: 442, endPoint x: 542, endPoint y: 403, distance: 262.6
drag, startPoint x: 417, startPoint y: 461, endPoint x: 441, endPoint y: 504, distance: 48.8
drag, startPoint x: 512, startPoint y: 429, endPoint x: 469, endPoint y: 477, distance: 63.9
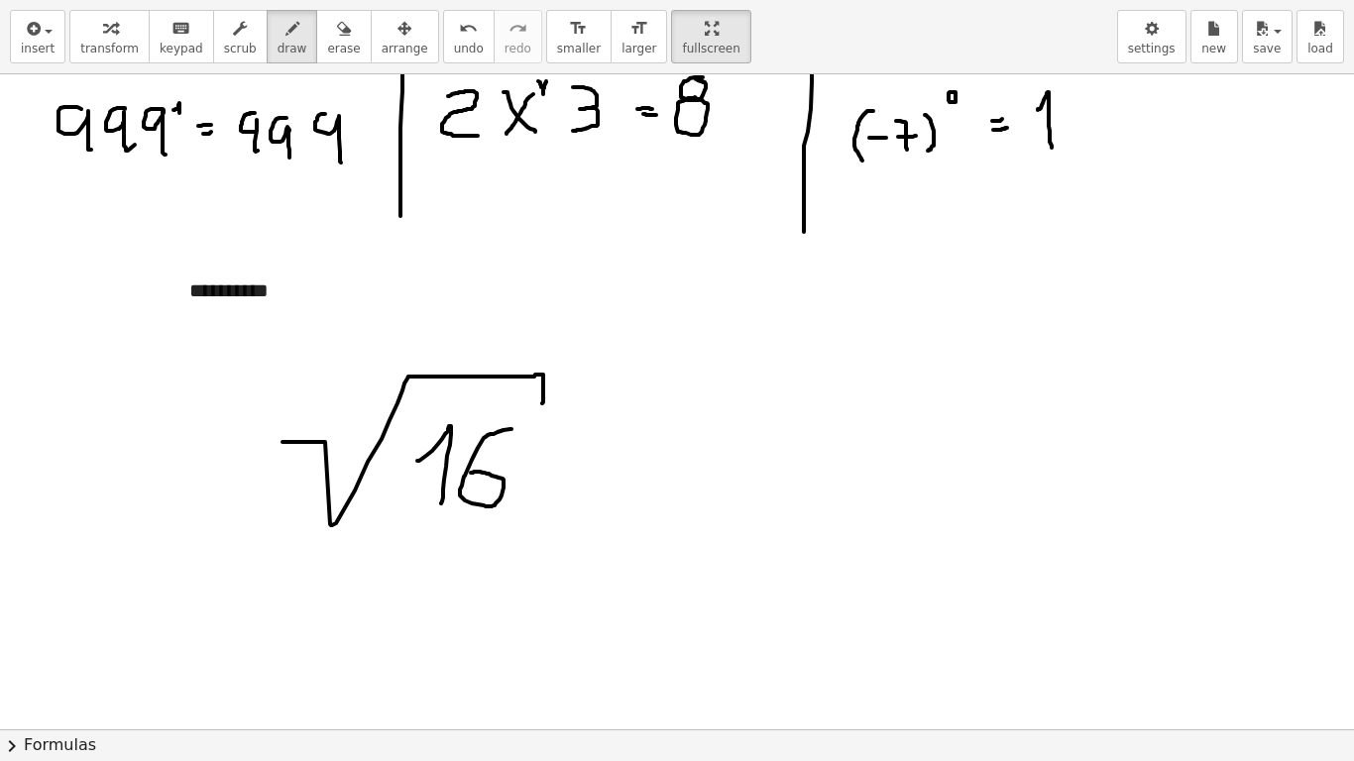
drag, startPoint x: 569, startPoint y: 465, endPoint x: 604, endPoint y: 464, distance: 34.7
drag, startPoint x: 572, startPoint y: 480, endPoint x: 611, endPoint y: 482, distance: 38.7
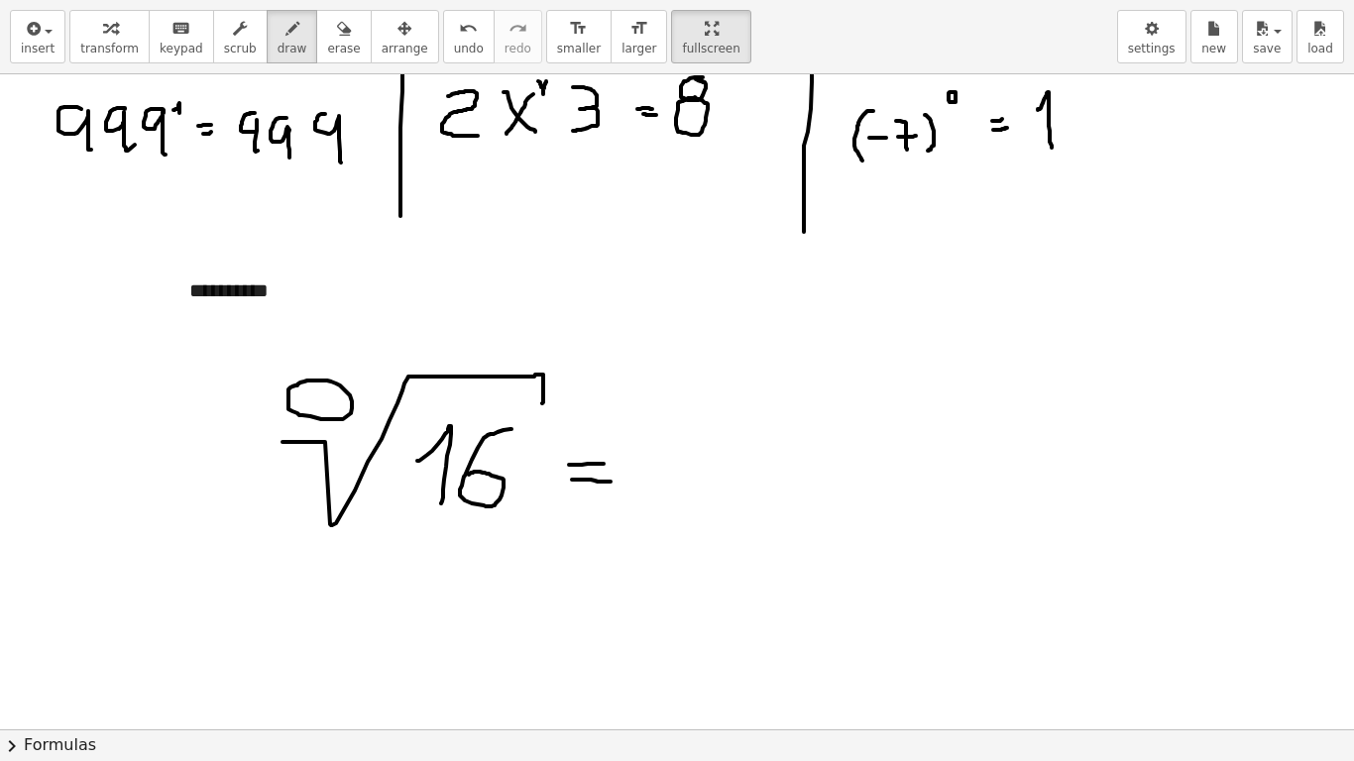
click at [454, 44] on span "undo" at bounding box center [469, 49] width 30 height 14
drag, startPoint x: 309, startPoint y: 382, endPoint x: 324, endPoint y: 408, distance: 30.6
drag, startPoint x: 664, startPoint y: 394, endPoint x: 678, endPoint y: 451, distance: 59.1
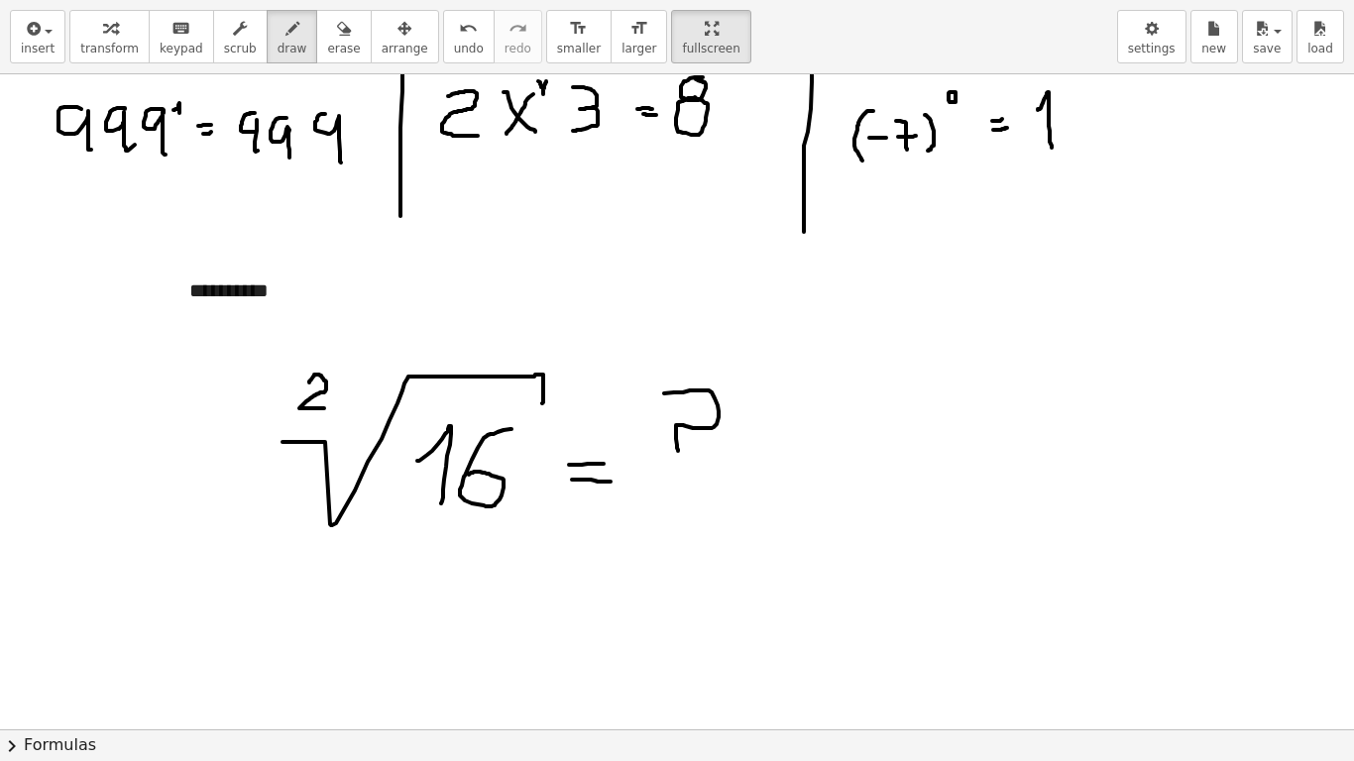
drag, startPoint x: 773, startPoint y: 468, endPoint x: 836, endPoint y: 477, distance: 63.1
drag, startPoint x: 685, startPoint y: 531, endPoint x: 693, endPoint y: 538, distance: 10.5
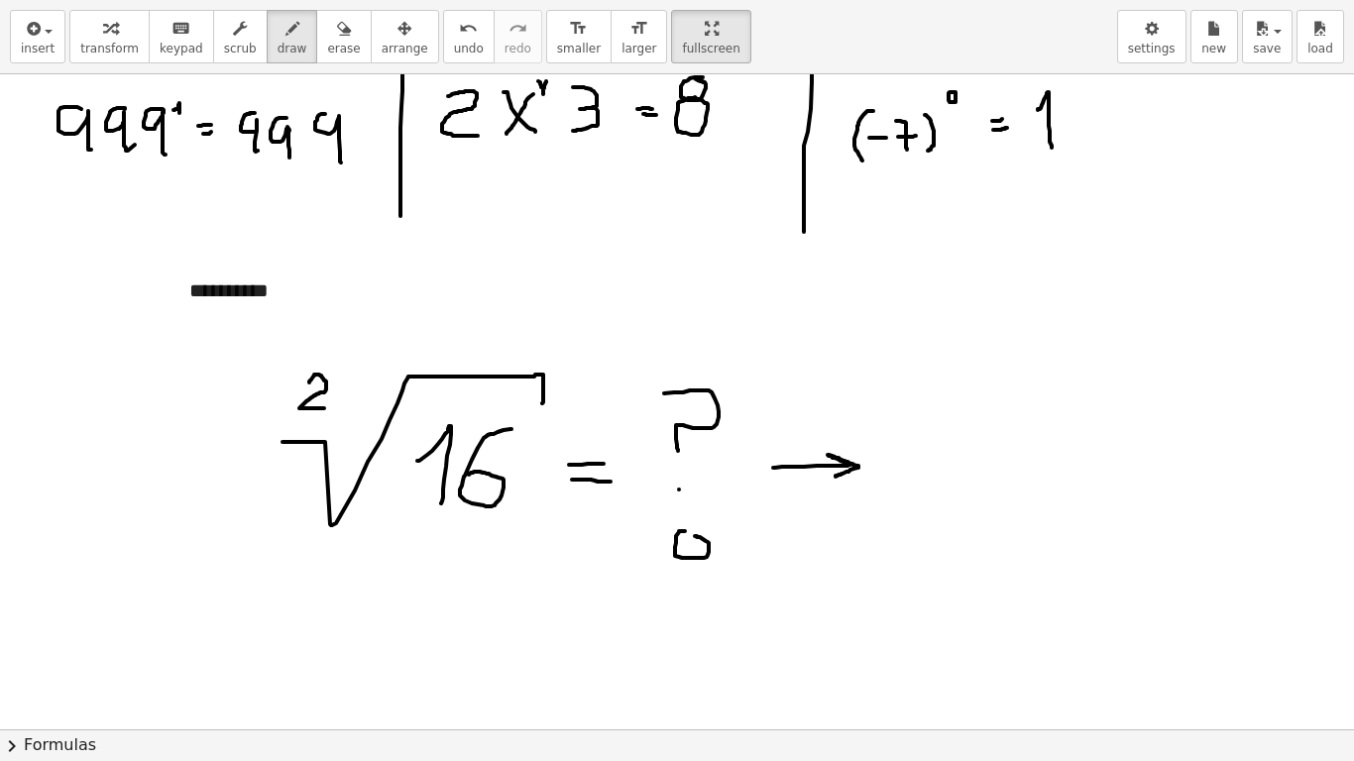
drag, startPoint x: 699, startPoint y: 554, endPoint x: 719, endPoint y: 559, distance: 20.4
drag, startPoint x: 772, startPoint y: 549, endPoint x: 845, endPoint y: 568, distance: 74.8
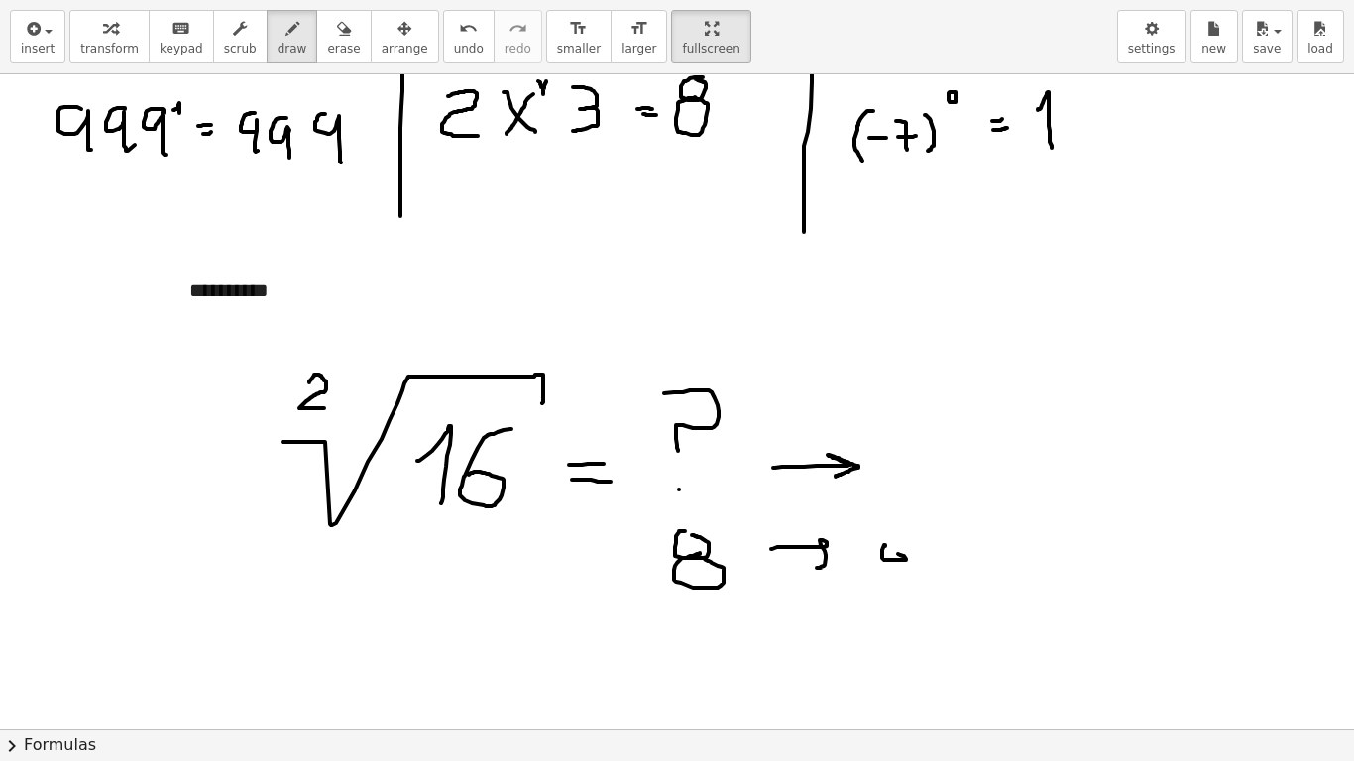
drag, startPoint x: 880, startPoint y: 563, endPoint x: 905, endPoint y: 575, distance: 27.5
click at [448, 45] on button "undo undo" at bounding box center [469, 37] width 52 height 54
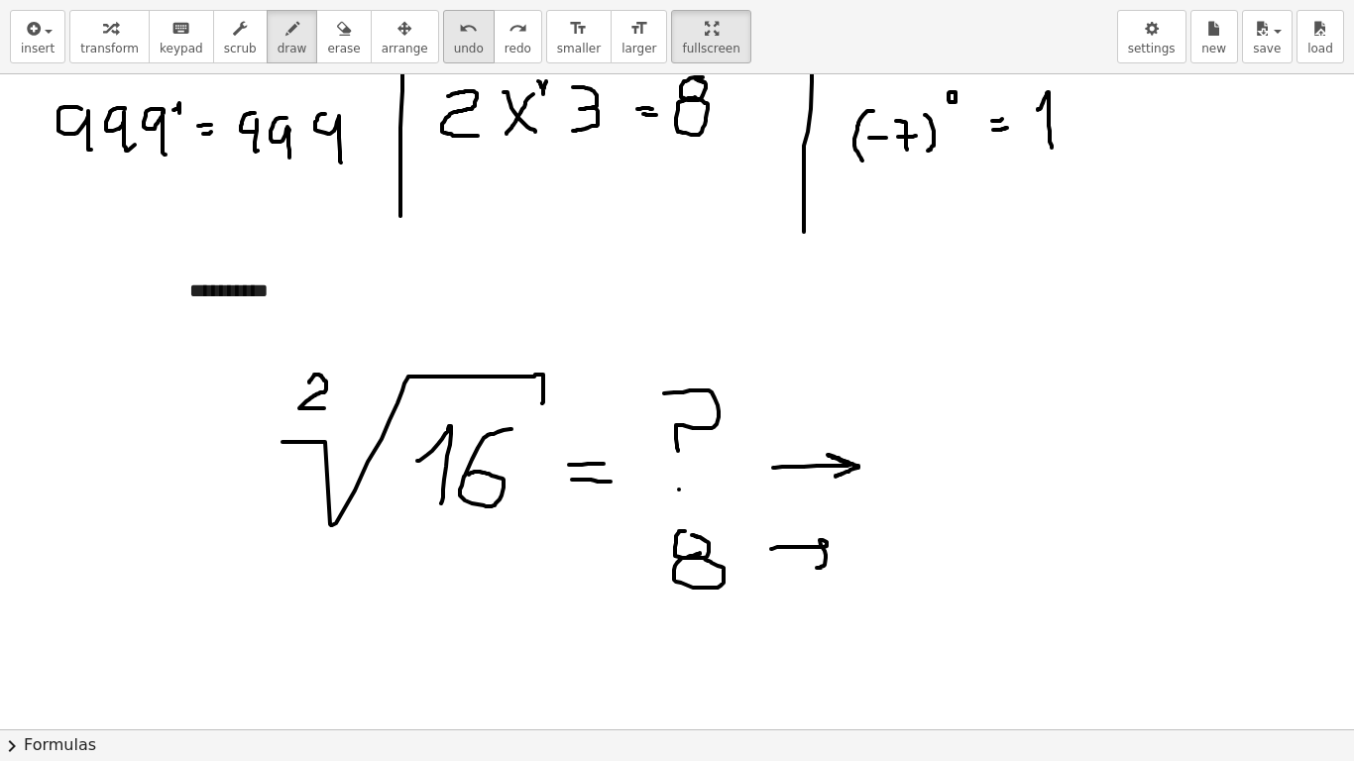
click at [443, 50] on button "undo undo" at bounding box center [469, 37] width 52 height 54
click at [337, 20] on icon "button" at bounding box center [344, 29] width 14 height 24
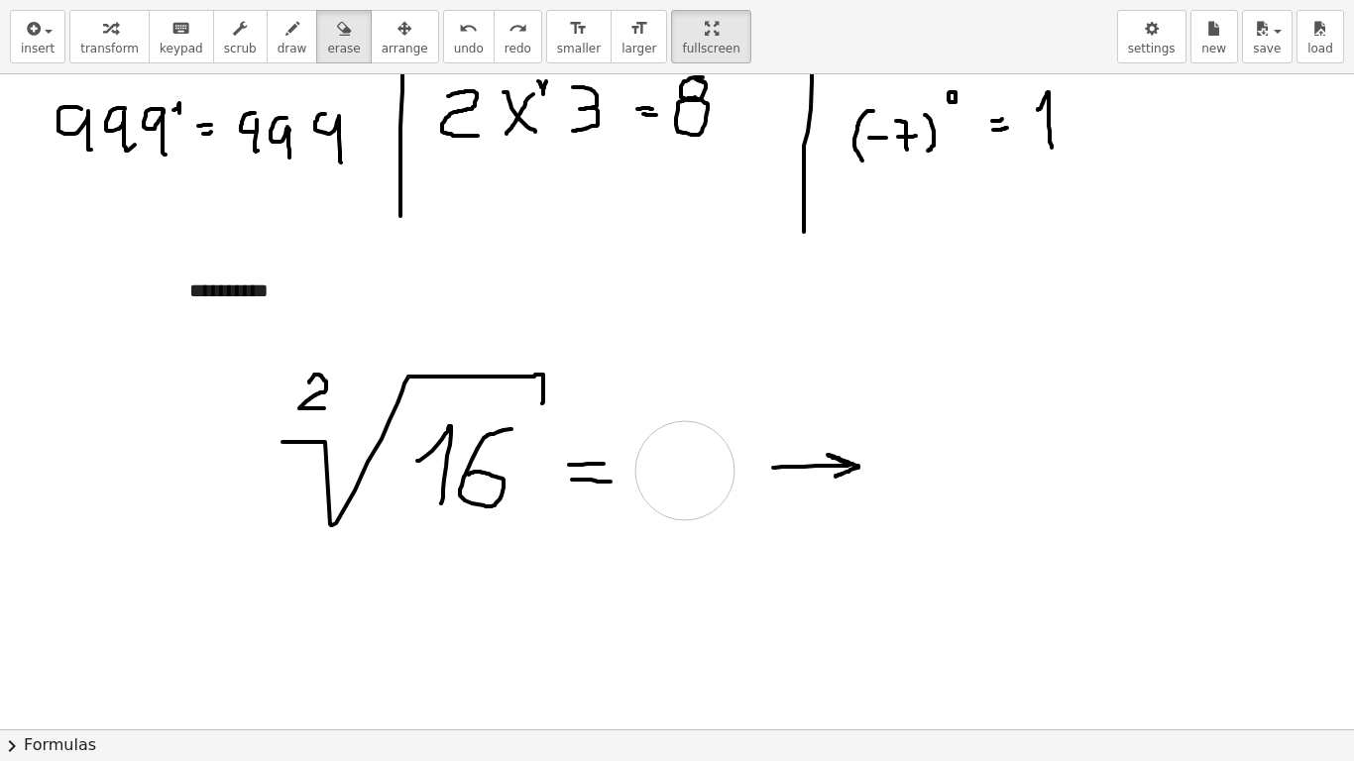
drag, startPoint x: 687, startPoint y: 437, endPoint x: 643, endPoint y: 467, distance: 52.8
click at [282, 60] on button "draw" at bounding box center [293, 37] width 52 height 54
drag, startPoint x: 667, startPoint y: 441, endPoint x: 693, endPoint y: 433, distance: 27.0
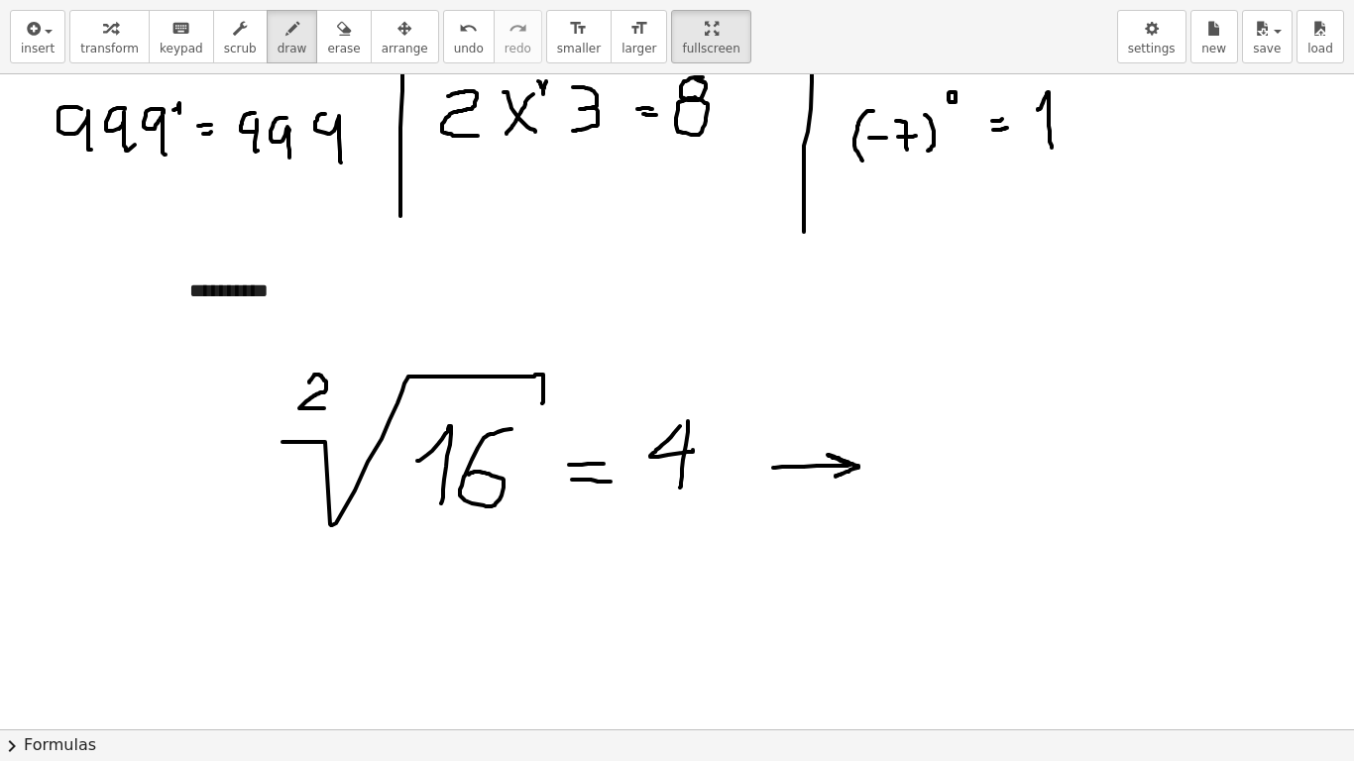
drag, startPoint x: 688, startPoint y: 421, endPoint x: 680, endPoint y: 488, distance: 66.9
drag, startPoint x: 922, startPoint y: 432, endPoint x: 935, endPoint y: 451, distance: 22.8
drag, startPoint x: 927, startPoint y: 431, endPoint x: 923, endPoint y: 497, distance: 65.5
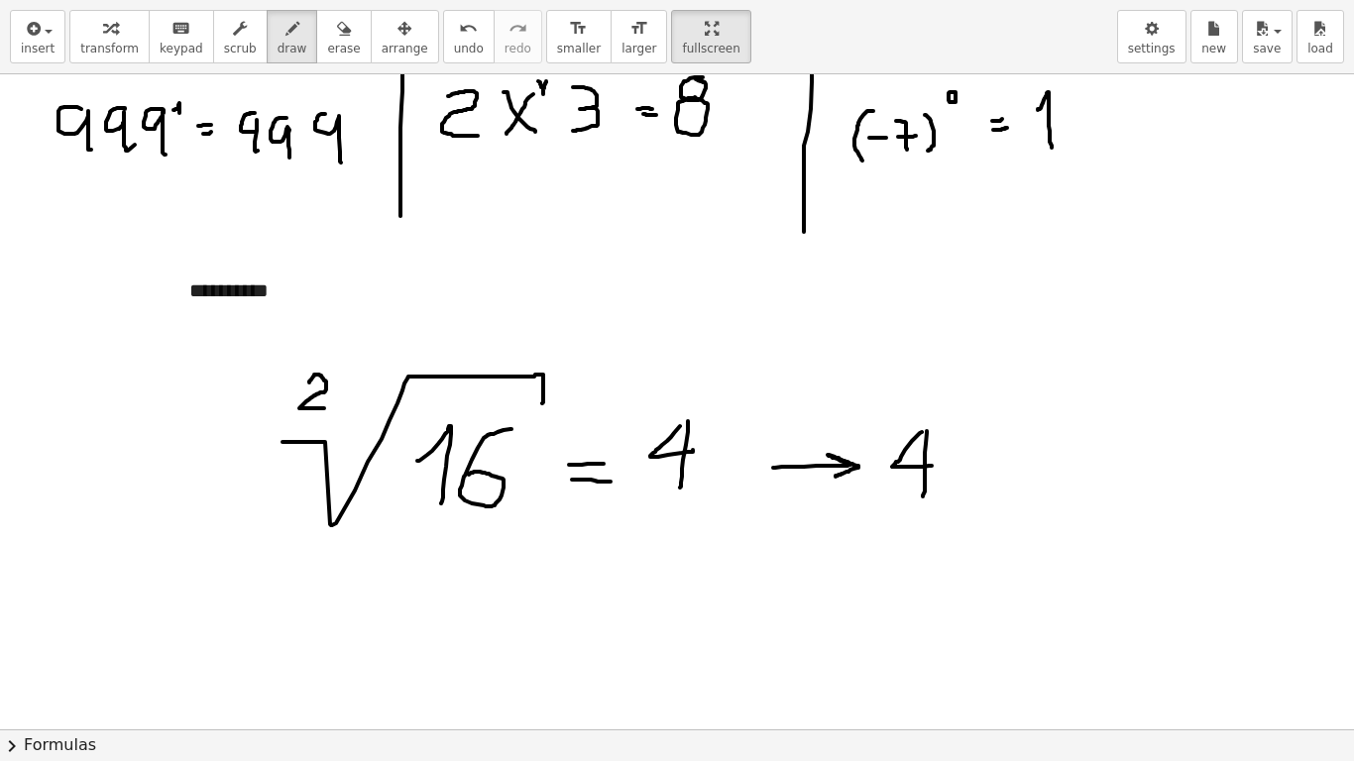
drag, startPoint x: 944, startPoint y: 401, endPoint x: 966, endPoint y: 423, distance: 30.8
drag, startPoint x: 981, startPoint y: 457, endPoint x: 1000, endPoint y: 454, distance: 19.1
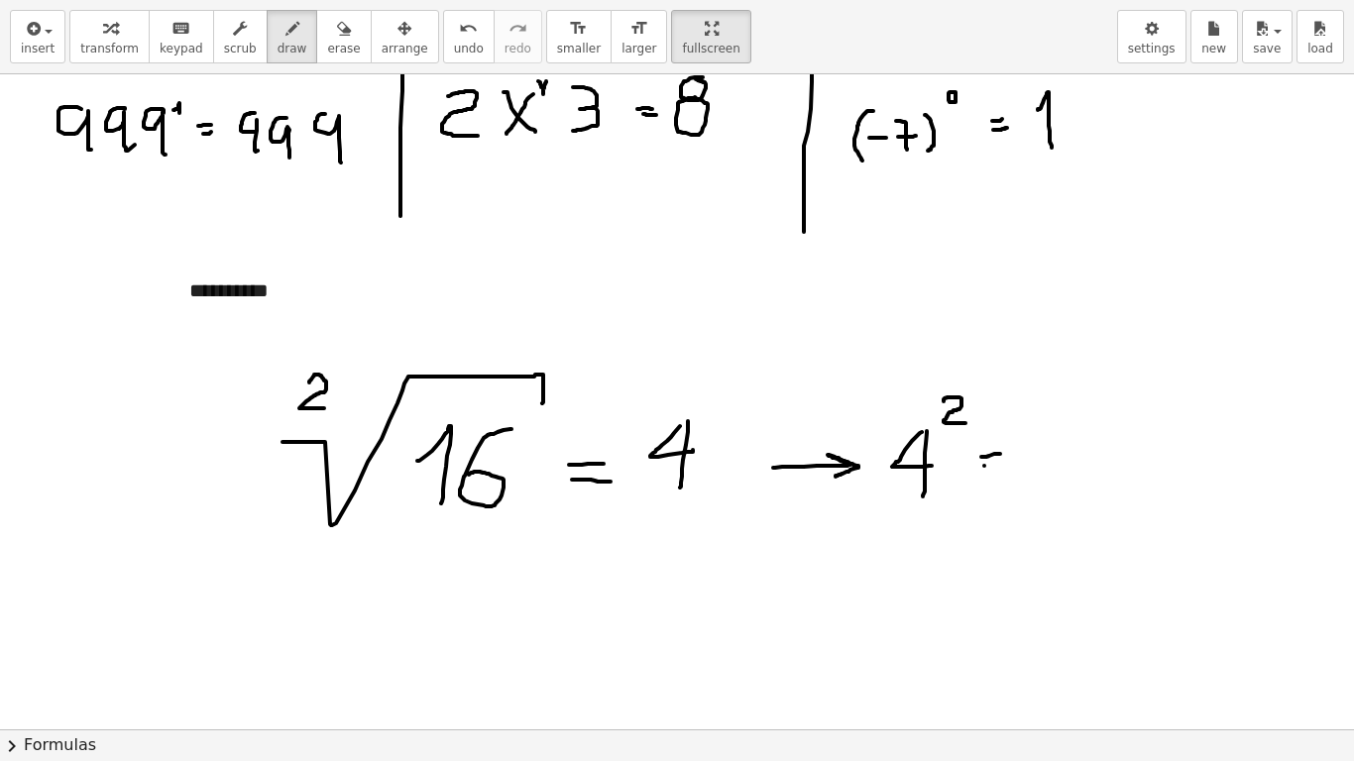
drag, startPoint x: 984, startPoint y: 466, endPoint x: 998, endPoint y: 467, distance: 13.9
drag, startPoint x: 1054, startPoint y: 433, endPoint x: 1062, endPoint y: 443, distance: 12.7
drag, startPoint x: 1059, startPoint y: 437, endPoint x: 1057, endPoint y: 498, distance: 60.5
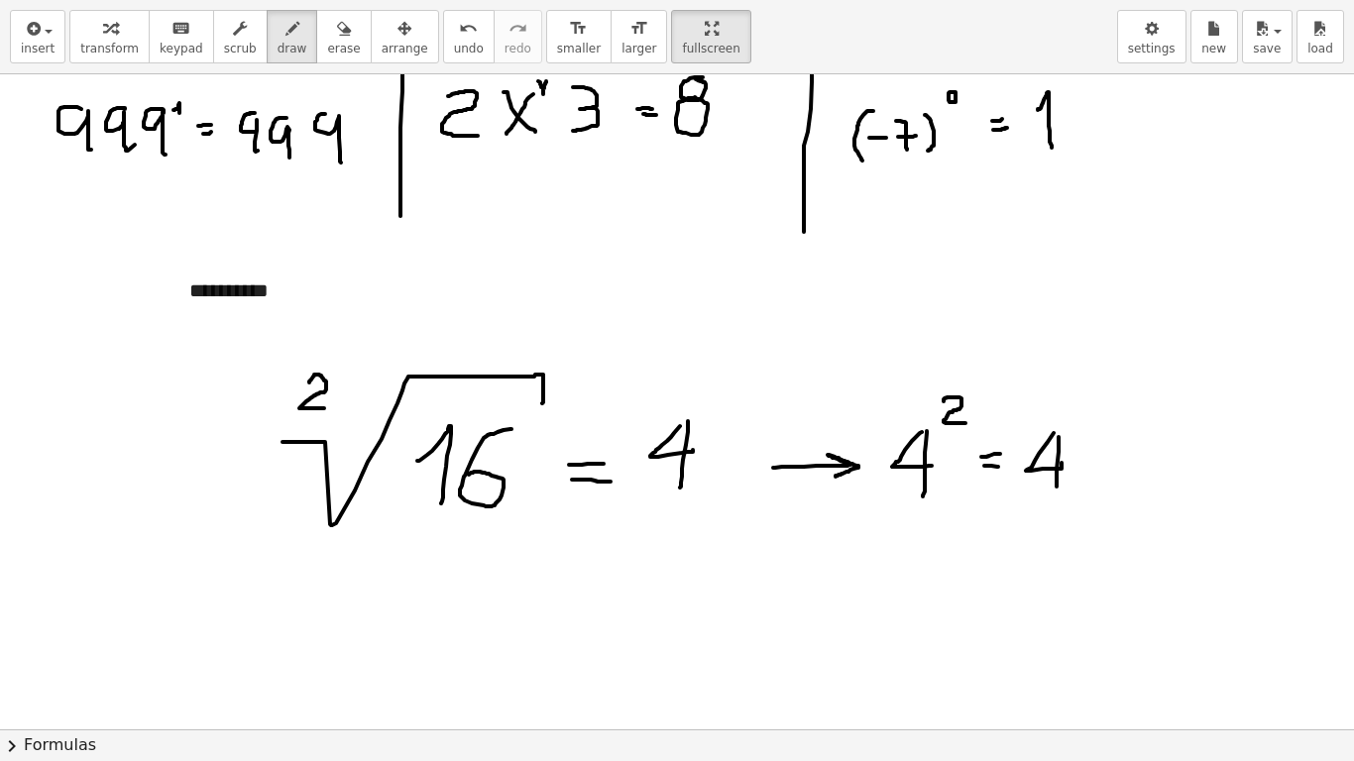
drag, startPoint x: 1132, startPoint y: 444, endPoint x: 1137, endPoint y: 470, distance: 26.2
drag, startPoint x: 1138, startPoint y: 439, endPoint x: 1153, endPoint y: 474, distance: 37.7
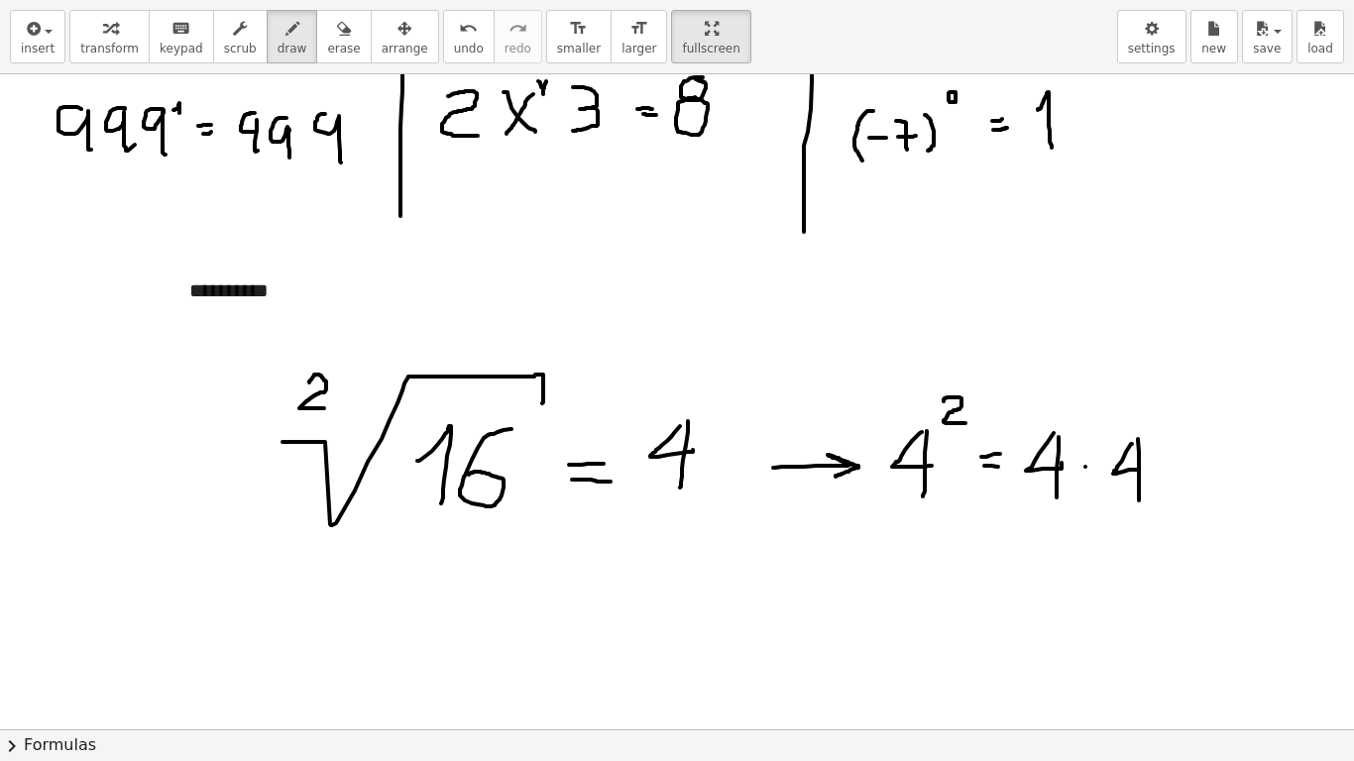
drag, startPoint x: 1176, startPoint y: 468, endPoint x: 1190, endPoint y: 468, distance: 13.9
drag, startPoint x: 1227, startPoint y: 462, endPoint x: 1244, endPoint y: 506, distance: 46.8
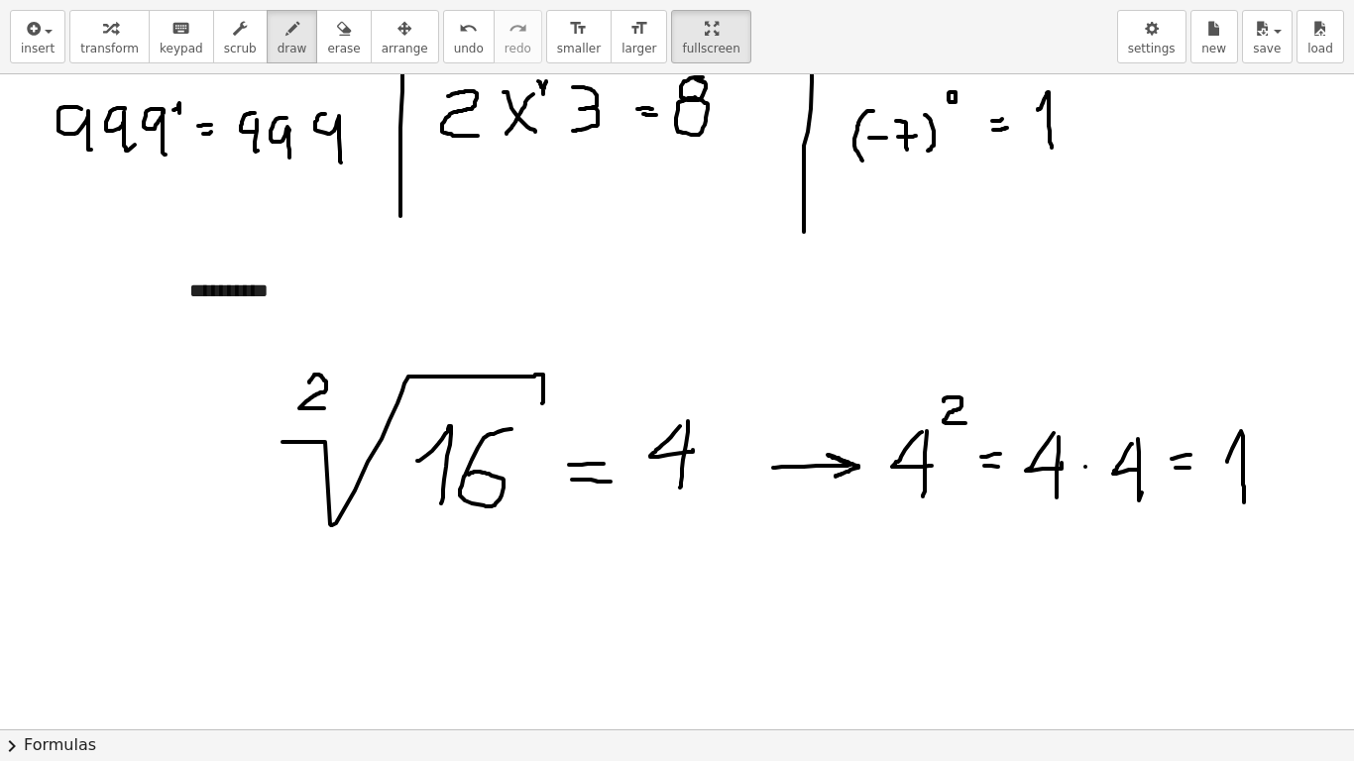
drag, startPoint x: 1292, startPoint y: 439, endPoint x: 1257, endPoint y: 475, distance: 49.8
drag, startPoint x: 239, startPoint y: 394, endPoint x: 271, endPoint y: 398, distance: 32.0
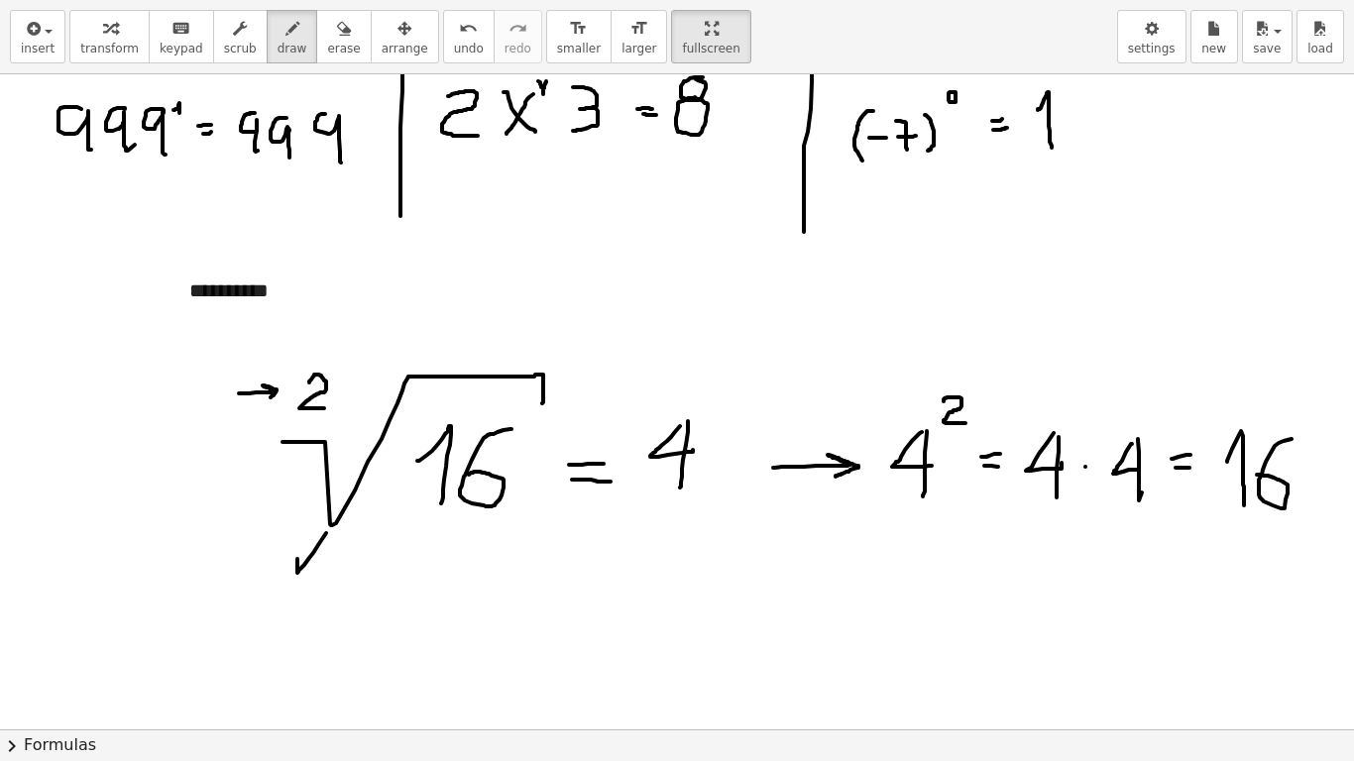
drag, startPoint x: 326, startPoint y: 533, endPoint x: 297, endPoint y: 559, distance: 38.6
drag, startPoint x: 299, startPoint y: 573, endPoint x: 309, endPoint y: 571, distance: 10.1
drag, startPoint x: 433, startPoint y: 531, endPoint x: 494, endPoint y: 529, distance: 60.5
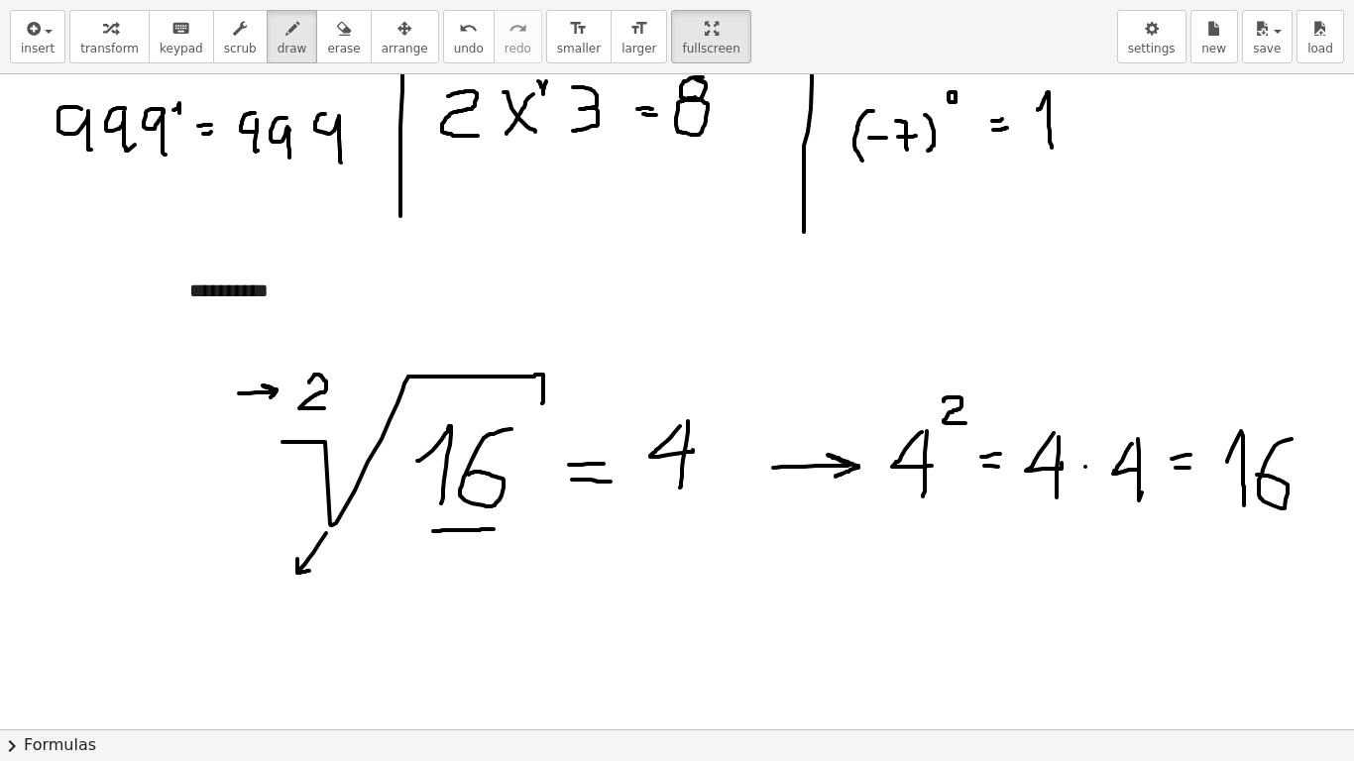
drag, startPoint x: 473, startPoint y: 533, endPoint x: 503, endPoint y: 575, distance: 51.2
drag, startPoint x: 630, startPoint y: 514, endPoint x: 679, endPoint y: 522, distance: 50.4
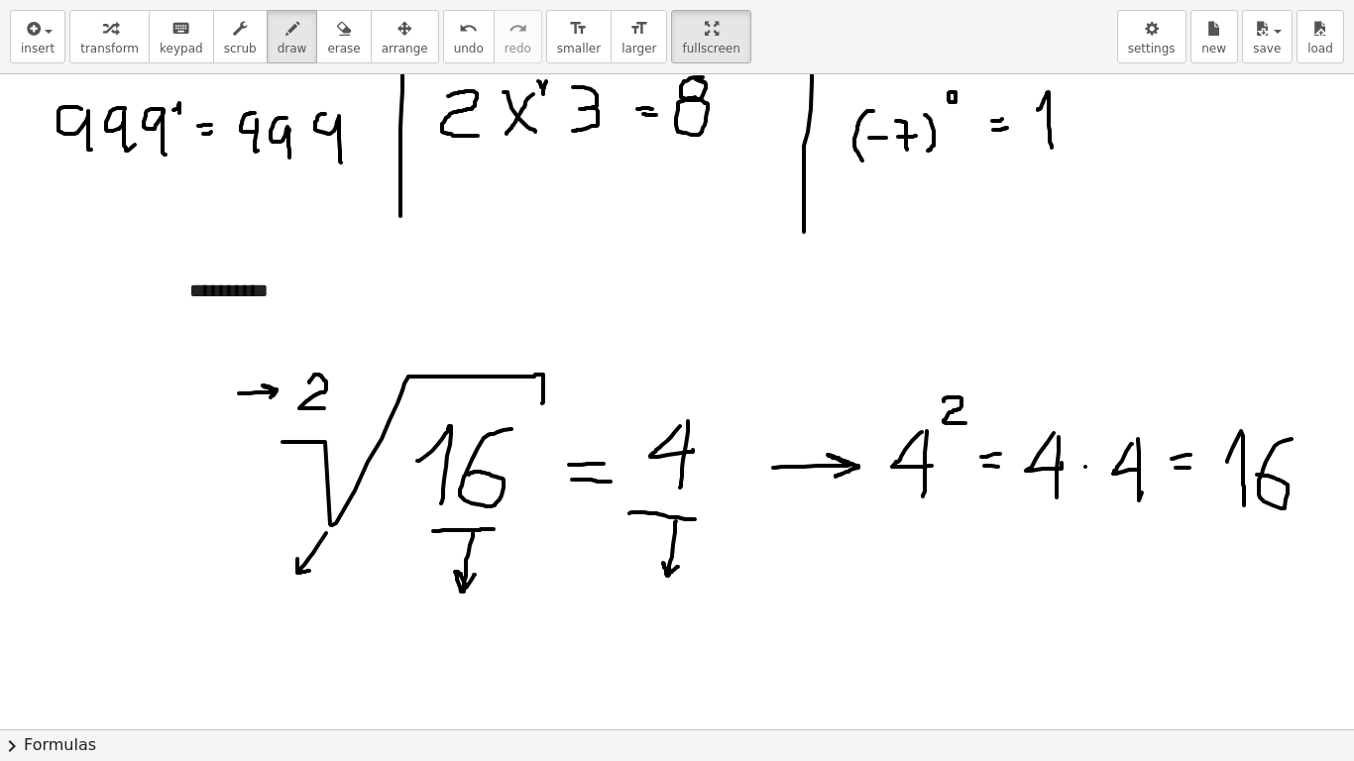
drag, startPoint x: 676, startPoint y: 521, endPoint x: 678, endPoint y: 567, distance: 45.6
click at [50, 57] on button "insert" at bounding box center [38, 37] width 56 height 54
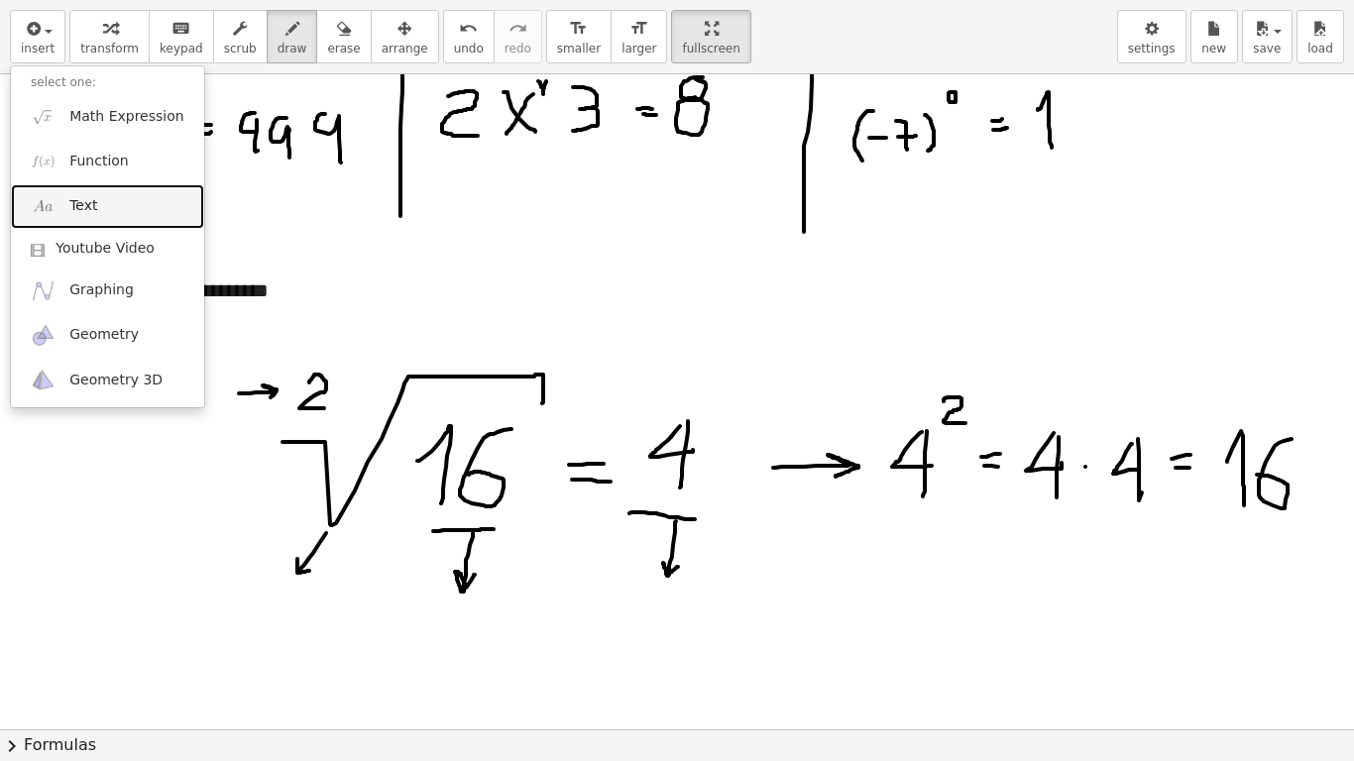
click at [115, 210] on link "Text" at bounding box center [107, 206] width 193 height 45
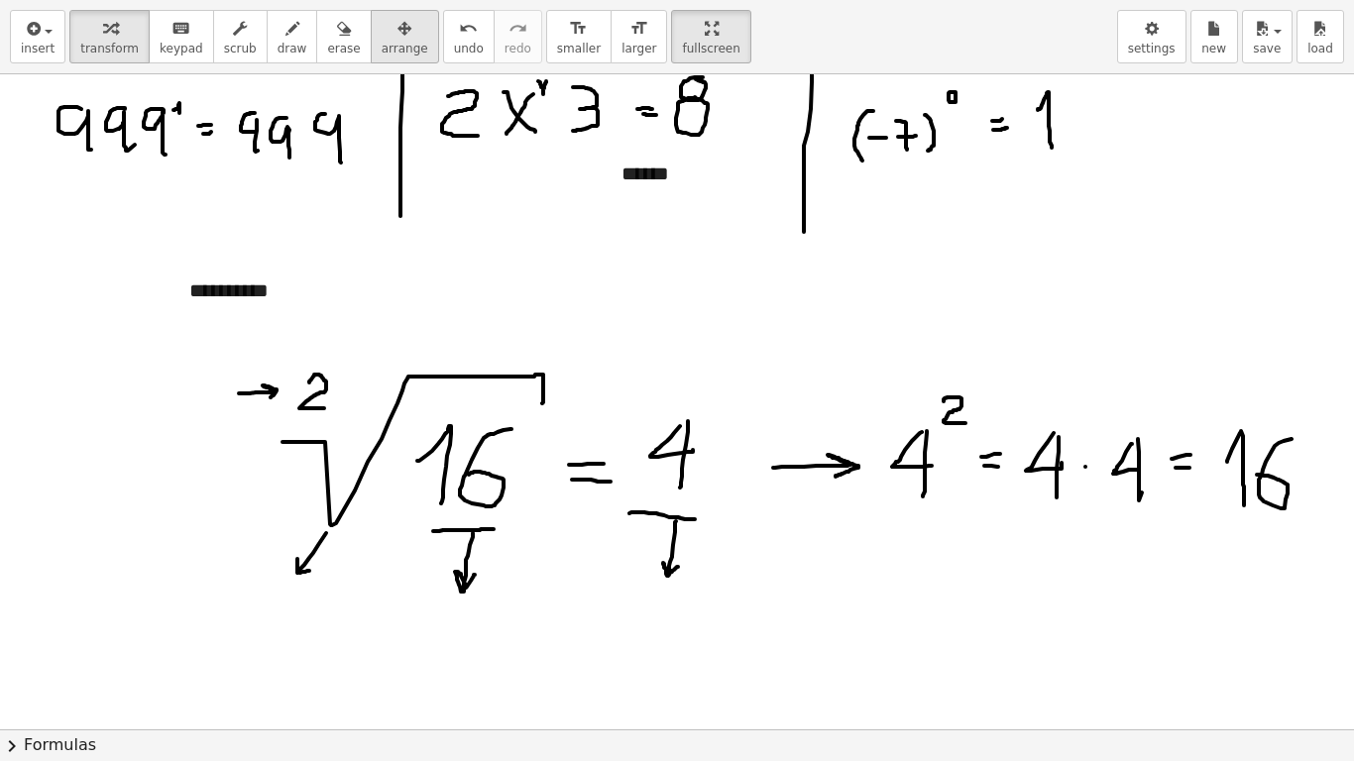
click at [382, 42] on span "arrange" at bounding box center [405, 49] width 47 height 14
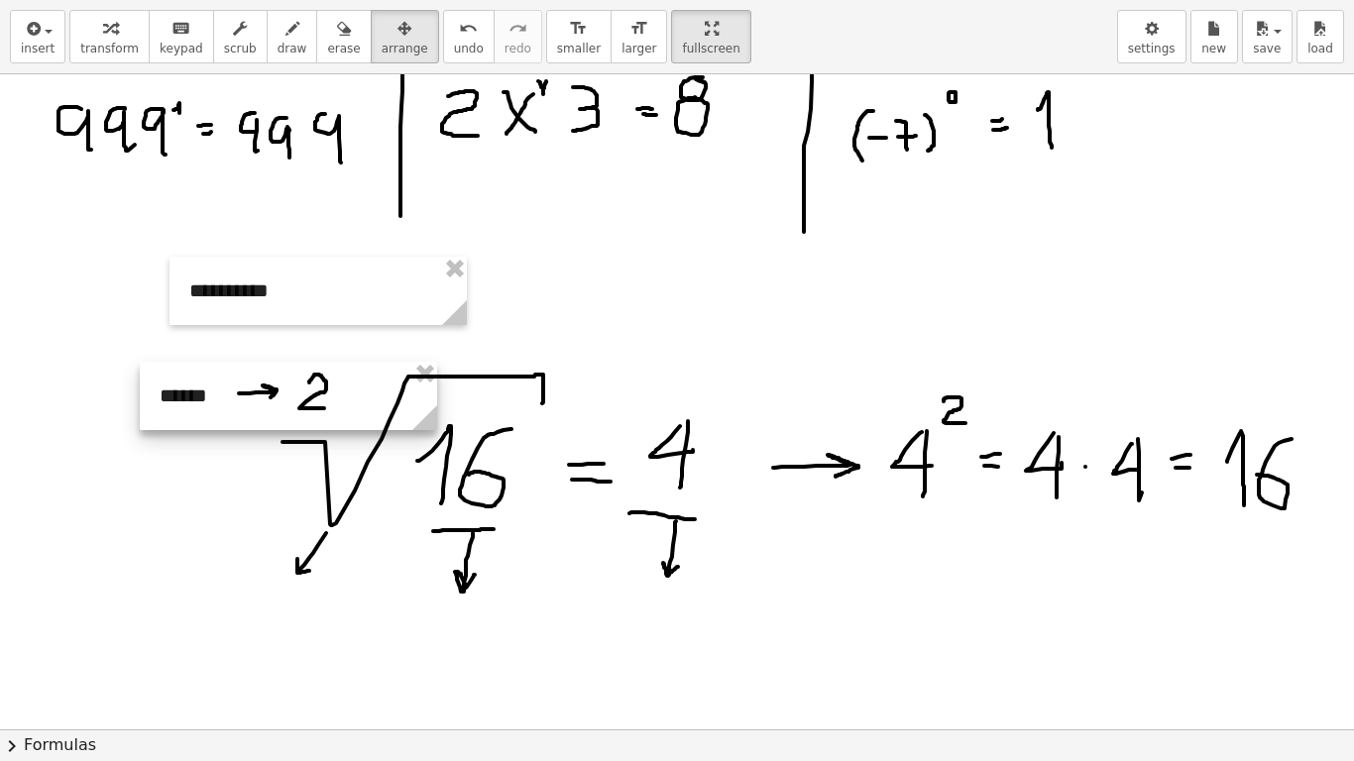
drag, startPoint x: 689, startPoint y: 180, endPoint x: 227, endPoint y: 402, distance: 512.6
click at [227, 402] on div at bounding box center [288, 396] width 297 height 68
drag, startPoint x: 422, startPoint y: 421, endPoint x: 318, endPoint y: 441, distance: 106.0
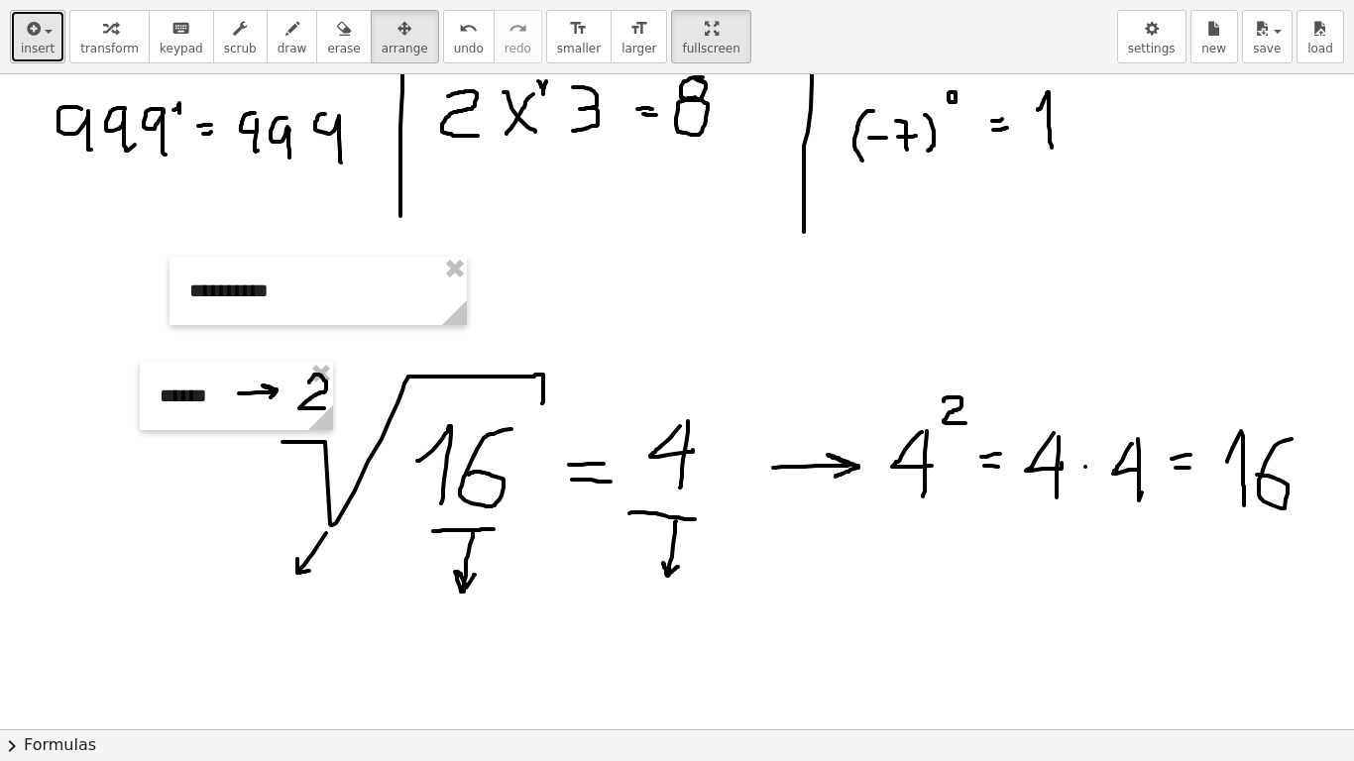
click at [41, 28] on span "button" at bounding box center [43, 31] width 4 height 14
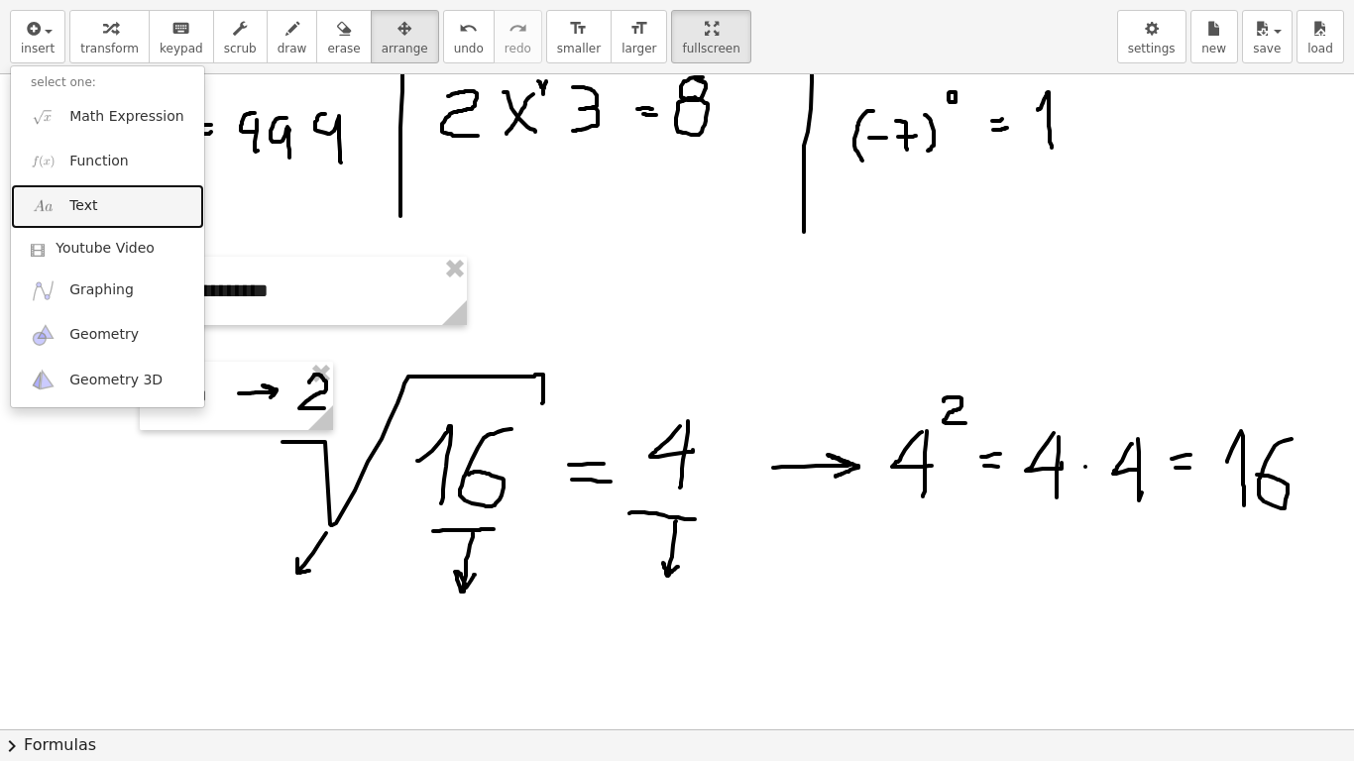
click at [85, 200] on span "Text" at bounding box center [83, 206] width 28 height 20
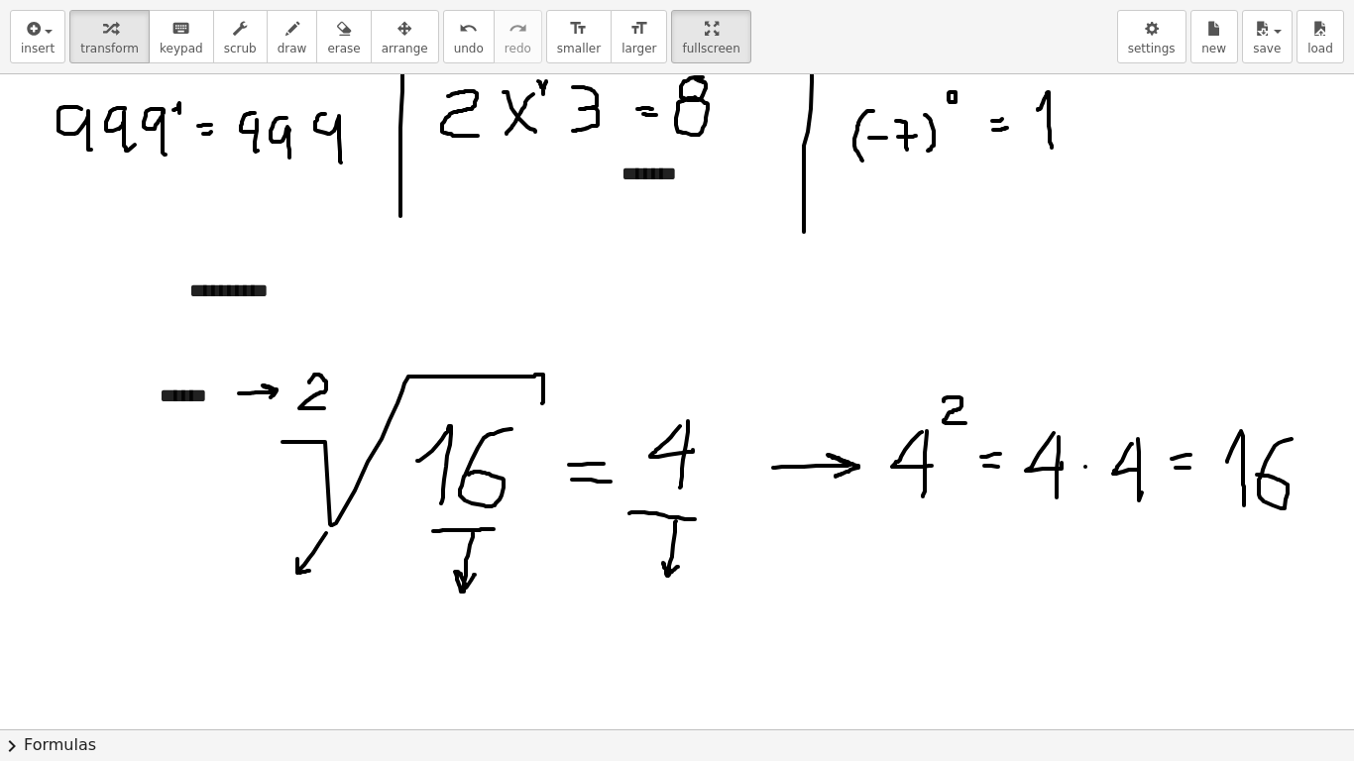
click at [398, 30] on icon "button" at bounding box center [405, 29] width 14 height 24
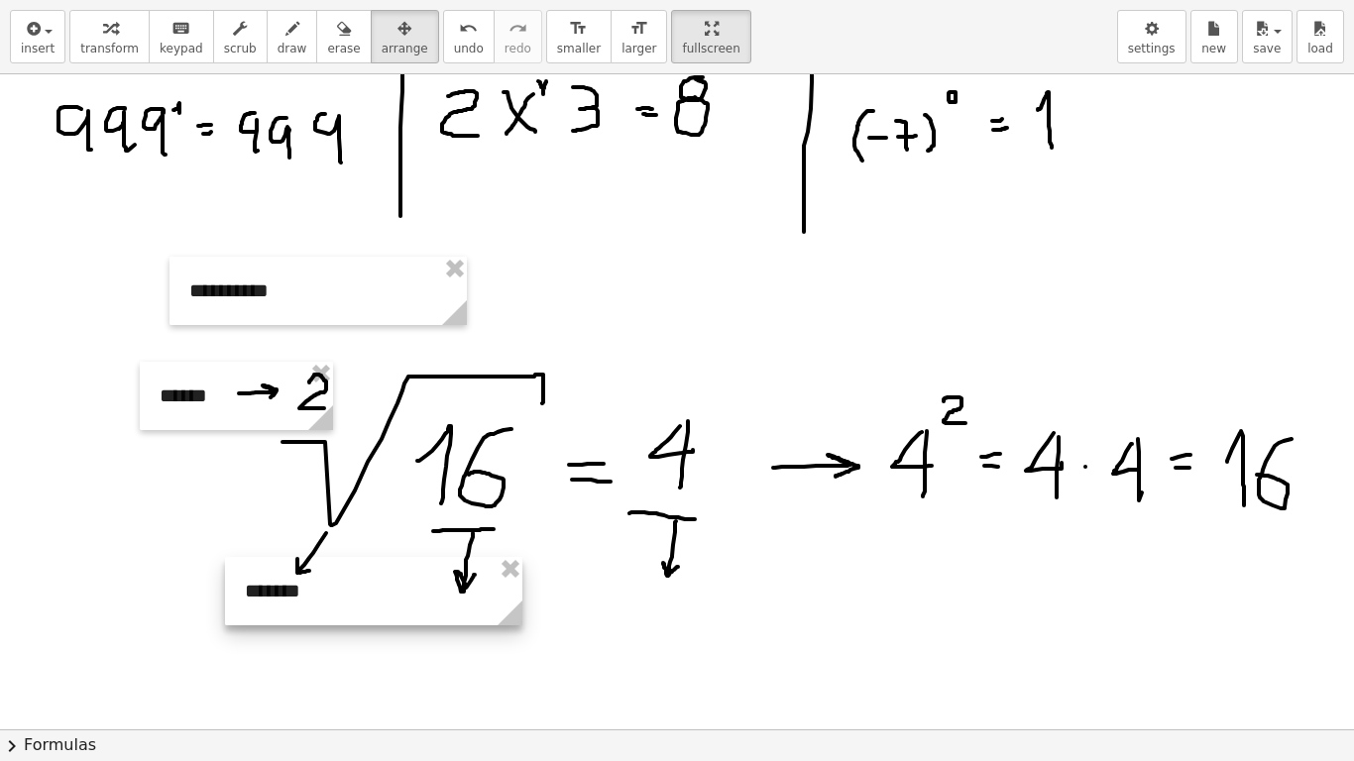
drag, startPoint x: 692, startPoint y: 173, endPoint x: 314, endPoint y: 587, distance: 560.0
click at [314, 587] on div at bounding box center [373, 591] width 297 height 68
drag, startPoint x: 519, startPoint y: 628, endPoint x: 353, endPoint y: 597, distance: 169.4
click at [353, 593] on icon at bounding box center [343, 613] width 35 height 35
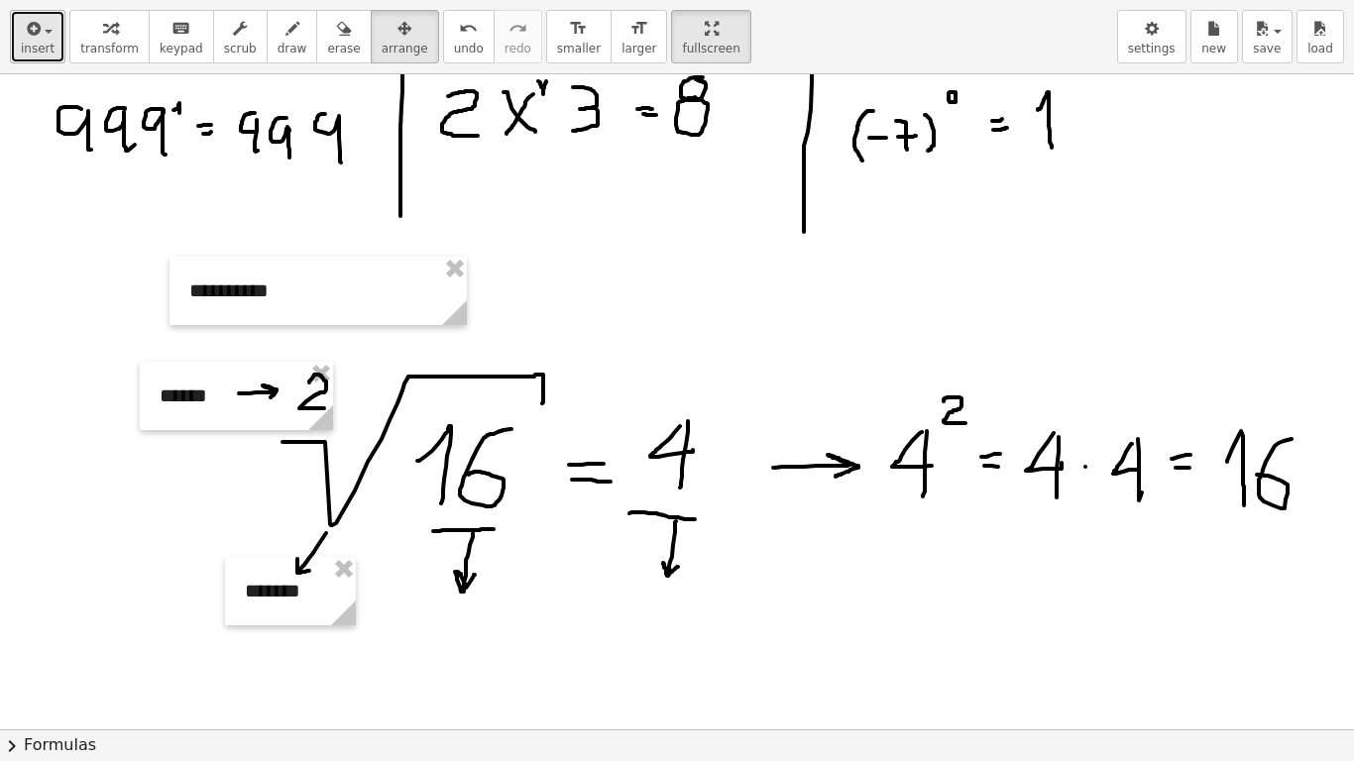
click at [54, 51] on button "insert" at bounding box center [38, 37] width 56 height 54
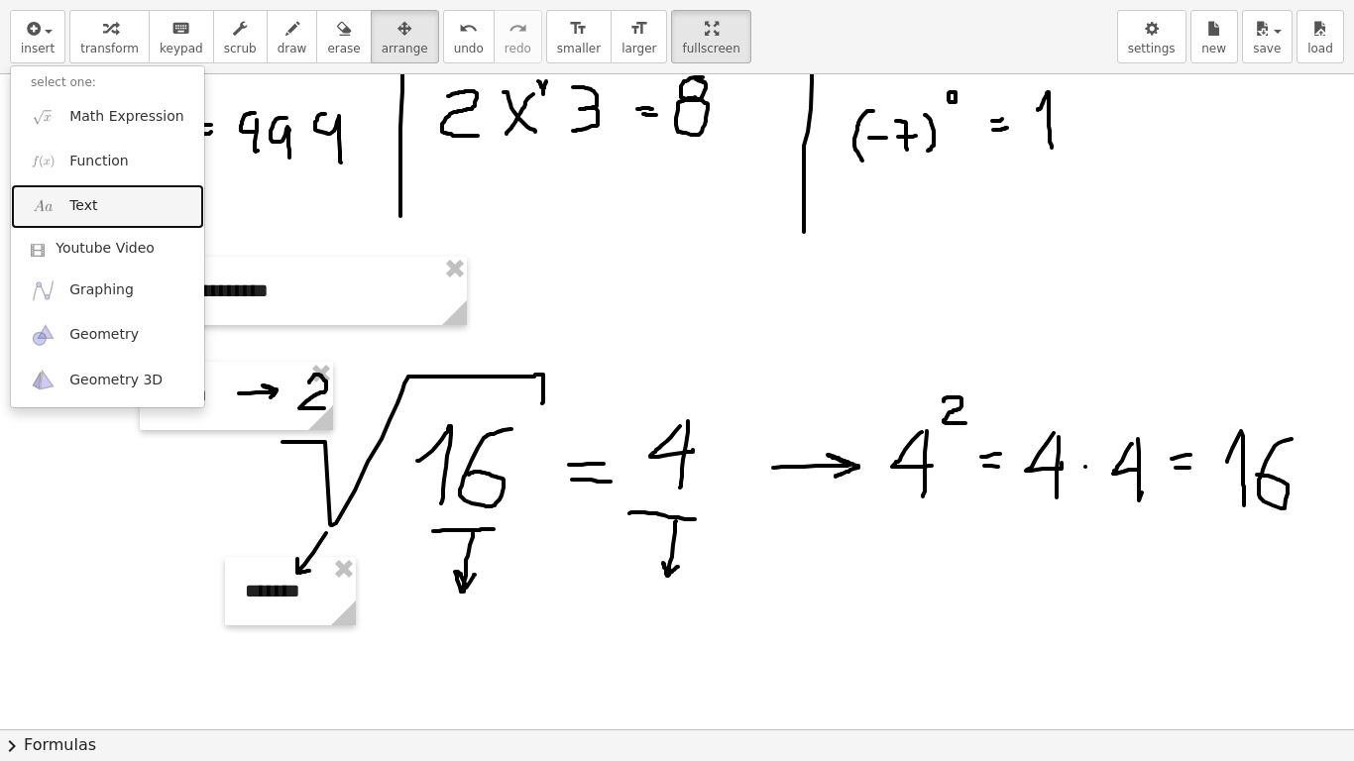
click at [101, 208] on link "Text" at bounding box center [107, 206] width 193 height 45
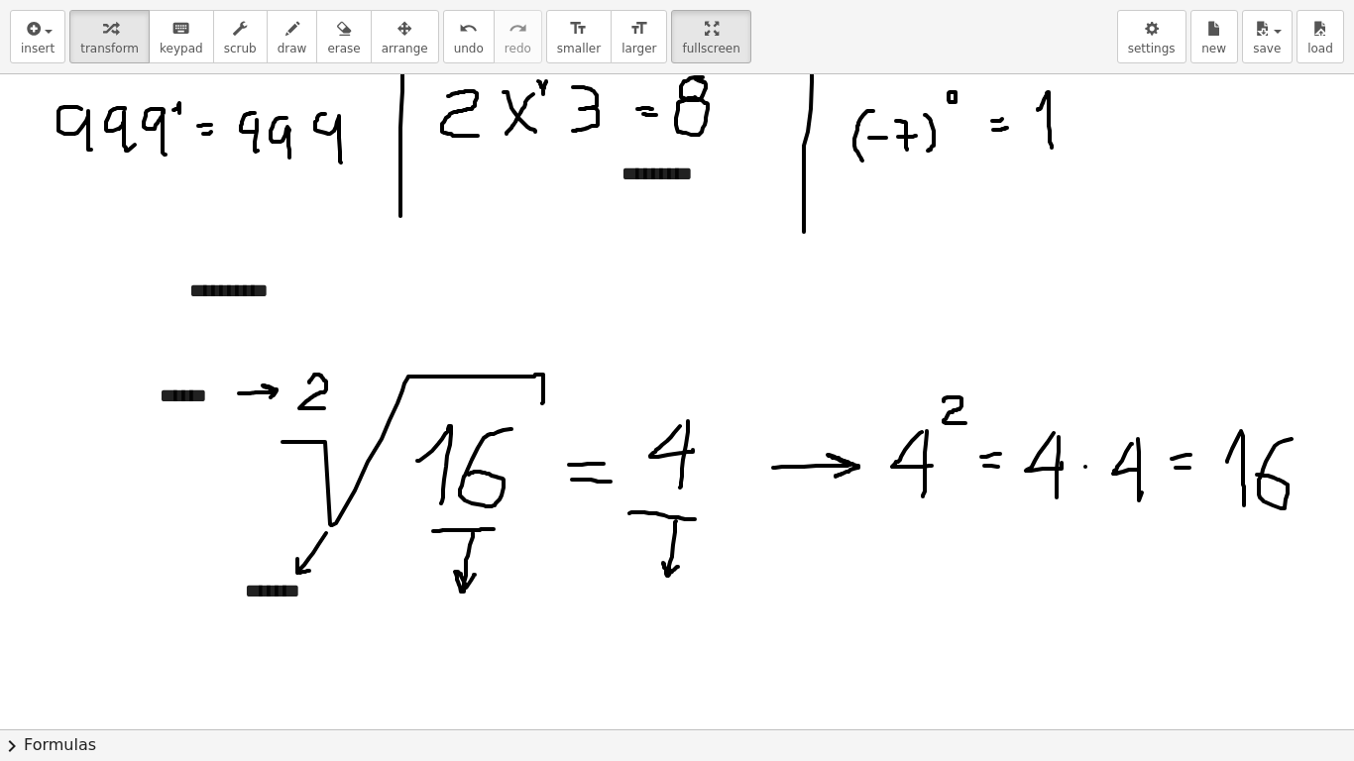
click at [382, 43] on span "arrange" at bounding box center [405, 49] width 47 height 14
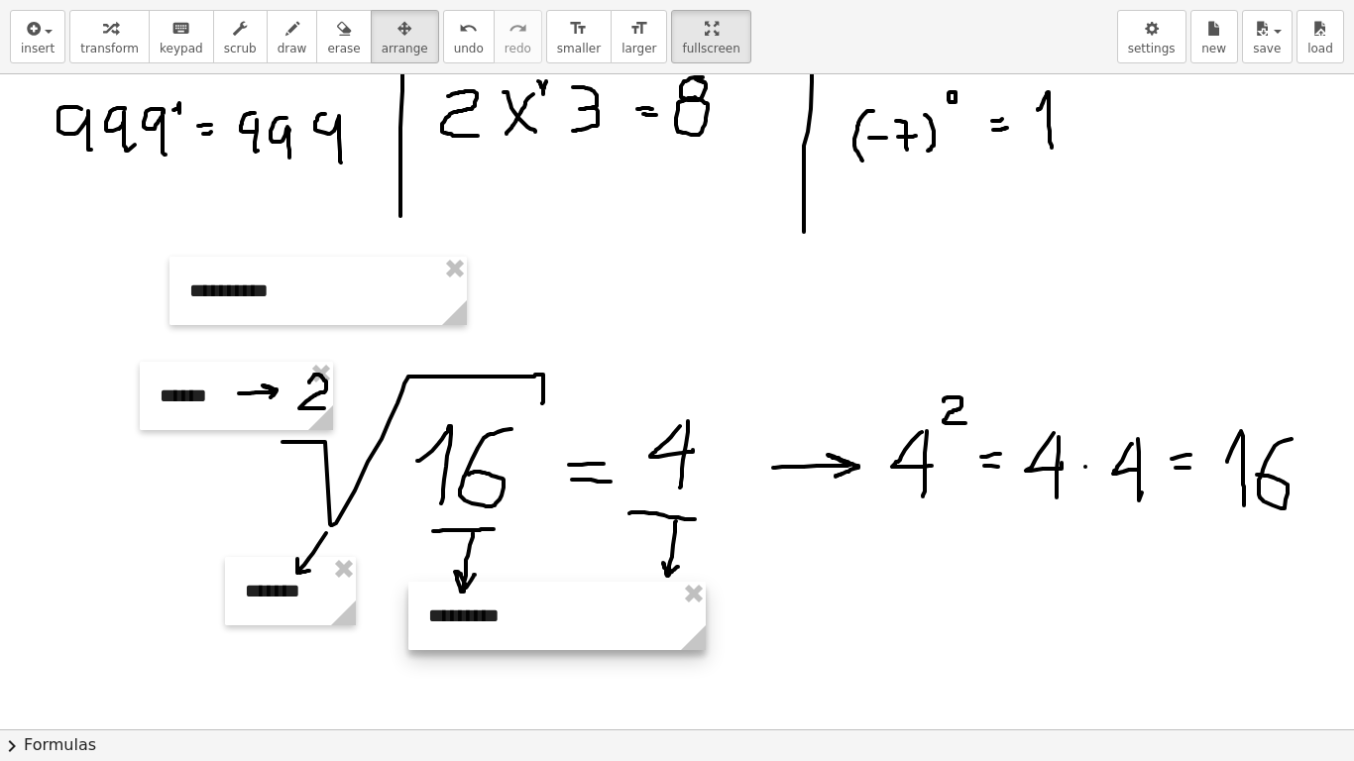
drag, startPoint x: 650, startPoint y: 182, endPoint x: 456, endPoint y: 624, distance: 482.0
click at [456, 593] on div at bounding box center [556, 616] width 297 height 68
drag, startPoint x: 693, startPoint y: 651, endPoint x: 548, endPoint y: 627, distance: 146.8
click at [548, 593] on circle at bounding box center [551, 642] width 35 height 35
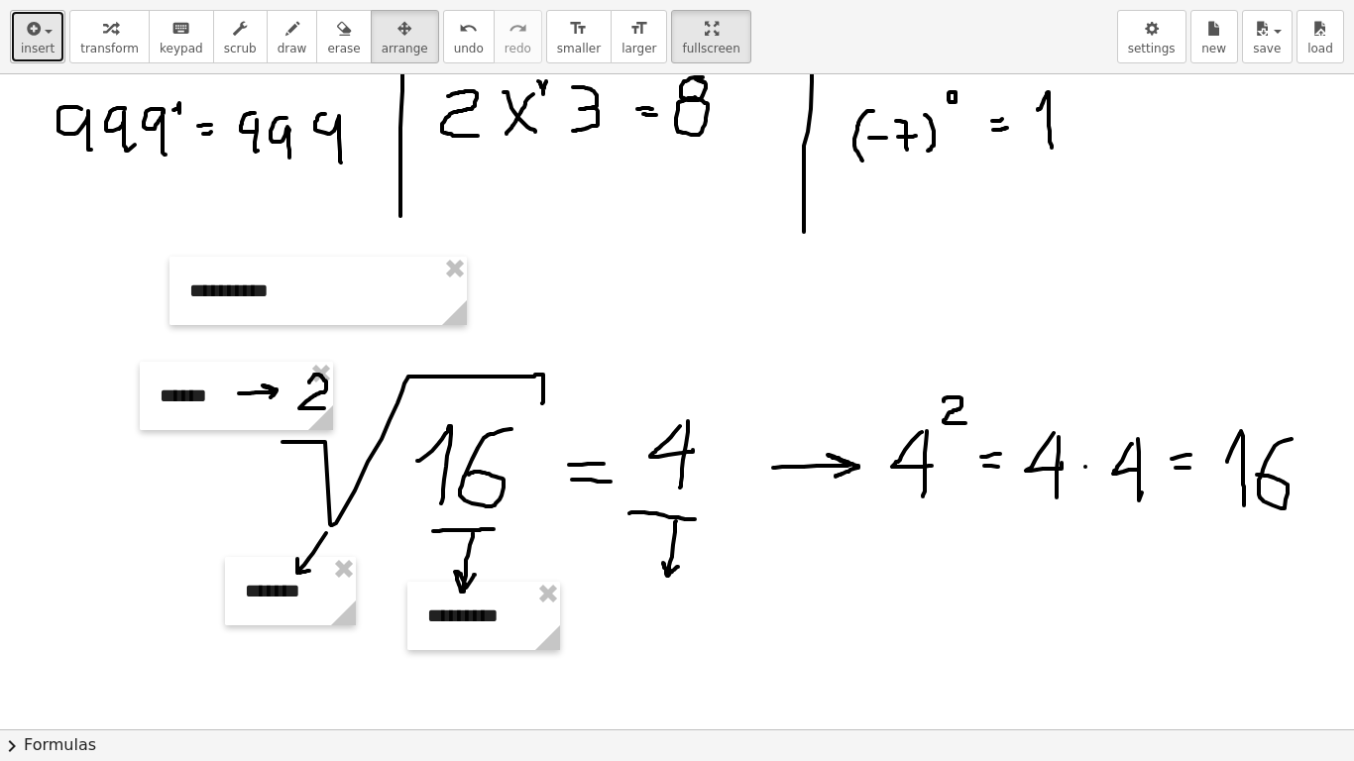
click at [39, 42] on span "insert" at bounding box center [38, 49] width 34 height 14
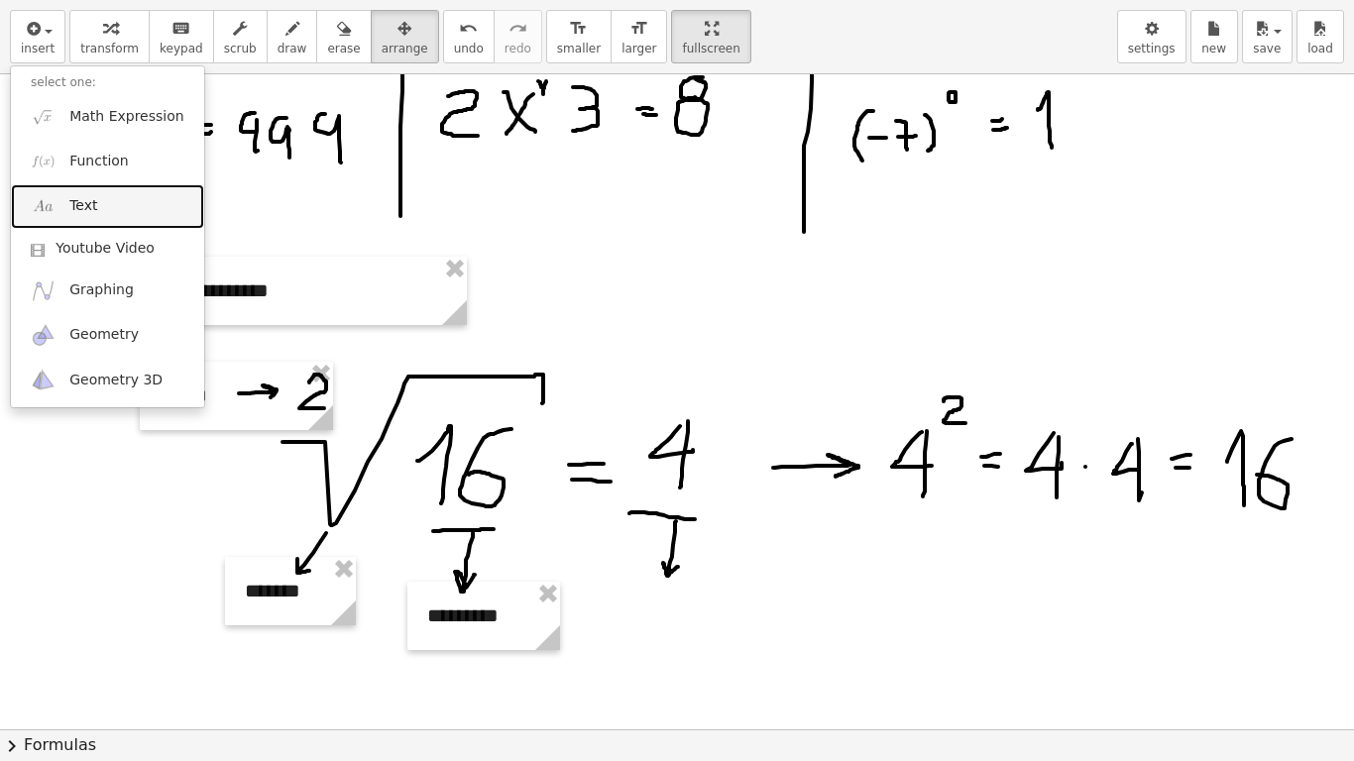
click at [98, 207] on link "Text" at bounding box center [107, 206] width 193 height 45
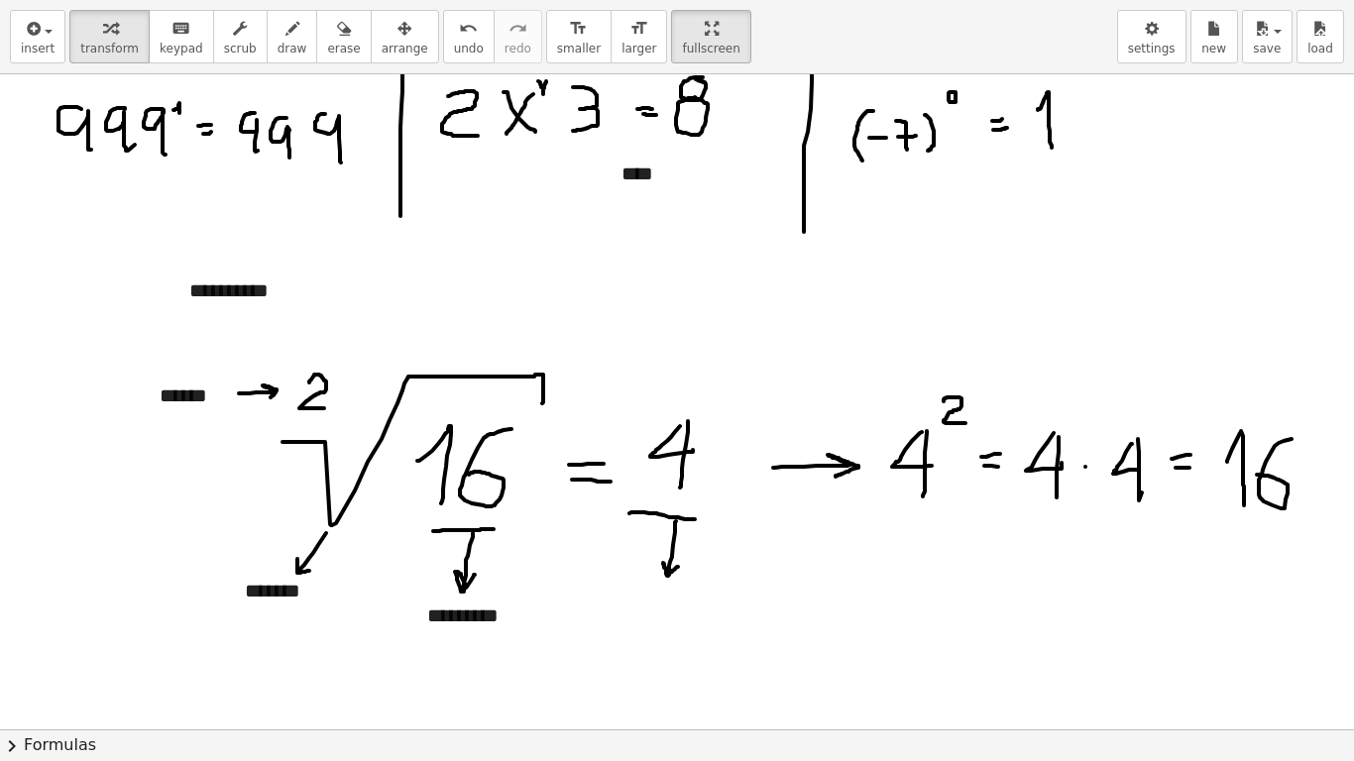
click at [382, 35] on div "button" at bounding box center [405, 28] width 47 height 24
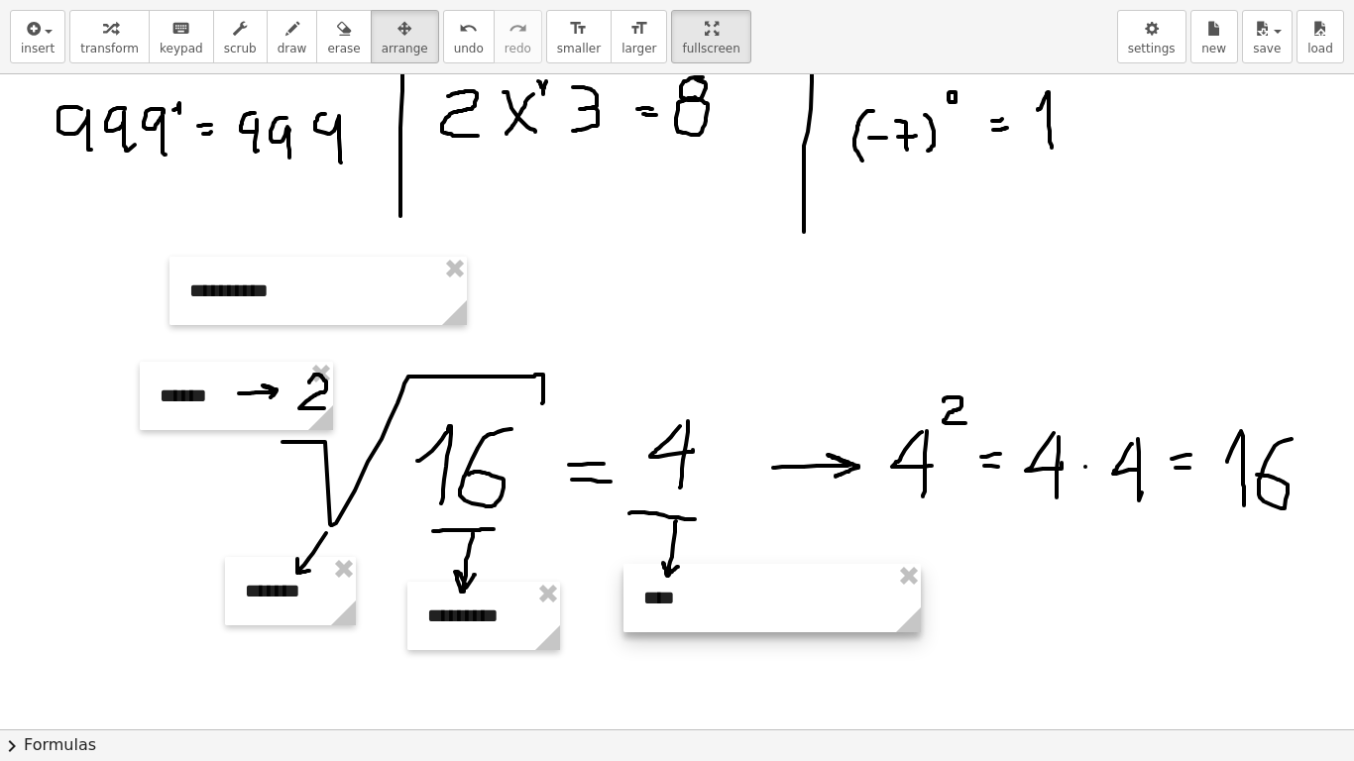
drag, startPoint x: 698, startPoint y: 179, endPoint x: 720, endPoint y: 604, distance: 424.9
click at [720, 593] on div at bounding box center [772, 598] width 297 height 68
drag, startPoint x: 908, startPoint y: 616, endPoint x: 785, endPoint y: 606, distance: 123.3
click at [722, 593] on circle at bounding box center [719, 624] width 35 height 35
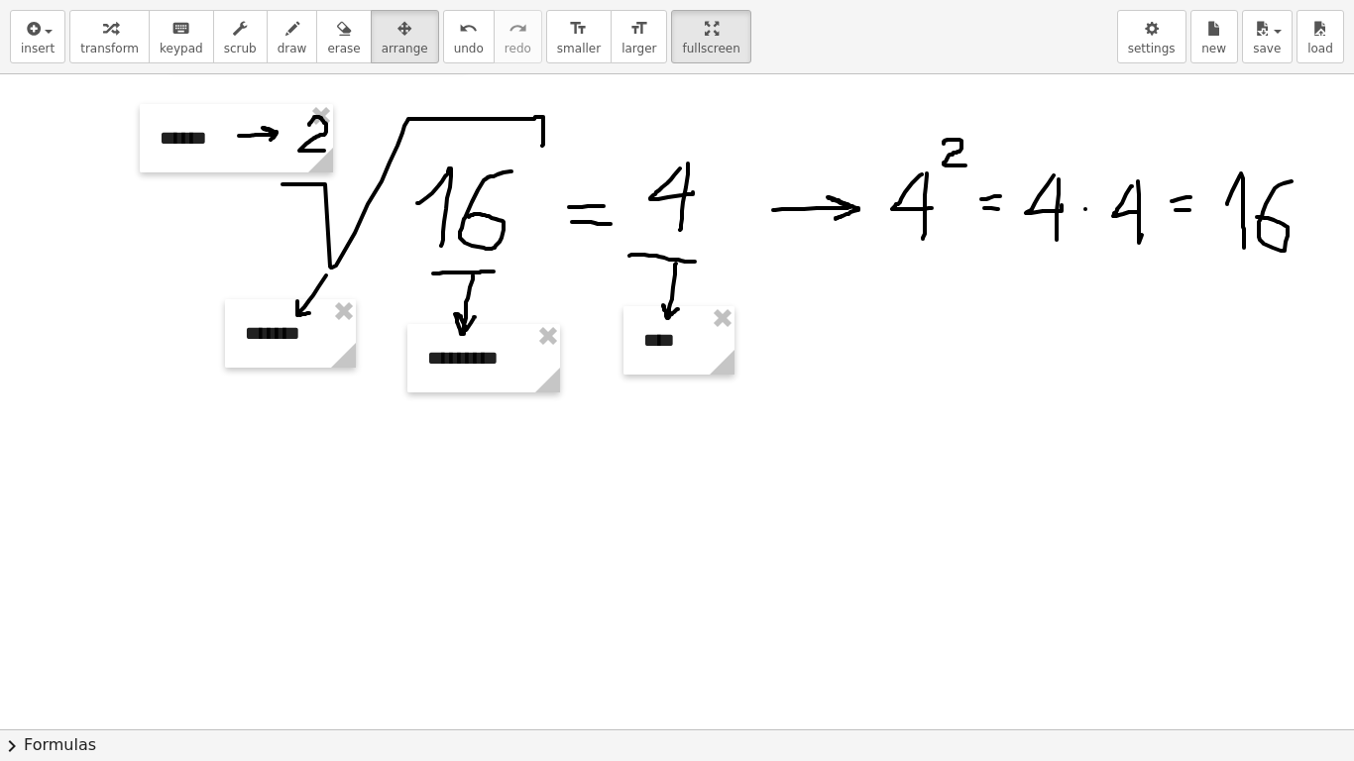
scroll to position [2164, 0]
click at [269, 62] on button "draw" at bounding box center [293, 37] width 52 height 54
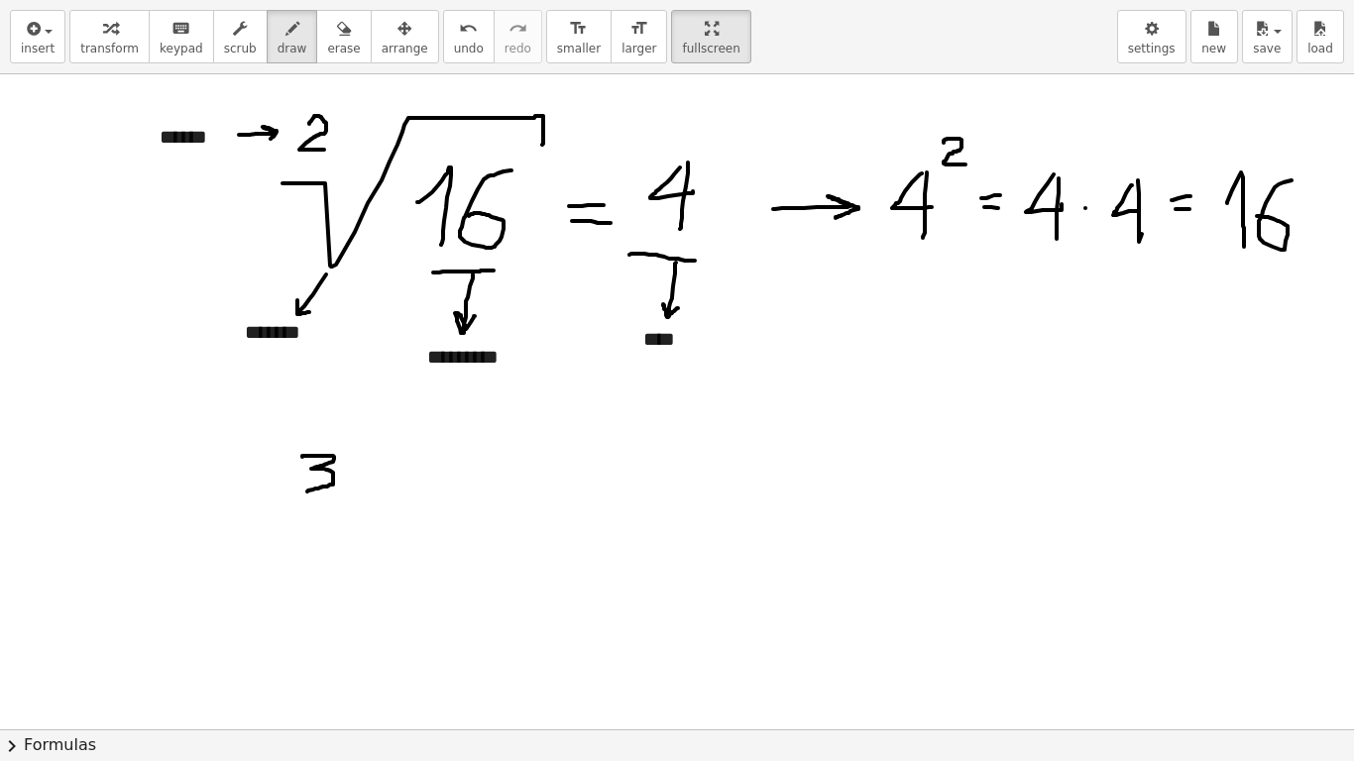
drag, startPoint x: 302, startPoint y: 457, endPoint x: 307, endPoint y: 492, distance: 35.0
drag, startPoint x: 303, startPoint y: 509, endPoint x: 520, endPoint y: 451, distance: 224.6
drag, startPoint x: 406, startPoint y: 494, endPoint x: 447, endPoint y: 539, distance: 61.1
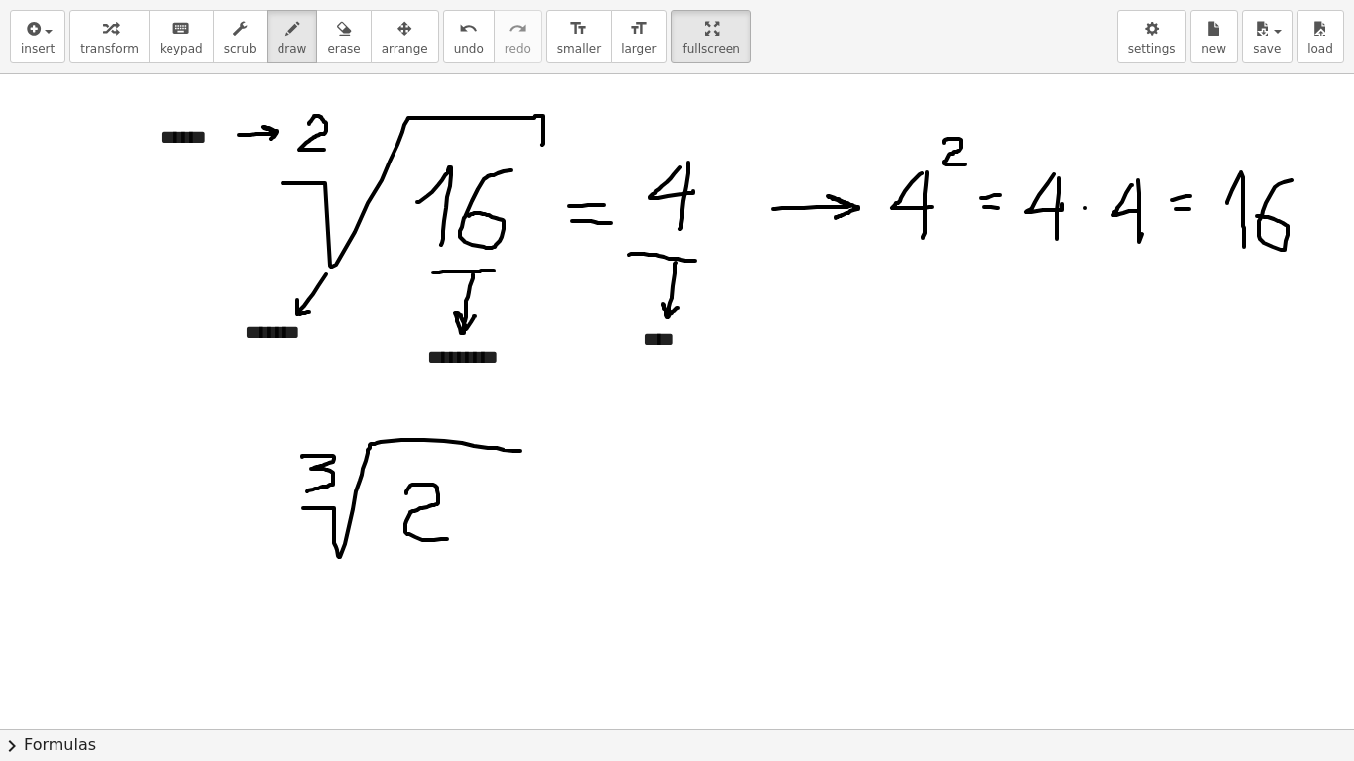
drag, startPoint x: 459, startPoint y: 487, endPoint x: 483, endPoint y: 541, distance: 59.5
drag, startPoint x: 463, startPoint y: 521, endPoint x: 491, endPoint y: 518, distance: 27.9
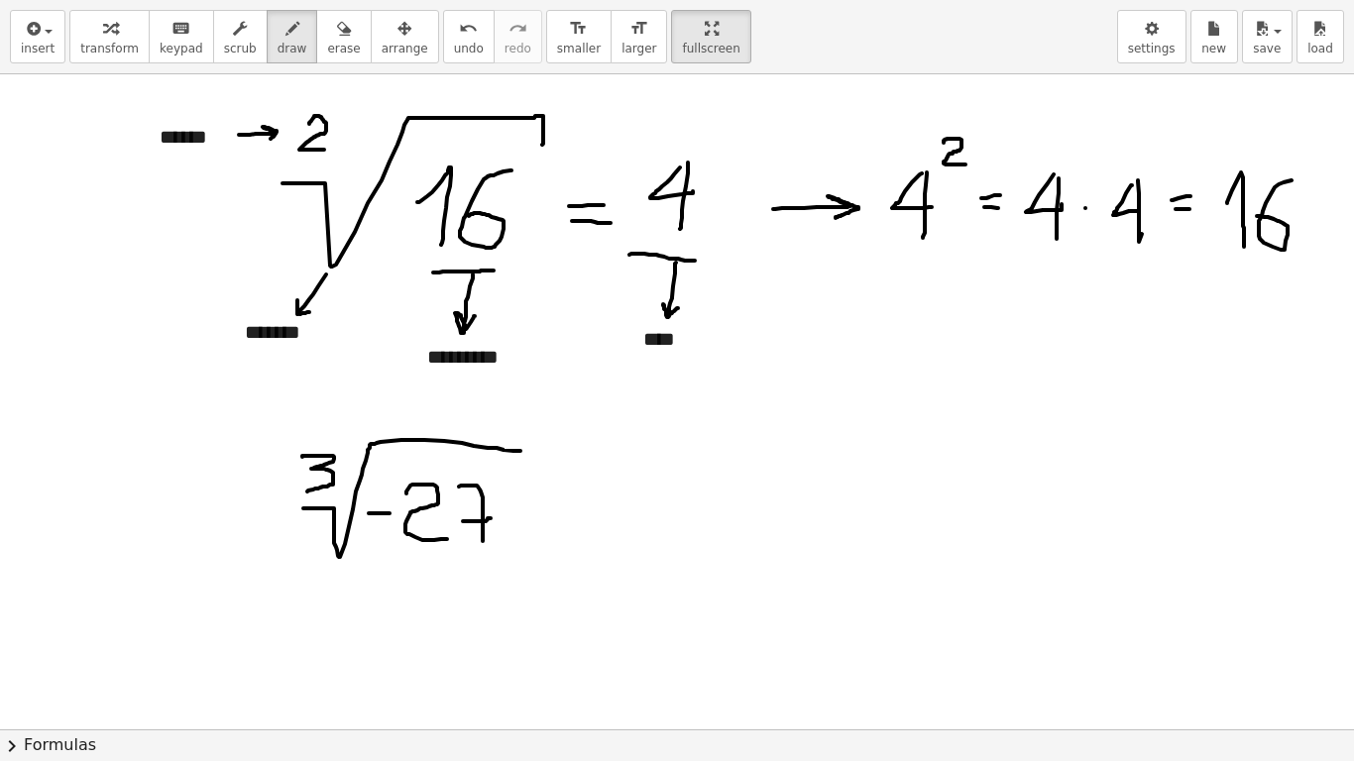
drag, startPoint x: 369, startPoint y: 514, endPoint x: 390, endPoint y: 514, distance: 20.8
drag, startPoint x: 523, startPoint y: 450, endPoint x: 522, endPoint y: 470, distance: 19.9
drag, startPoint x: 571, startPoint y: 500, endPoint x: 608, endPoint y: 500, distance: 36.7
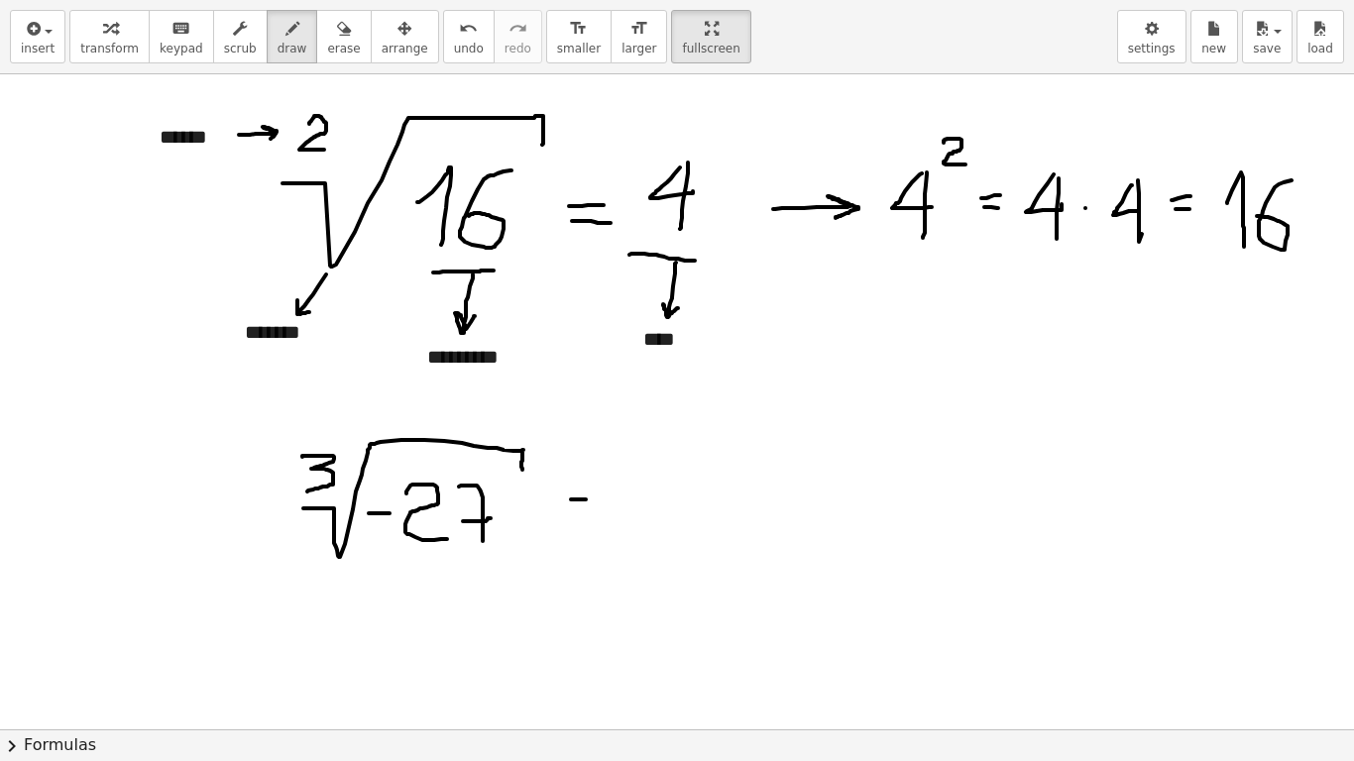
drag, startPoint x: 571, startPoint y: 516, endPoint x: 606, endPoint y: 519, distance: 34.8
drag, startPoint x: 648, startPoint y: 457, endPoint x: 666, endPoint y: 511, distance: 56.4
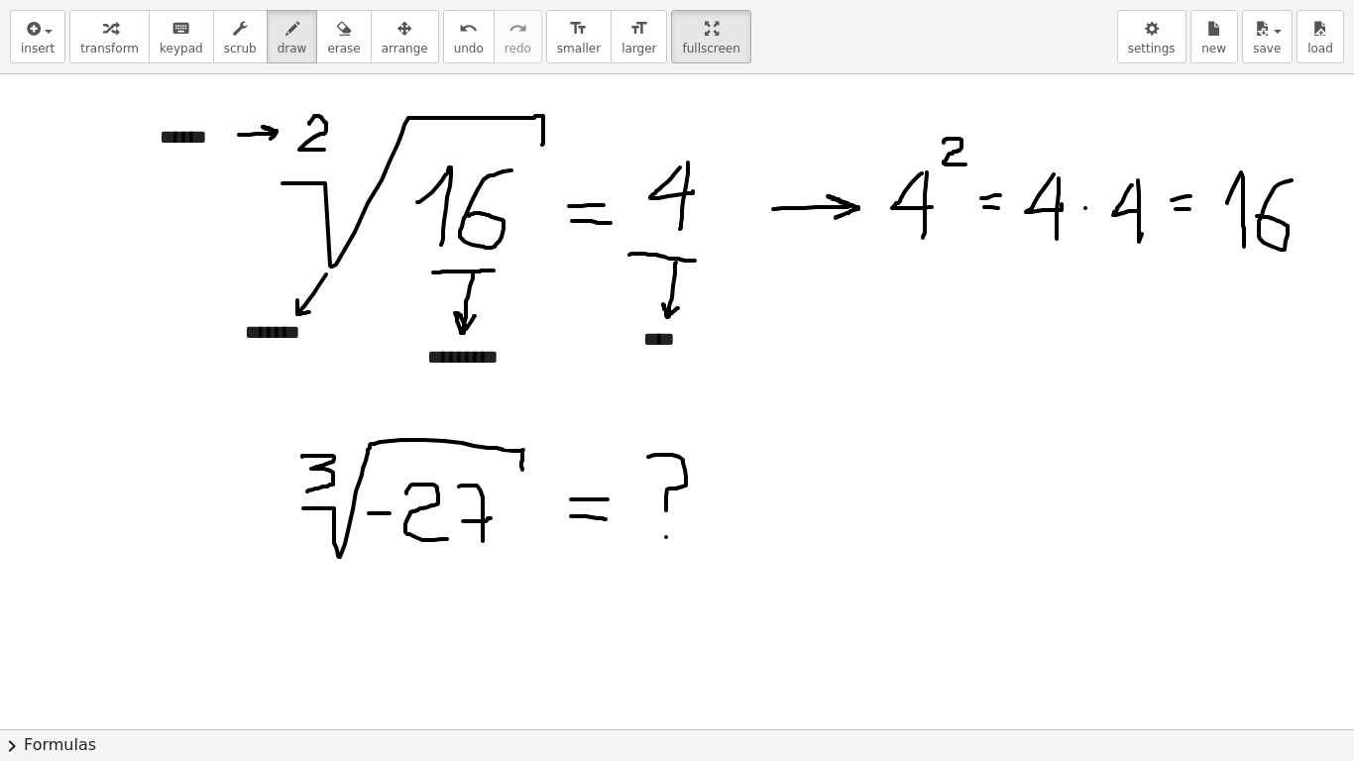
drag, startPoint x: 732, startPoint y: 499, endPoint x: 768, endPoint y: 503, distance: 36.9
drag, startPoint x: 814, startPoint y: 464, endPoint x: 820, endPoint y: 507, distance: 43.0
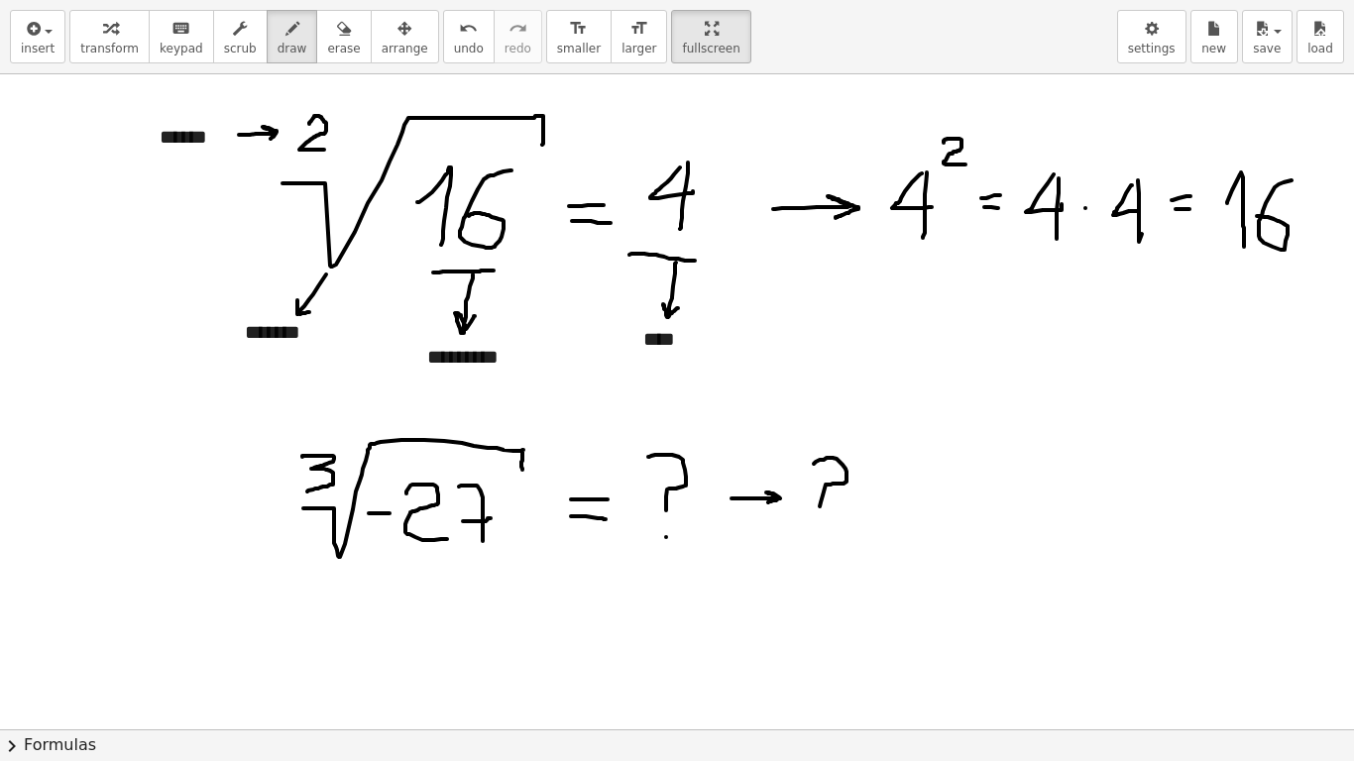
drag, startPoint x: 856, startPoint y: 434, endPoint x: 861, endPoint y: 460, distance: 26.5
drag, startPoint x: 882, startPoint y: 500, endPoint x: 899, endPoint y: 498, distance: 17.0
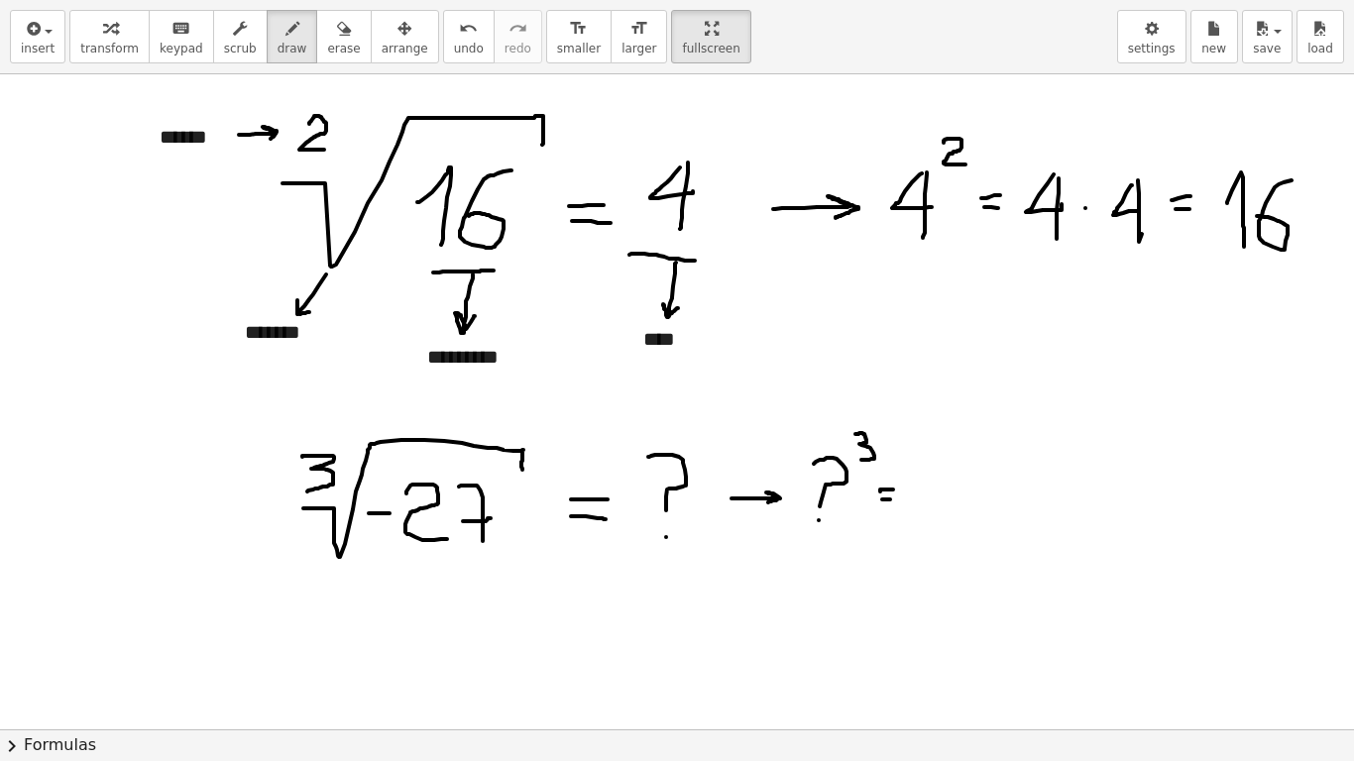
drag, startPoint x: 932, startPoint y: 464, endPoint x: 935, endPoint y: 485, distance: 21.0
drag, startPoint x: 936, startPoint y: 481, endPoint x: 935, endPoint y: 501, distance: 19.9
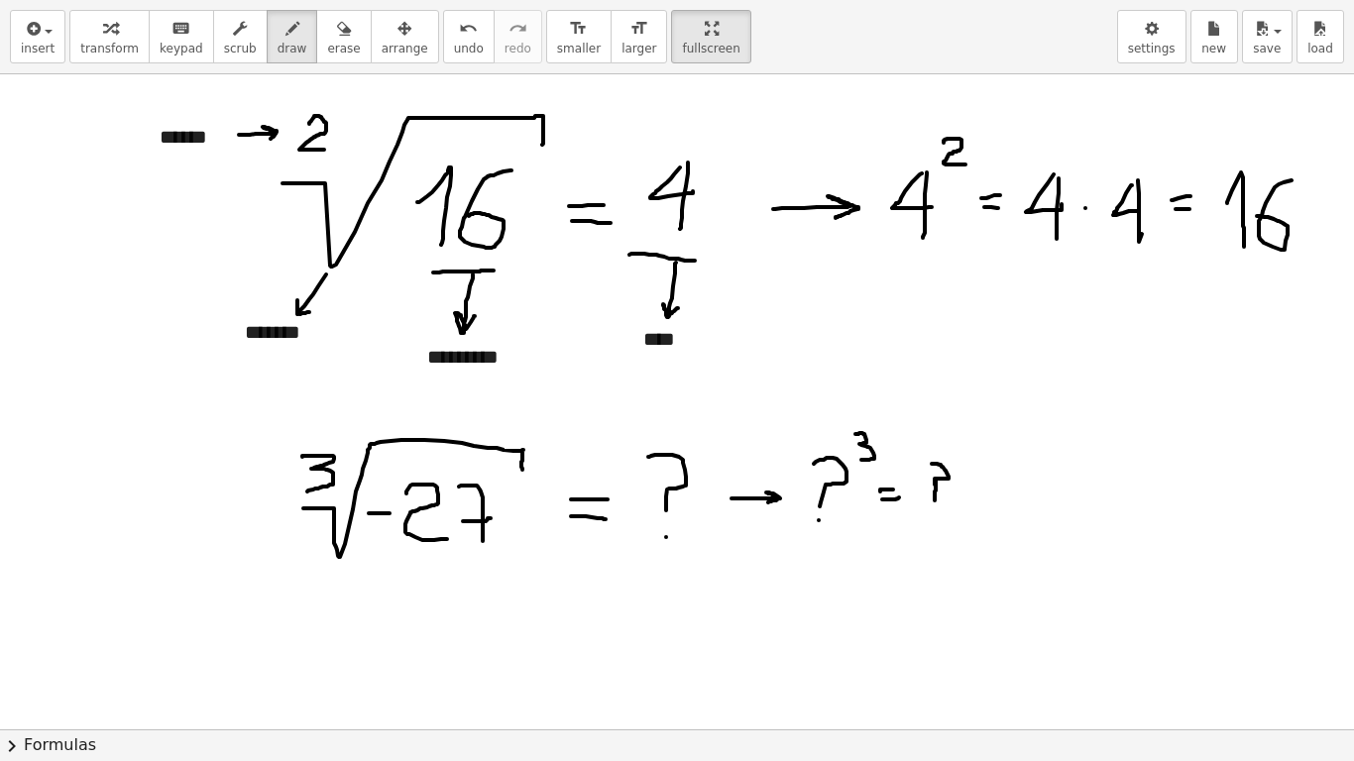
drag, startPoint x: 990, startPoint y: 475, endPoint x: 991, endPoint y: 501, distance: 25.8
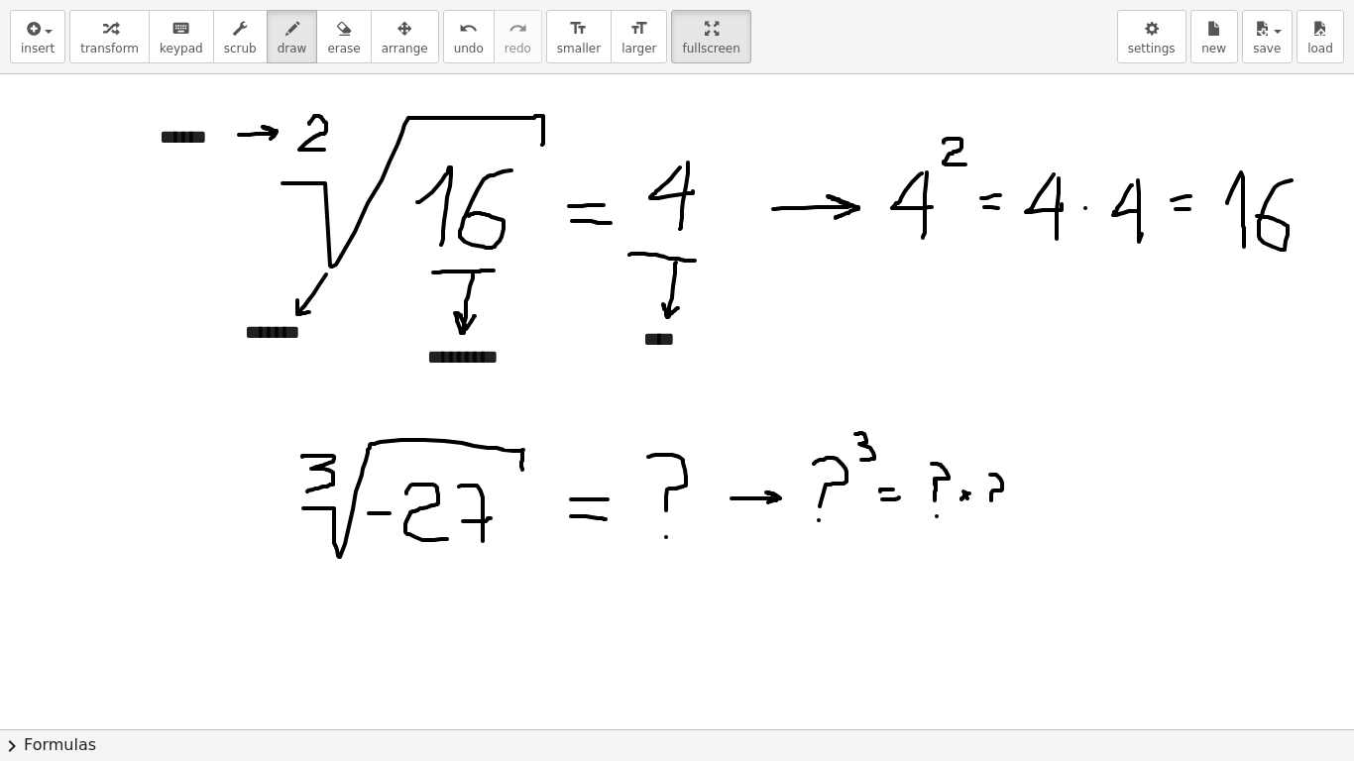
drag, startPoint x: 1013, startPoint y: 487, endPoint x: 1019, endPoint y: 498, distance: 12.4
drag, startPoint x: 1020, startPoint y: 490, endPoint x: 1013, endPoint y: 498, distance: 10.5
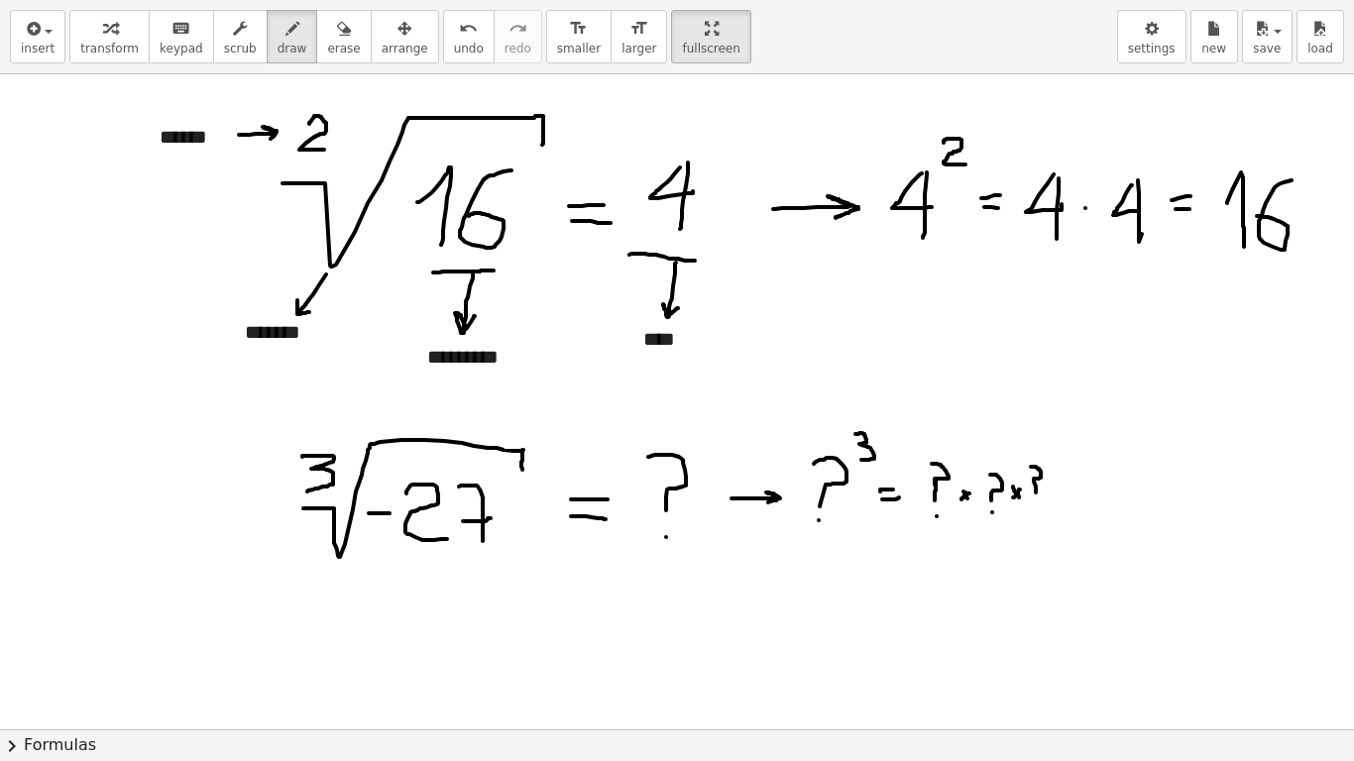
drag, startPoint x: 1031, startPoint y: 467, endPoint x: 1036, endPoint y: 493, distance: 26.2
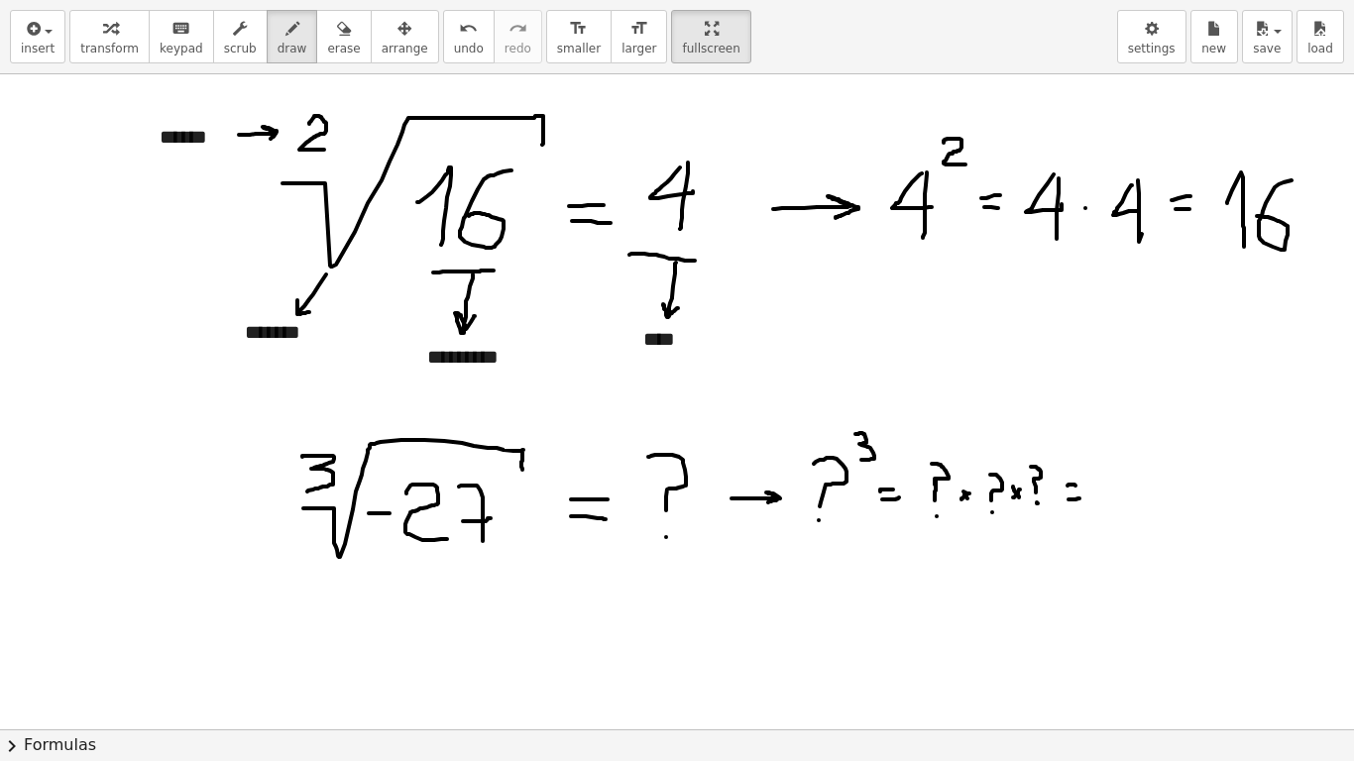
drag, startPoint x: 1103, startPoint y: 489, endPoint x: 1117, endPoint y: 488, distance: 13.9
drag, startPoint x: 1129, startPoint y: 475, endPoint x: 1145, endPoint y: 504, distance: 32.8
drag, startPoint x: 1156, startPoint y: 472, endPoint x: 1163, endPoint y: 501, distance: 29.6
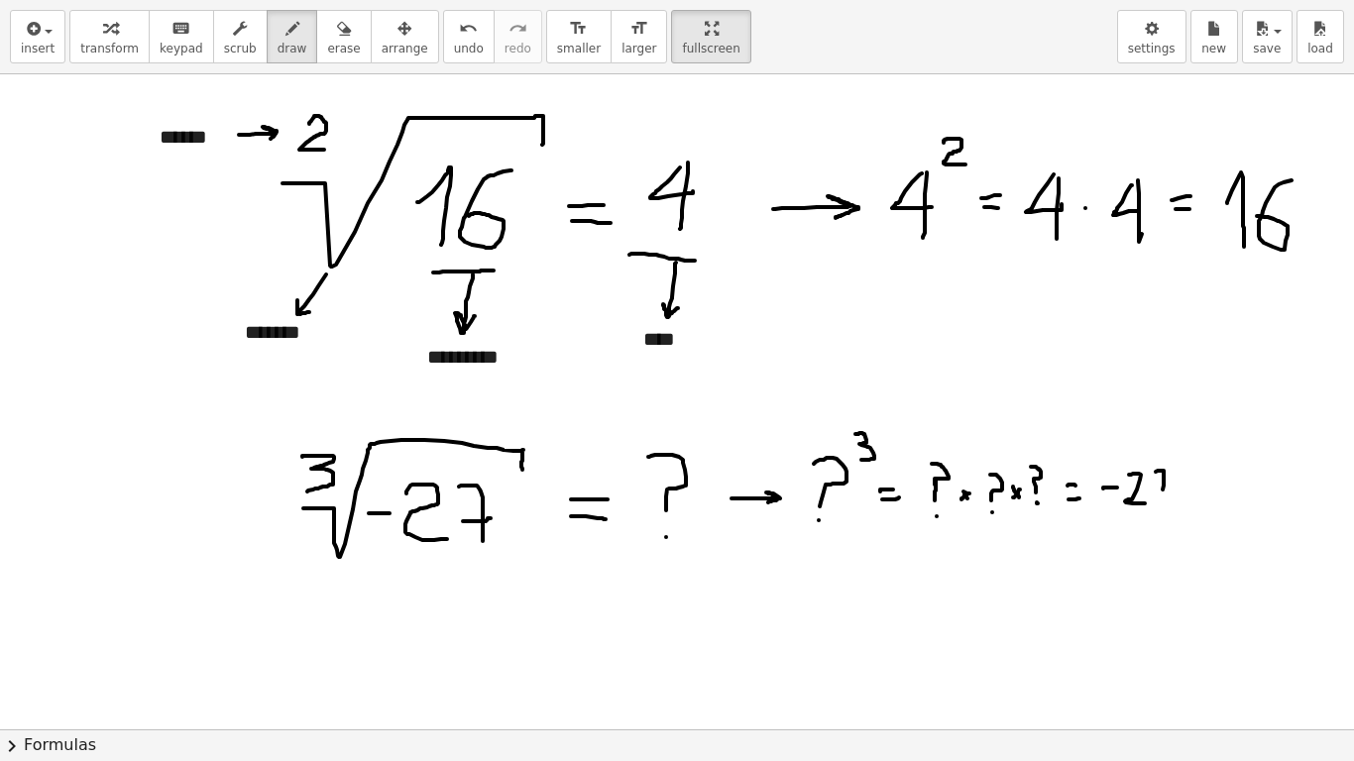
drag, startPoint x: 1154, startPoint y: 483, endPoint x: 1181, endPoint y: 479, distance: 27.1
click at [454, 35] on div "undo" at bounding box center [469, 28] width 30 height 24
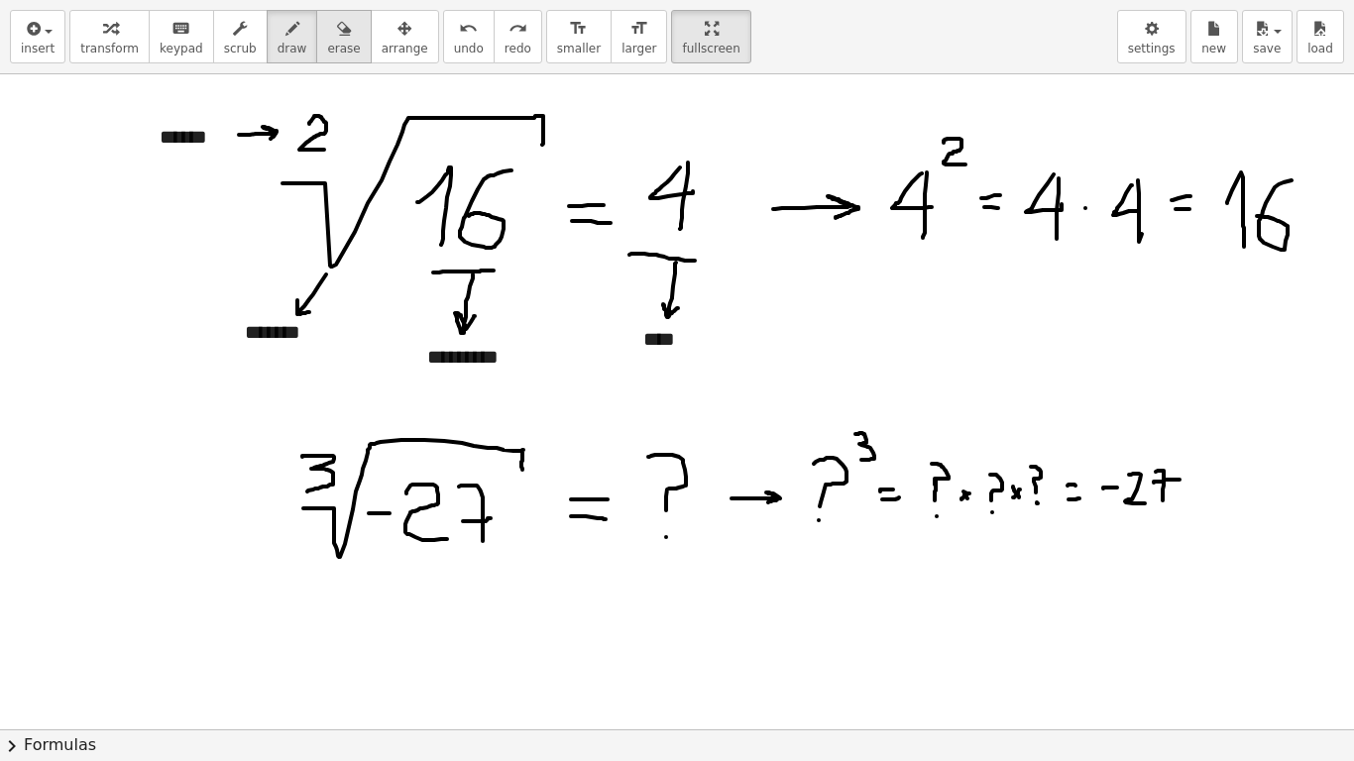
click at [336, 43] on button "erase" at bounding box center [343, 37] width 55 height 54
drag, startPoint x: 673, startPoint y: 518, endPoint x: 669, endPoint y: 472, distance: 46.8
click at [278, 42] on span "draw" at bounding box center [293, 49] width 30 height 14
drag, startPoint x: 631, startPoint y: 502, endPoint x: 656, endPoint y: 500, distance: 24.9
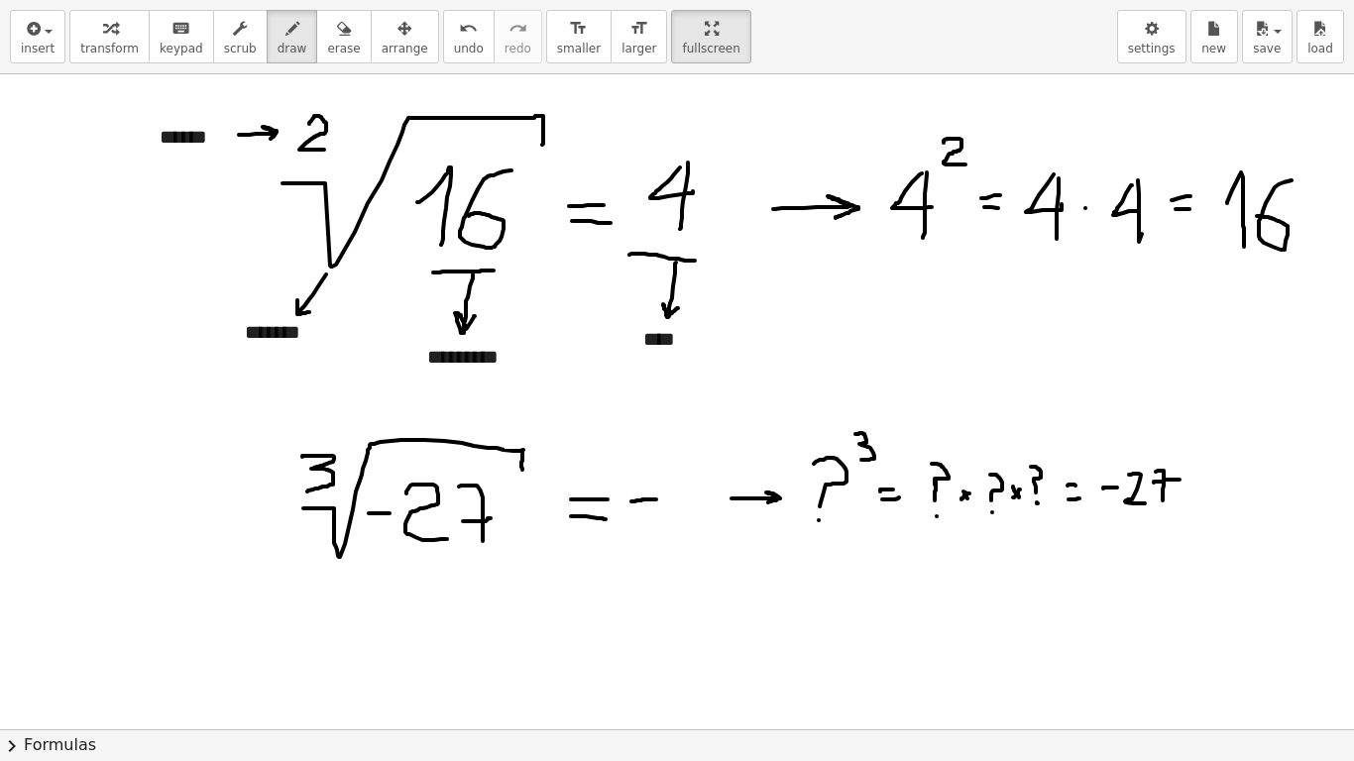
drag, startPoint x: 669, startPoint y: 476, endPoint x: 659, endPoint y: 523, distance: 48.6
drag, startPoint x: 784, startPoint y: 574, endPoint x: 804, endPoint y: 572, distance: 19.9
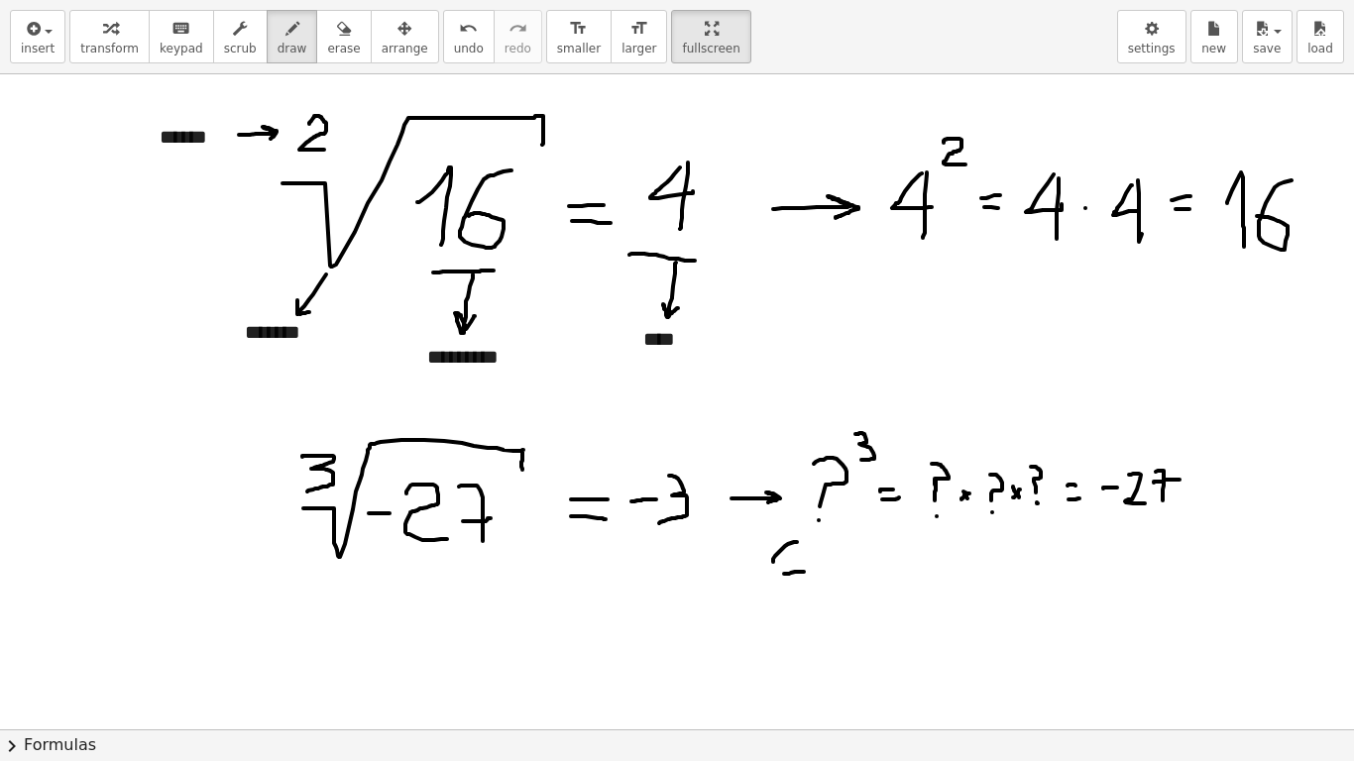
drag, startPoint x: 797, startPoint y: 542, endPoint x: 783, endPoint y: 599, distance: 58.2
drag, startPoint x: 825, startPoint y: 565, endPoint x: 821, endPoint y: 588, distance: 23.1
drag, startPoint x: 842, startPoint y: 546, endPoint x: 846, endPoint y: 599, distance: 52.7
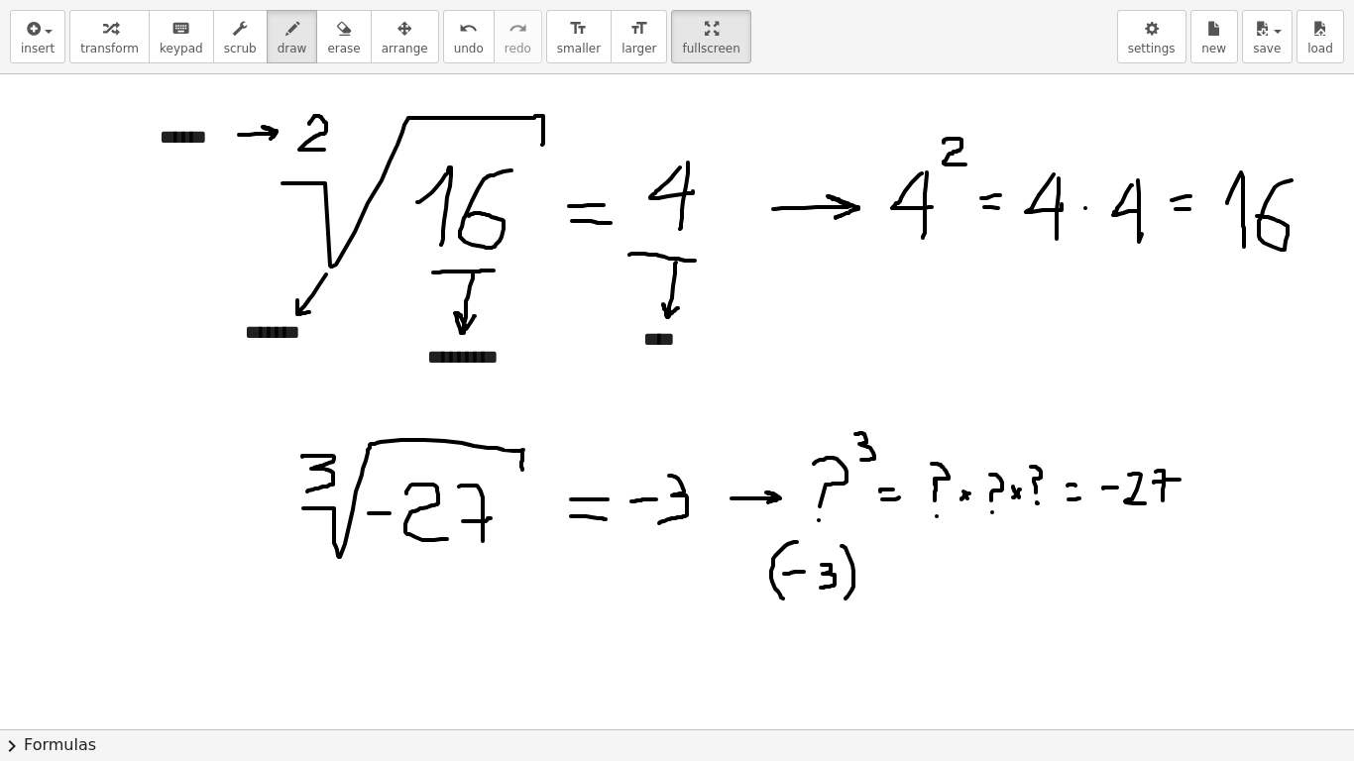
drag, startPoint x: 863, startPoint y: 533, endPoint x: 877, endPoint y: 560, distance: 30.2
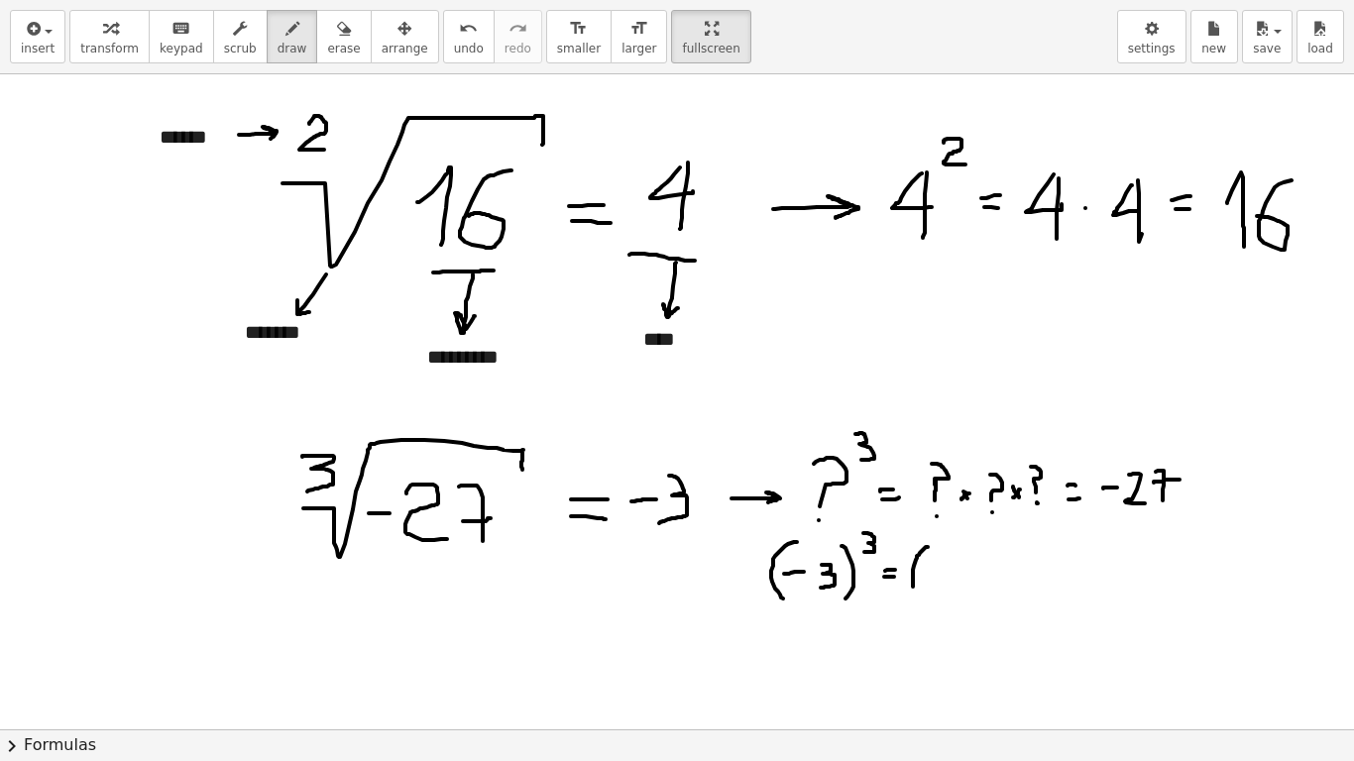
drag, startPoint x: 928, startPoint y: 547, endPoint x: 919, endPoint y: 594, distance: 47.4
drag, startPoint x: 944, startPoint y: 561, endPoint x: 947, endPoint y: 583, distance: 22.0
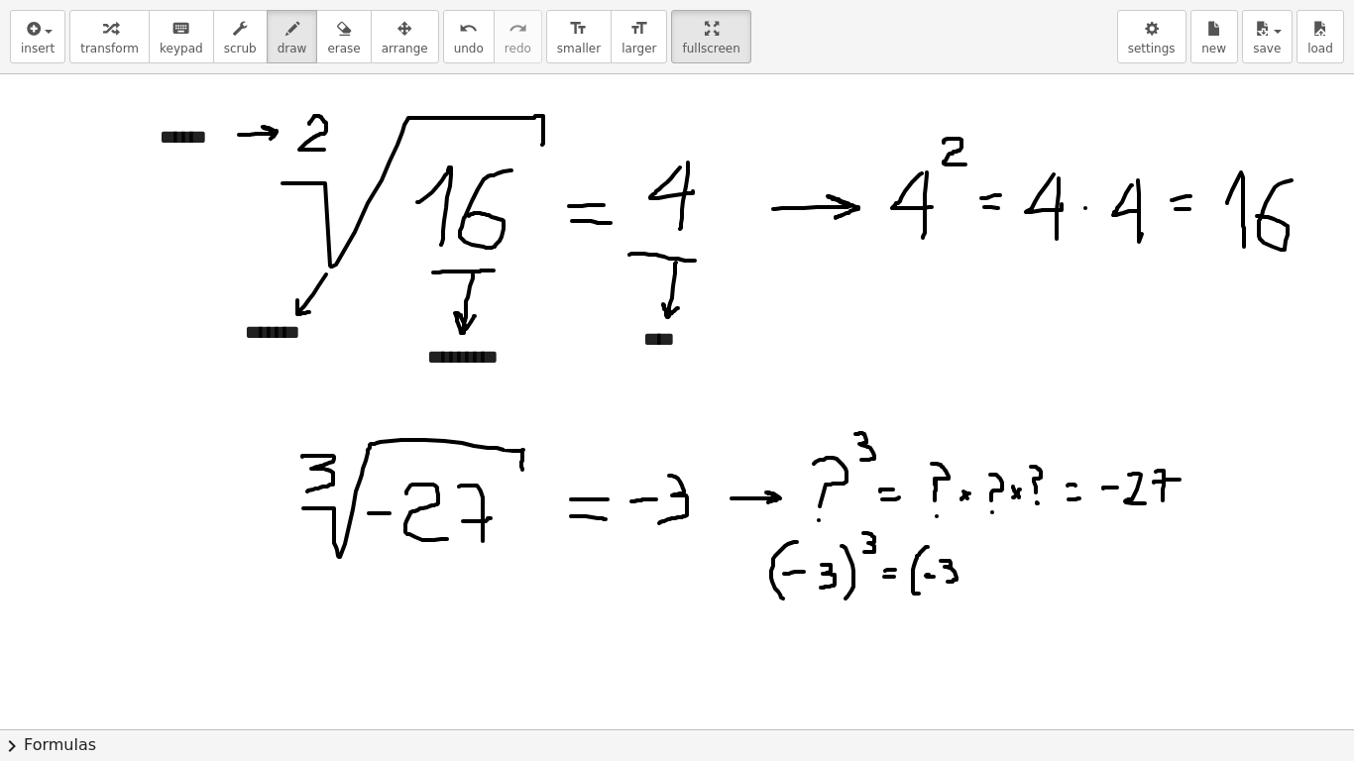
drag, startPoint x: 969, startPoint y: 560, endPoint x: 963, endPoint y: 591, distance: 31.3
drag, startPoint x: 997, startPoint y: 551, endPoint x: 988, endPoint y: 595, distance: 44.5
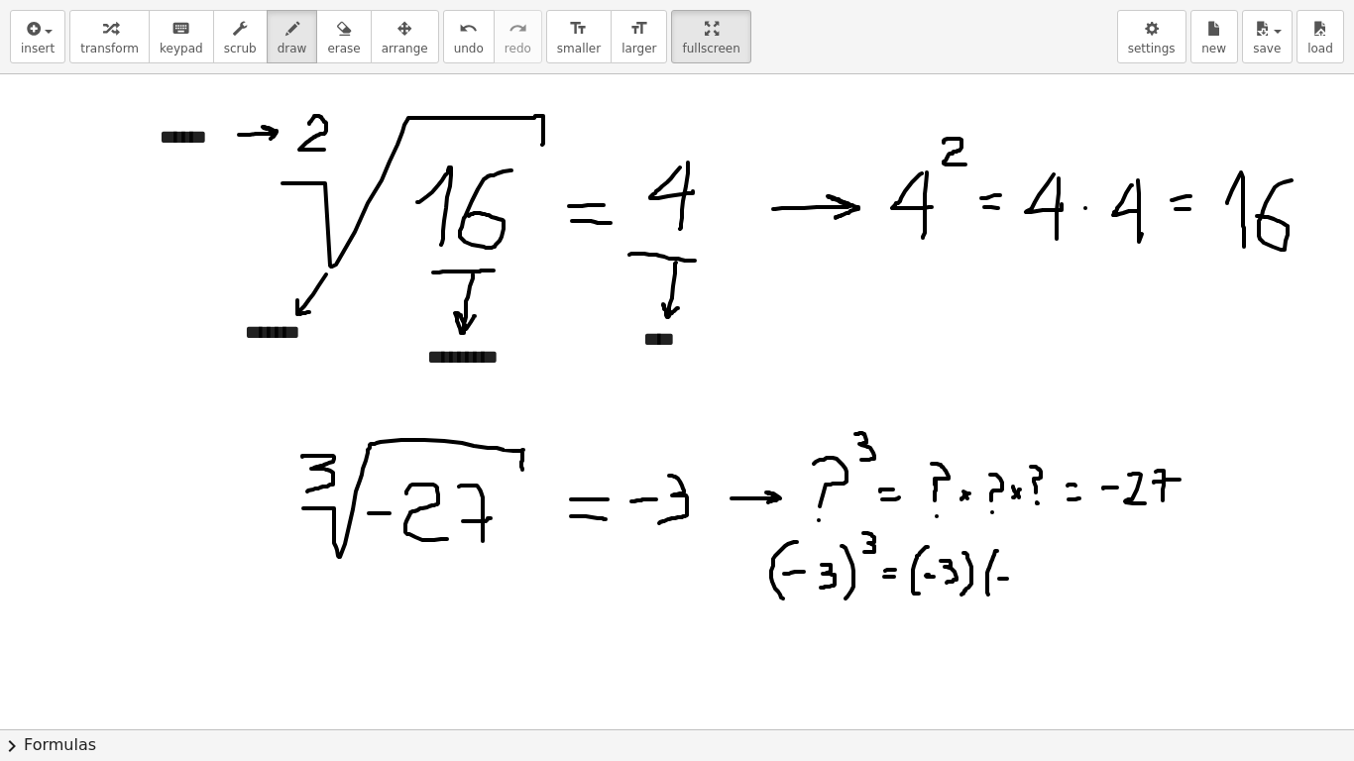
drag, startPoint x: 999, startPoint y: 579, endPoint x: 1010, endPoint y: 579, distance: 10.9
drag, startPoint x: 1017, startPoint y: 570, endPoint x: 1018, endPoint y: 588, distance: 17.9
drag, startPoint x: 1039, startPoint y: 556, endPoint x: 1042, endPoint y: 599, distance: 42.7
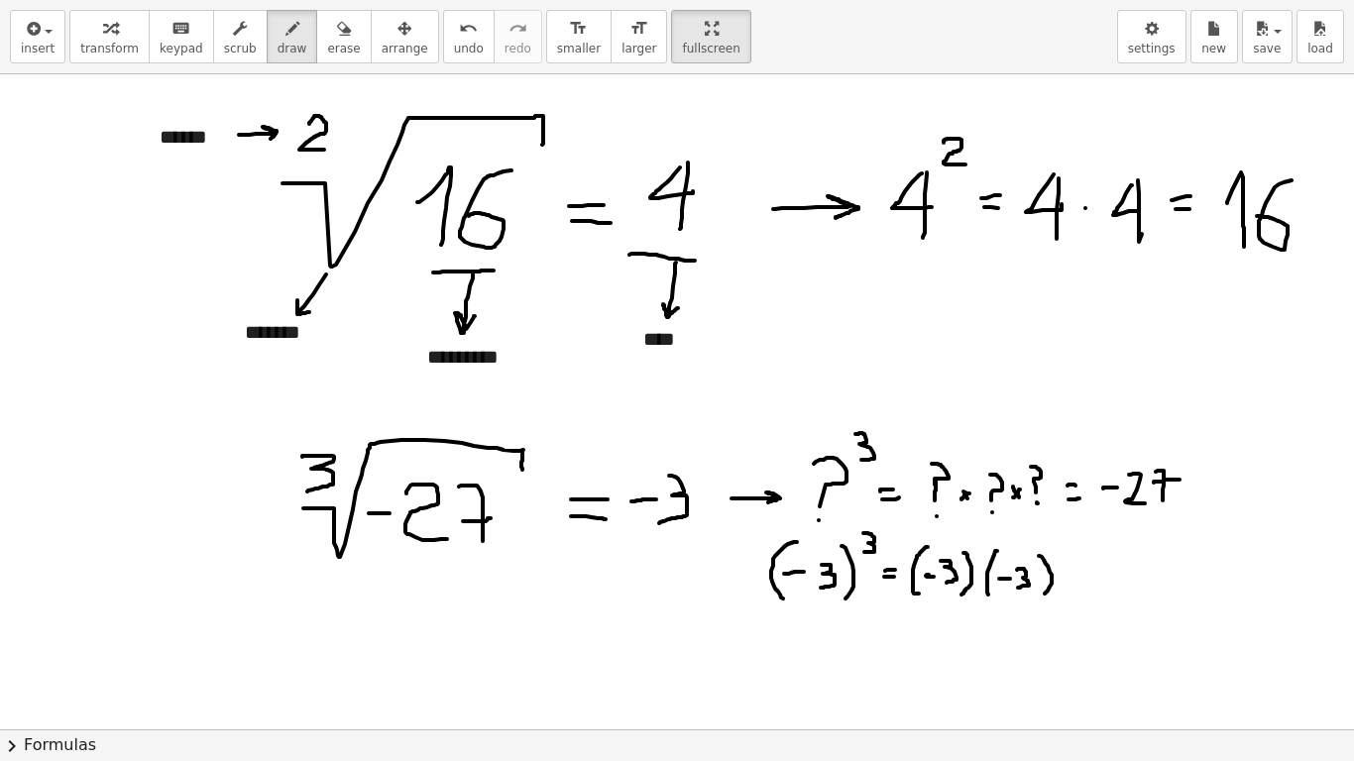
drag, startPoint x: 1084, startPoint y: 562, endPoint x: 1088, endPoint y: 600, distance: 38.0
drag, startPoint x: 1109, startPoint y: 569, endPoint x: 1106, endPoint y: 593, distance: 24.0
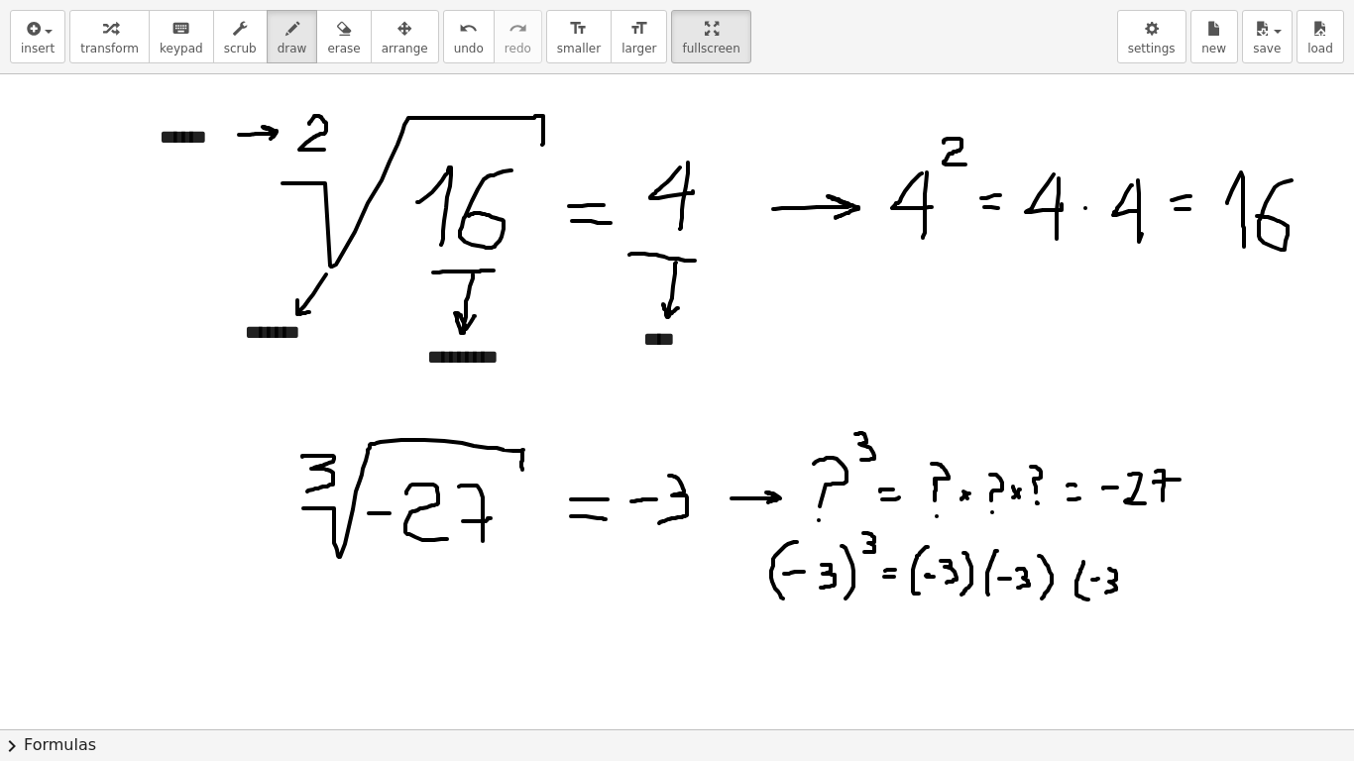
drag, startPoint x: 1125, startPoint y: 554, endPoint x: 1124, endPoint y: 602, distance: 47.6
drag, startPoint x: 1157, startPoint y: 575, endPoint x: 1169, endPoint y: 578, distance: 12.3
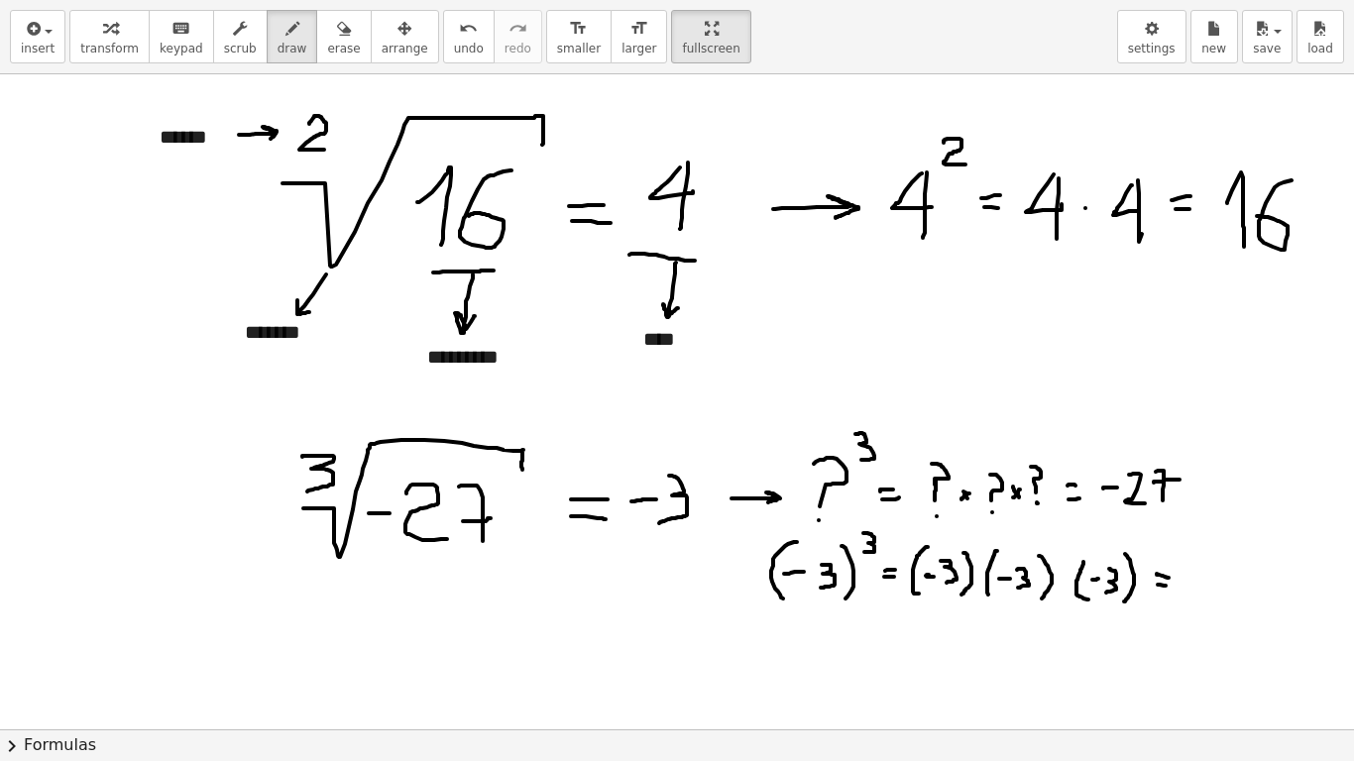
drag, startPoint x: 1193, startPoint y: 569, endPoint x: 1218, endPoint y: 598, distance: 38.6
drag, startPoint x: 1228, startPoint y: 569, endPoint x: 1236, endPoint y: 594, distance: 26.0
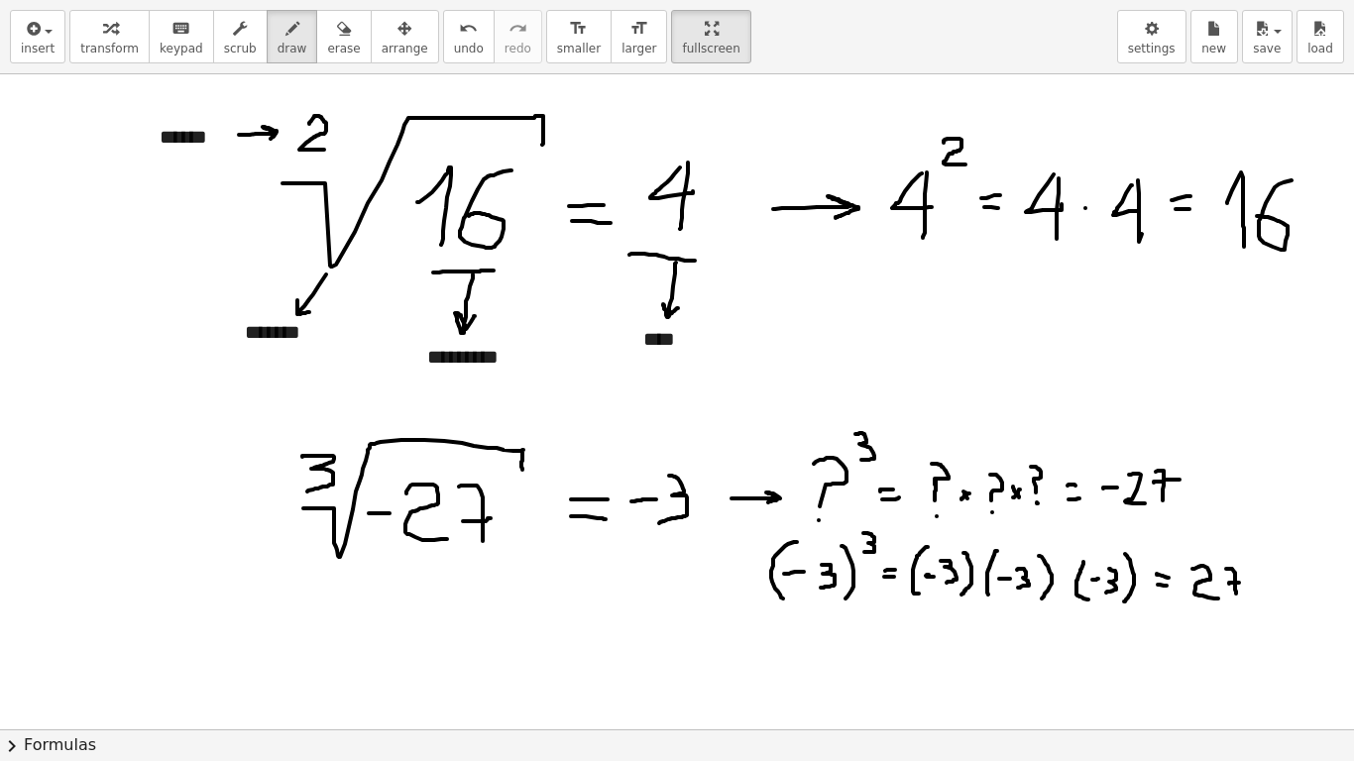
drag, startPoint x: 1229, startPoint y: 584, endPoint x: 1242, endPoint y: 584, distance: 12.9
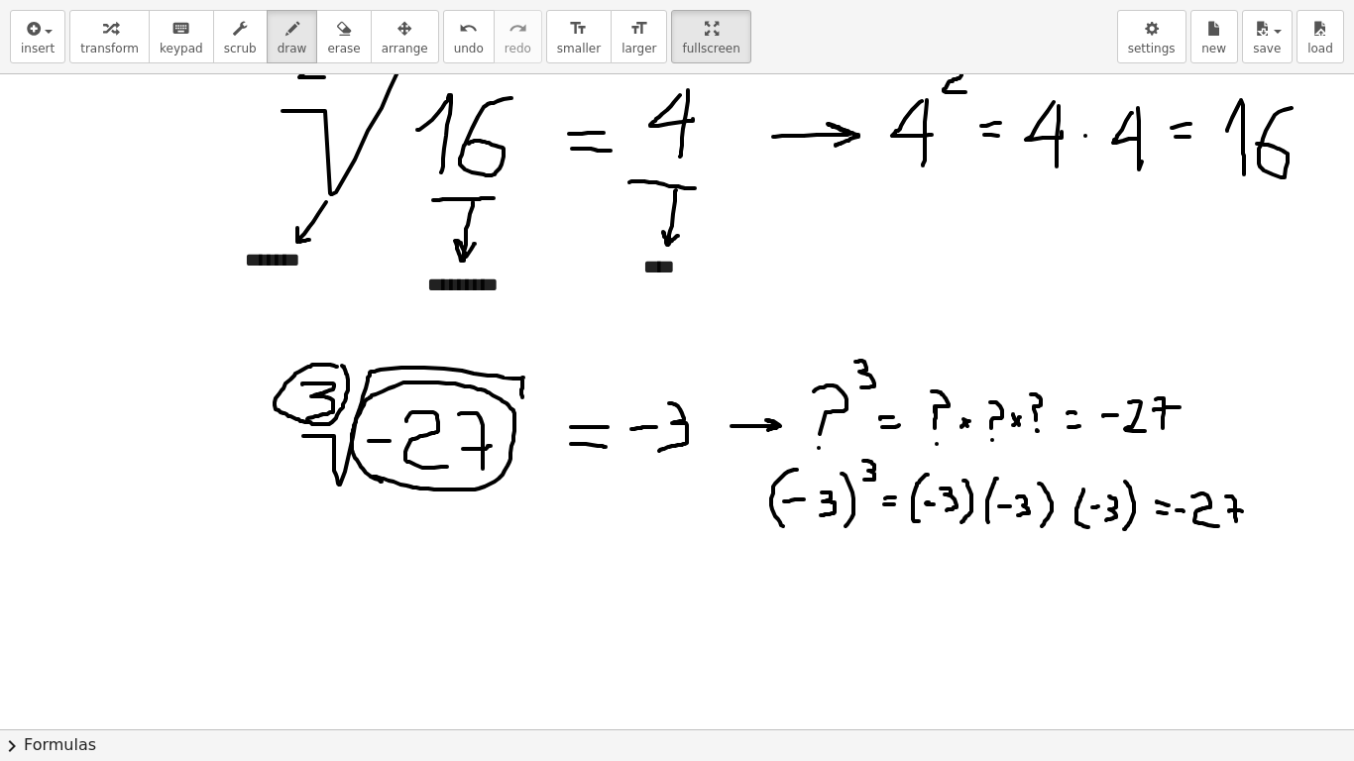
scroll to position [2462, 0]
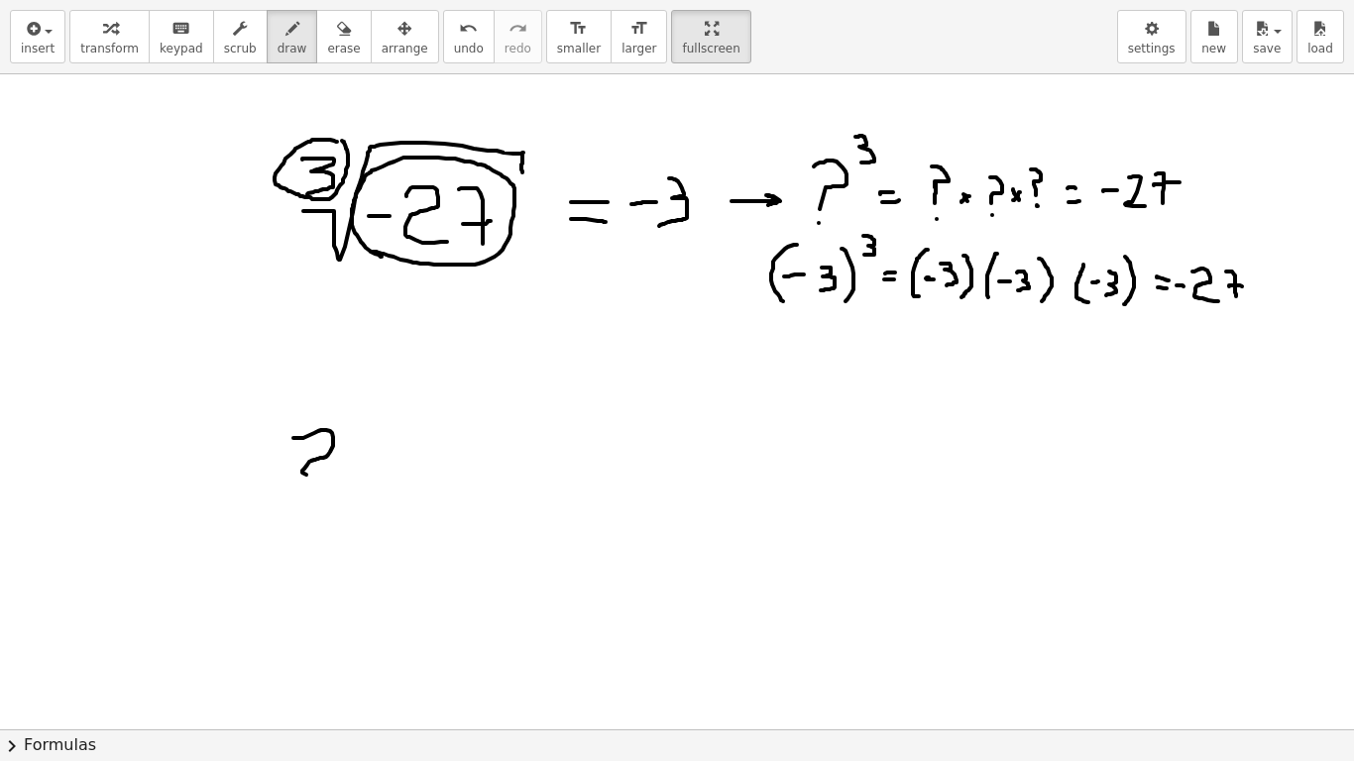
drag, startPoint x: 294, startPoint y: 438, endPoint x: 340, endPoint y: 474, distance: 57.9
drag, startPoint x: 302, startPoint y: 491, endPoint x: 418, endPoint y: 469, distance: 118.0
drag, startPoint x: 397, startPoint y: 492, endPoint x: 424, endPoint y: 489, distance: 27.9
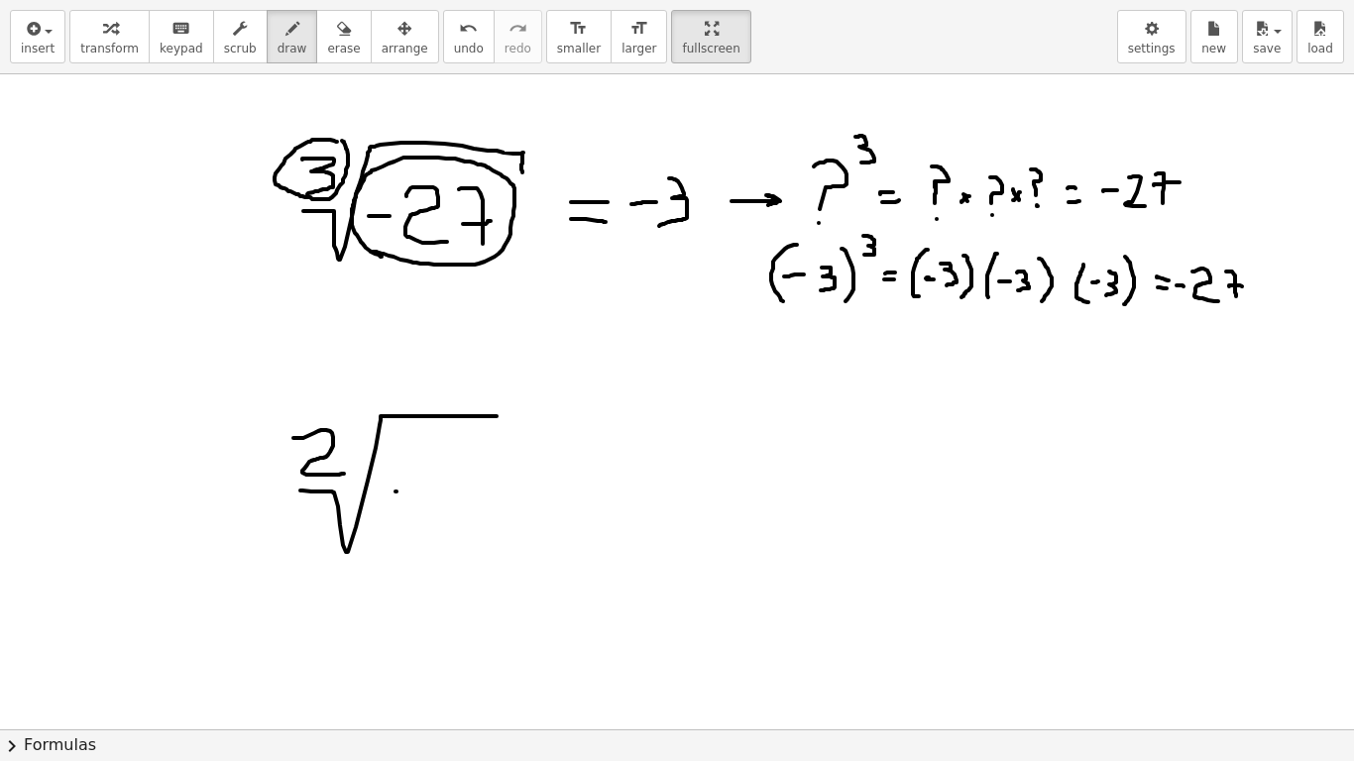
drag, startPoint x: 435, startPoint y: 469, endPoint x: 445, endPoint y: 520, distance: 52.5
drag, startPoint x: 478, startPoint y: 465, endPoint x: 457, endPoint y: 500, distance: 40.5
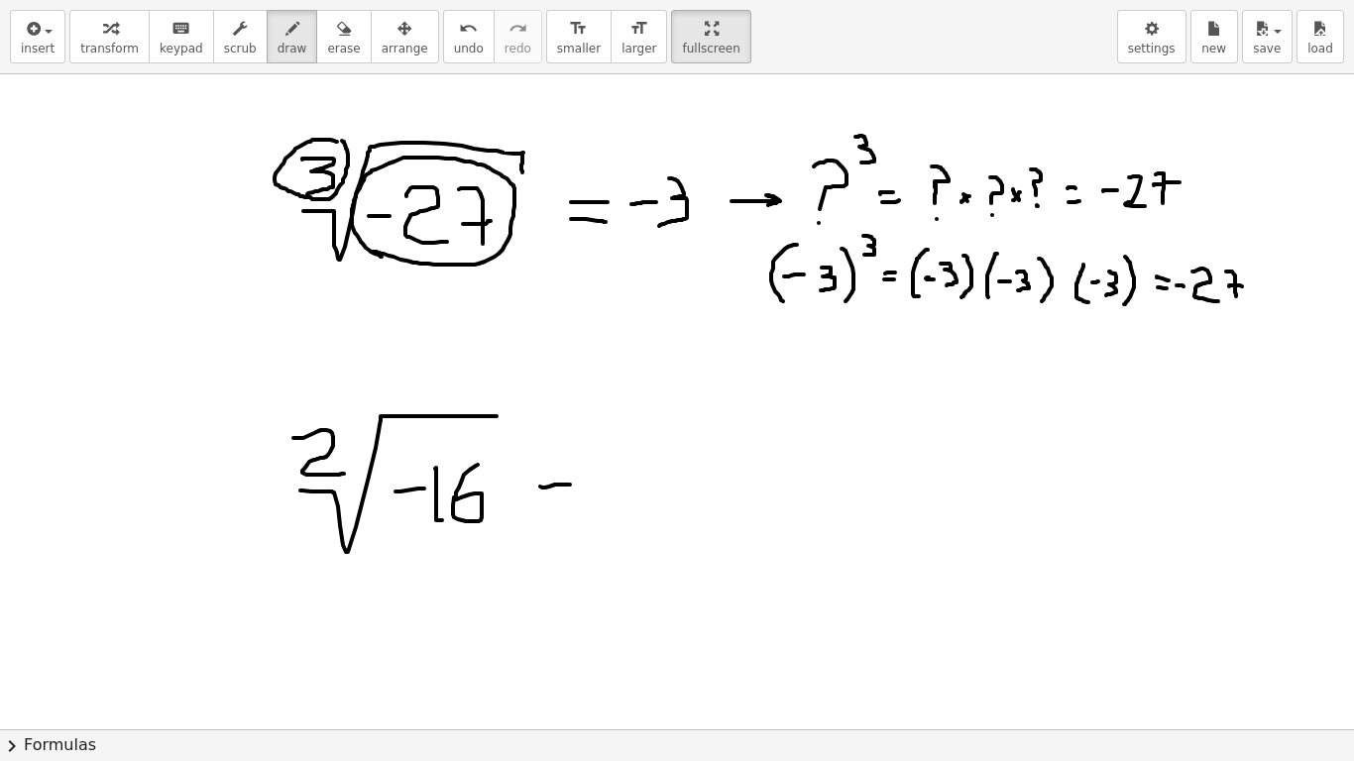
drag, startPoint x: 540, startPoint y: 487, endPoint x: 571, endPoint y: 487, distance: 30.7
drag, startPoint x: 565, startPoint y: 500, endPoint x: 597, endPoint y: 502, distance: 31.8
drag, startPoint x: 682, startPoint y: 481, endPoint x: 706, endPoint y: 481, distance: 23.8
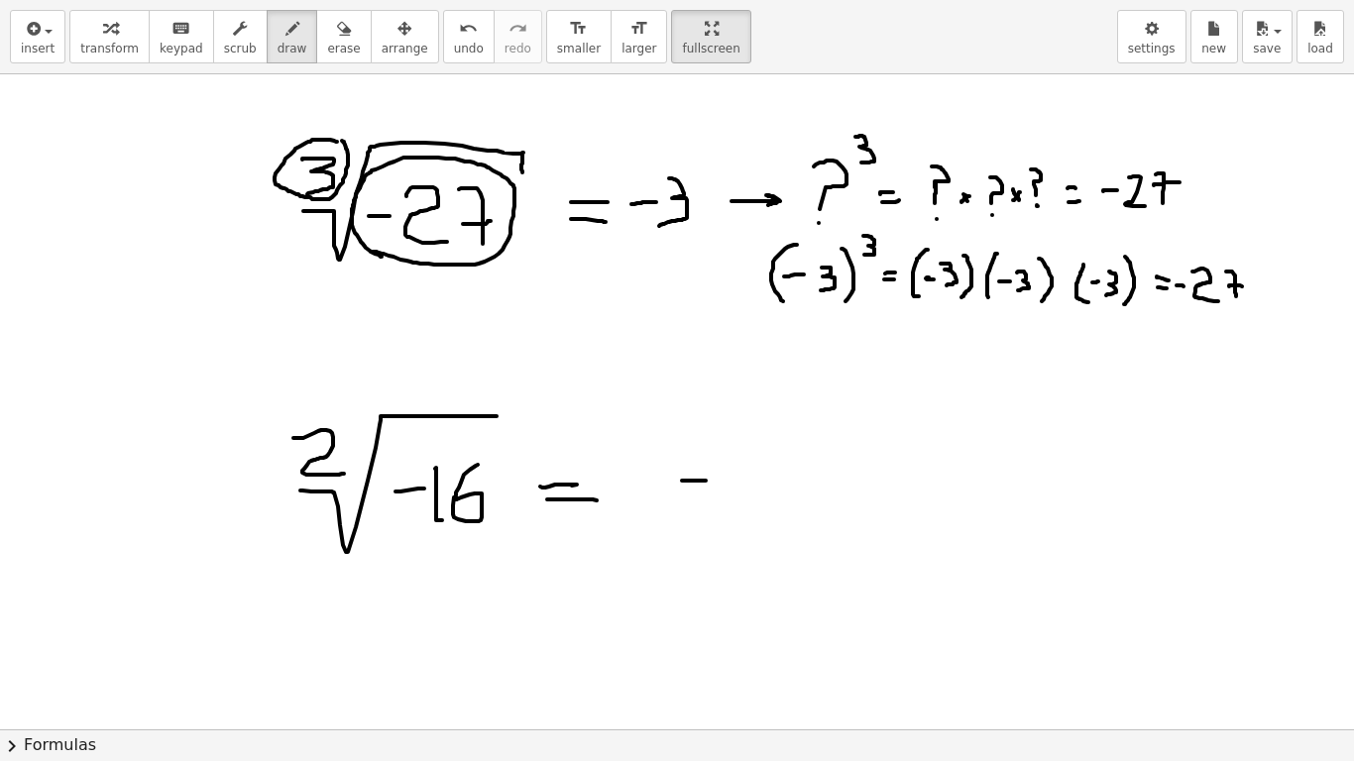
drag, startPoint x: 734, startPoint y: 469, endPoint x: 743, endPoint y: 485, distance: 18.2
drag, startPoint x: 743, startPoint y: 478, endPoint x: 743, endPoint y: 520, distance: 42.6
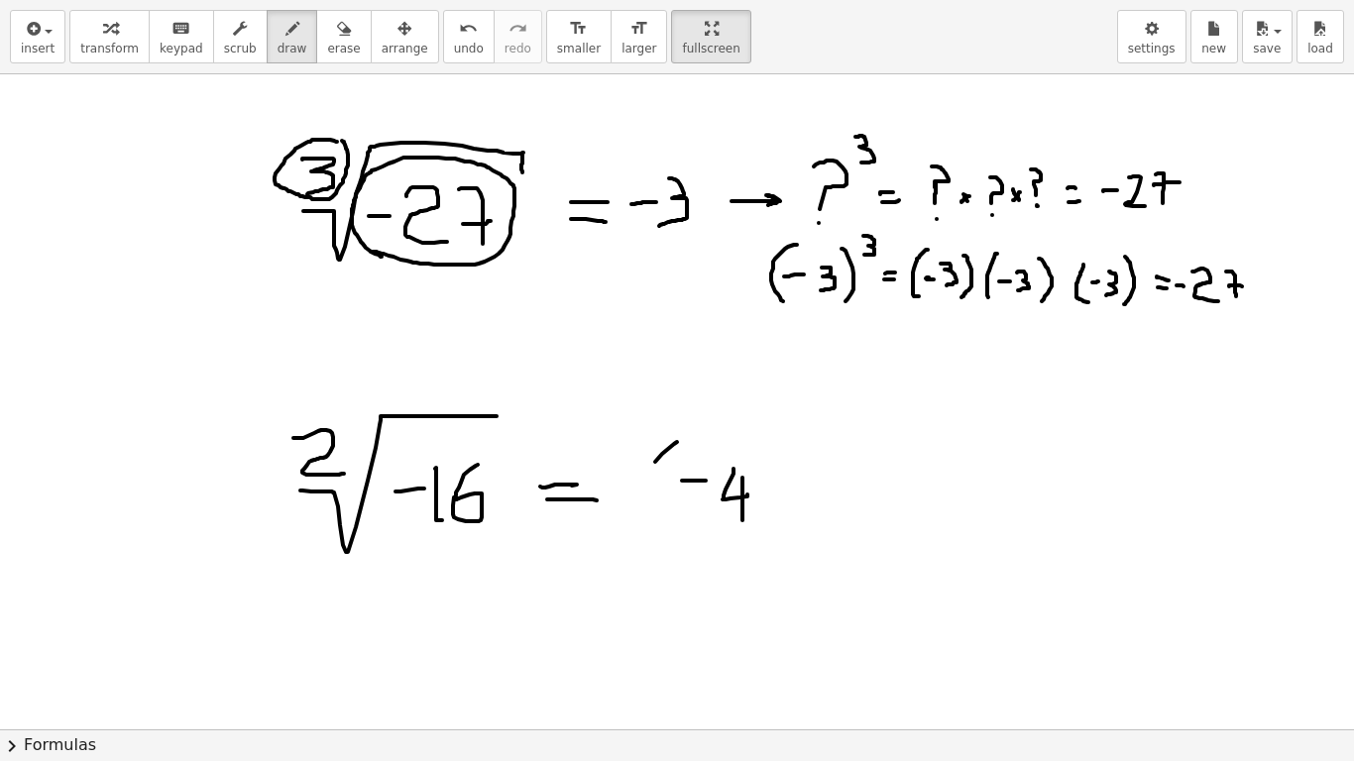
drag, startPoint x: 655, startPoint y: 462, endPoint x: 684, endPoint y: 543, distance: 86.2
drag, startPoint x: 775, startPoint y: 463, endPoint x: 768, endPoint y: 565, distance: 102.3
drag, startPoint x: 829, startPoint y: 448, endPoint x: 834, endPoint y: 521, distance: 73.5
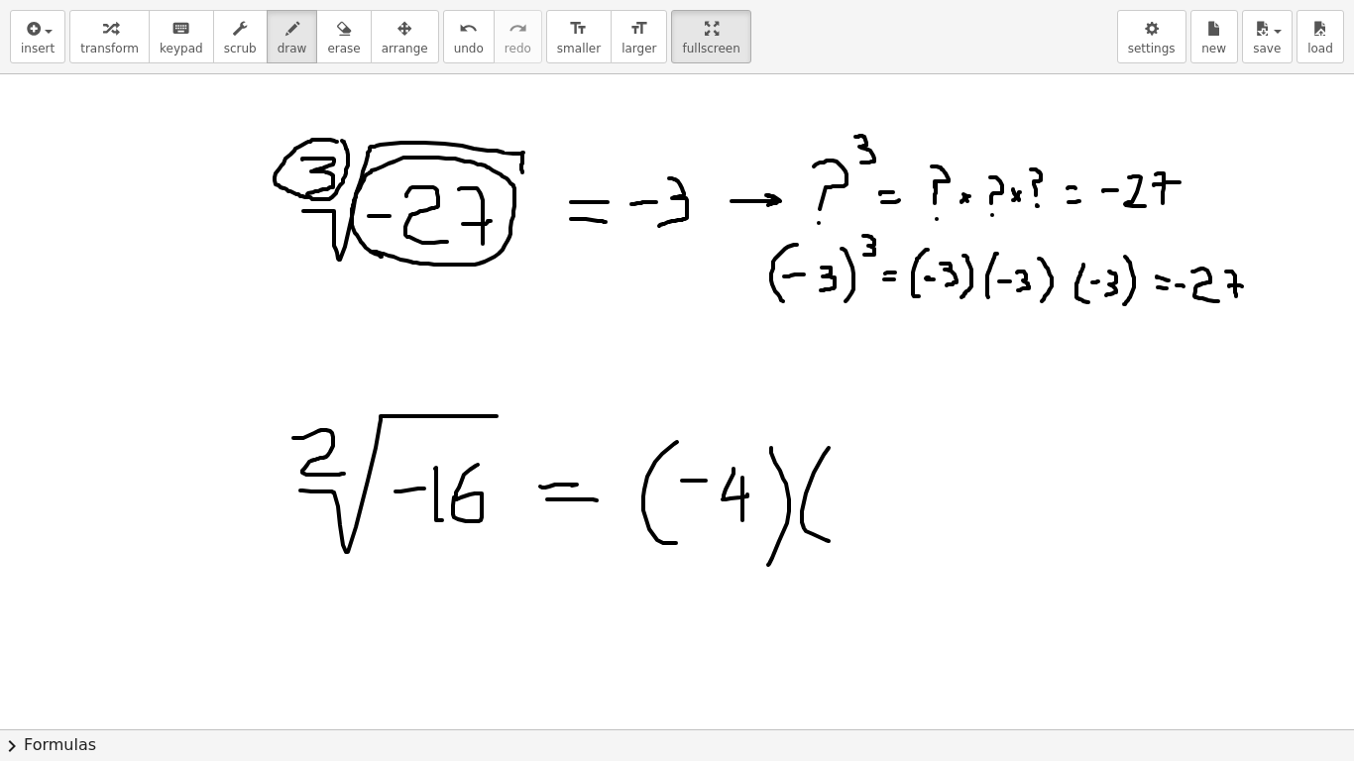
drag, startPoint x: 834, startPoint y: 502, endPoint x: 866, endPoint y: 502, distance: 32.7
drag, startPoint x: 878, startPoint y: 510, endPoint x: 903, endPoint y: 511, distance: 24.8
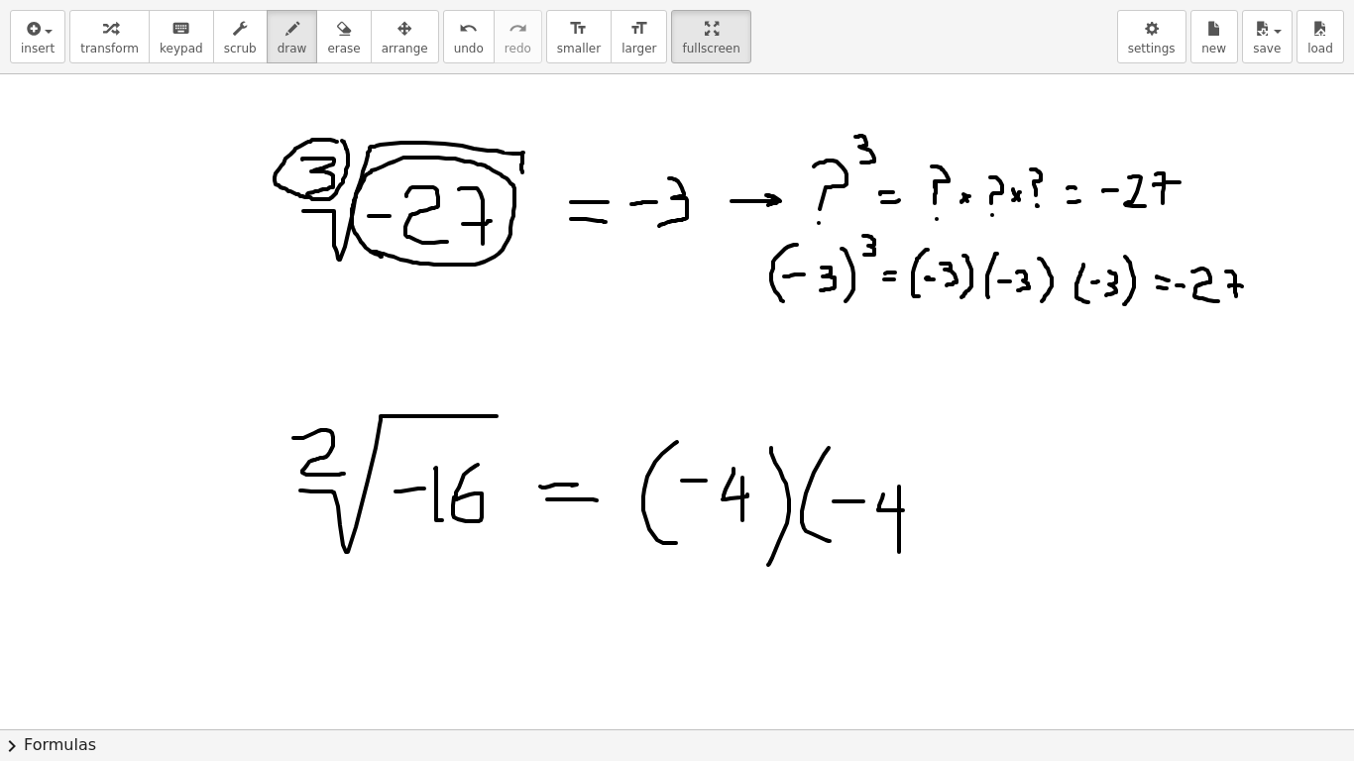
drag, startPoint x: 899, startPoint y: 487, endPoint x: 927, endPoint y: 481, distance: 28.4
drag, startPoint x: 917, startPoint y: 457, endPoint x: 946, endPoint y: 564, distance: 110.9
drag, startPoint x: 984, startPoint y: 495, endPoint x: 1030, endPoint y: 499, distance: 45.8
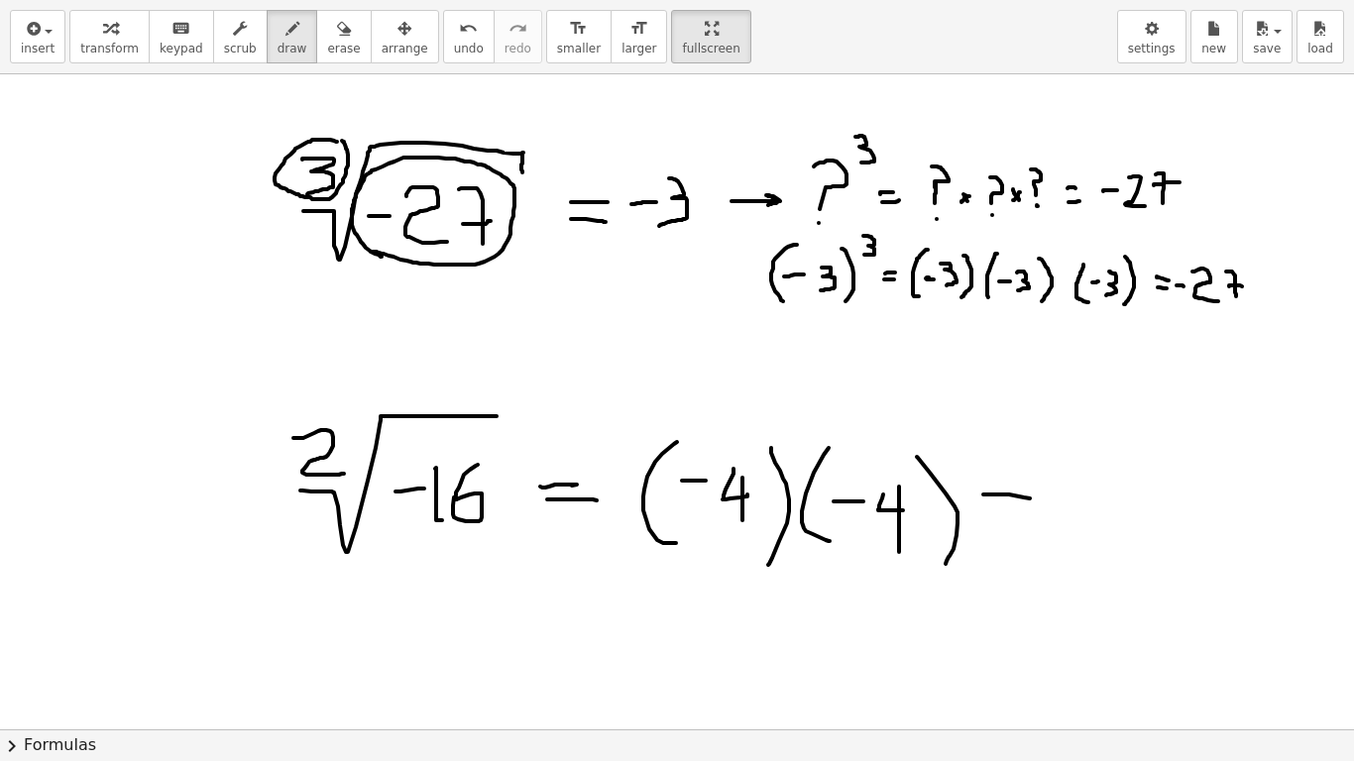
drag, startPoint x: 1007, startPoint y: 517, endPoint x: 1031, endPoint y: 517, distance: 23.8
drag, startPoint x: 1092, startPoint y: 504, endPoint x: 1158, endPoint y: 506, distance: 65.5
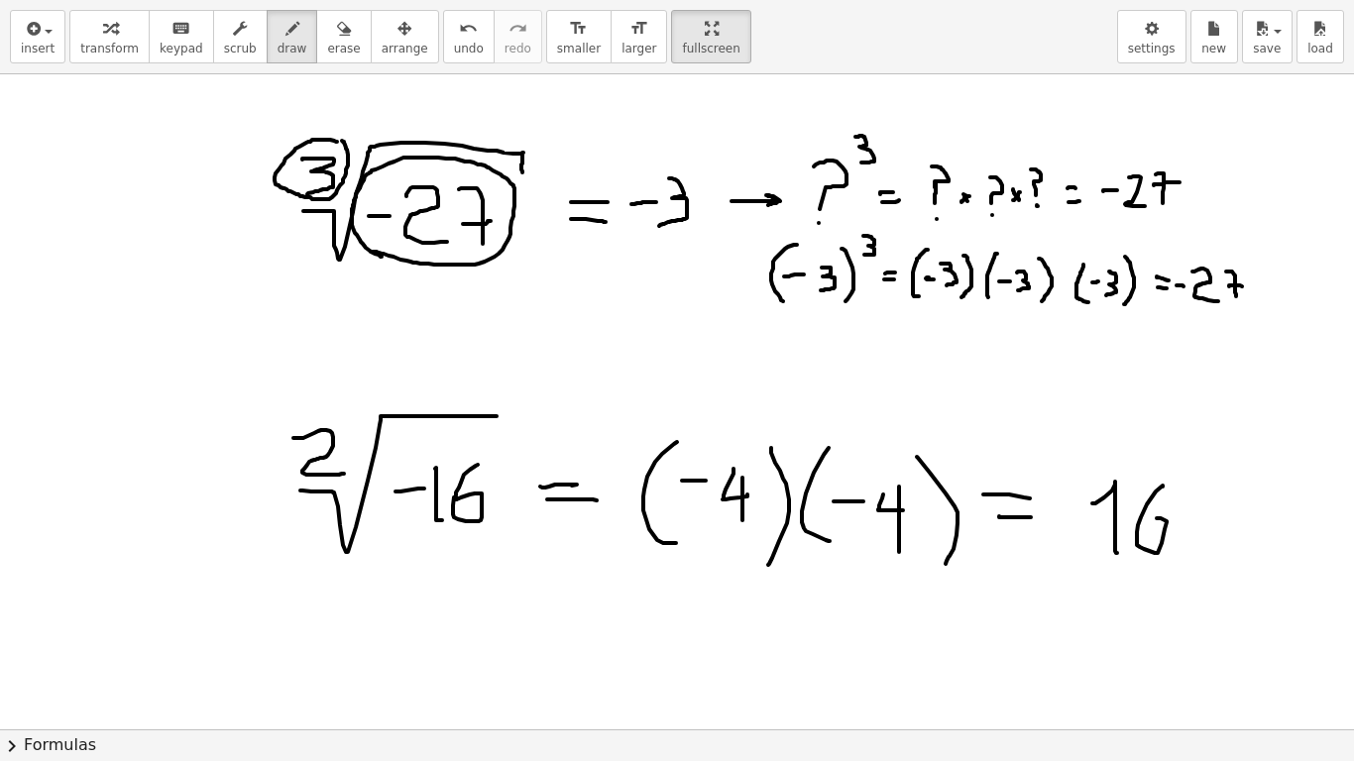
drag, startPoint x: 1163, startPoint y: 487, endPoint x: 1141, endPoint y: 517, distance: 37.7
drag, startPoint x: 1071, startPoint y: 501, endPoint x: 1070, endPoint y: 522, distance: 21.8
drag, startPoint x: 1064, startPoint y: 521, endPoint x: 1087, endPoint y: 522, distance: 22.8
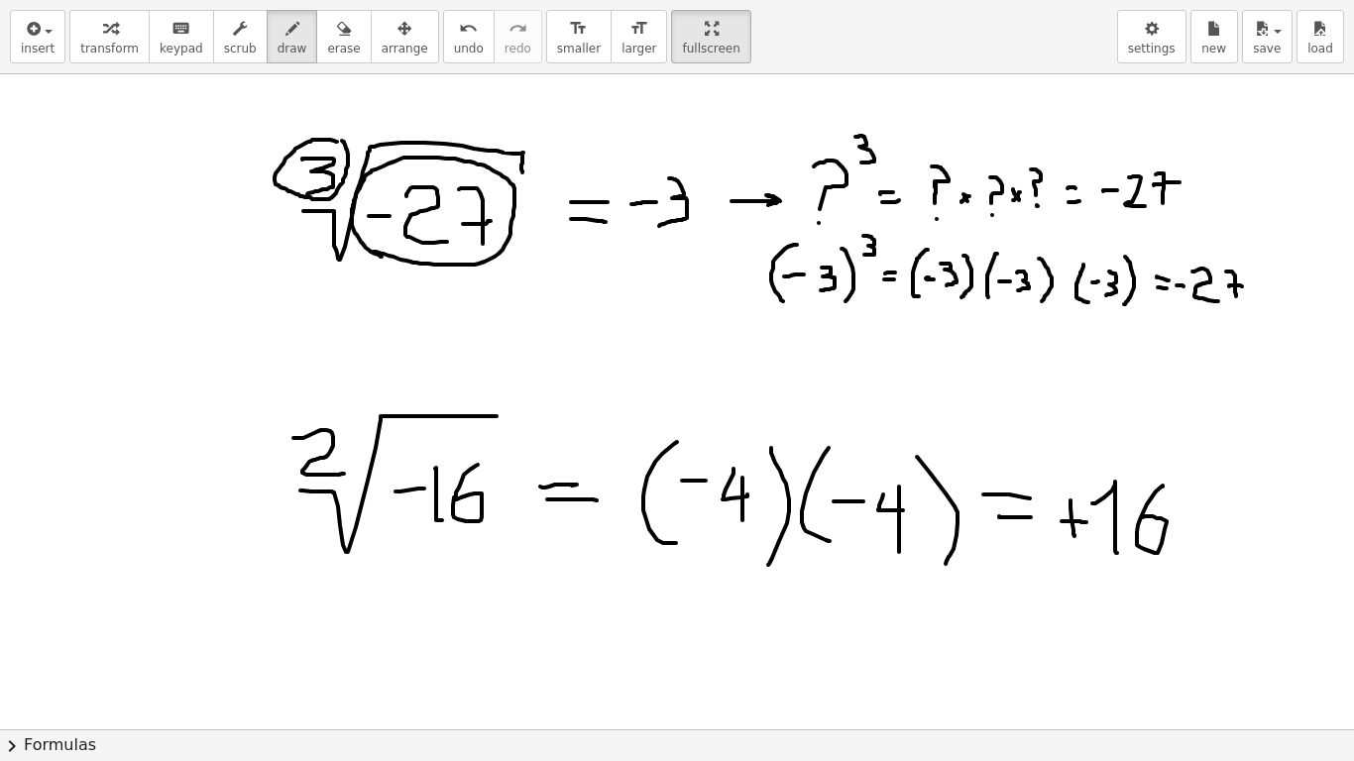
drag, startPoint x: 706, startPoint y: 543, endPoint x: 707, endPoint y: 566, distance: 22.8
drag, startPoint x: 698, startPoint y: 558, endPoint x: 722, endPoint y: 557, distance: 23.8
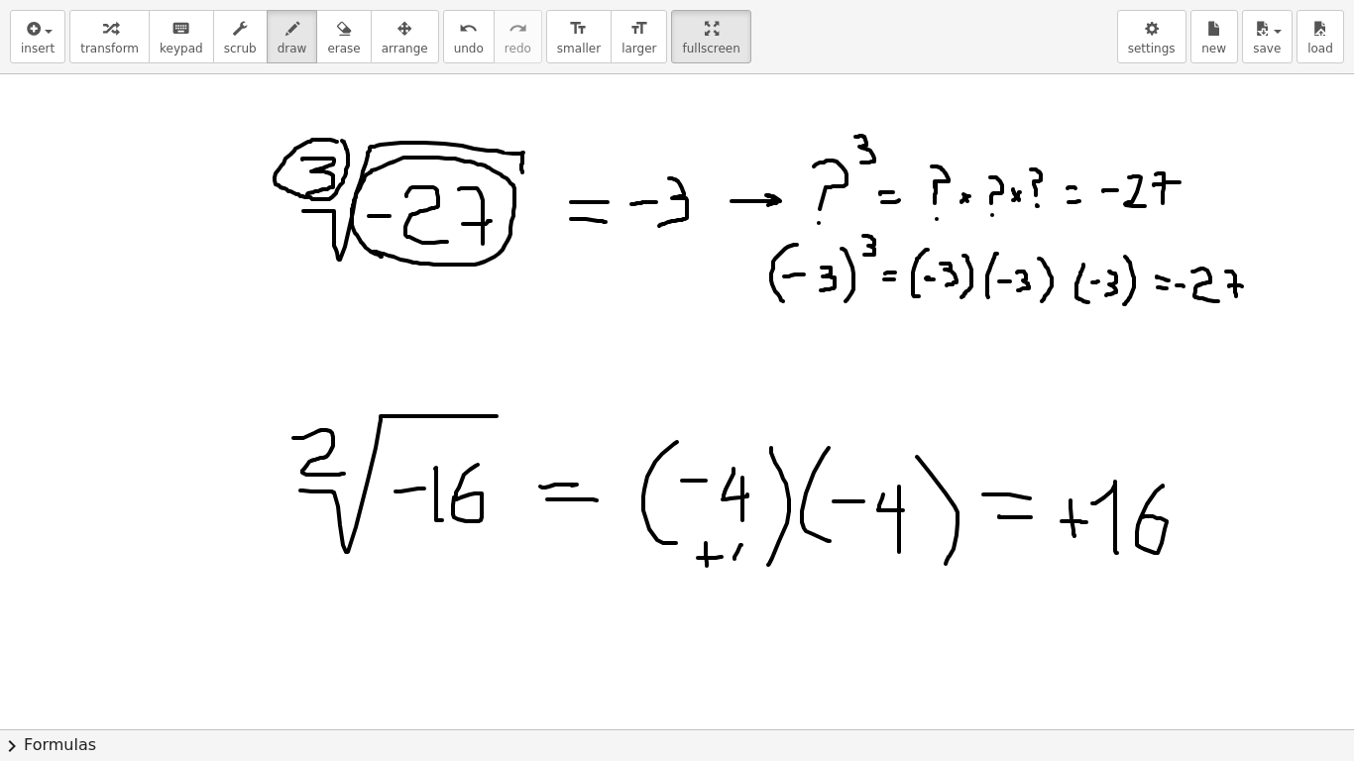
drag, startPoint x: 741, startPoint y: 545, endPoint x: 745, endPoint y: 560, distance: 15.7
drag, startPoint x: 747, startPoint y: 549, endPoint x: 749, endPoint y: 568, distance: 18.9
drag, startPoint x: 827, startPoint y: 563, endPoint x: 829, endPoint y: 577, distance: 14.0
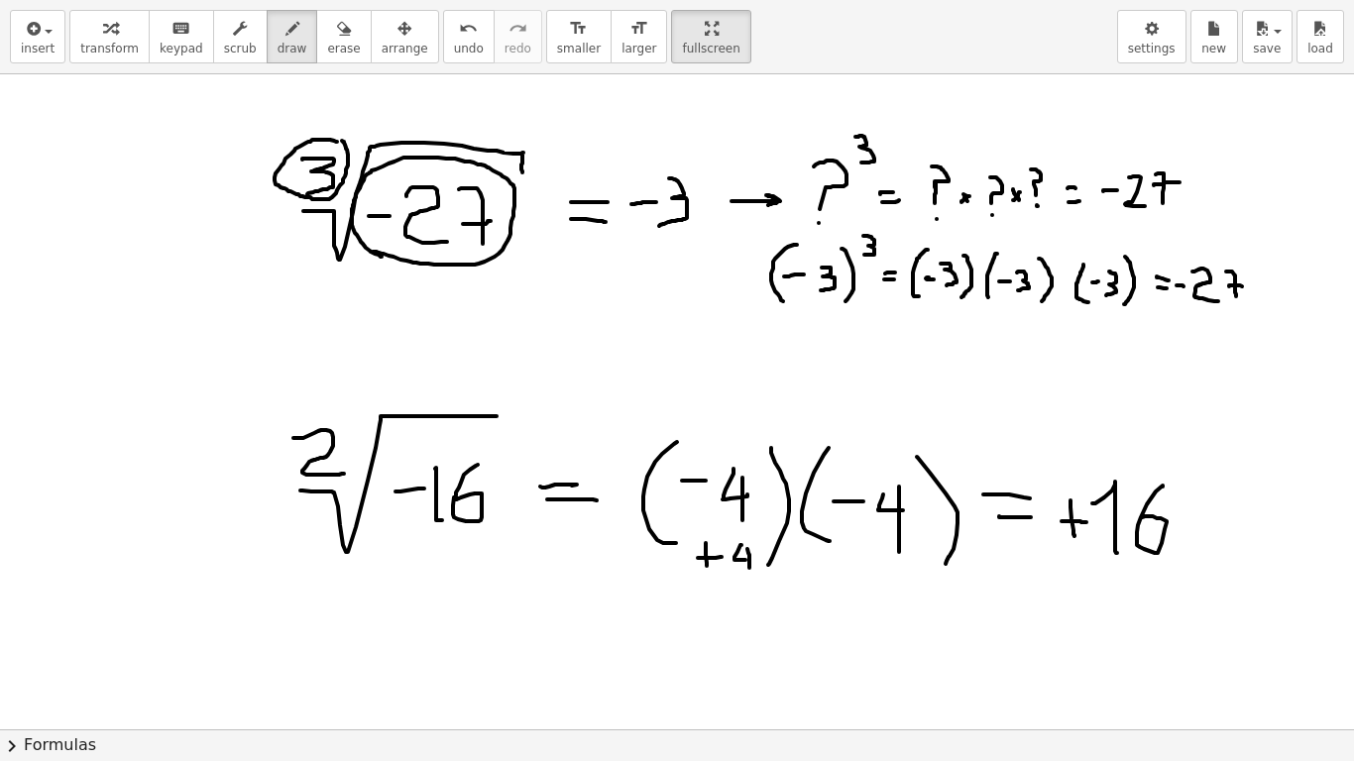
drag, startPoint x: 866, startPoint y: 560, endPoint x: 874, endPoint y: 572, distance: 14.3
drag, startPoint x: 874, startPoint y: 562, endPoint x: 874, endPoint y: 586, distance: 23.8
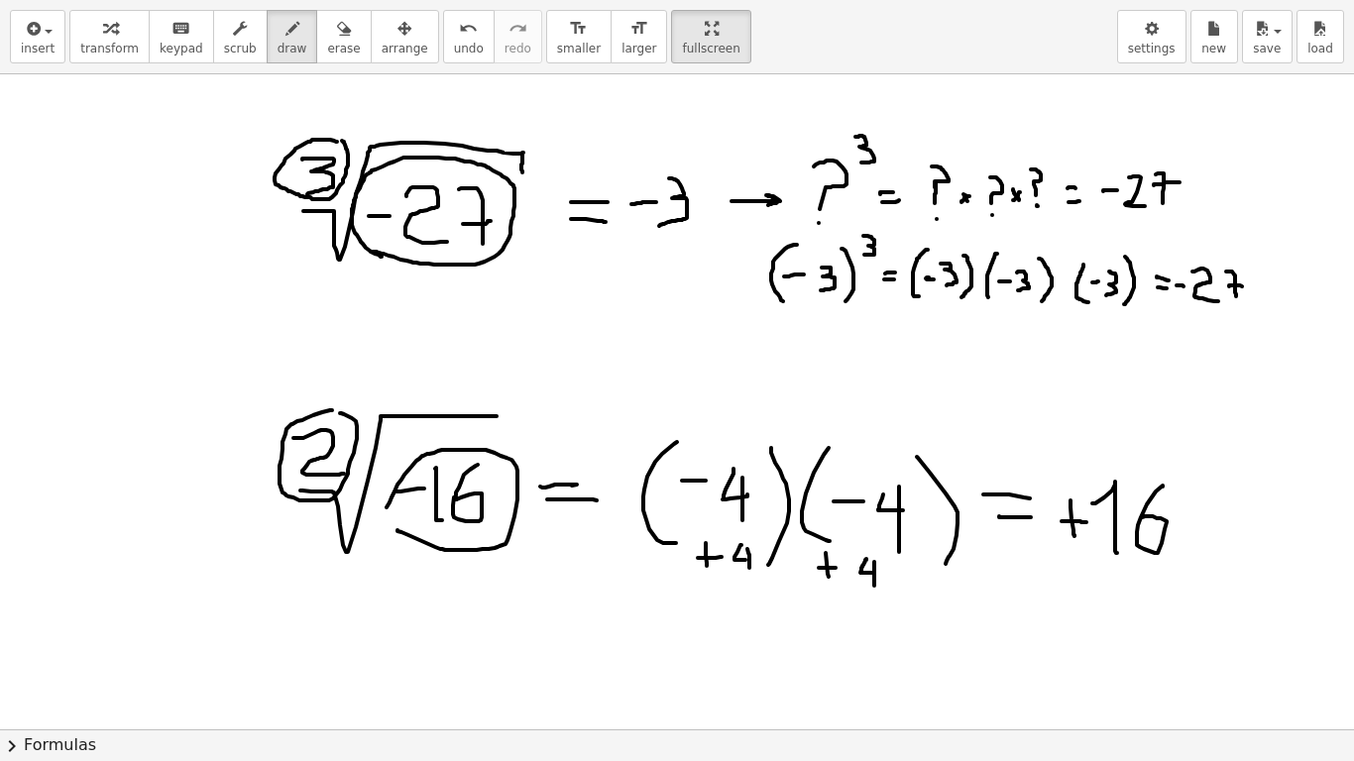
drag, startPoint x: 398, startPoint y: 530, endPoint x: 389, endPoint y: 539, distance: 12.6
click at [656, 0] on html "**********" at bounding box center [677, 380] width 1354 height 761
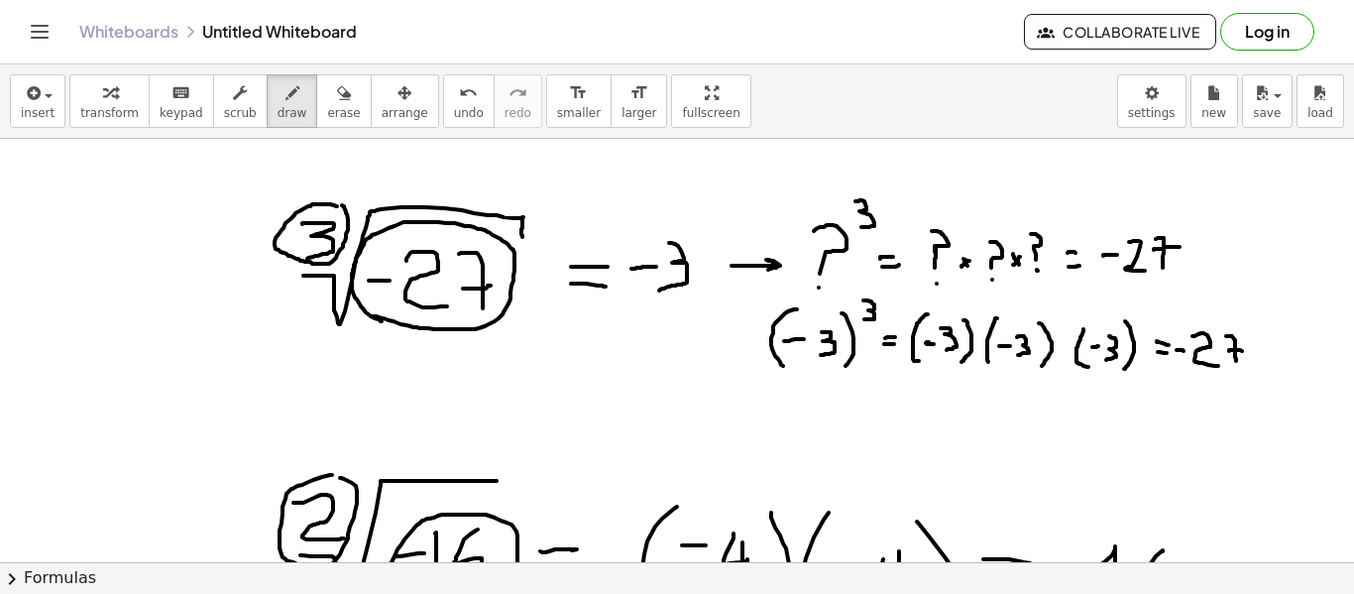
drag, startPoint x: 643, startPoint y: 104, endPoint x: 643, endPoint y: 224, distance: 120.0
click at [643, 224] on div "**********" at bounding box center [677, 328] width 1354 height 529
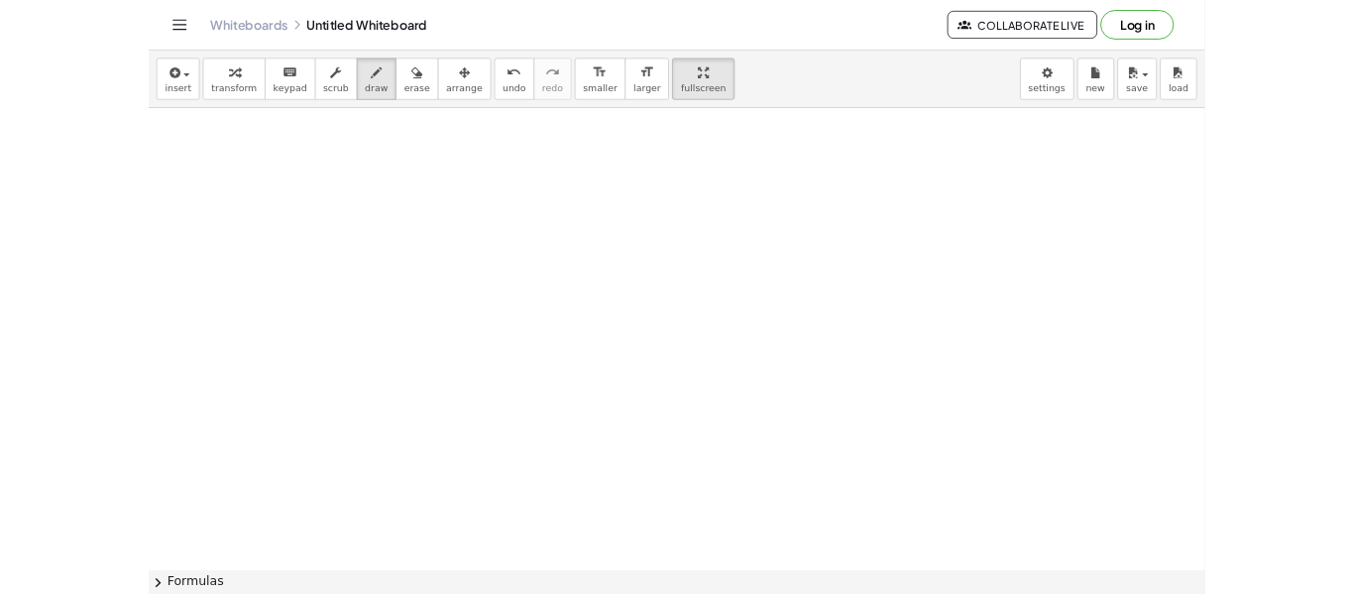
scroll to position [3018, 0]
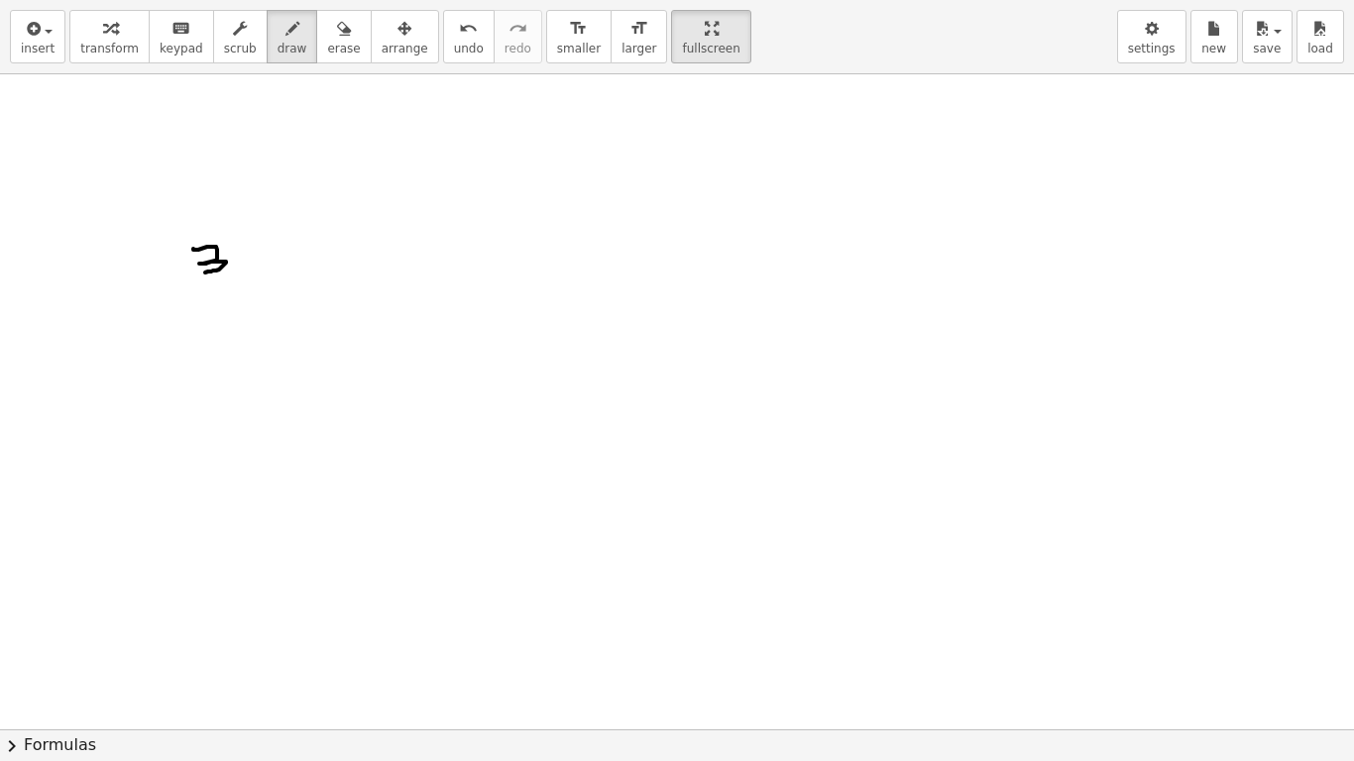
drag, startPoint x: 193, startPoint y: 249, endPoint x: 194, endPoint y: 277, distance: 27.8
drag, startPoint x: 191, startPoint y: 291, endPoint x: 374, endPoint y: 202, distance: 203.1
drag, startPoint x: 269, startPoint y: 290, endPoint x: 295, endPoint y: 290, distance: 26.8
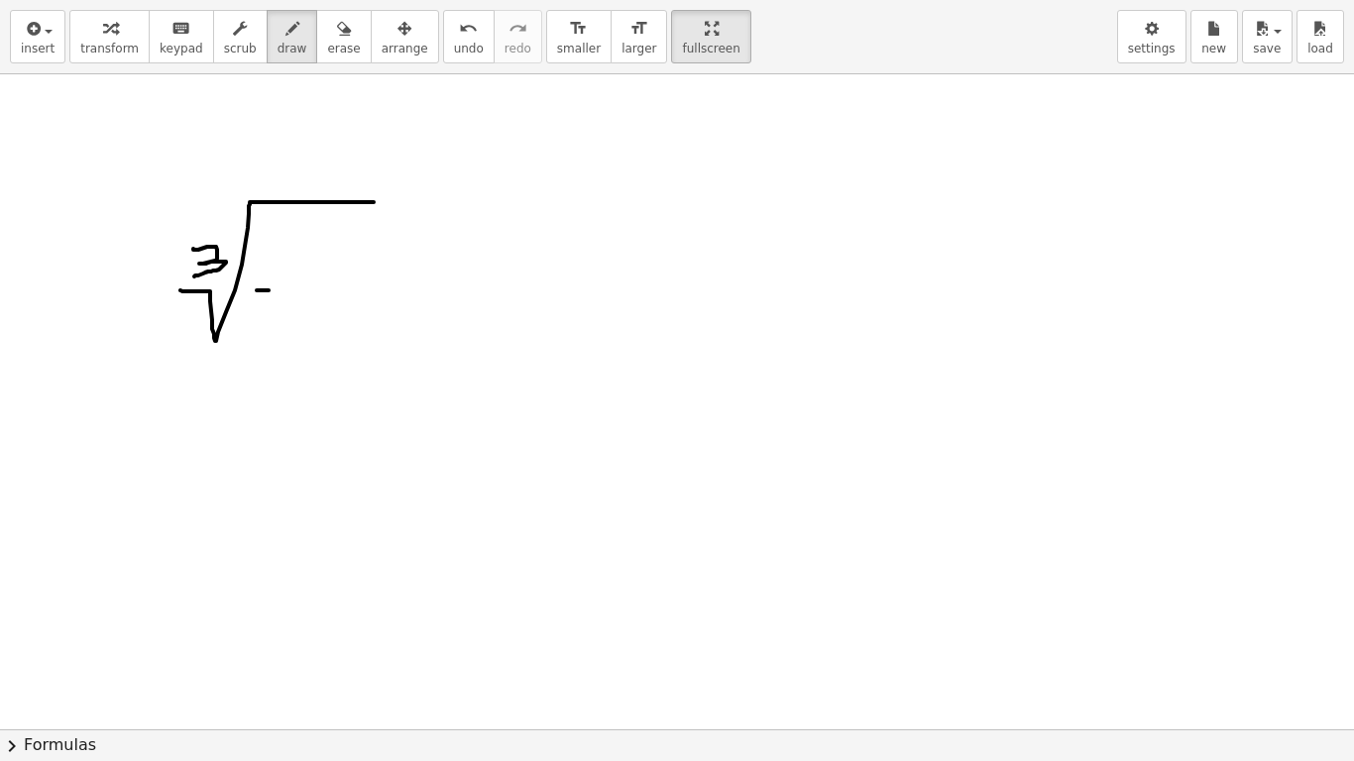
drag, startPoint x: 301, startPoint y: 274, endPoint x: 328, endPoint y: 309, distance: 44.6
drag, startPoint x: 338, startPoint y: 273, endPoint x: 355, endPoint y: 311, distance: 42.2
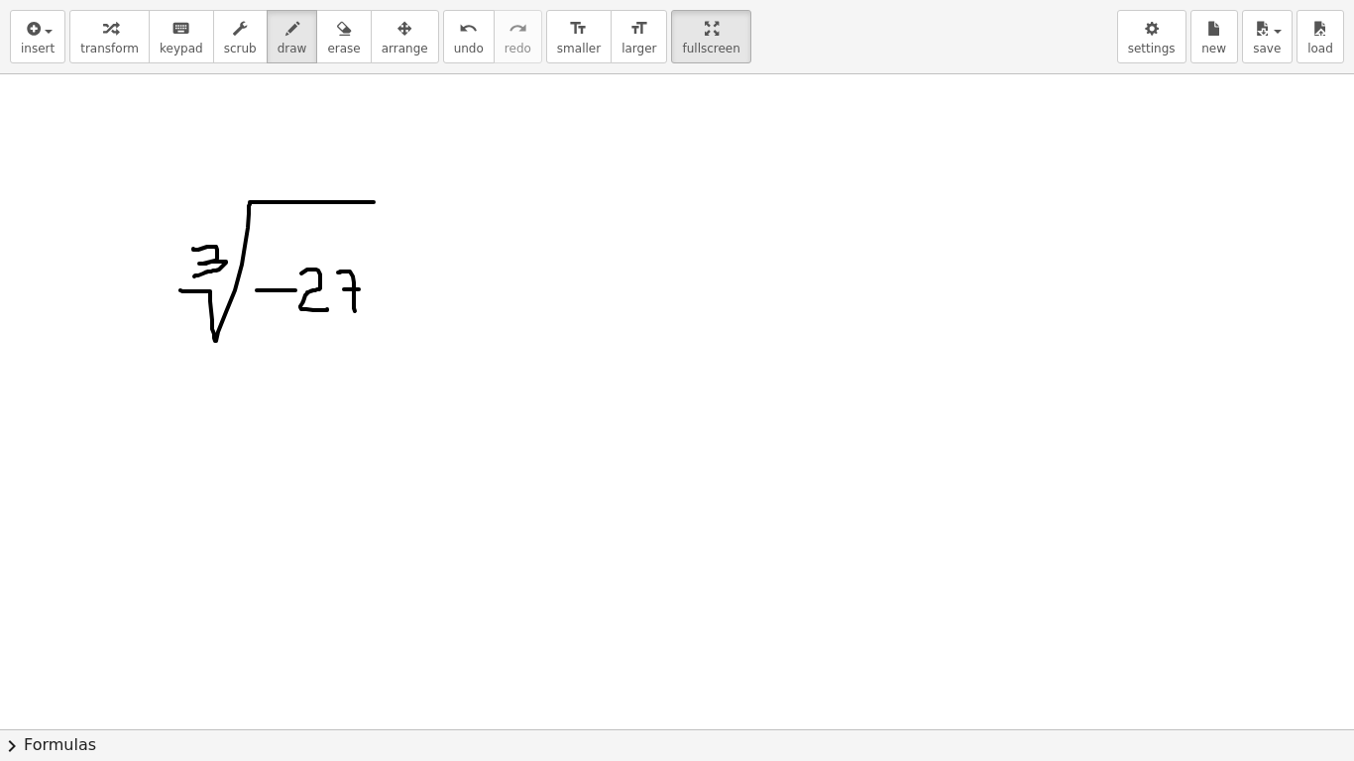
drag, startPoint x: 431, startPoint y: 278, endPoint x: 482, endPoint y: 286, distance: 51.2
drag, startPoint x: 463, startPoint y: 301, endPoint x: 487, endPoint y: 302, distance: 23.8
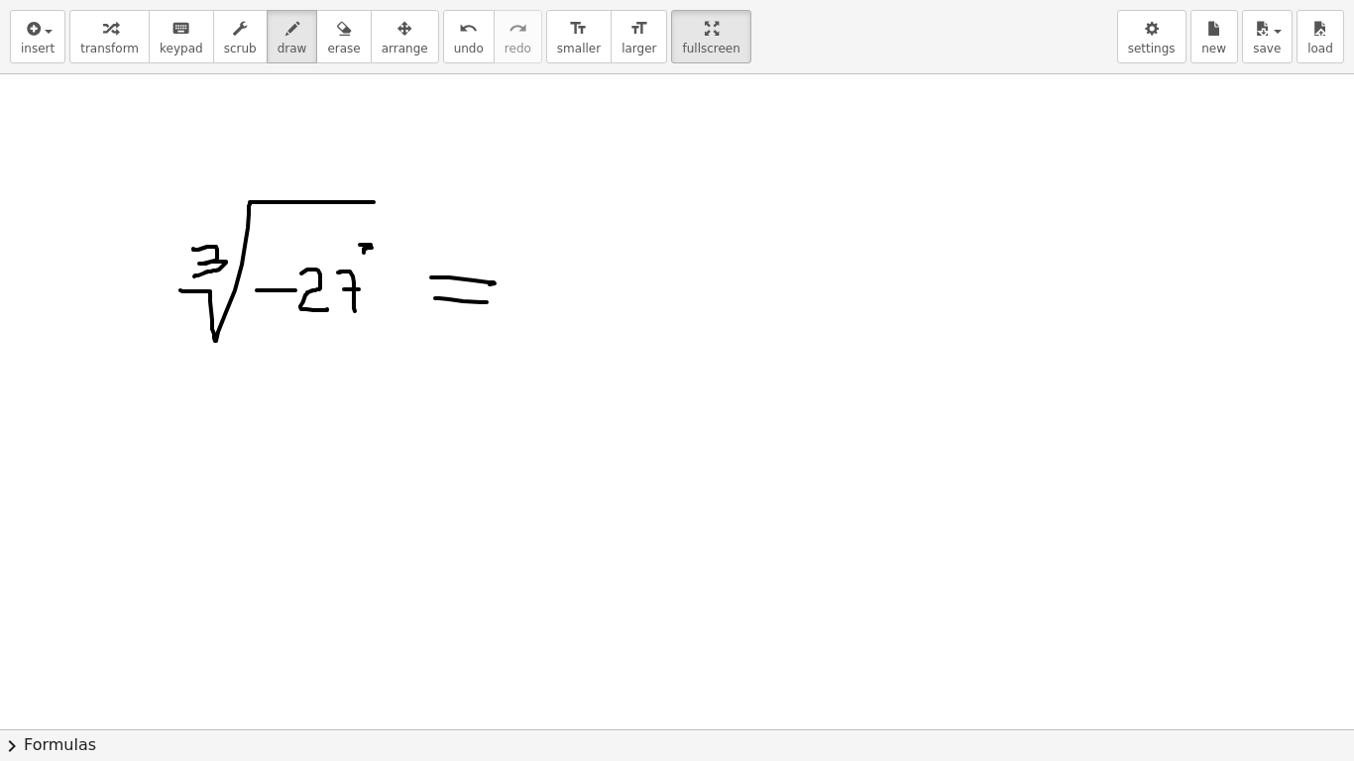
drag, startPoint x: 558, startPoint y: 293, endPoint x: 578, endPoint y: 293, distance: 19.8
drag, startPoint x: 597, startPoint y: 278, endPoint x: 630, endPoint y: 312, distance: 48.4
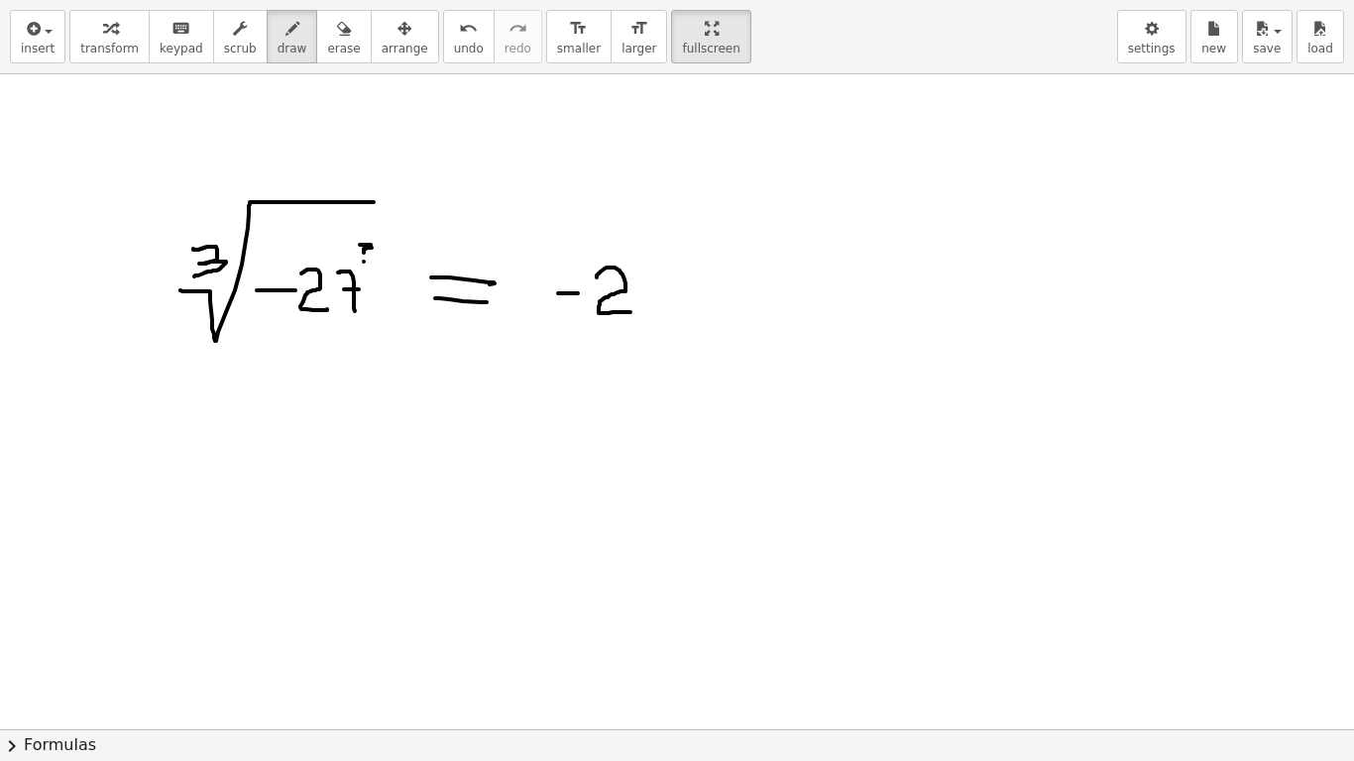
drag, startPoint x: 641, startPoint y: 270, endPoint x: 660, endPoint y: 304, distance: 39.5
drag, startPoint x: 652, startPoint y: 293, endPoint x: 678, endPoint y: 289, distance: 26.1
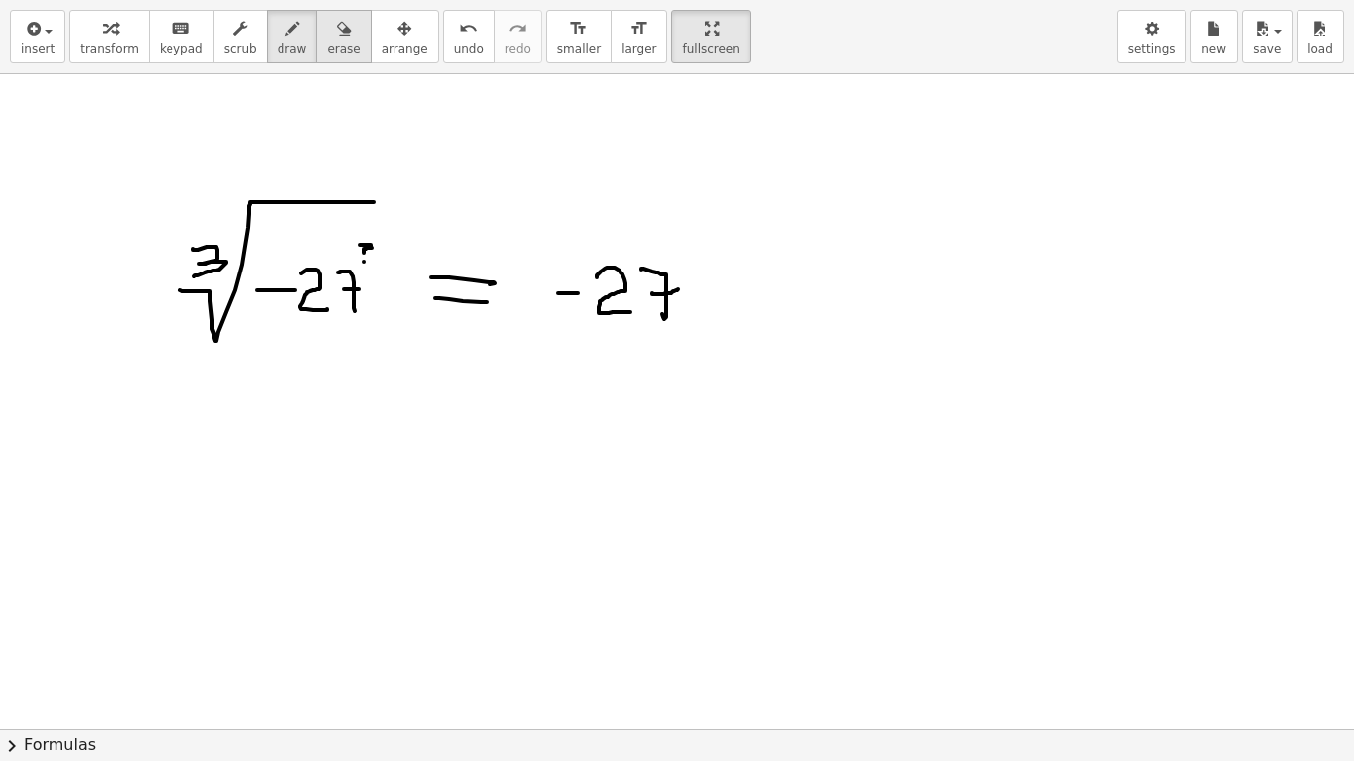
click at [332, 45] on button "erase" at bounding box center [343, 37] width 55 height 54
drag, startPoint x: 443, startPoint y: 258, endPoint x: 405, endPoint y: 257, distance: 37.7
click at [286, 38] on icon "button" at bounding box center [293, 29] width 14 height 24
drag, startPoint x: 357, startPoint y: 257, endPoint x: 365, endPoint y: 265, distance: 11.2
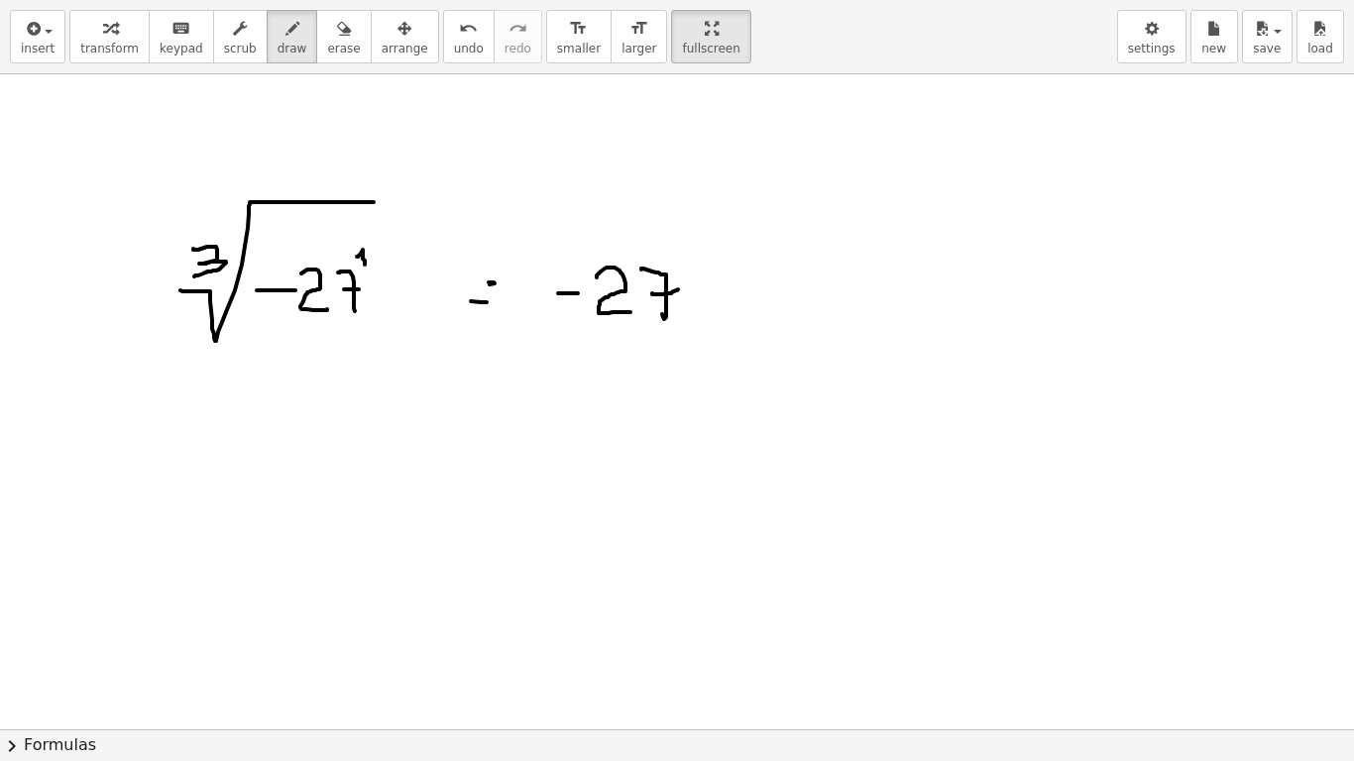
drag, startPoint x: 465, startPoint y: 280, endPoint x: 497, endPoint y: 281, distance: 31.7
drag, startPoint x: 467, startPoint y: 300, endPoint x: 497, endPoint y: 299, distance: 29.8
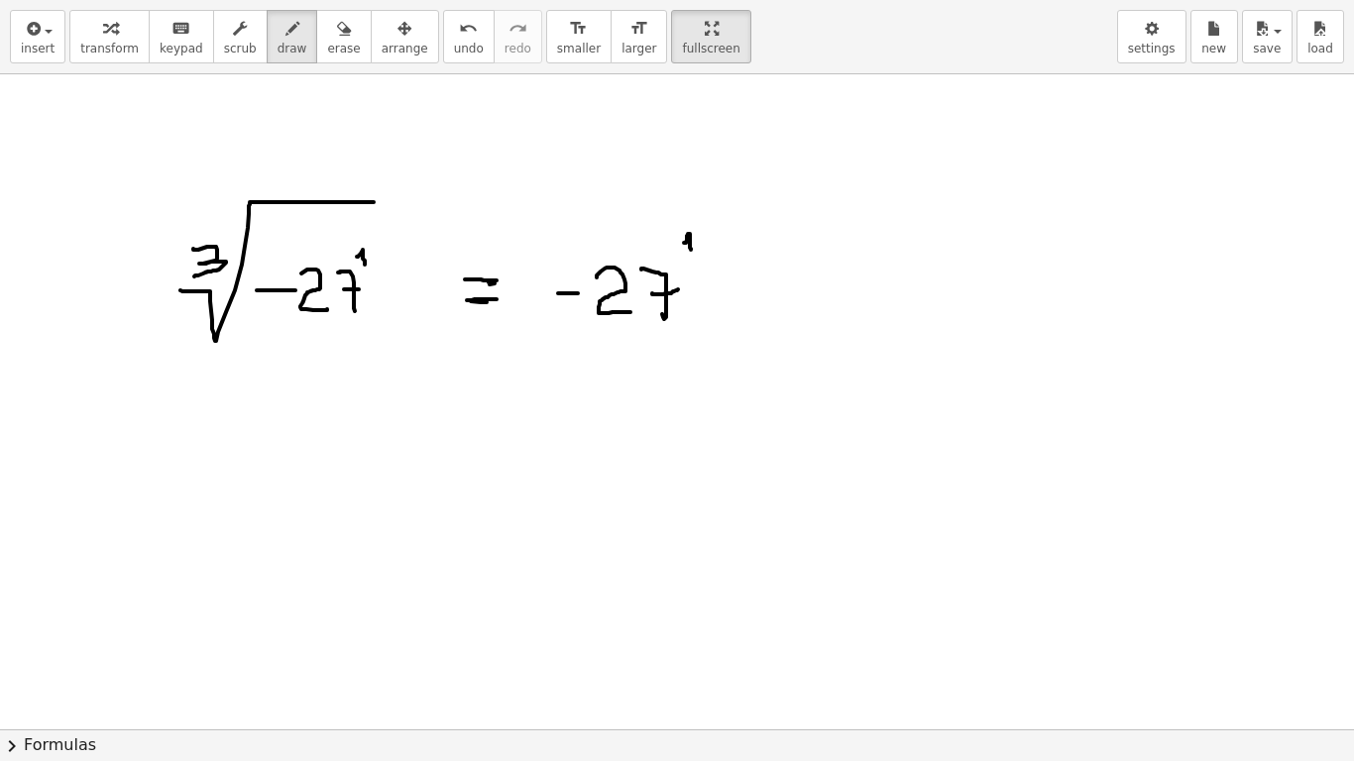
drag, startPoint x: 671, startPoint y: 255, endPoint x: 710, endPoint y: 255, distance: 38.7
drag, startPoint x: 130, startPoint y: 266, endPoint x: 170, endPoint y: 269, distance: 39.8
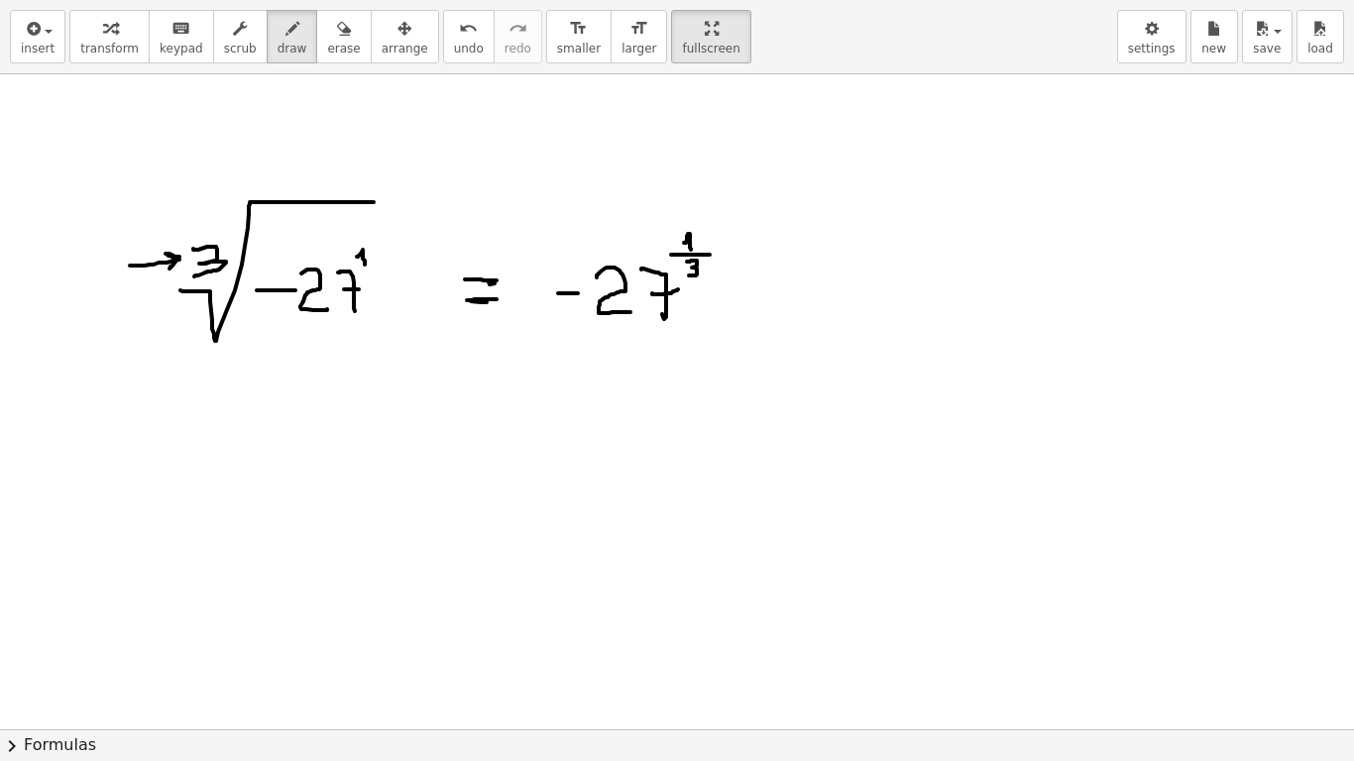
drag, startPoint x: 688, startPoint y: 262, endPoint x: 687, endPoint y: 276, distance: 13.9
drag, startPoint x: 646, startPoint y: 351, endPoint x: 722, endPoint y: 406, distance: 93.6
drag, startPoint x: 767, startPoint y: 359, endPoint x: 785, endPoint y: 400, distance: 44.4
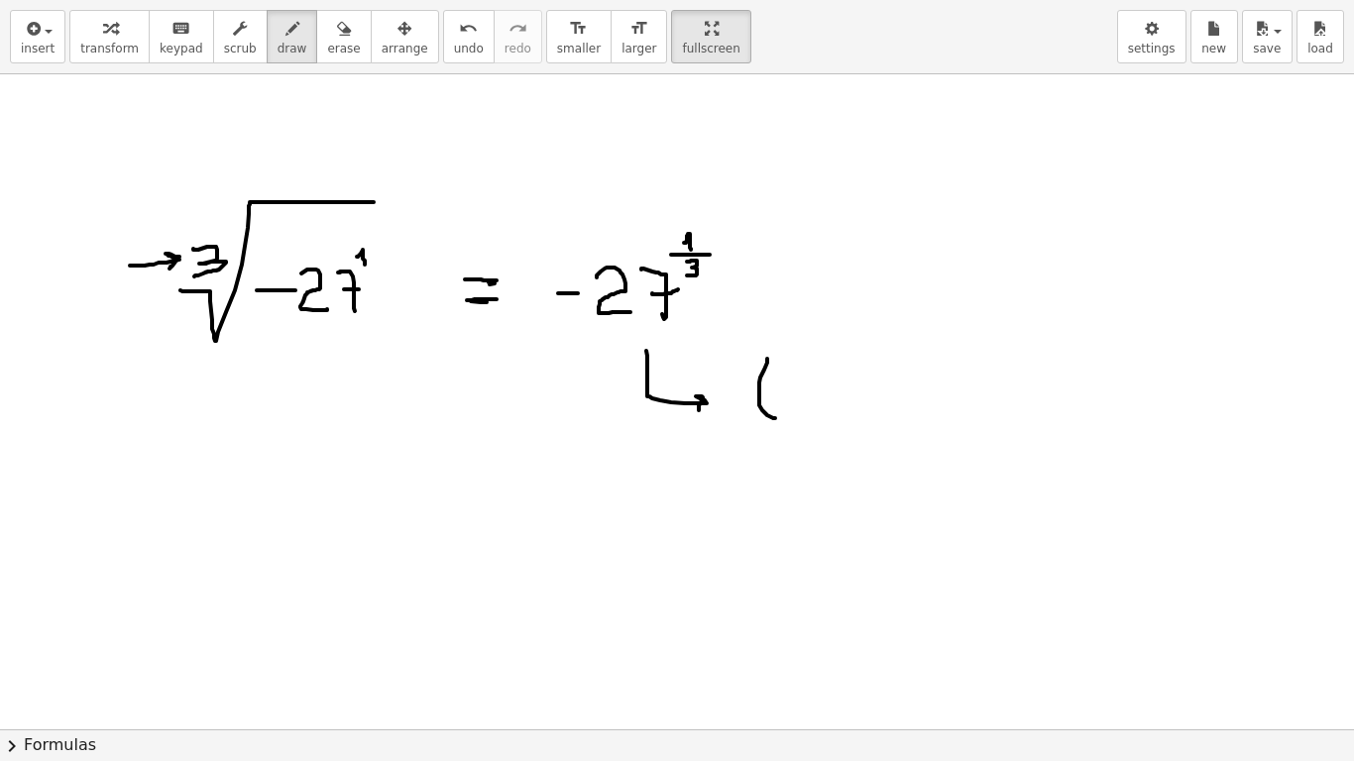
drag, startPoint x: 784, startPoint y: 387, endPoint x: 805, endPoint y: 386, distance: 20.8
drag, startPoint x: 816, startPoint y: 372, endPoint x: 832, endPoint y: 398, distance: 30.3
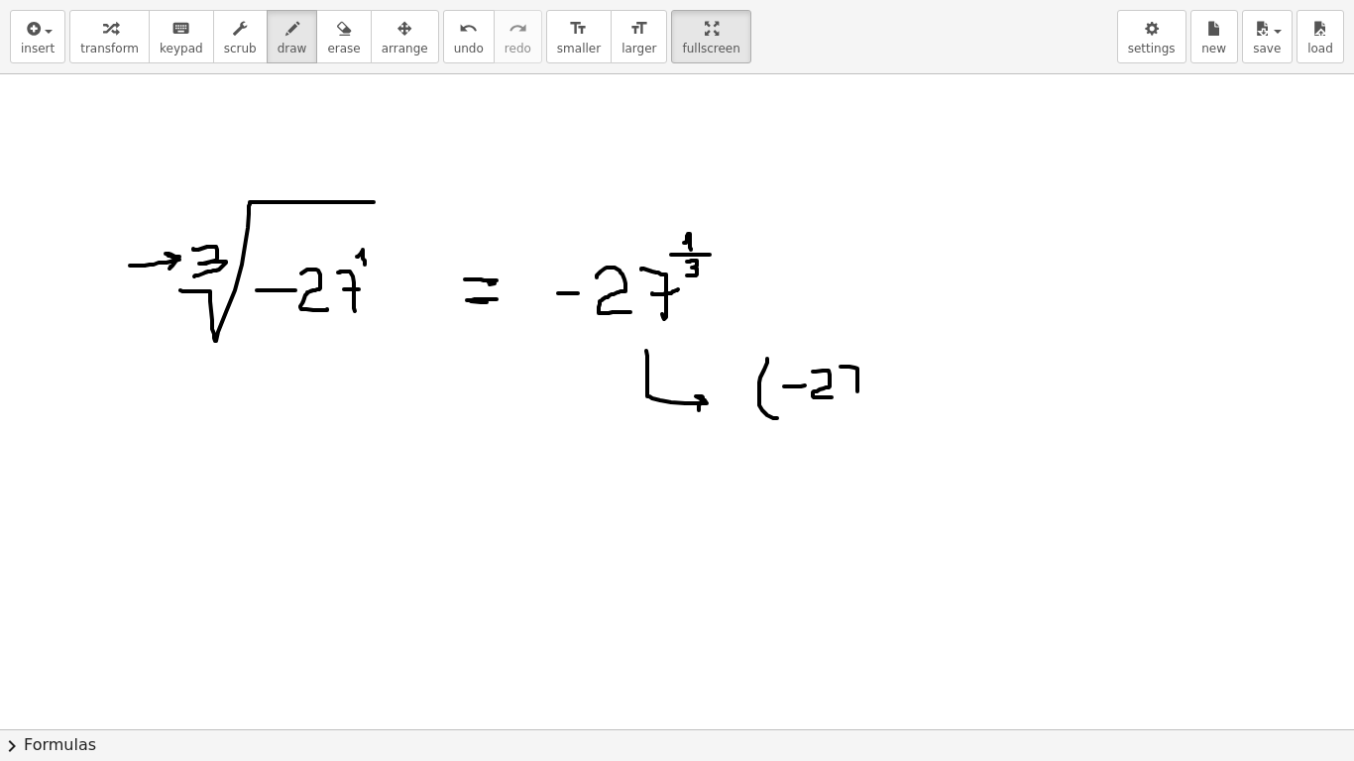
drag, startPoint x: 844, startPoint y: 367, endPoint x: 853, endPoint y: 386, distance: 20.8
drag, startPoint x: 850, startPoint y: 385, endPoint x: 861, endPoint y: 381, distance: 12.5
drag, startPoint x: 874, startPoint y: 351, endPoint x: 876, endPoint y: 420, distance: 69.4
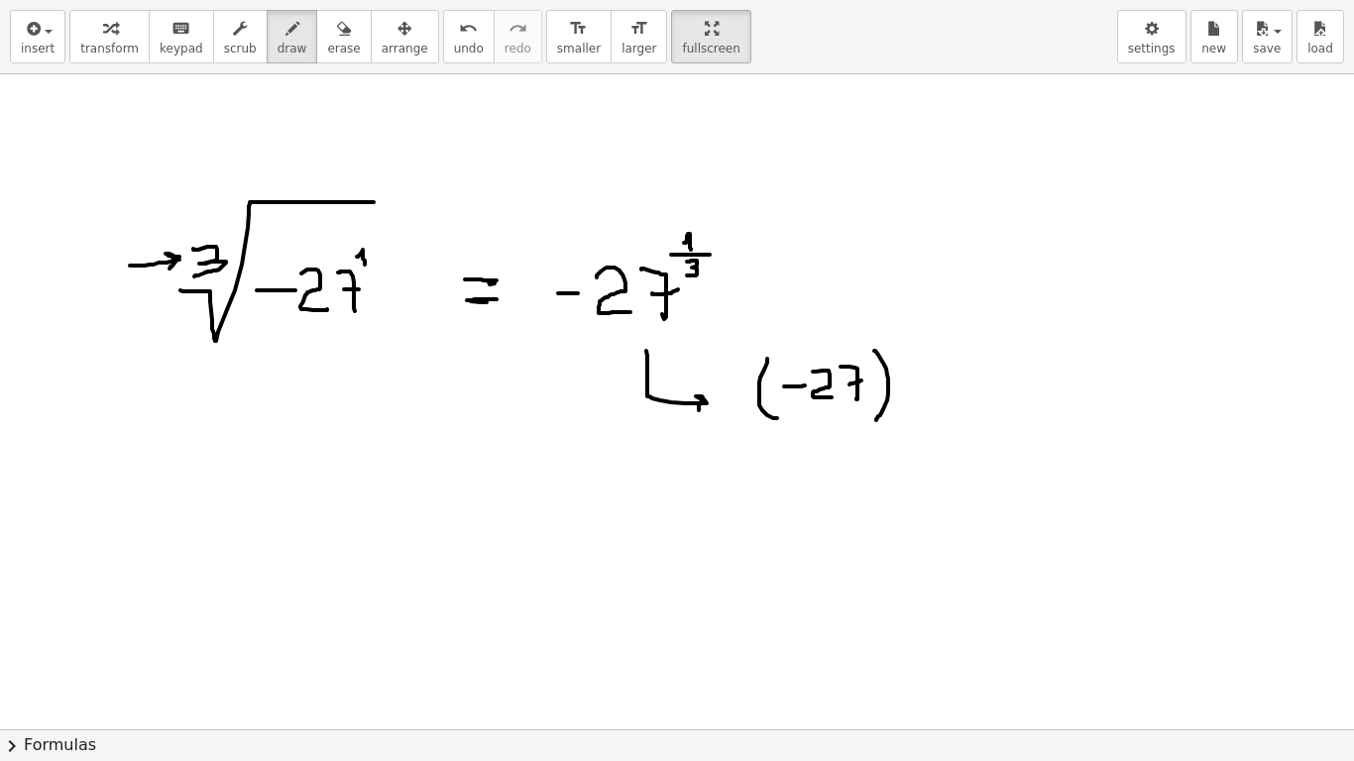
drag, startPoint x: 907, startPoint y: 406, endPoint x: 942, endPoint y: 403, distance: 34.8
drag, startPoint x: 976, startPoint y: 354, endPoint x: 970, endPoint y: 414, distance: 60.9
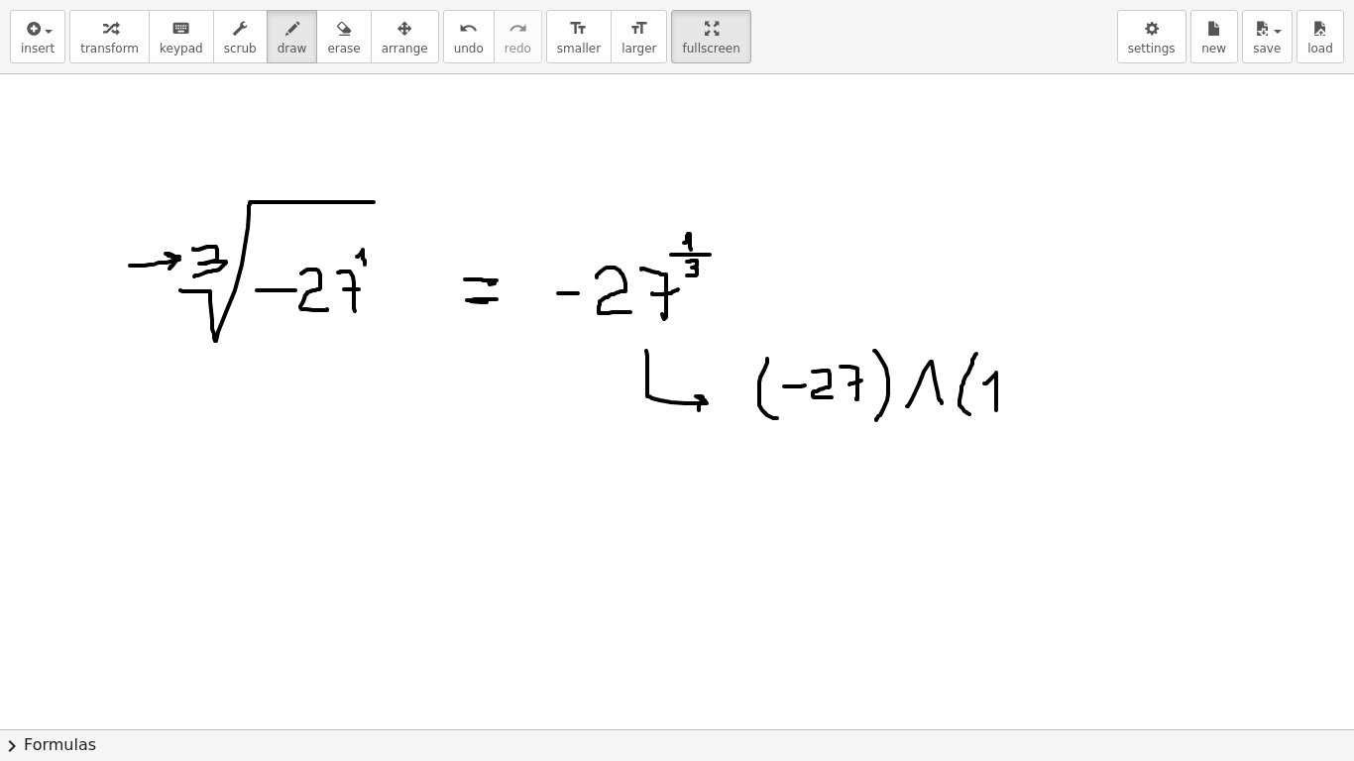
drag, startPoint x: 984, startPoint y: 384, endPoint x: 996, endPoint y: 410, distance: 29.3
drag, startPoint x: 1009, startPoint y: 393, endPoint x: 1023, endPoint y: 373, distance: 24.2
drag, startPoint x: 1022, startPoint y: 371, endPoint x: 1022, endPoint y: 393, distance: 21.8
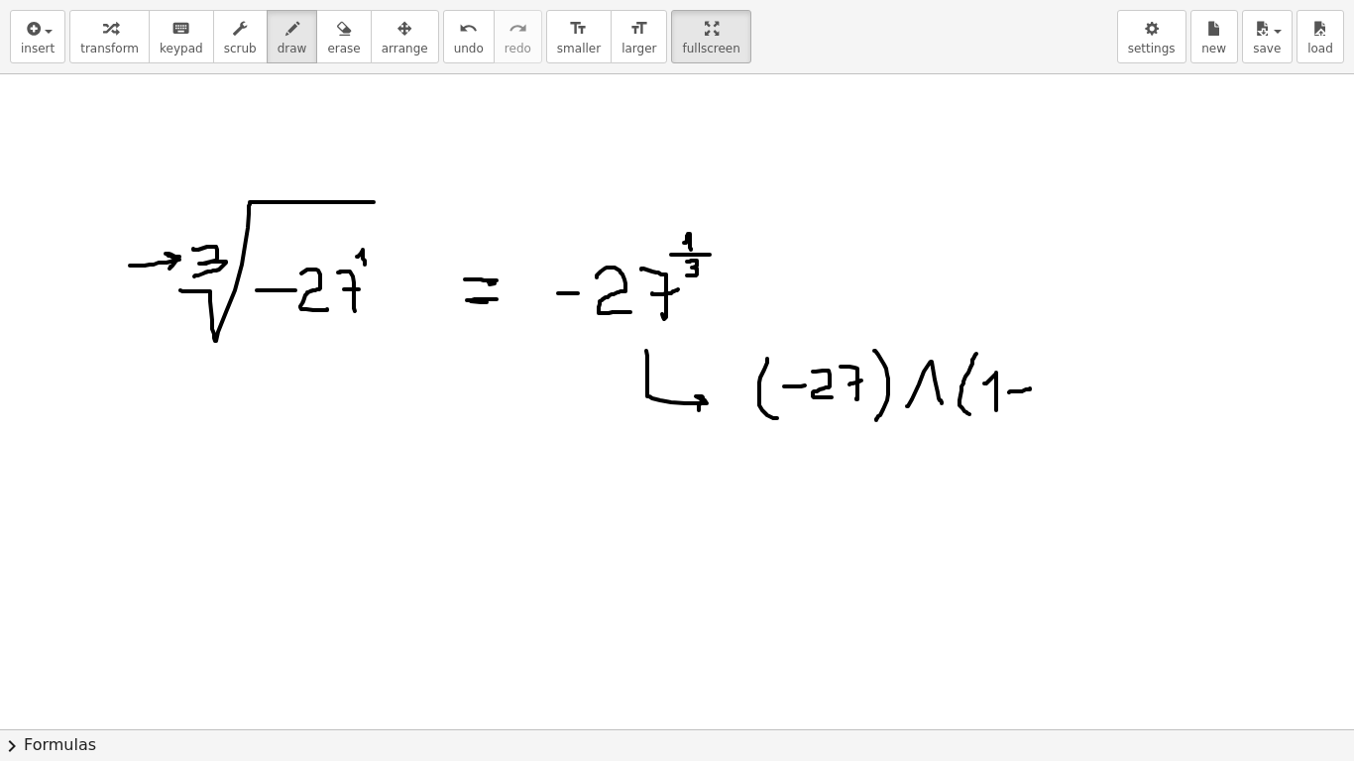
drag, startPoint x: 1048, startPoint y: 376, endPoint x: 1052, endPoint y: 394, distance: 18.3
drag, startPoint x: 1056, startPoint y: 352, endPoint x: 1033, endPoint y: 374, distance: 31.6
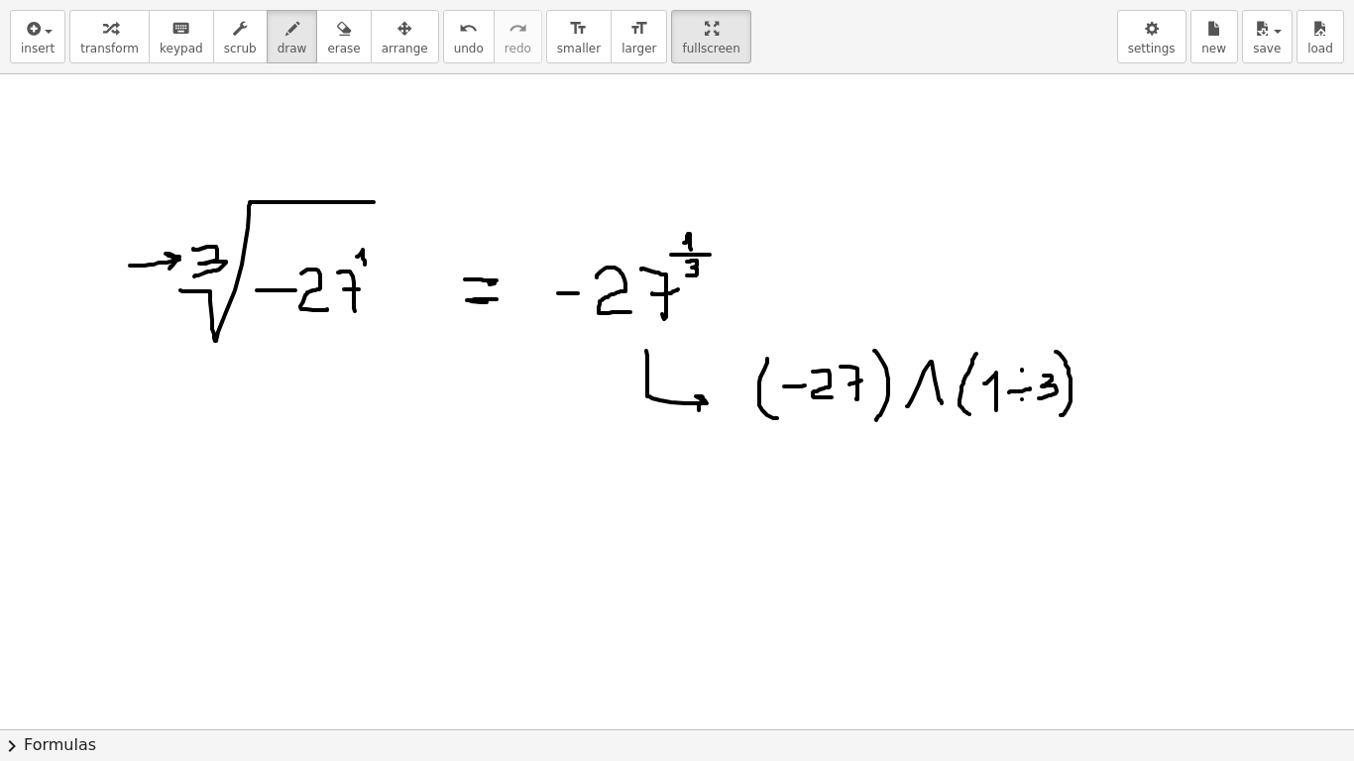
drag, startPoint x: 1110, startPoint y: 384, endPoint x: 1133, endPoint y: 384, distance: 22.8
drag, startPoint x: 1114, startPoint y: 394, endPoint x: 1133, endPoint y: 394, distance: 18.8
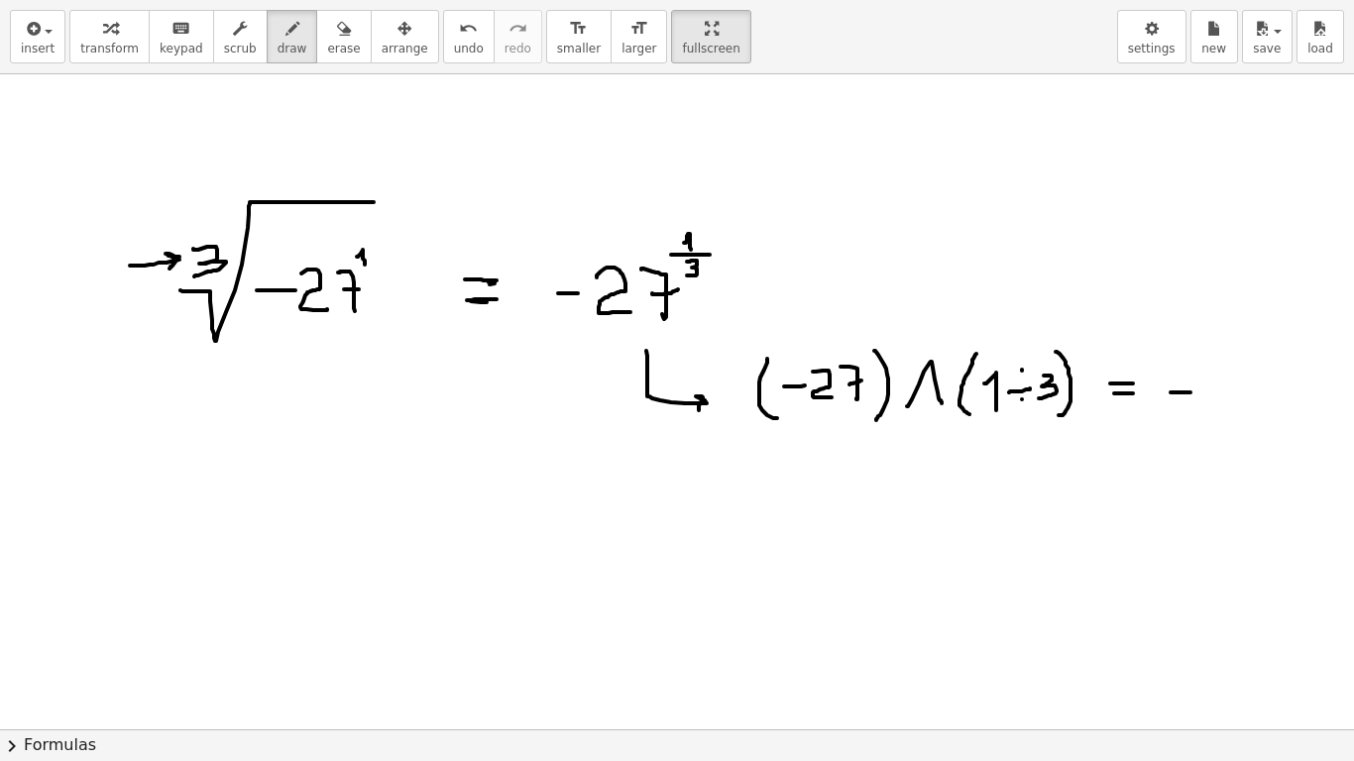
drag, startPoint x: 1171, startPoint y: 393, endPoint x: 1191, endPoint y: 393, distance: 19.8
drag, startPoint x: 1203, startPoint y: 373, endPoint x: 1207, endPoint y: 421, distance: 48.7
click at [639, 0] on html "**********" at bounding box center [677, 380] width 1354 height 761
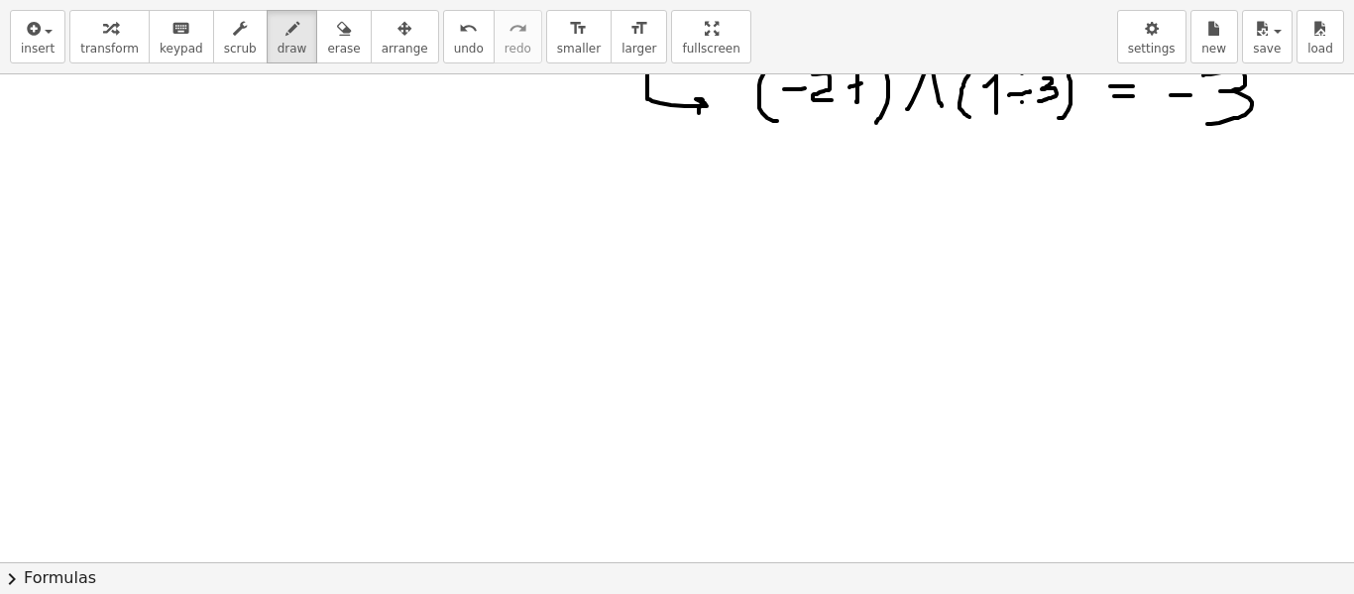
click at [620, 234] on div "**********" at bounding box center [677, 297] width 1354 height 594
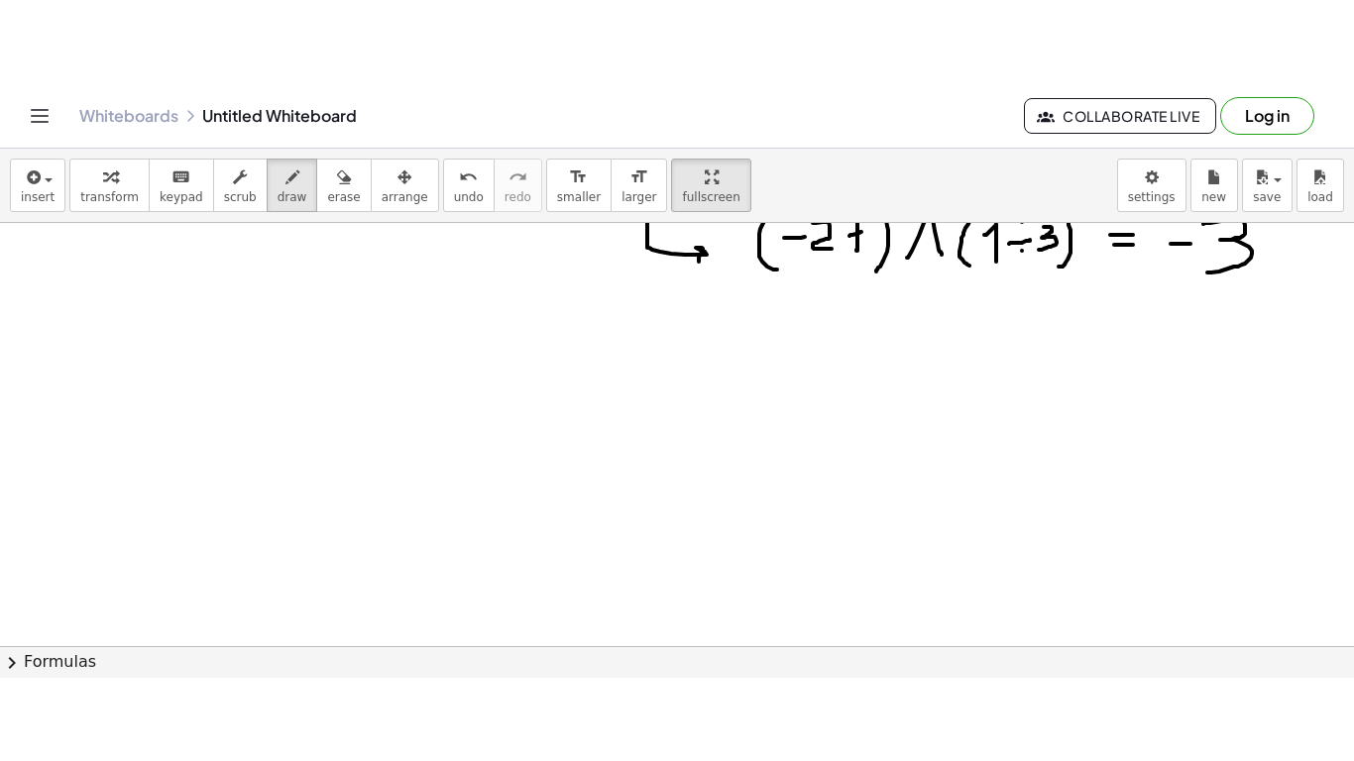
scroll to position [3276, 0]
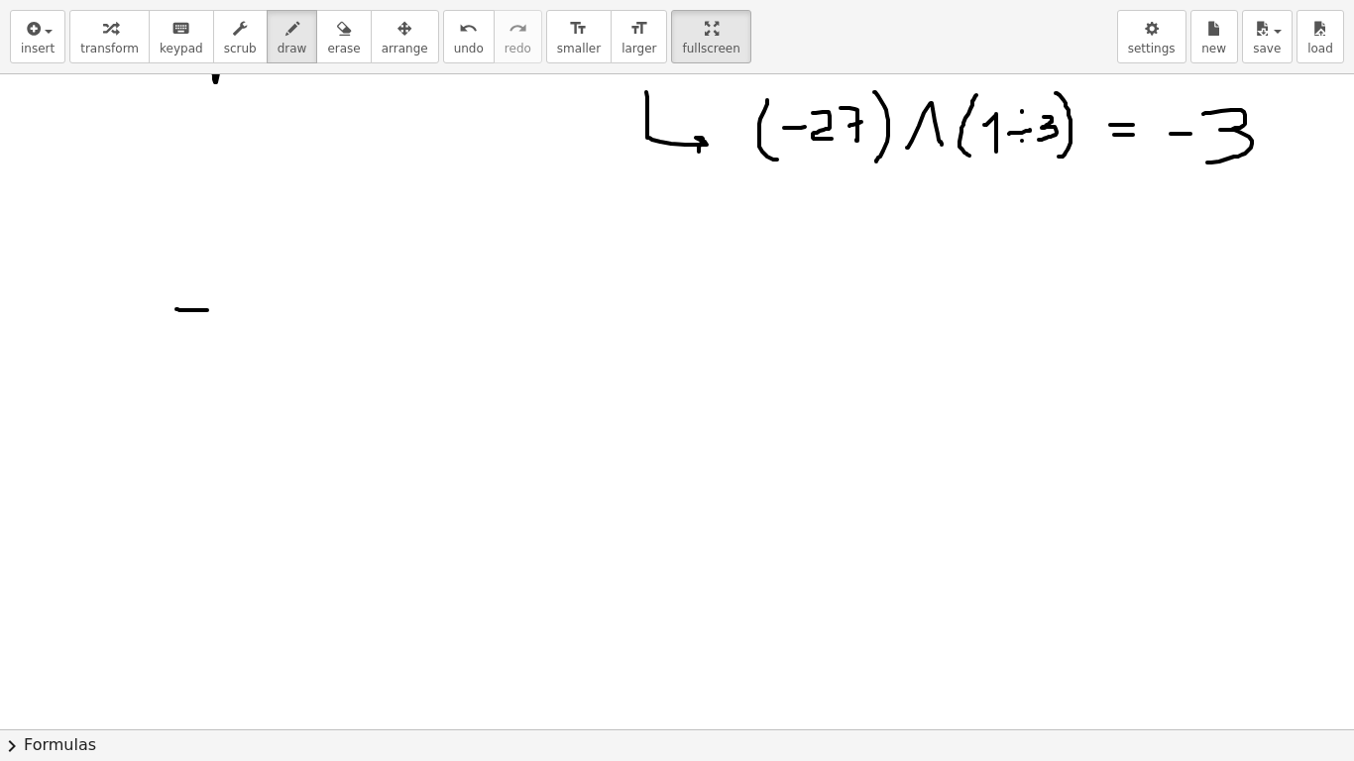
drag, startPoint x: 176, startPoint y: 309, endPoint x: 207, endPoint y: 310, distance: 30.7
drag, startPoint x: 178, startPoint y: 309, endPoint x: 176, endPoint y: 347, distance: 37.7
drag, startPoint x: 176, startPoint y: 357, endPoint x: 340, endPoint y: 297, distance: 174.1
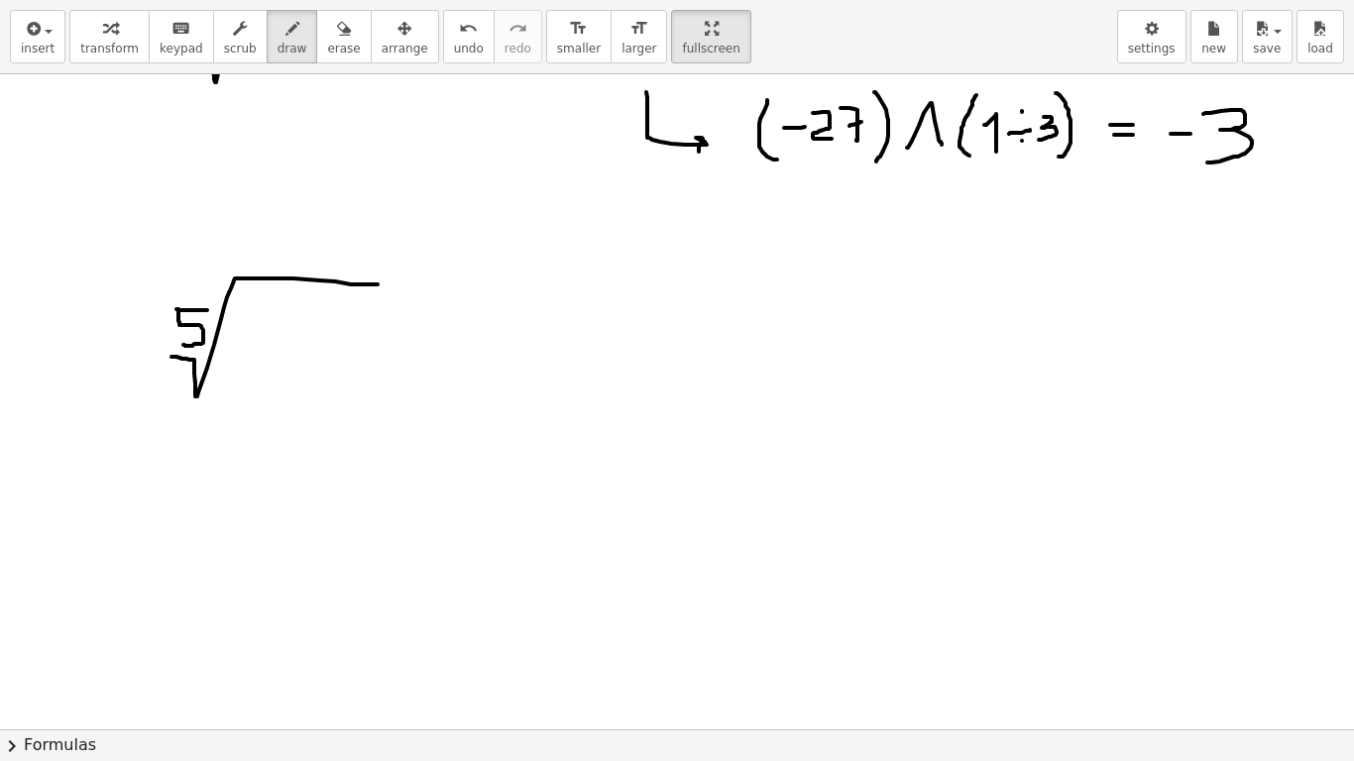
drag, startPoint x: 286, startPoint y: 324, endPoint x: 294, endPoint y: 368, distance: 44.5
drag, startPoint x: 323, startPoint y: 325, endPoint x: 351, endPoint y: 371, distance: 53.4
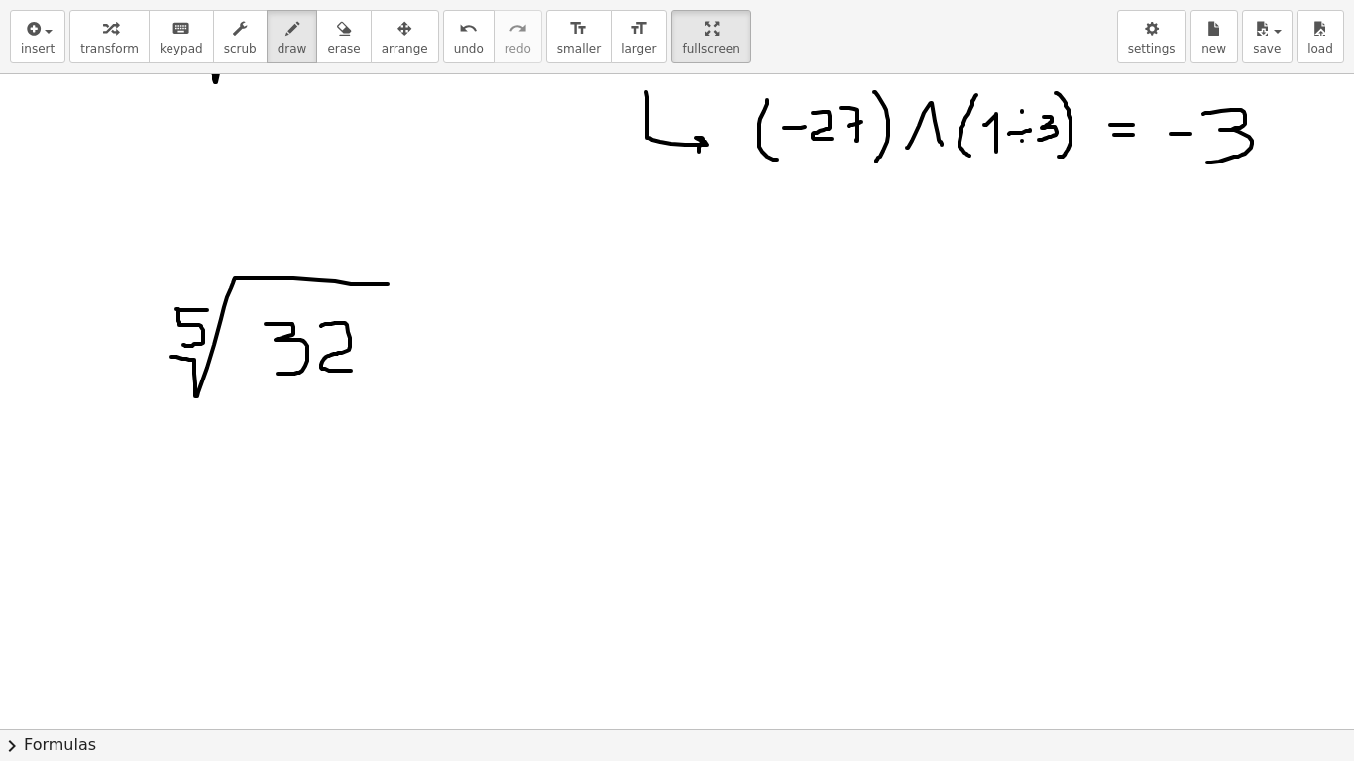
drag, startPoint x: 638, startPoint y: 30, endPoint x: 638, endPoint y: -90, distance: 120.0
click at [638, 0] on html "**********" at bounding box center [677, 380] width 1354 height 761
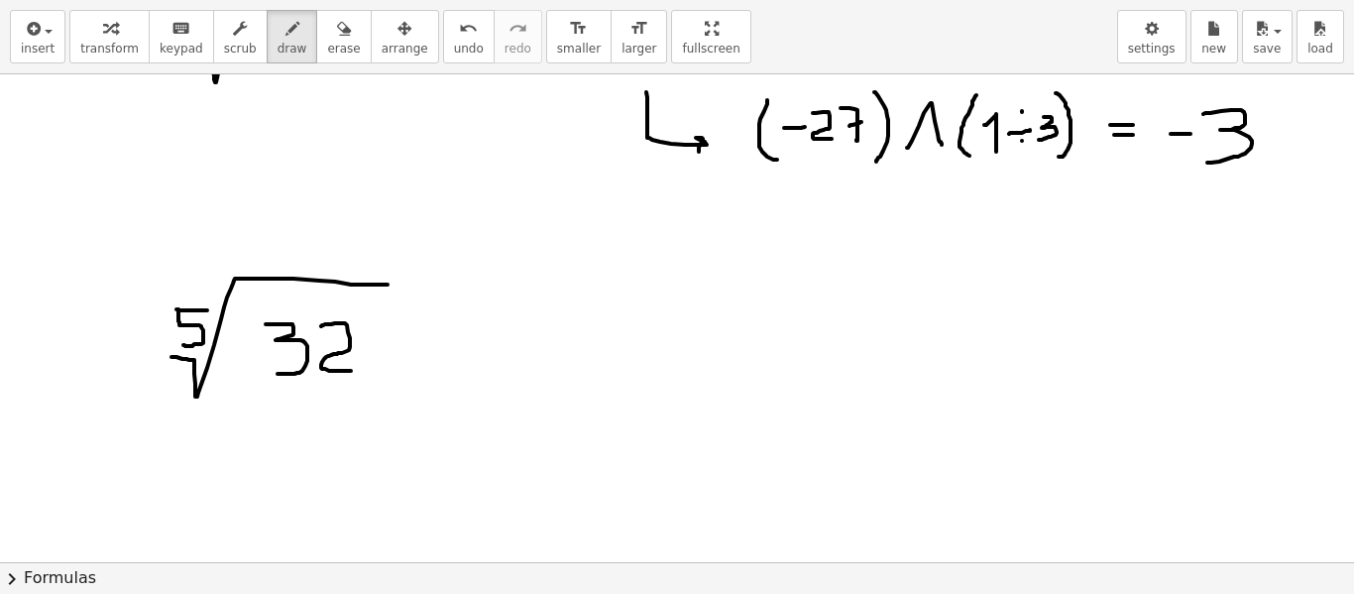
click at [669, 220] on div "**********" at bounding box center [677, 297] width 1354 height 594
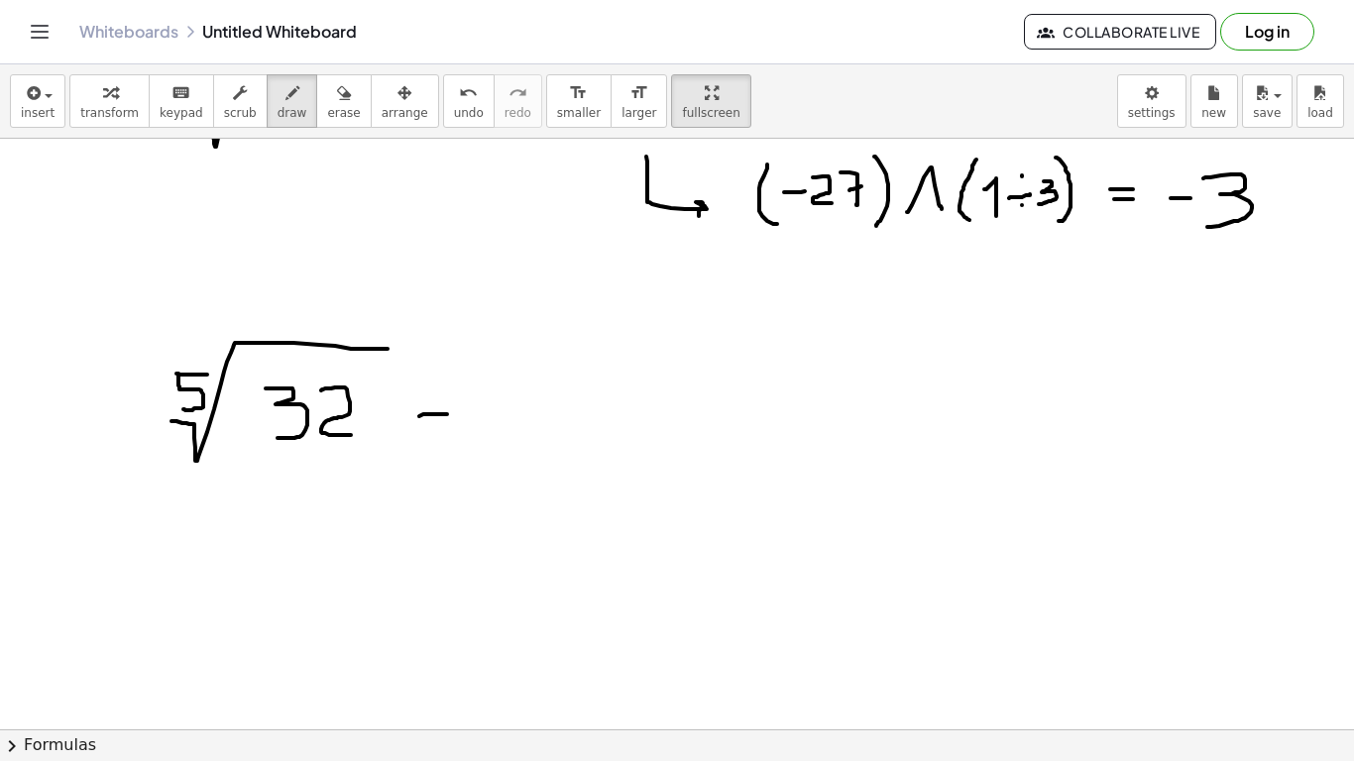
drag, startPoint x: 447, startPoint y: 350, endPoint x: 461, endPoint y: 350, distance: 13.9
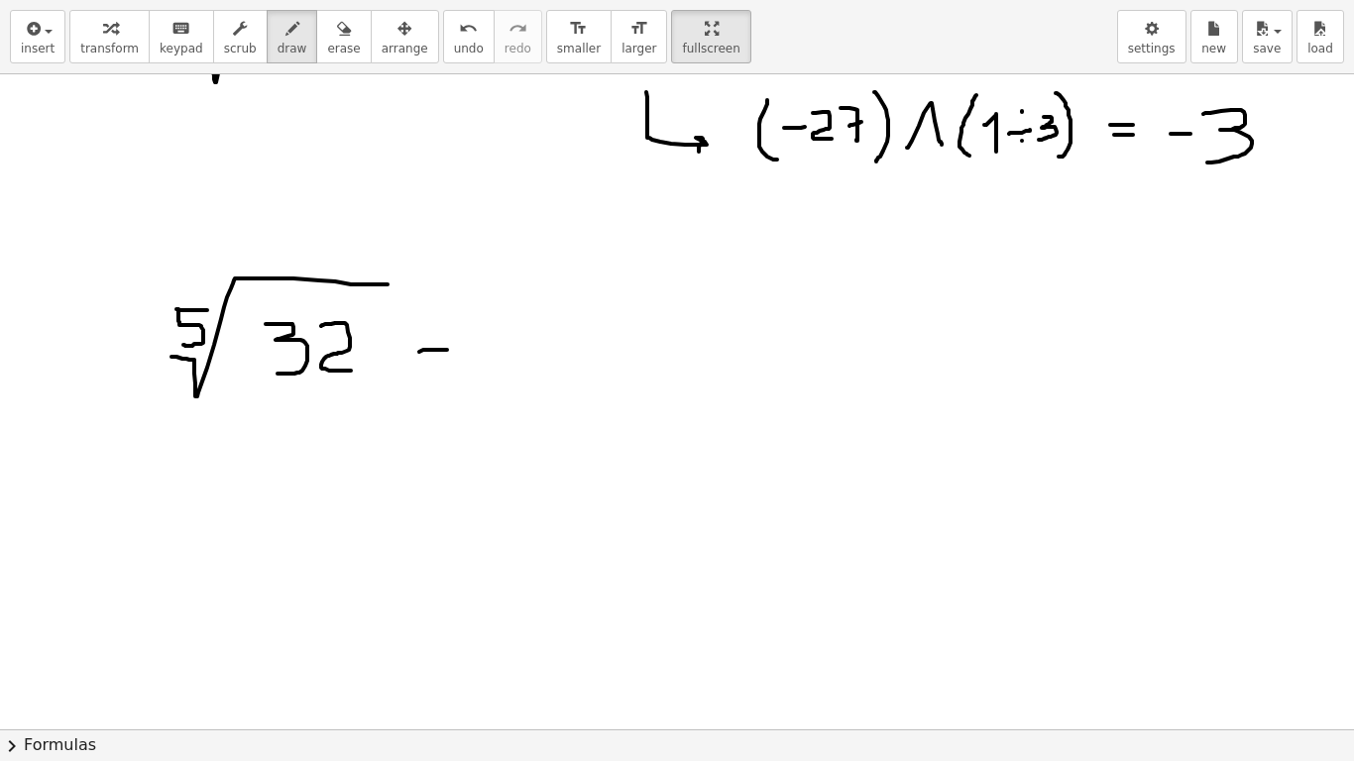
drag, startPoint x: 424, startPoint y: 363, endPoint x: 462, endPoint y: 367, distance: 37.9
drag, startPoint x: 521, startPoint y: 327, endPoint x: 547, endPoint y: 361, distance: 42.4
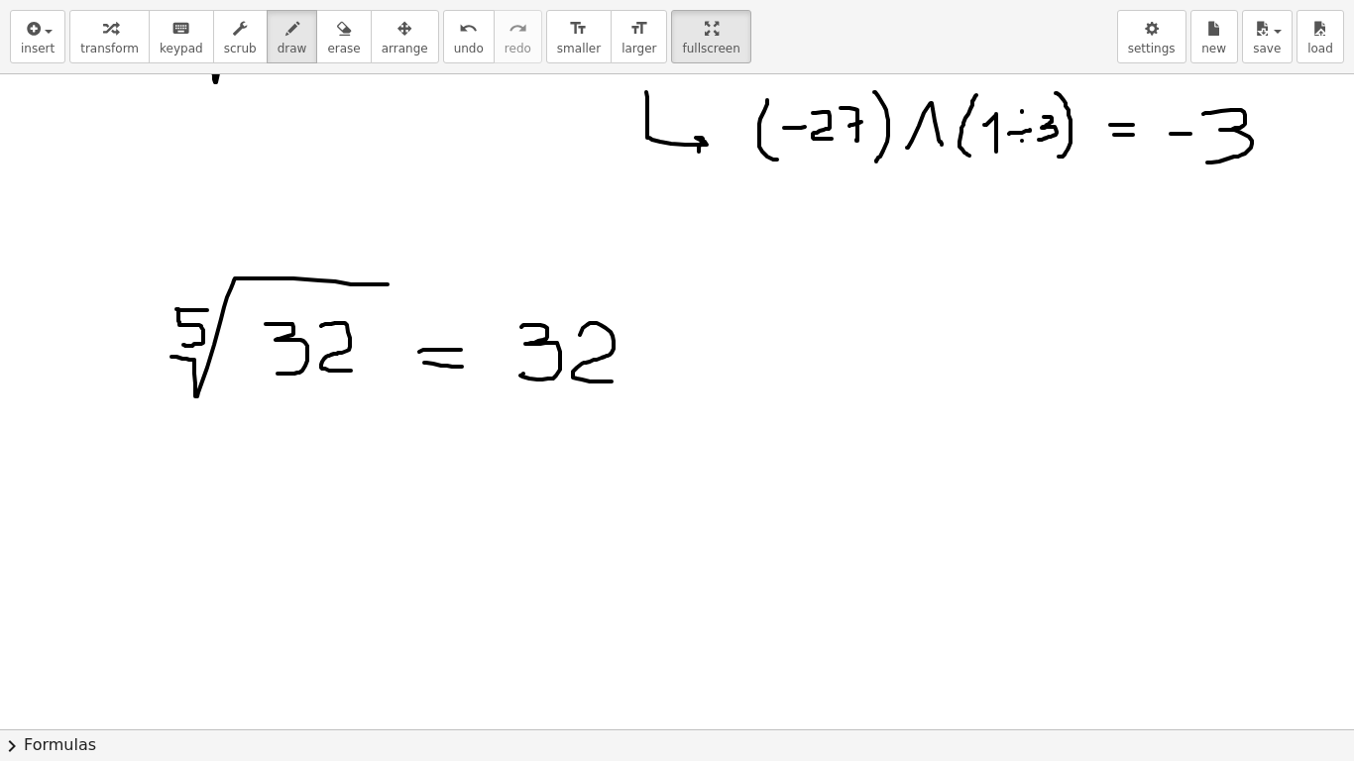
drag, startPoint x: 580, startPoint y: 335, endPoint x: 614, endPoint y: 382, distance: 57.5
drag, startPoint x: 622, startPoint y: 303, endPoint x: 649, endPoint y: 304, distance: 27.8
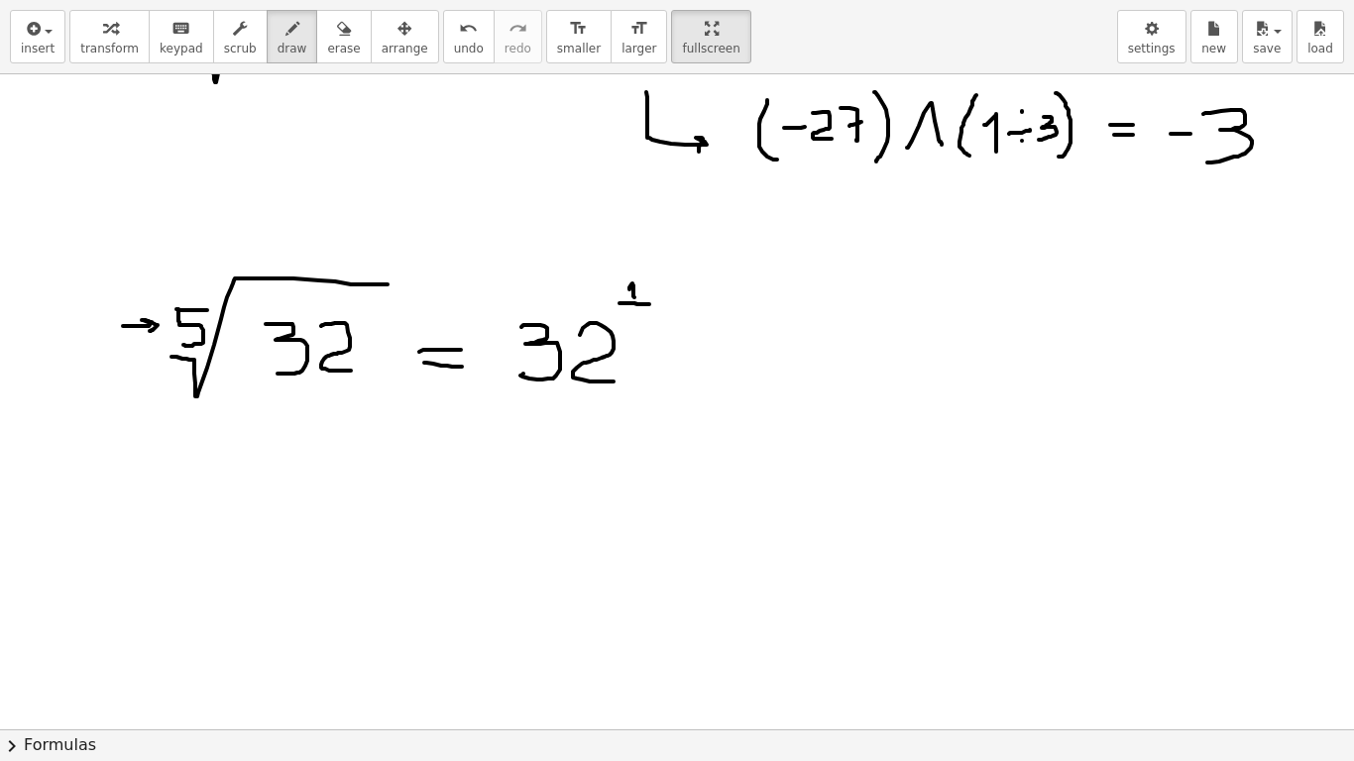
drag, startPoint x: 123, startPoint y: 326, endPoint x: 585, endPoint y: 340, distance: 462.2
drag, startPoint x: 631, startPoint y: 317, endPoint x: 631, endPoint y: 331, distance: 13.9
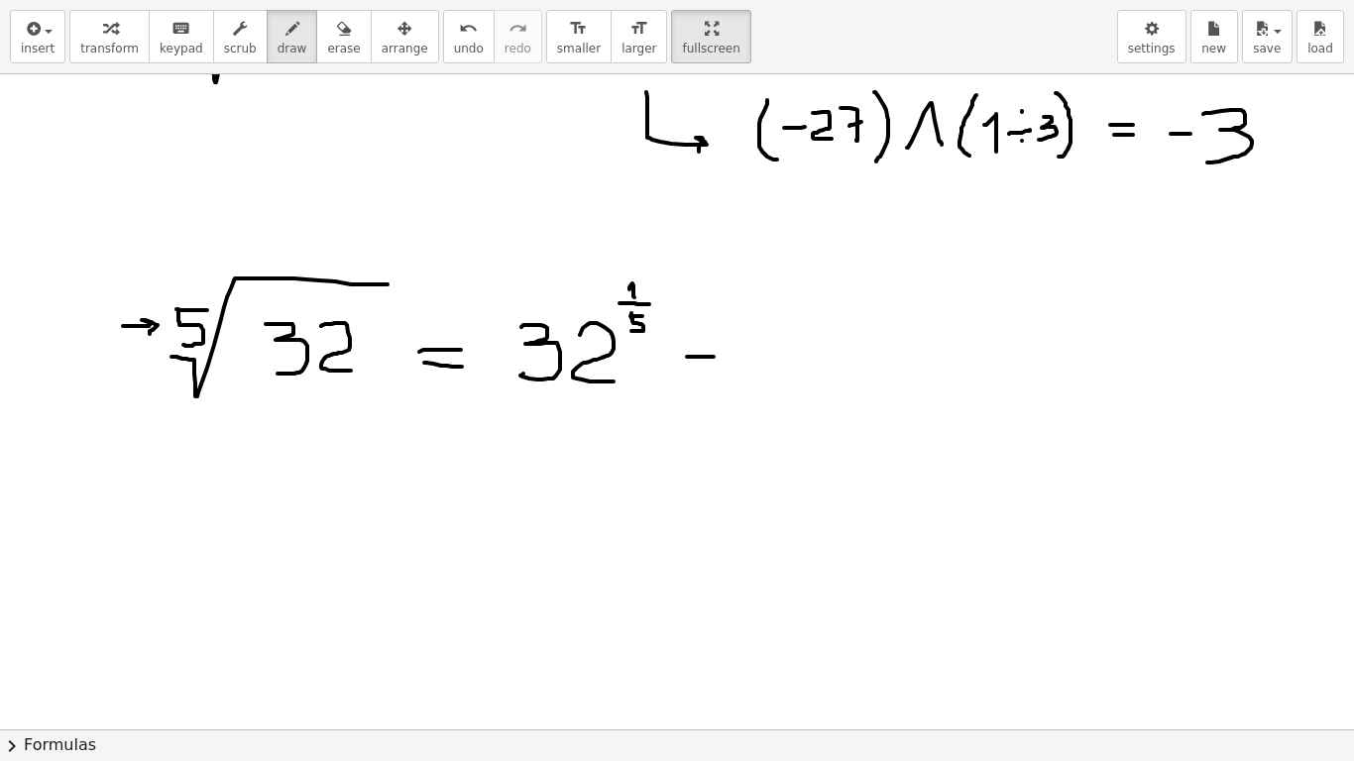
drag, startPoint x: 690, startPoint y: 357, endPoint x: 722, endPoint y: 357, distance: 31.7
drag, startPoint x: 694, startPoint y: 371, endPoint x: 721, endPoint y: 371, distance: 26.8
drag, startPoint x: 774, startPoint y: 327, endPoint x: 803, endPoint y: 381, distance: 60.8
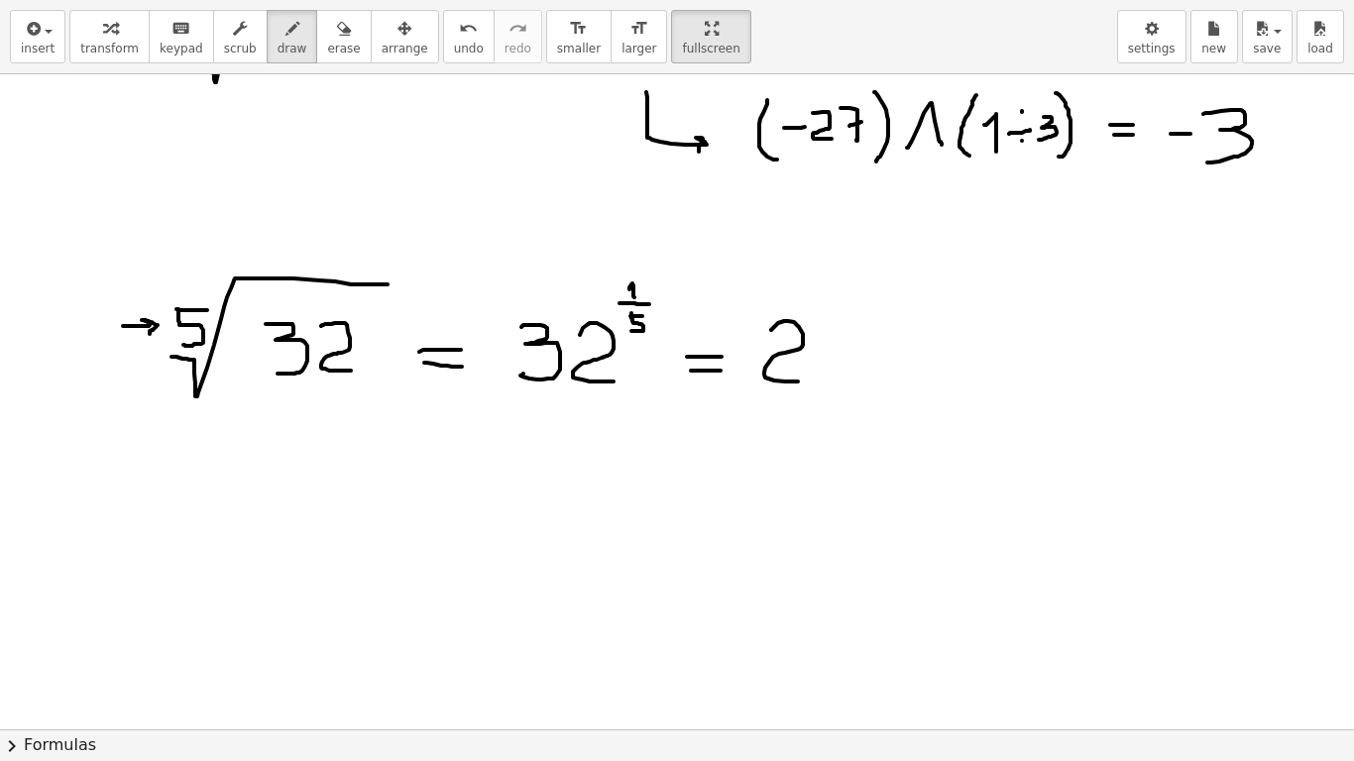
click at [649, 0] on html "**********" at bounding box center [677, 380] width 1354 height 761
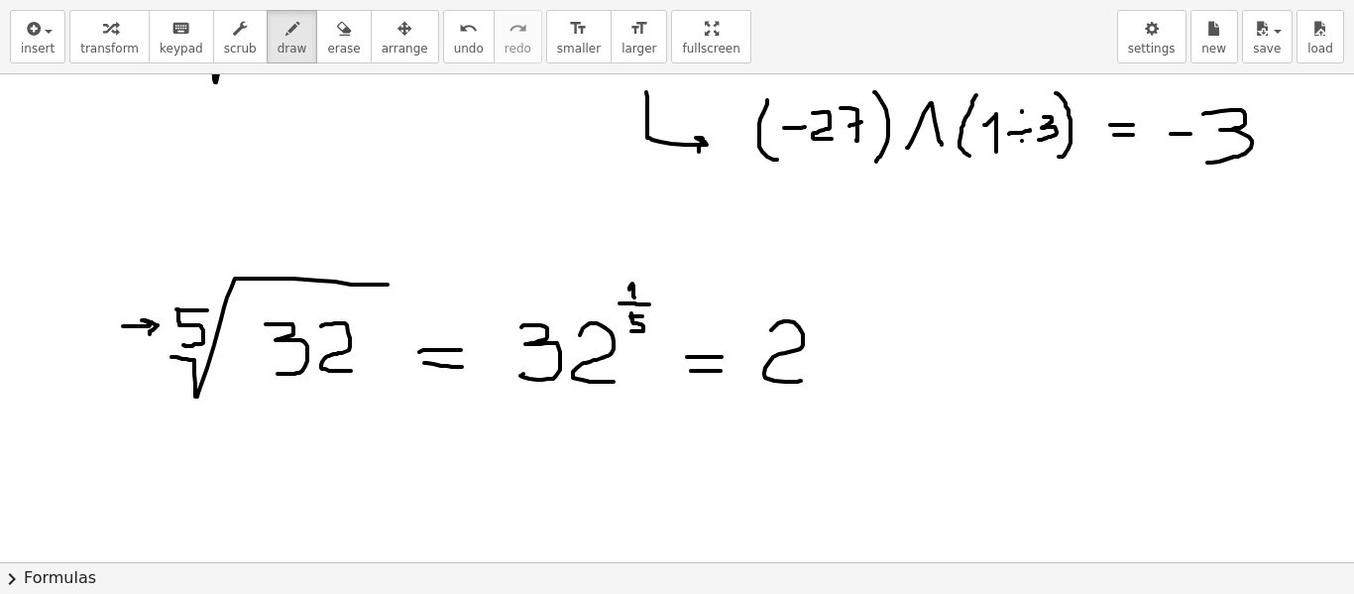
click at [674, 227] on div "**********" at bounding box center [677, 297] width 1354 height 594
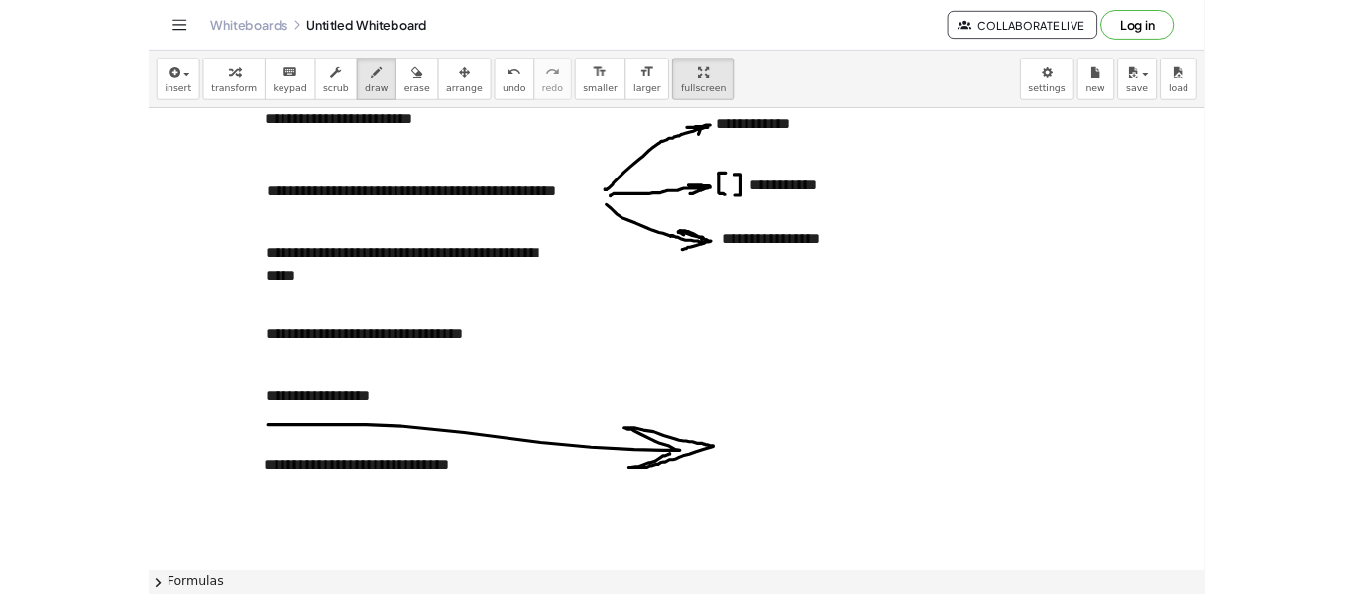
scroll to position [897, 0]
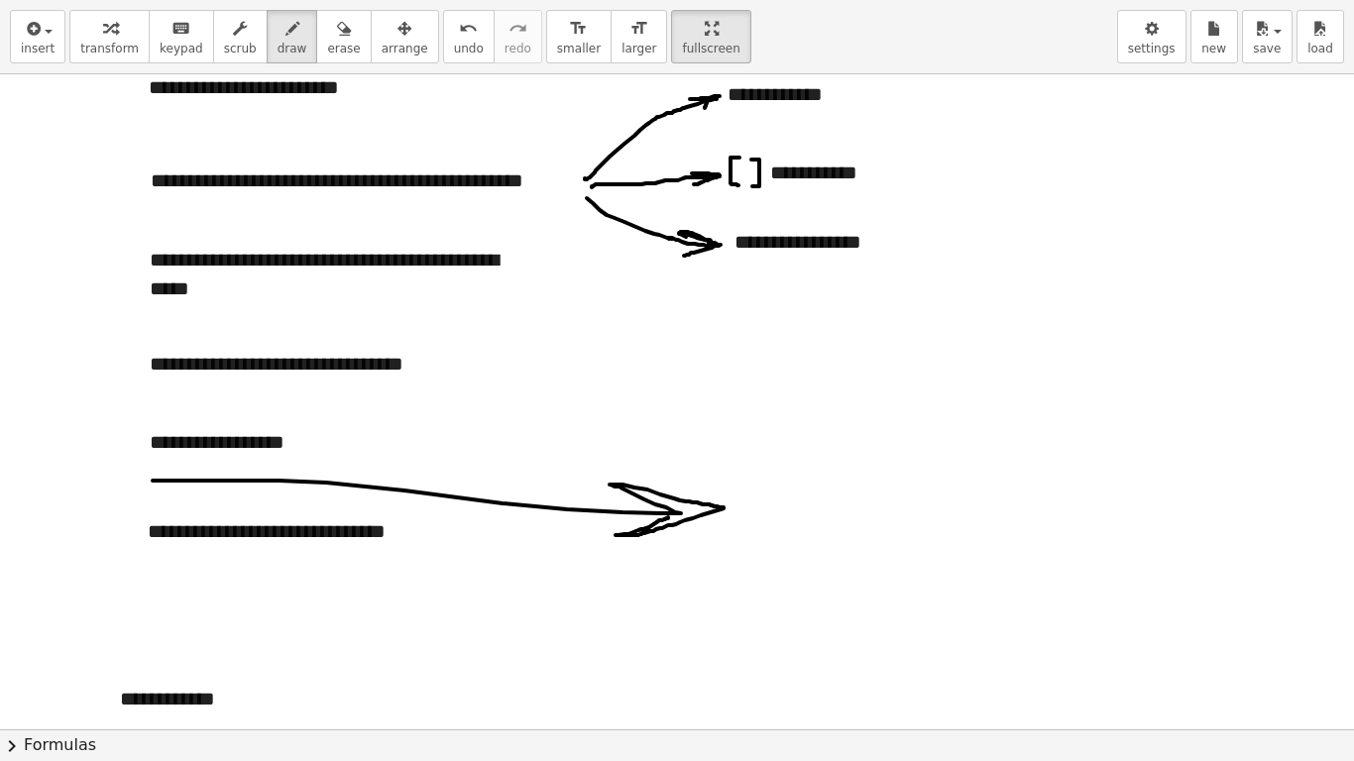
click at [658, 0] on html "**********" at bounding box center [677, 380] width 1354 height 761
